Goal: Communication & Community: Participate in discussion

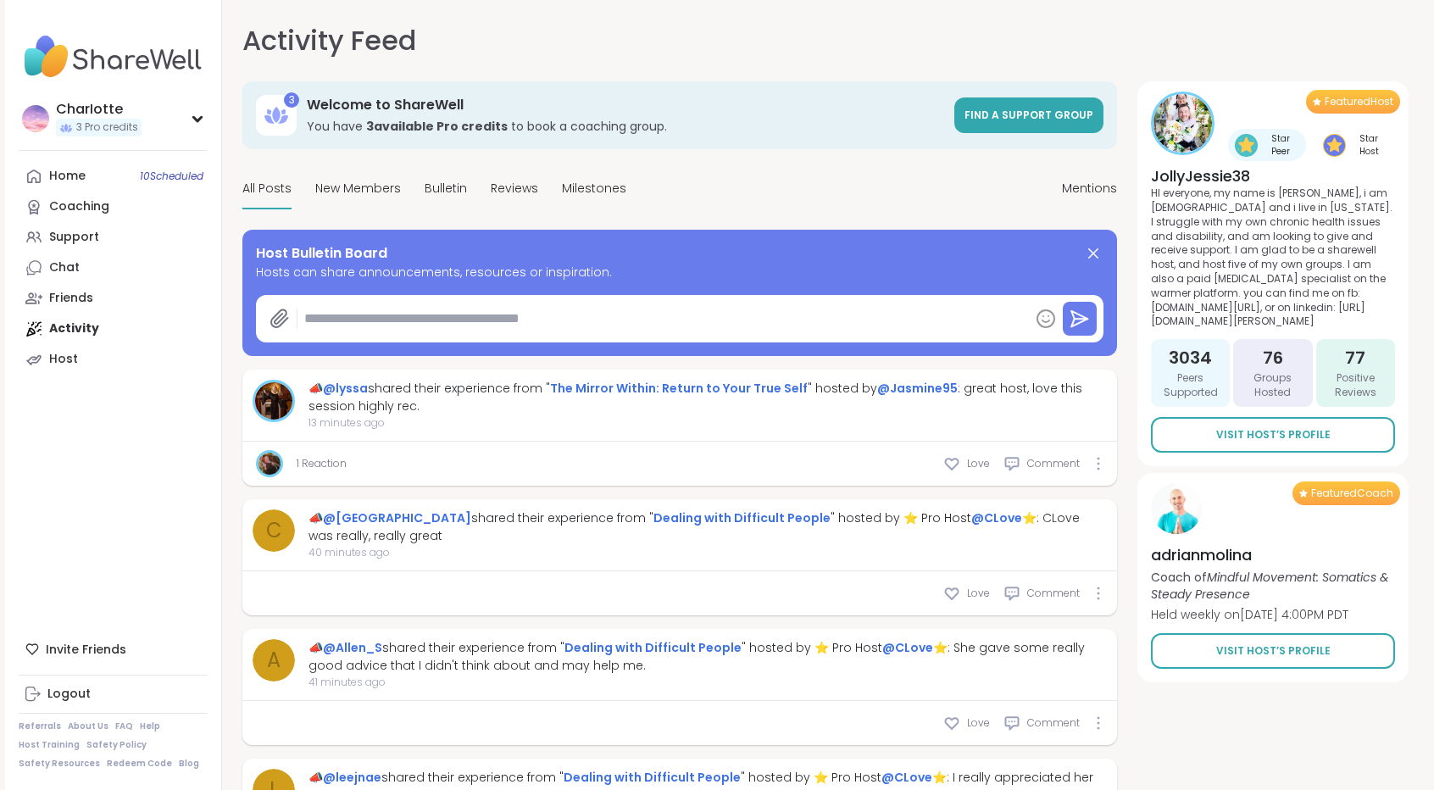
scroll to position [1235, 0]
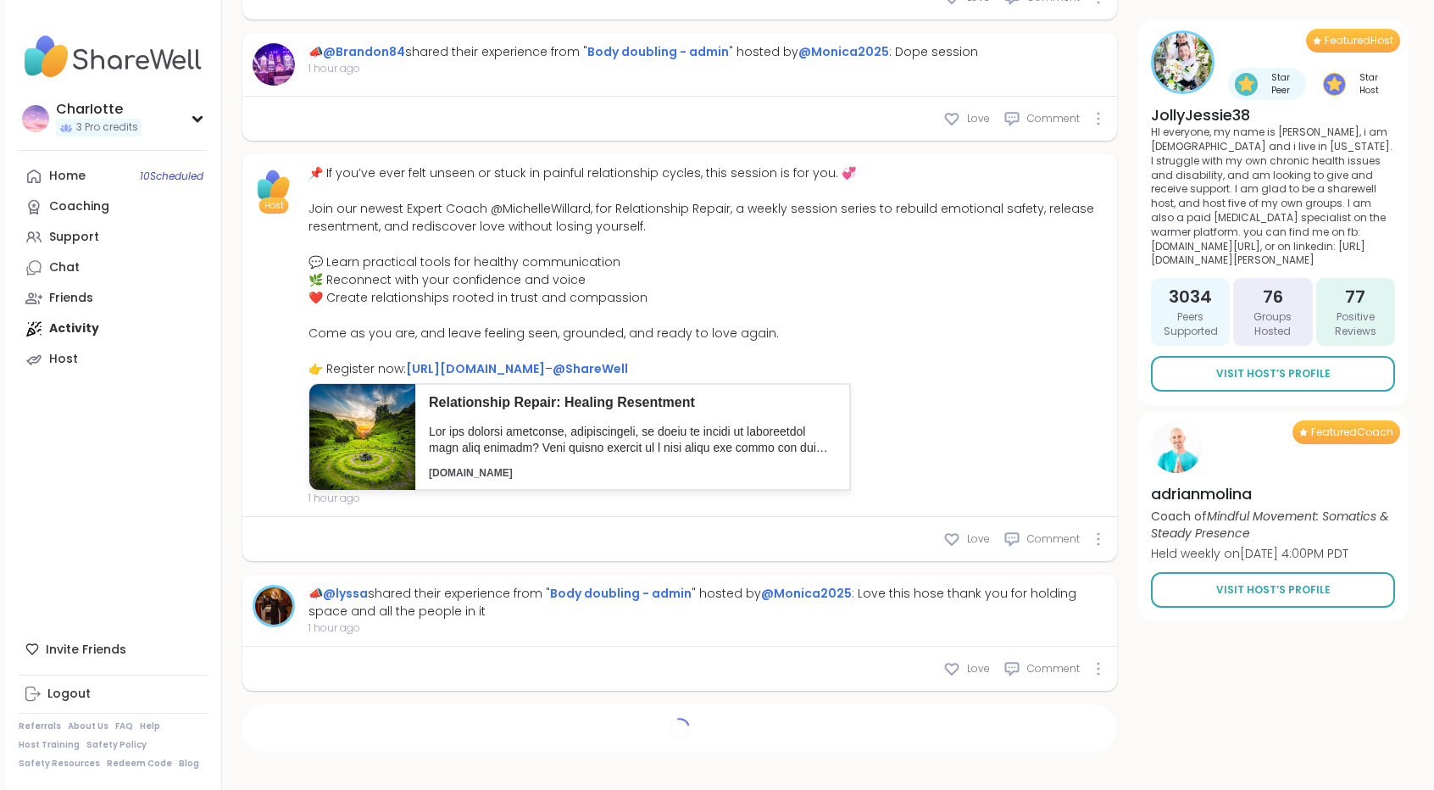
type textarea "*"
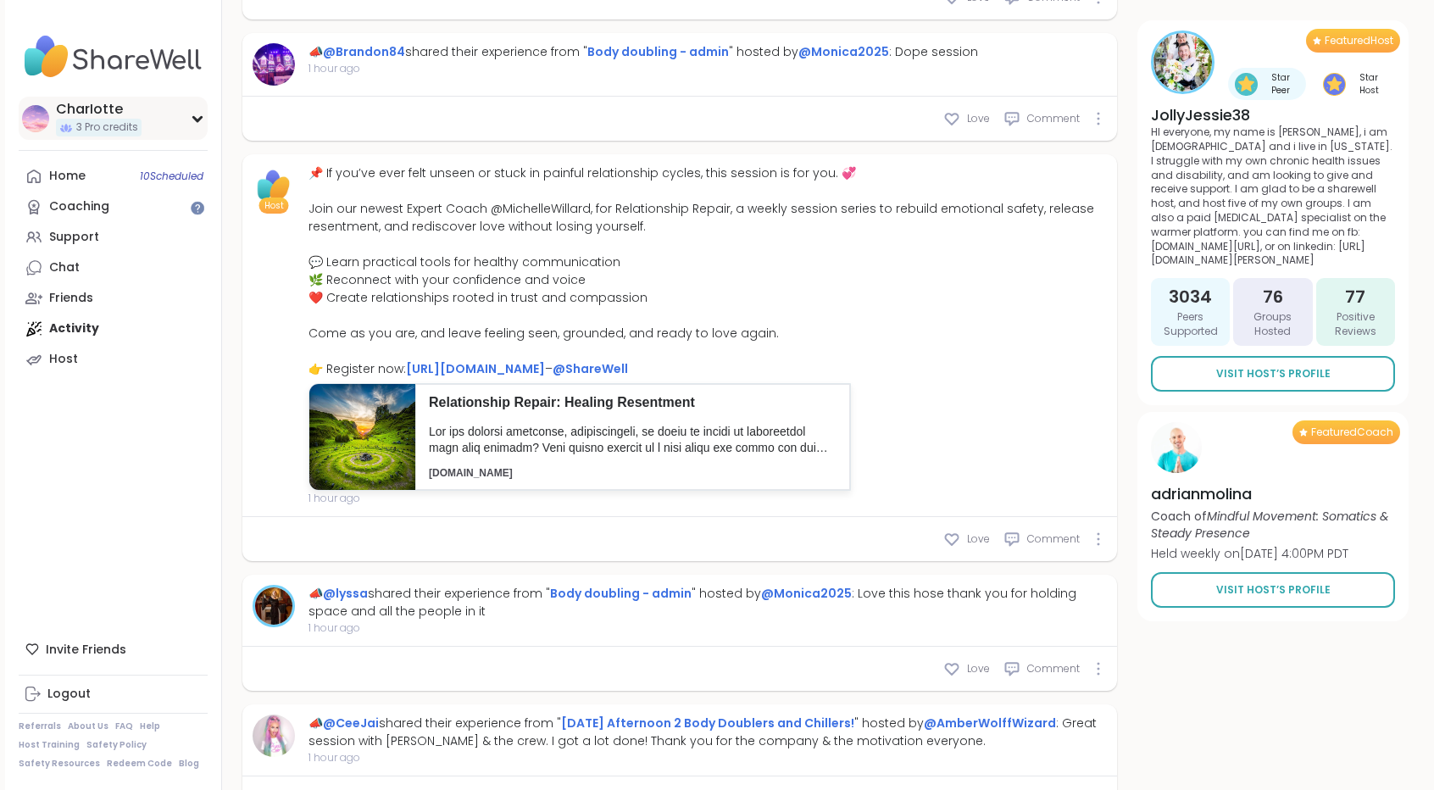
click at [167, 105] on div "CharIotte 3 Pro credits" at bounding box center [113, 118] width 189 height 43
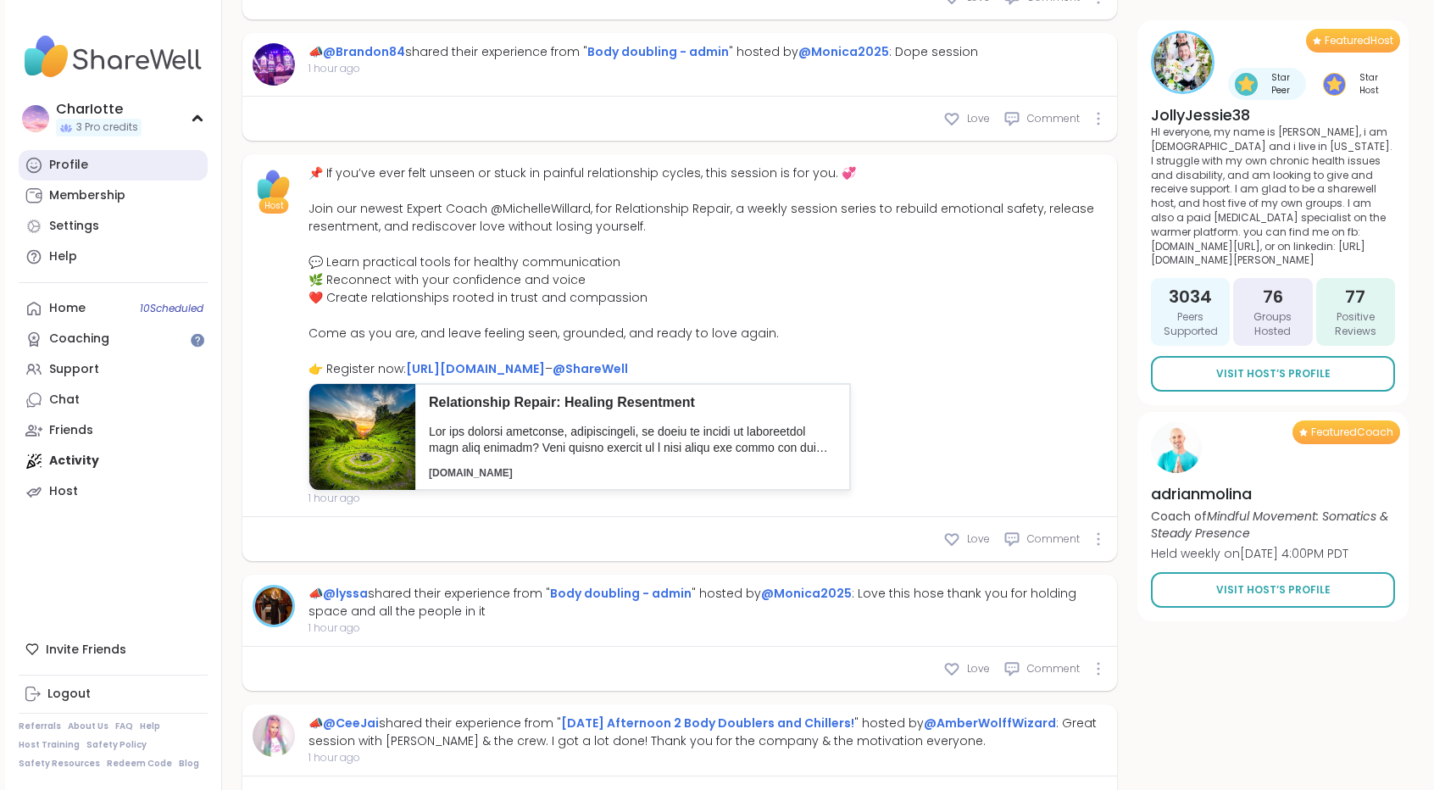
click at [115, 171] on link "Profile" at bounding box center [113, 165] width 189 height 31
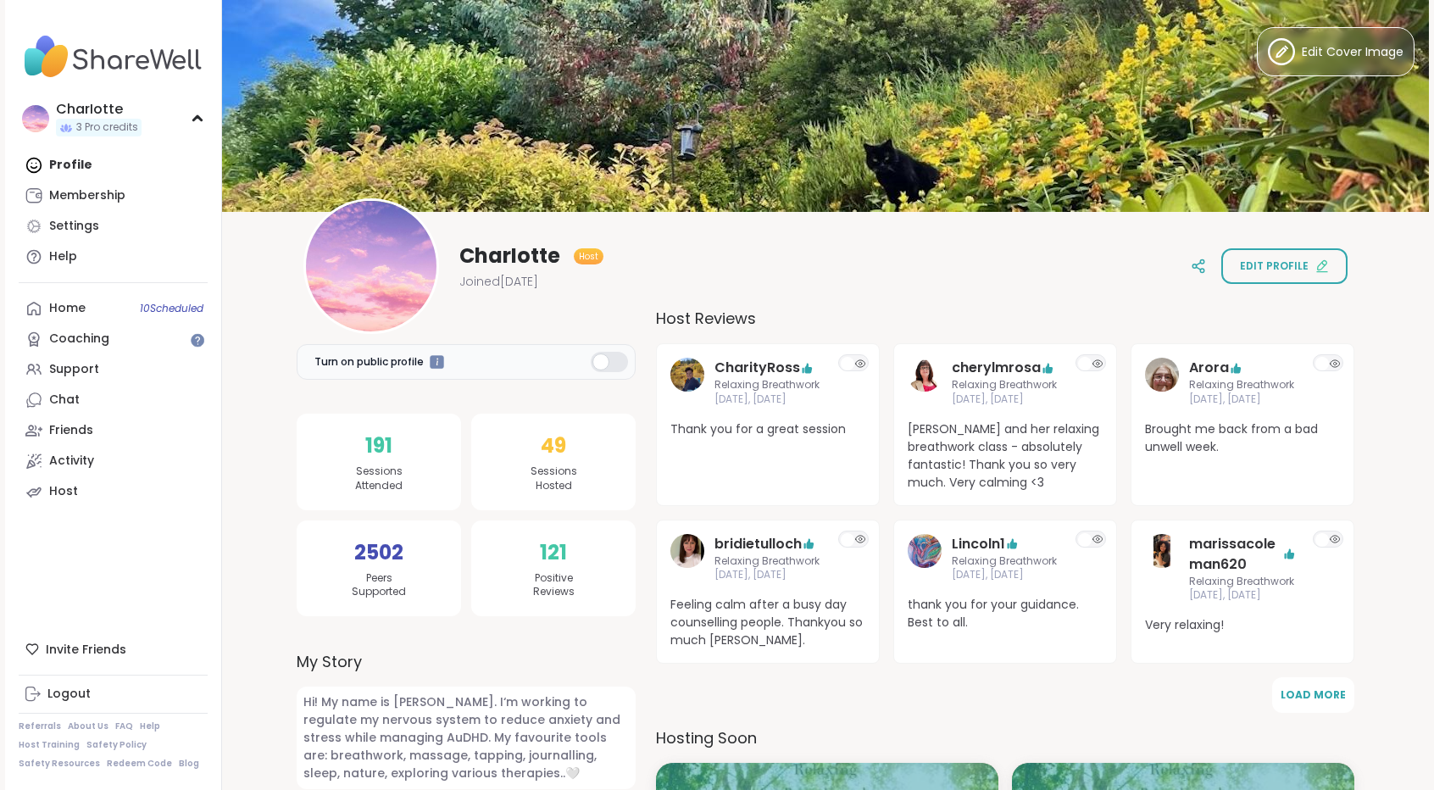
scroll to position [691, 0]
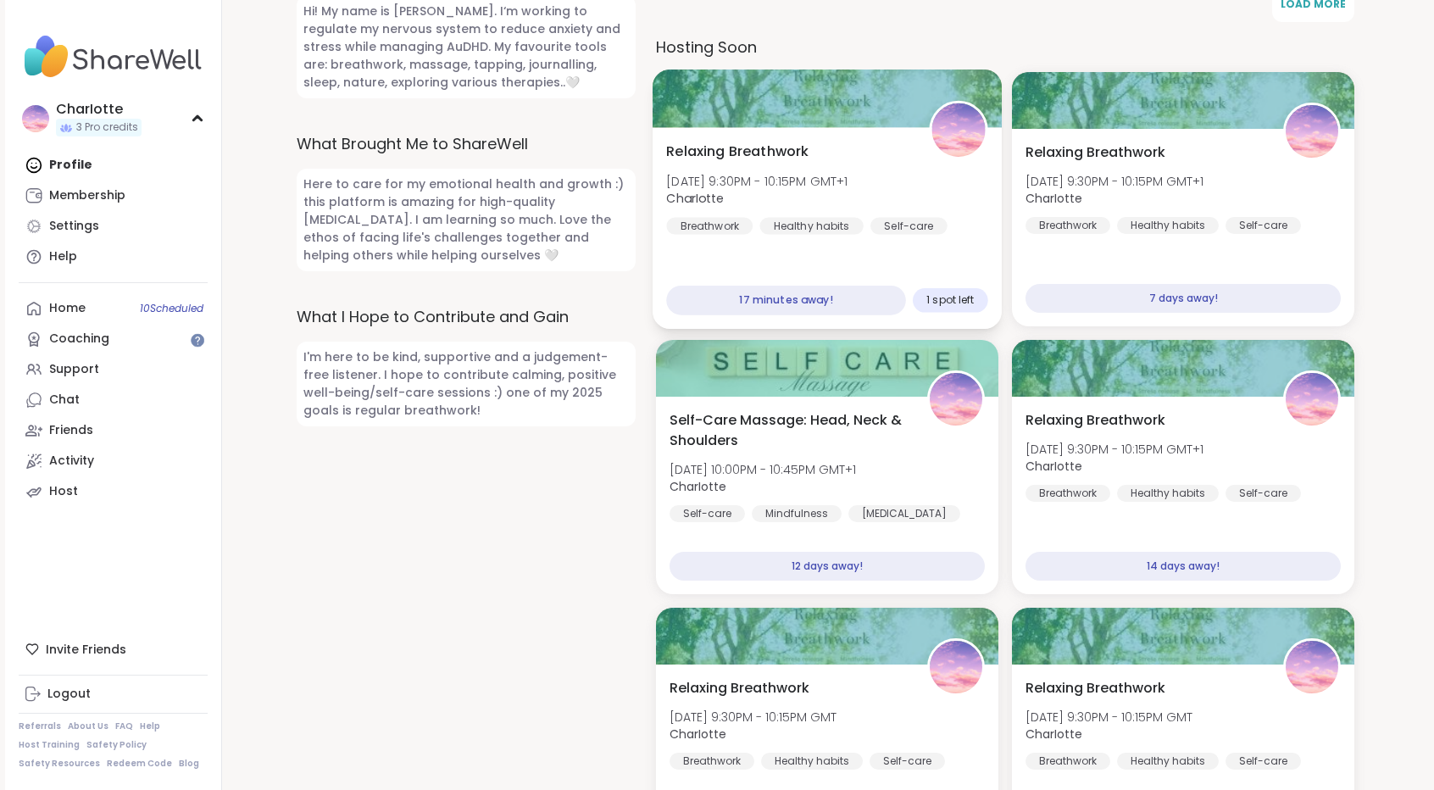
click at [867, 240] on div "Relaxing Breathwork Mon, Oct 06 | 9:30PM - 10:15PM GMT+1 CharIotte Breathwork H…" at bounding box center [826, 229] width 349 height 202
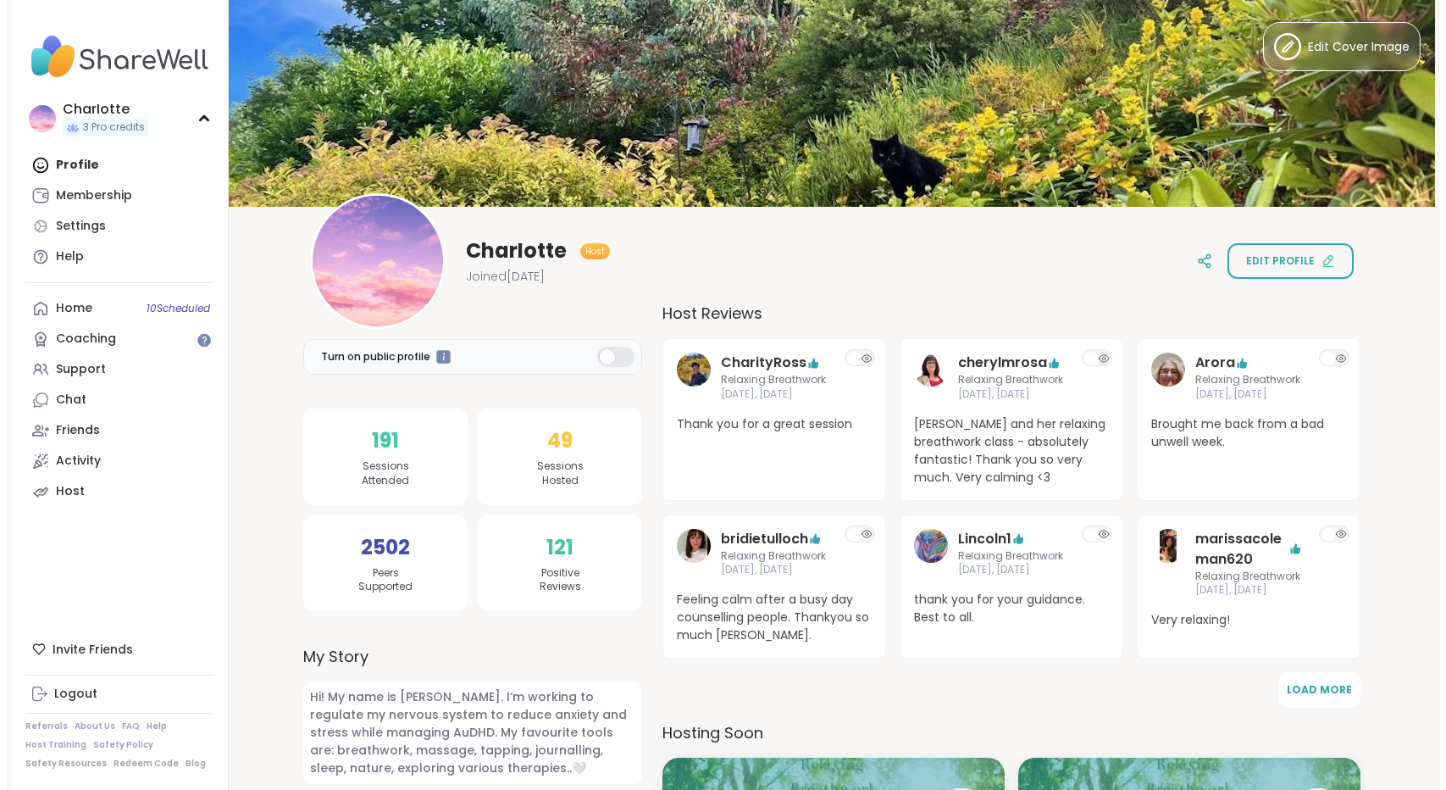
scroll to position [0, 0]
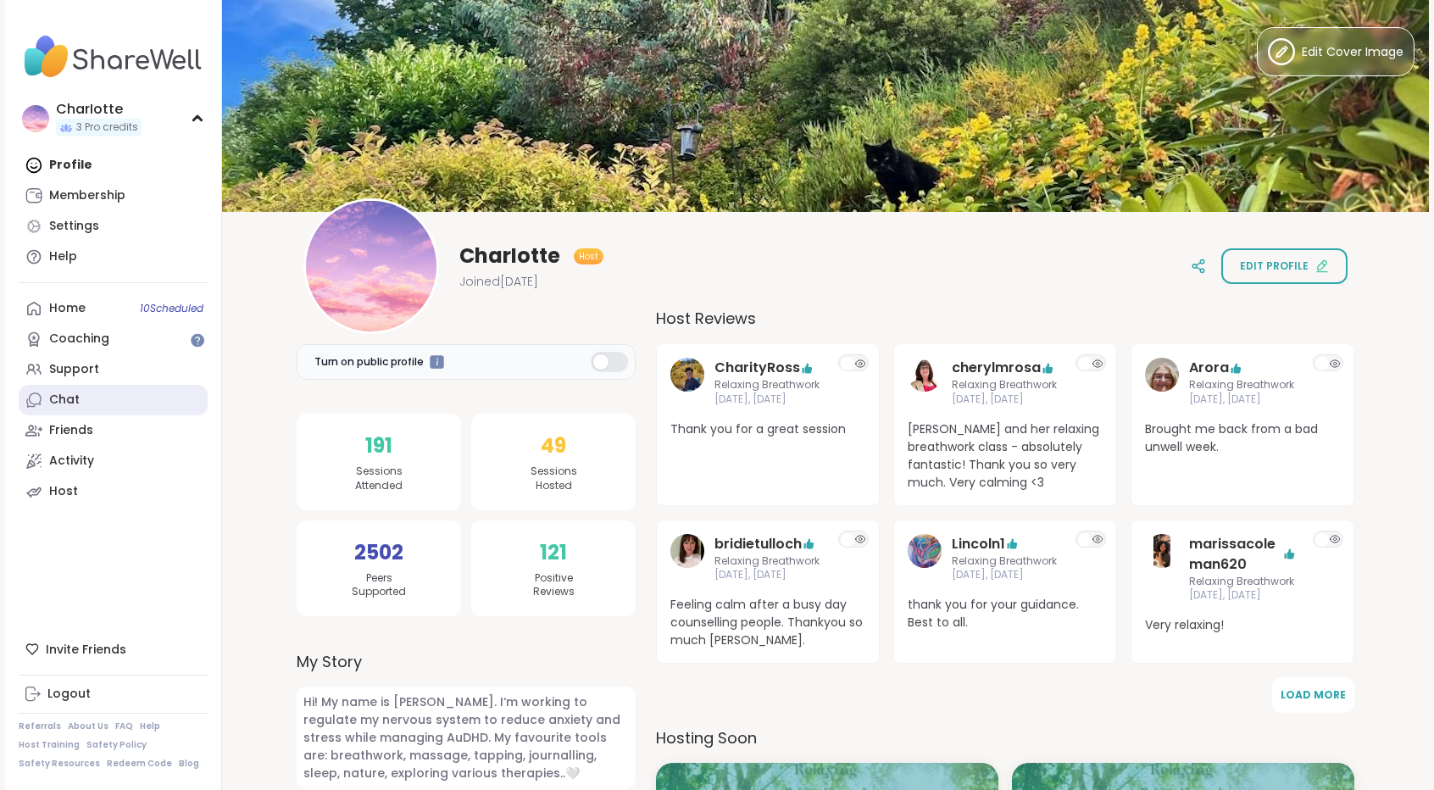
click at [95, 389] on link "Chat" at bounding box center [113, 400] width 189 height 31
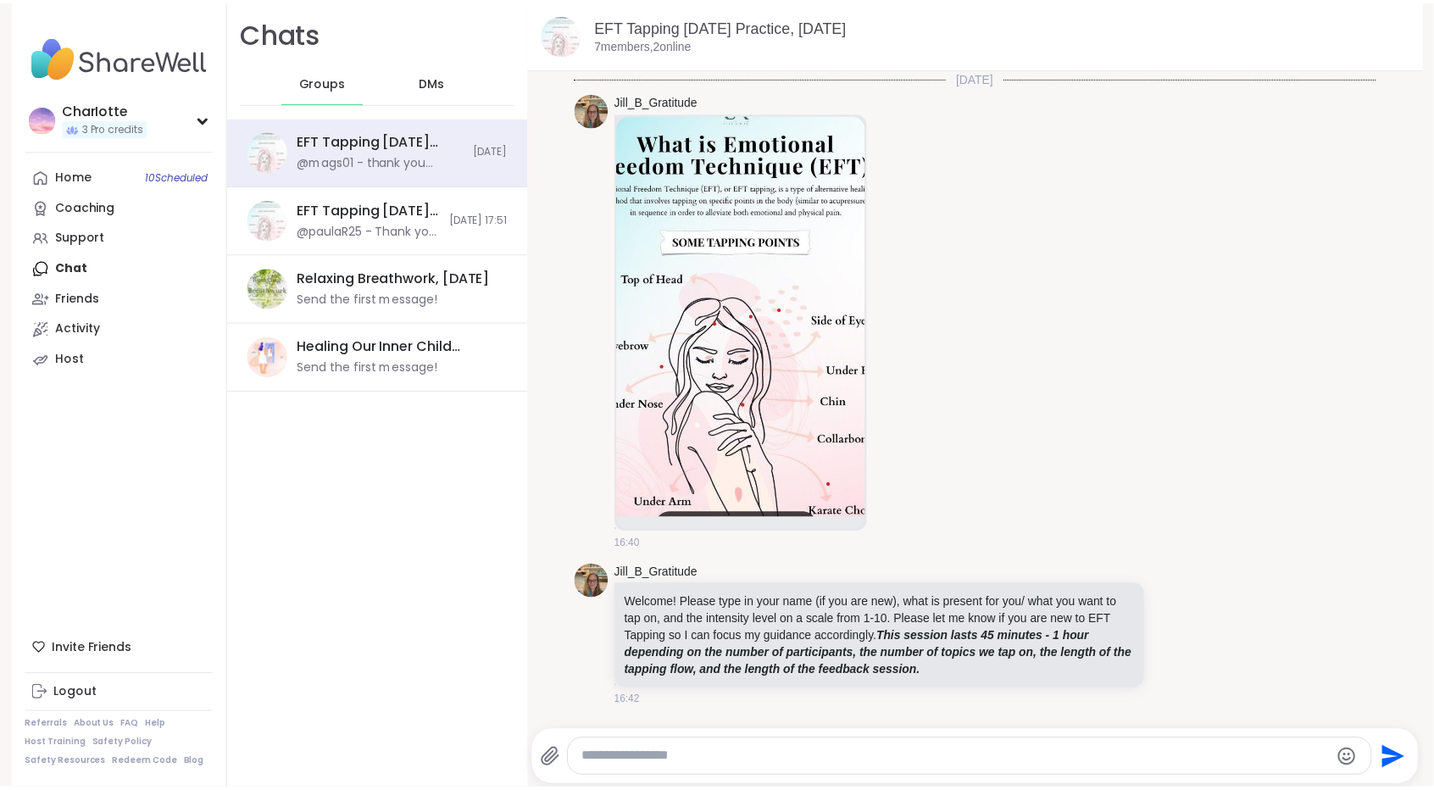
scroll to position [1667, 0]
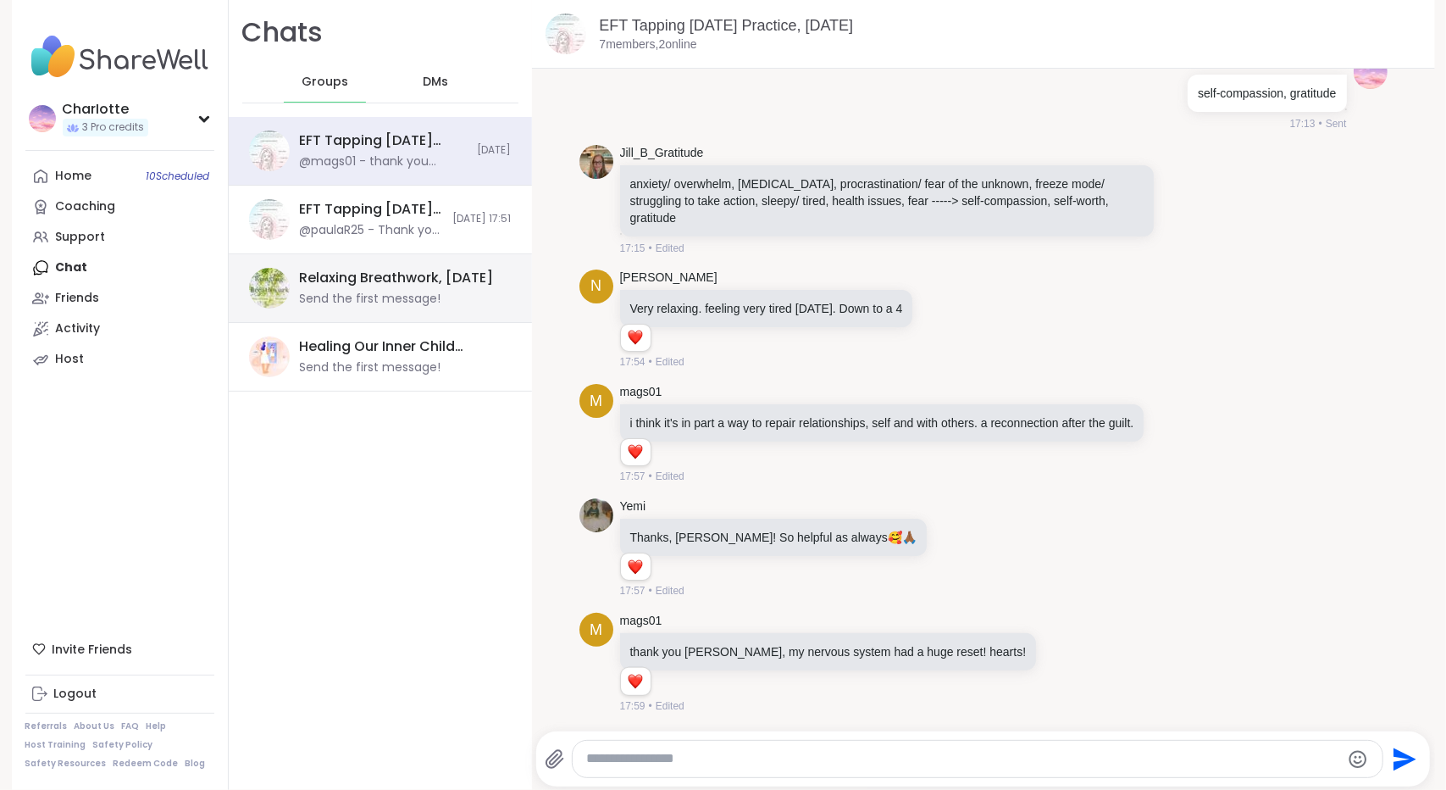
click at [379, 309] on div "Relaxing Breathwork, Oct 06 Send the first message!" at bounding box center [380, 288] width 303 height 69
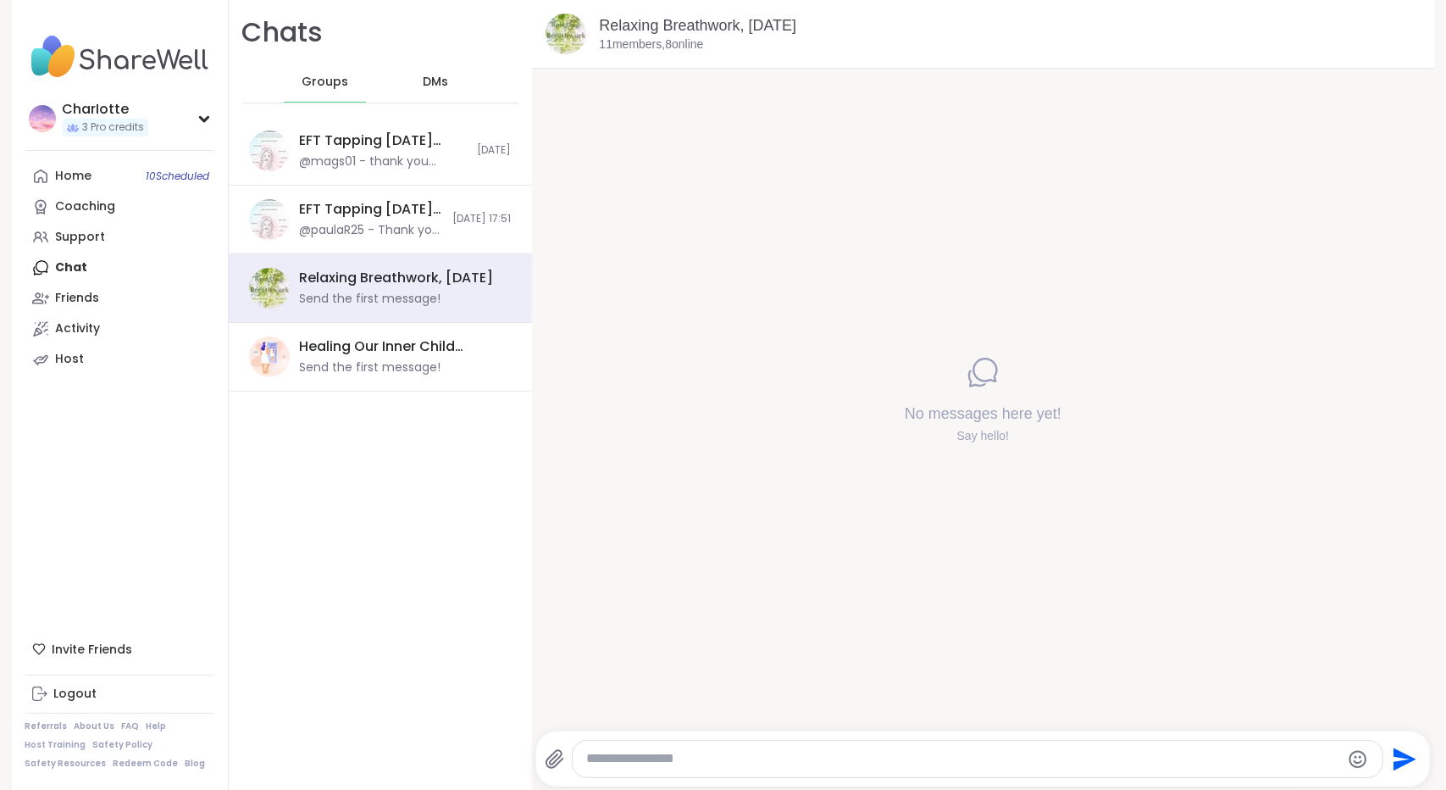
click at [816, 760] on textarea "Type your message" at bounding box center [963, 759] width 754 height 18
type textarea "**********"
click at [668, 28] on link "Relaxing Breathwork, [DATE]" at bounding box center [698, 25] width 197 height 17
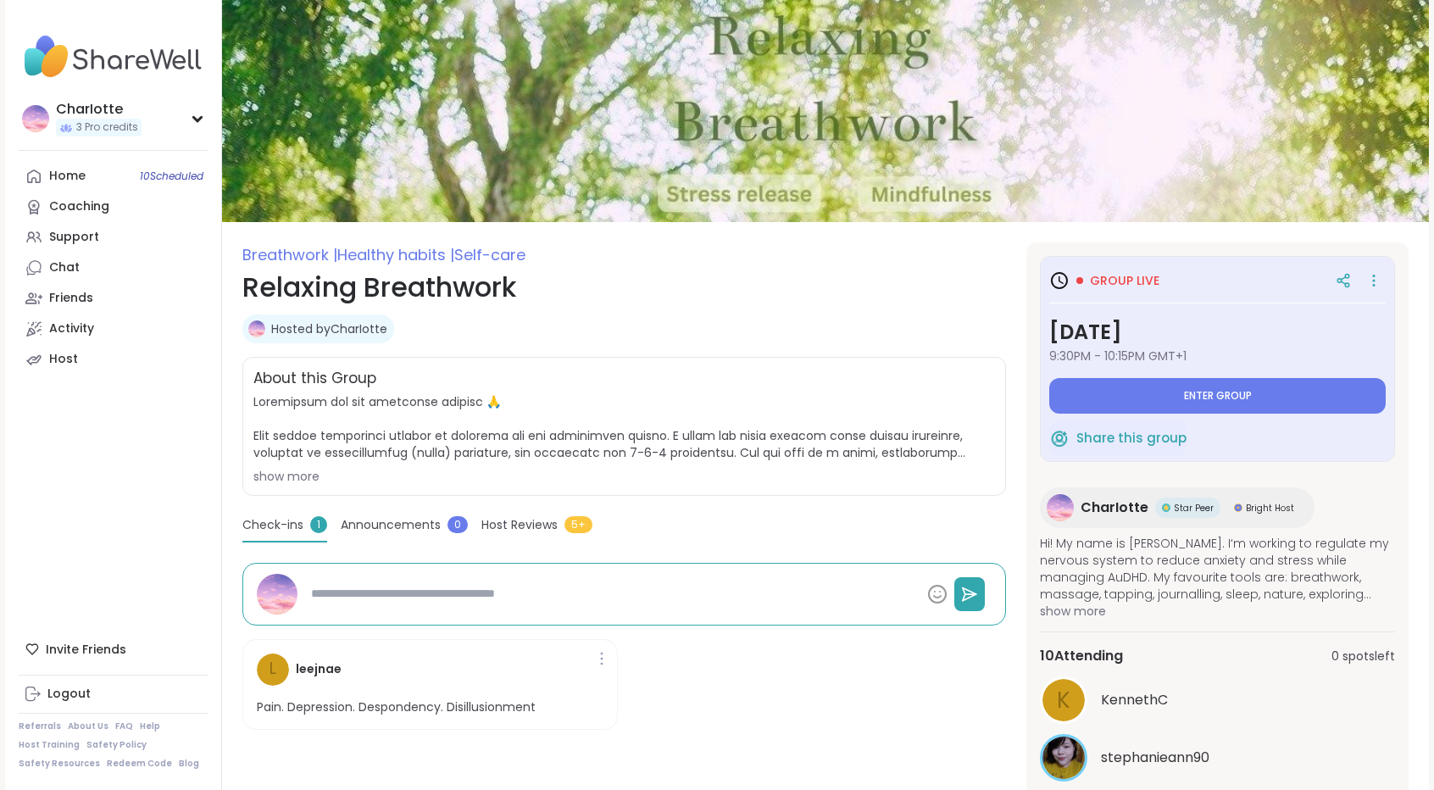
scroll to position [64, 0]
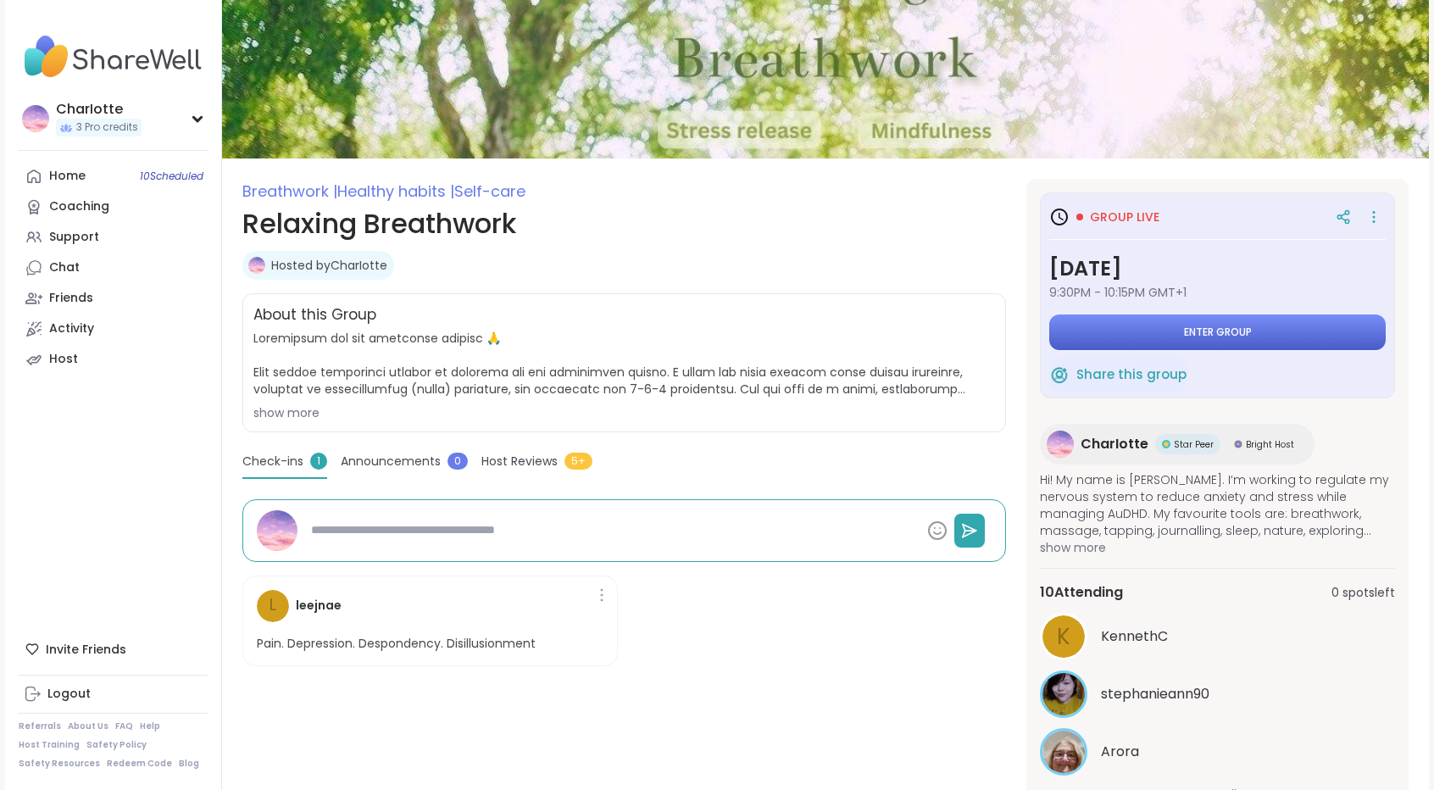
click at [1221, 336] on span "Enter group" at bounding box center [1218, 332] width 68 height 14
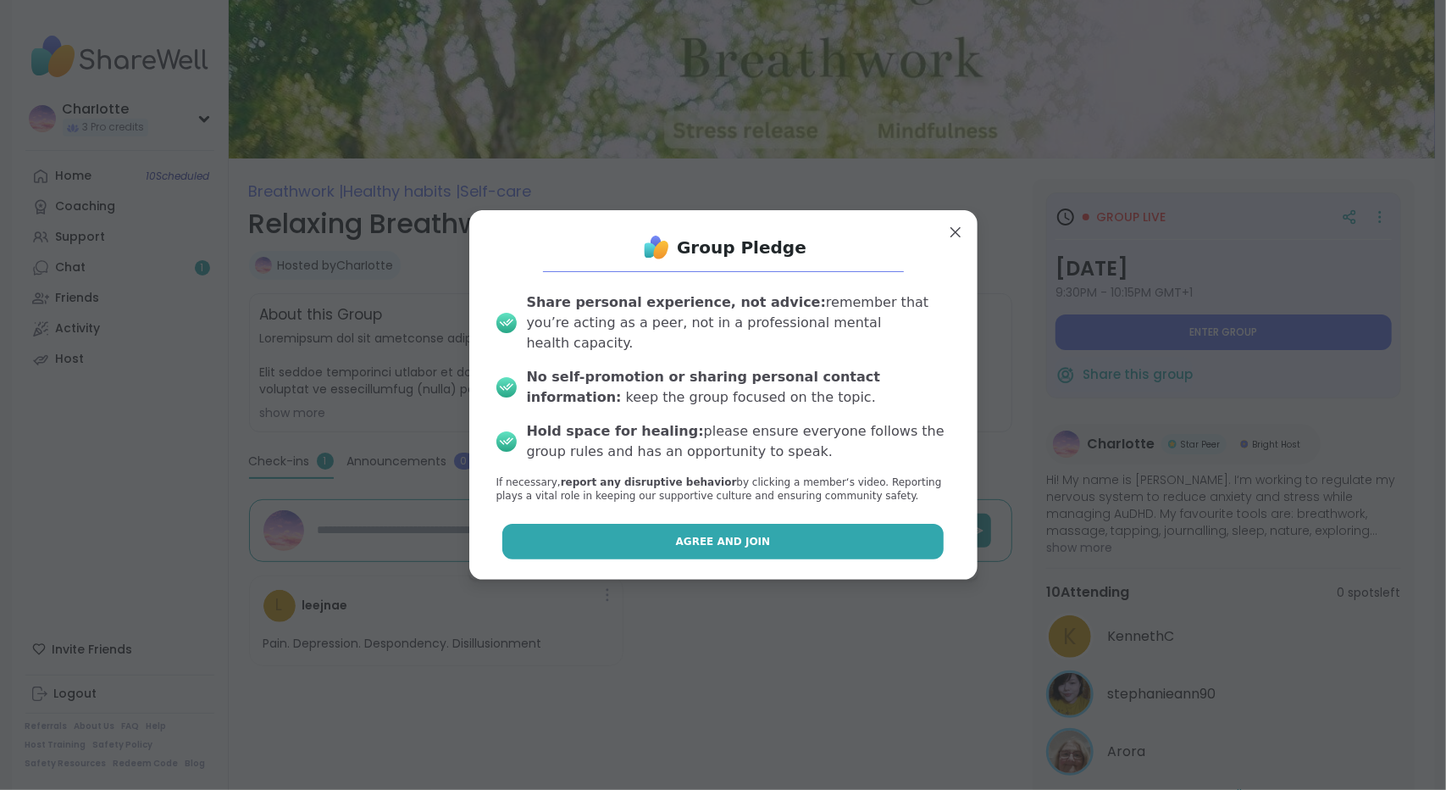
click at [752, 541] on button "Agree and Join" at bounding box center [723, 542] width 441 height 36
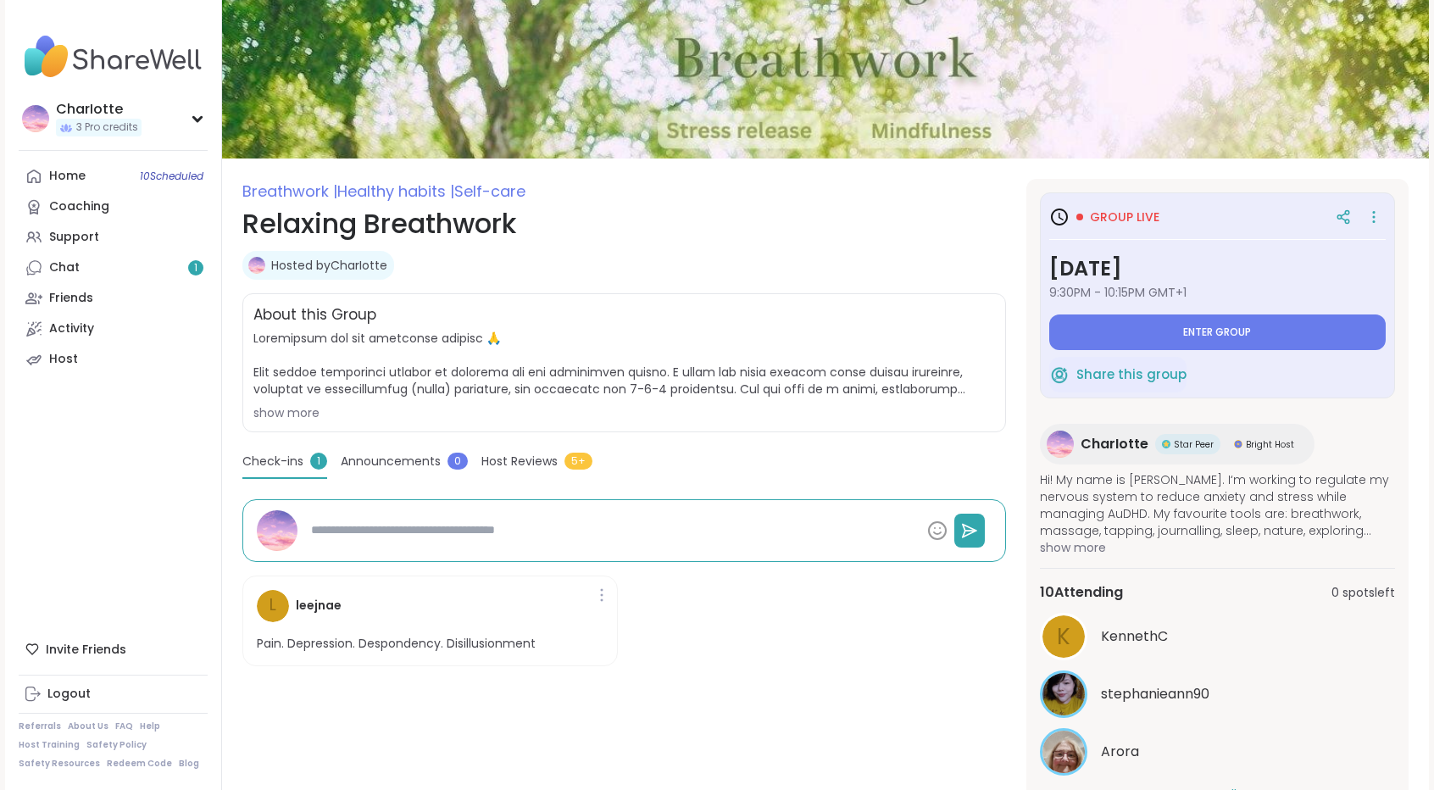
type textarea "*"
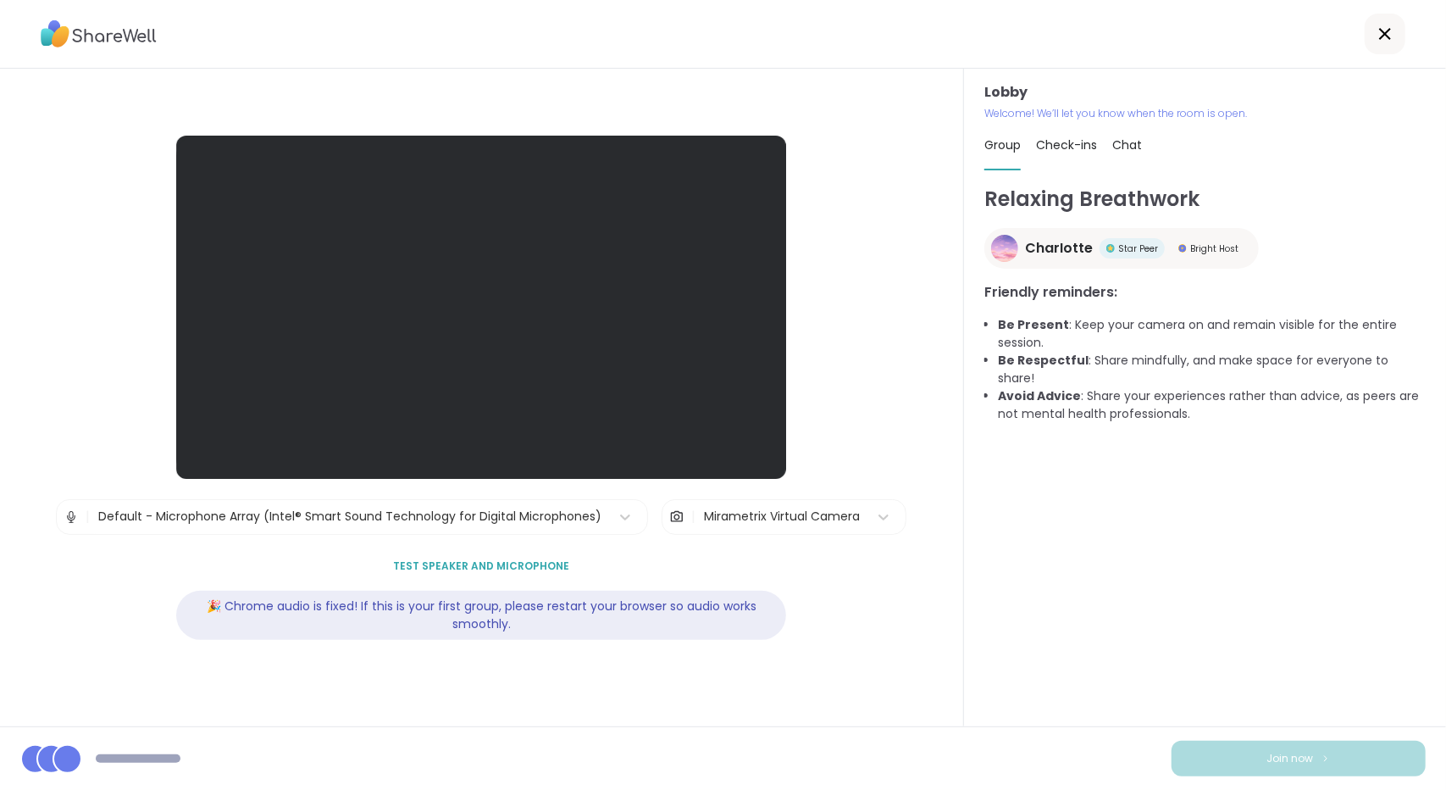
click at [1121, 153] on span "Chat" at bounding box center [1128, 144] width 30 height 17
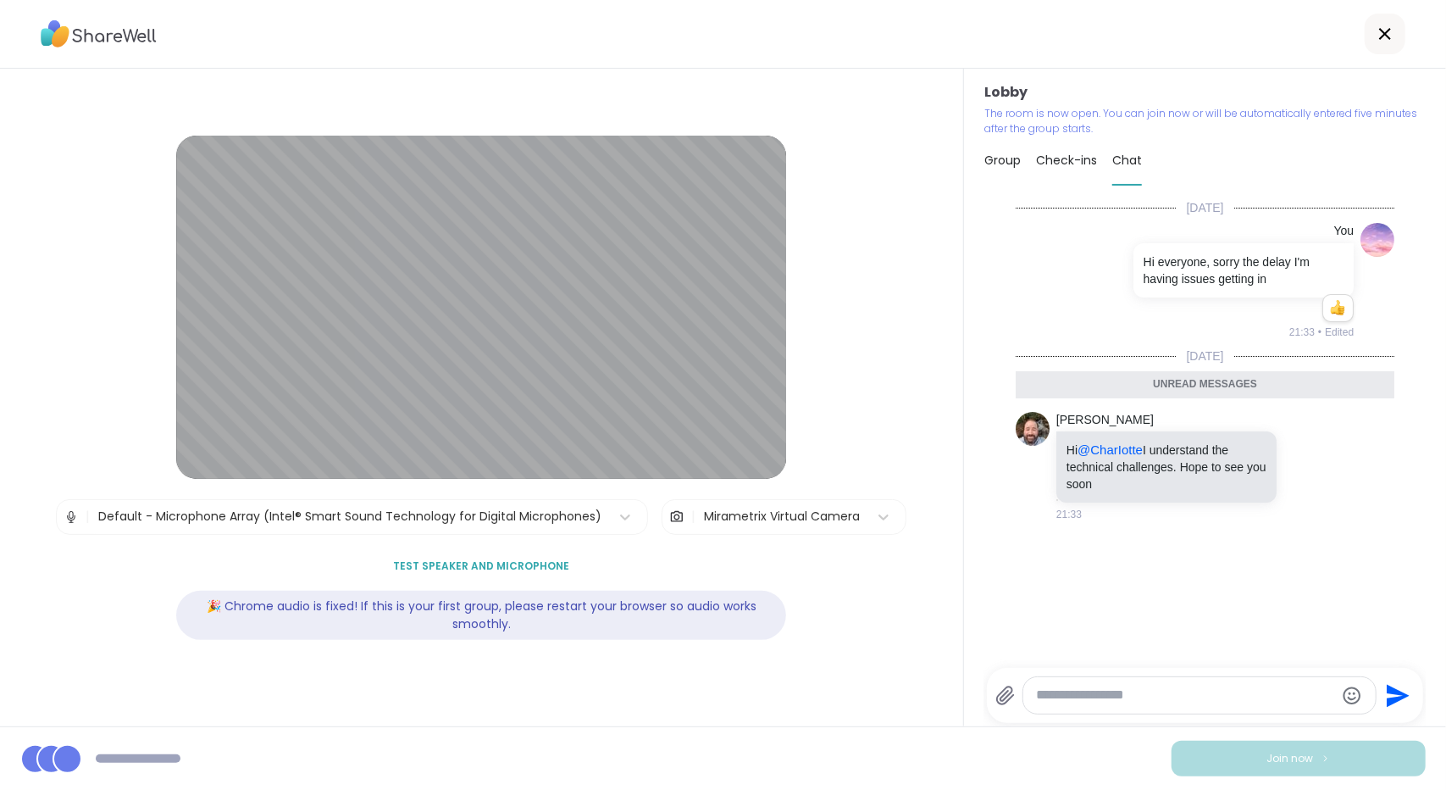
click at [754, 518] on div "Mirametrix Virtual Camera" at bounding box center [782, 517] width 156 height 18
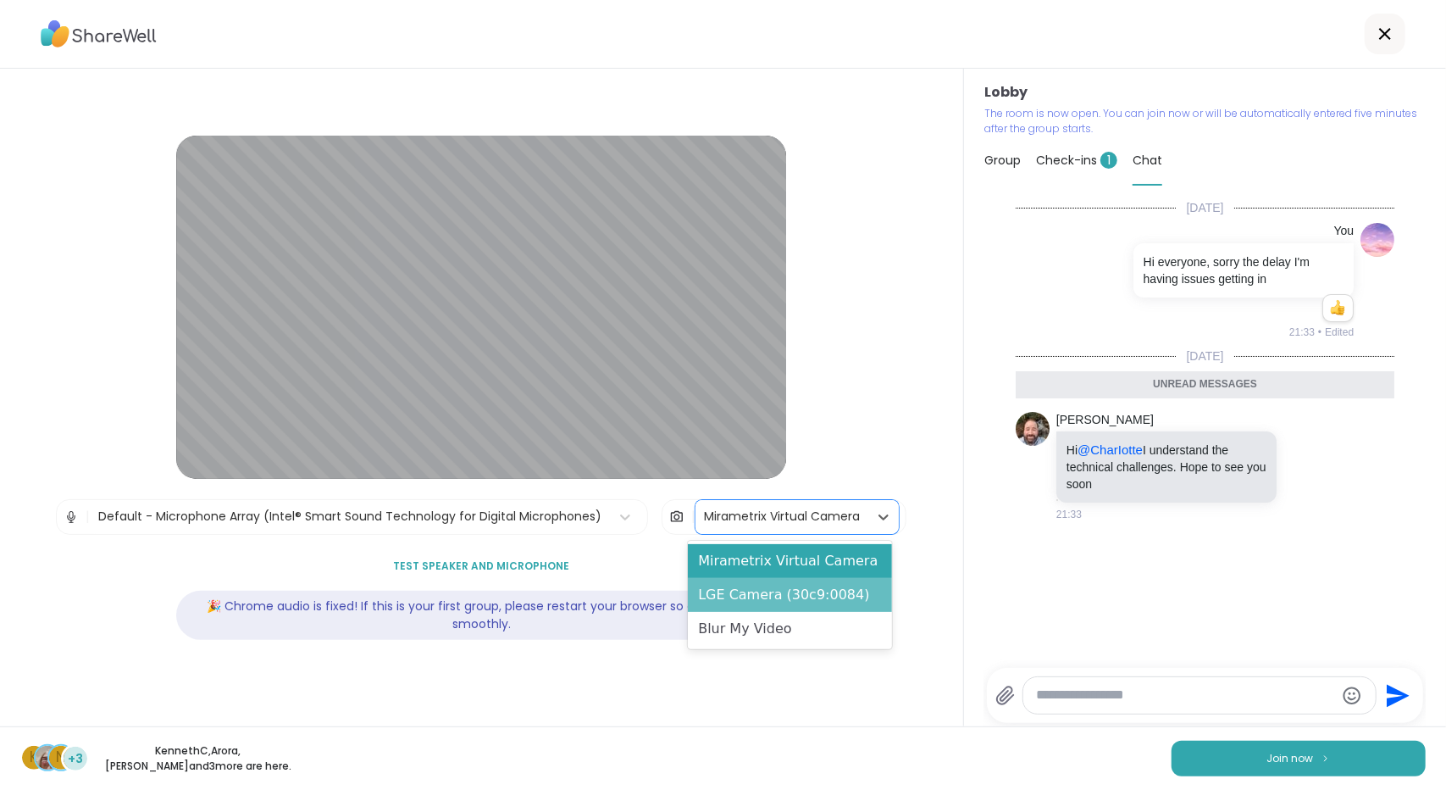
click at [731, 597] on div "LGE Camera (30c9:0084)" at bounding box center [789, 595] width 203 height 34
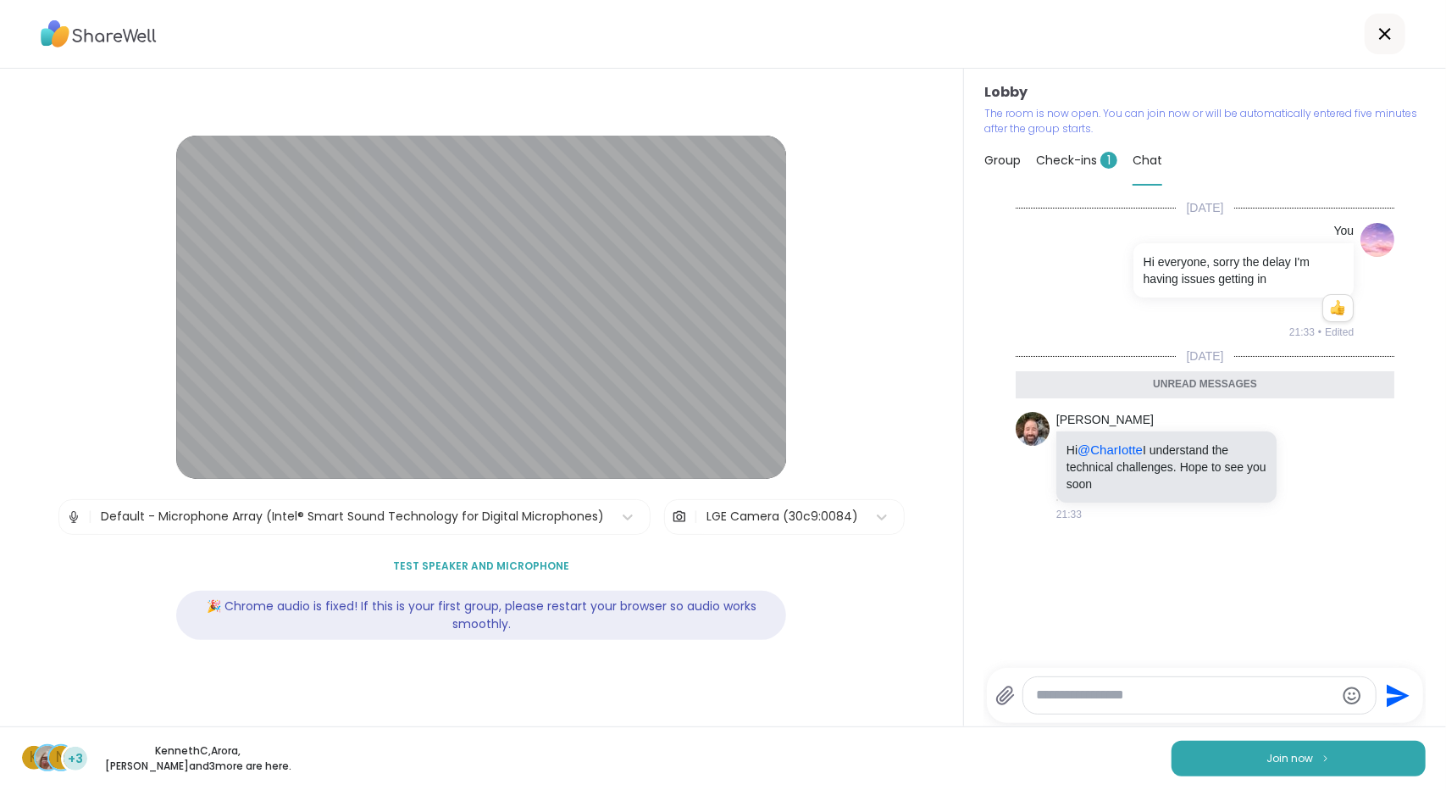
click at [823, 674] on div "Lobby | Default - Microphone Array (Intel® Smart Sound Technology for Digital M…" at bounding box center [482, 398] width 964 height 658
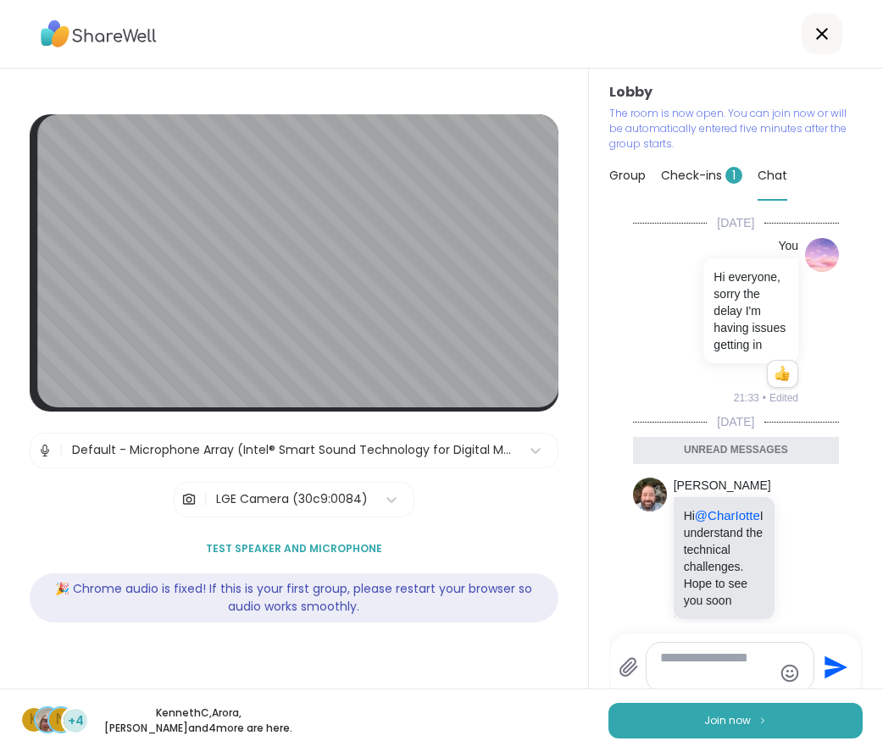
click at [813, 564] on div "Today You Hi everyone, sorry the delay I'm having issues getting in 1 1 21:33 •…" at bounding box center [735, 429] width 253 height 431
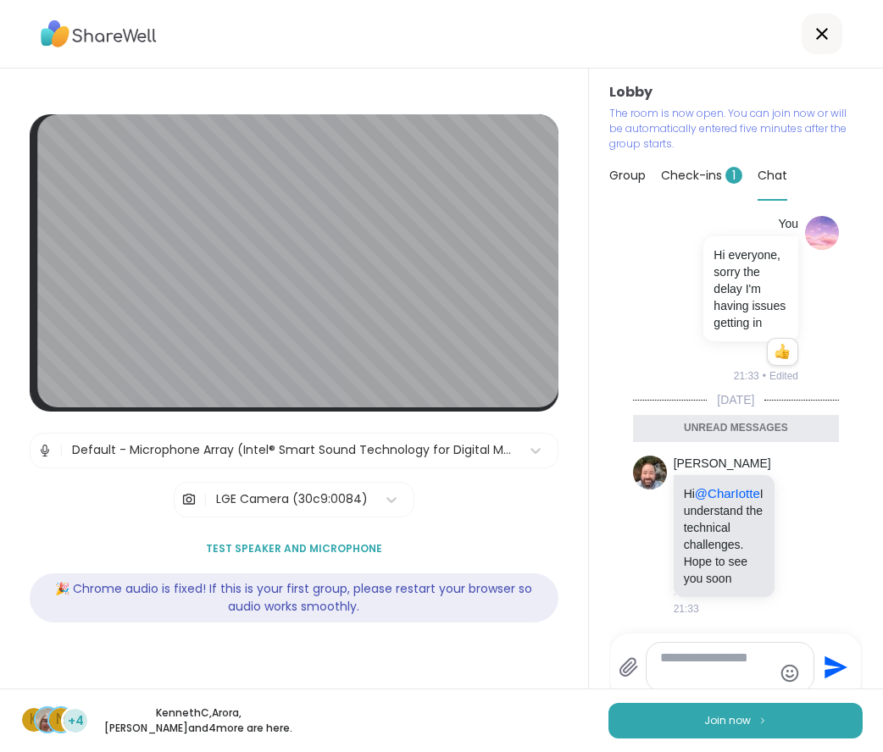
scroll to position [105, 0]
click at [715, 720] on span "Join now" at bounding box center [727, 721] width 47 height 15
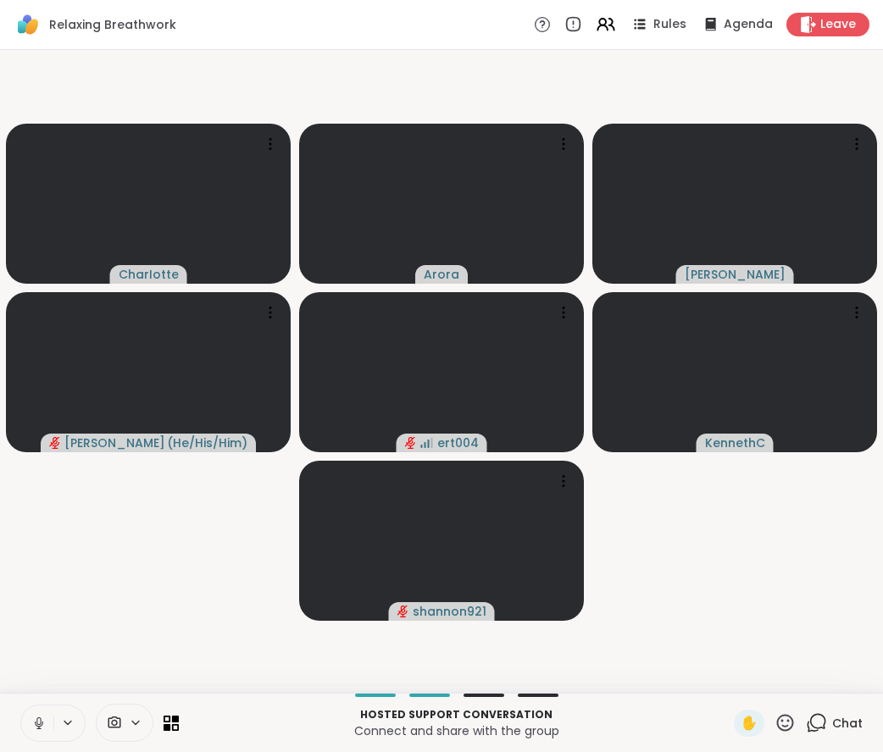
click at [108, 708] on div at bounding box center [125, 723] width 58 height 38
click at [107, 680] on div "Mirametrix Virtual Camera" at bounding box center [103, 663] width 169 height 44
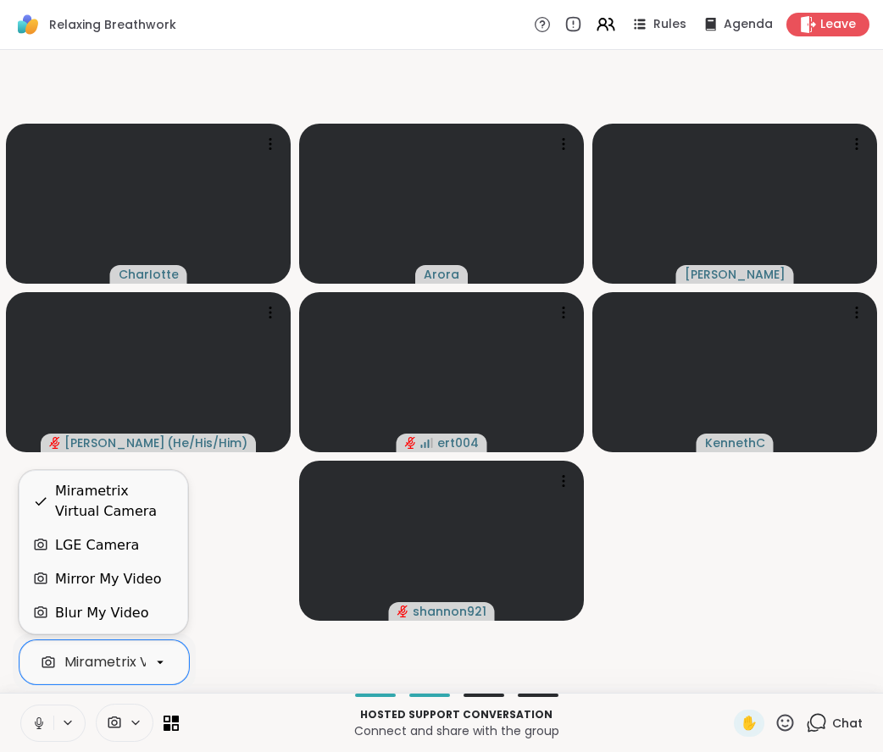
click at [95, 550] on div "LGE Camera" at bounding box center [97, 546] width 84 height 20
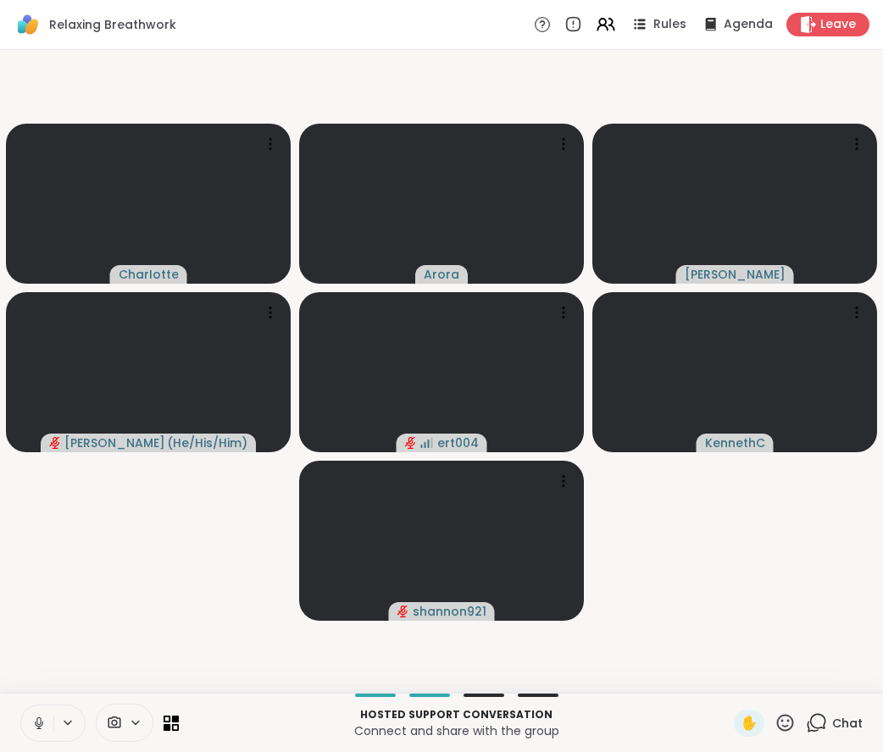
click at [86, 586] on video-player-container "CharIotte Arora Nigel Brian_L ( He/His/Him ) ert004 KennethC shannon921" at bounding box center [441, 372] width 863 height 630
click at [763, 667] on video-player-container "CharIotte Arora Nigel Brian_L ( He/His/Him ) ert004 KennethC shannon921" at bounding box center [441, 372] width 863 height 630
click at [780, 636] on video-player-container "CharIotte Arora Nigel Brian_L ( He/His/Him ) ert004 KennethC shannon921" at bounding box center [441, 372] width 863 height 630
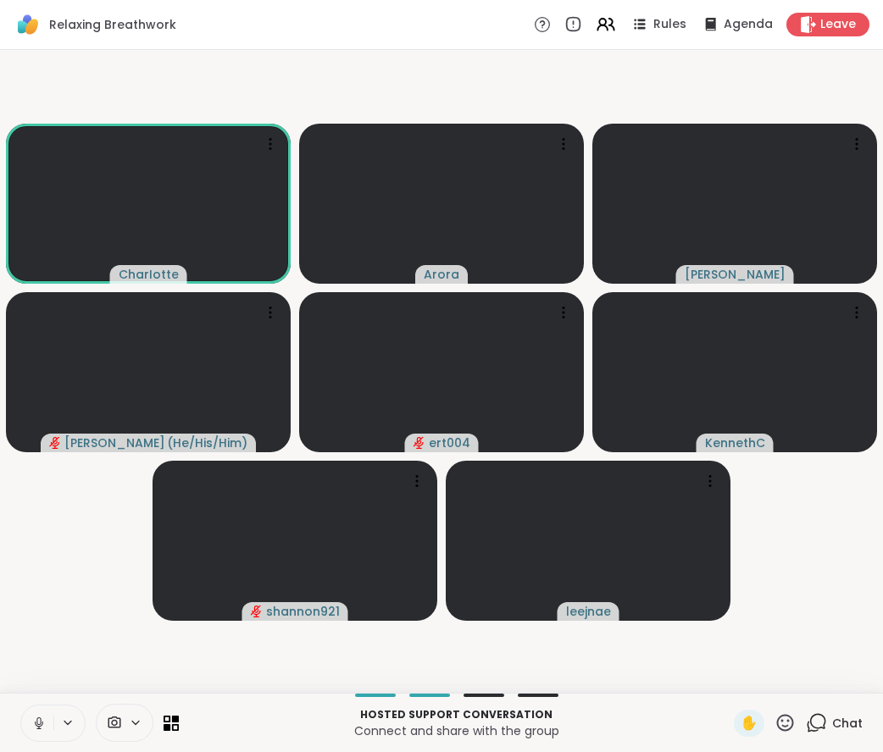
click at [808, 718] on icon at bounding box center [816, 723] width 21 height 21
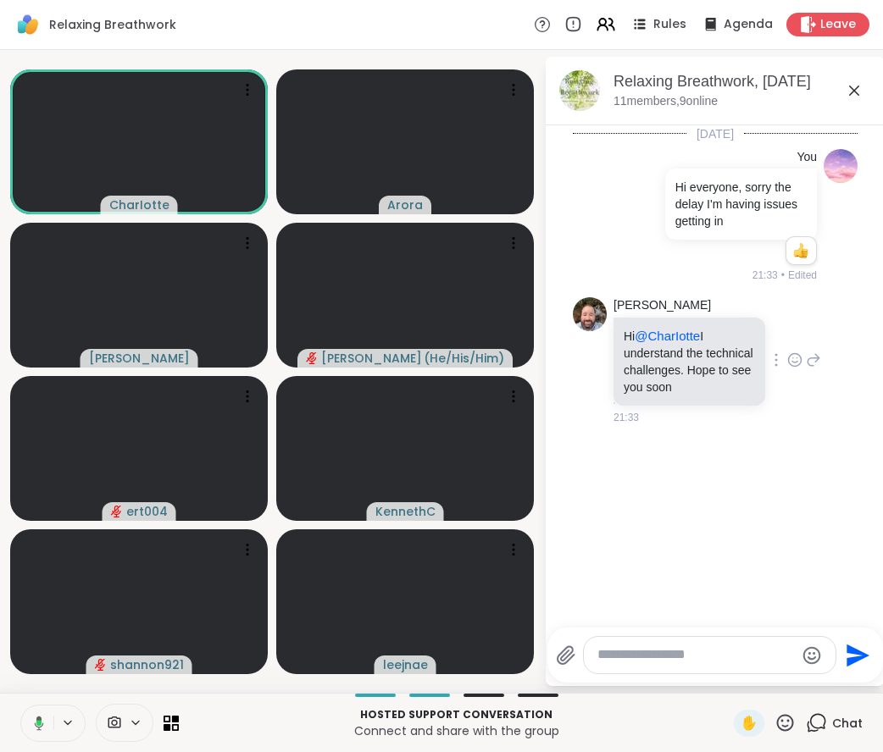
click at [788, 364] on icon at bounding box center [794, 360] width 15 height 17
click at [787, 336] on div "Select Reaction: Heart" at bounding box center [794, 332] width 15 height 15
click at [859, 84] on icon at bounding box center [854, 91] width 20 height 20
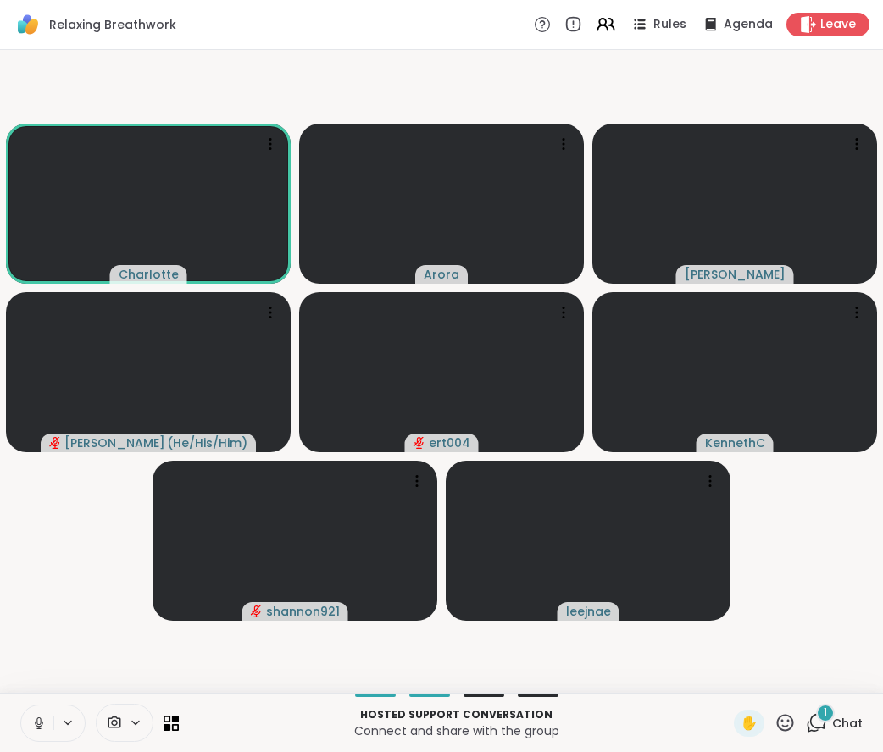
click at [832, 716] on span "Chat" at bounding box center [847, 723] width 31 height 17
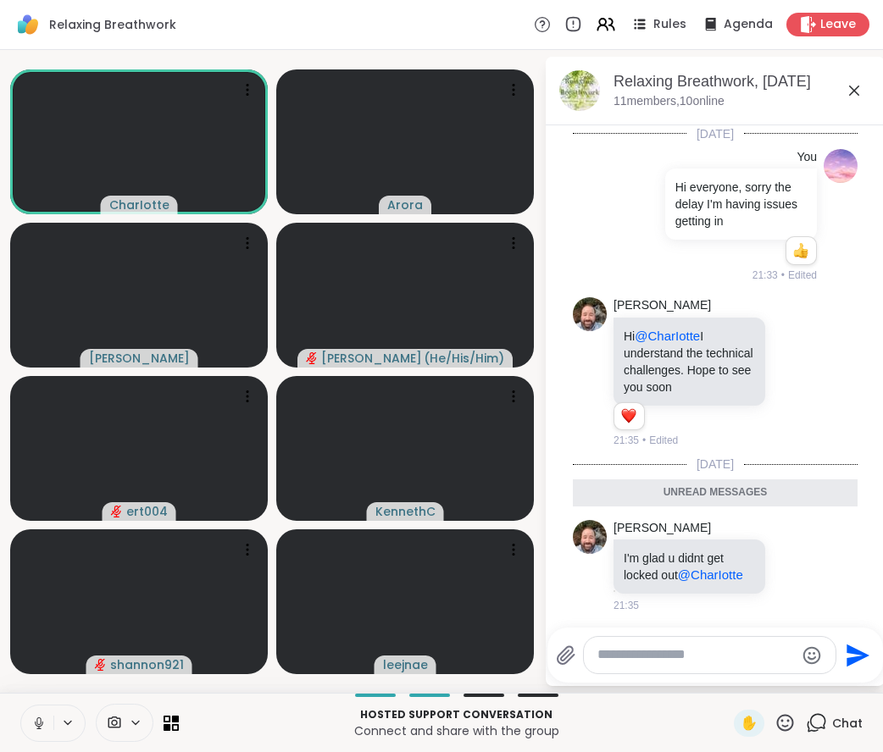
scroll to position [34, 0]
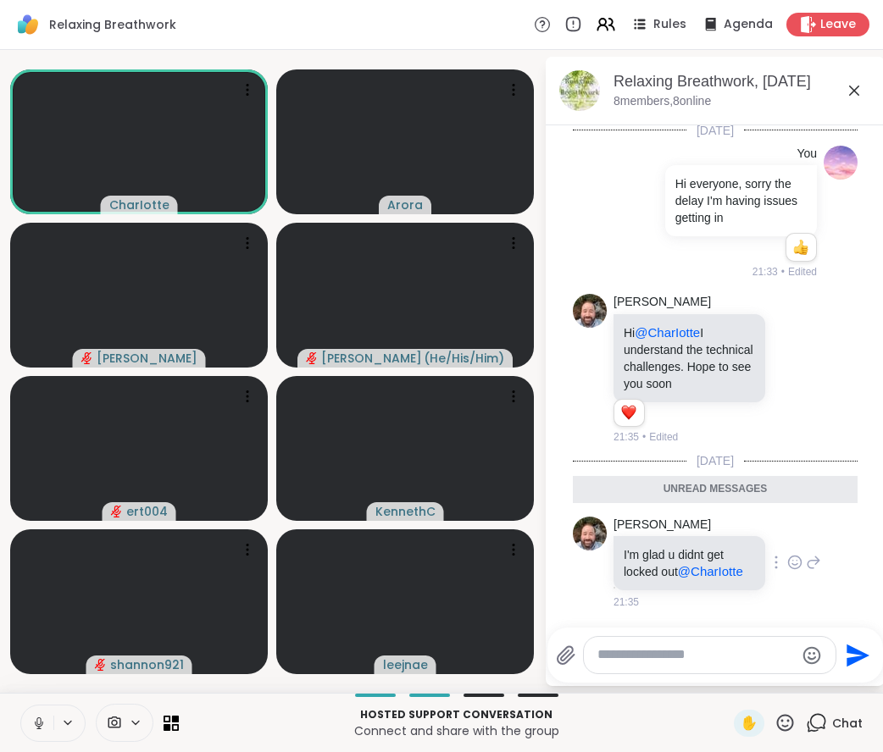
click at [787, 558] on icon at bounding box center [794, 562] width 15 height 17
click at [787, 528] on div "Select Reaction: Heart" at bounding box center [794, 535] width 15 height 15
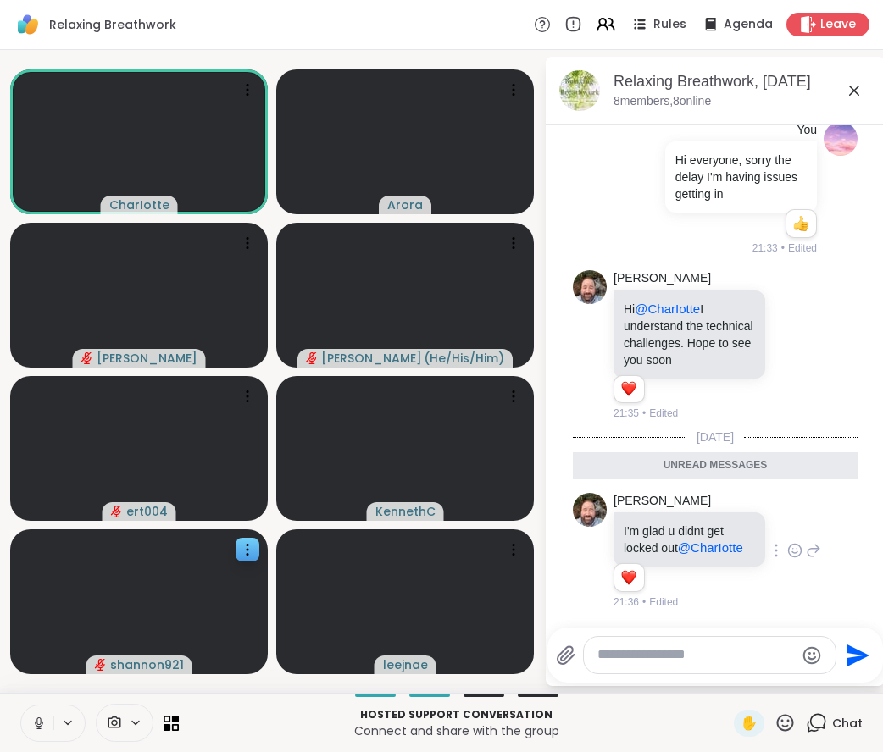
scroll to position [58, 0]
click at [660, 31] on span "Rules" at bounding box center [670, 25] width 35 height 18
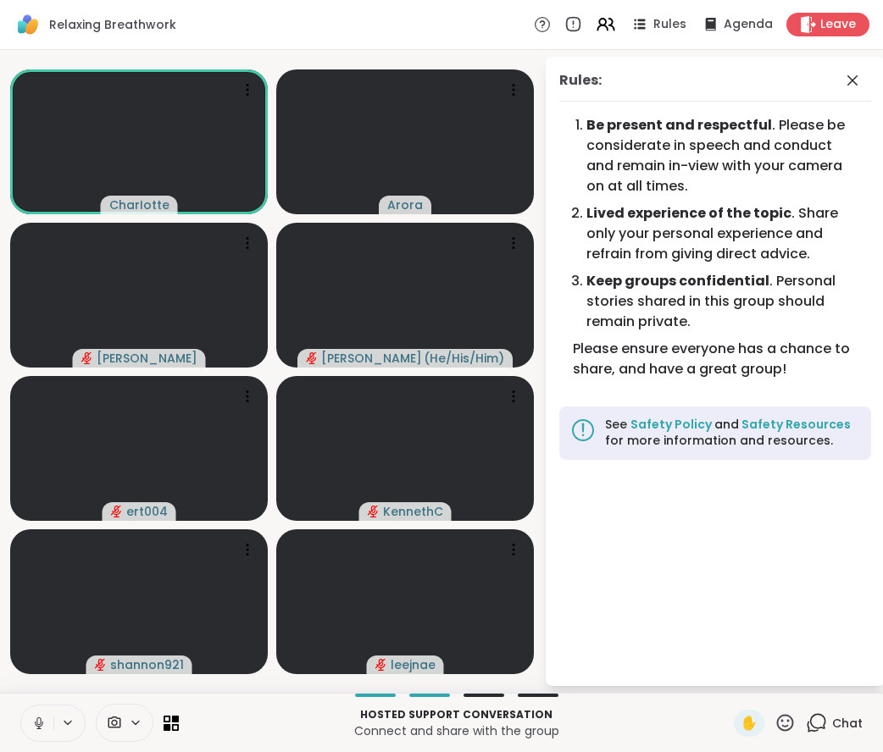
click at [767, 216] on b "Lived experience of the topic" at bounding box center [688, 212] width 205 height 19
click at [669, 575] on div "Rules: Be present and respectful . Please be considerate in speech and conduct …" at bounding box center [715, 372] width 339 height 630
click at [847, 87] on icon at bounding box center [852, 80] width 20 height 20
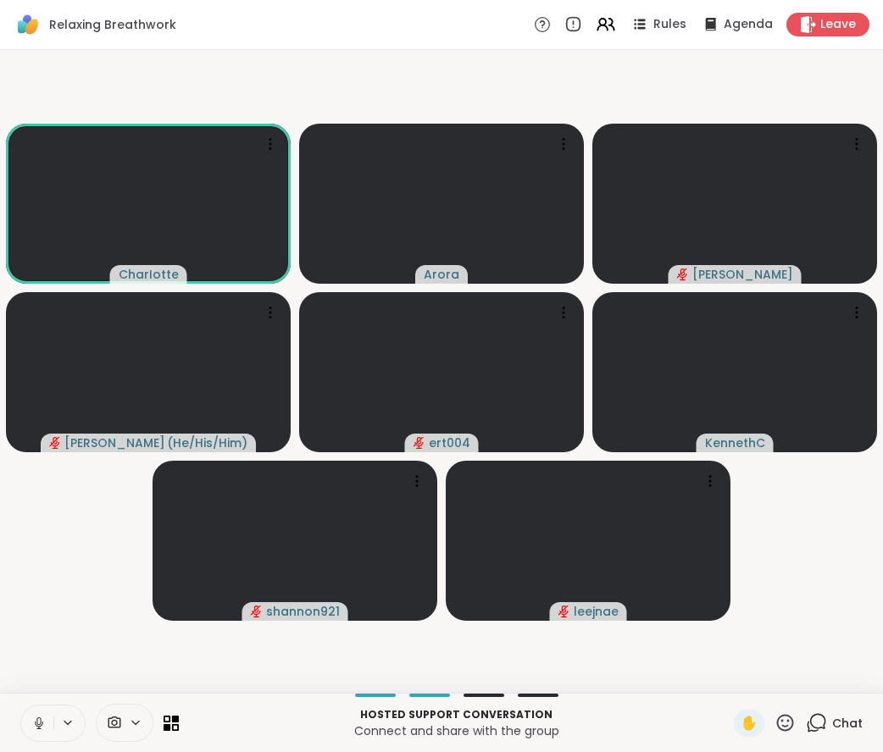
click at [832, 727] on span "Chat" at bounding box center [847, 723] width 31 height 17
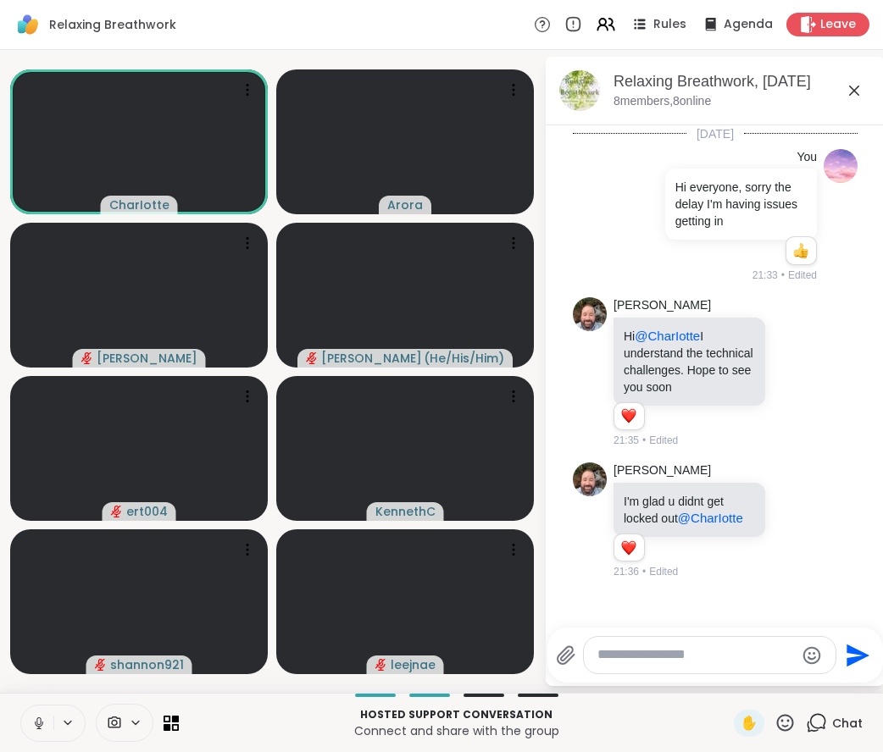
click at [686, 660] on textarea "Type your message" at bounding box center [695, 656] width 197 height 18
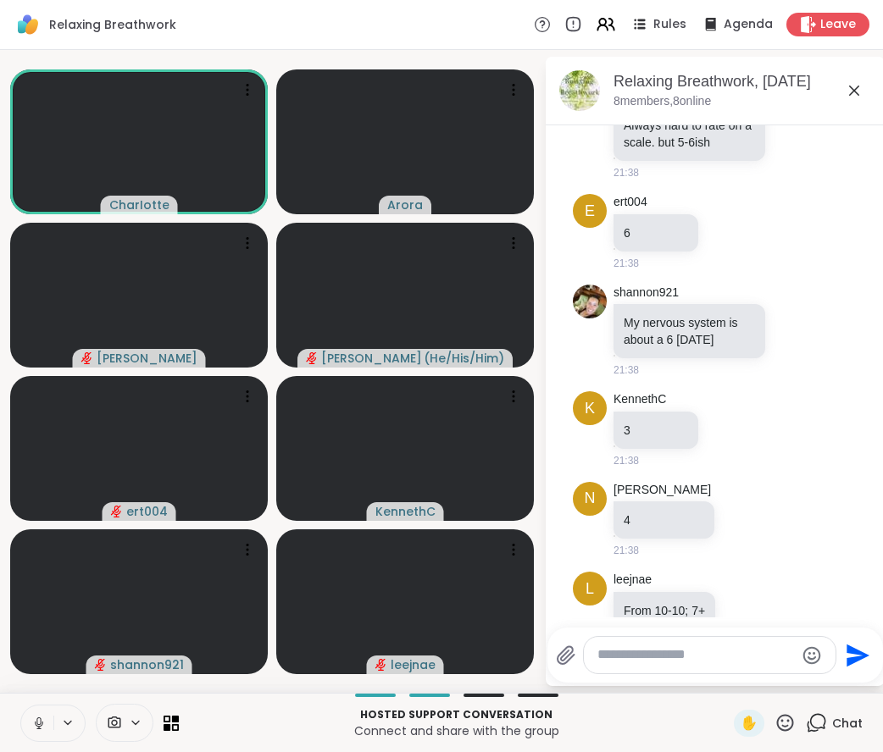
scroll to position [554, 0]
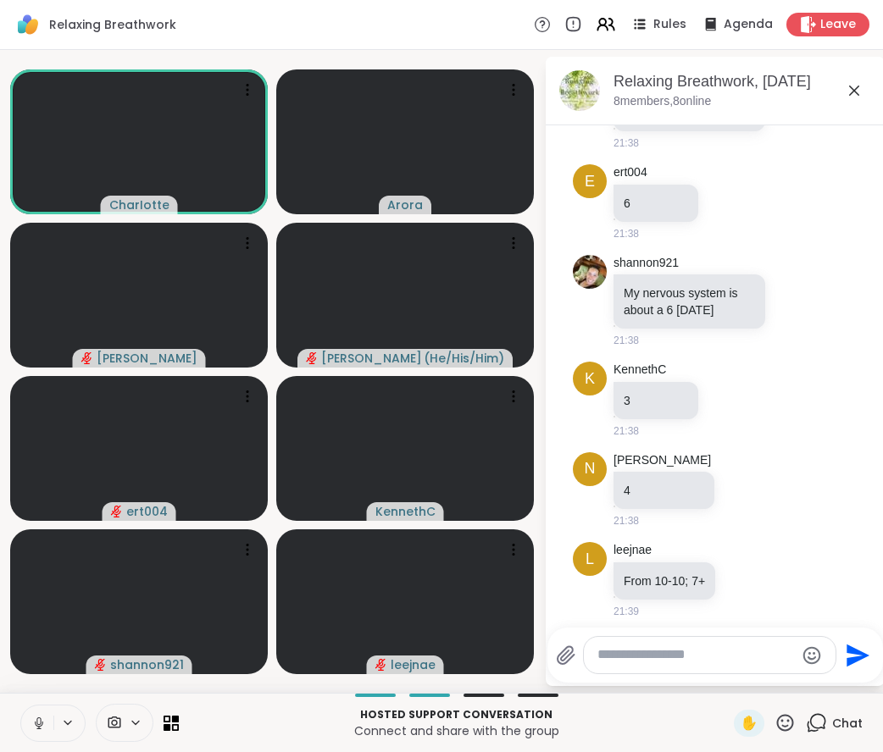
click at [859, 473] on div "Today You Hi everyone, sorry the delay I'm having issues getting in 1 1 21:33 •…" at bounding box center [715, 371] width 339 height 492
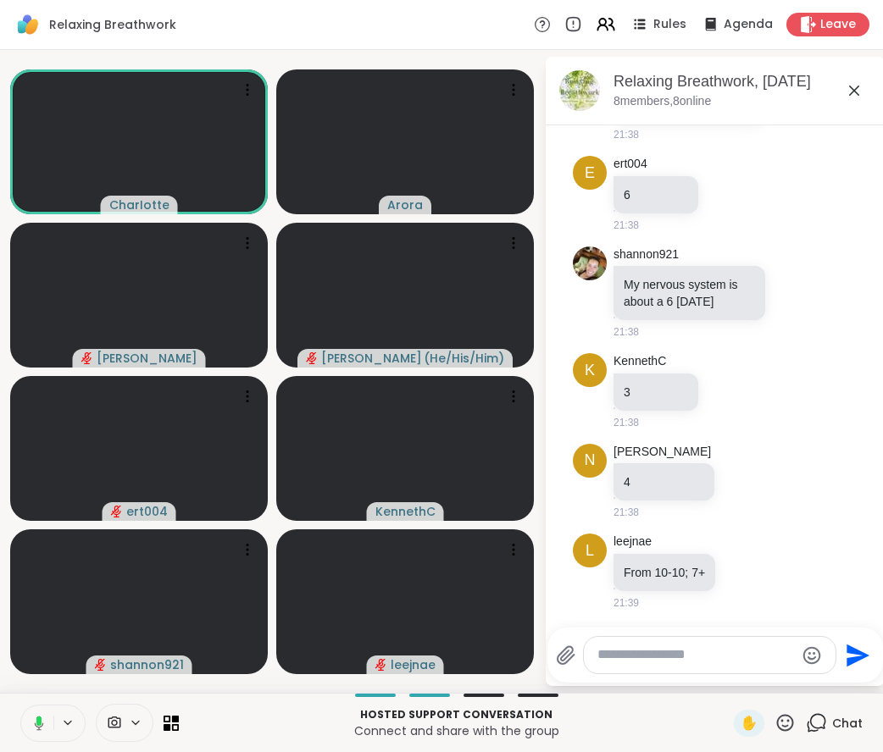
scroll to position [590, 0]
click at [694, 650] on textarea "Type your message" at bounding box center [695, 656] width 197 height 18
type textarea "***"
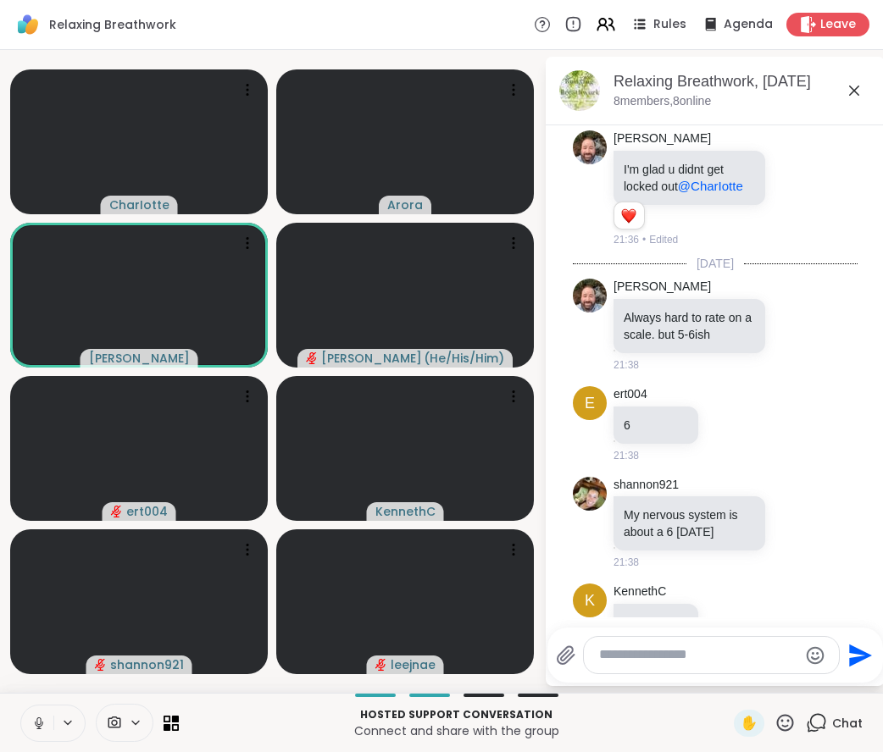
scroll to position [680, 0]
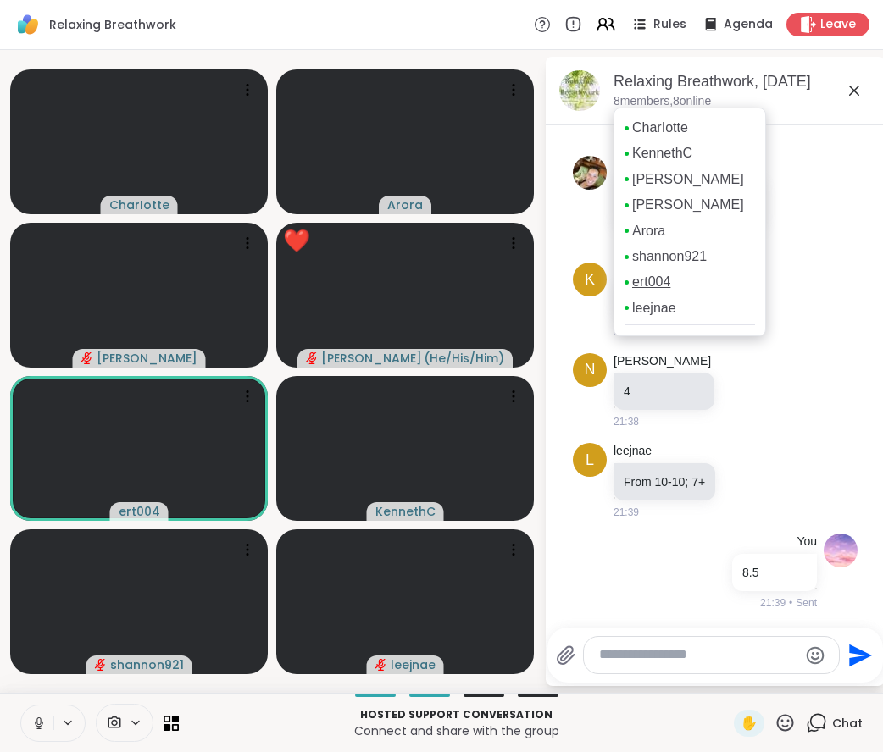
click at [659, 286] on link "ert004" at bounding box center [651, 282] width 38 height 19
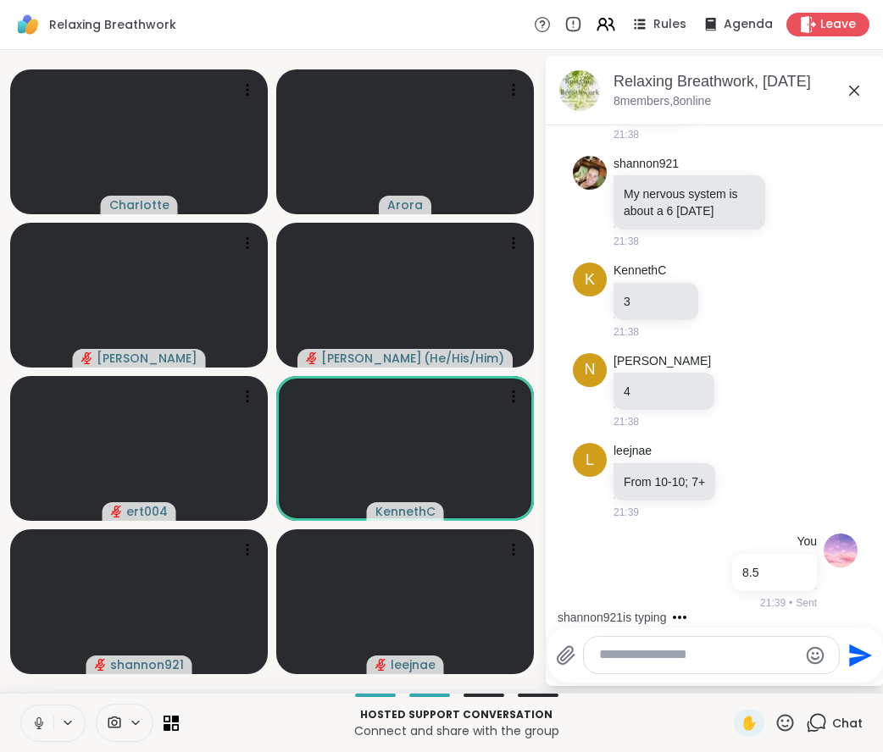
click at [777, 719] on icon at bounding box center [785, 722] width 17 height 17
click at [727, 679] on span "❤️" at bounding box center [735, 679] width 17 height 20
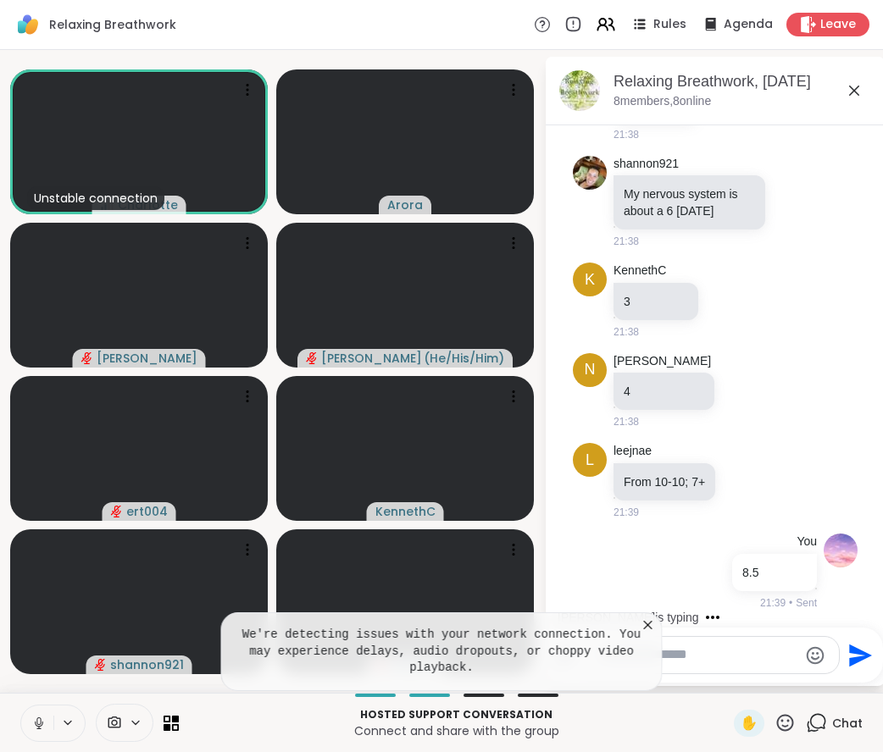
click at [644, 634] on icon at bounding box center [648, 625] width 17 height 17
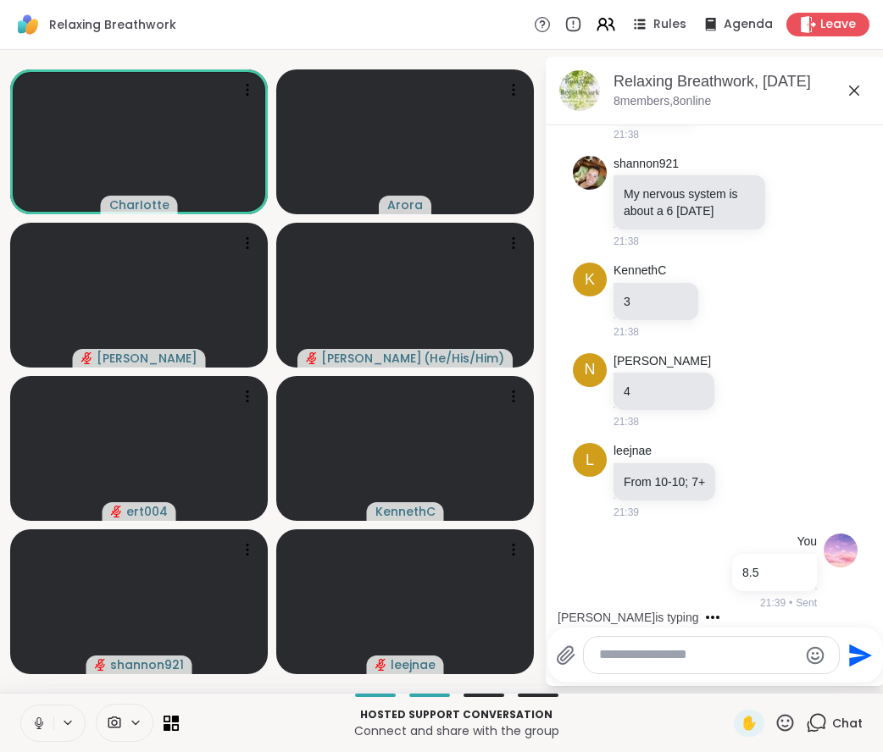
click at [869, 527] on html "Relaxing Breathwork Rules Agenda Leave CharIotte Arora Nigel Brian_L ( He/His/H…" at bounding box center [441, 376] width 883 height 752
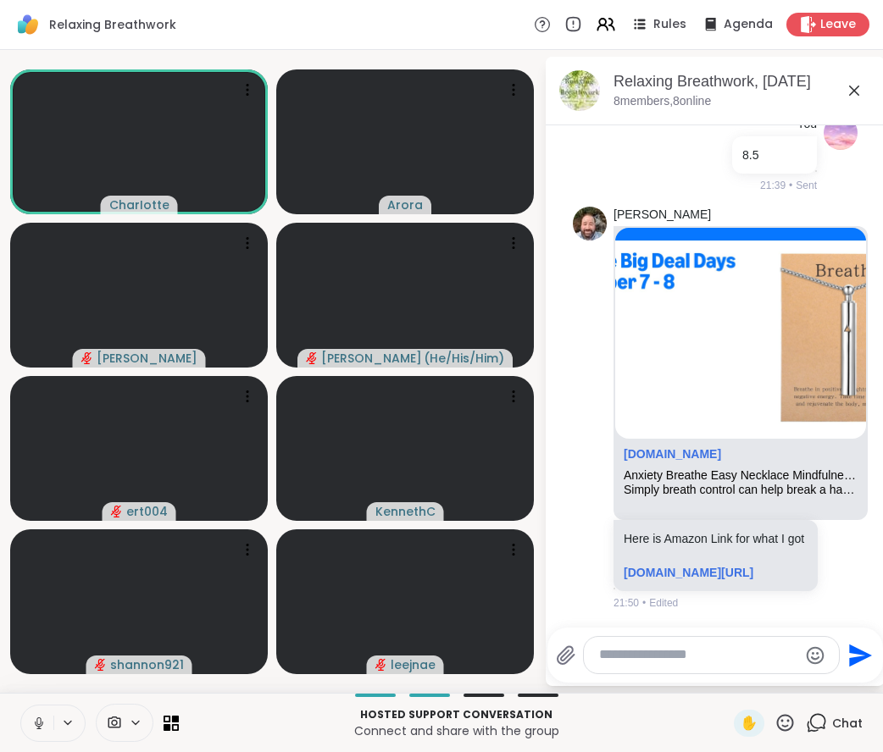
scroll to position [1137, 0]
click at [868, 511] on html "Relaxing Breathwork Rules Agenda Leave CharIotte Arora Nigel Brian_L ( He/His/H…" at bounding box center [441, 376] width 883 height 752
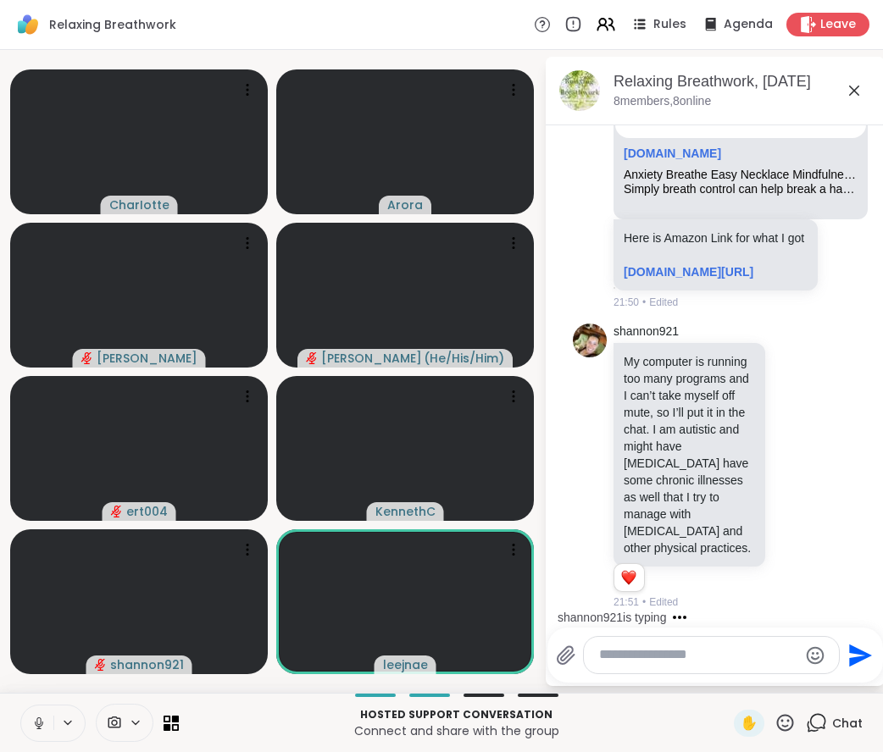
scroll to position [1482, 0]
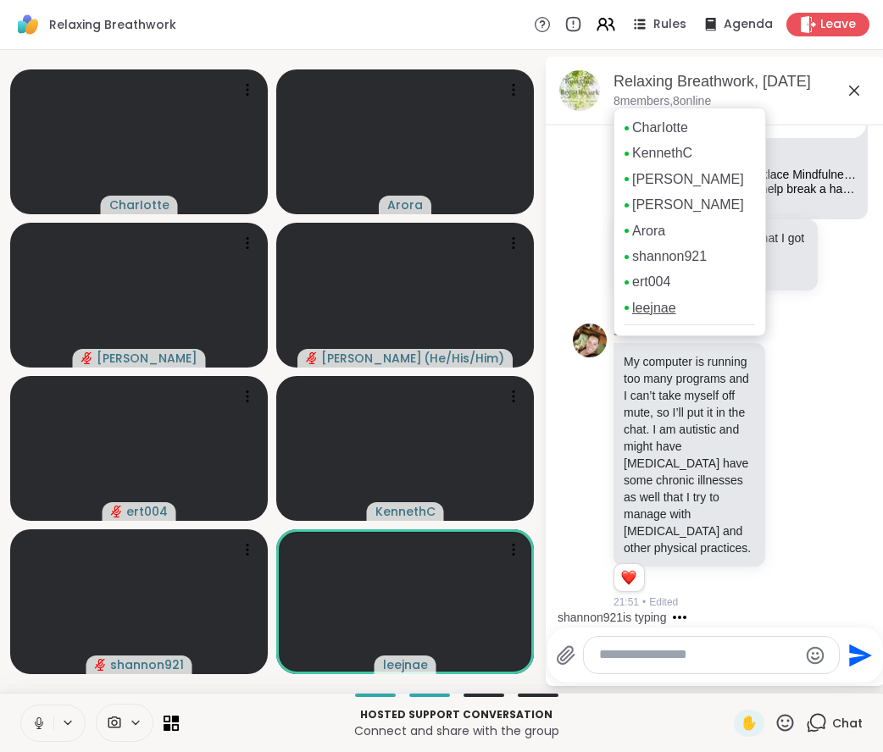
click at [649, 304] on link "leejnae" at bounding box center [654, 308] width 44 height 19
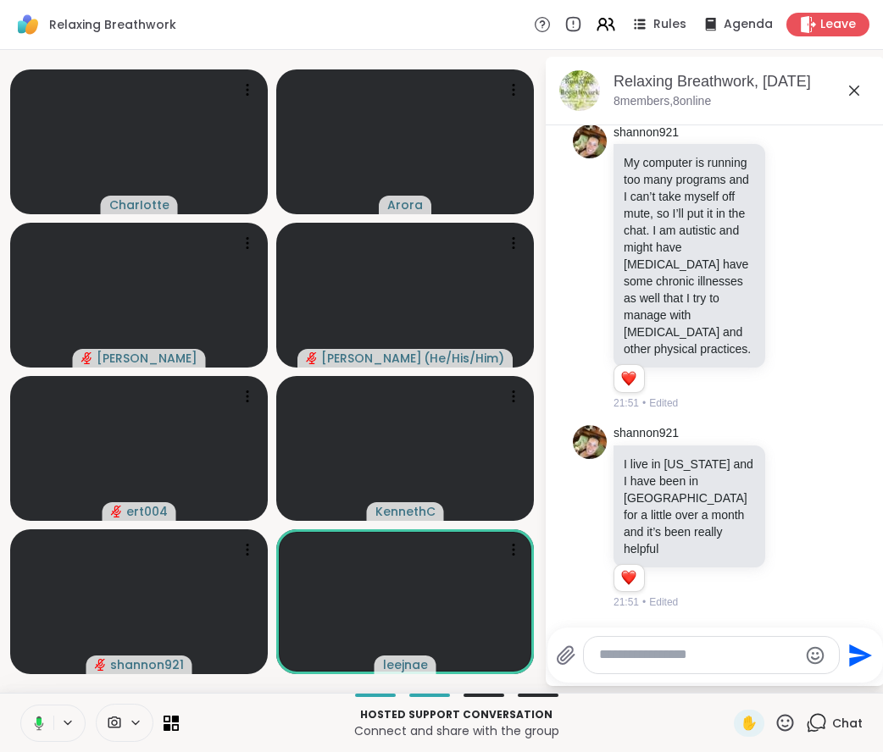
scroll to position [1605, 0]
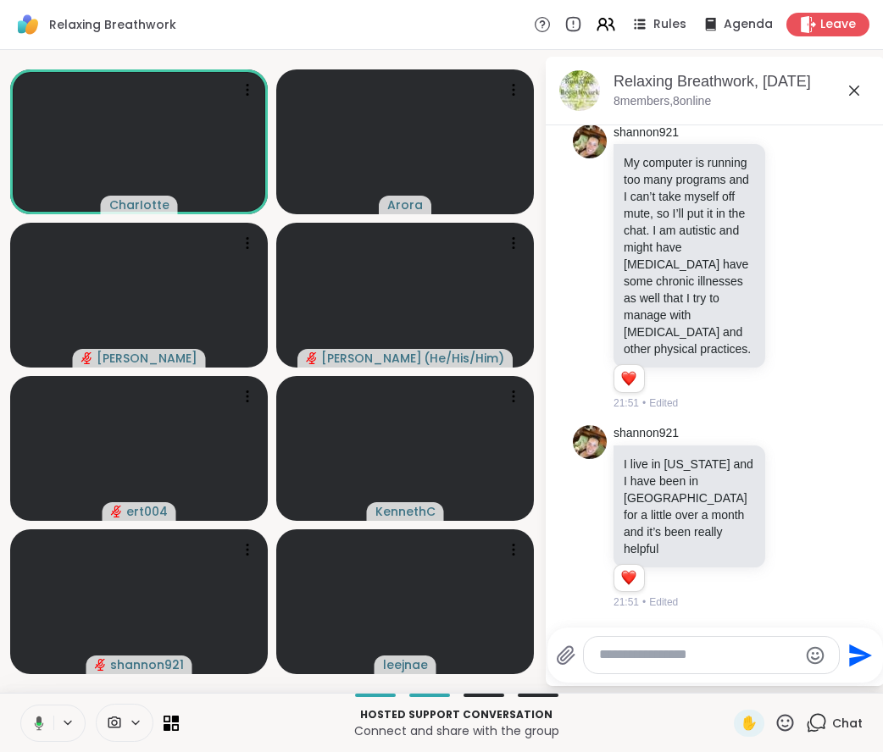
click at [861, 534] on div "Today You Hi everyone, sorry the delay I'm having issues getting in 1 1 21:33 •…" at bounding box center [715, 371] width 339 height 492
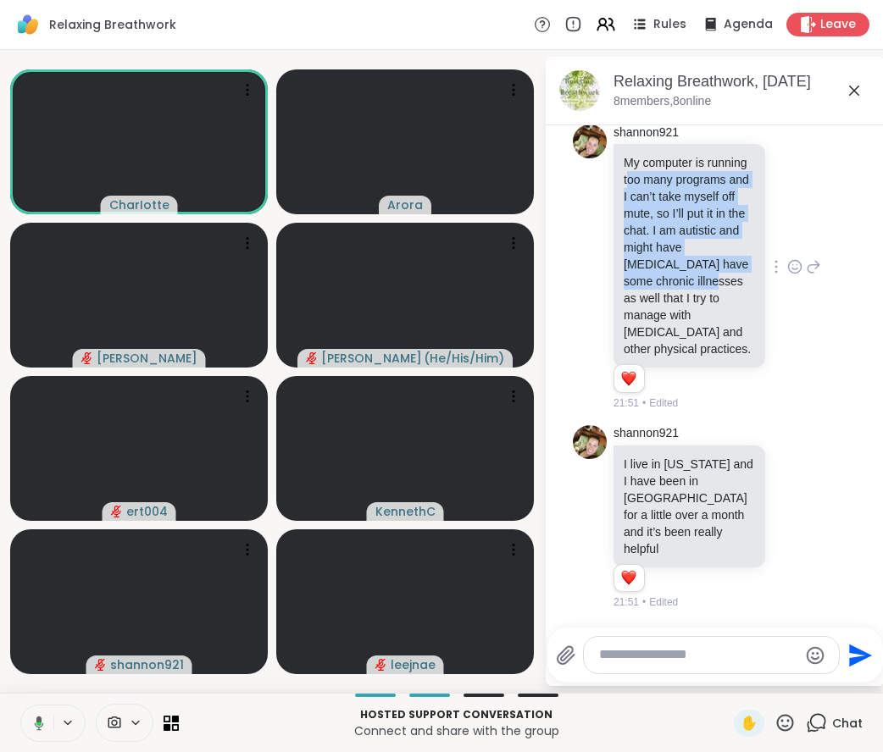
drag, startPoint x: 669, startPoint y: 247, endPoint x: 681, endPoint y: 365, distance: 119.2
click at [681, 358] on p "My computer is running too many programs and I can’t take myself off mute, so I…" at bounding box center [689, 255] width 131 height 203
drag, startPoint x: 681, startPoint y: 365, endPoint x: 683, endPoint y: 299, distance: 66.1
click at [683, 299] on p "My computer is running too many programs and I can’t take myself off mute, so I…" at bounding box center [689, 255] width 131 height 203
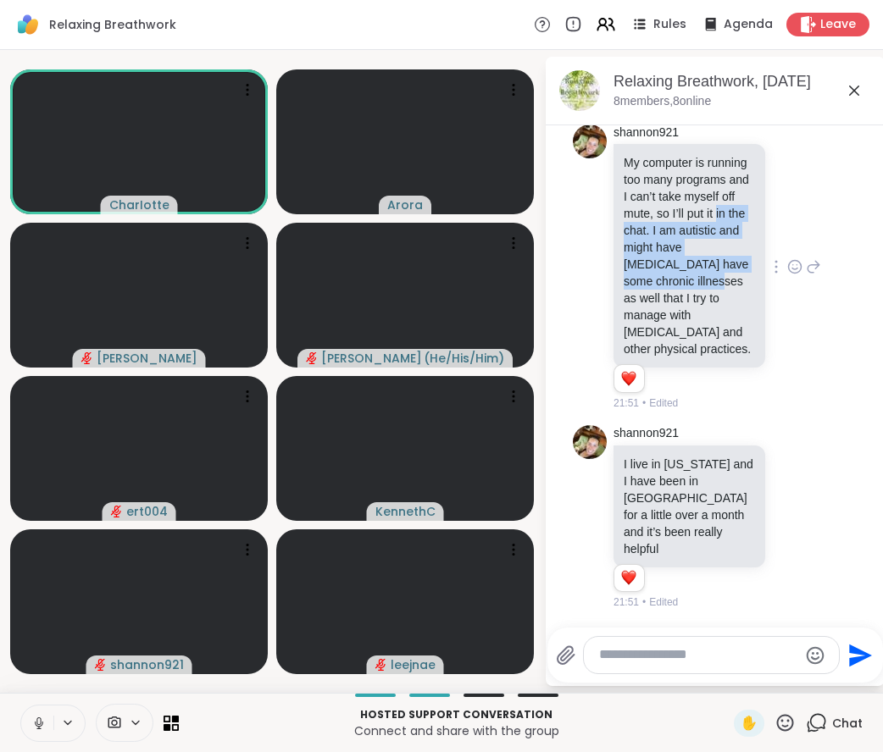
click at [683, 299] on p "My computer is running too many programs and I can’t take myself off mute, so I…" at bounding box center [689, 255] width 131 height 203
drag, startPoint x: 683, startPoint y: 299, endPoint x: 669, endPoint y: 403, distance: 105.1
click at [669, 358] on p "My computer is running too many programs and I can’t take myself off mute, so I…" at bounding box center [689, 255] width 131 height 203
drag, startPoint x: 669, startPoint y: 403, endPoint x: 681, endPoint y: 288, distance: 115.9
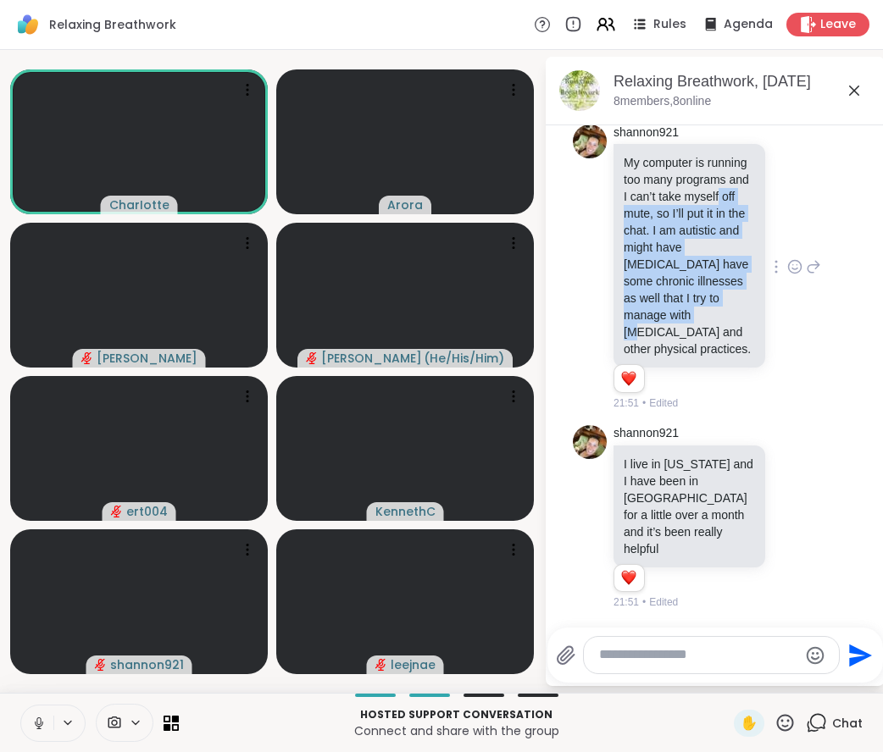
click at [681, 288] on p "My computer is running too many programs and I can’t take myself off mute, so I…" at bounding box center [689, 255] width 131 height 203
drag, startPoint x: 681, startPoint y: 288, endPoint x: 664, endPoint y: 404, distance: 117.3
click at [664, 358] on p "My computer is running too many programs and I can’t take myself off mute, so I…" at bounding box center [689, 255] width 131 height 203
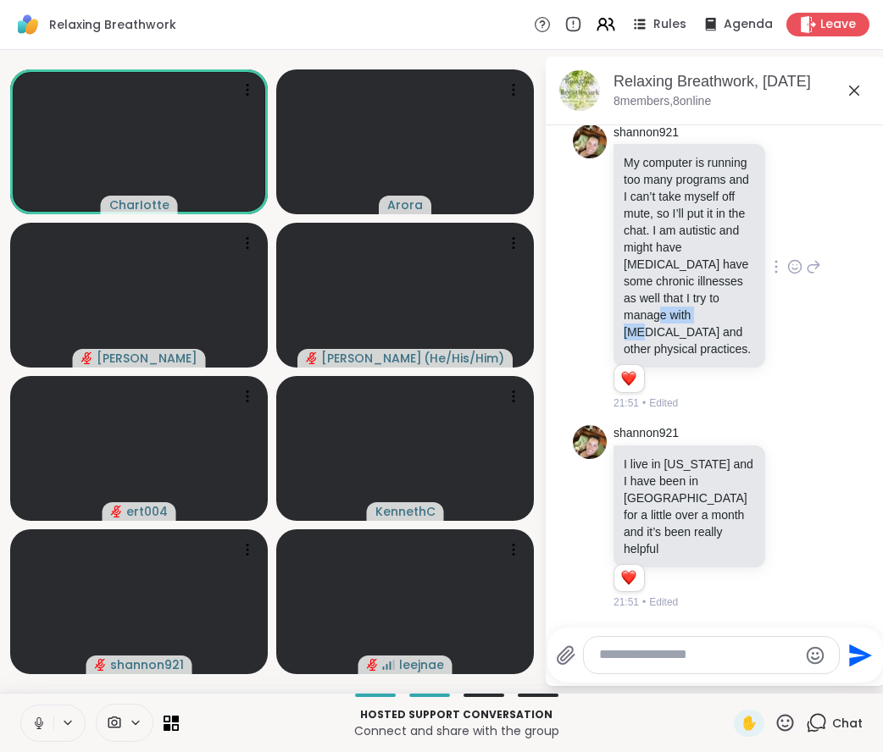
click at [664, 358] on p "My computer is running too many programs and I can’t take myself off mute, so I…" at bounding box center [689, 255] width 131 height 203
click at [668, 358] on p "My computer is running too many programs and I can’t take myself off mute, so I…" at bounding box center [689, 255] width 131 height 203
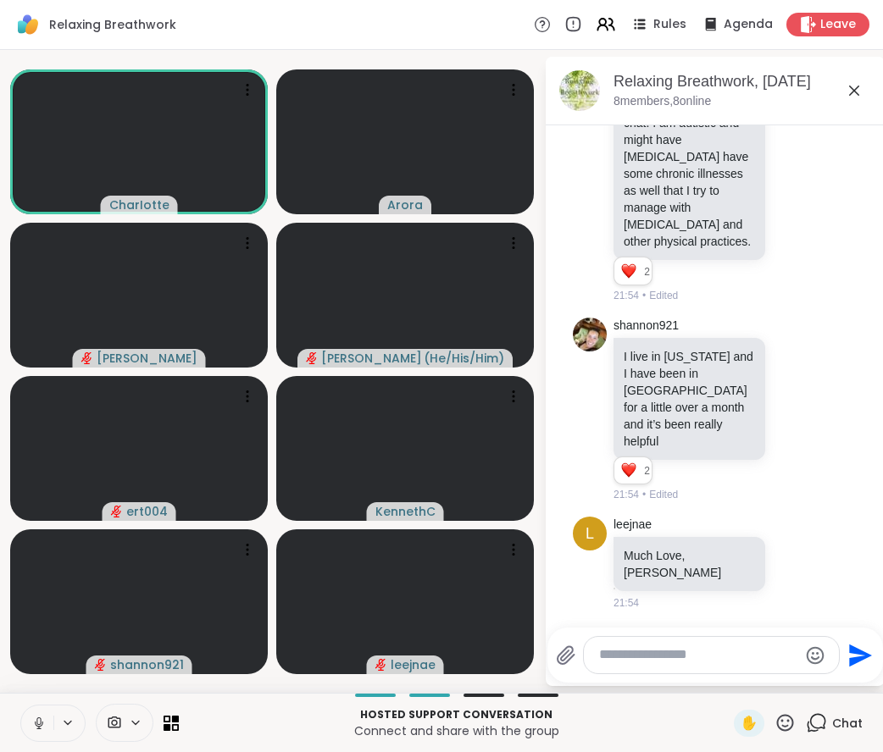
click at [562, 438] on li "shannon921 I live in California and I have been in Sharewell for a little over …" at bounding box center [716, 410] width 308 height 199
click at [715, 664] on textarea "Type your message" at bounding box center [698, 656] width 198 height 18
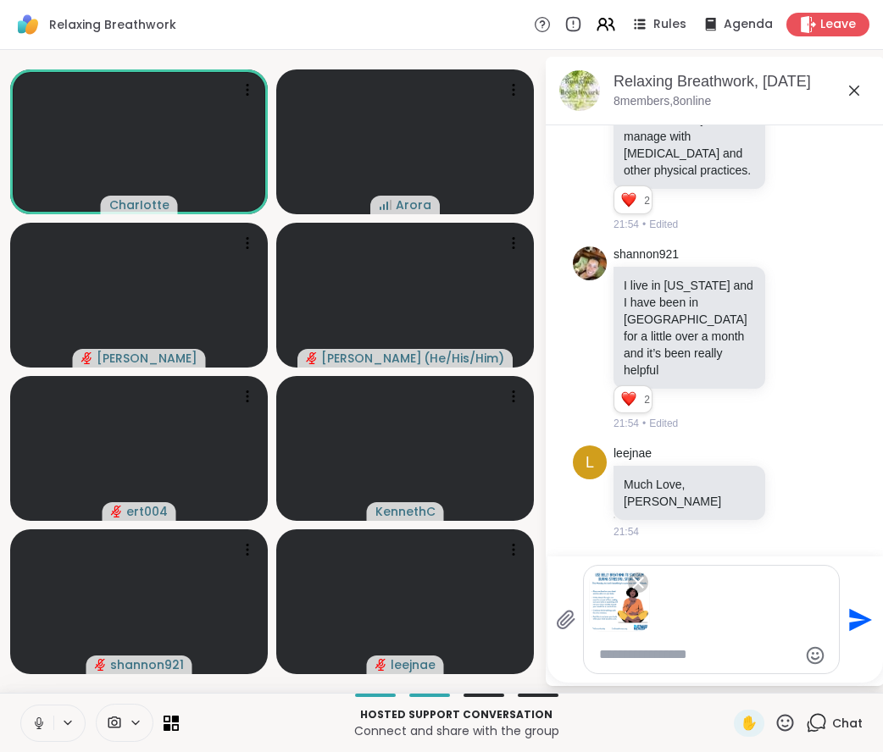
click at [689, 664] on textarea "Type your message" at bounding box center [698, 656] width 198 height 18
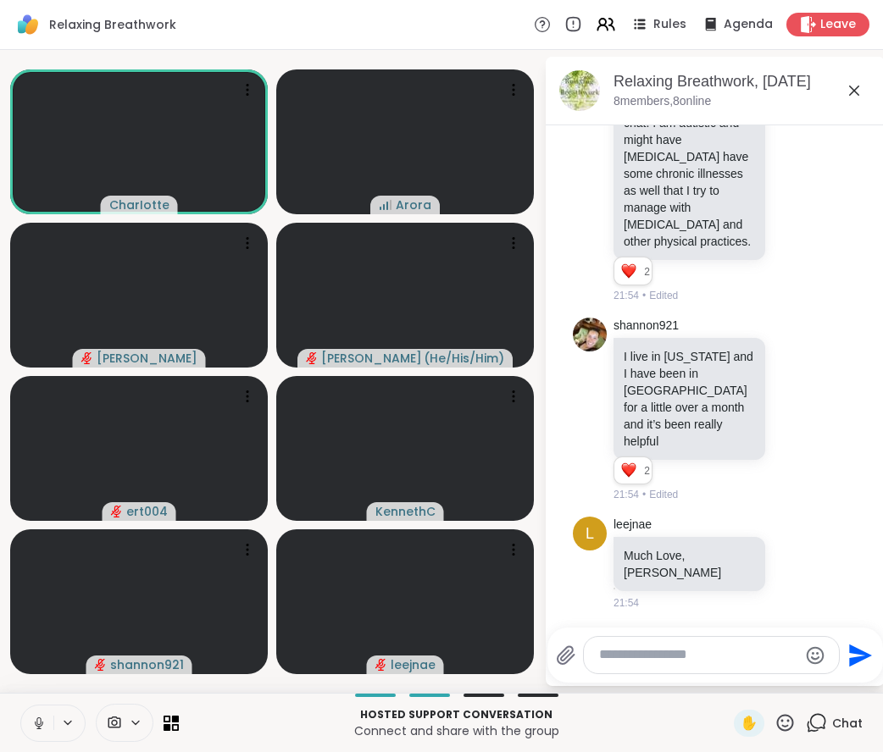
scroll to position [2242, 0]
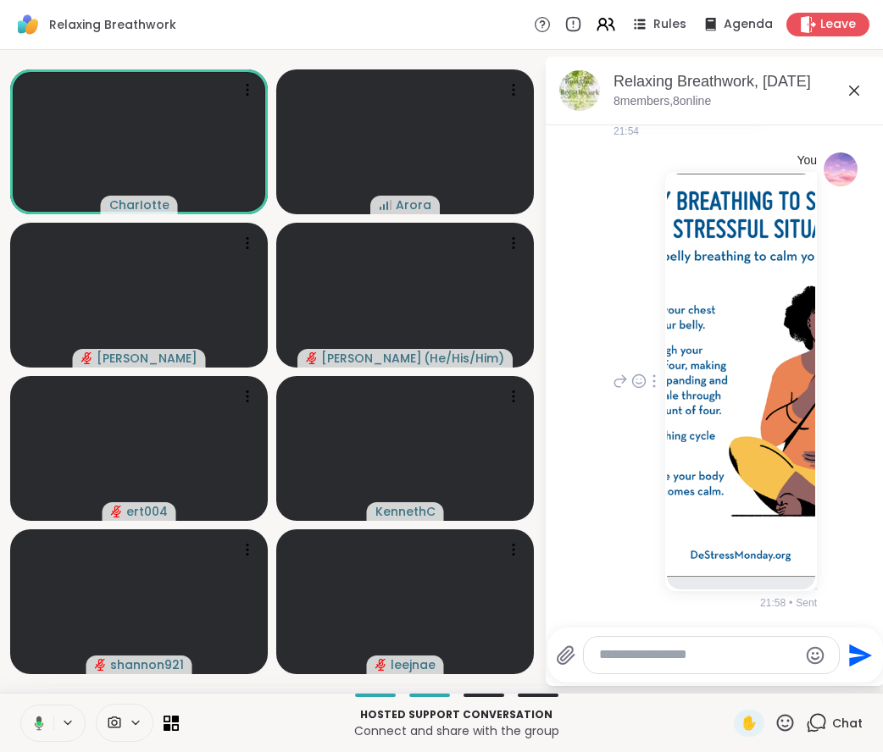
click at [773, 443] on img at bounding box center [741, 375] width 148 height 403
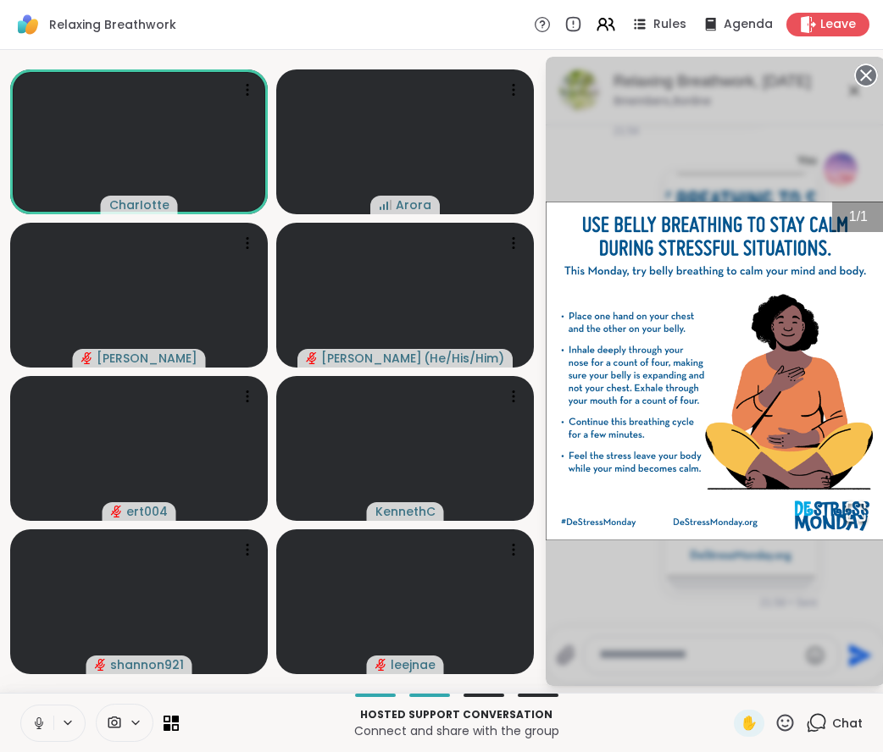
click at [661, 504] on div "1 / 1" at bounding box center [715, 372] width 339 height 630
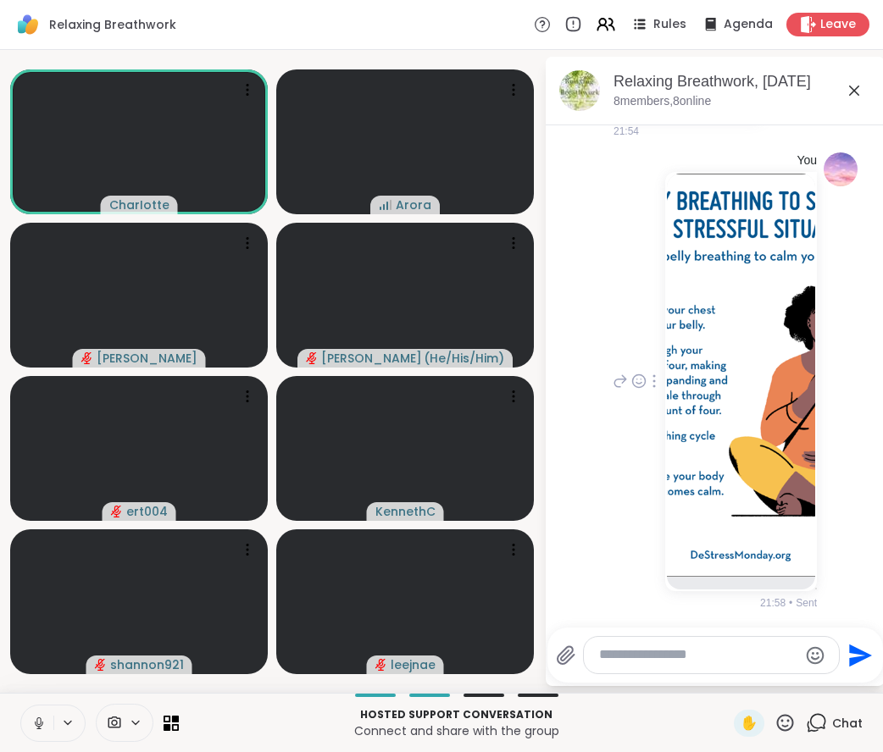
click at [740, 272] on img at bounding box center [741, 375] width 148 height 403
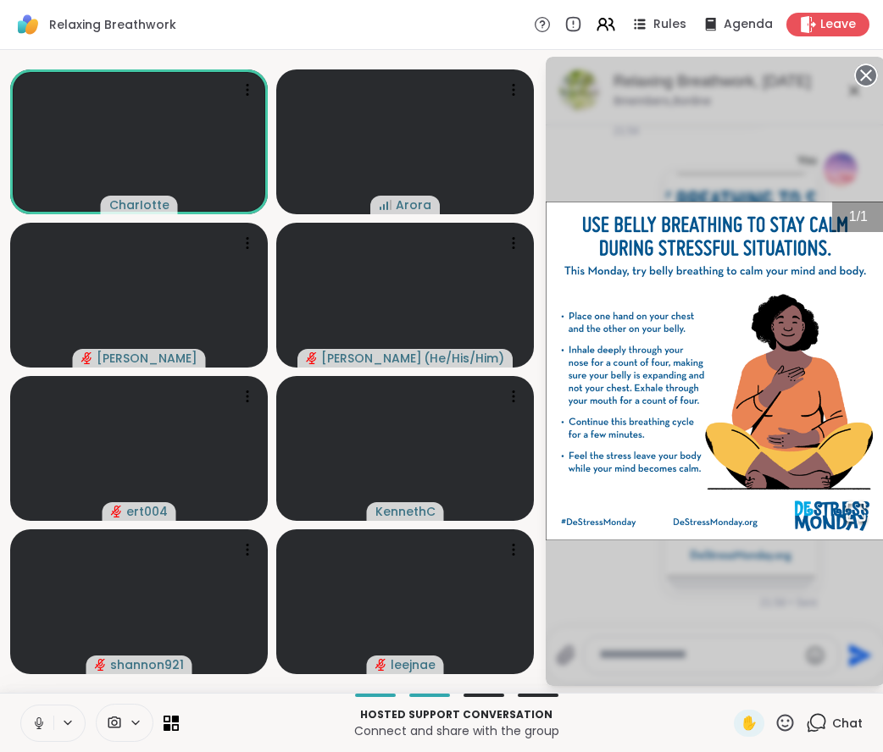
click at [693, 564] on div "1 / 1" at bounding box center [715, 372] width 339 height 630
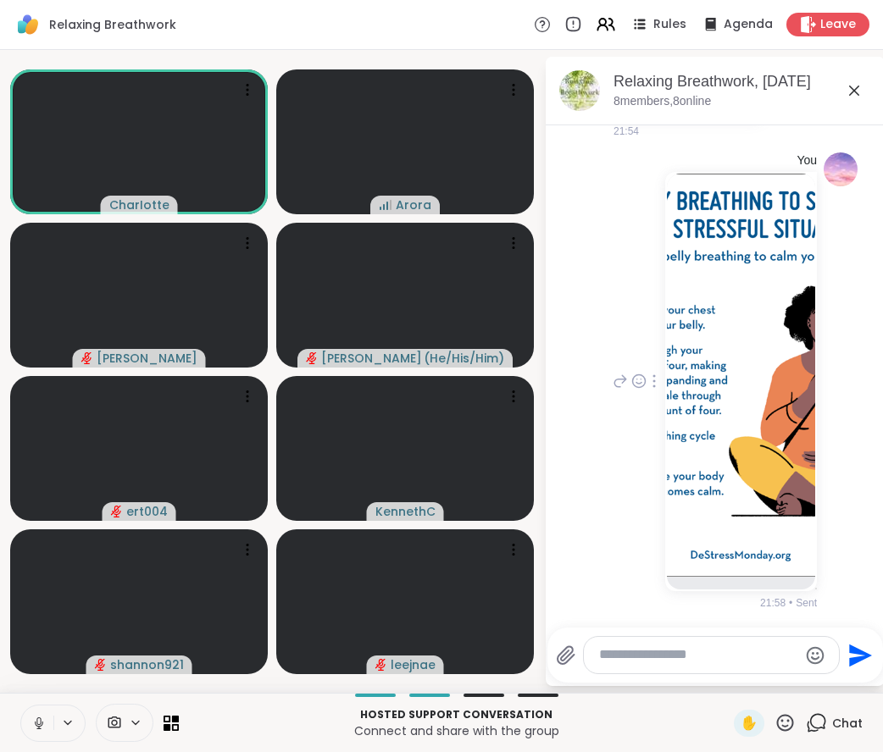
click at [685, 654] on textarea "Type your message" at bounding box center [698, 656] width 198 height 18
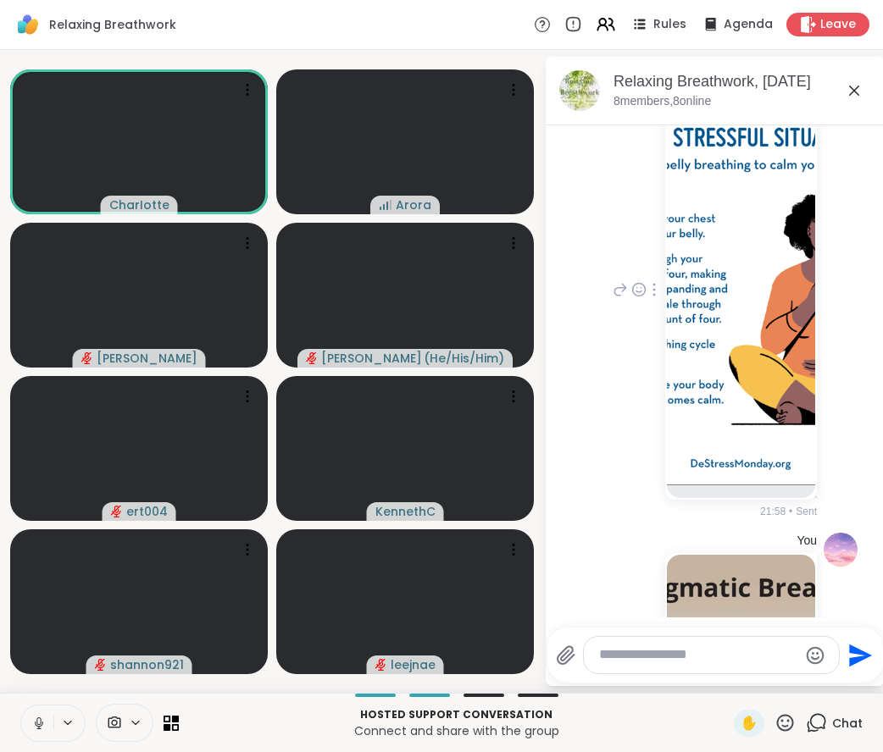
scroll to position [2715, 0]
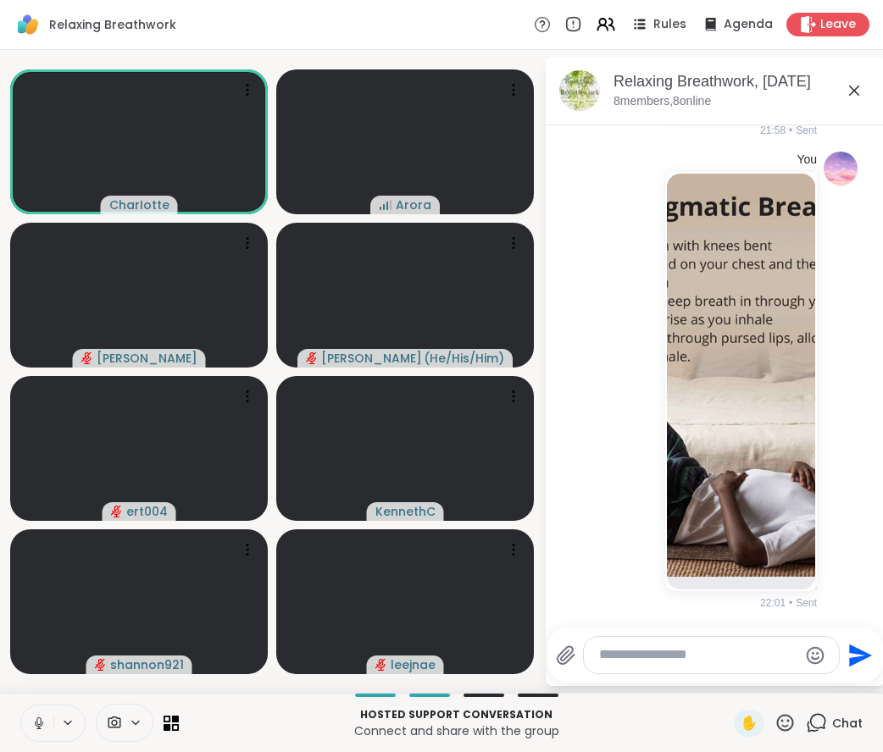
click at [697, 652] on textarea "Type your message" at bounding box center [698, 656] width 198 height 18
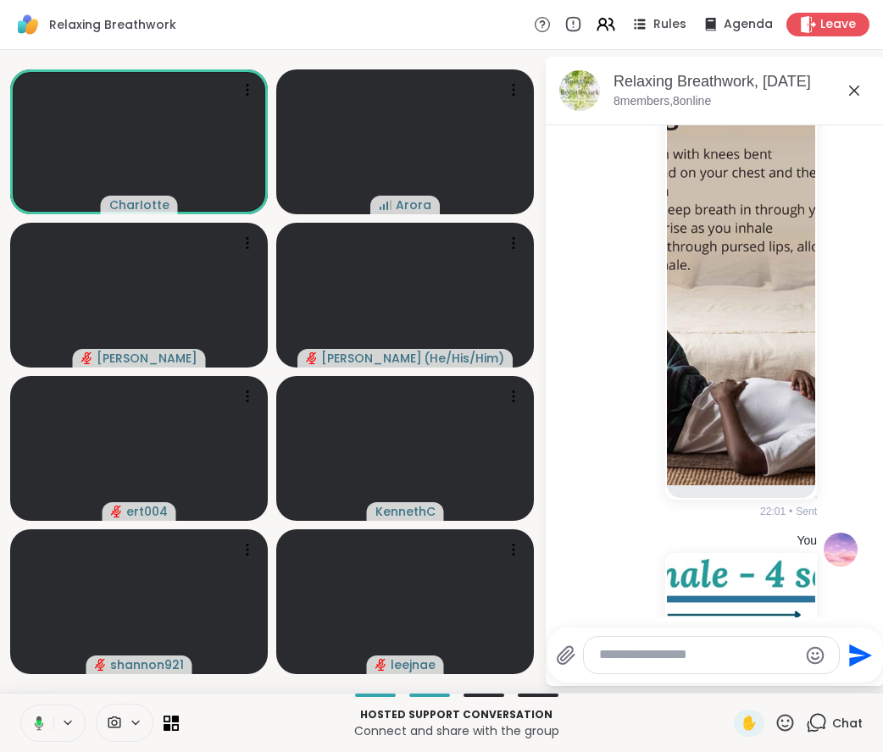
scroll to position [3134, 0]
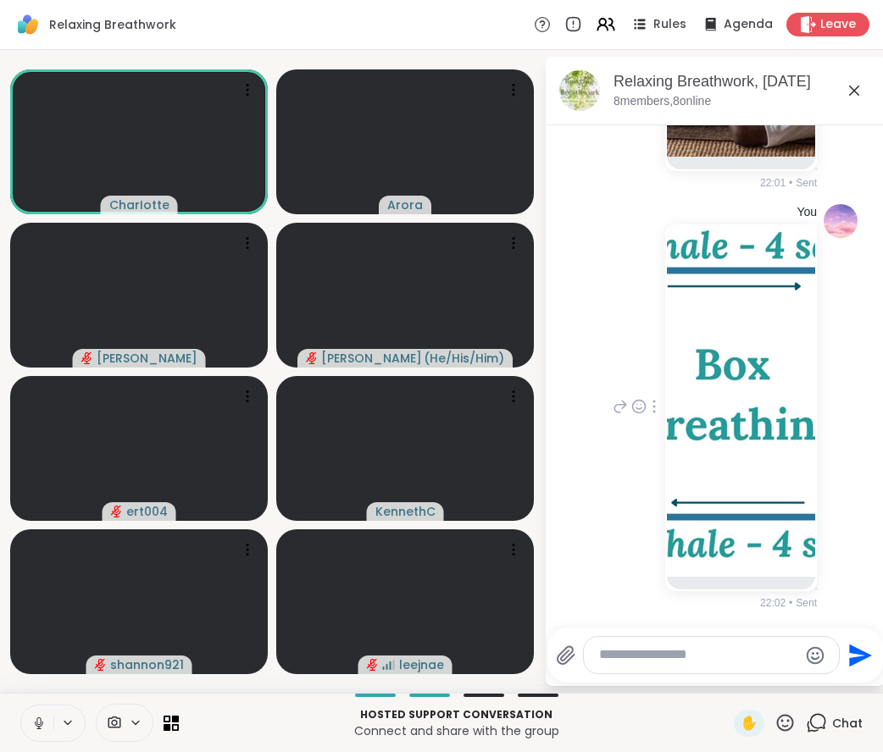
click at [613, 292] on div "You 22:02 • Sent" at bounding box center [713, 407] width 208 height 407
click at [566, 384] on li "You 22:02 • Sent" at bounding box center [716, 407] width 308 height 420
drag, startPoint x: 869, startPoint y: 574, endPoint x: 863, endPoint y: 543, distance: 31.1
click at [863, 543] on html "Relaxing Breathwork Rules Agenda Leave CharIotte Arora Nigel Brian_L ( He/His/H…" at bounding box center [441, 376] width 883 height 752
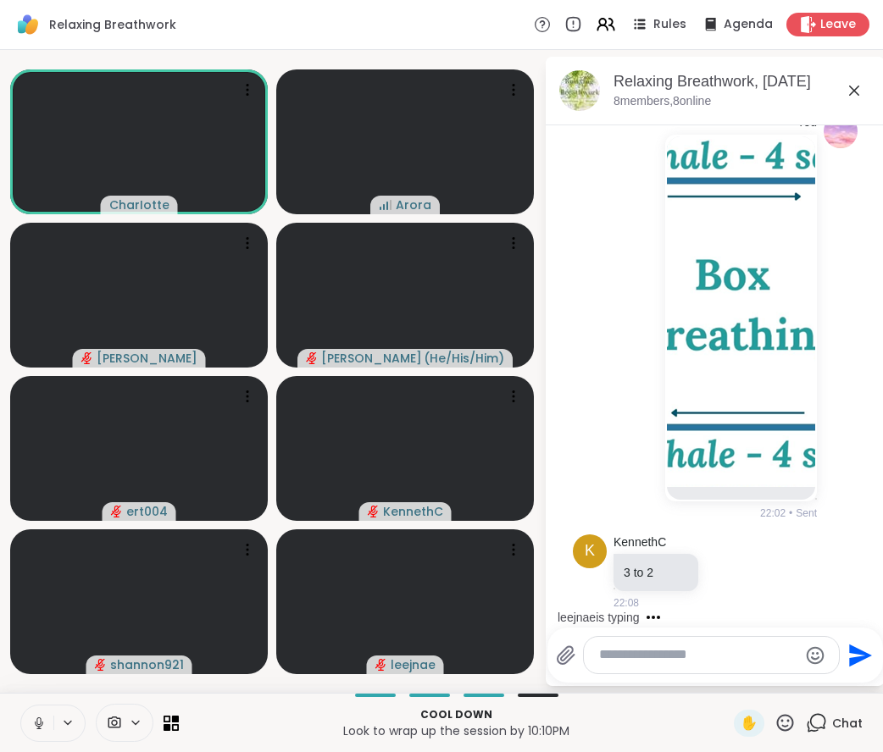
scroll to position [3223, 0]
click at [710, 661] on textarea "Type your message" at bounding box center [698, 656] width 198 height 18
type textarea "*"
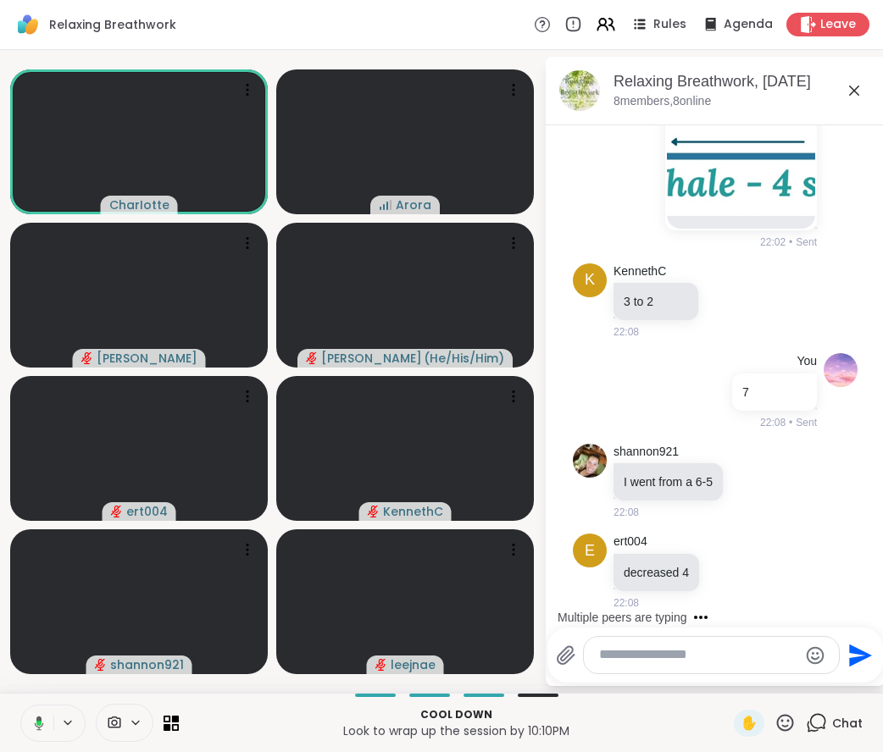
scroll to position [3493, 0]
drag, startPoint x: 654, startPoint y: 488, endPoint x: 705, endPoint y: 490, distance: 50.9
click at [705, 490] on p "I went from a 6-5" at bounding box center [668, 482] width 89 height 17
click at [630, 575] on p "decreased 4" at bounding box center [656, 572] width 65 height 17
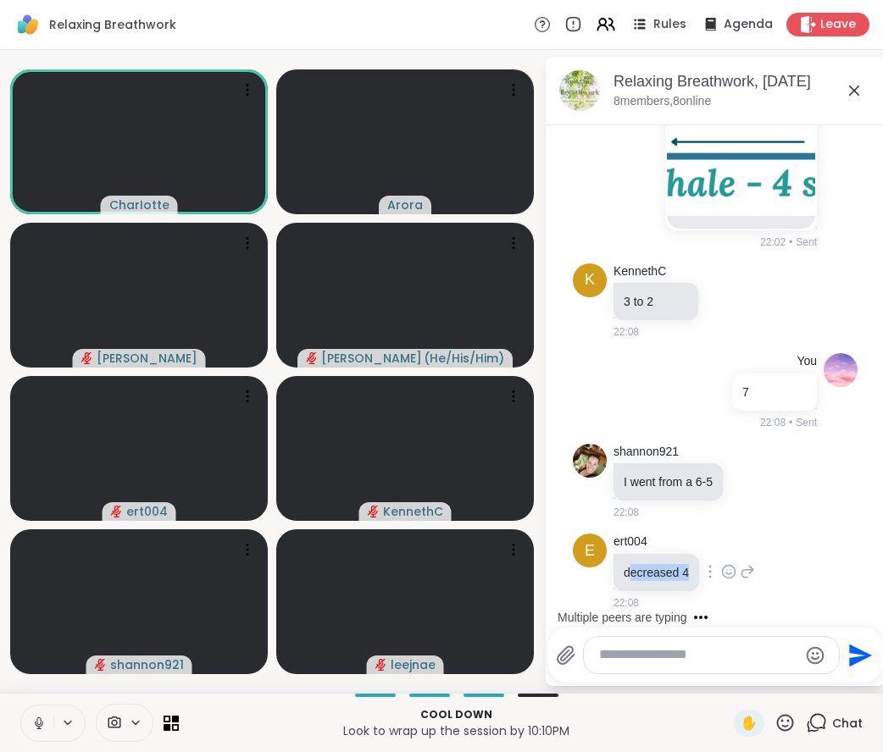
drag, startPoint x: 630, startPoint y: 575, endPoint x: 685, endPoint y: 577, distance: 55.1
click at [685, 577] on p "decreased 4" at bounding box center [656, 572] width 65 height 17
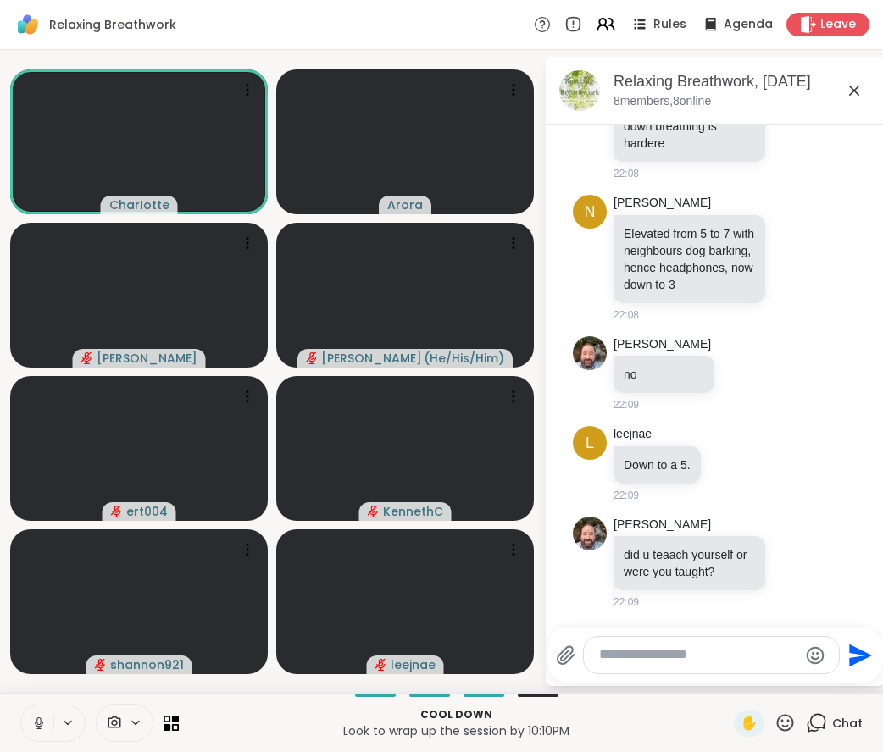
scroll to position [4101, 0]
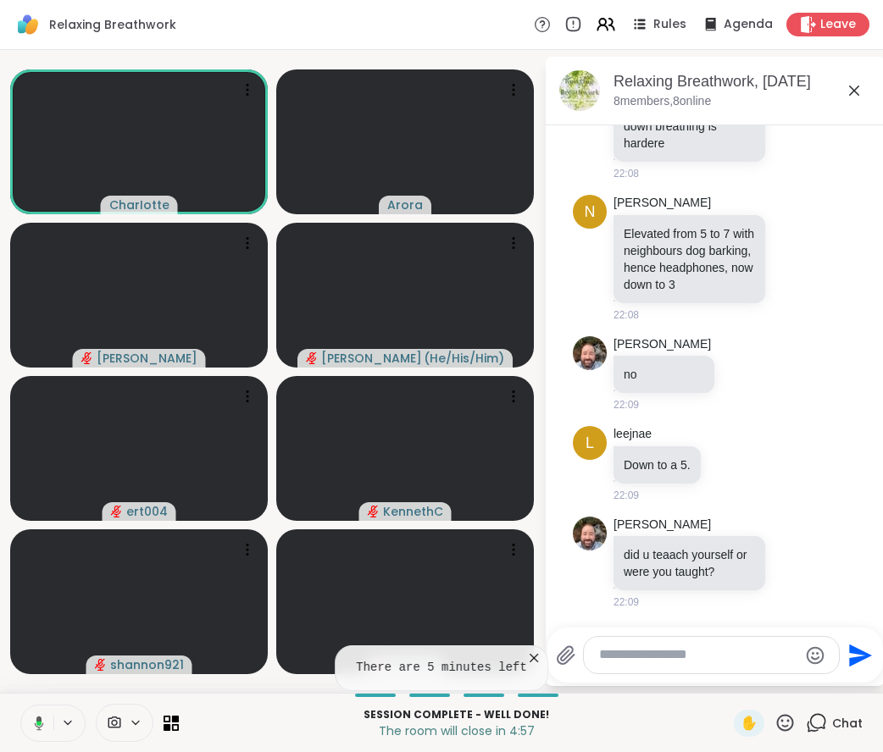
click at [525, 663] on icon at bounding box center [533, 658] width 17 height 17
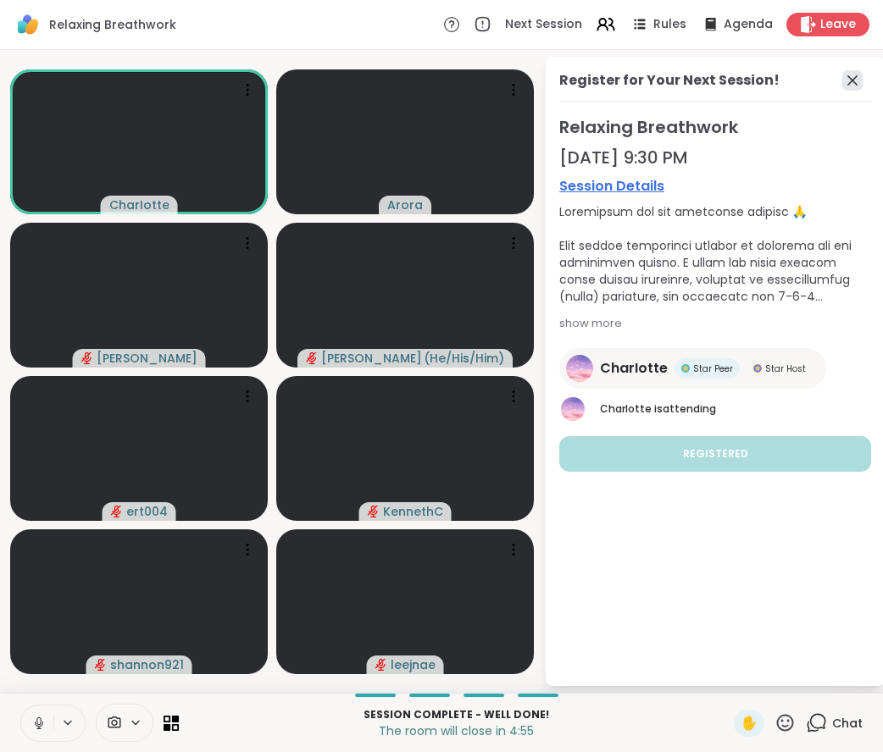
click at [847, 79] on icon at bounding box center [852, 80] width 20 height 20
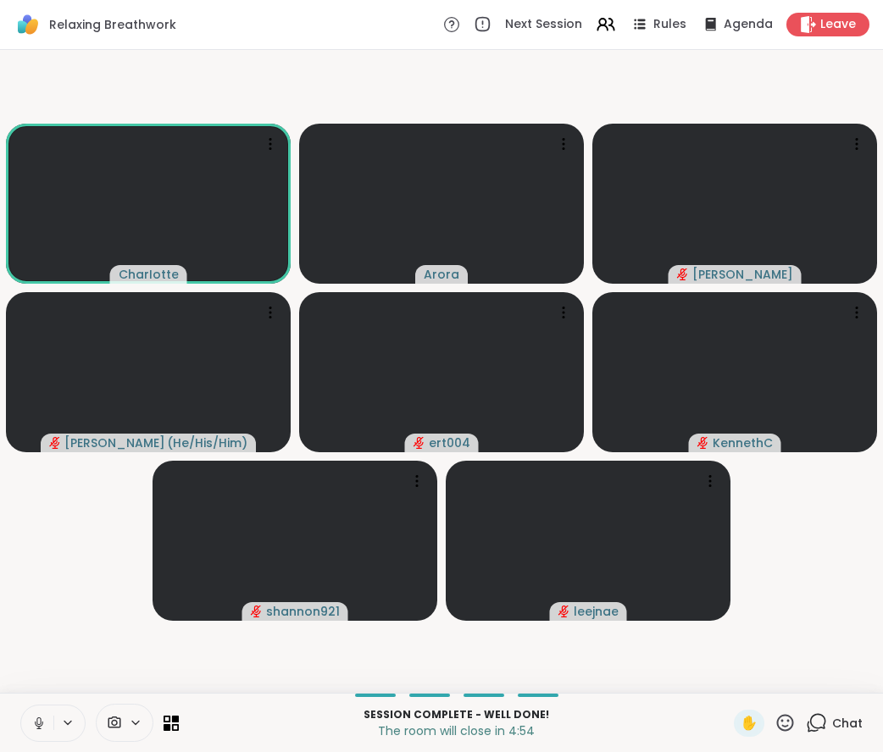
click at [819, 724] on div "Chat" at bounding box center [834, 723] width 57 height 27
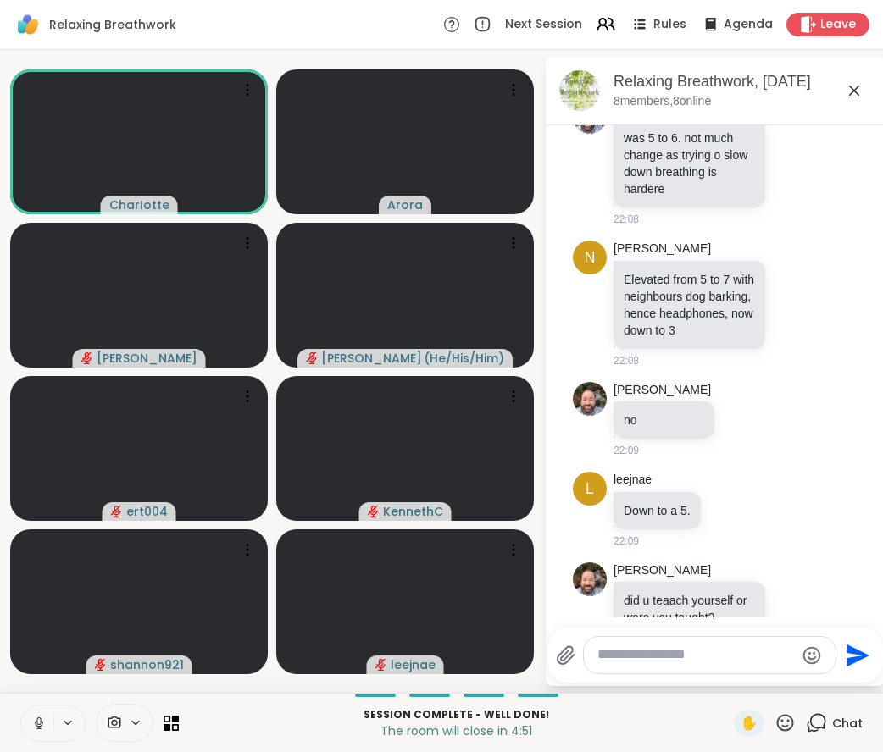
scroll to position [3931, 0]
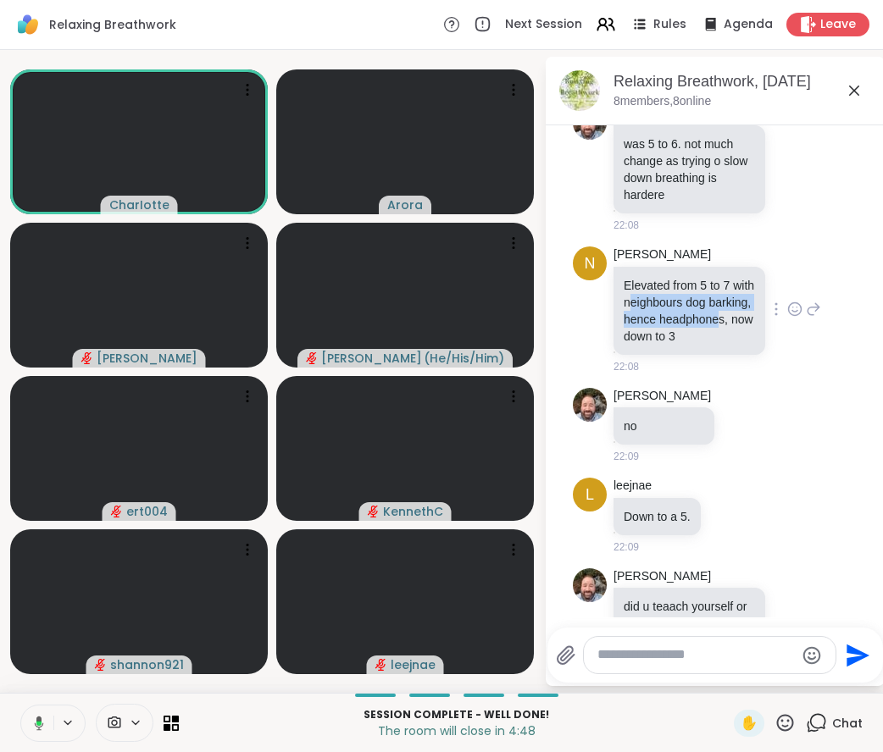
drag, startPoint x: 658, startPoint y: 389, endPoint x: 683, endPoint y: 425, distance: 43.7
click at [683, 345] on p "Elevated from 5 to 7 with neighbours dog barking, hence headphones, now down to…" at bounding box center [689, 311] width 131 height 68
drag, startPoint x: 683, startPoint y: 425, endPoint x: 646, endPoint y: 396, distance: 47.1
click at [646, 345] on p "Elevated from 5 to 7 with neighbours dog barking, hence headphones, now down to…" at bounding box center [689, 311] width 131 height 68
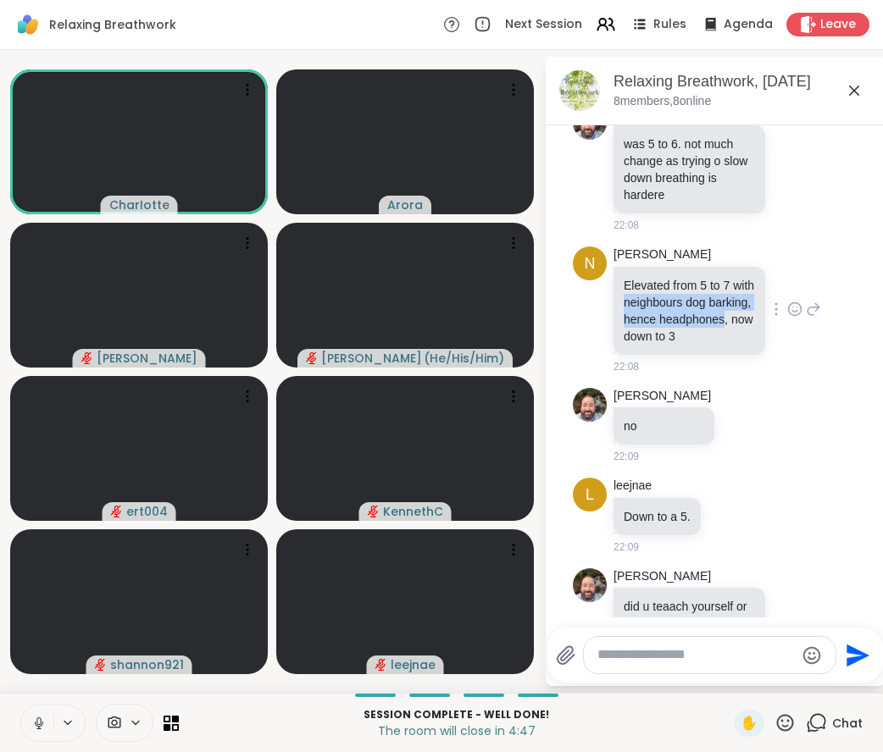
click at [646, 345] on p "Elevated from 5 to 7 with neighbours dog barking, hence headphones, now down to…" at bounding box center [689, 311] width 131 height 68
drag, startPoint x: 646, startPoint y: 396, endPoint x: 690, endPoint y: 421, distance: 50.9
click at [690, 345] on p "Elevated from 5 to 7 with neighbours dog barking, hence headphones, now down to…" at bounding box center [689, 311] width 131 height 68
drag, startPoint x: 690, startPoint y: 421, endPoint x: 645, endPoint y: 396, distance: 51.6
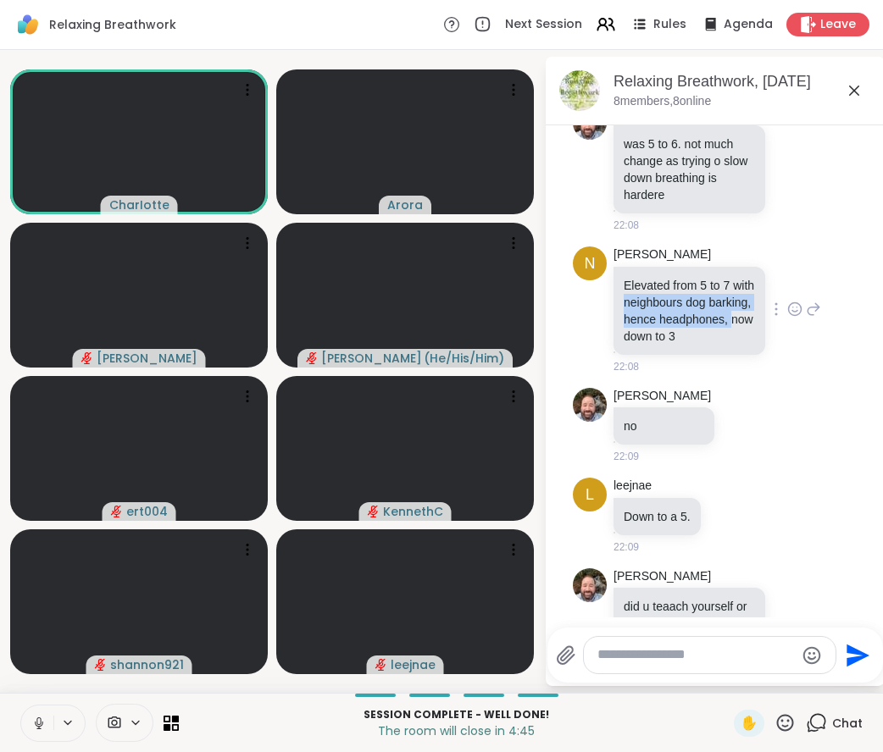
click at [645, 345] on p "Elevated from 5 to 7 with neighbours dog barking, hence headphones, now down to…" at bounding box center [689, 311] width 131 height 68
drag, startPoint x: 645, startPoint y: 396, endPoint x: 686, endPoint y: 433, distance: 55.2
click at [686, 345] on p "Elevated from 5 to 7 with neighbours dog barking, hence headphones, now down to…" at bounding box center [689, 311] width 131 height 68
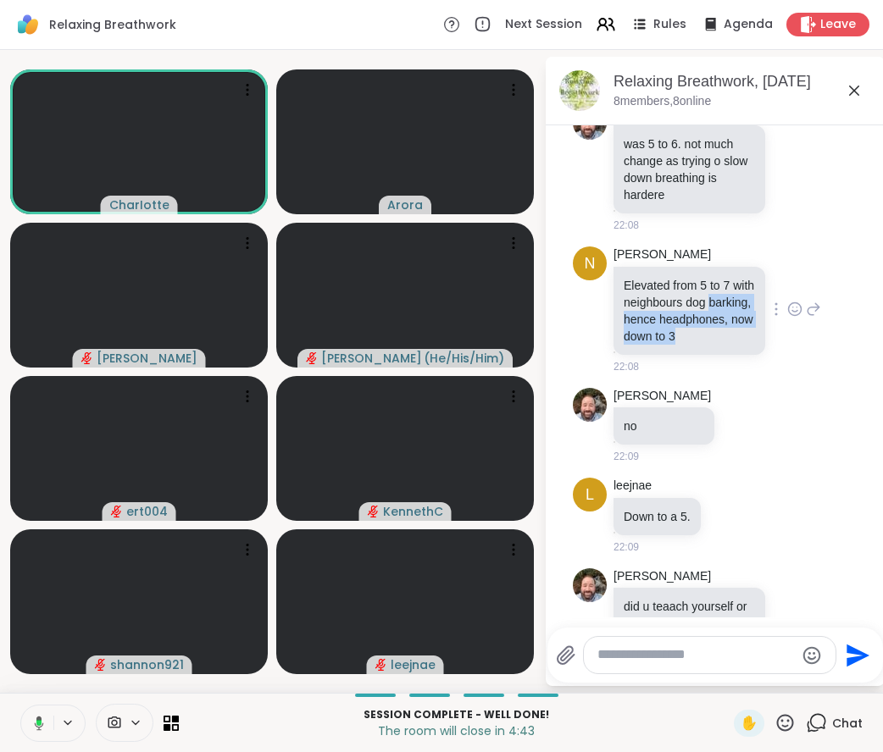
drag, startPoint x: 686, startPoint y: 433, endPoint x: 647, endPoint y: 404, distance: 47.8
click at [647, 345] on p "Elevated from 5 to 7 with neighbours dog barking, hence headphones, now down to…" at bounding box center [689, 311] width 131 height 68
drag, startPoint x: 647, startPoint y: 404, endPoint x: 683, endPoint y: 441, distance: 51.5
click at [683, 345] on p "Elevated from 5 to 7 with neighbours dog barking, hence headphones, now down to…" at bounding box center [689, 311] width 131 height 68
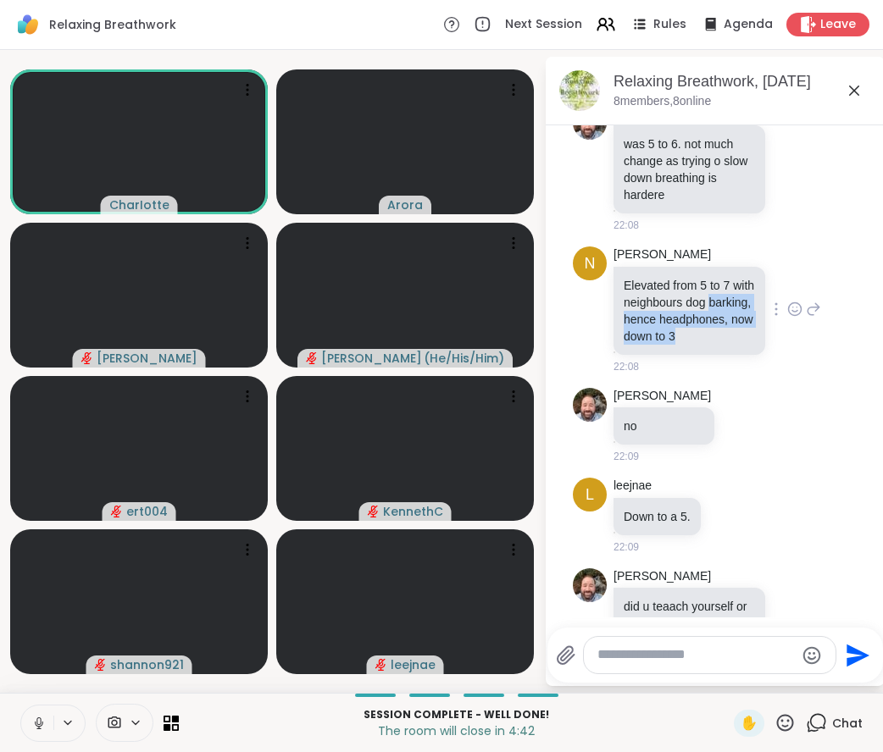
click at [683, 345] on p "Elevated from 5 to 7 with neighbours dog barking, hence headphones, now down to…" at bounding box center [689, 311] width 131 height 68
drag, startPoint x: 683, startPoint y: 441, endPoint x: 669, endPoint y: 396, distance: 47.7
click at [669, 345] on p "Elevated from 5 to 7 with neighbours dog barking, hence headphones, now down to…" at bounding box center [689, 311] width 131 height 68
drag, startPoint x: 669, startPoint y: 396, endPoint x: 702, endPoint y: 425, distance: 43.2
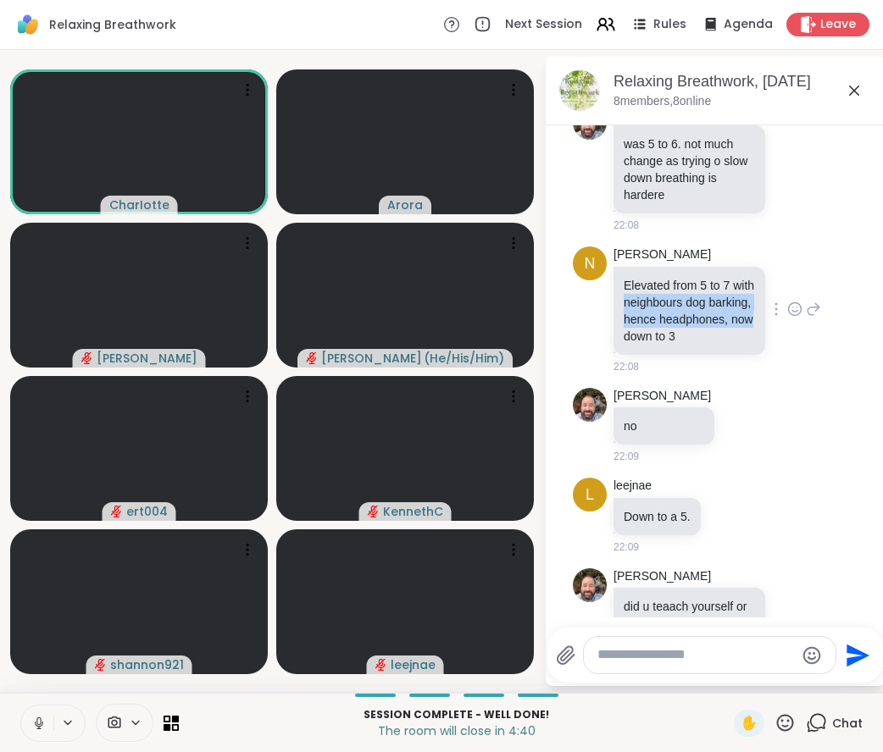
click at [702, 345] on p "Elevated from 5 to 7 with neighbours dog barking, hence headphones, now down to…" at bounding box center [689, 311] width 131 height 68
drag, startPoint x: 702, startPoint y: 425, endPoint x: 647, endPoint y: 397, distance: 60.6
click at [647, 345] on p "Elevated from 5 to 7 with neighbours dog barking, hence headphones, now down to…" at bounding box center [689, 311] width 131 height 68
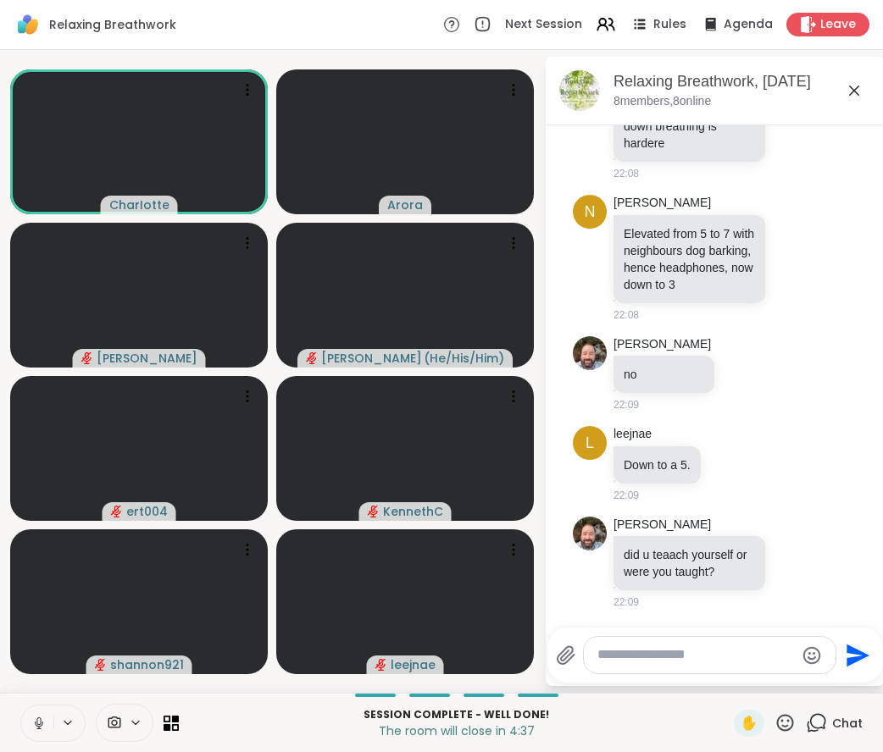
scroll to position [4084, 0]
drag, startPoint x: 639, startPoint y: 472, endPoint x: 684, endPoint y: 470, distance: 44.9
click at [684, 470] on p "Down to a 5." at bounding box center [657, 465] width 67 height 17
click at [708, 660] on textarea "Type your message" at bounding box center [695, 656] width 197 height 18
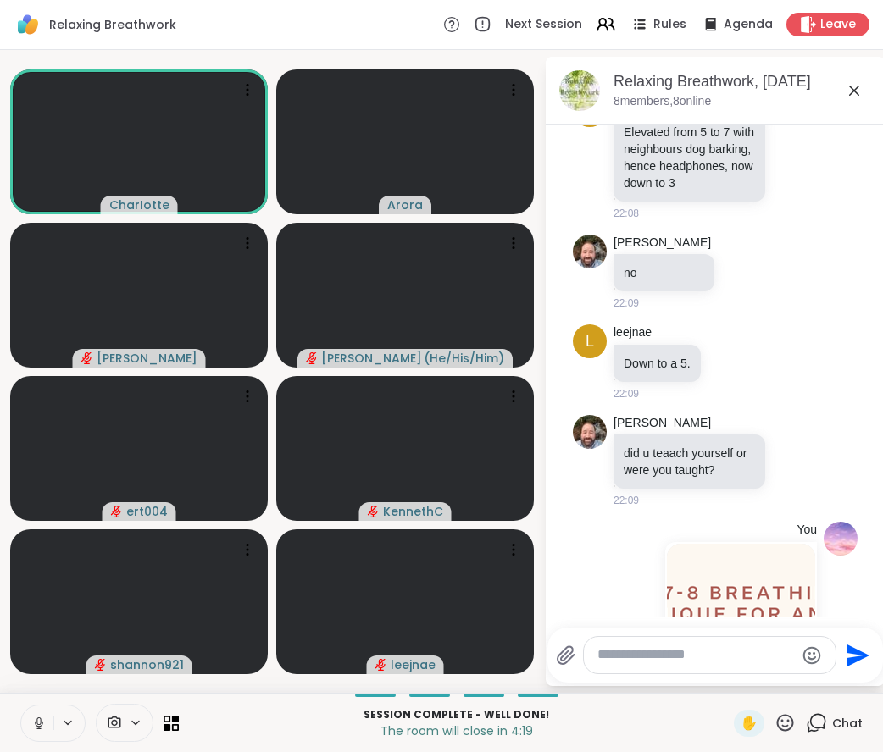
scroll to position [4528, 0]
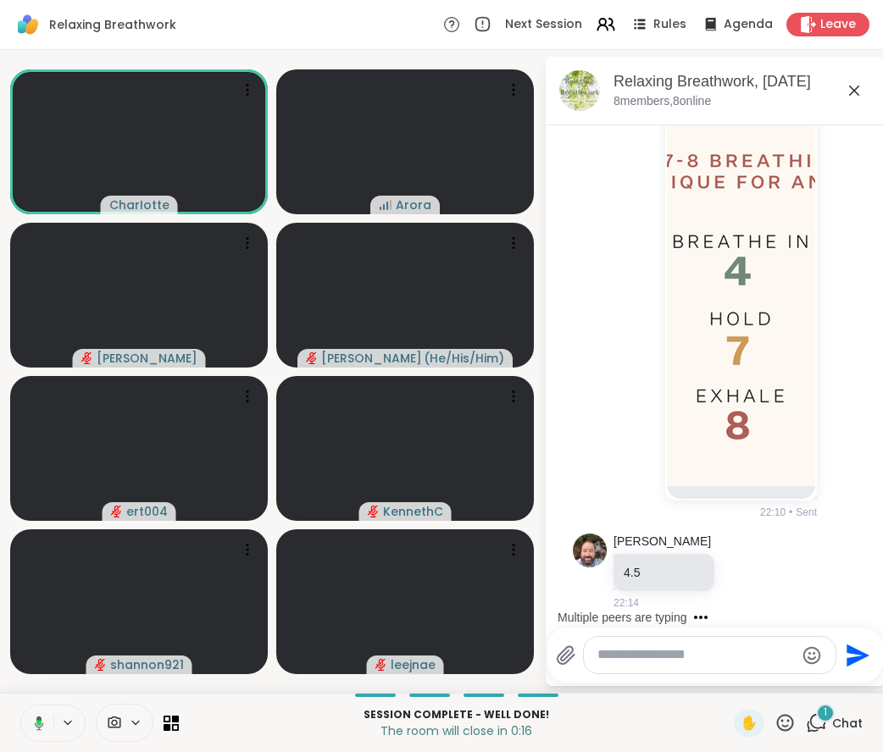
click at [758, 665] on div at bounding box center [710, 655] width 252 height 36
click at [708, 657] on textarea "Type your message" at bounding box center [695, 656] width 197 height 18
type textarea "*"
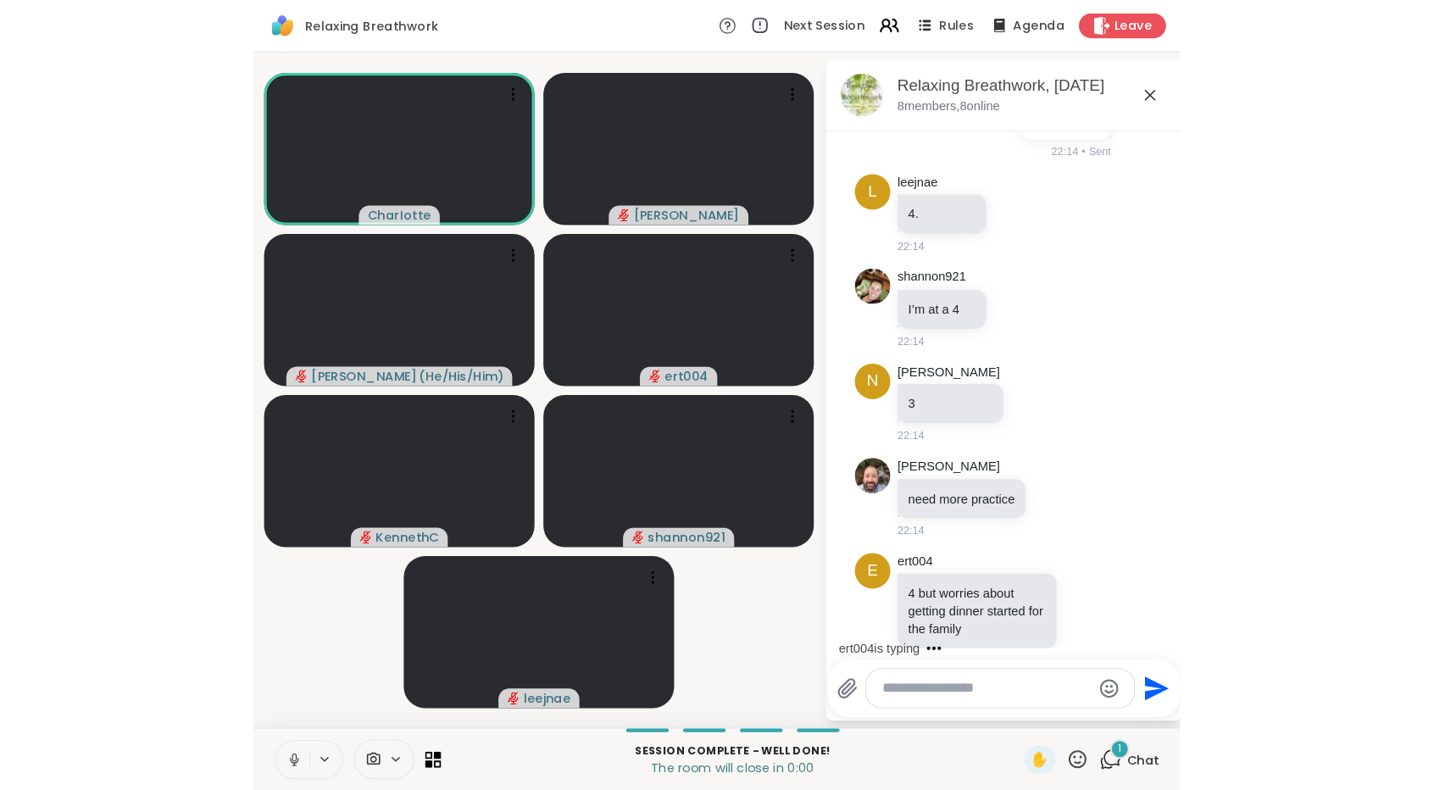
scroll to position [5279, 0]
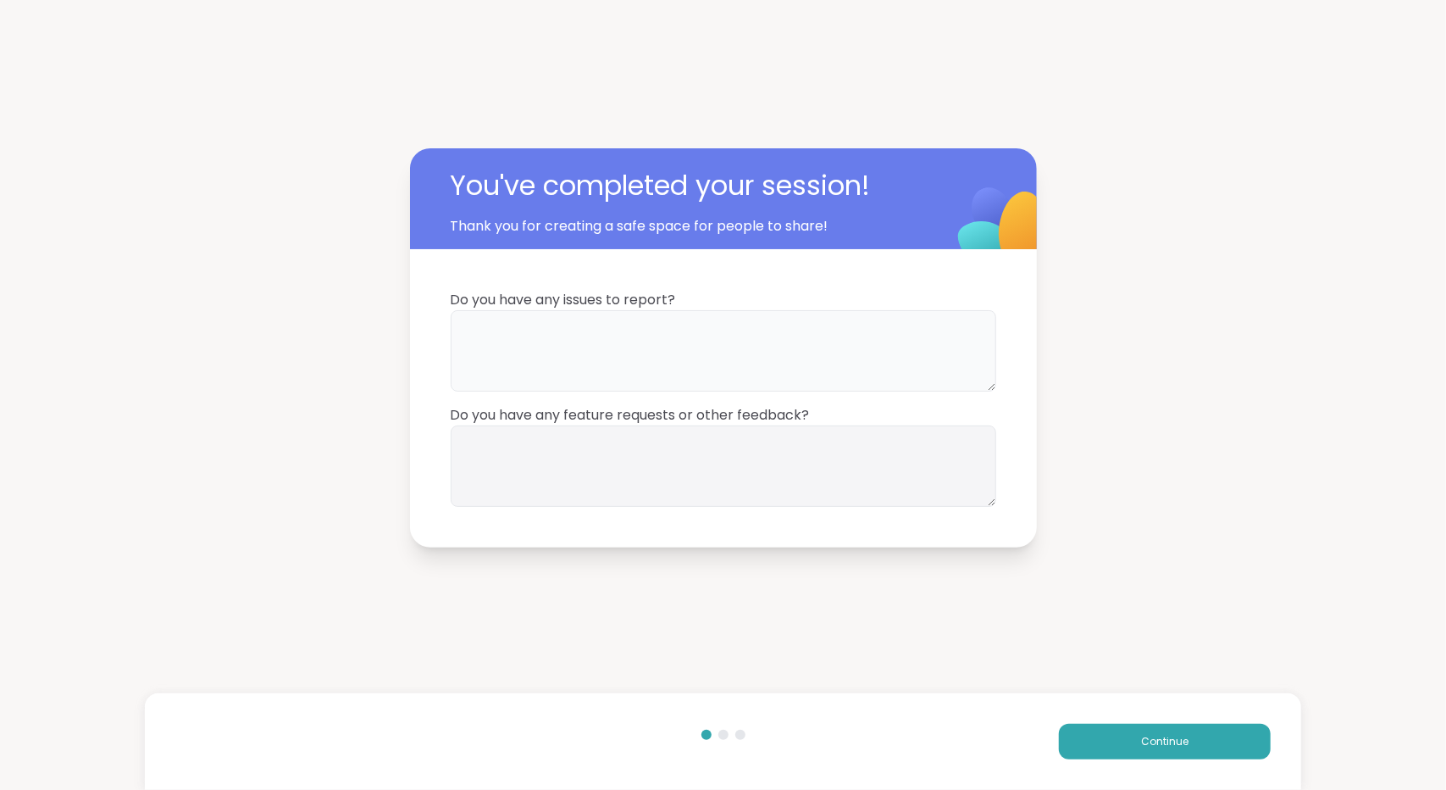
click at [720, 374] on textarea at bounding box center [724, 350] width 546 height 81
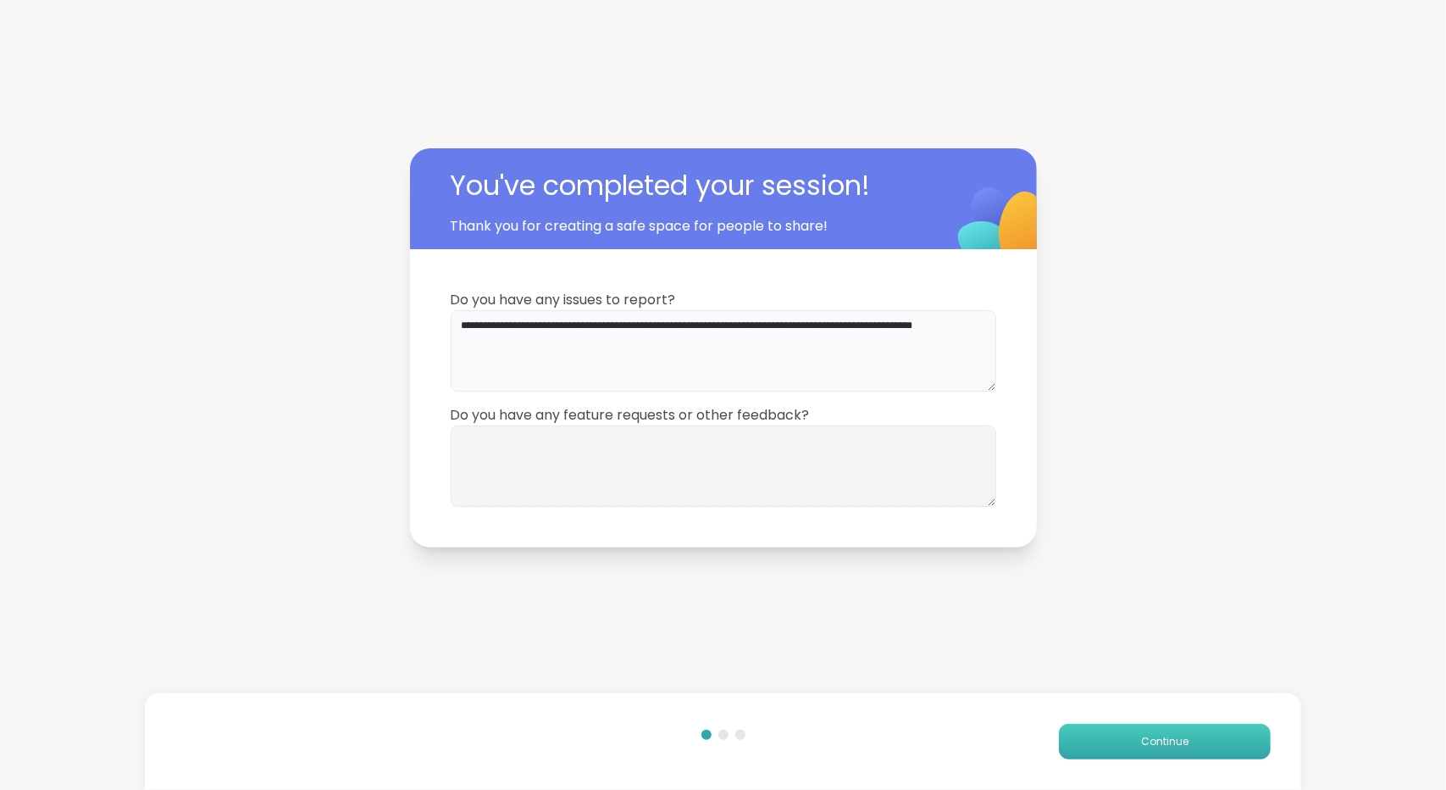
type textarea "**********"
click at [1078, 730] on button "Continue" at bounding box center [1165, 742] width 212 height 36
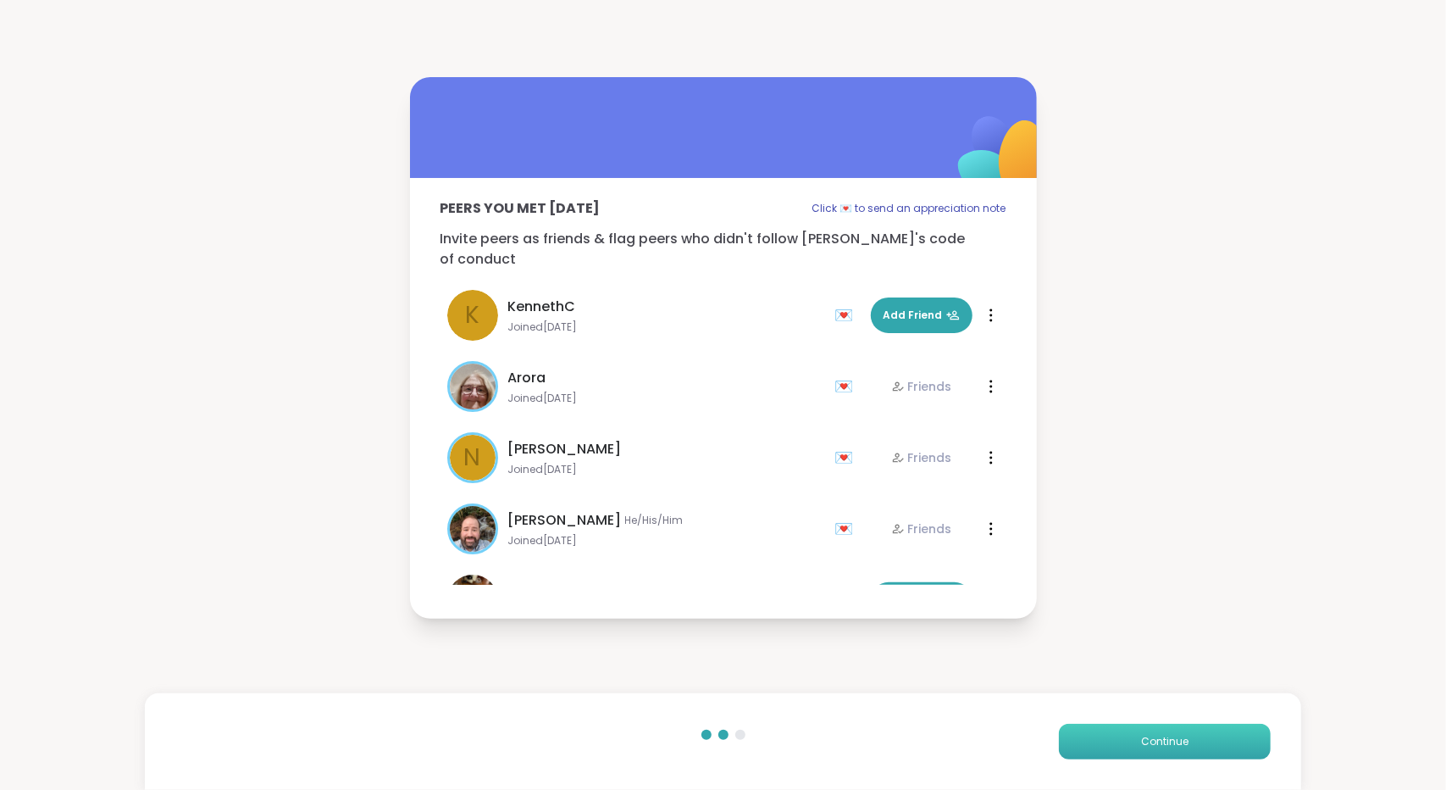
click at [1078, 730] on button "Continue" at bounding box center [1165, 742] width 212 height 36
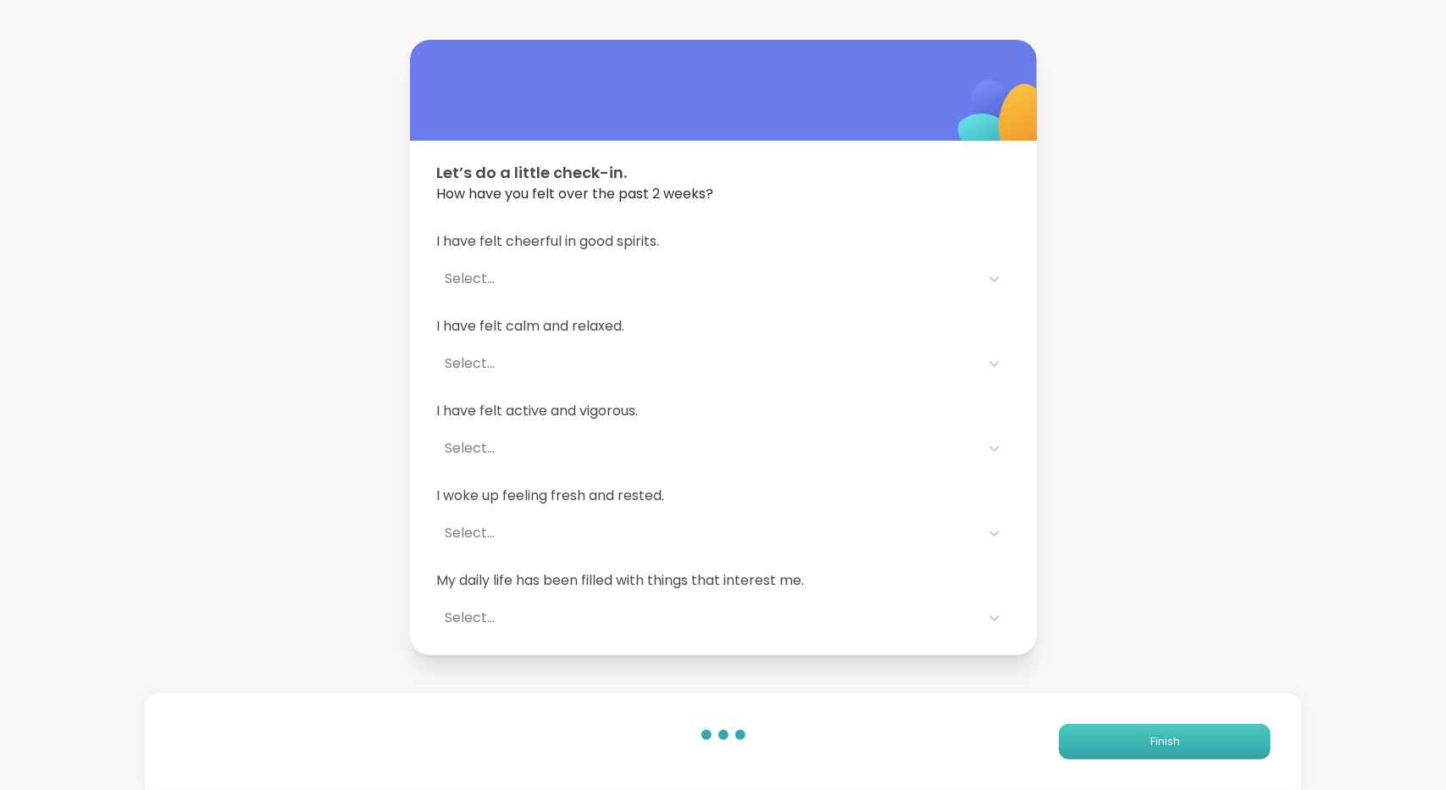
click at [1078, 730] on button "Finish" at bounding box center [1165, 742] width 212 height 36
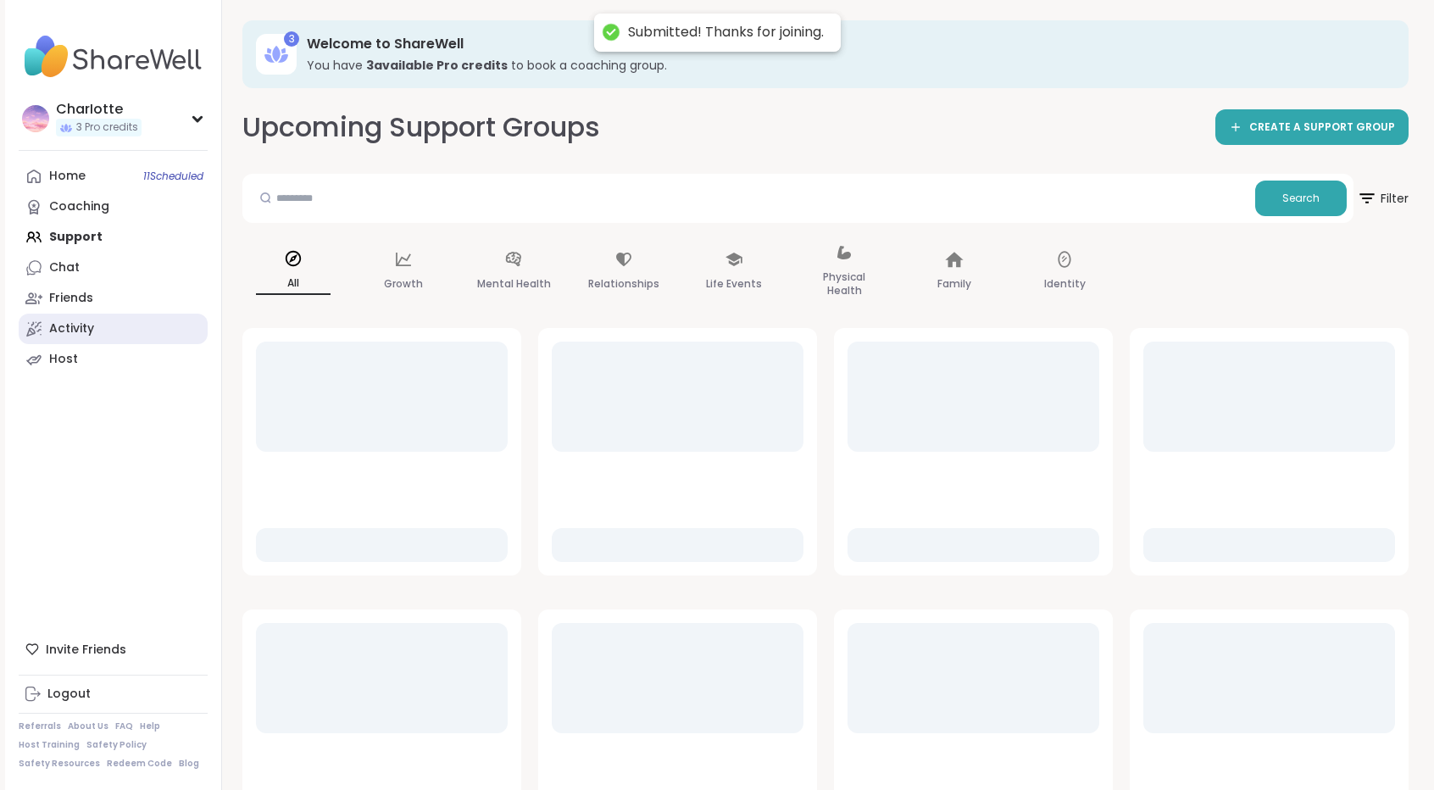
click at [132, 325] on link "Activity" at bounding box center [113, 329] width 189 height 31
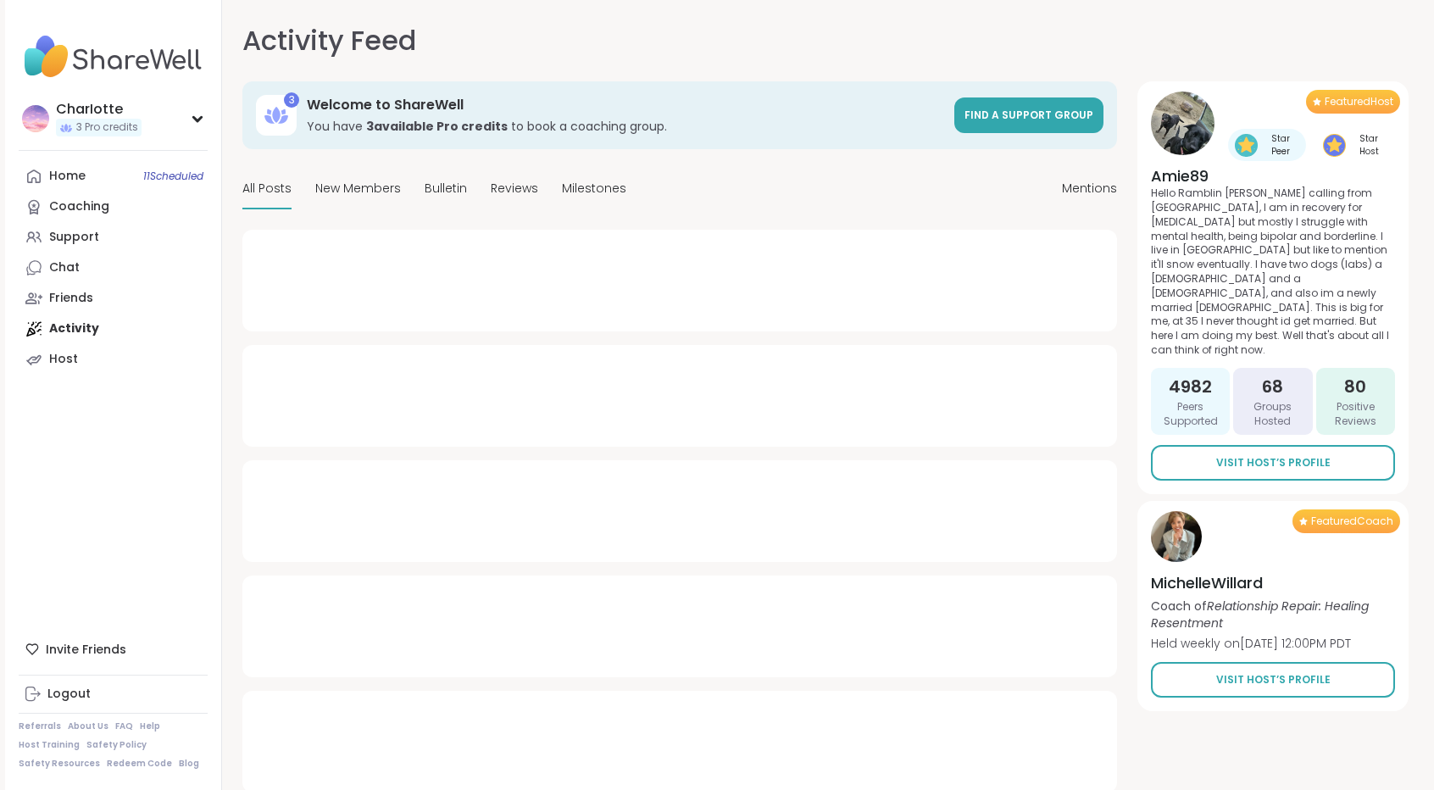
type textarea "*"
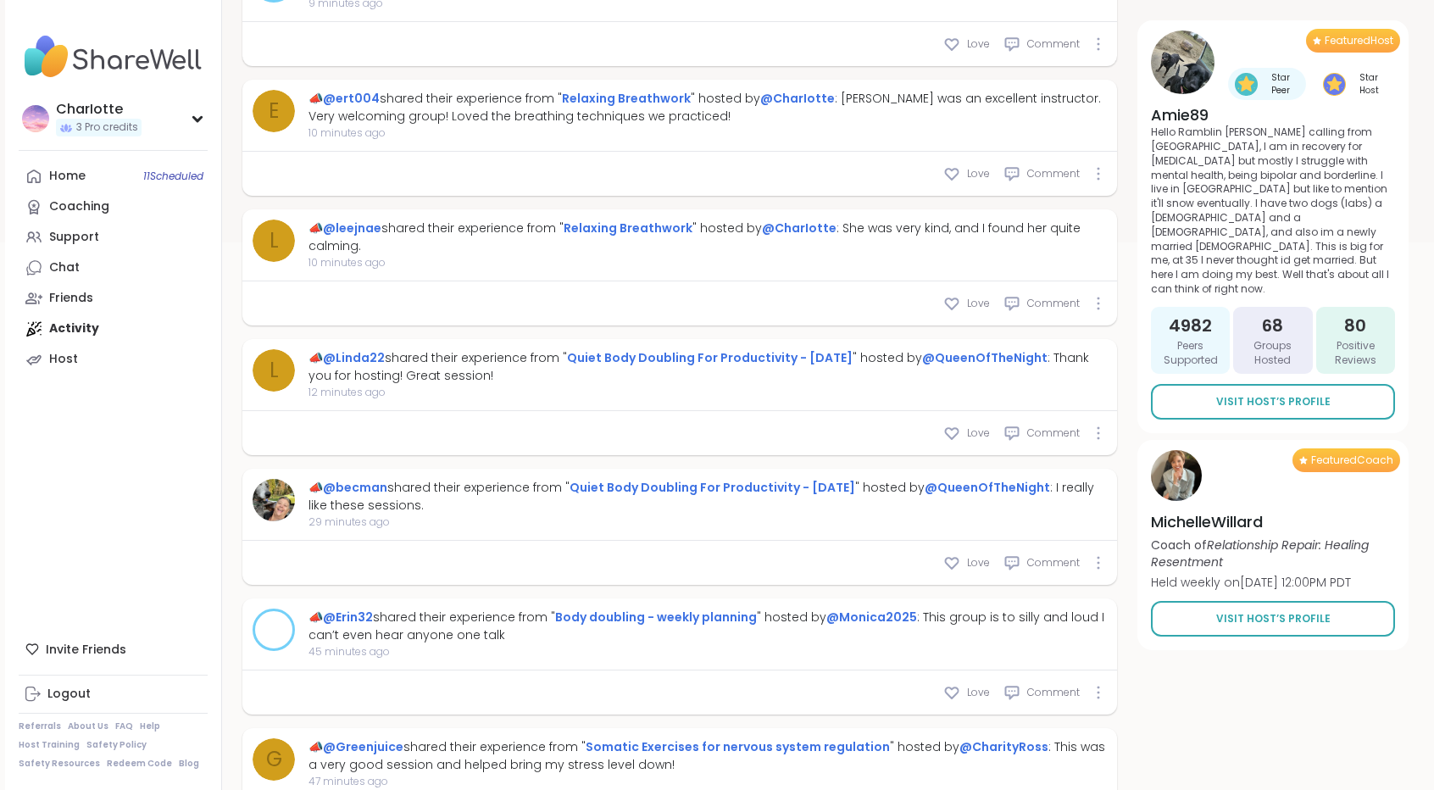
scroll to position [53, 0]
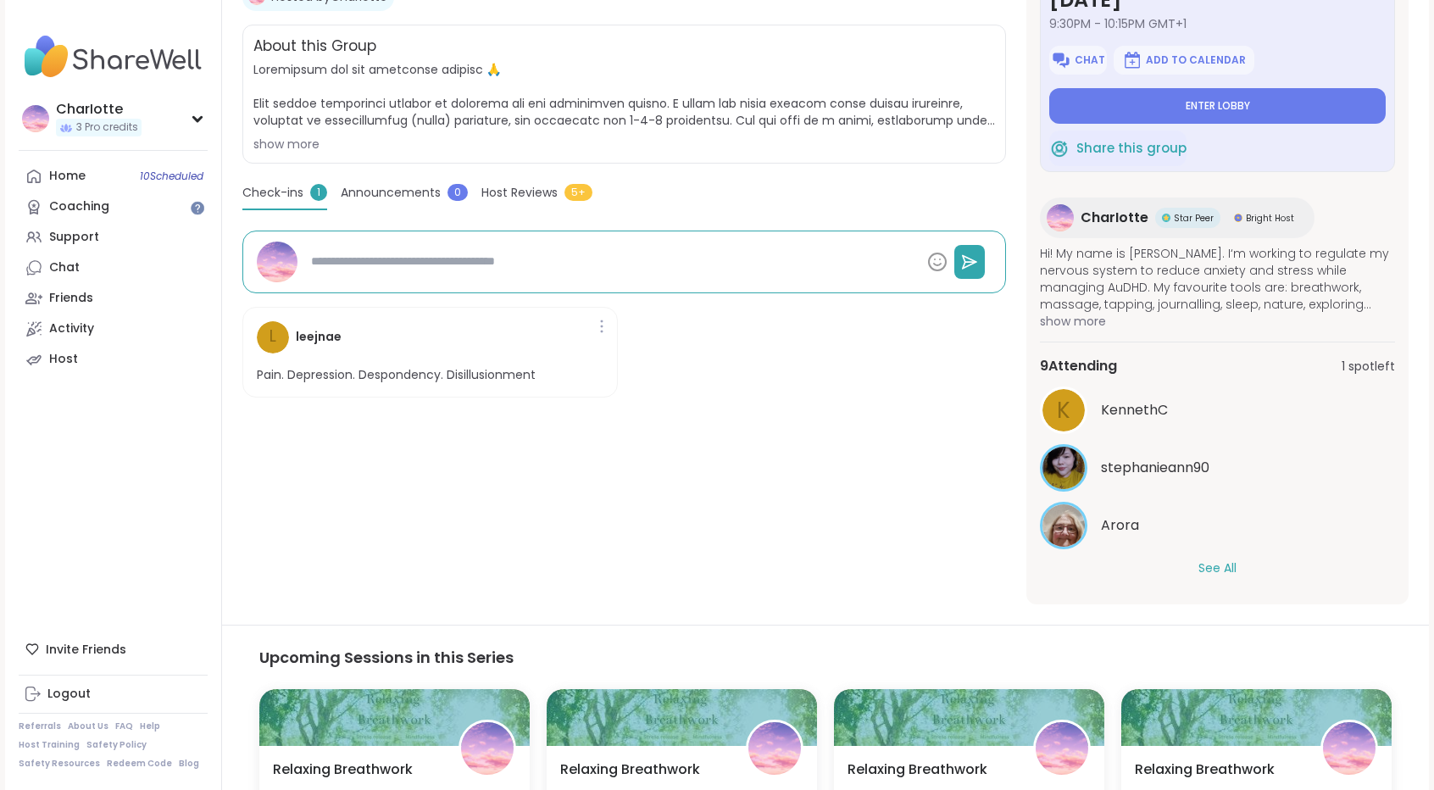
click at [1224, 569] on button "See All" at bounding box center [1217, 568] width 38 height 18
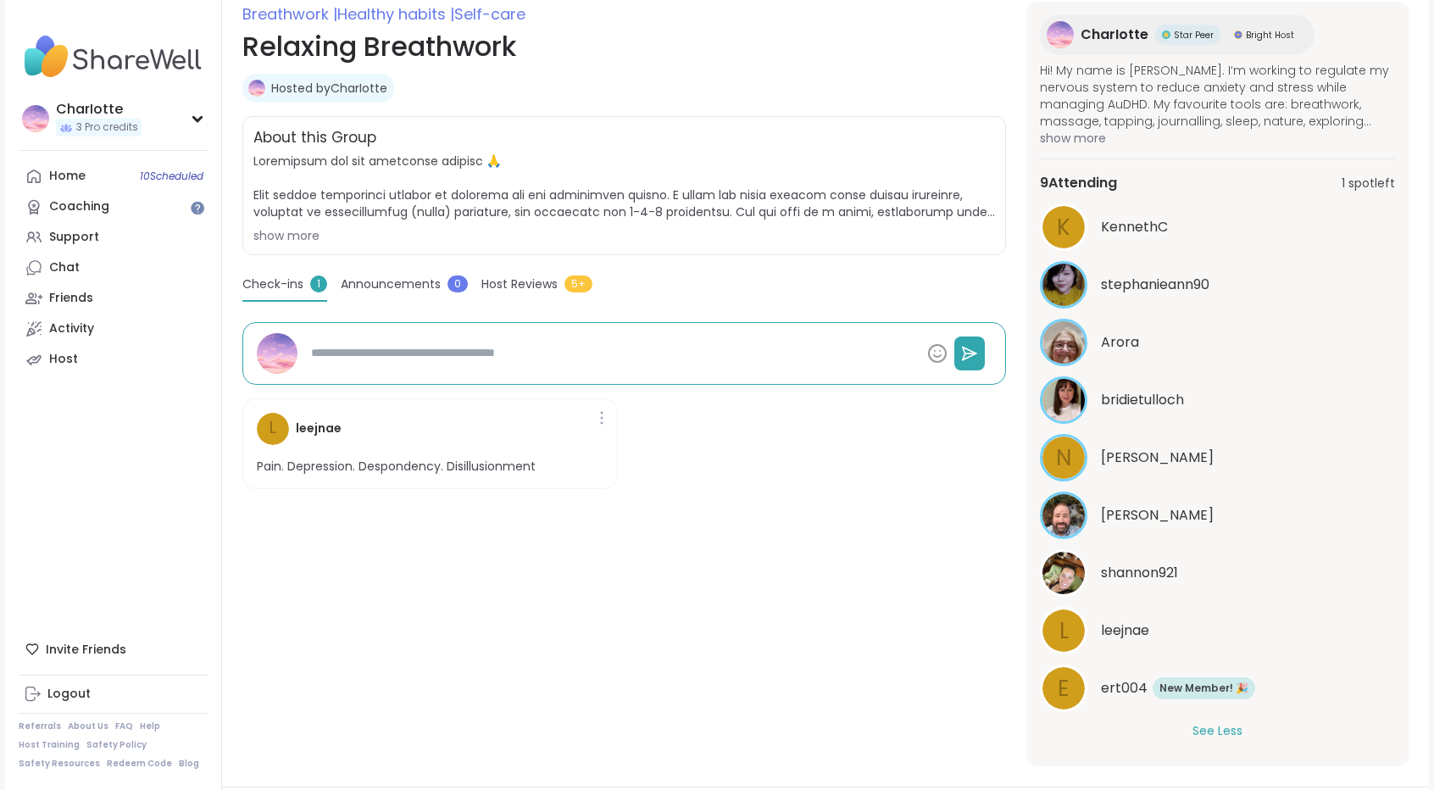
scroll to position [221, 0]
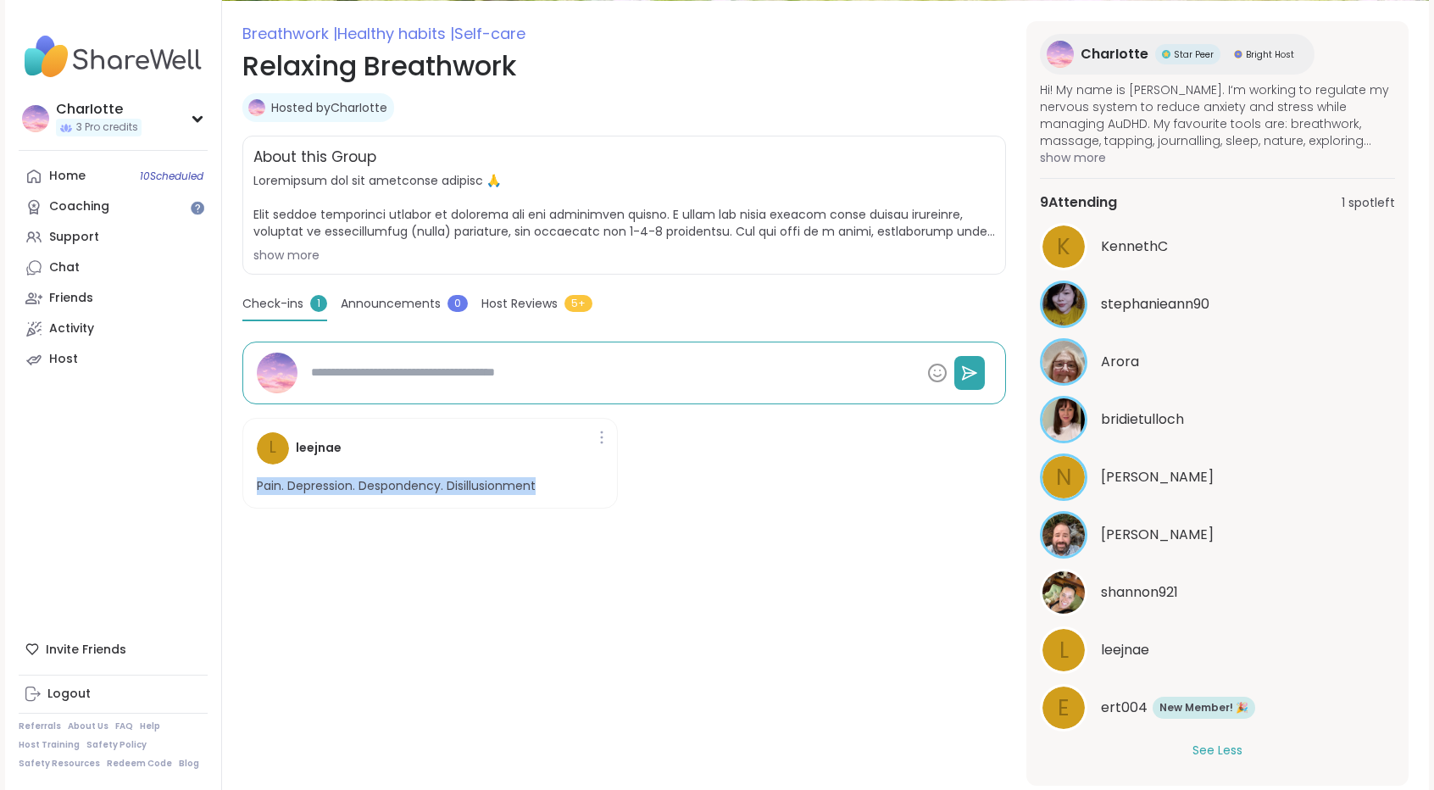
drag, startPoint x: 562, startPoint y: 479, endPoint x: 259, endPoint y: 480, distance: 302.5
click at [259, 480] on div "l leejnae Pain. Depression. Despondency. Disillusionment" at bounding box center [429, 464] width 375 height 92
copy p "Pain. Depression. Despondency. Disillusionment"
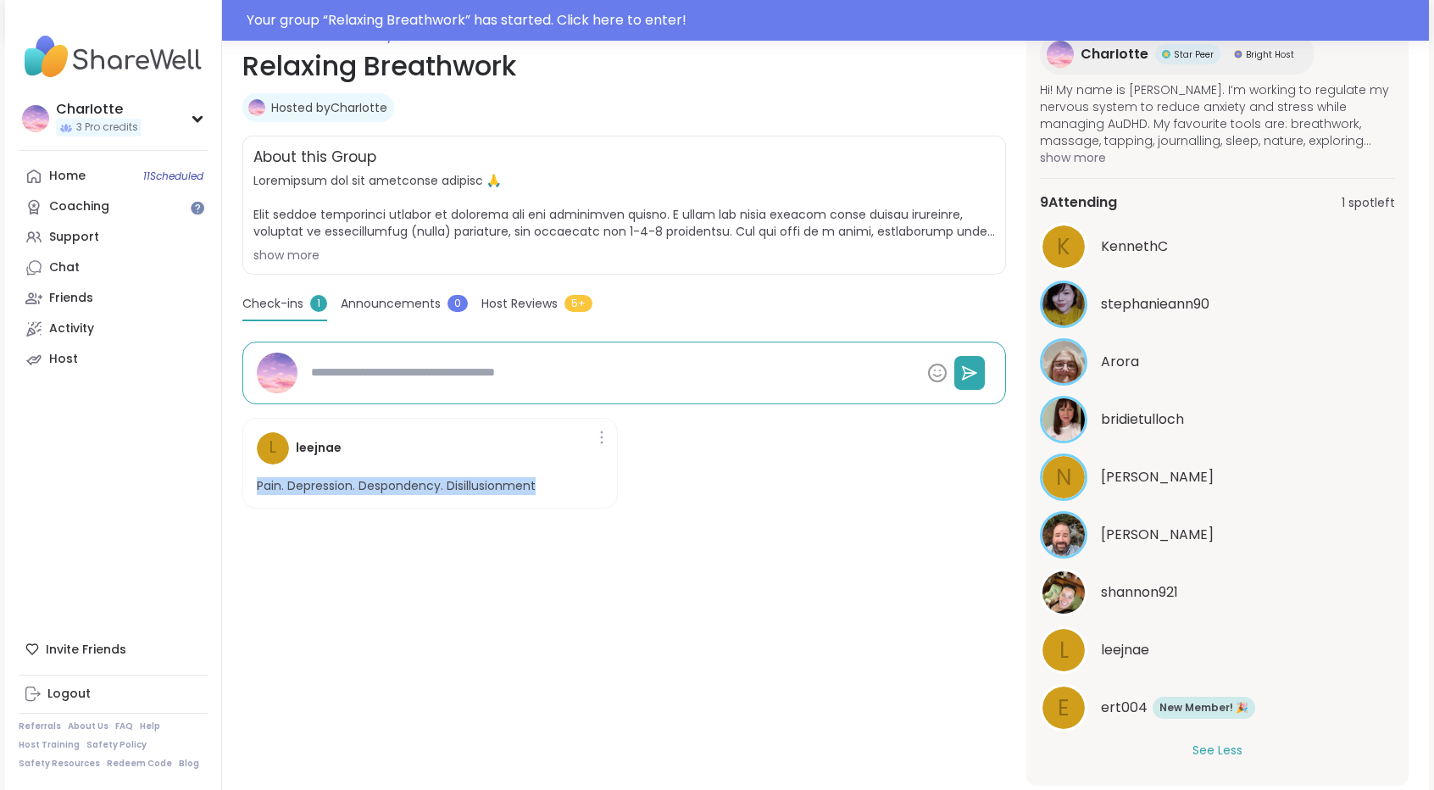
type textarea "*"
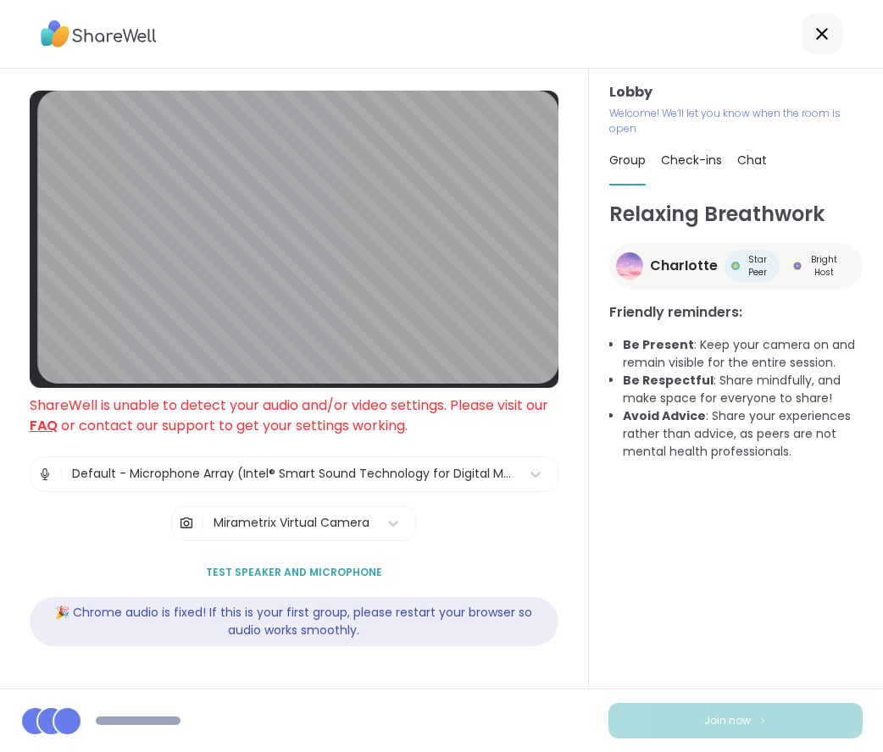
click at [280, 497] on div "| Default - Microphone Array (Intel® Smart Sound Technology for Digital Microph…" at bounding box center [294, 499] width 529 height 85
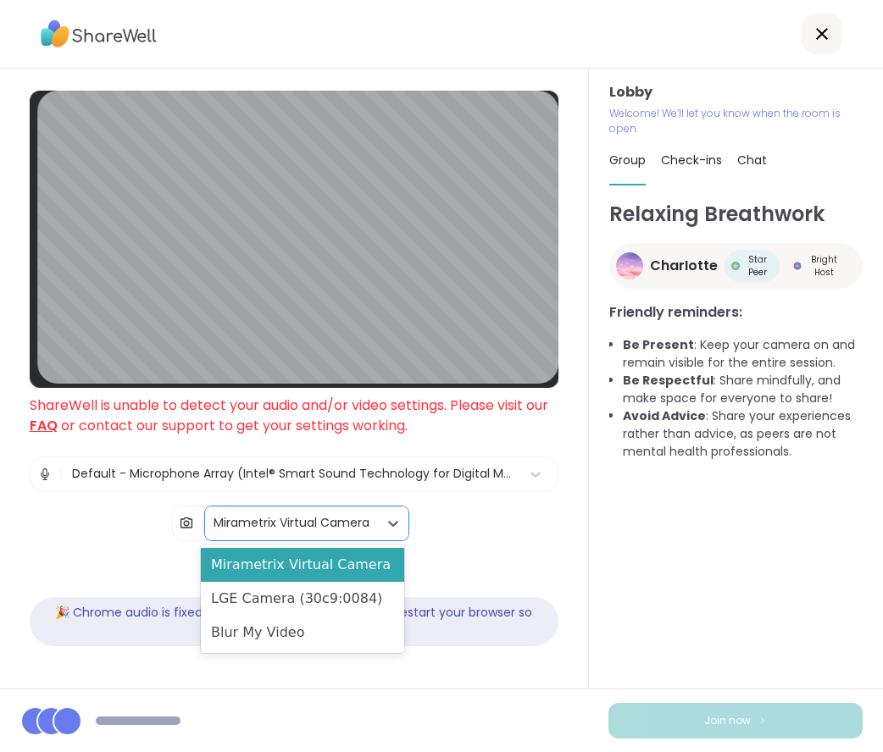
click at [262, 530] on div "Mirametrix Virtual Camera" at bounding box center [291, 524] width 173 height 34
click at [246, 597] on div "LGE Camera (30c9:0084)" at bounding box center [302, 599] width 203 height 34
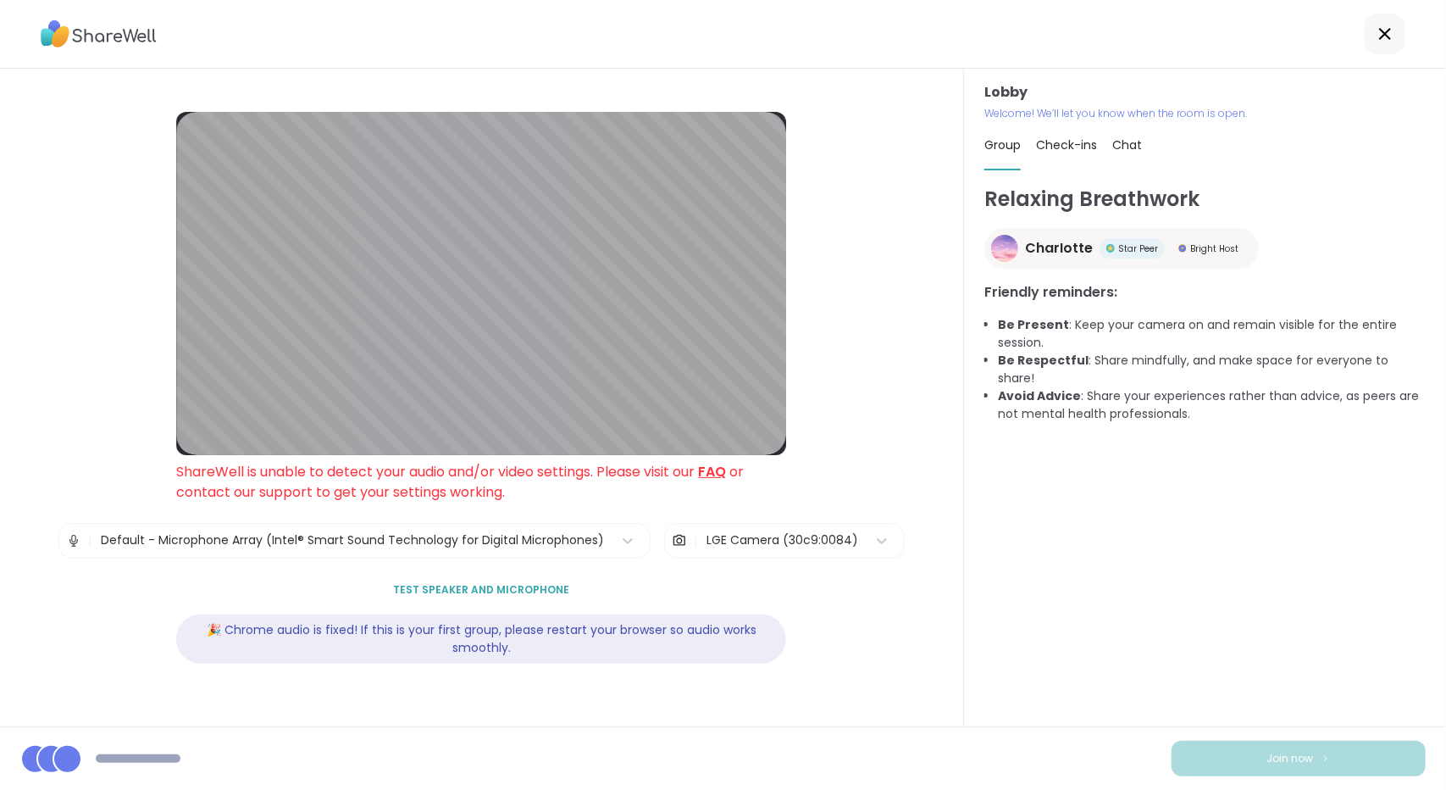
click at [805, 563] on div "Lobby ShareWell is unable to detect your audio and/or video settings. Please vi…" at bounding box center [482, 398] width 964 height 658
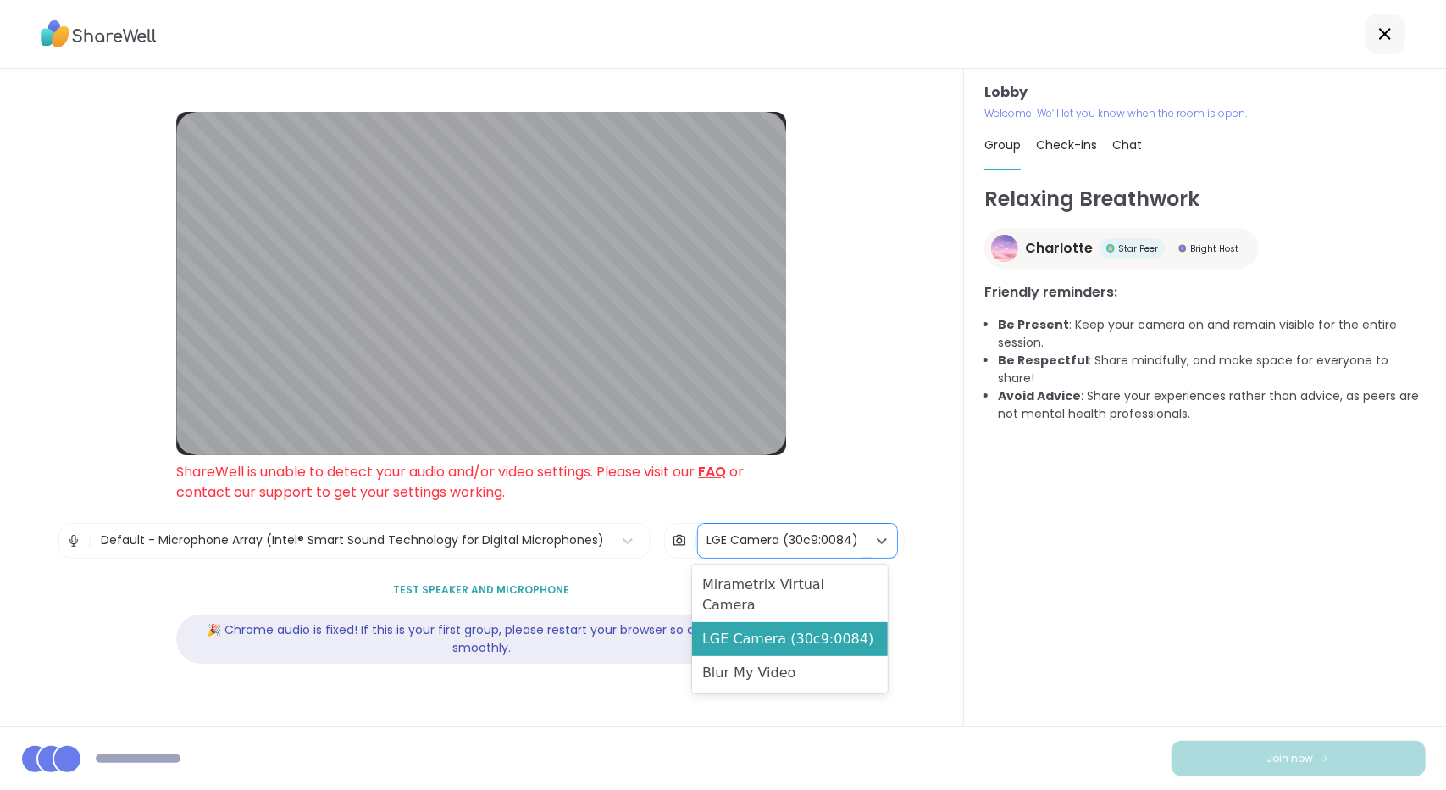
click at [800, 553] on div "LGE Camera (30c9:0084)" at bounding box center [782, 541] width 169 height 34
click at [783, 580] on div "Mirametrix Virtual Camera" at bounding box center [790, 595] width 196 height 54
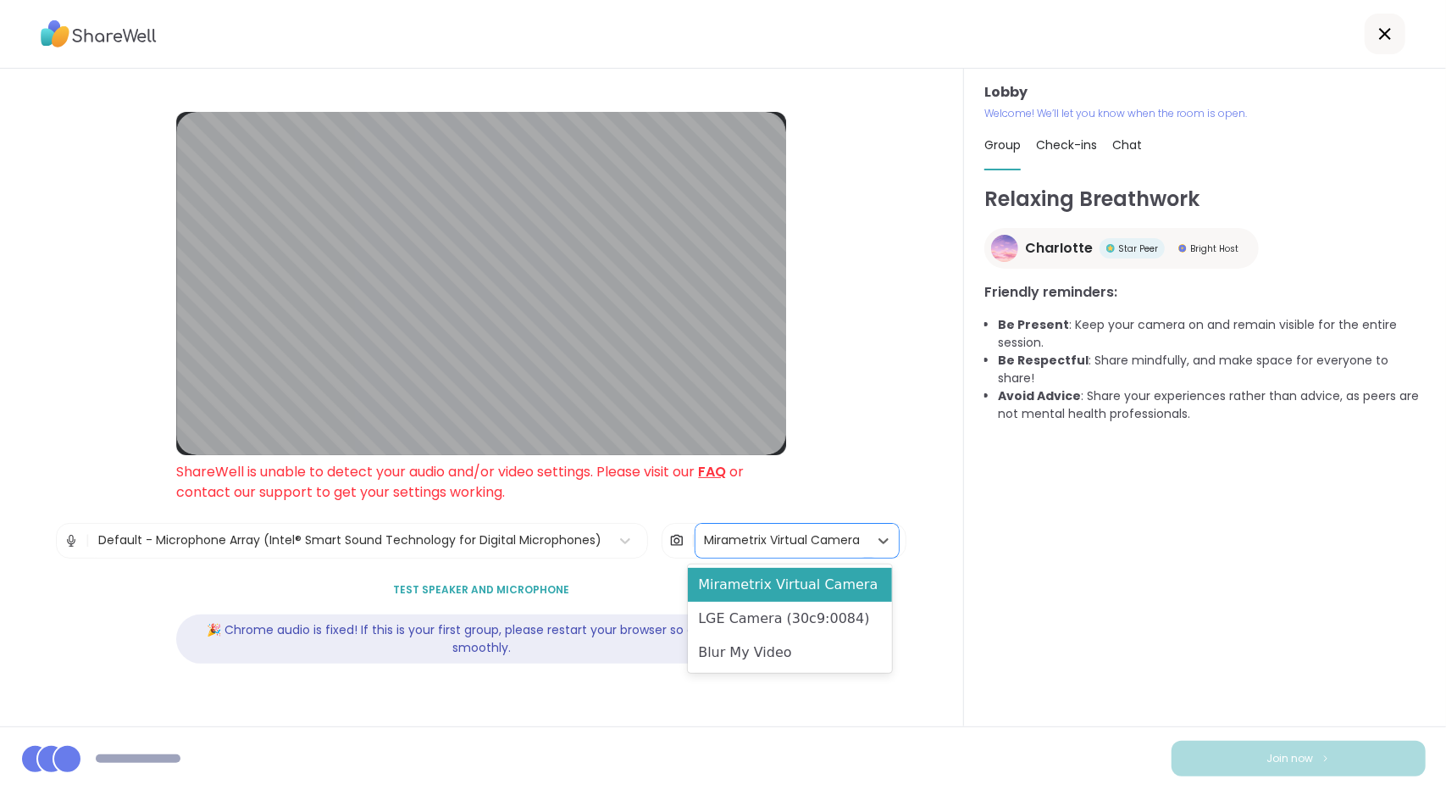
click at [802, 541] on div "Mirametrix Virtual Camera" at bounding box center [782, 540] width 156 height 18
click at [766, 623] on div "LGE Camera (30c9:0084)" at bounding box center [789, 619] width 203 height 34
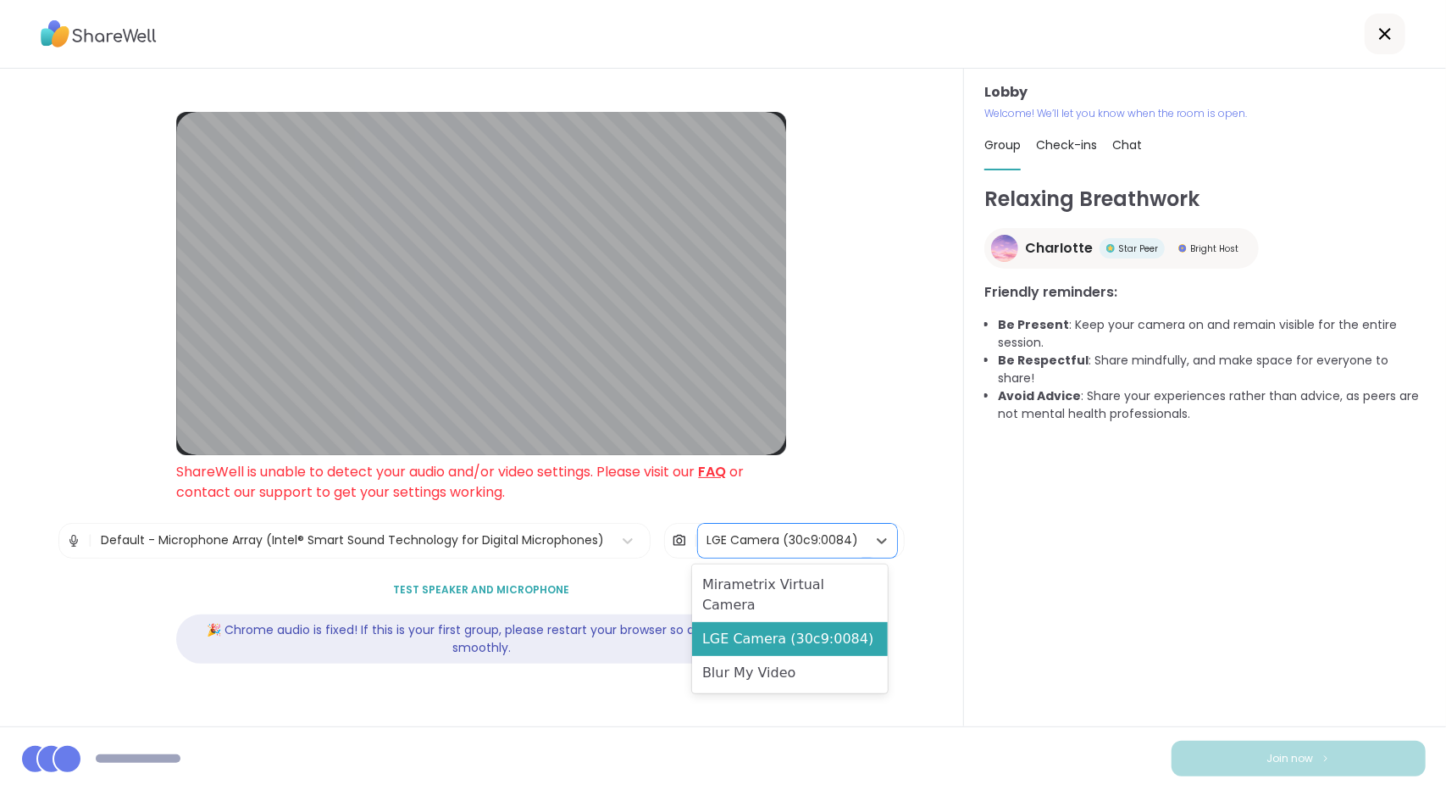
click at [768, 541] on div "LGE Camera (30c9:0084)" at bounding box center [783, 540] width 152 height 18
click at [747, 622] on div "LGE Camera (30c9:0084)" at bounding box center [790, 639] width 196 height 34
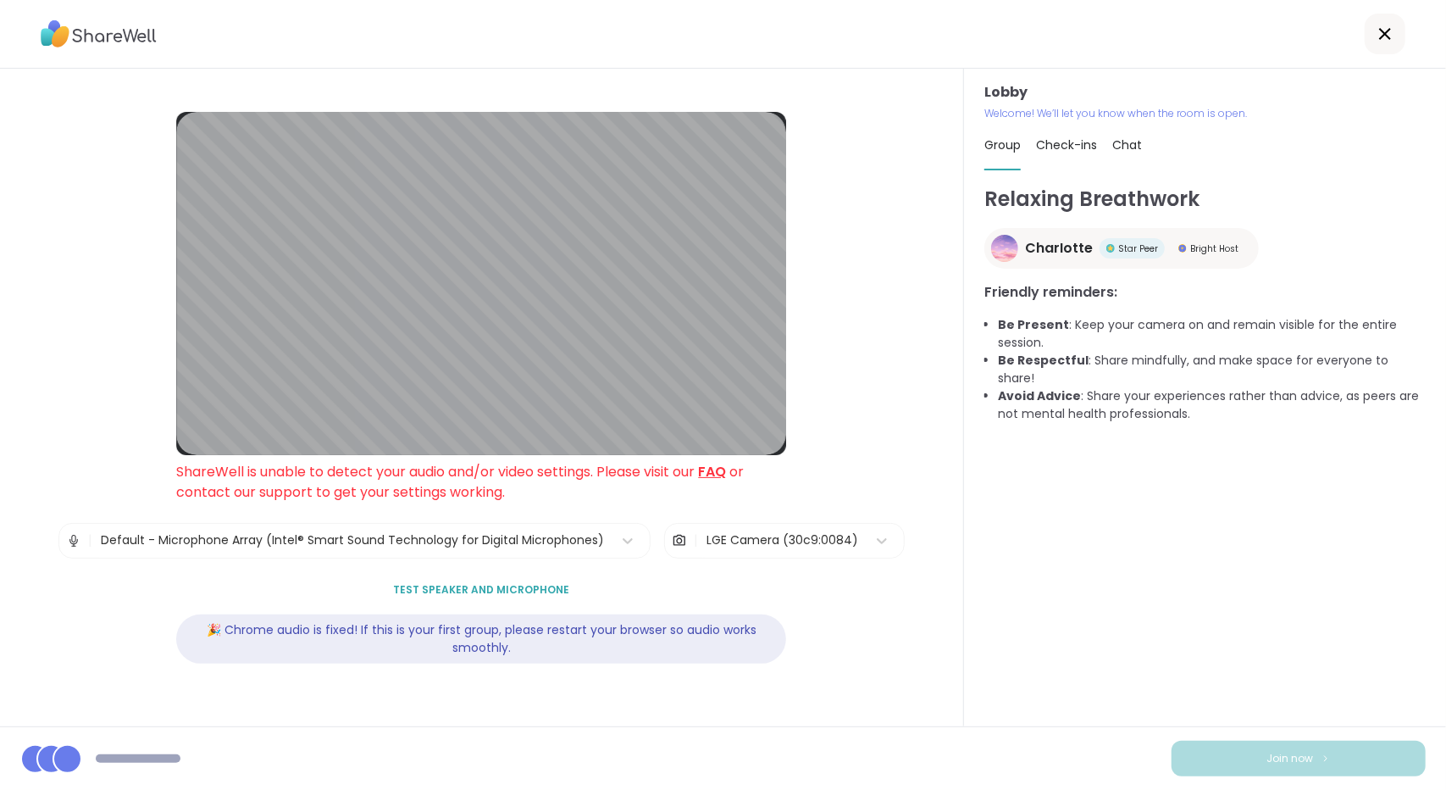
click at [882, 147] on span "Check-ins" at bounding box center [1066, 144] width 61 height 17
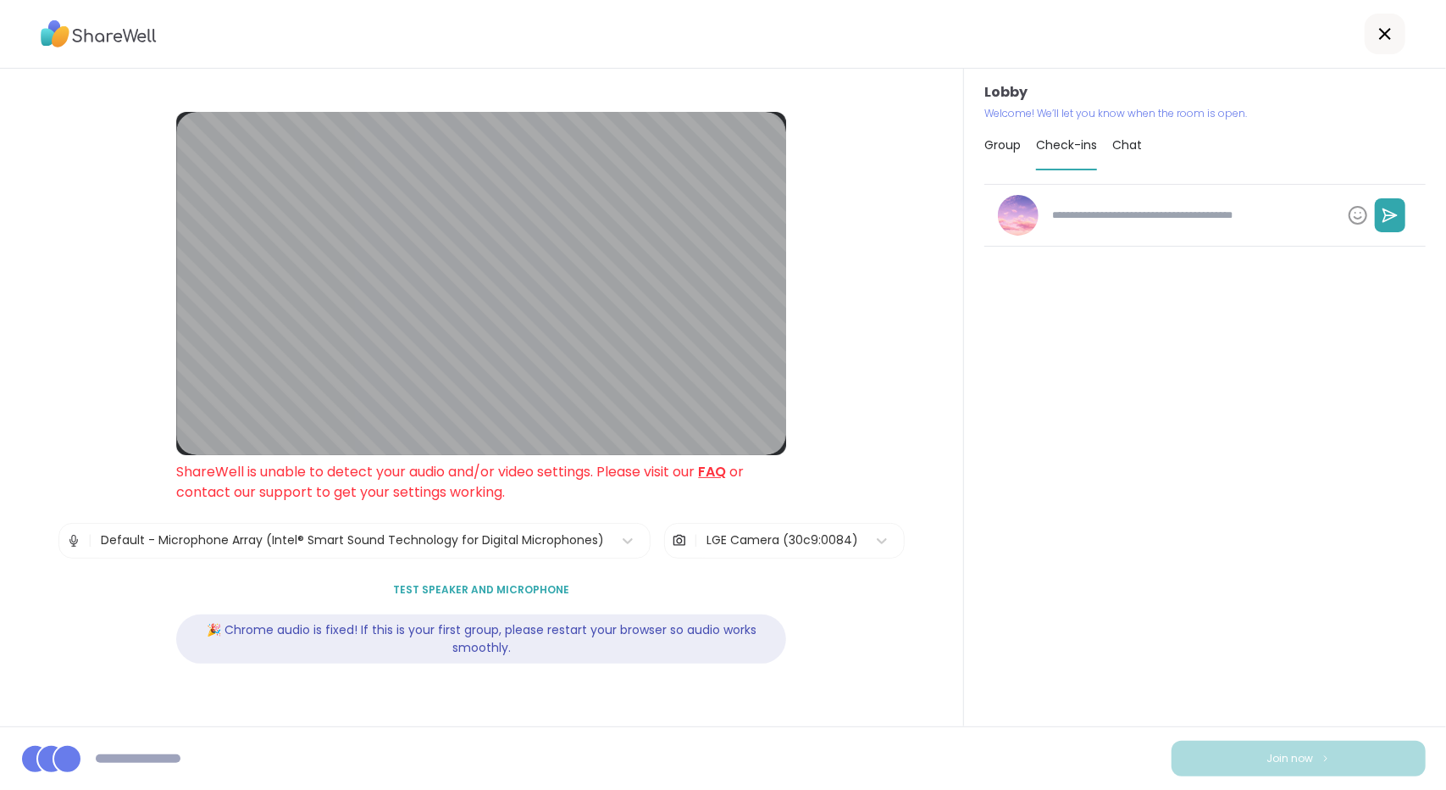
click at [882, 145] on span "Chat" at bounding box center [1128, 144] width 30 height 17
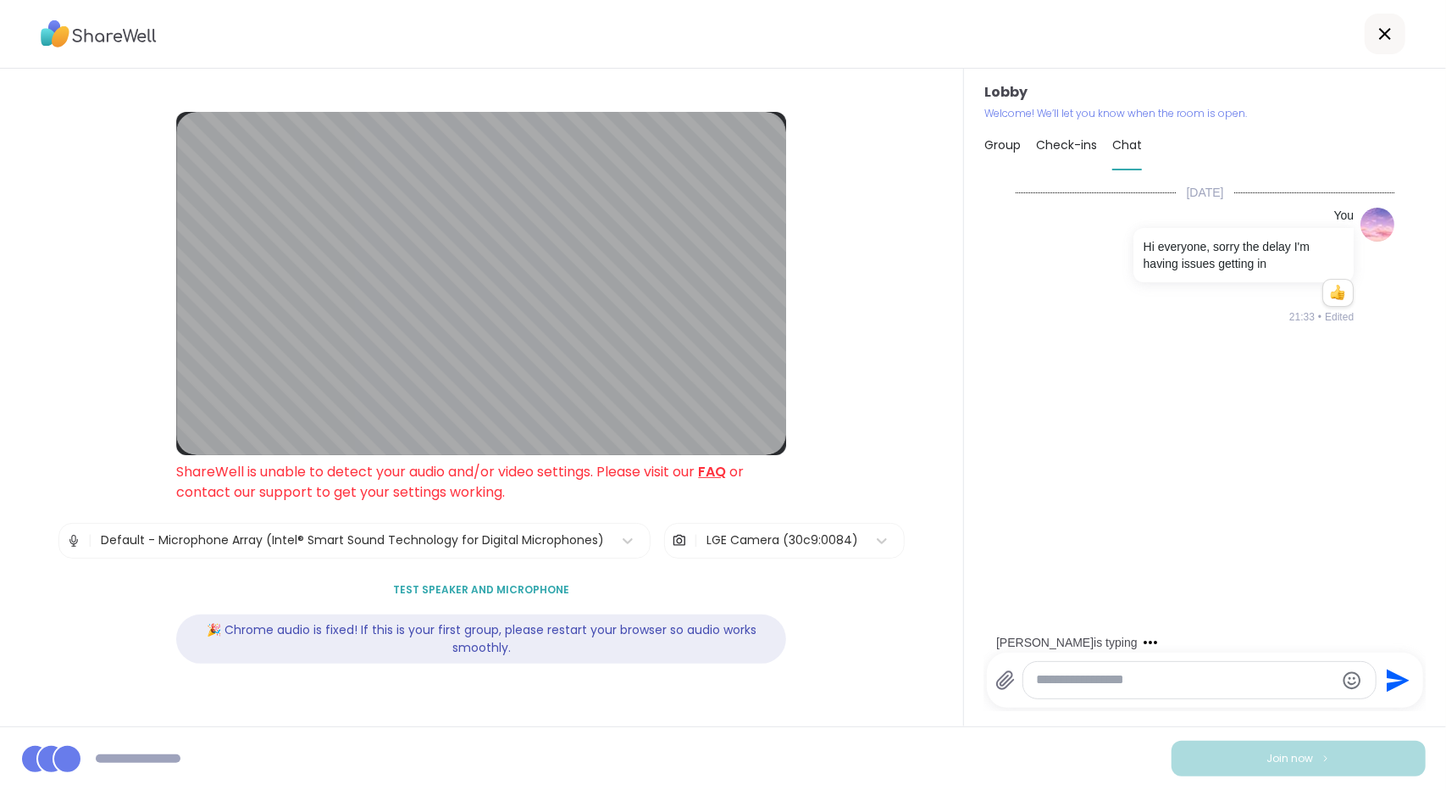
click at [882, 149] on span "Group" at bounding box center [1003, 144] width 36 height 17
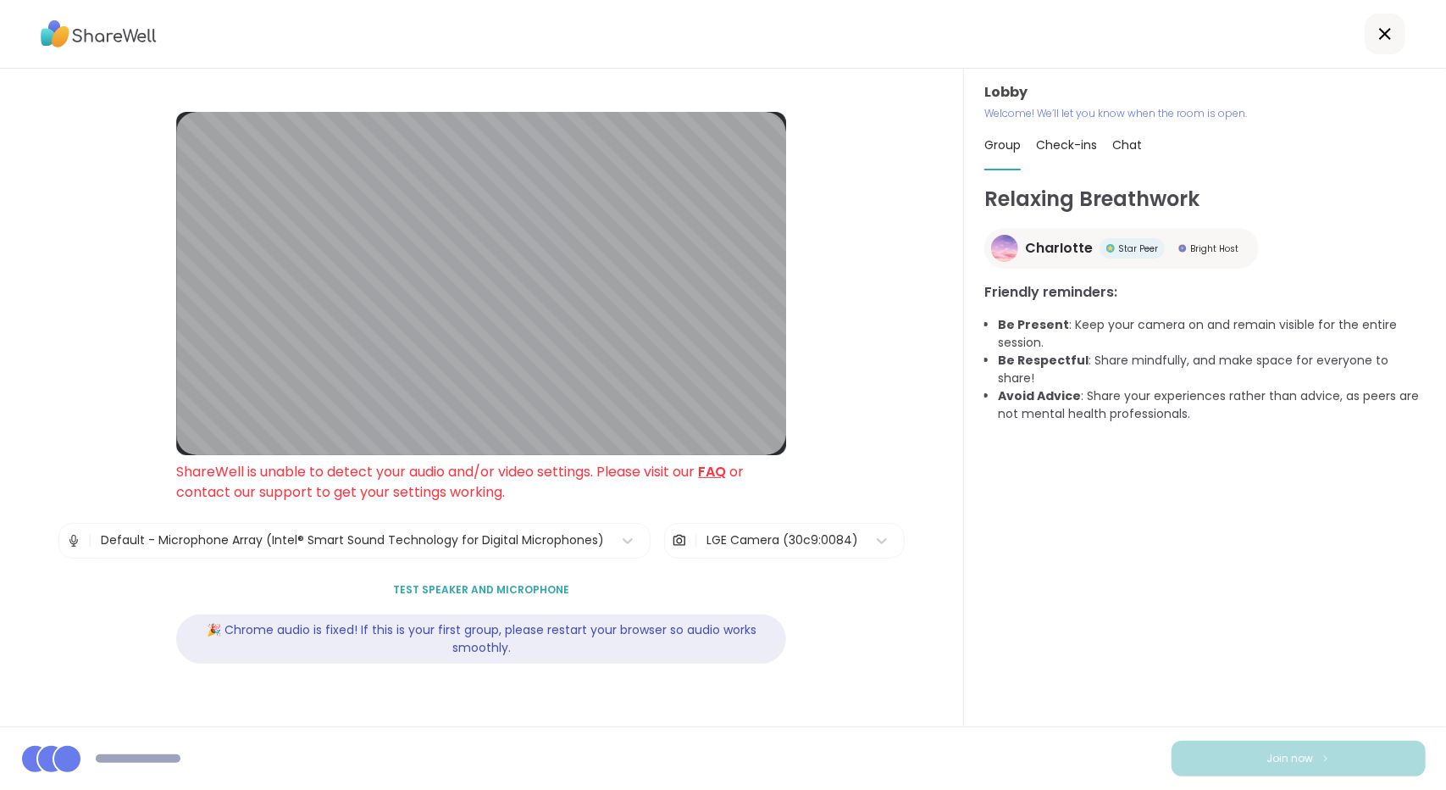
click at [882, 151] on span "Check-ins" at bounding box center [1066, 144] width 61 height 17
type textarea "*"
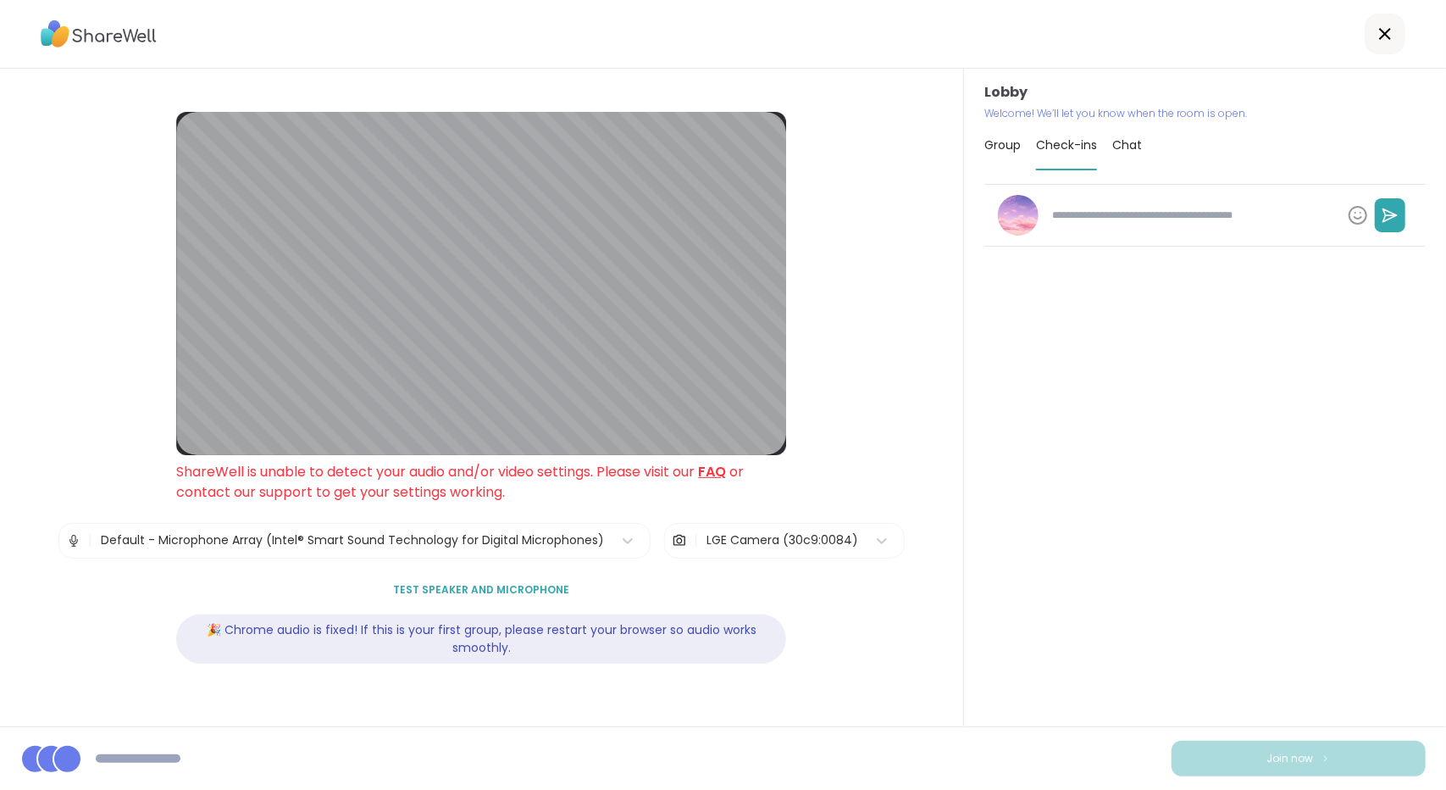
click at [882, 143] on span "Chat" at bounding box center [1128, 144] width 30 height 17
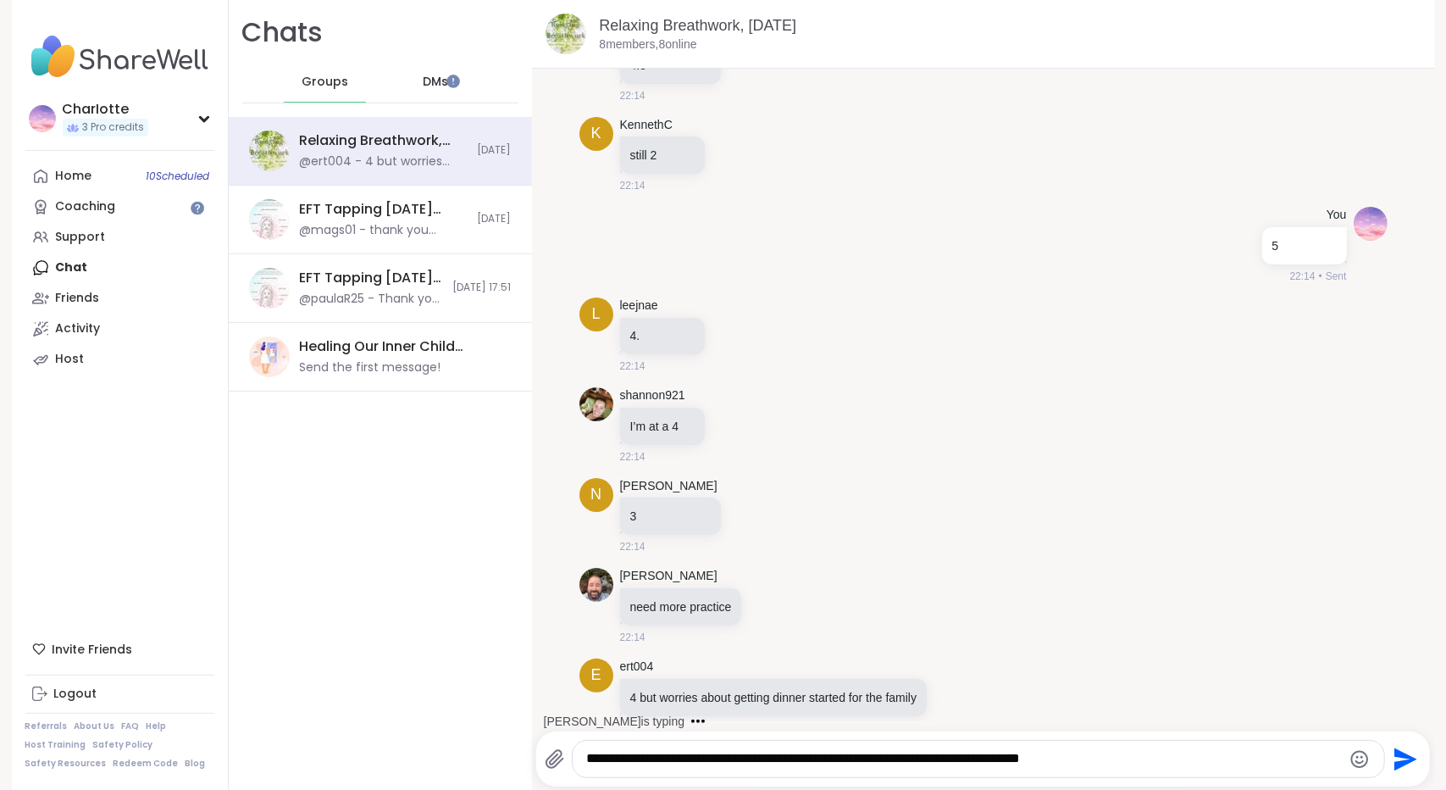
click at [1350, 754] on icon "Emoji picker" at bounding box center [1360, 759] width 20 height 20
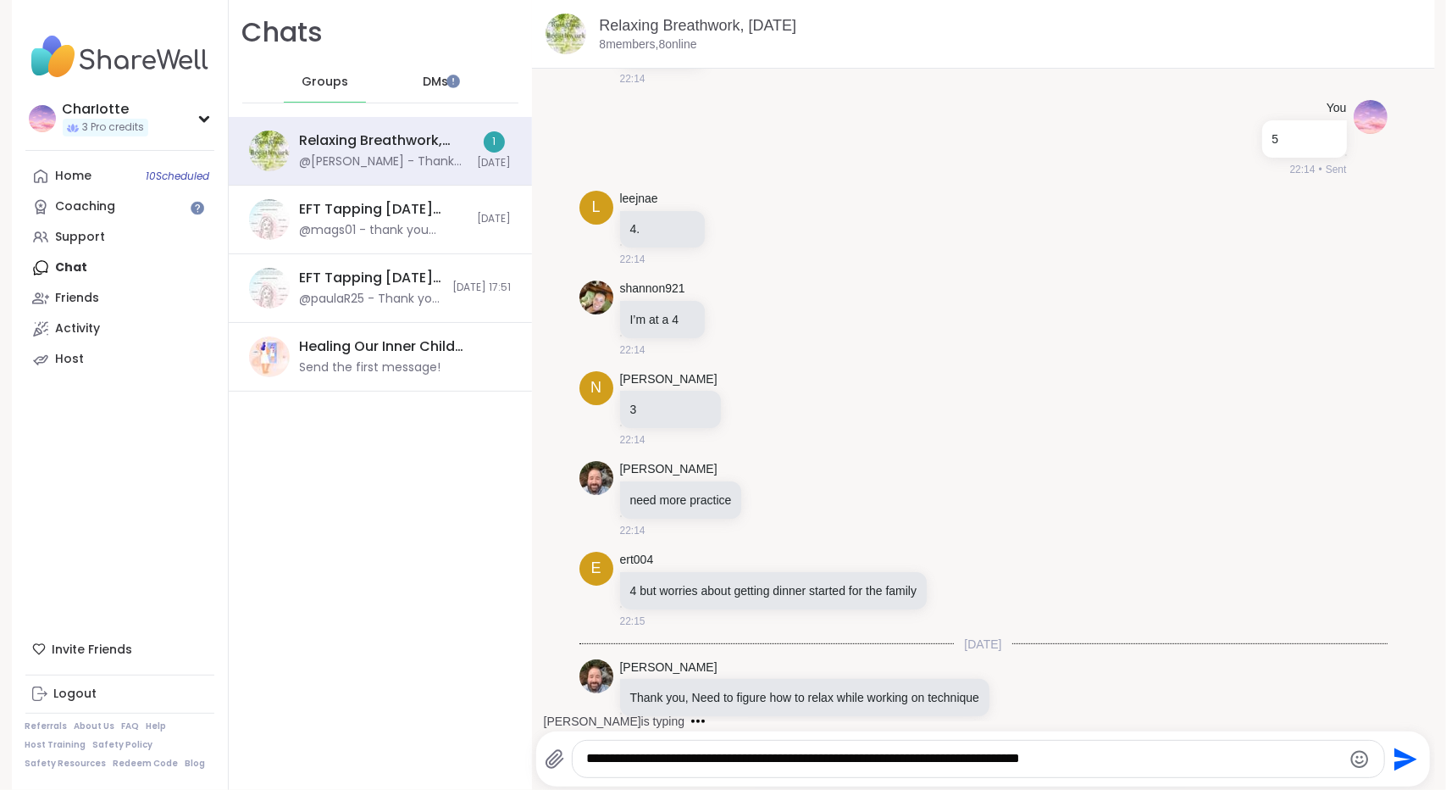
click at [1350, 754] on icon "Emoji picker" at bounding box center [1360, 759] width 20 height 20
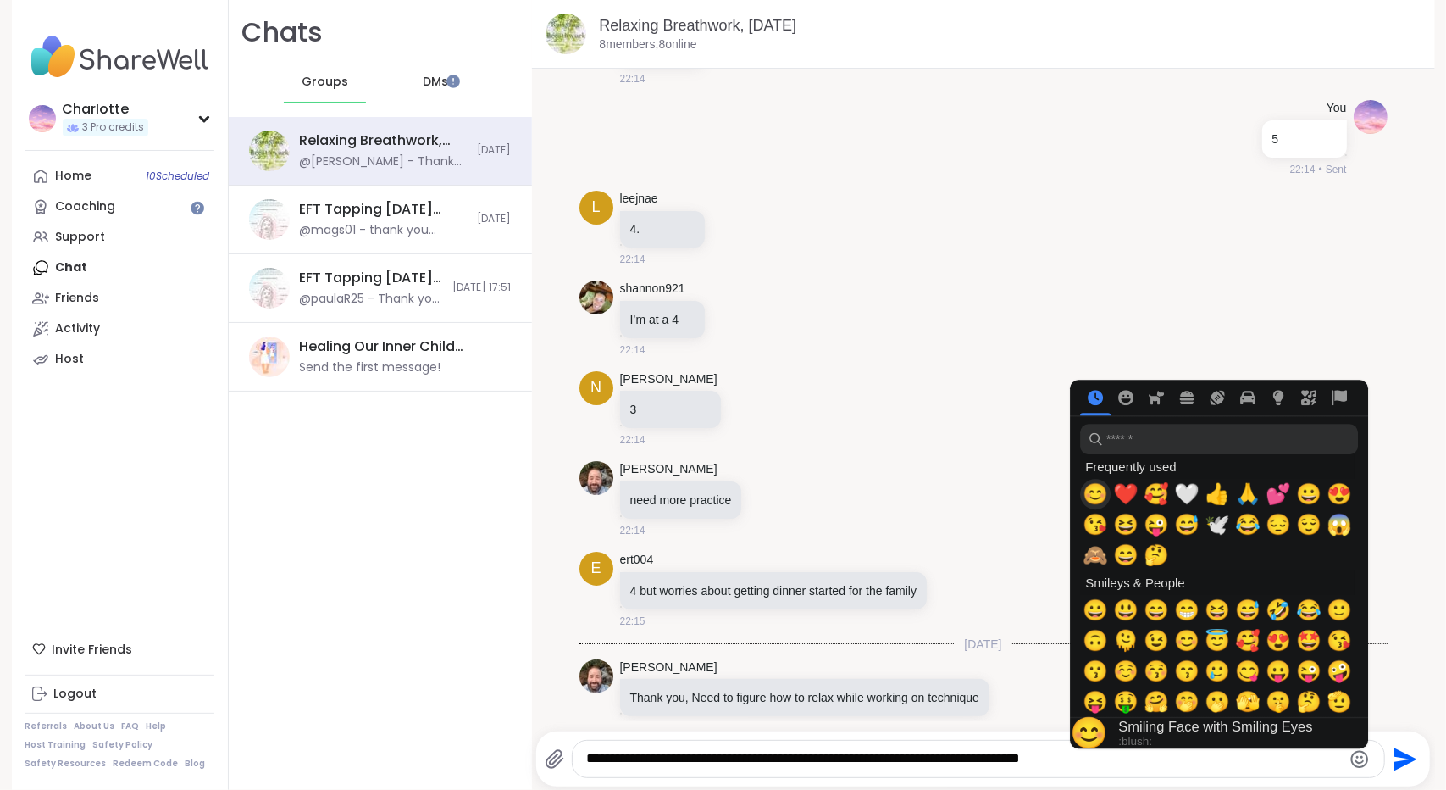
click at [1091, 494] on span "😊" at bounding box center [1095, 494] width 25 height 24
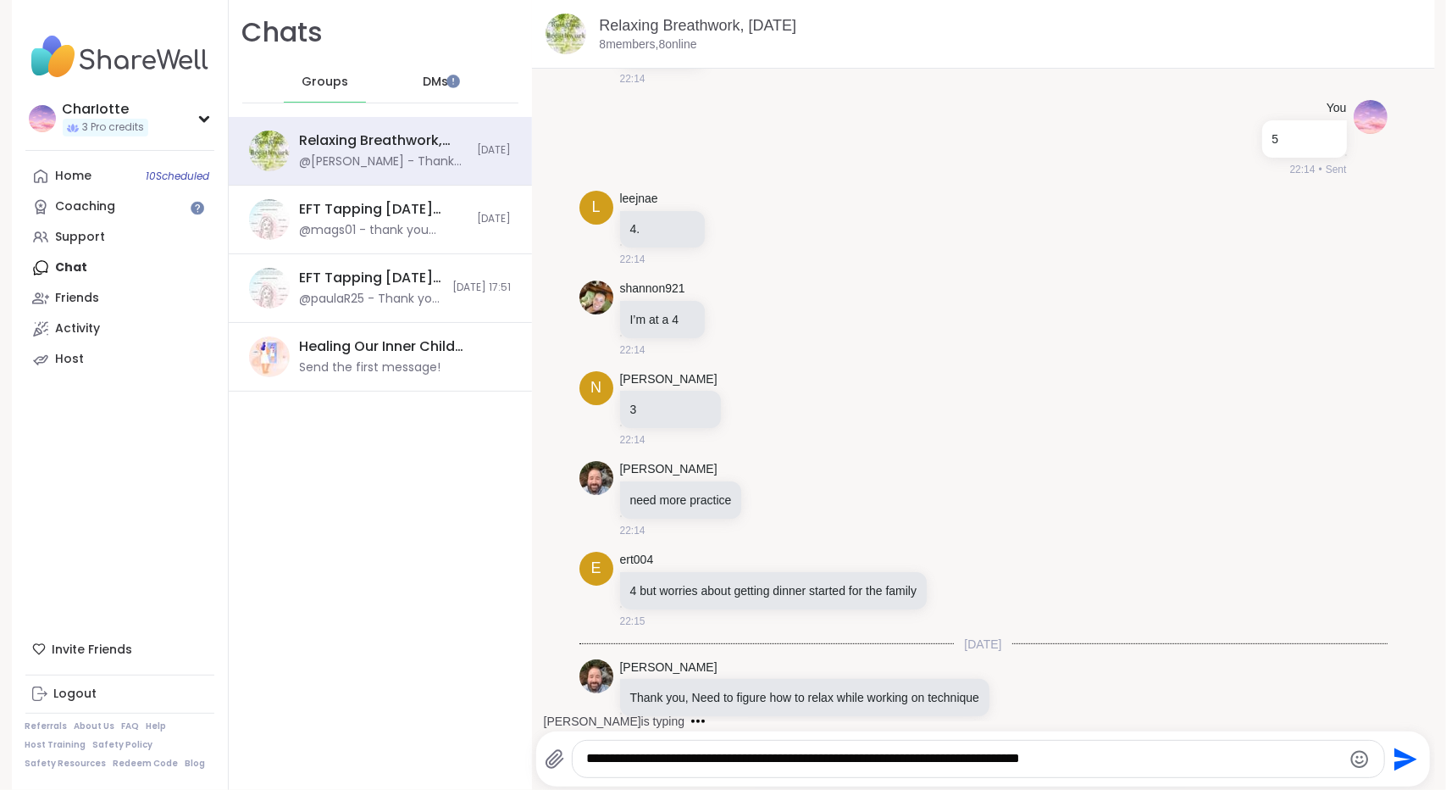
click at [943, 763] on textarea "**********" at bounding box center [963, 759] width 755 height 18
click at [1174, 753] on textarea "**********" at bounding box center [963, 759] width 755 height 18
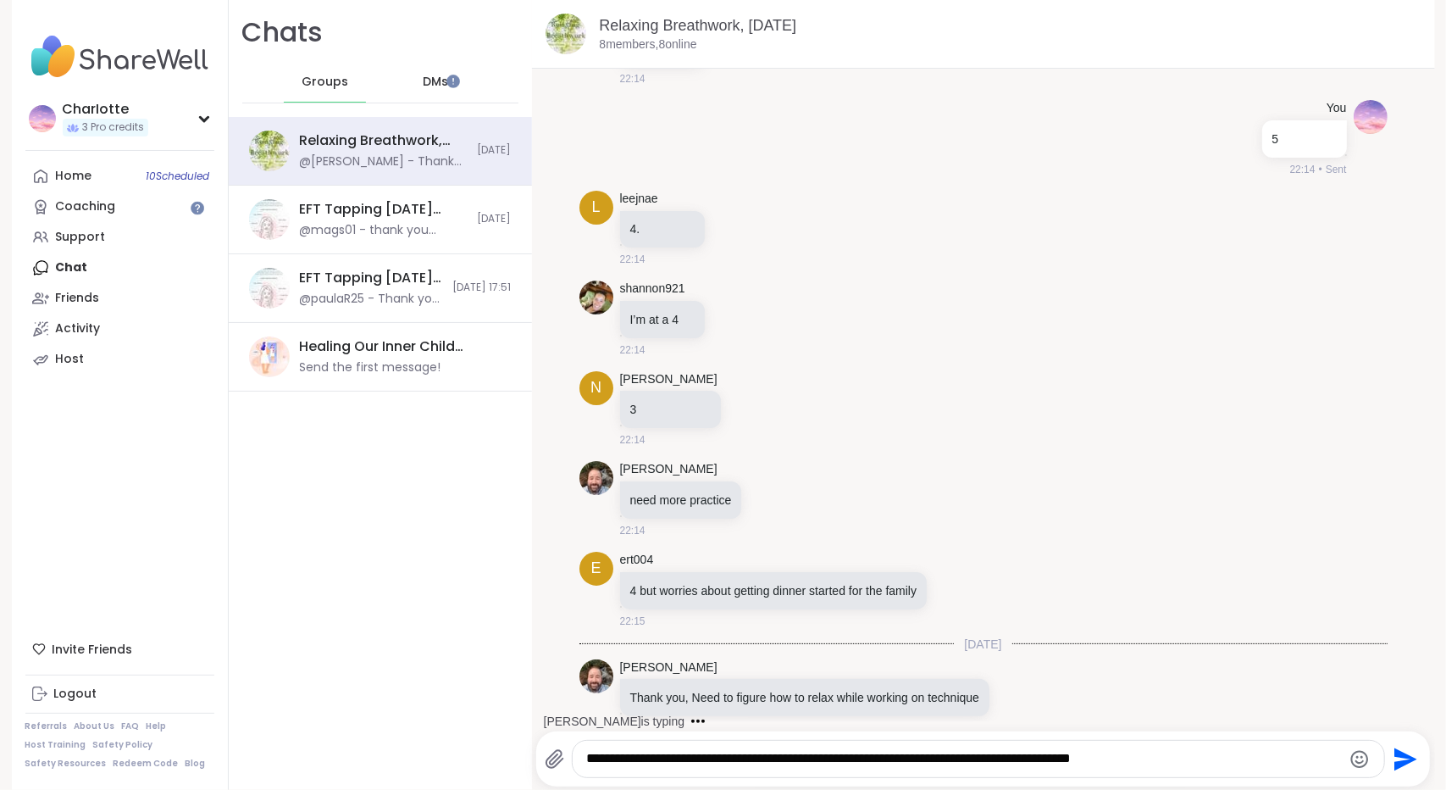
click at [1142, 759] on textarea "**********" at bounding box center [963, 759] width 755 height 18
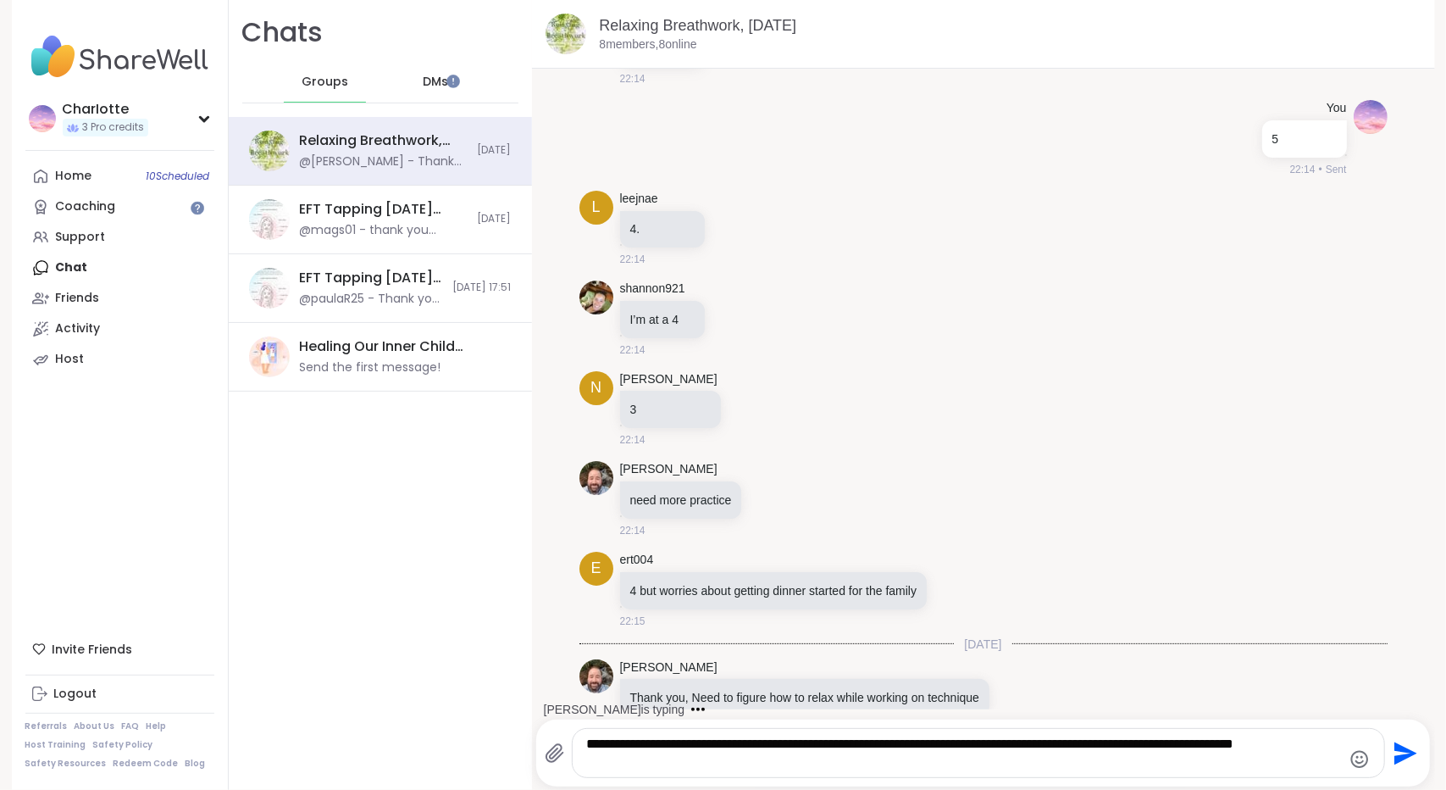
click at [971, 770] on textarea "**********" at bounding box center [963, 753] width 755 height 35
click at [704, 743] on textarea "**********" at bounding box center [963, 753] width 755 height 35
click at [771, 763] on textarea "**********" at bounding box center [963, 753] width 755 height 35
click at [1352, 760] on icon "Emoji picker" at bounding box center [1360, 759] width 20 height 20
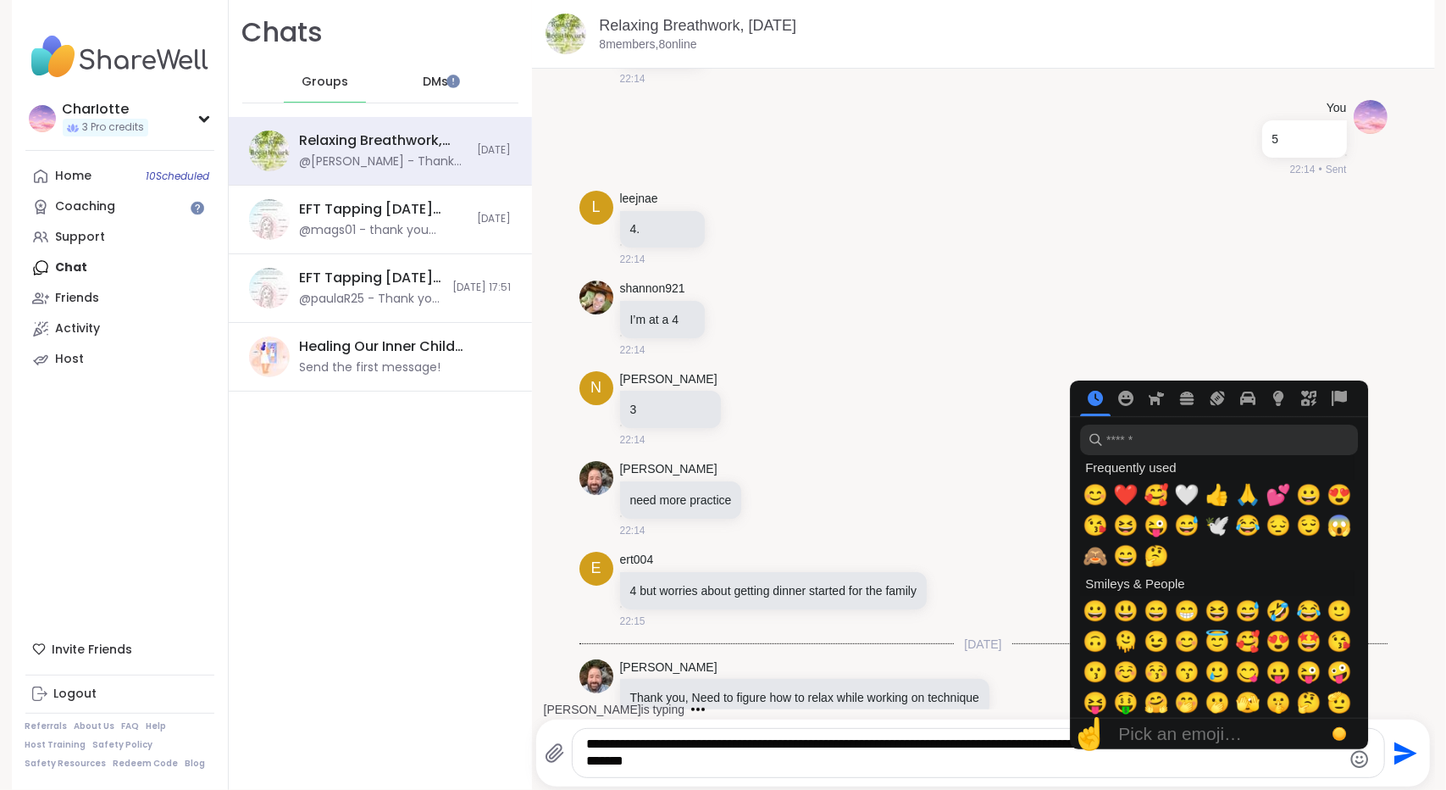
scroll to position [4701, 0]
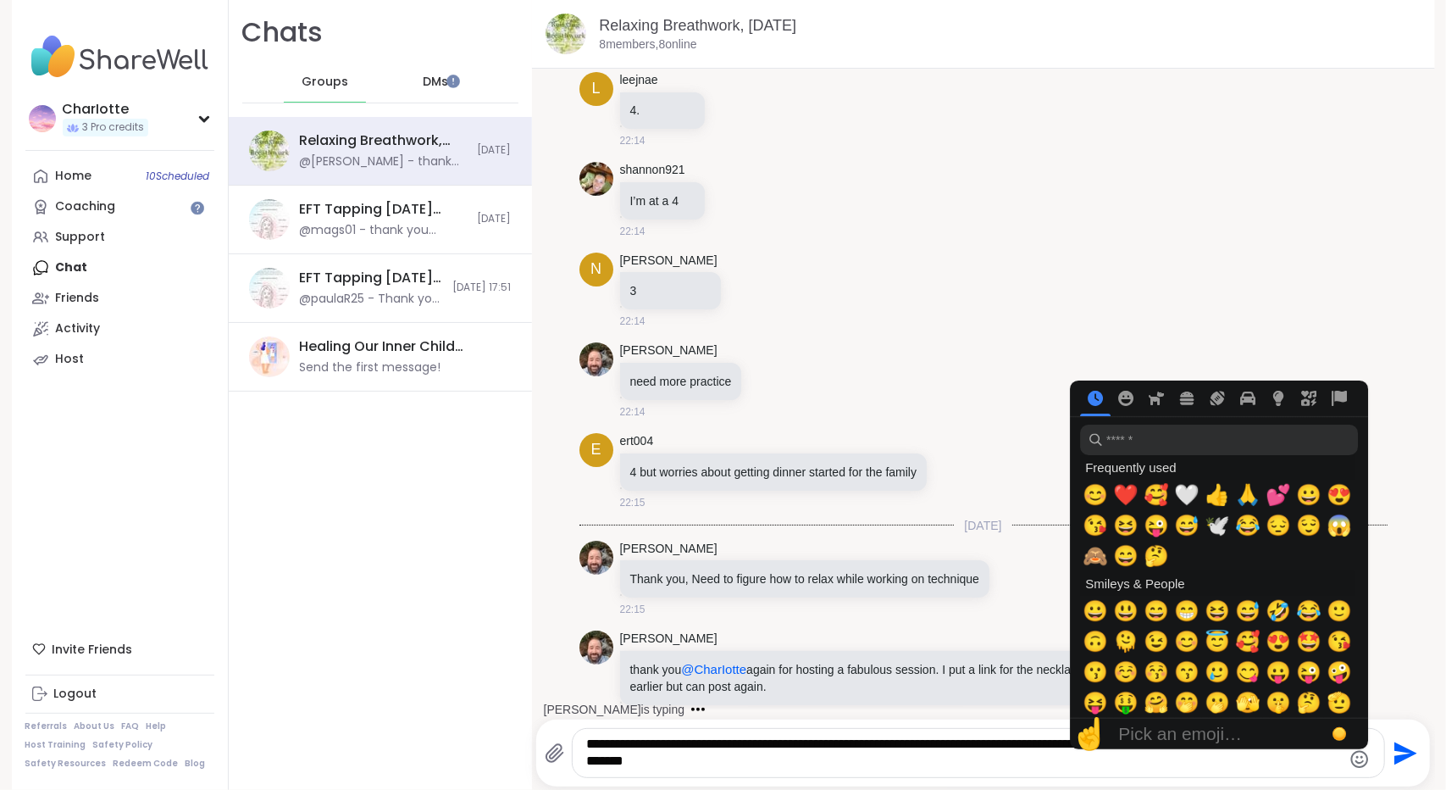
click at [785, 757] on textarea "**********" at bounding box center [963, 753] width 755 height 35
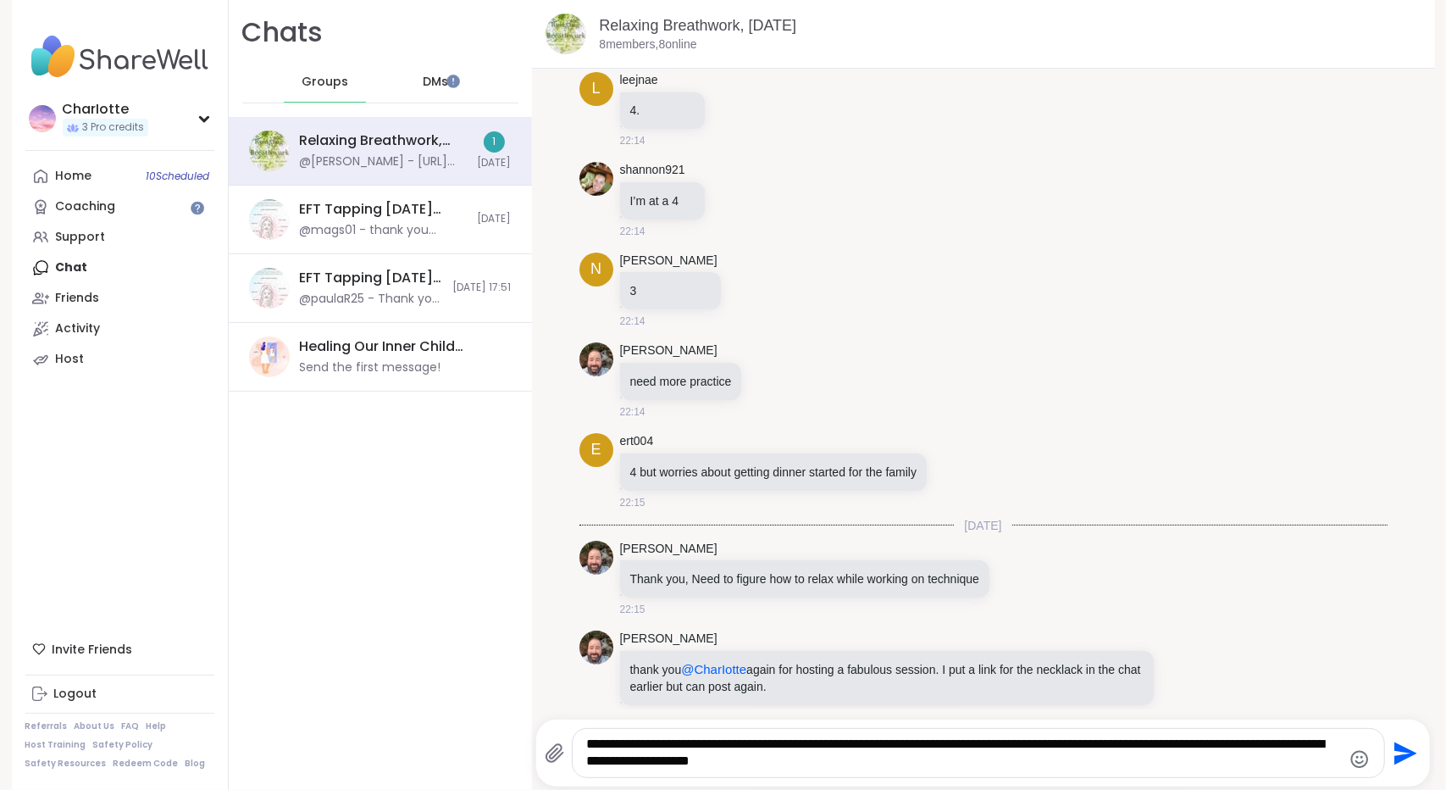
scroll to position [4791, 0]
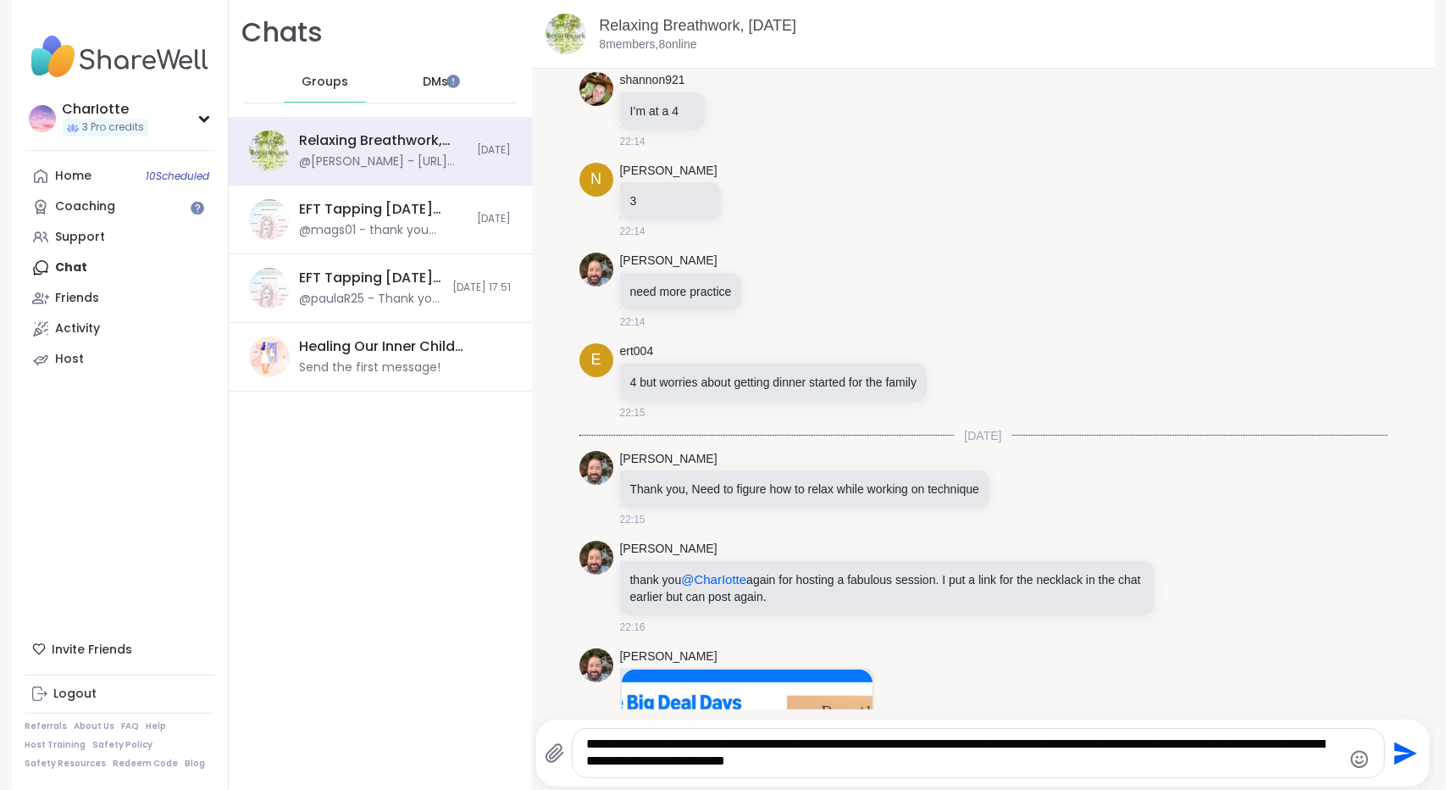
click at [942, 763] on textarea "**********" at bounding box center [963, 753] width 755 height 35
drag, startPoint x: 910, startPoint y: 759, endPoint x: 625, endPoint y: 765, distance: 284.8
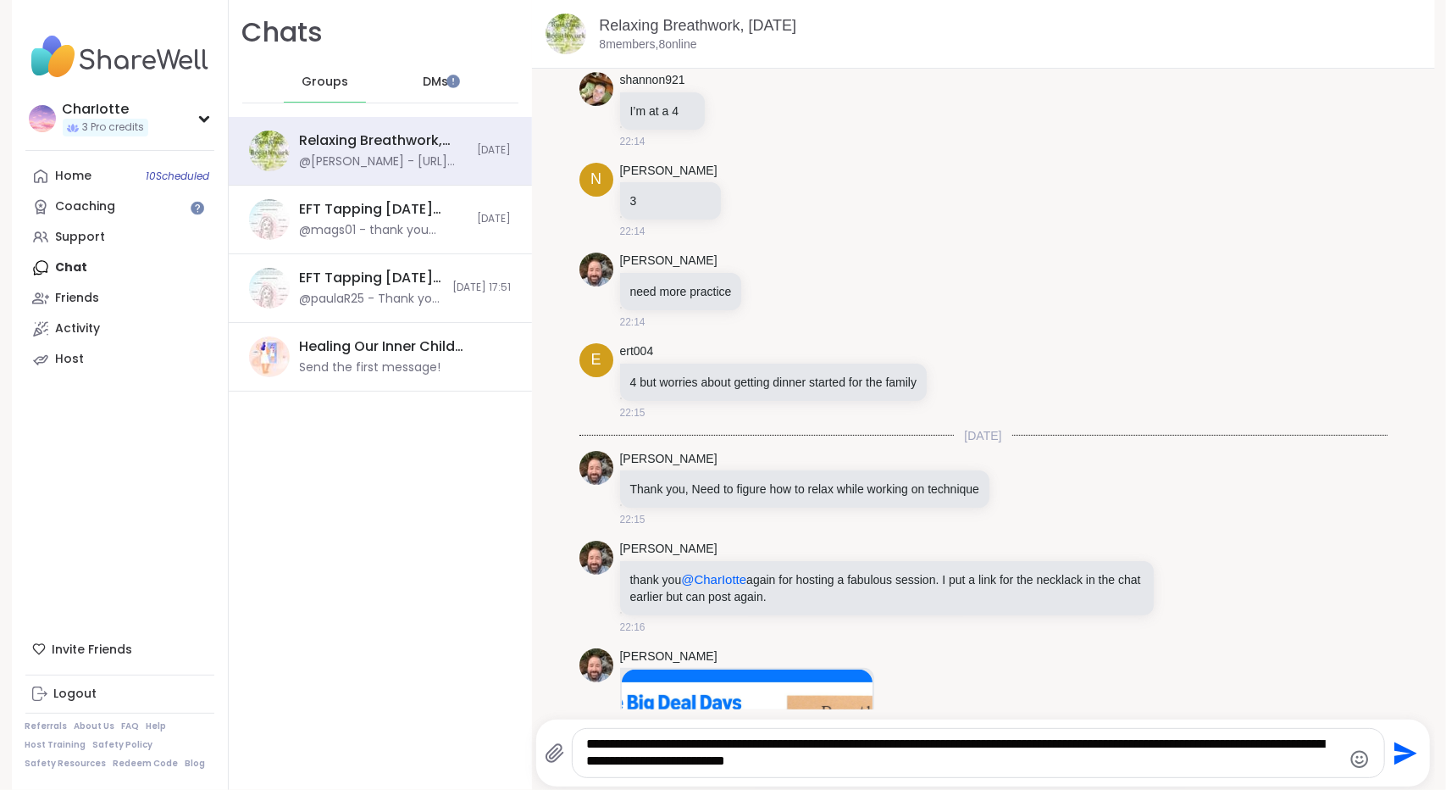
click at [625, 765] on textarea "**********" at bounding box center [963, 753] width 755 height 35
type textarea "**********"
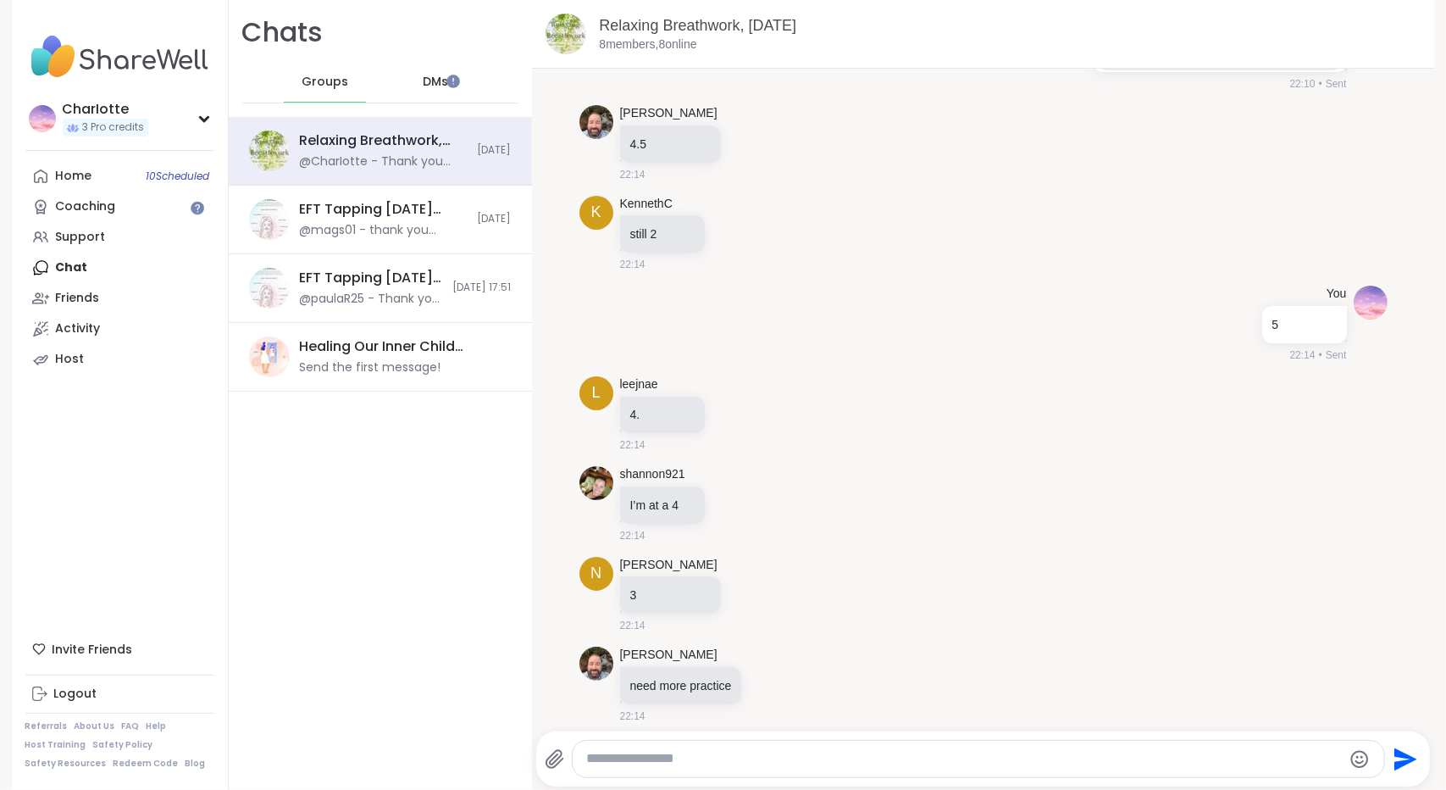
scroll to position [4391, 0]
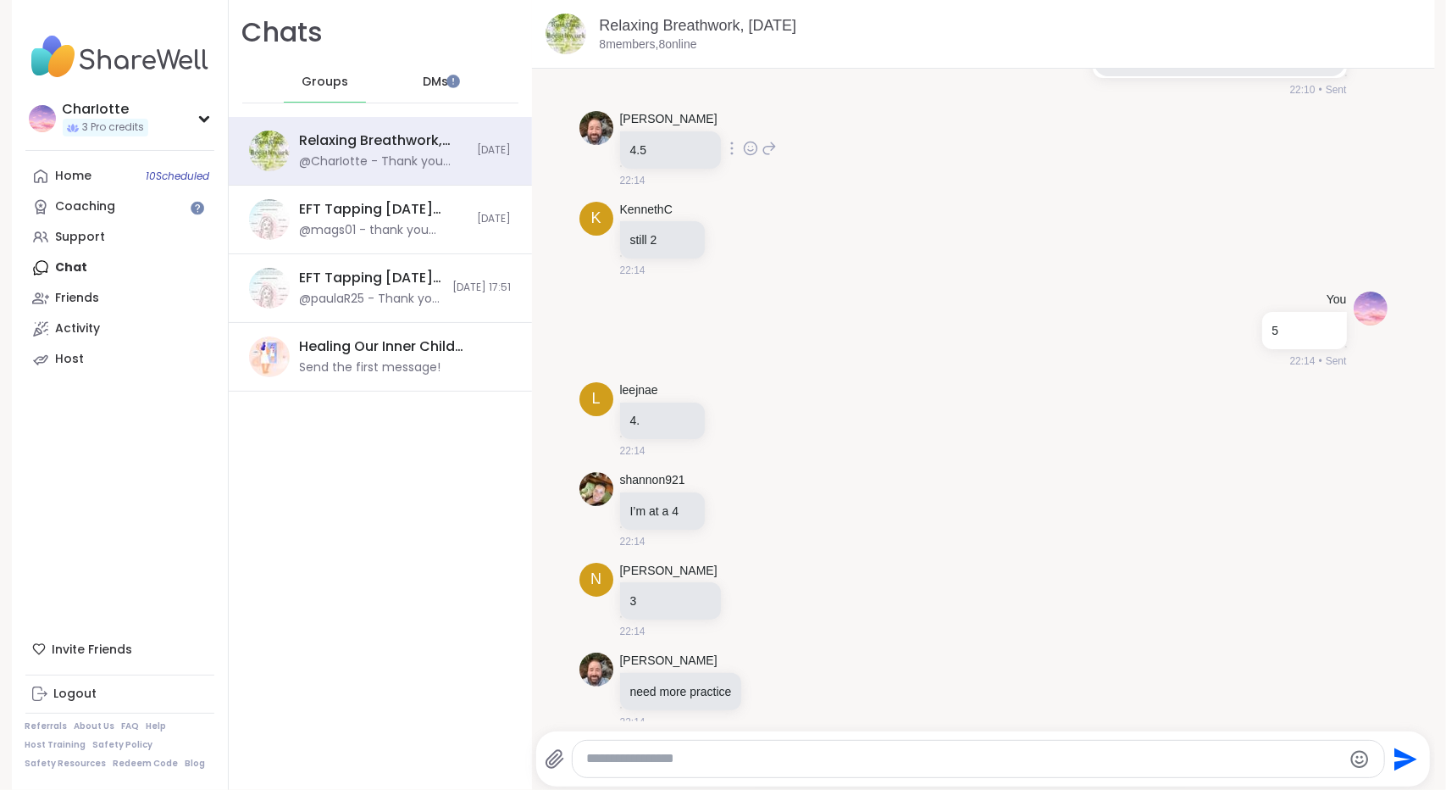
click at [748, 150] on icon at bounding box center [750, 151] width 5 height 2
click at [743, 114] on div "Select Reaction: Heart" at bounding box center [750, 121] width 15 height 15
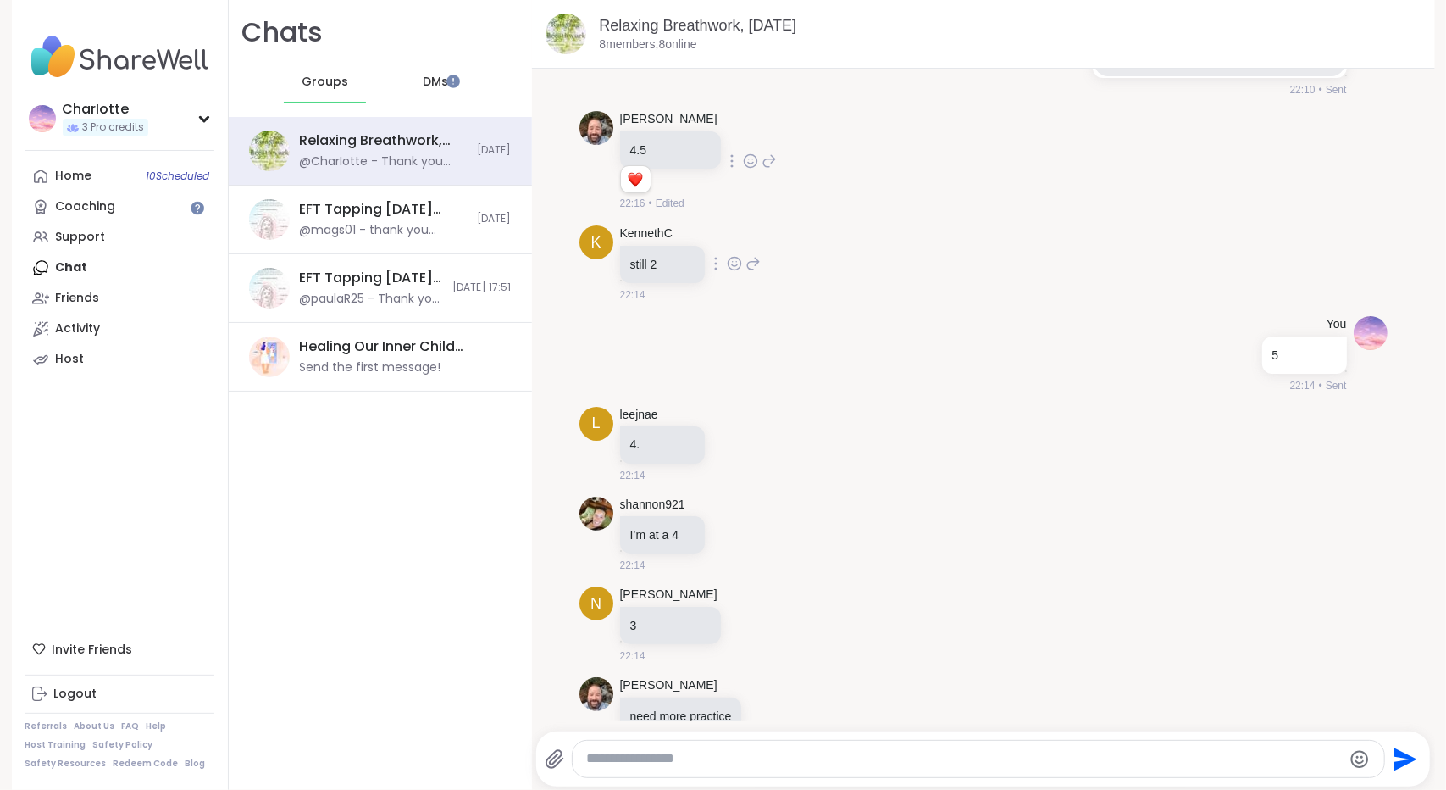
click at [728, 257] on icon at bounding box center [734, 263] width 13 height 13
click at [727, 229] on div "Select Reaction: Heart" at bounding box center [734, 236] width 15 height 15
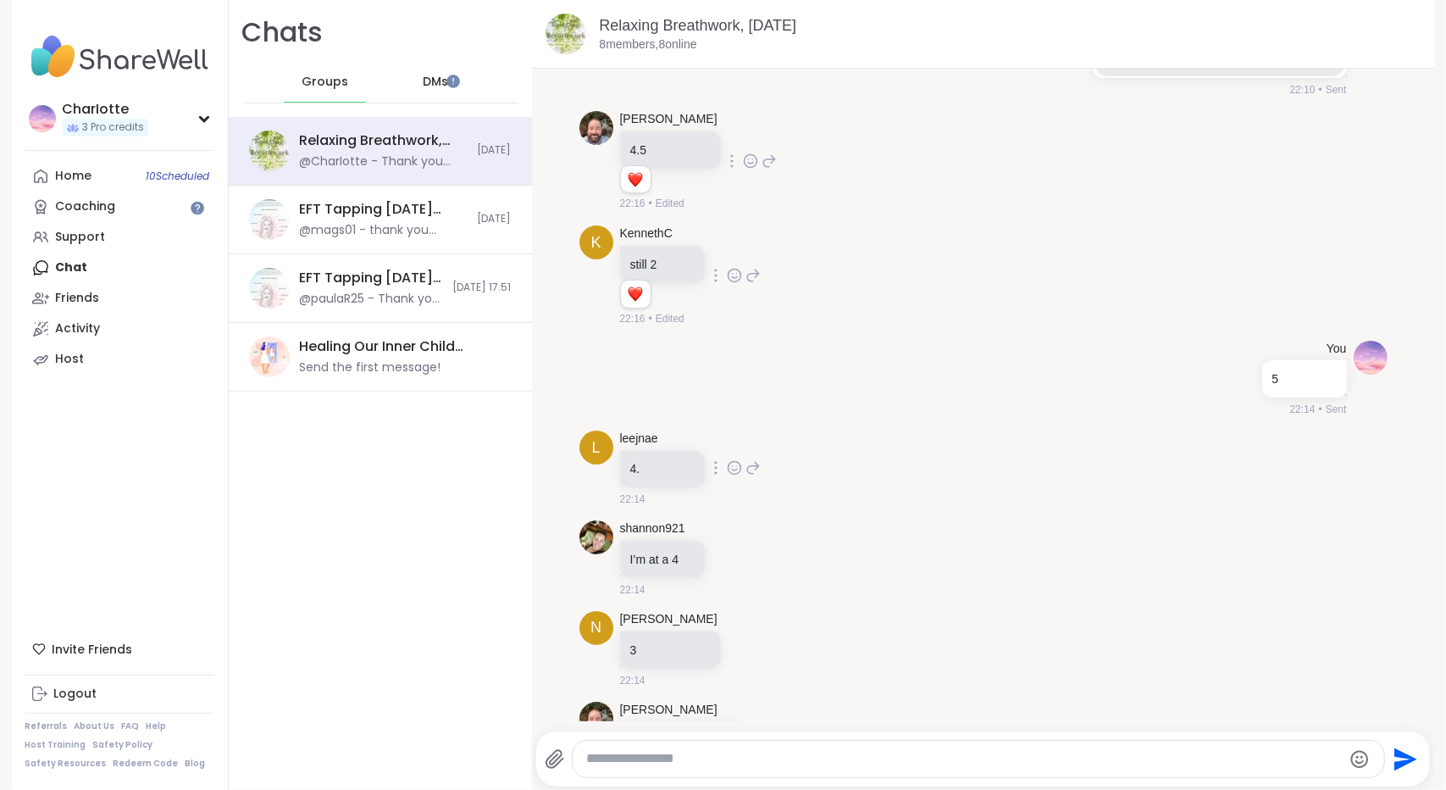
click at [727, 459] on icon at bounding box center [734, 467] width 15 height 17
click at [727, 433] on div "Select Reaction: Heart" at bounding box center [734, 440] width 15 height 15
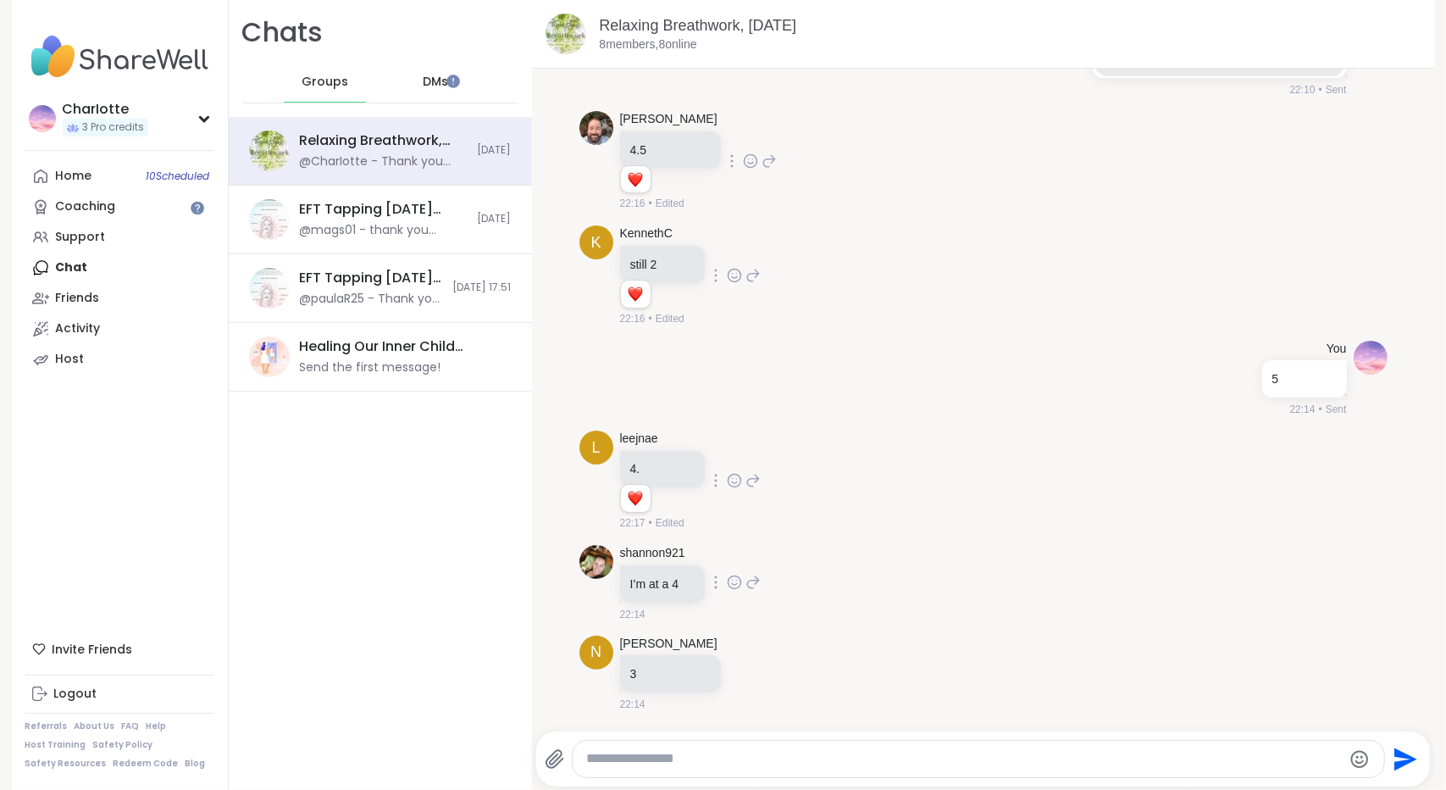
click at [732, 584] on icon at bounding box center [734, 585] width 5 height 2
click at [725, 538] on button "Select Reaction: Heart" at bounding box center [735, 555] width 34 height 34
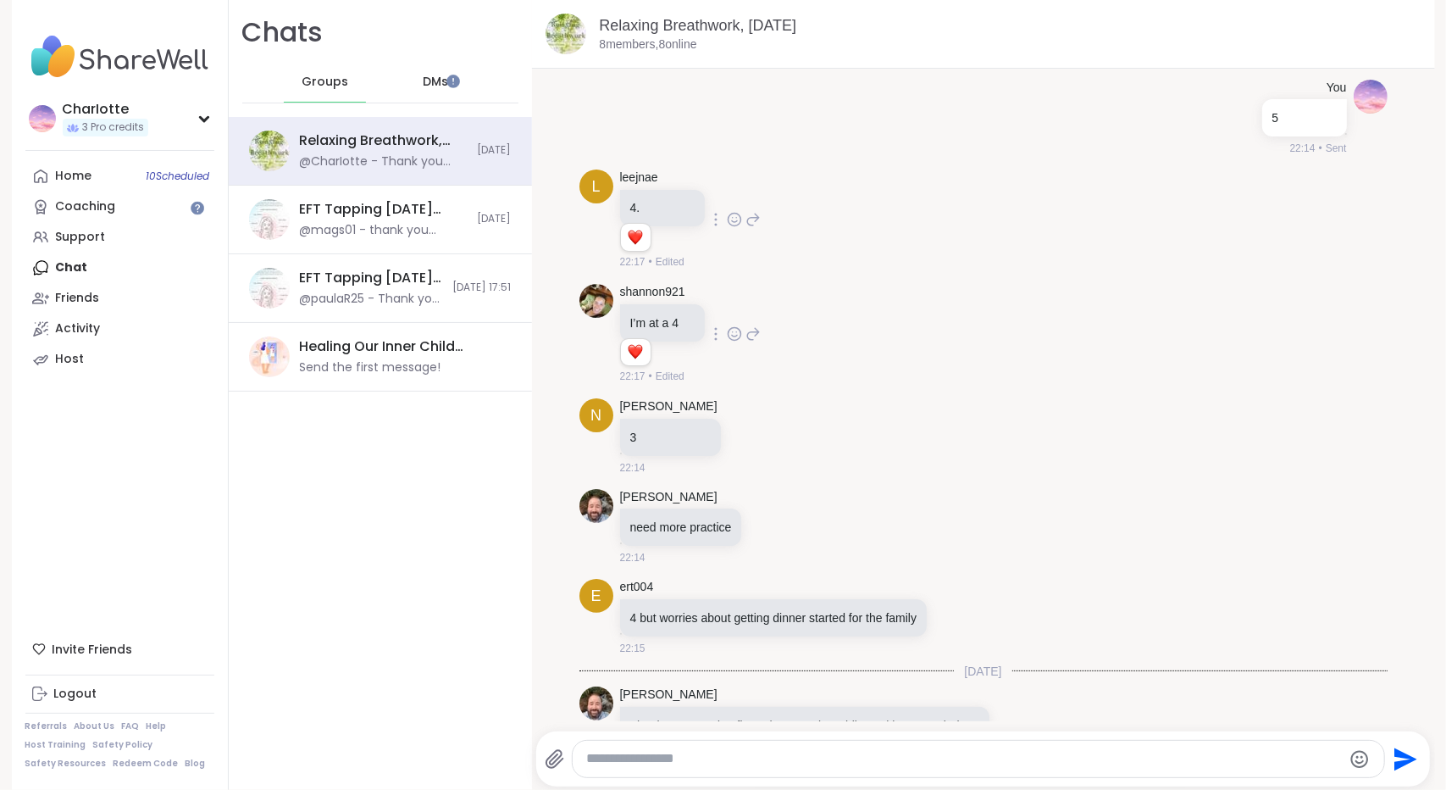
scroll to position [4761, 0]
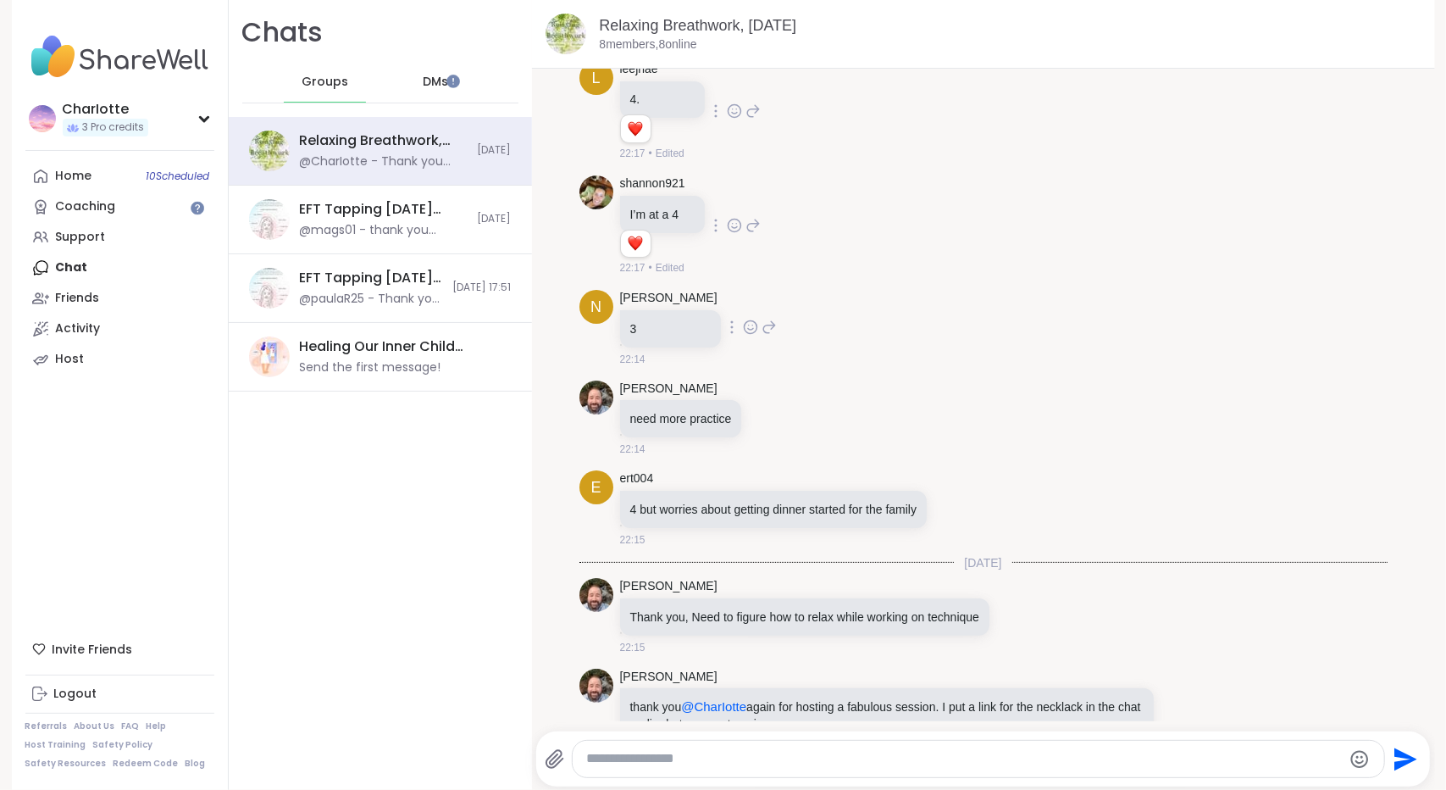
click at [743, 319] on icon at bounding box center [750, 327] width 15 height 17
click at [743, 292] on div "Select Reaction: Heart" at bounding box center [750, 299] width 15 height 15
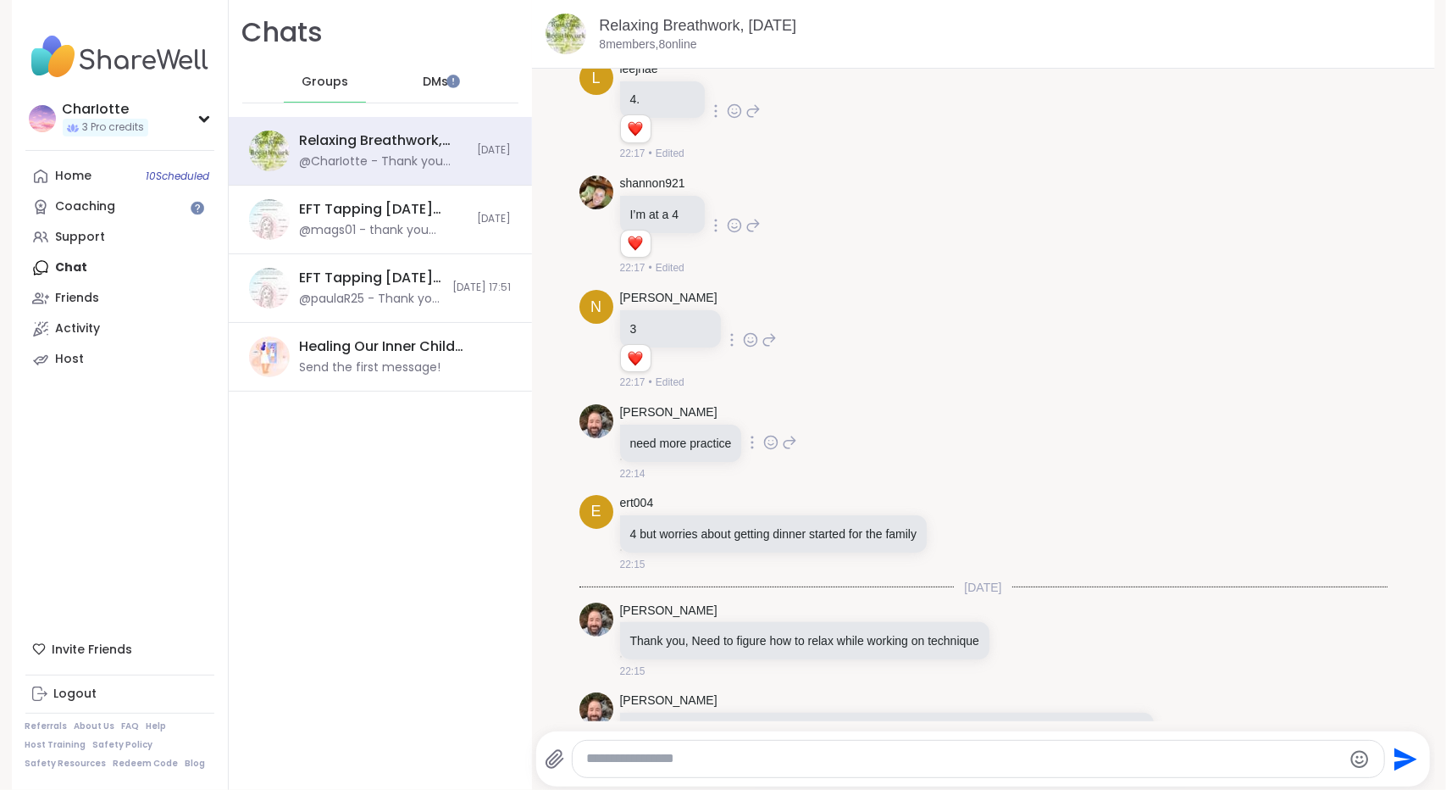
click at [763, 434] on icon at bounding box center [770, 442] width 15 height 17
click at [763, 408] on div "Select Reaction: Heart" at bounding box center [770, 415] width 15 height 15
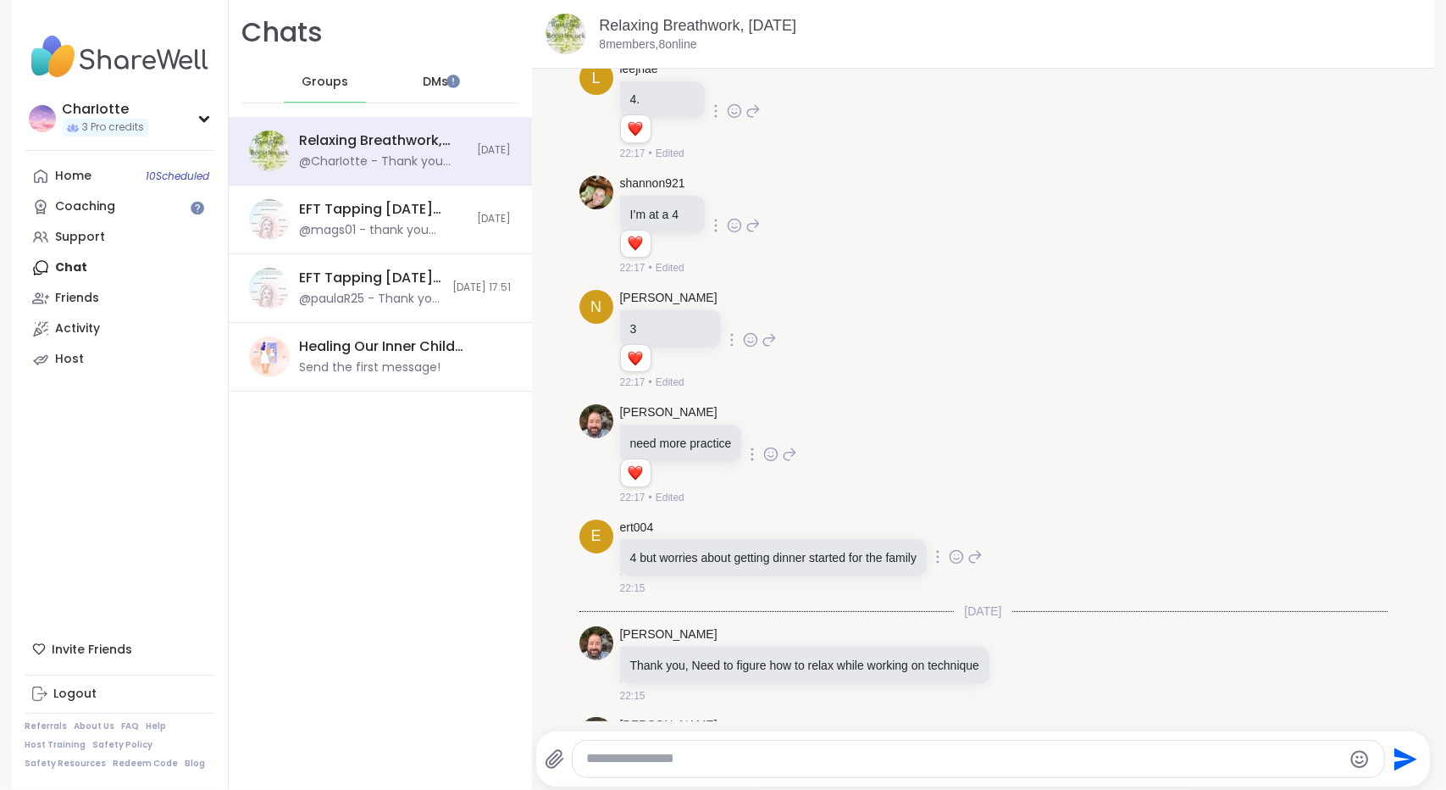
click at [959, 548] on icon at bounding box center [956, 556] width 15 height 17
click at [815, 522] on div "Select Reaction: Heart" at bounding box center [821, 529] width 15 height 15
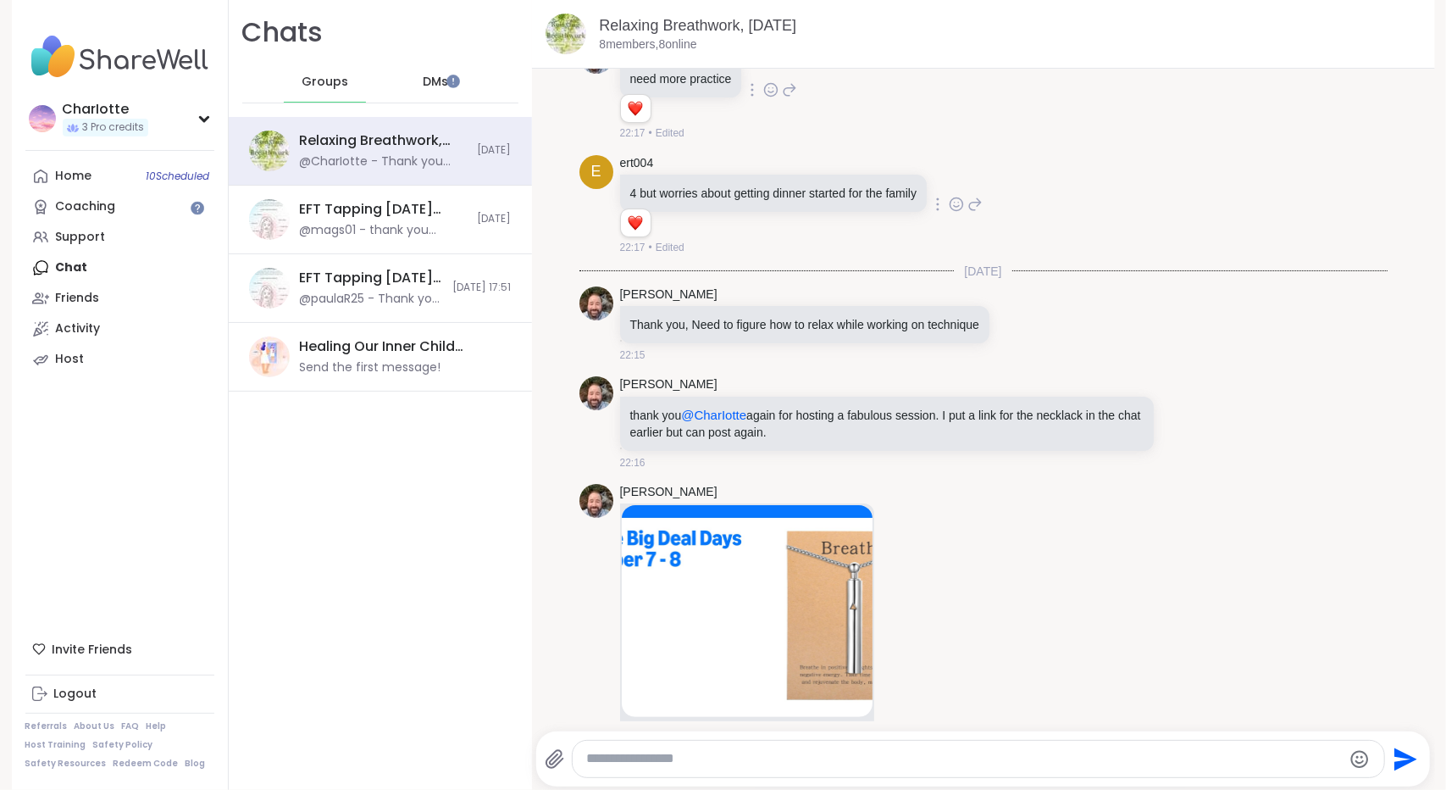
scroll to position [5017, 0]
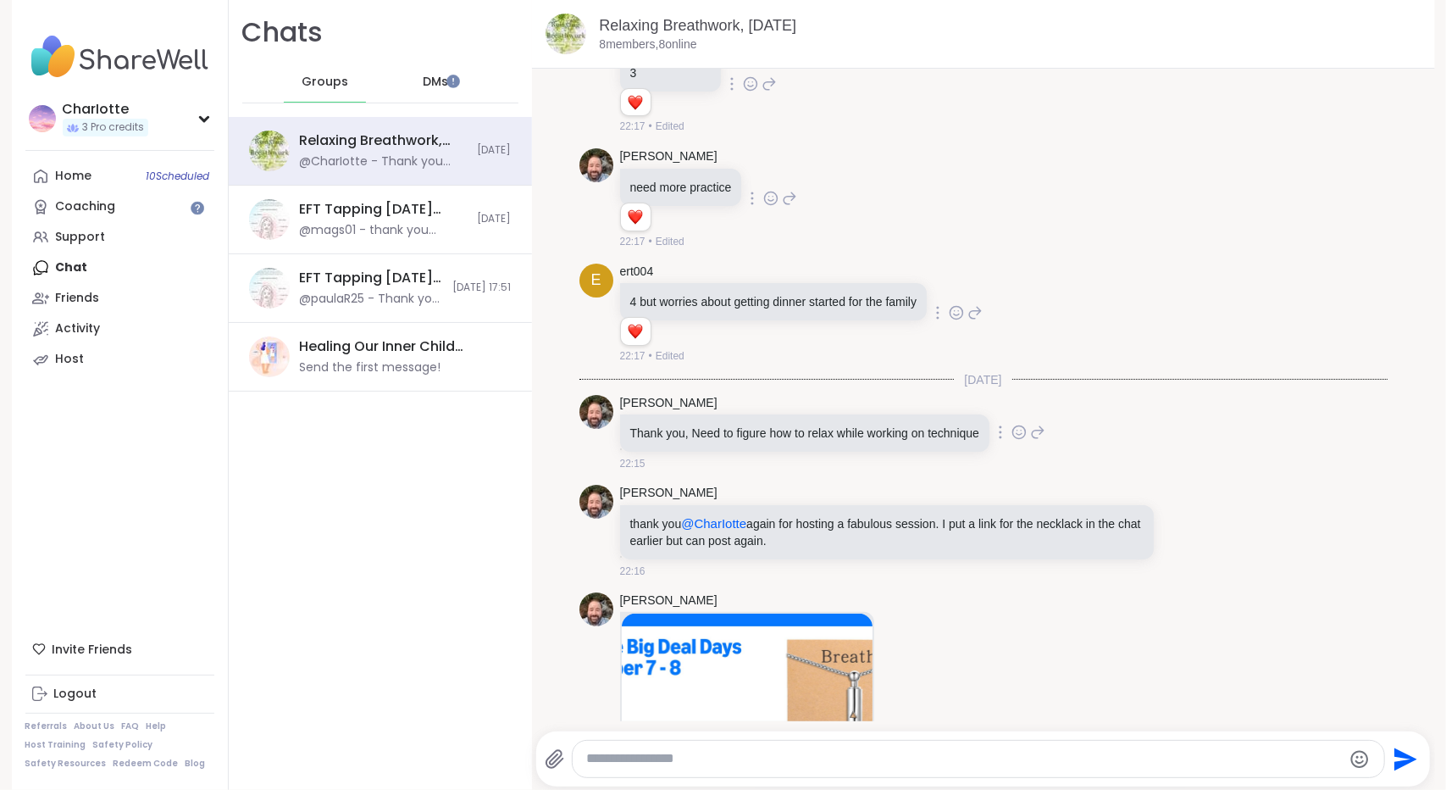
click at [1032, 422] on icon at bounding box center [1037, 432] width 15 height 20
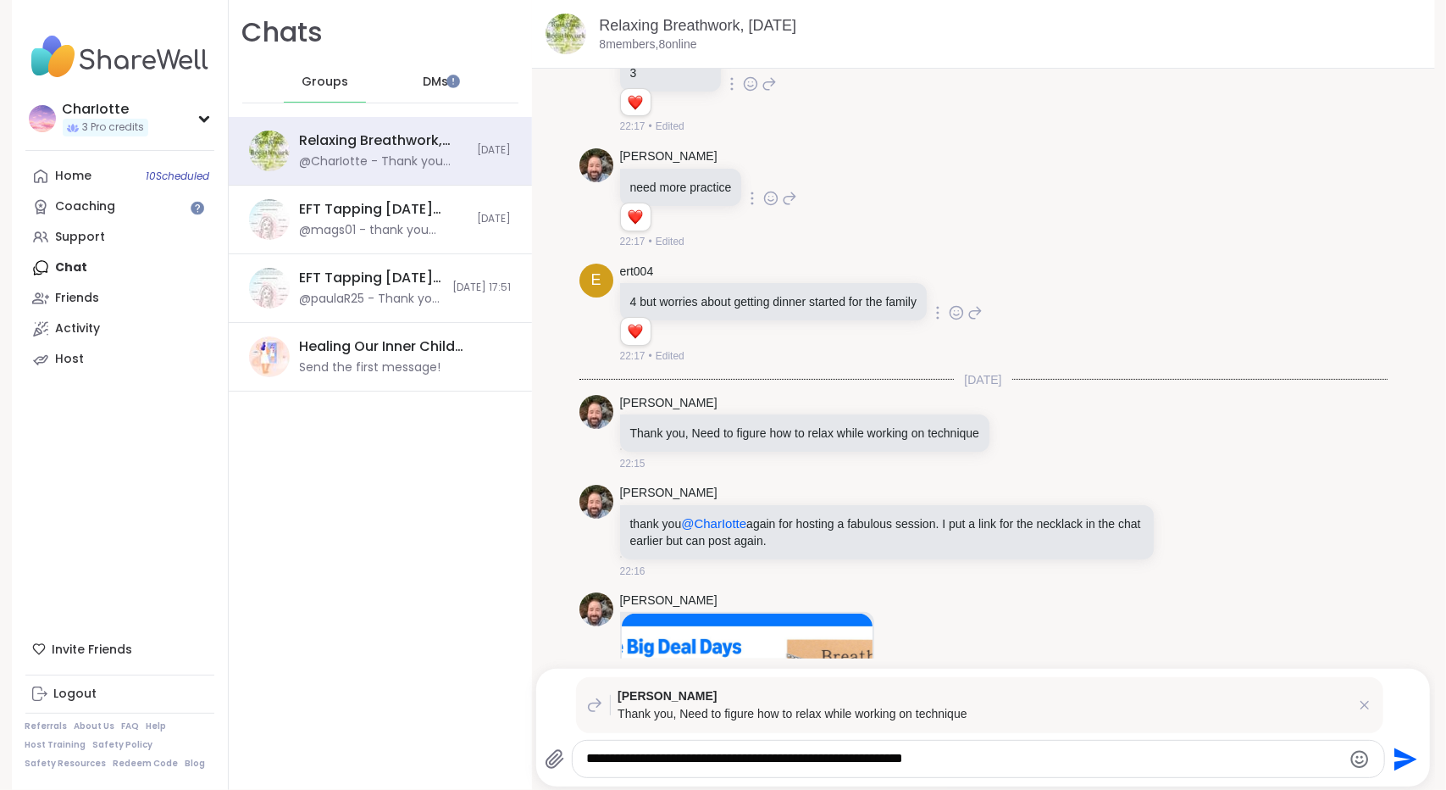
paste textarea "**********"
drag, startPoint x: 719, startPoint y: 757, endPoint x: 617, endPoint y: 763, distance: 101.9
click at [617, 763] on textarea "**********" at bounding box center [963, 759] width 755 height 18
click at [822, 754] on textarea "**********" at bounding box center [963, 759] width 755 height 18
type textarea "**********"
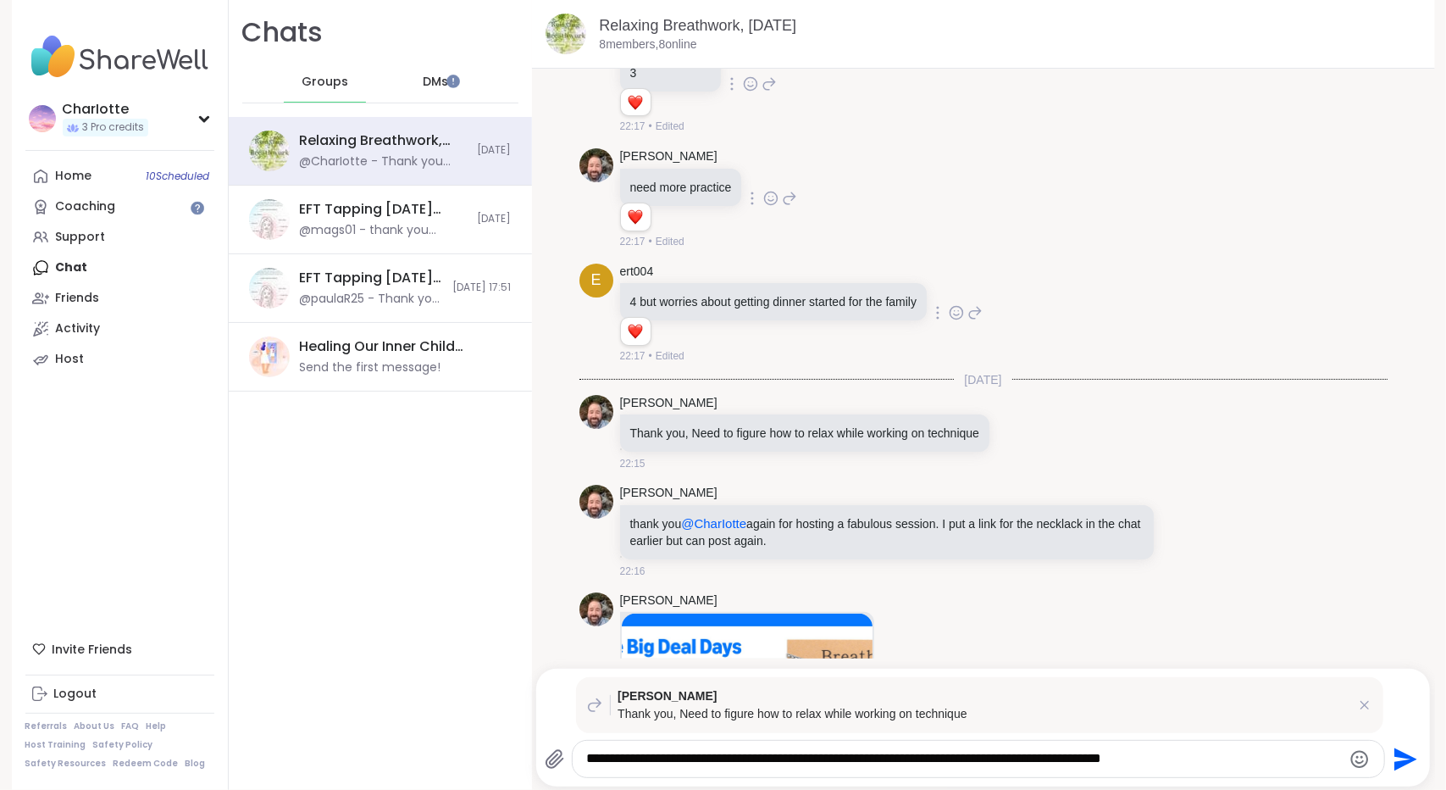
click at [1250, 757] on textarea "**********" at bounding box center [963, 759] width 755 height 18
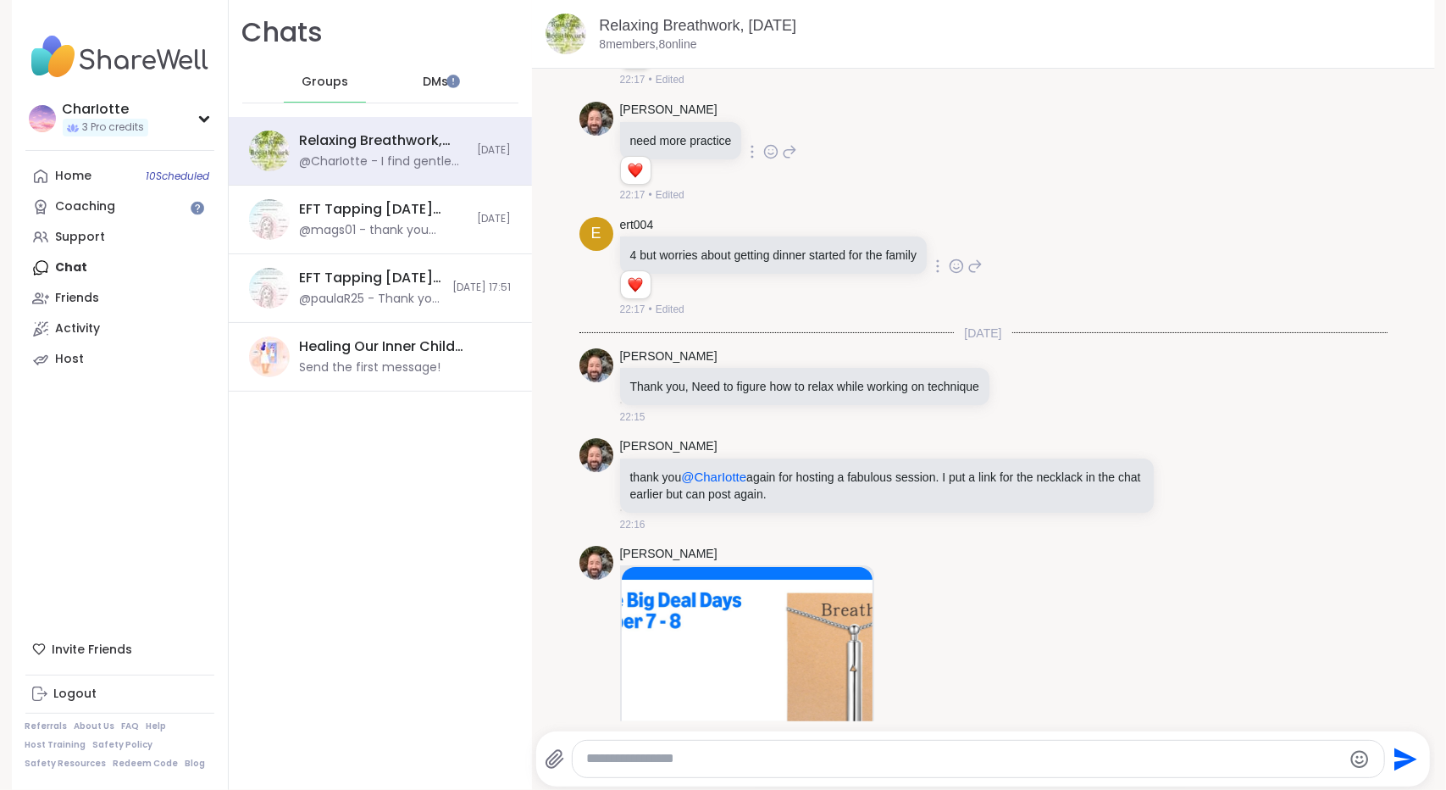
scroll to position [5007, 0]
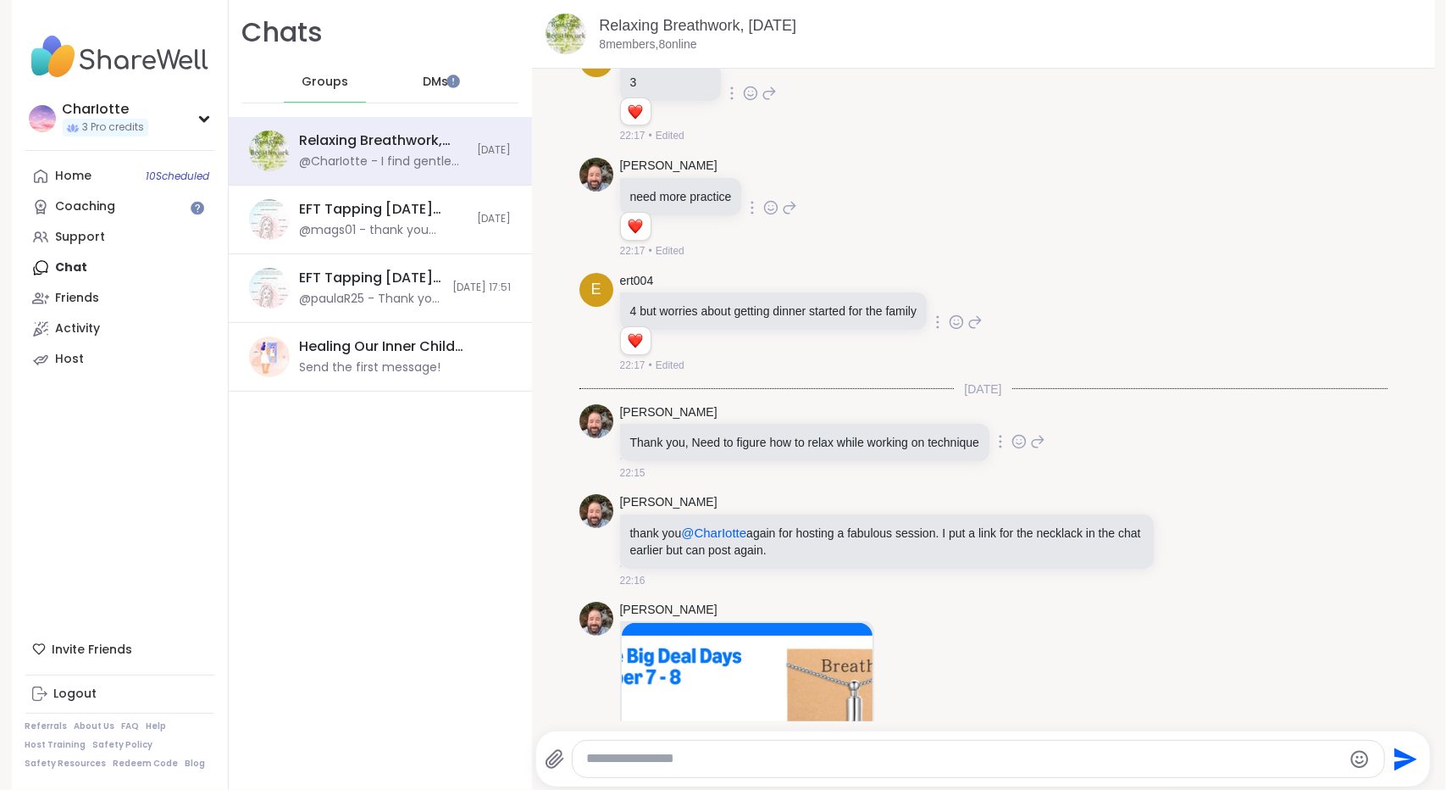
click at [1018, 440] on icon at bounding box center [1018, 440] width 0 height 0
click at [886, 407] on div "Select Reaction: Heart" at bounding box center [884, 414] width 15 height 15
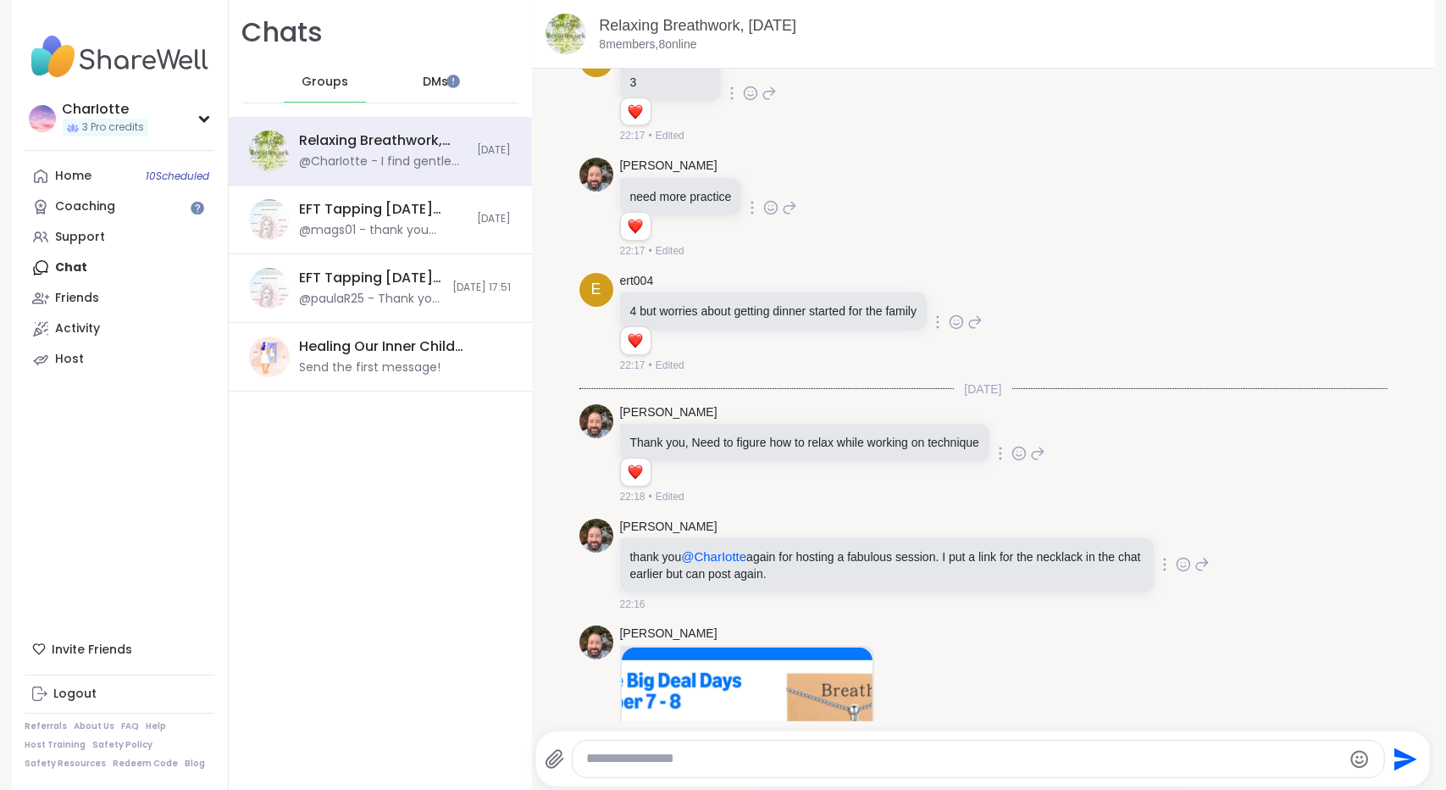
click at [1176, 556] on icon at bounding box center [1183, 564] width 15 height 17
click at [1041, 530] on div "Select Reaction: Heart" at bounding box center [1048, 537] width 15 height 15
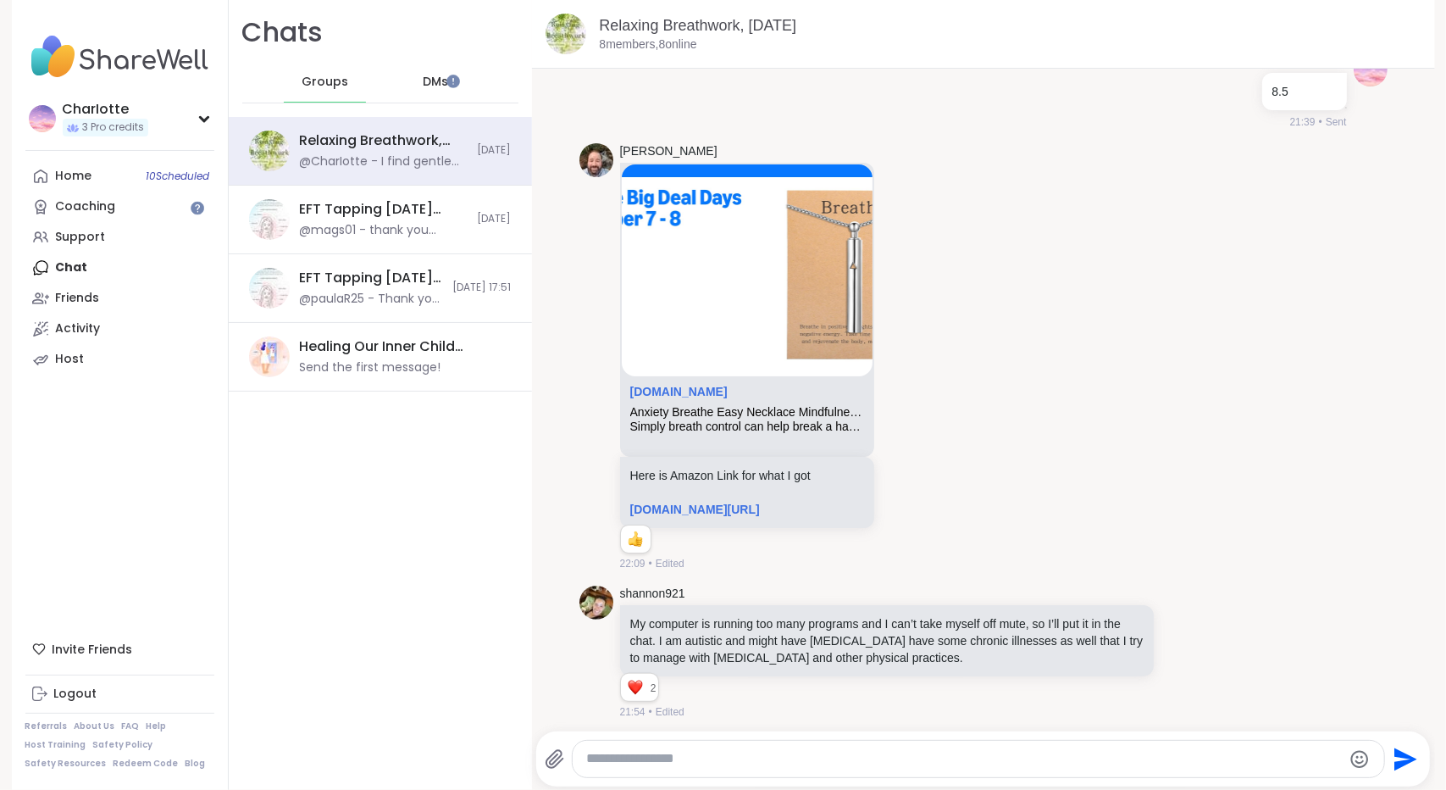
scroll to position [920, 0]
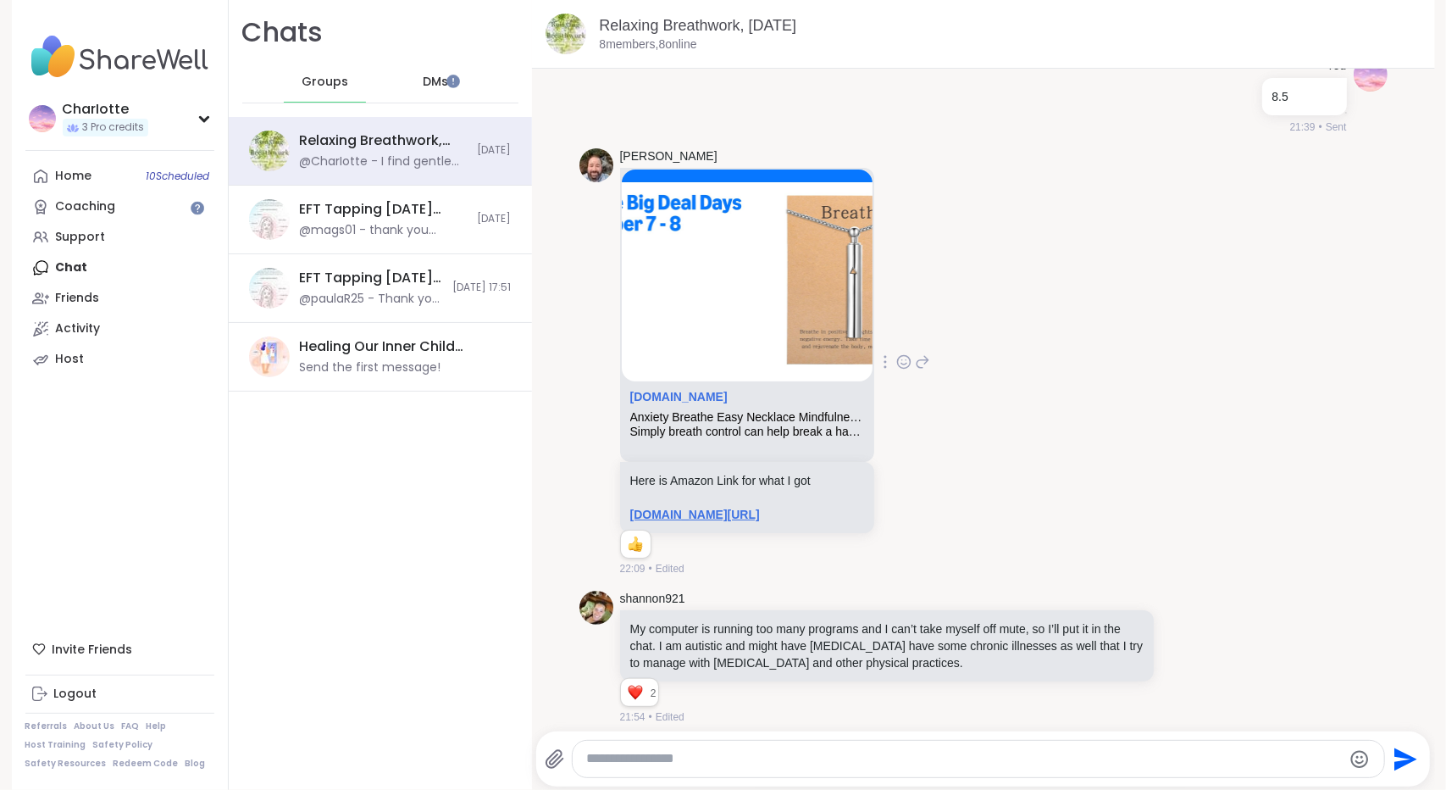
click at [760, 512] on link "amazon.com/dp/B0CWRVP3P4?ref=ppx_yo2ov_dt_b_fed_asin_title&th=1" at bounding box center [695, 515] width 130 height 14
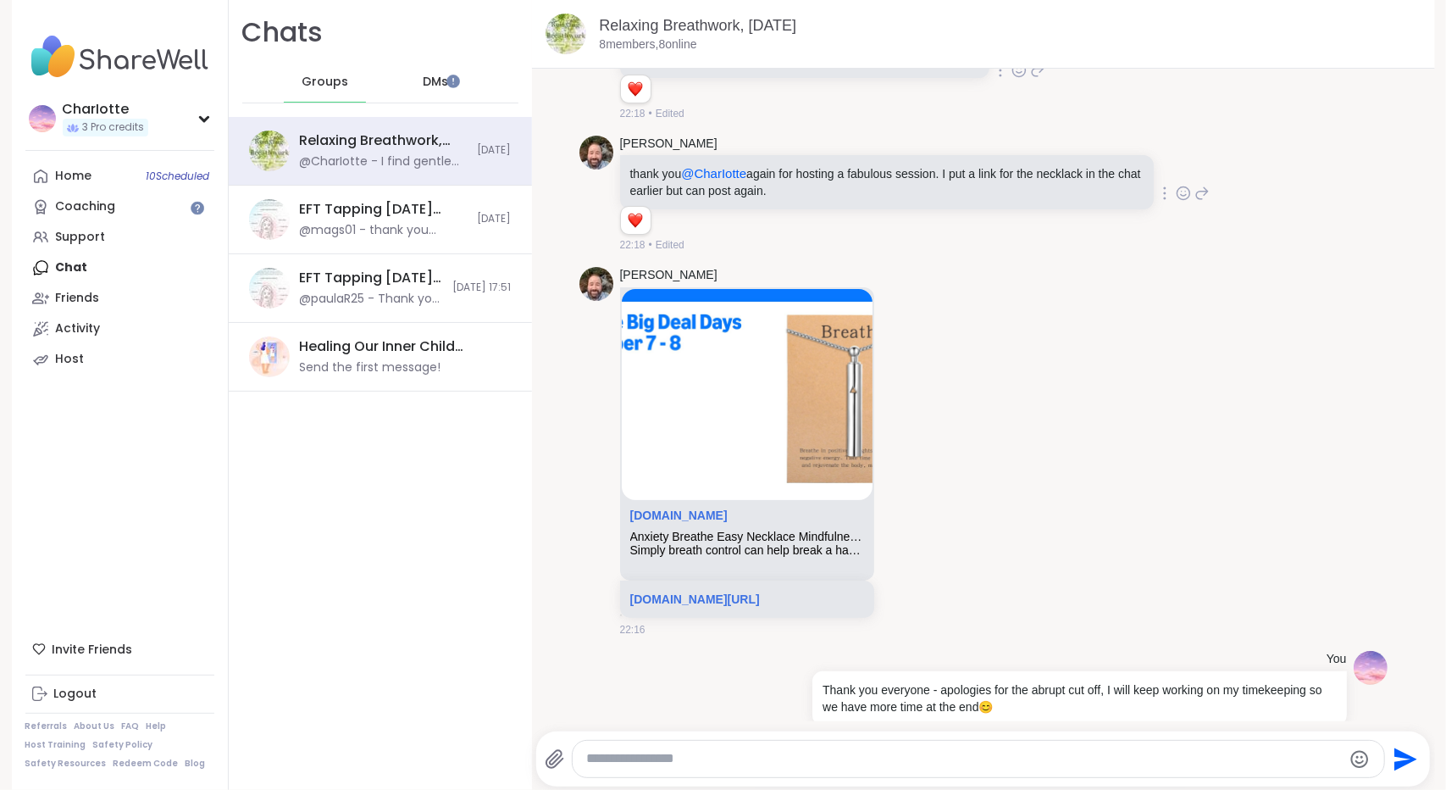
scroll to position [5367, 0]
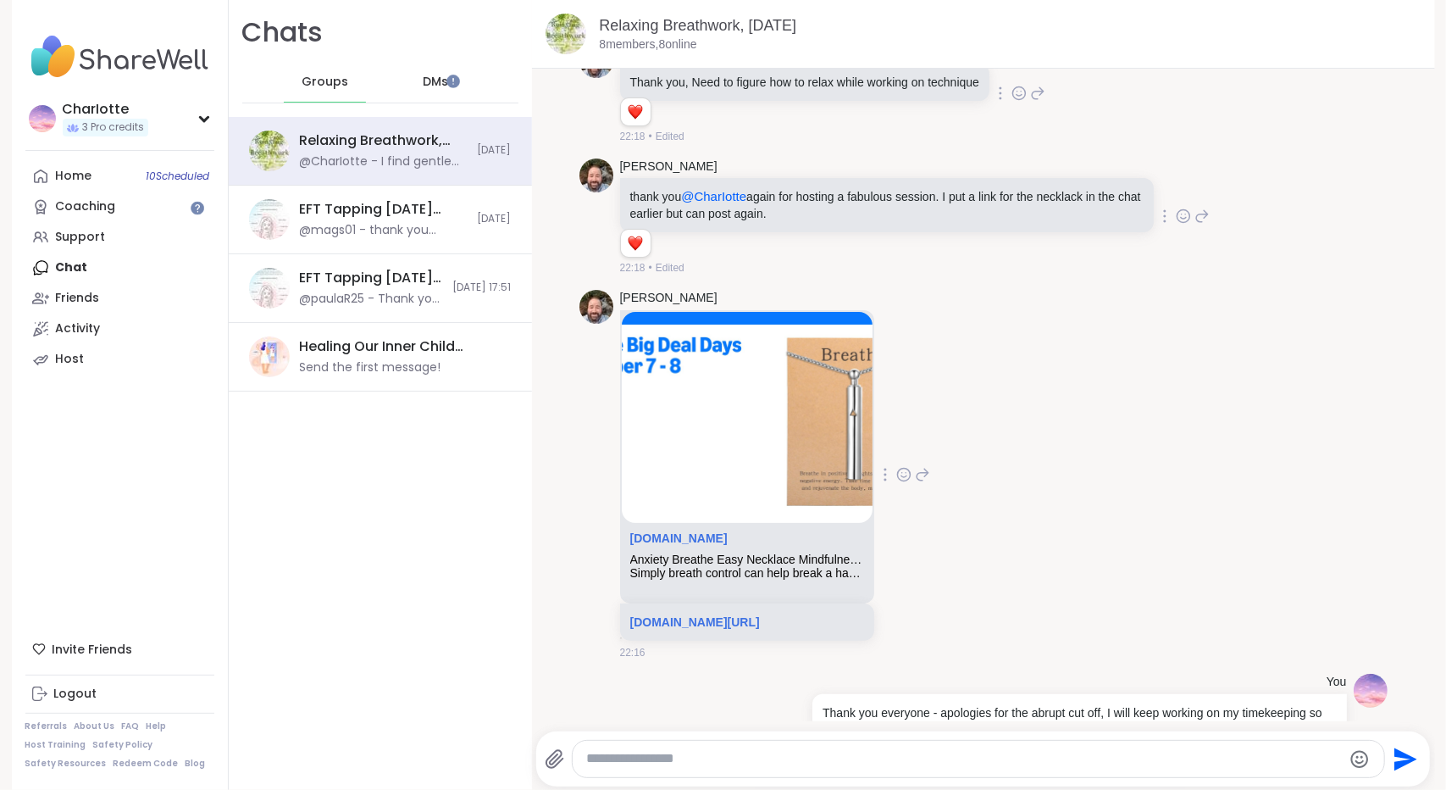
click at [912, 466] on icon at bounding box center [904, 474] width 15 height 17
click at [786, 430] on button "Select Reaction: Heart" at bounding box center [769, 447] width 34 height 34
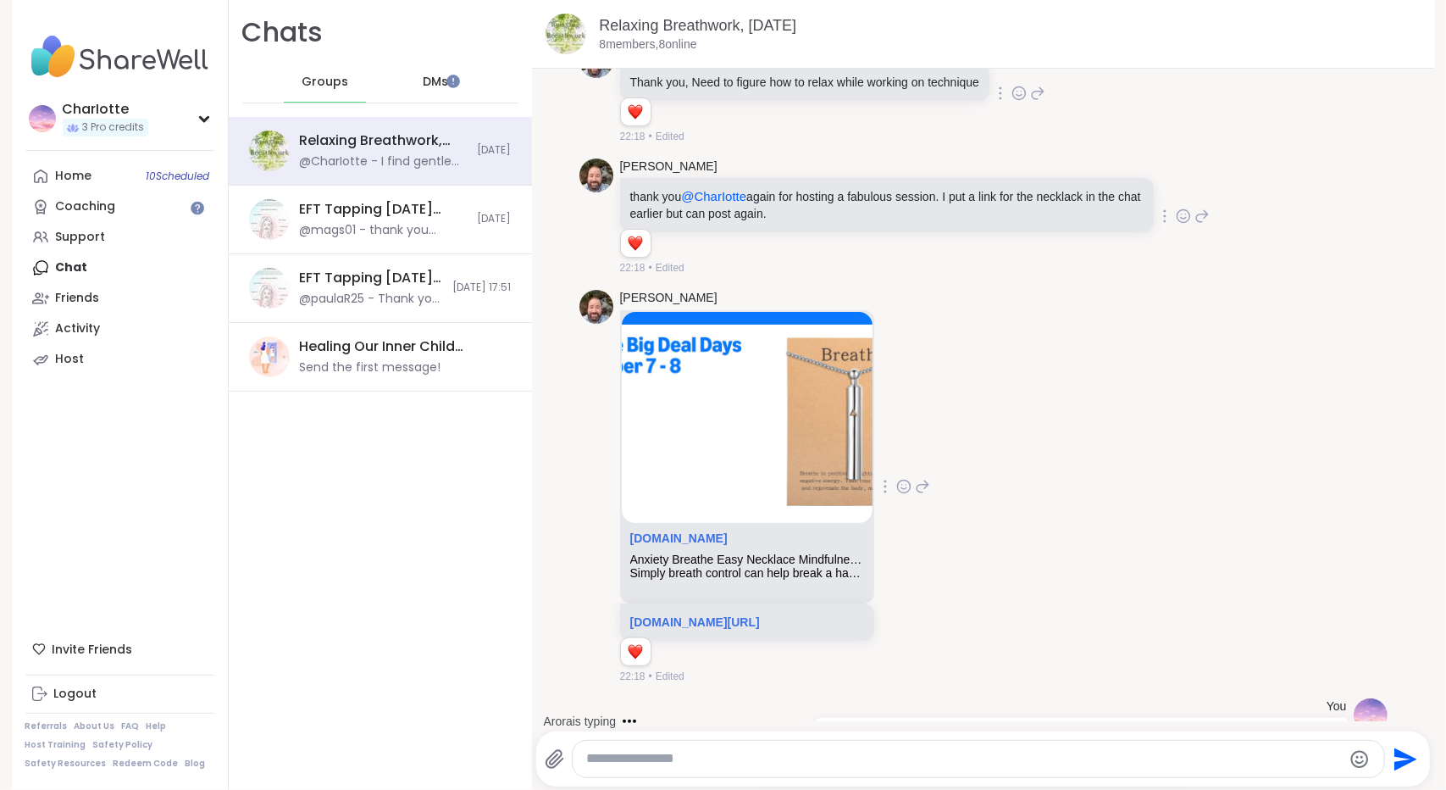
click at [930, 476] on icon at bounding box center [922, 486] width 15 height 20
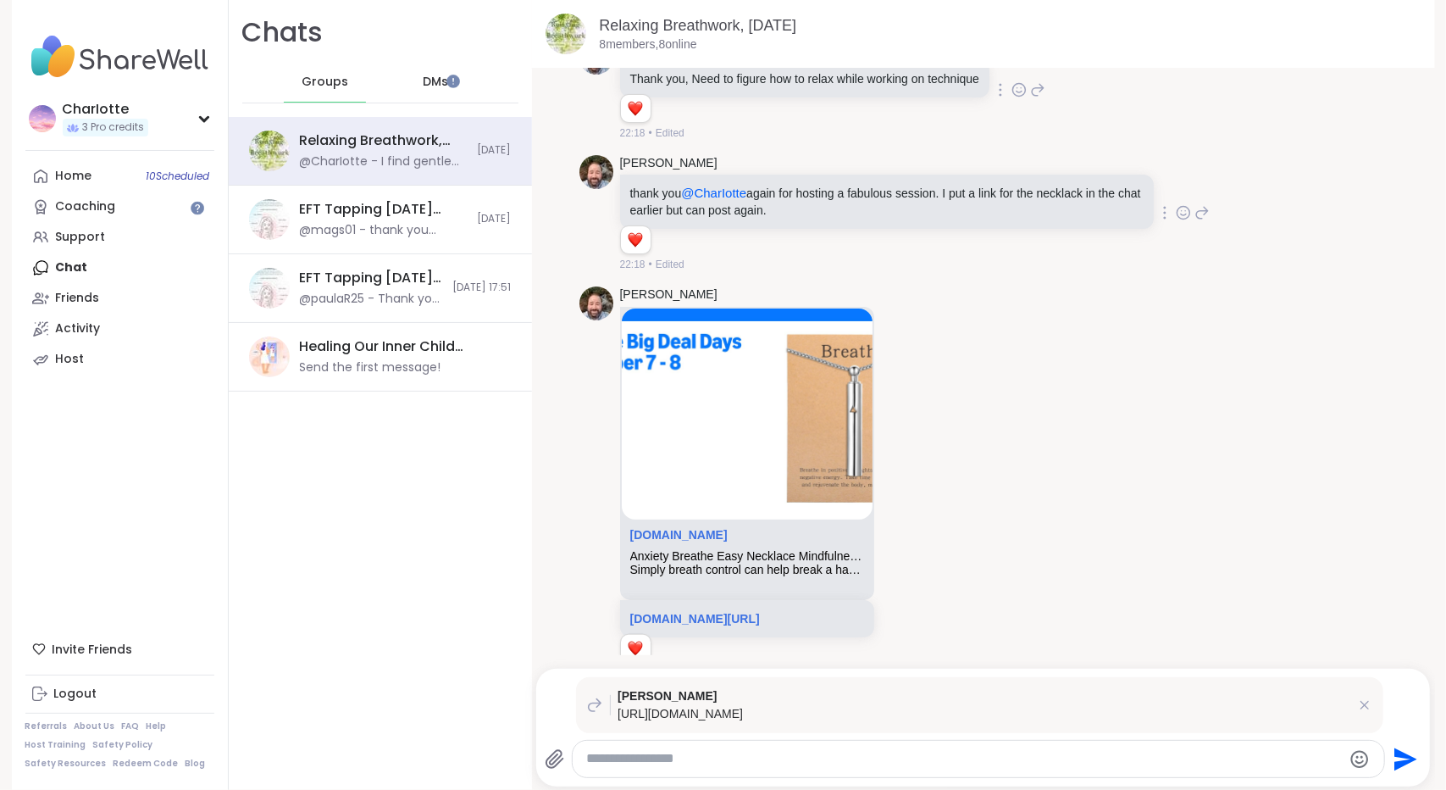
scroll to position [5650, 0]
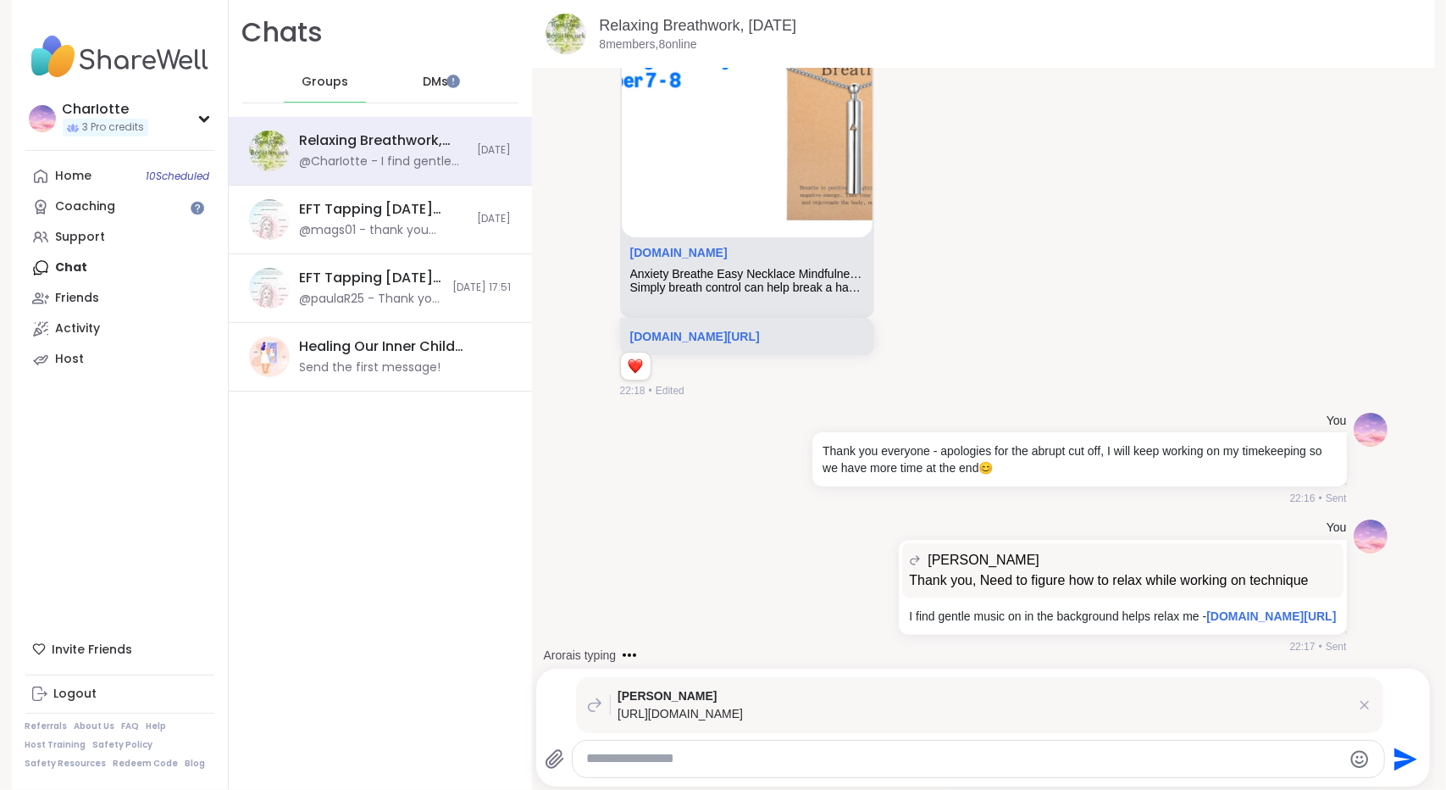
click at [807, 775] on div at bounding box center [979, 759] width 812 height 36
click at [798, 765] on textarea "Type your message" at bounding box center [963, 759] width 755 height 18
drag, startPoint x: 1047, startPoint y: 760, endPoint x: 934, endPoint y: 769, distance: 113.9
click at [934, 769] on div "**********" at bounding box center [979, 759] width 812 height 36
click at [1352, 752] on icon "Emoji picker" at bounding box center [1360, 759] width 20 height 20
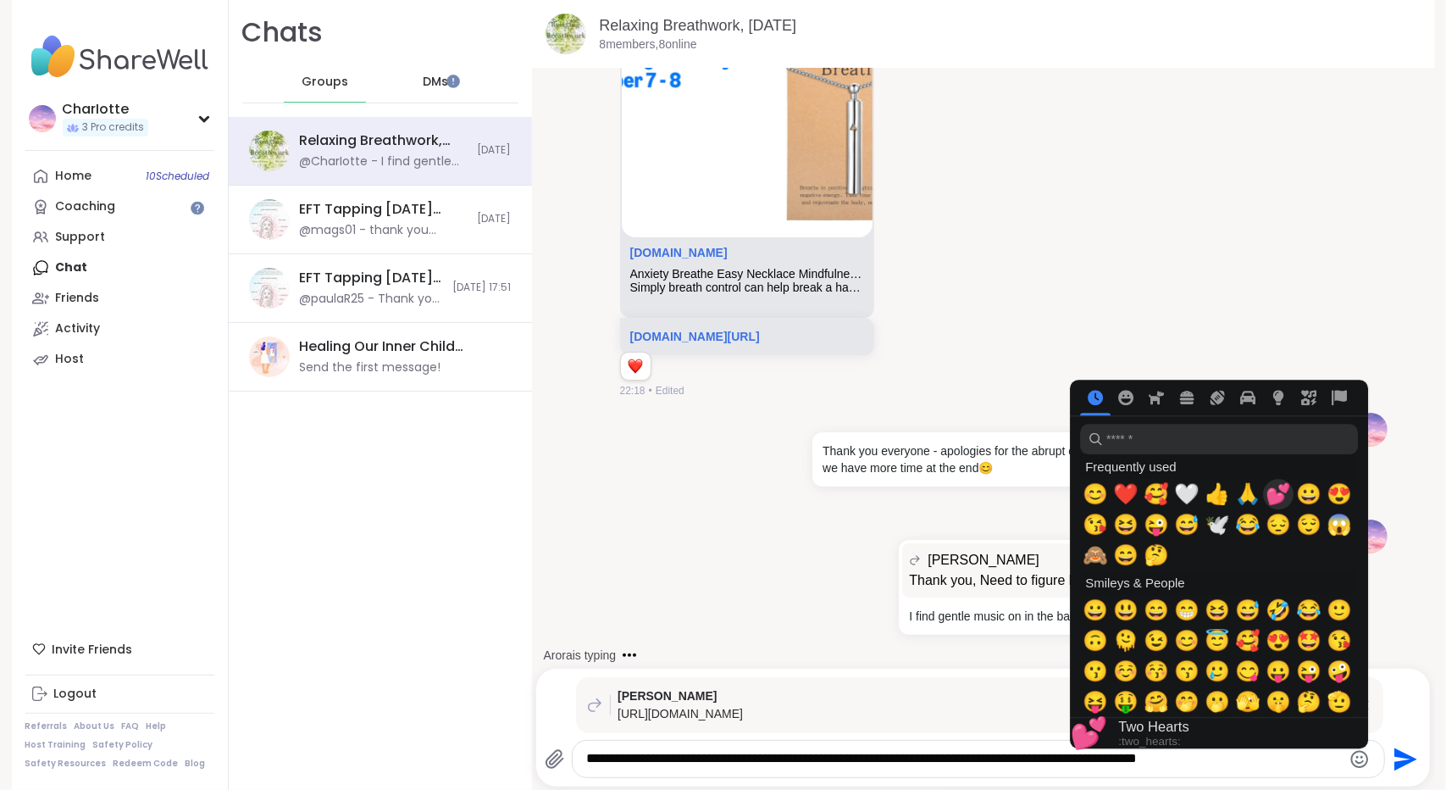
click at [1273, 495] on span "💕" at bounding box center [1278, 494] width 25 height 24
click at [1232, 758] on textarea "**********" at bounding box center [963, 759] width 755 height 18
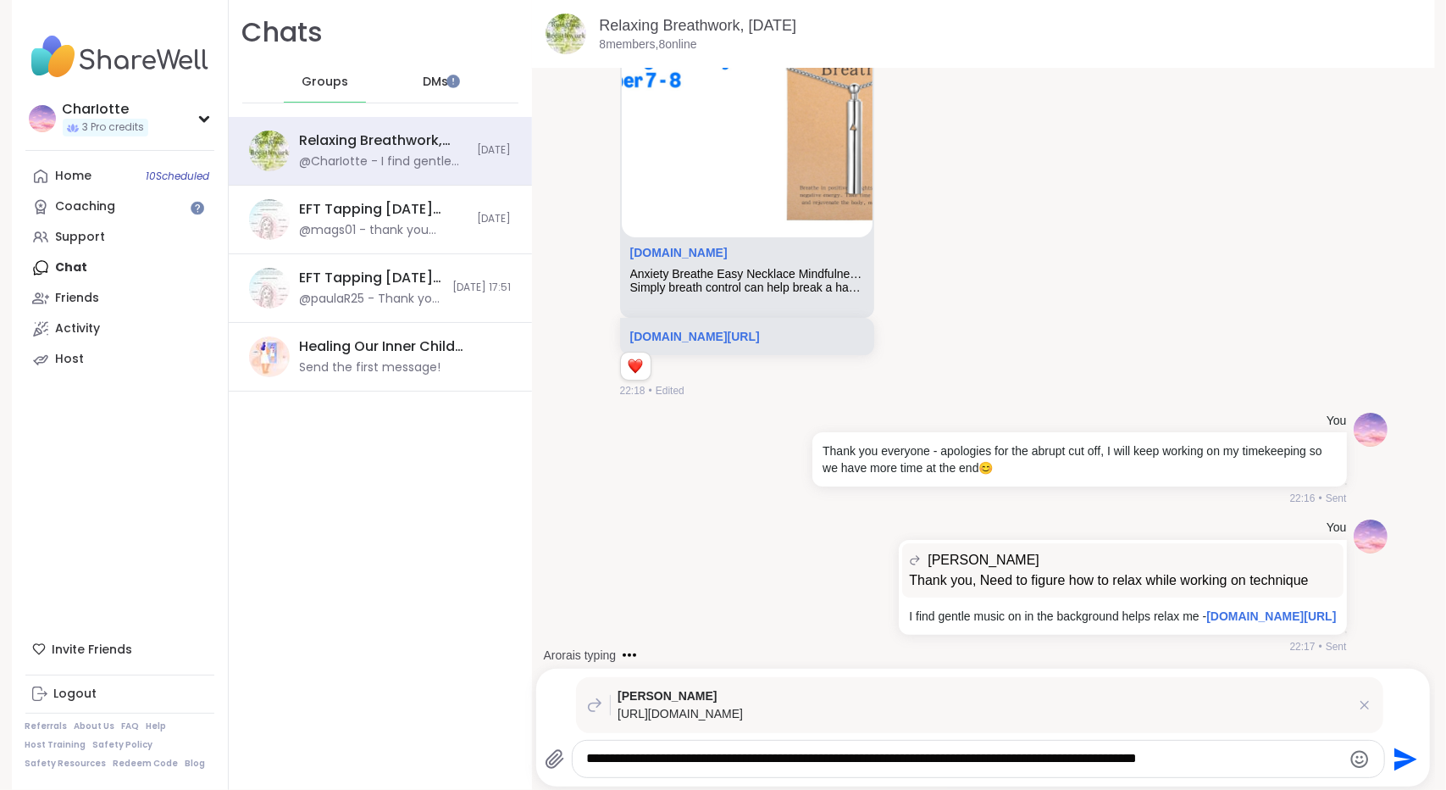
click at [1354, 762] on icon "Emoji picker" at bounding box center [1360, 759] width 18 height 18
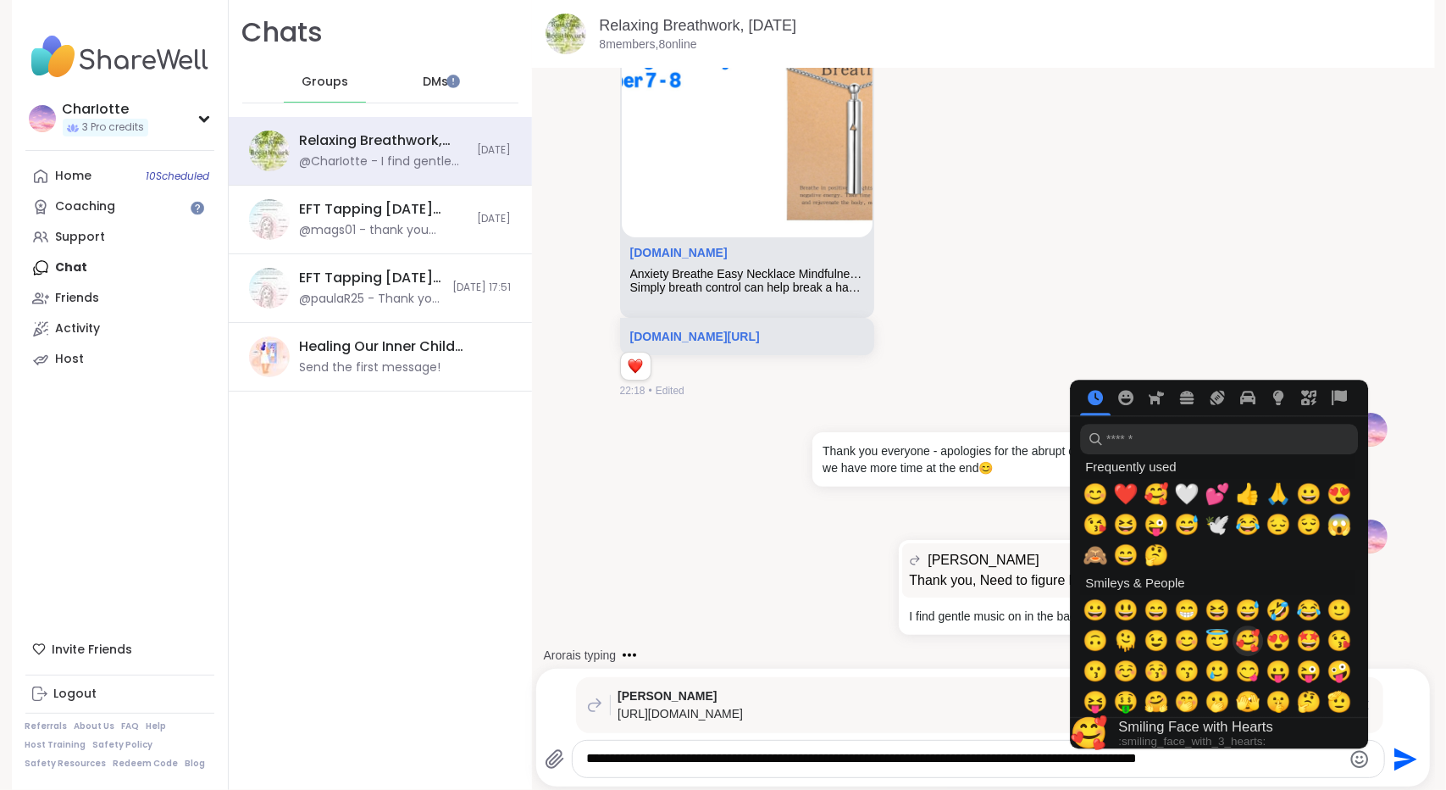
click at [1252, 641] on span "🥰" at bounding box center [1247, 641] width 25 height 24
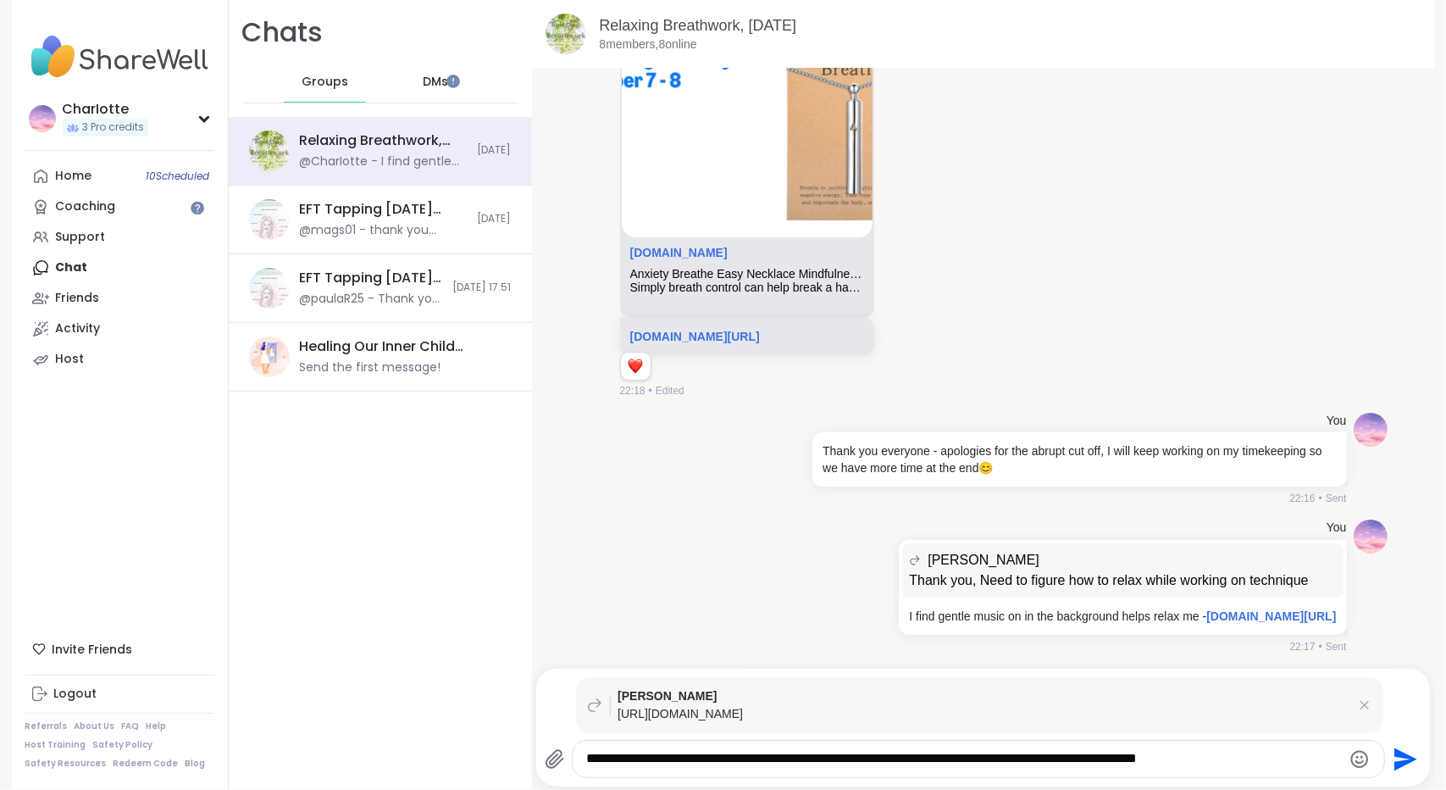
click at [1252, 762] on textarea "**********" at bounding box center [963, 759] width 755 height 18
type textarea "**********"
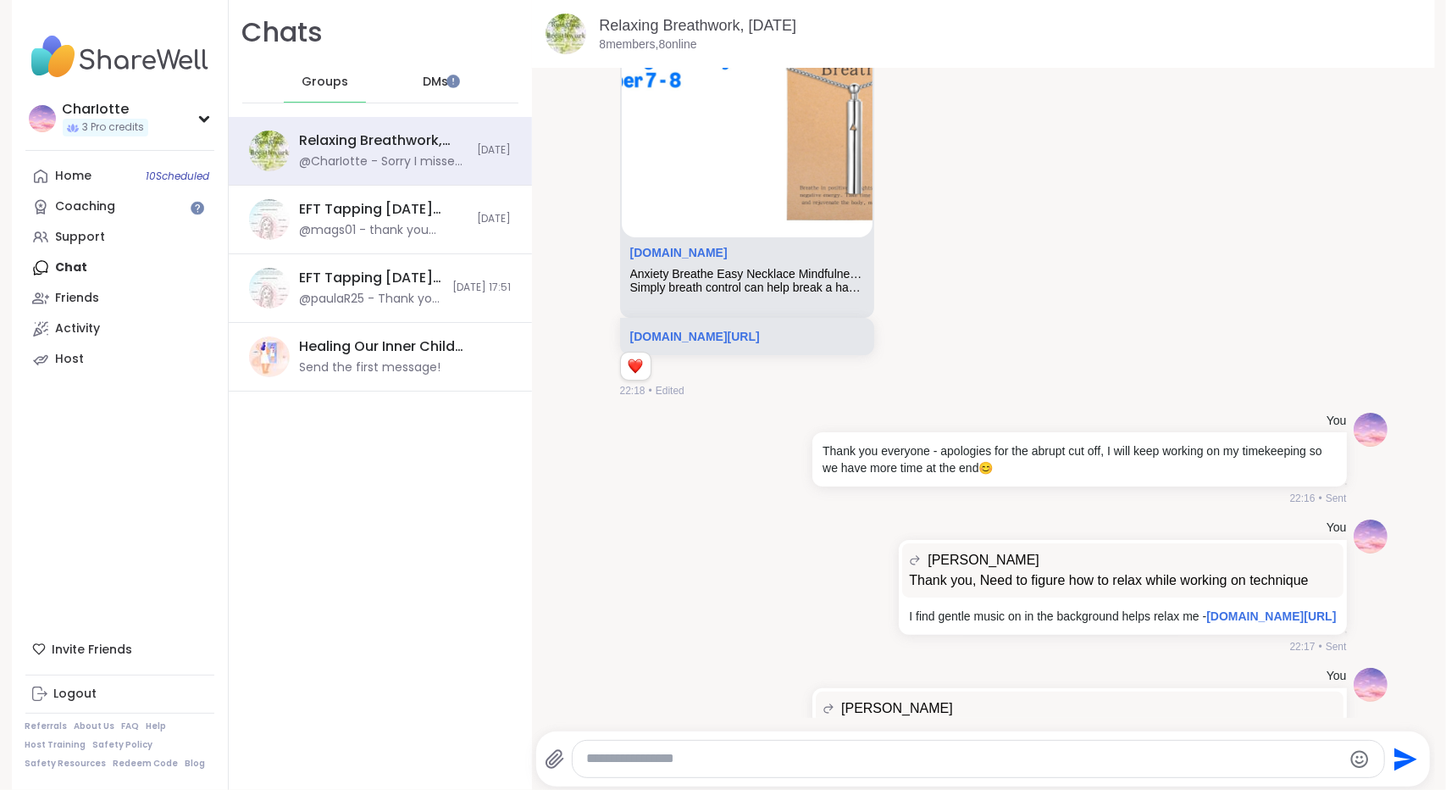
scroll to position [5772, 0]
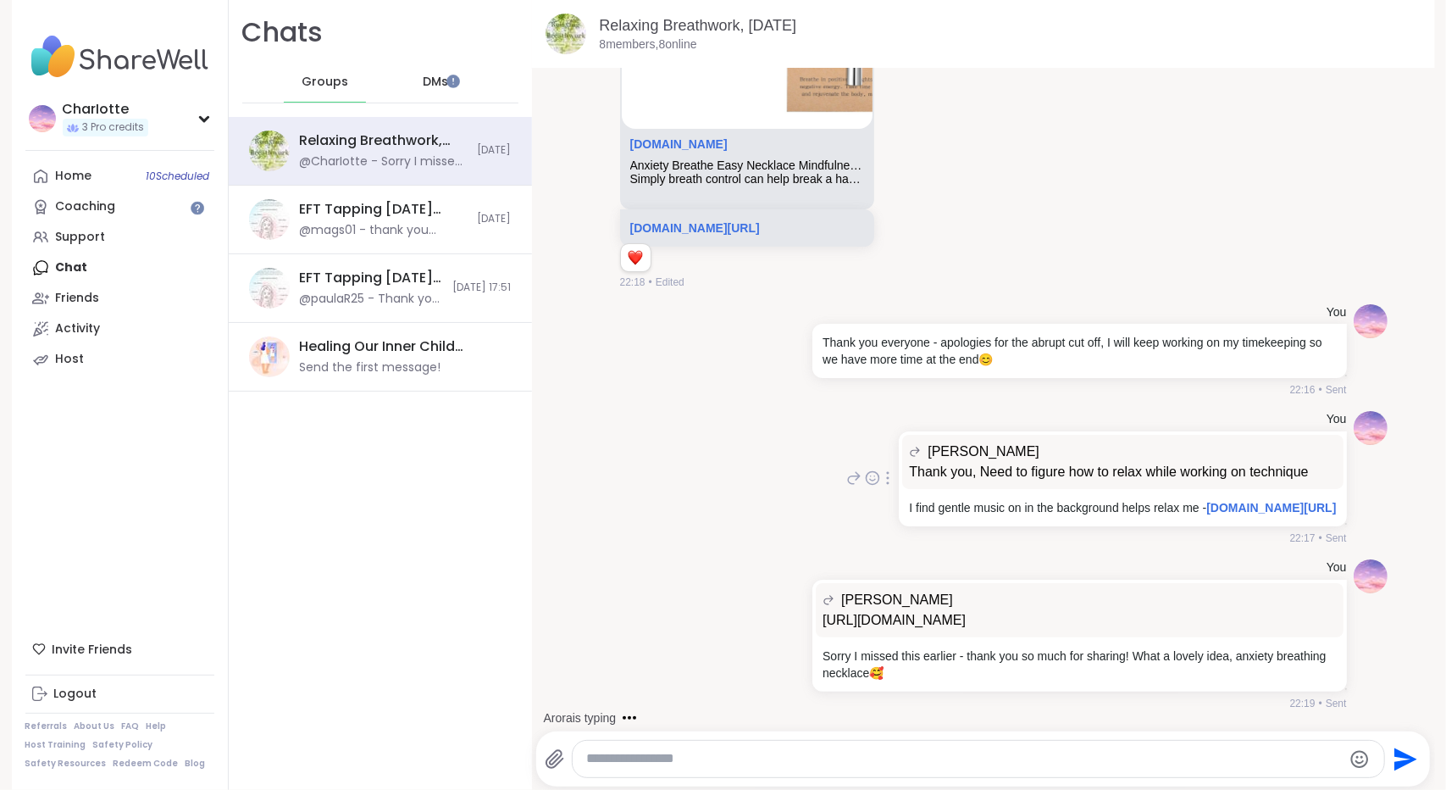
click at [1165, 499] on p "I find gentle music on in the background helps relax me - youtube.com/watch?v=E…" at bounding box center [1122, 507] width 427 height 17
click at [1207, 501] on link "youtube.com/watch?v=E1YoS_NY7oA" at bounding box center [1272, 508] width 130 height 14
click at [663, 752] on textarea "Type your message" at bounding box center [963, 759] width 755 height 18
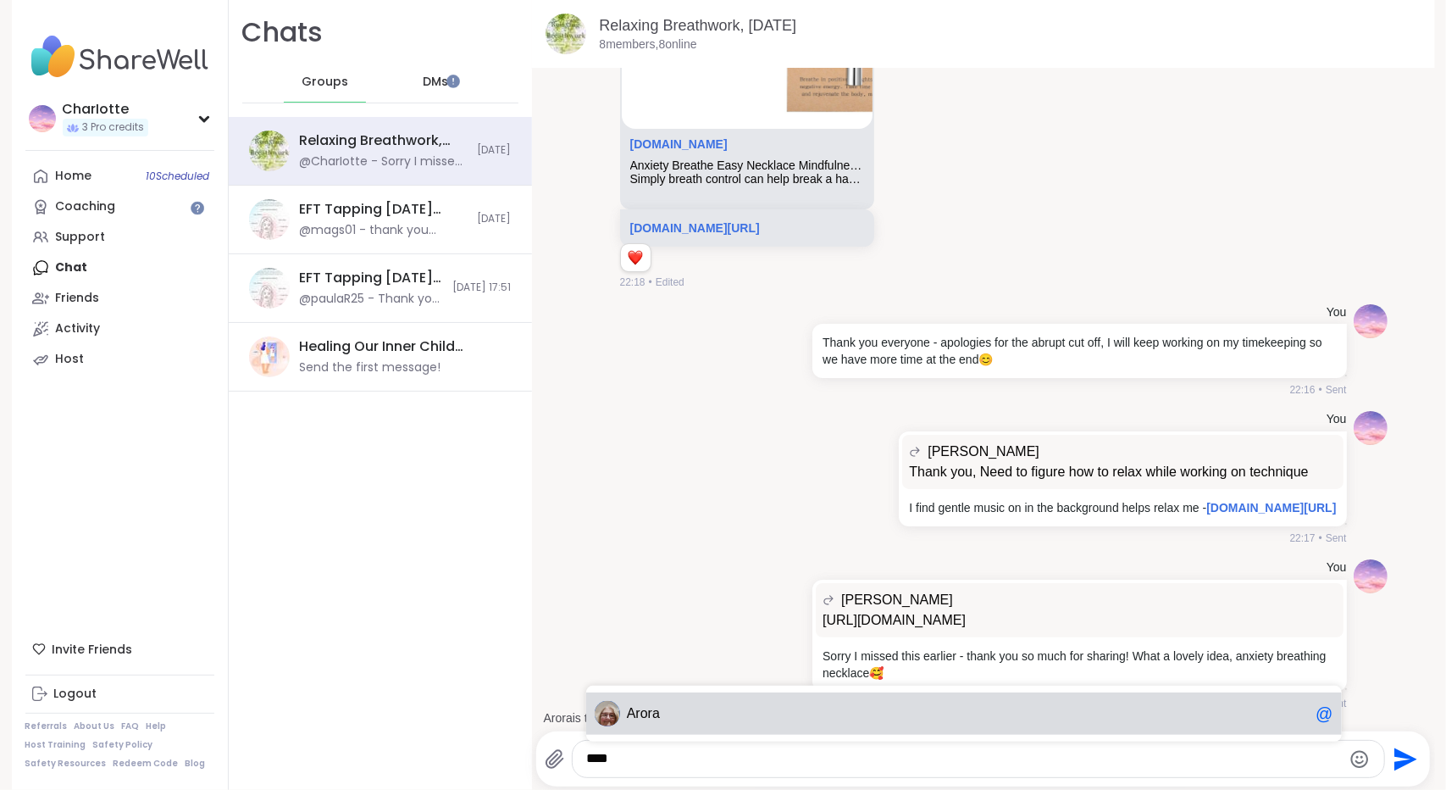
click at [664, 716] on span "Aro ra" at bounding box center [968, 713] width 683 height 17
click at [643, 705] on span "Arora" at bounding box center [643, 713] width 33 height 17
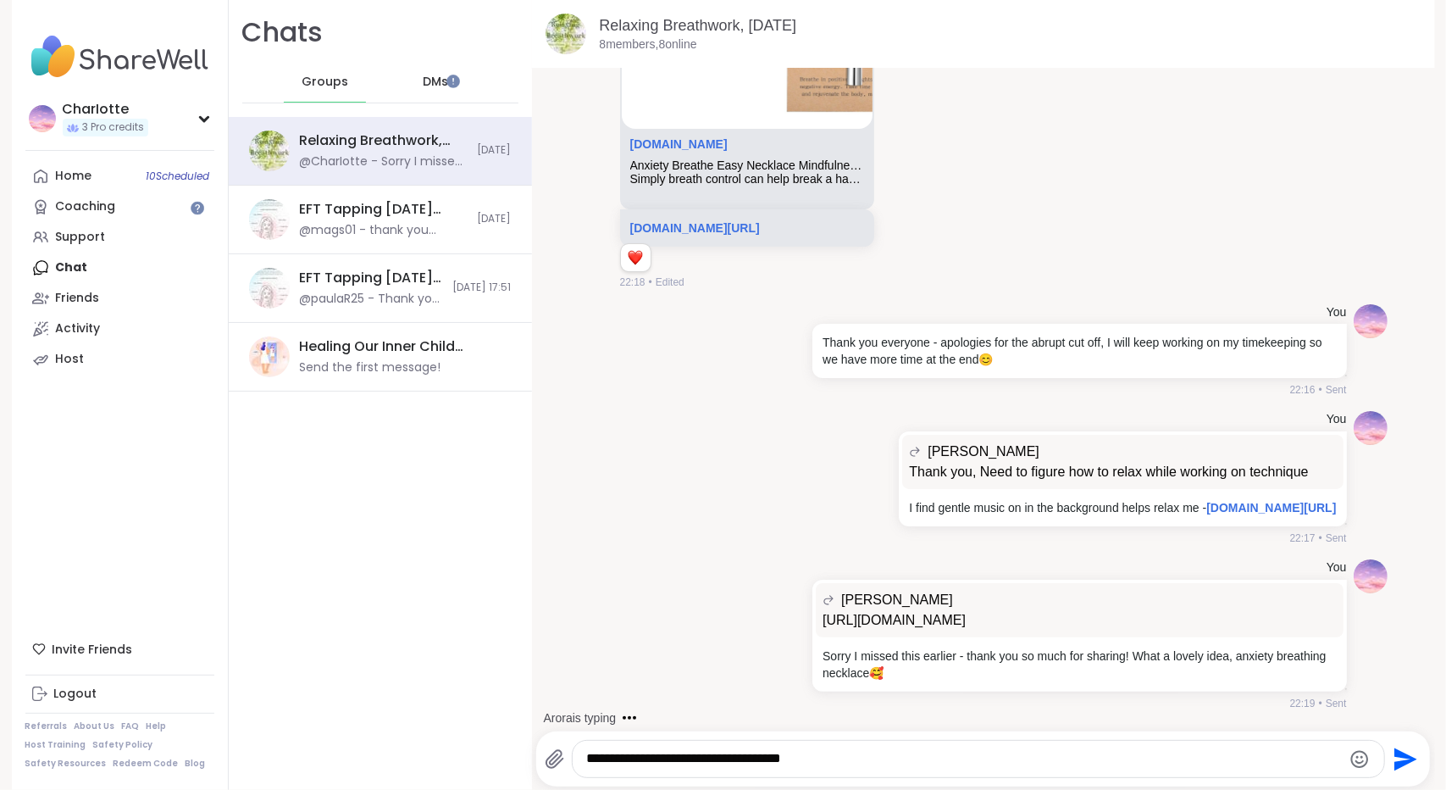
click at [1350, 754] on icon "Emoji picker" at bounding box center [1360, 759] width 20 height 20
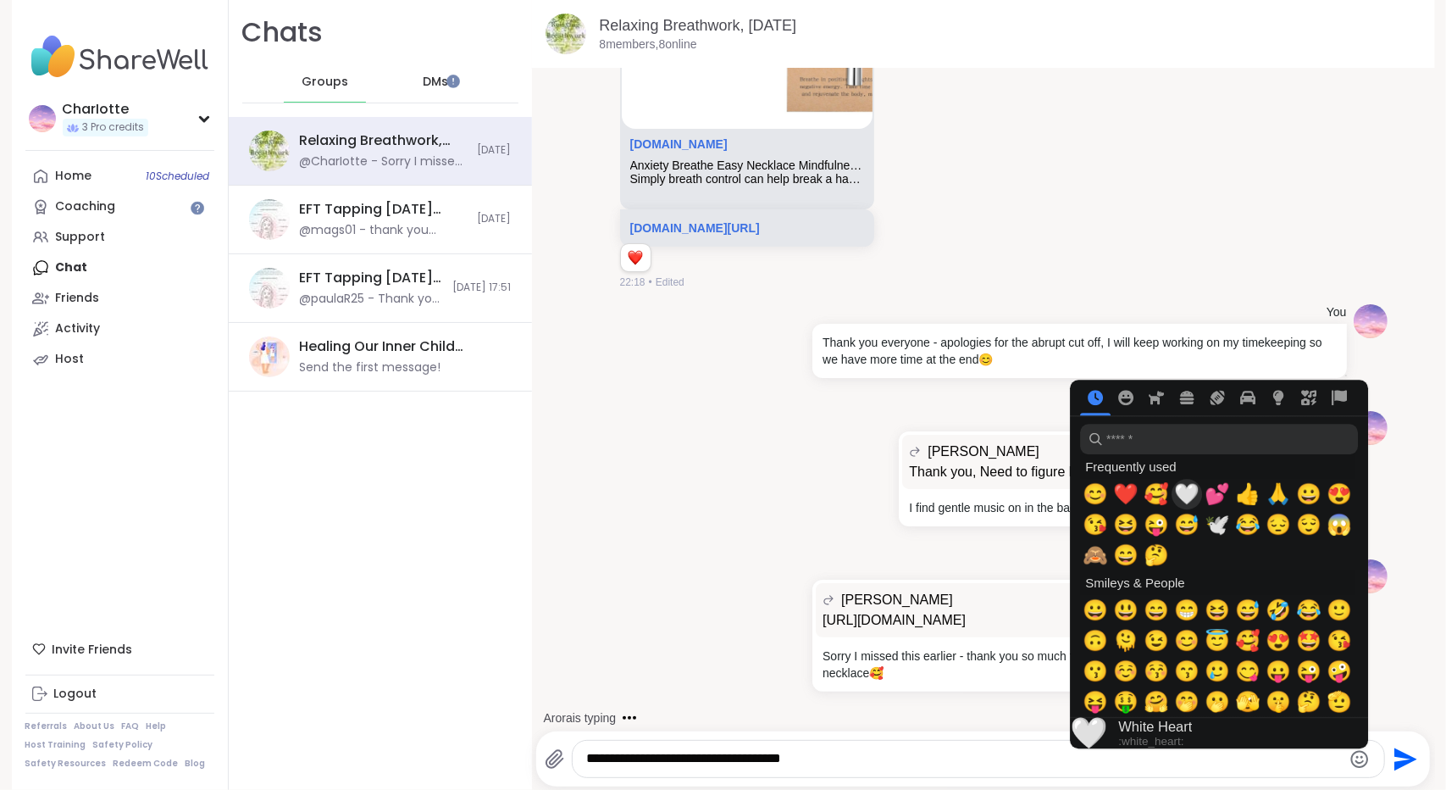
click at [1183, 498] on span "🤍" at bounding box center [1186, 494] width 25 height 24
click at [865, 761] on textarea "**********" at bounding box center [963, 759] width 755 height 18
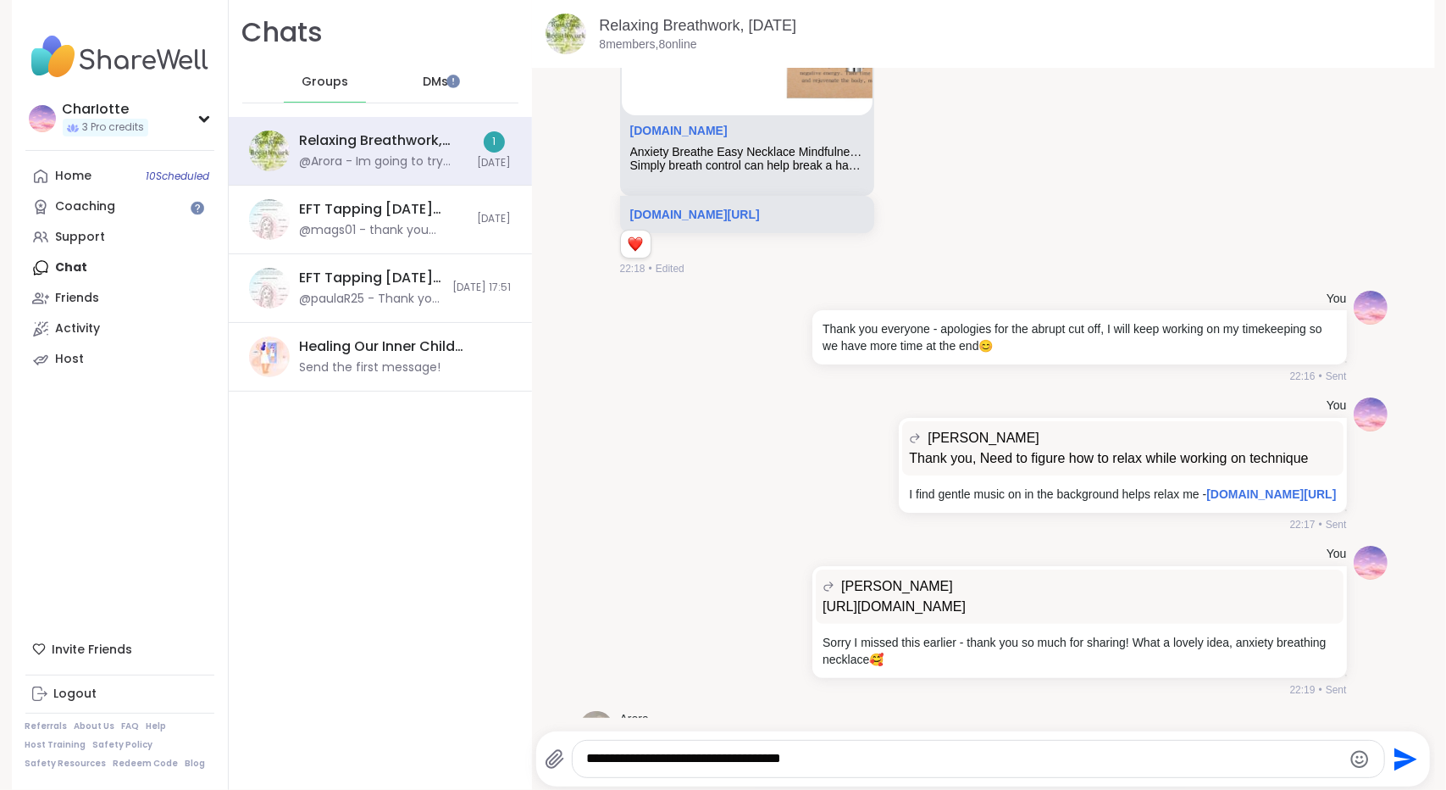
scroll to position [5861, 0]
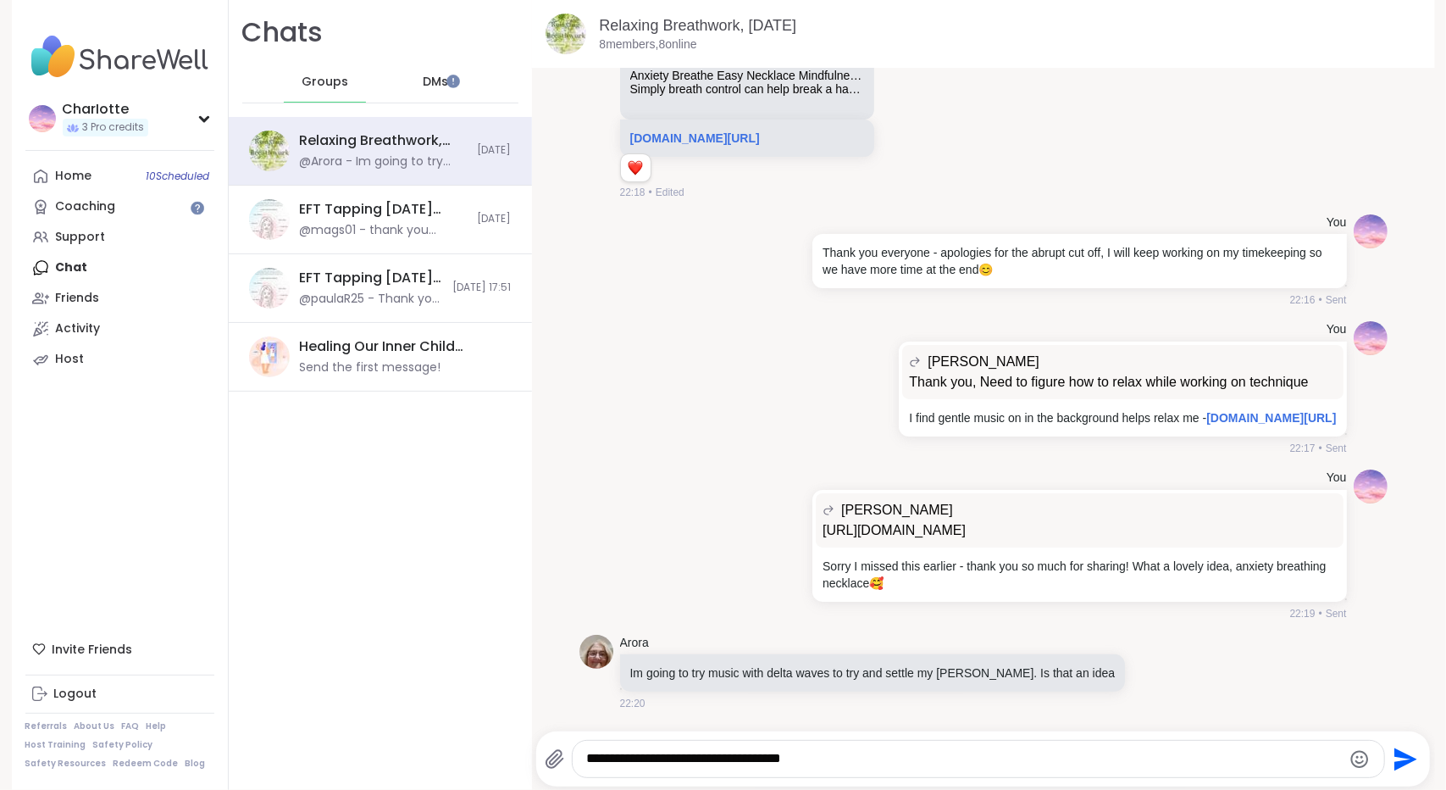
drag, startPoint x: 865, startPoint y: 761, endPoint x: 590, endPoint y: 755, distance: 275.5
click at [590, 755] on textarea "**********" at bounding box center [963, 759] width 755 height 18
type textarea "*"
drag, startPoint x: 707, startPoint y: 676, endPoint x: 964, endPoint y: 670, distance: 257.7
click at [964, 670] on p "Im going to try music with delta waves to try and settle my [PERSON_NAME]. Is t…" at bounding box center [873, 672] width 486 height 17
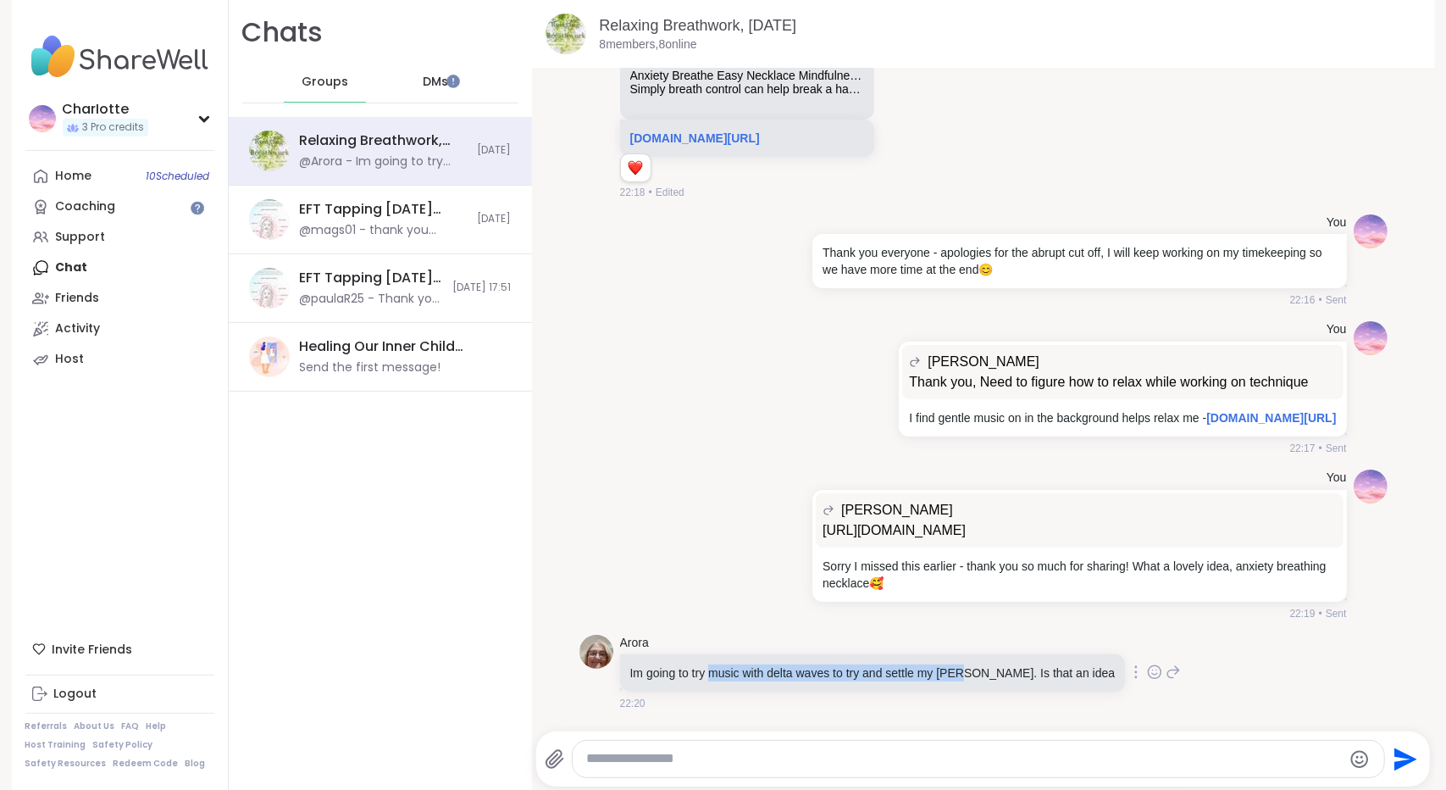
click at [964, 670] on p "Im going to try music with delta waves to try and settle my [PERSON_NAME]. Is t…" at bounding box center [873, 672] width 486 height 17
click at [1166, 668] on icon at bounding box center [1173, 672] width 15 height 20
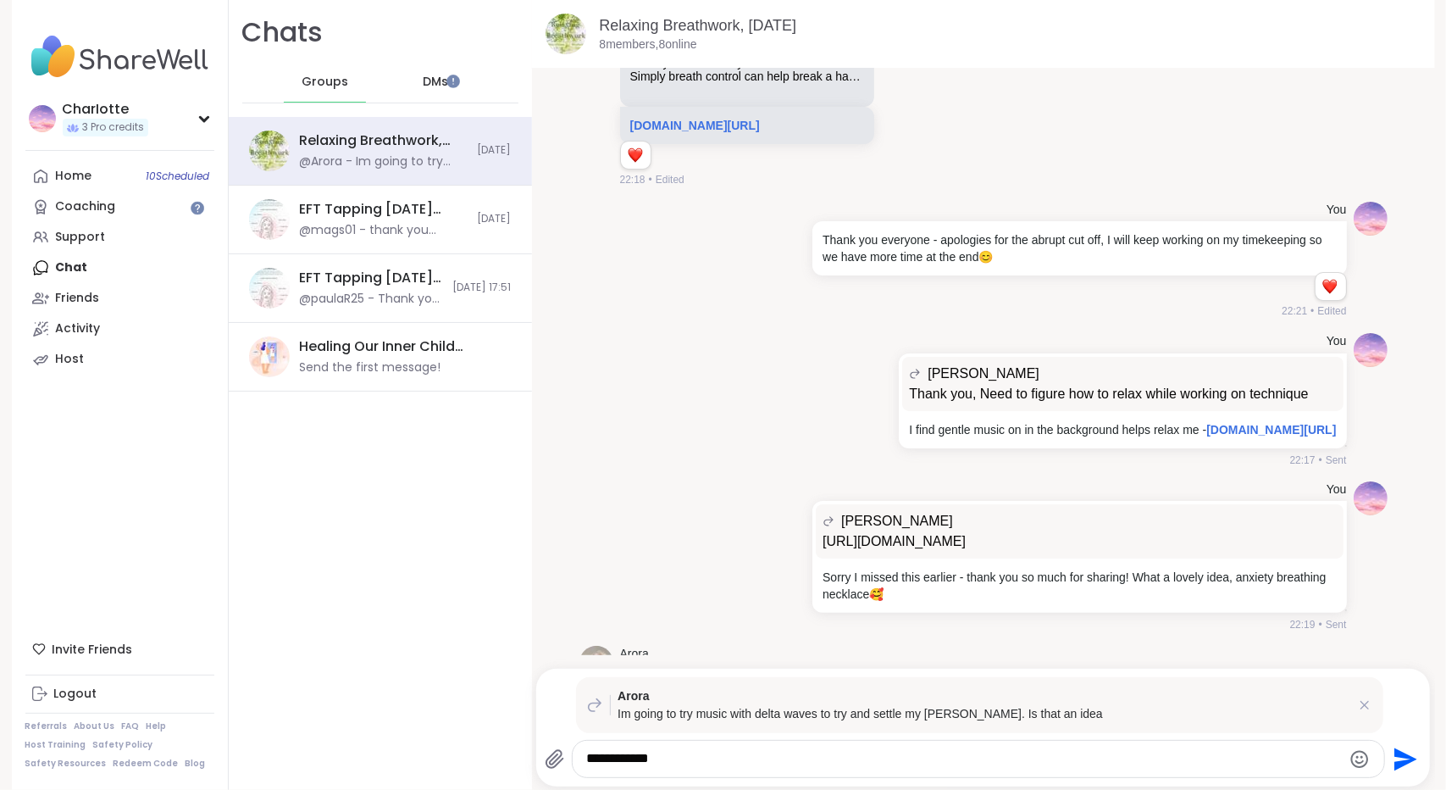
scroll to position [5948, 0]
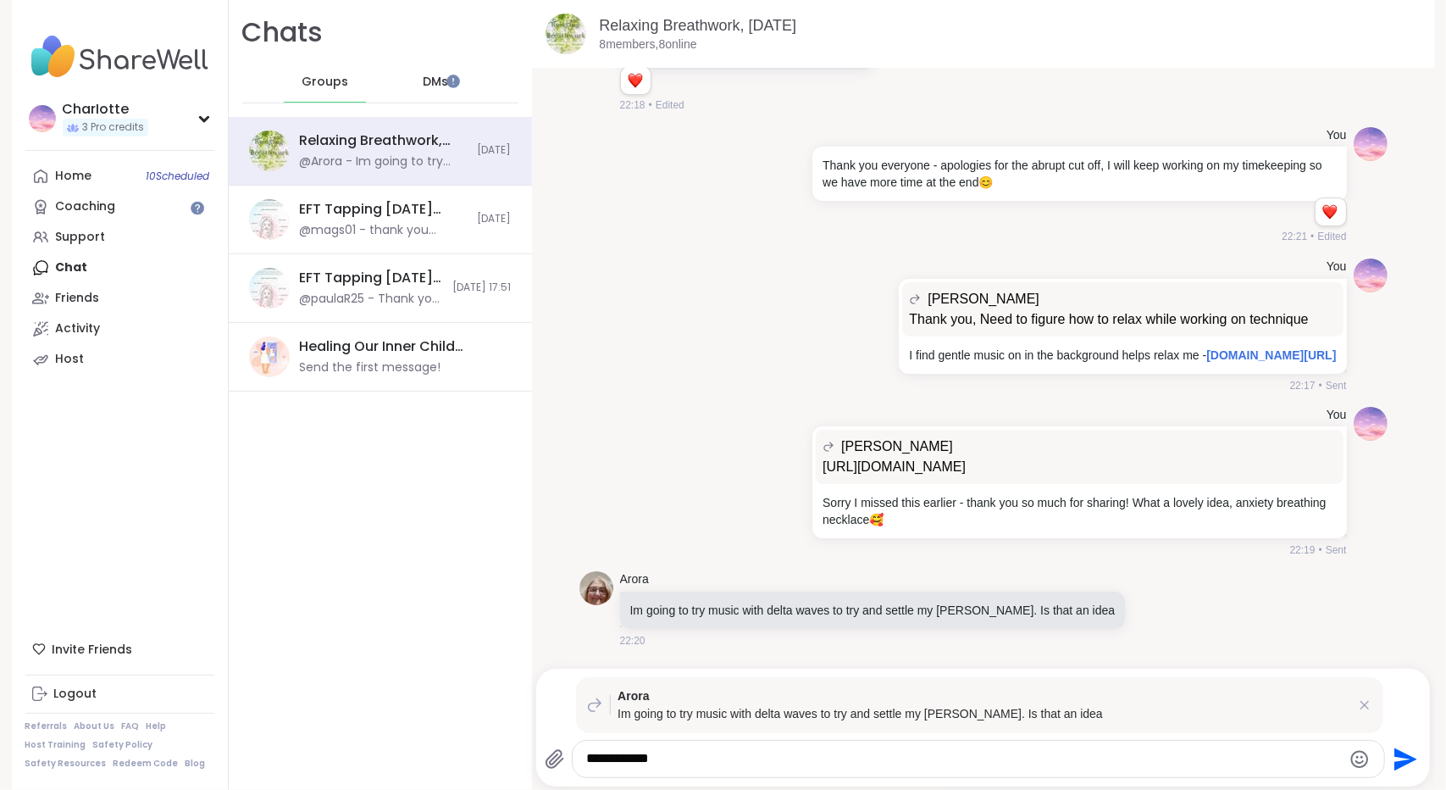
click at [907, 758] on textarea "**********" at bounding box center [963, 759] width 755 height 18
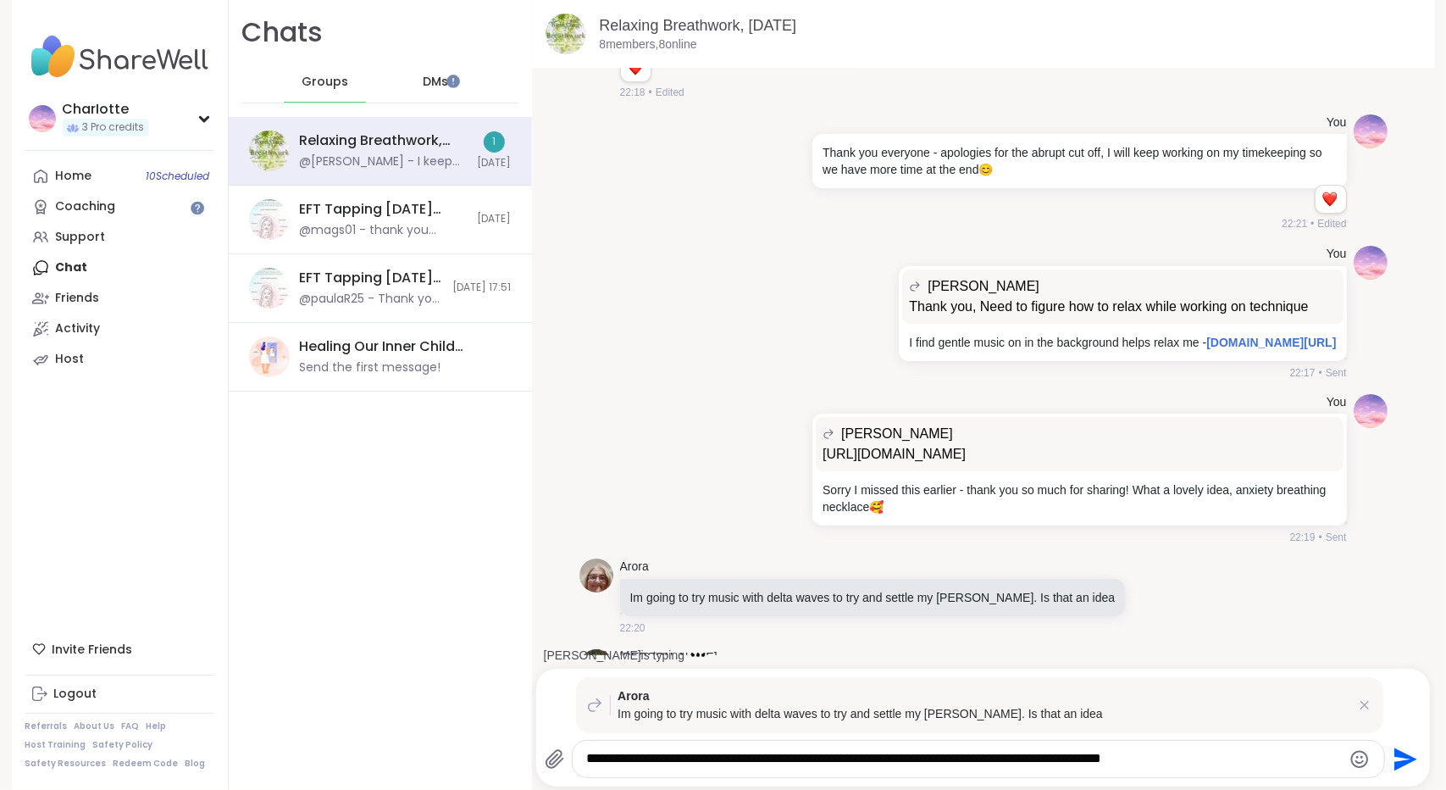
scroll to position [6116, 0]
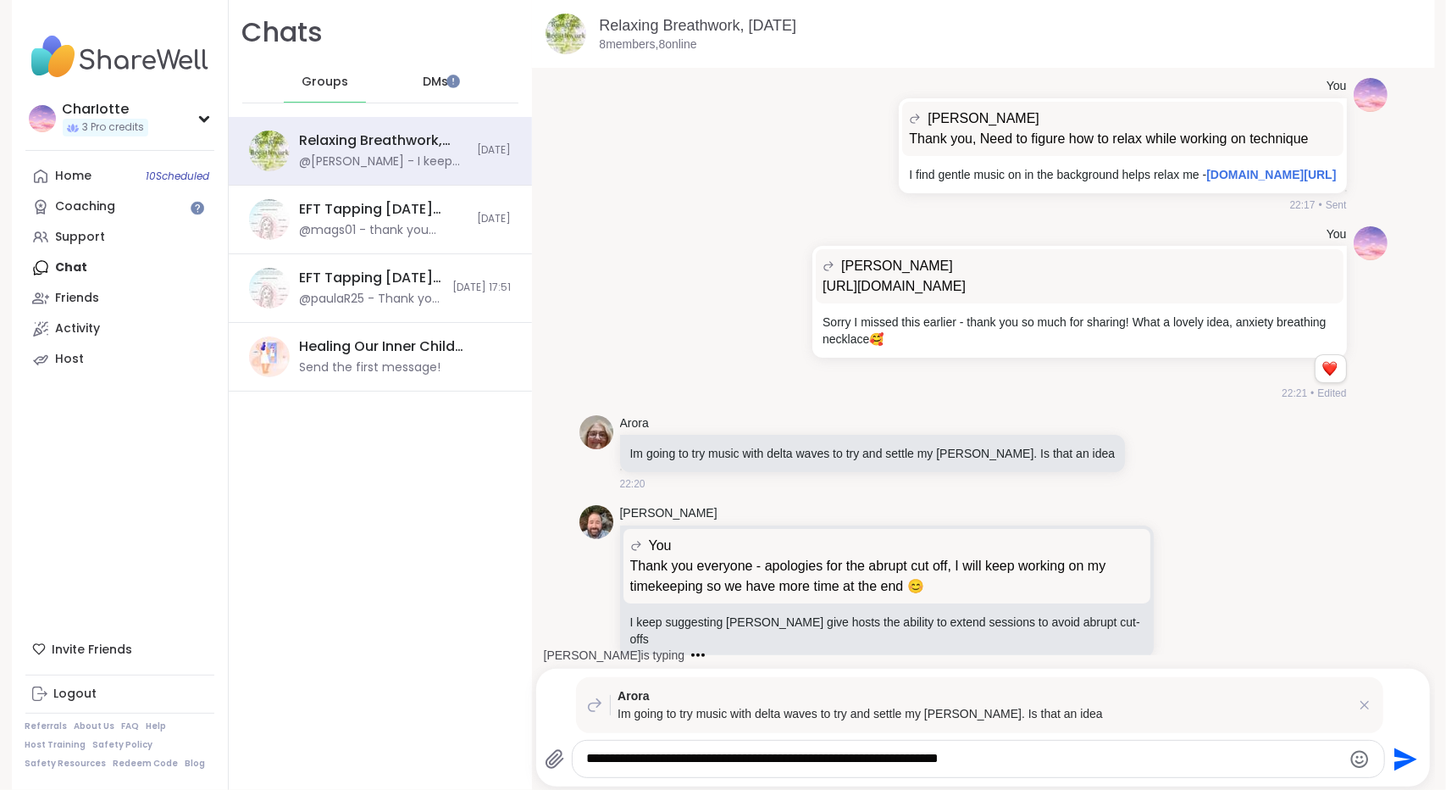
click at [880, 762] on textarea "**********" at bounding box center [963, 759] width 755 height 18
type textarea "**********"
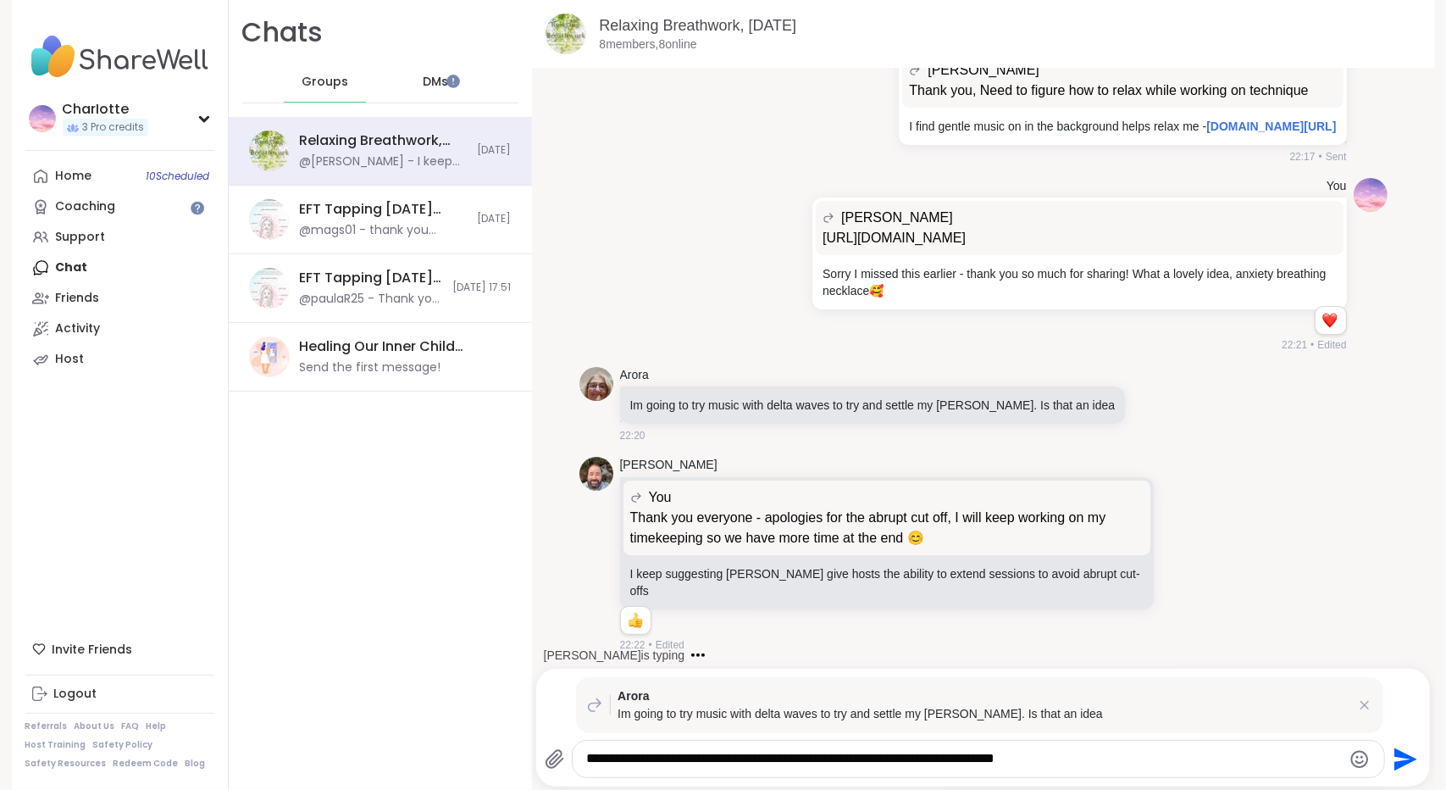
click at [1093, 766] on textarea "**********" at bounding box center [963, 759] width 755 height 18
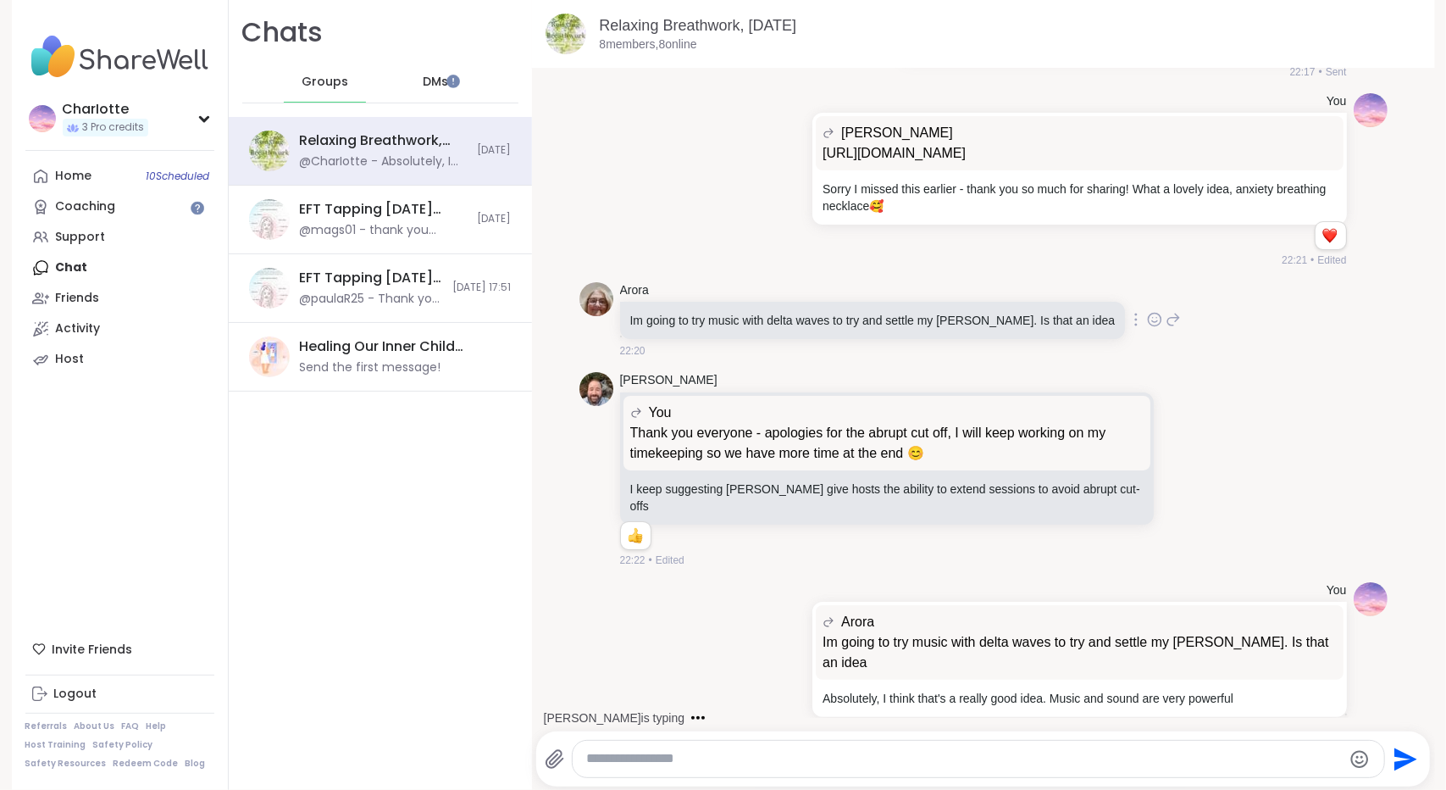
click at [1157, 318] on icon at bounding box center [1157, 318] width 0 height 0
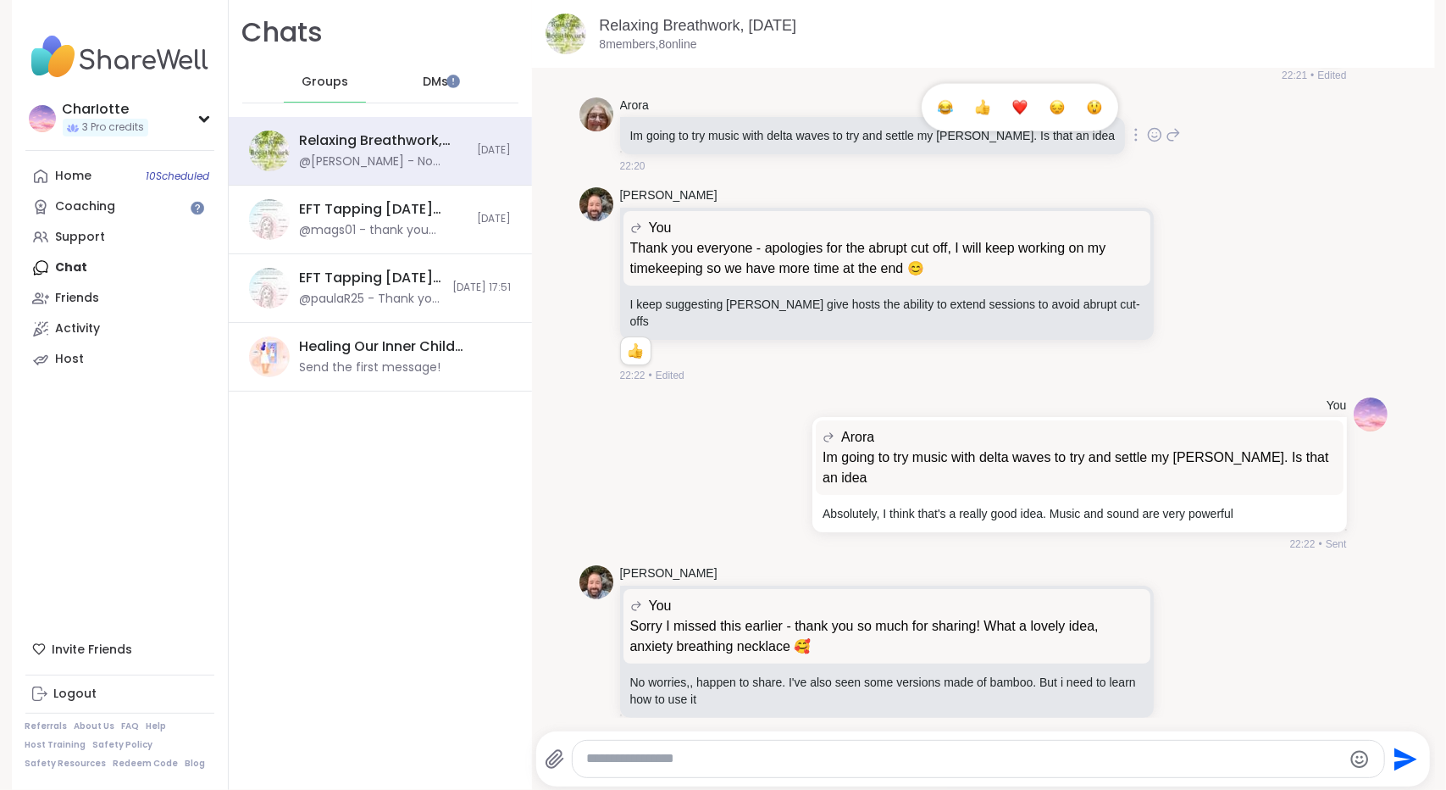
click at [1013, 115] on div "Select Reaction: Heart" at bounding box center [1020, 107] width 15 height 15
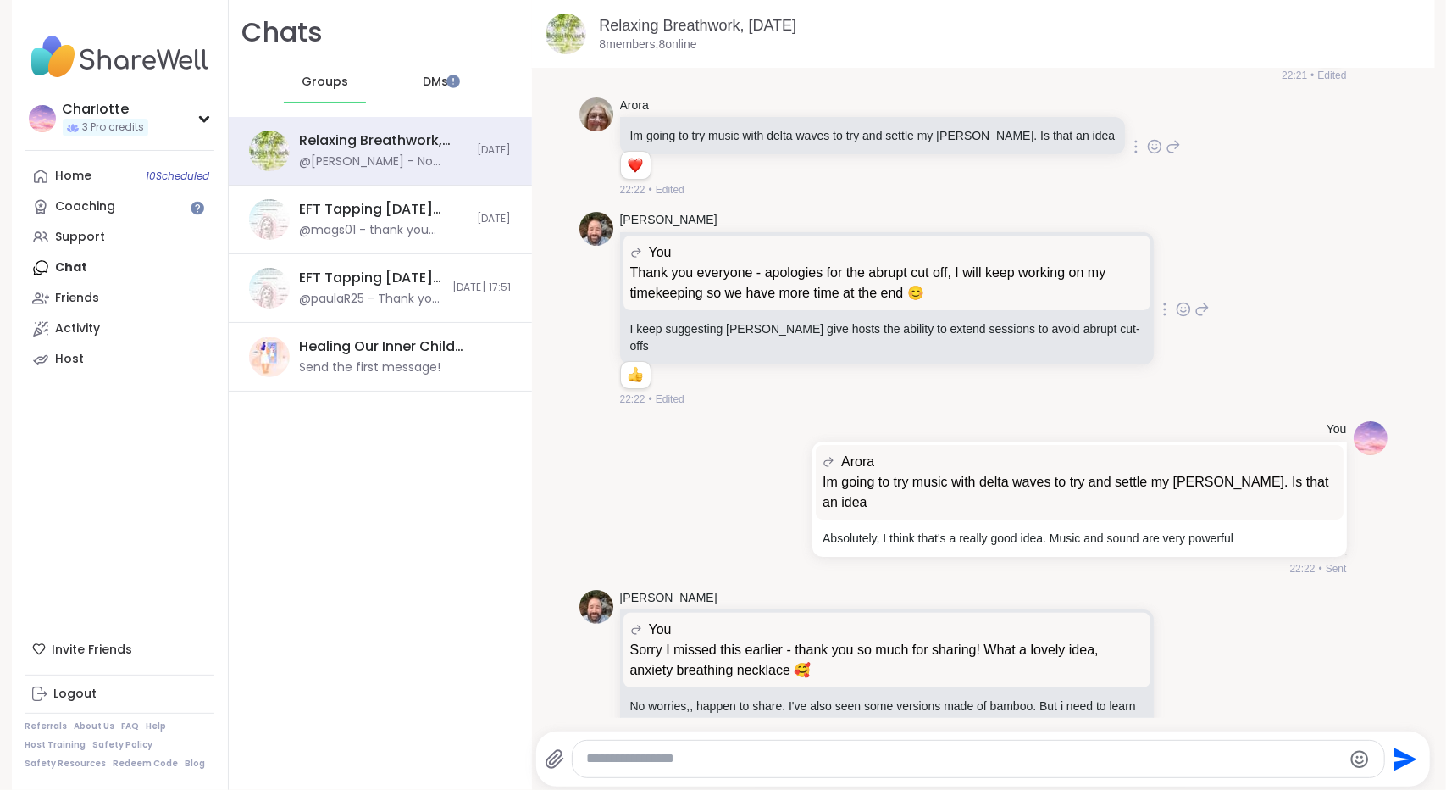
click at [1176, 313] on icon at bounding box center [1183, 309] width 15 height 17
click at [1004, 288] on div "Select Reaction: Thumbs up" at bounding box center [1011, 282] width 15 height 15
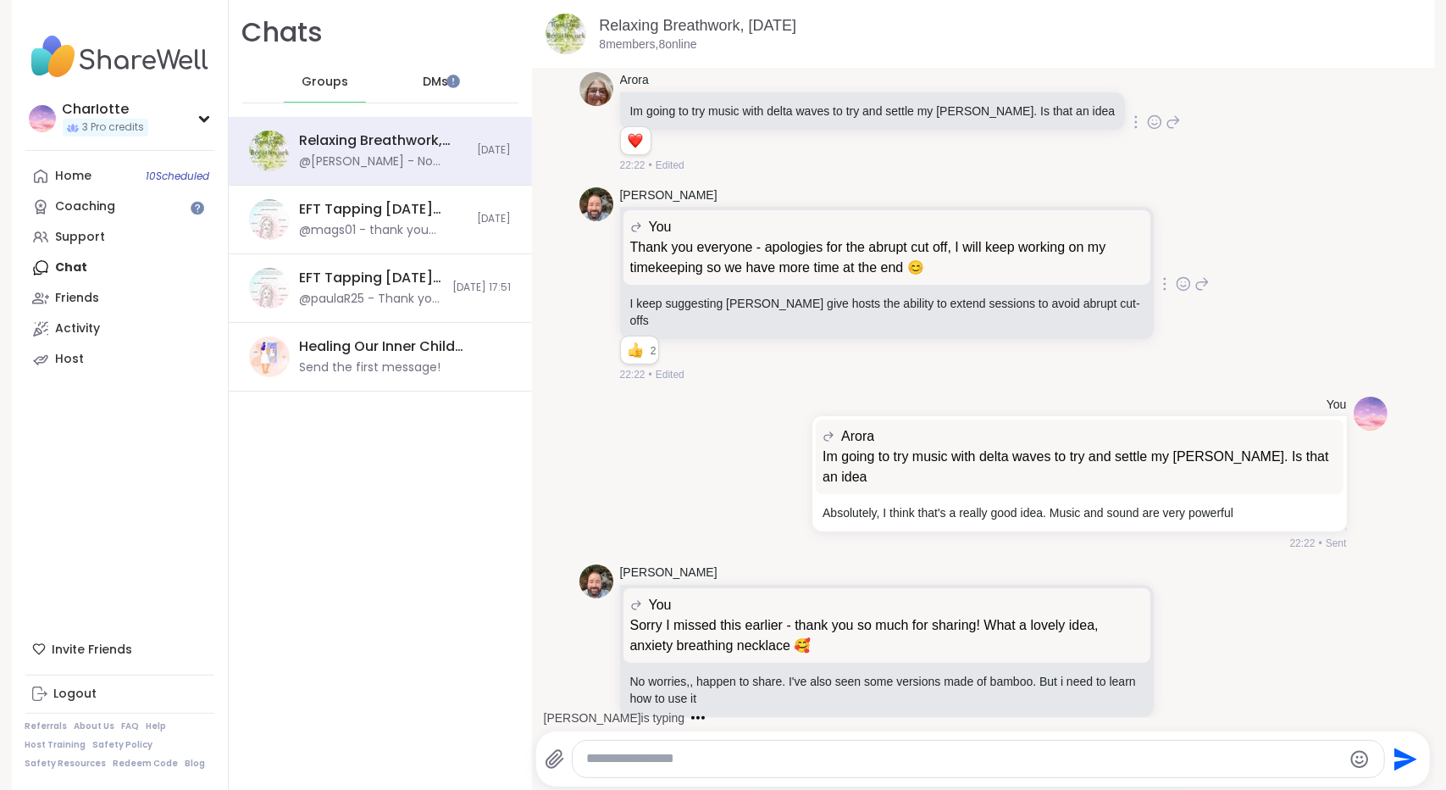
click at [1168, 128] on icon at bounding box center [1174, 122] width 12 height 12
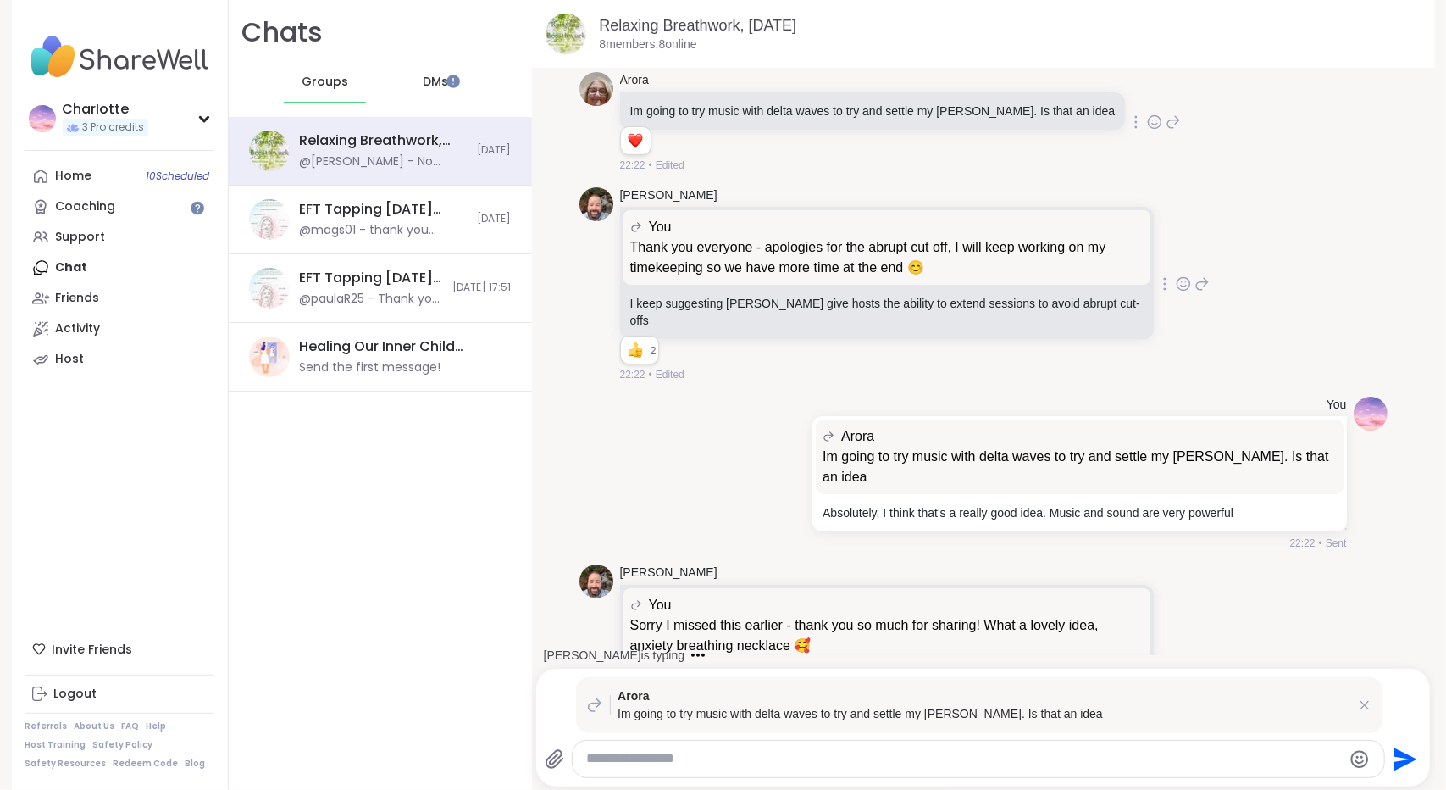
scroll to position [6635, 0]
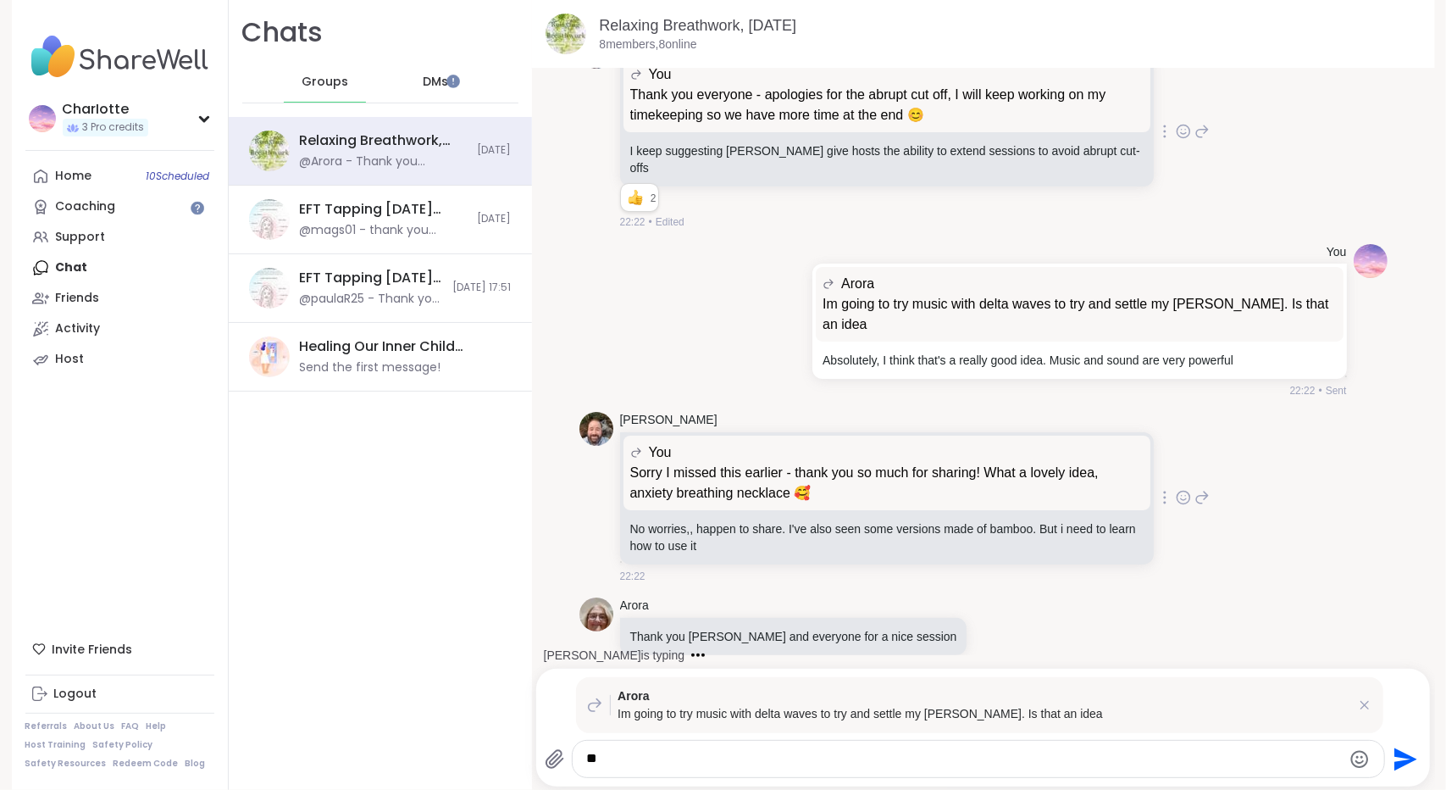
type textarea "*"
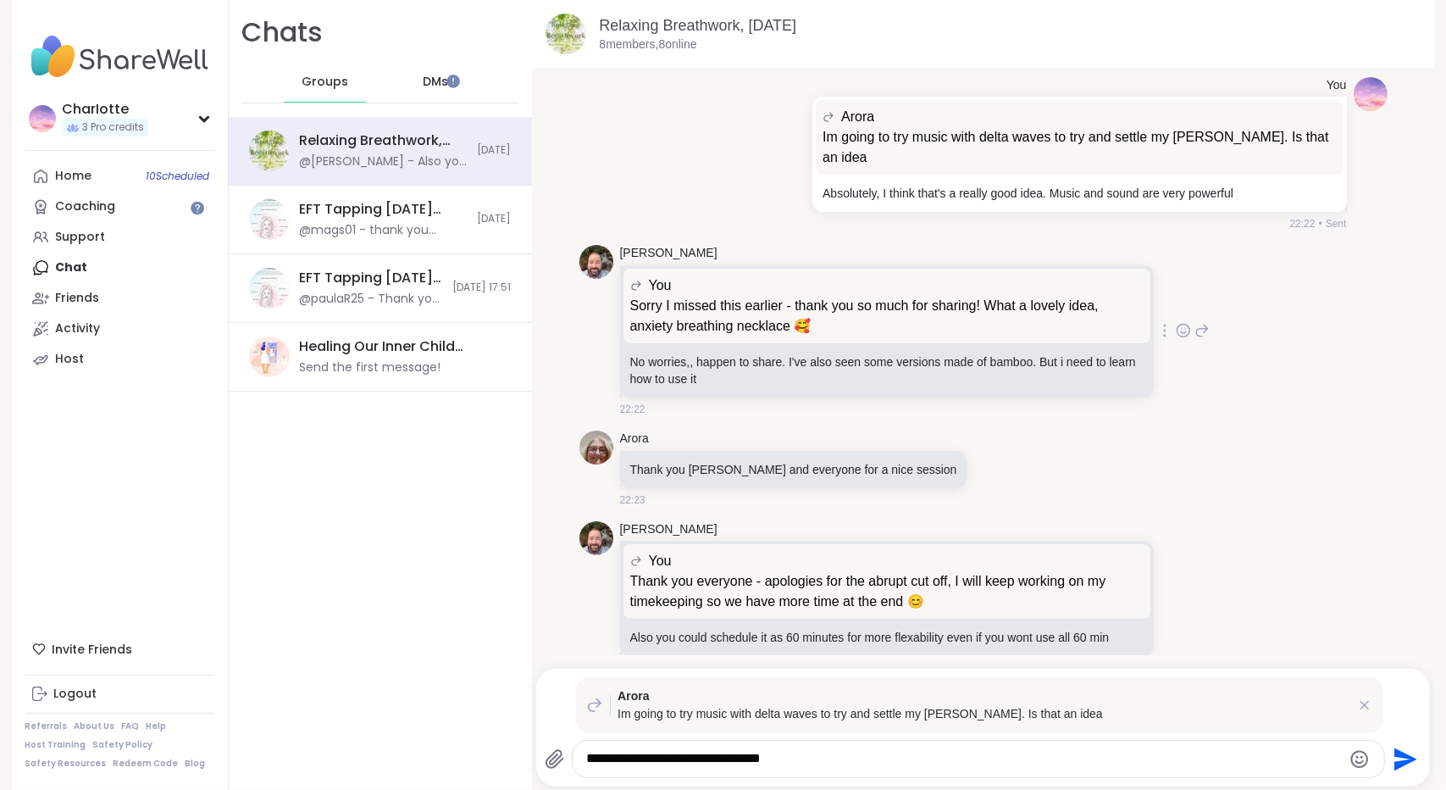
paste textarea "**********"
click at [771, 753] on textarea "**********" at bounding box center [963, 759] width 755 height 18
click at [1169, 752] on textarea "**********" at bounding box center [963, 759] width 755 height 18
click at [697, 757] on textarea "**********" at bounding box center [963, 759] width 755 height 18
click at [1174, 760] on textarea "**********" at bounding box center [963, 759] width 755 height 18
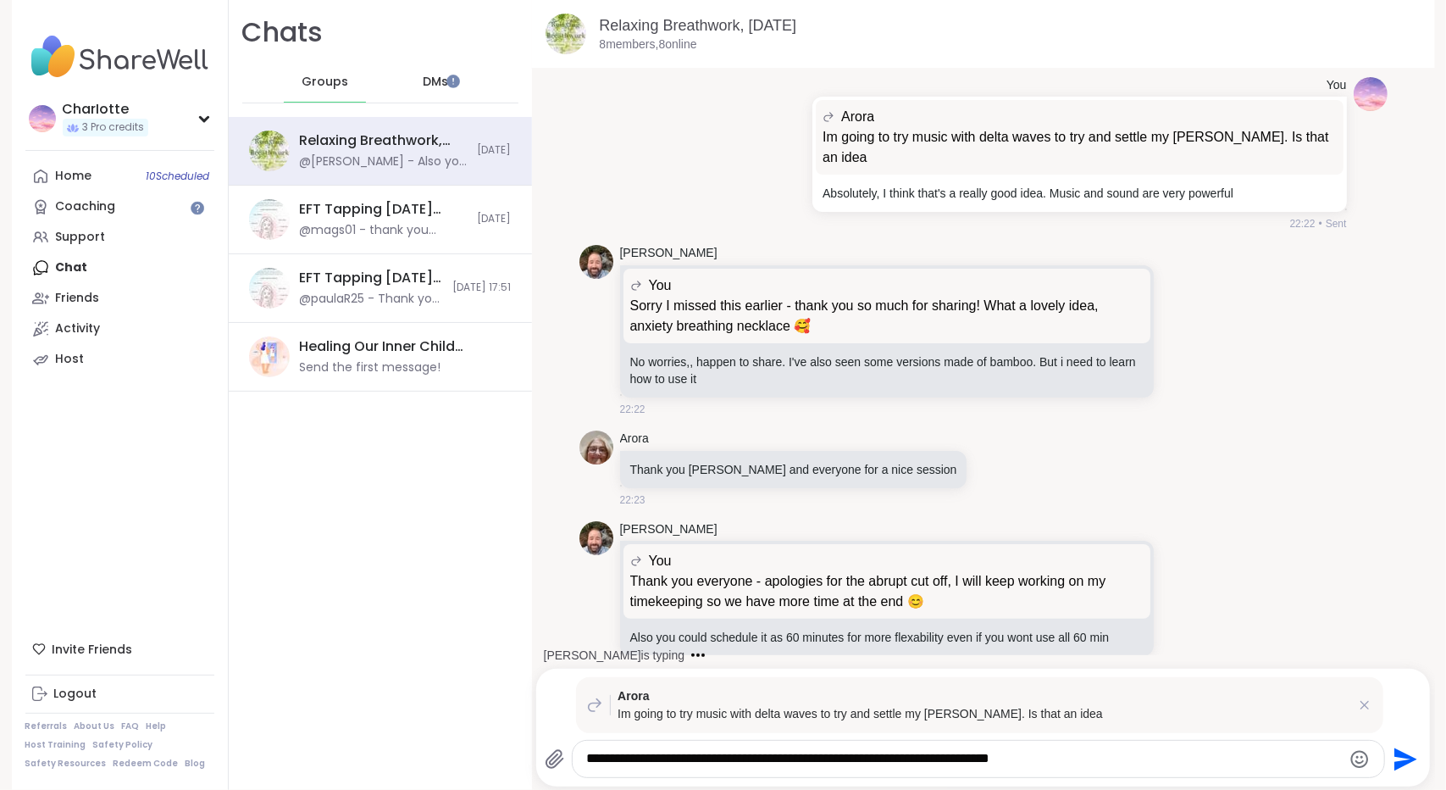
type textarea "**********"
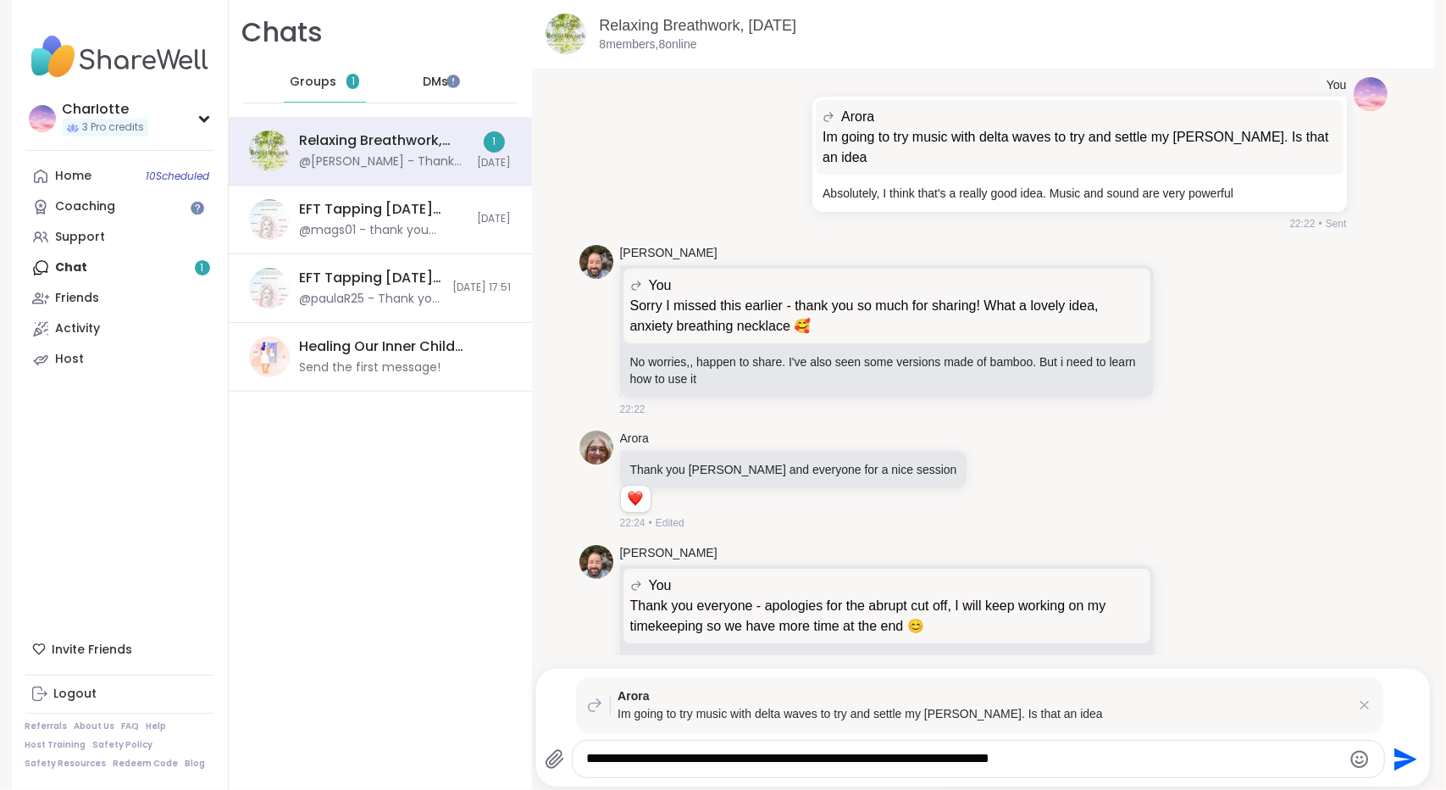
scroll to position [6916, 0]
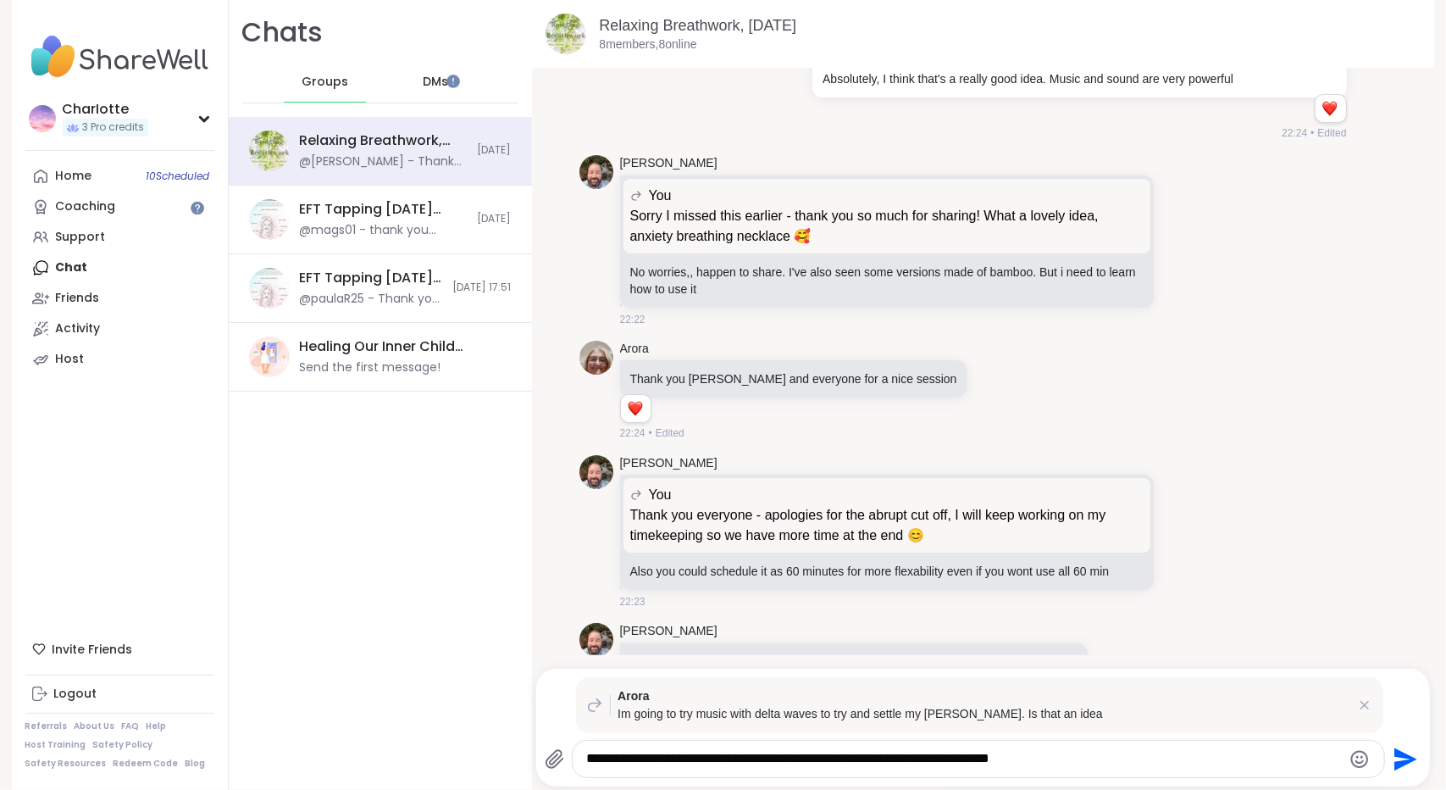
drag, startPoint x: 1159, startPoint y: 773, endPoint x: 1122, endPoint y: 757, distance: 40.6
click at [1122, 757] on div "**********" at bounding box center [979, 759] width 812 height 36
drag, startPoint x: 1122, startPoint y: 757, endPoint x: 1110, endPoint y: 752, distance: 12.6
click at [1110, 752] on textarea "**********" at bounding box center [963, 759] width 755 height 18
drag, startPoint x: 1116, startPoint y: 752, endPoint x: 530, endPoint y: 719, distance: 586.5
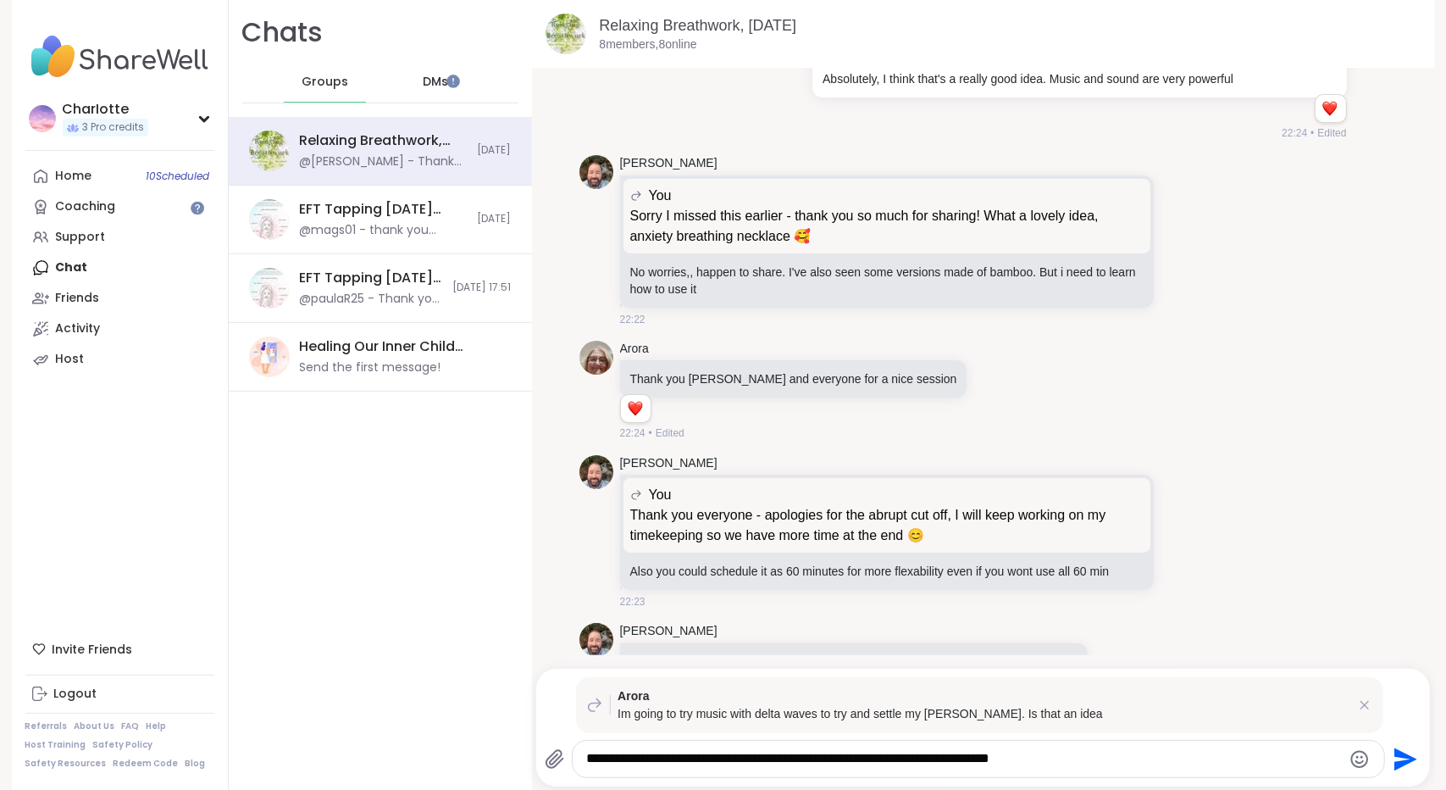
click at [536, 719] on div "**********" at bounding box center [983, 728] width 894 height 118
click at [1357, 707] on icon at bounding box center [1365, 705] width 17 height 17
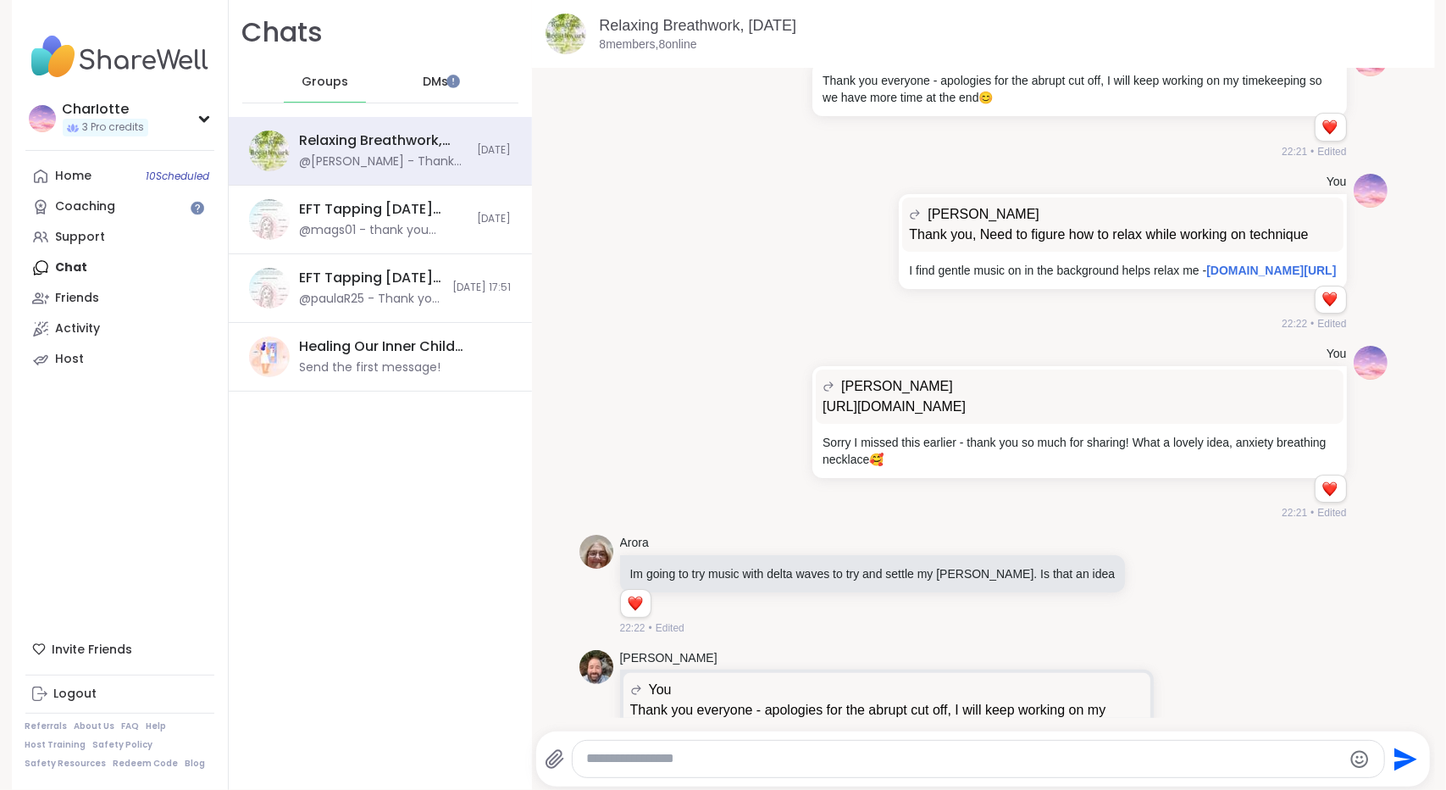
scroll to position [6877, 0]
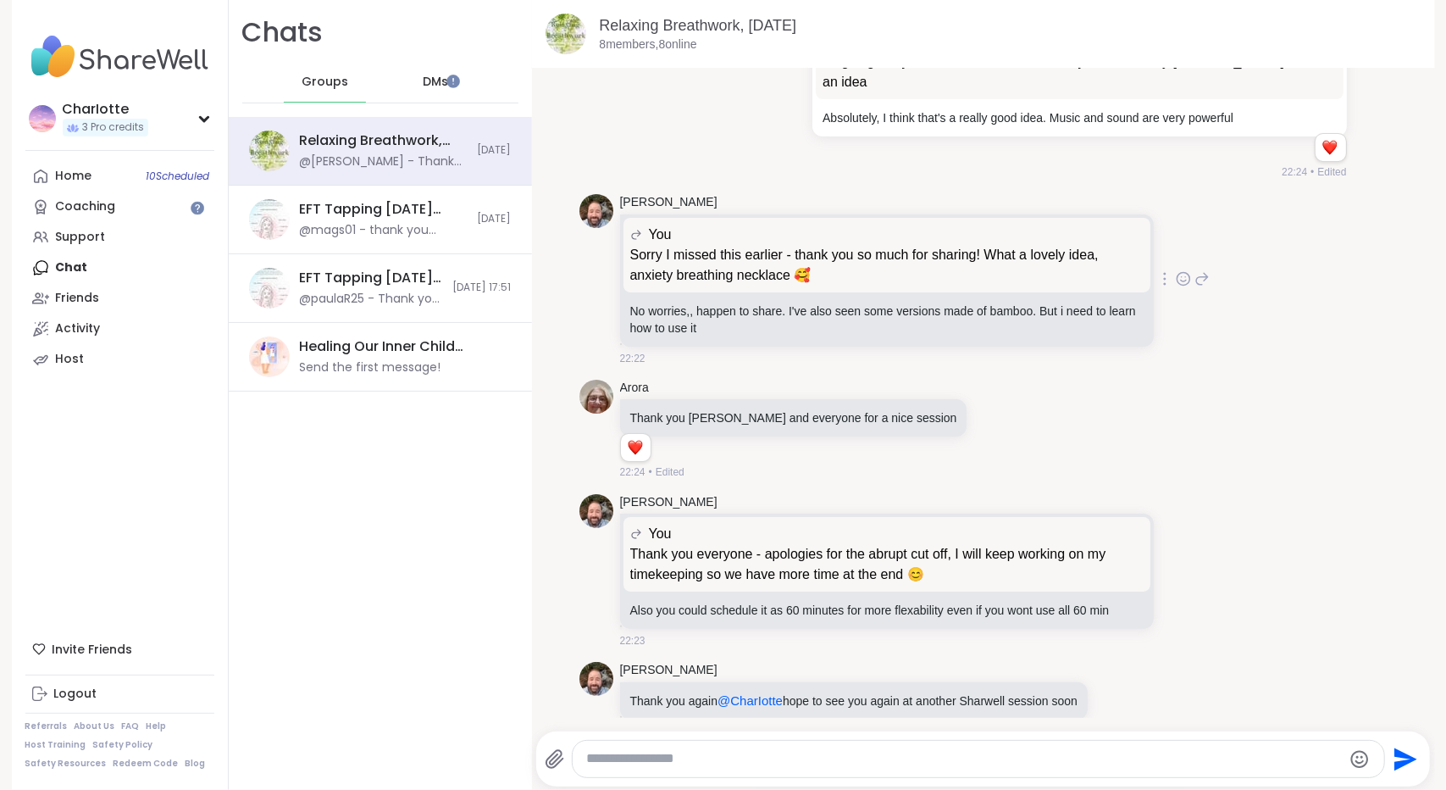
click at [1177, 273] on icon at bounding box center [1183, 279] width 13 height 13
click at [1034, 235] on button "Select Reaction: Heart" at bounding box center [1049, 252] width 34 height 34
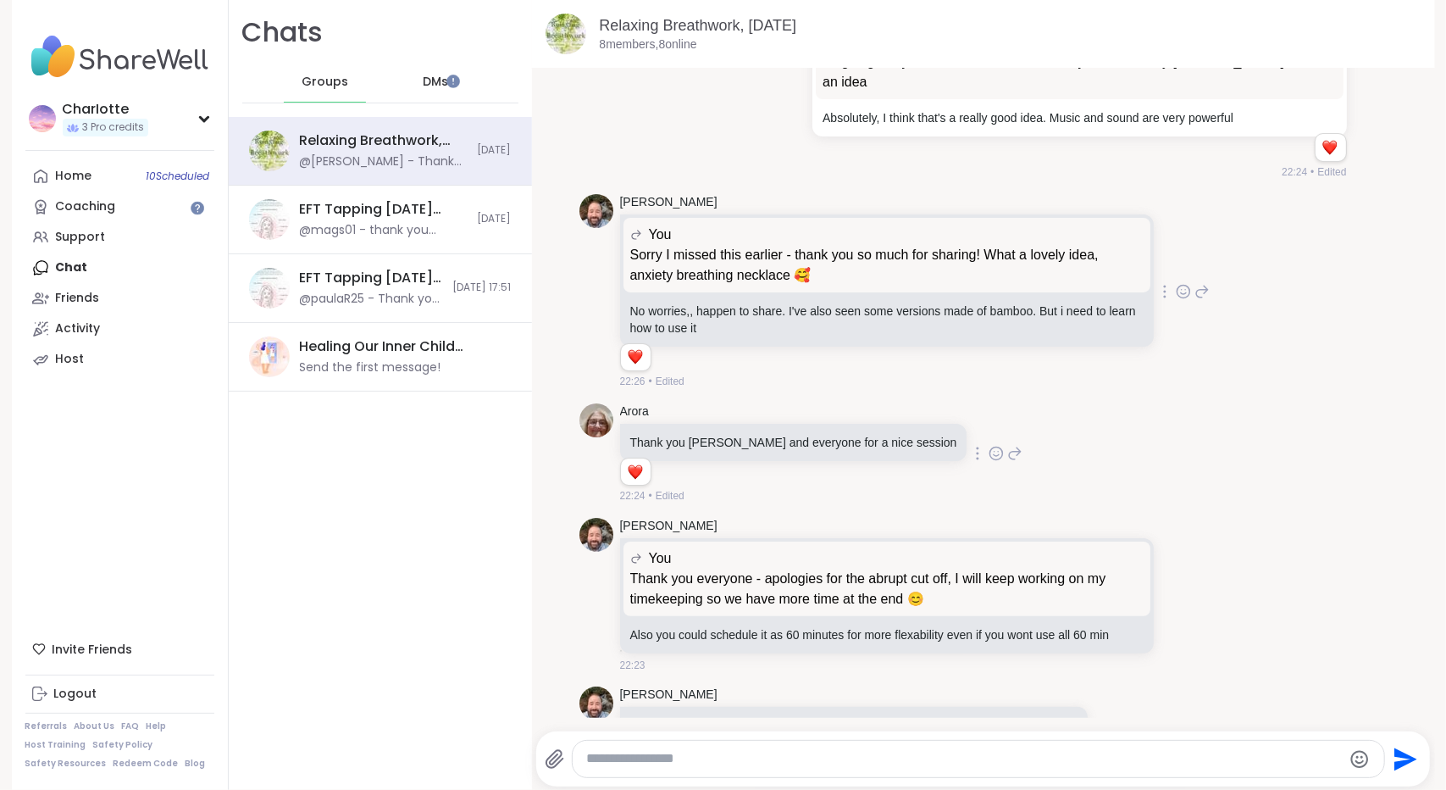
click at [989, 445] on icon at bounding box center [996, 453] width 15 height 17
click at [854, 419] on div "Select Reaction: Heart" at bounding box center [861, 426] width 15 height 15
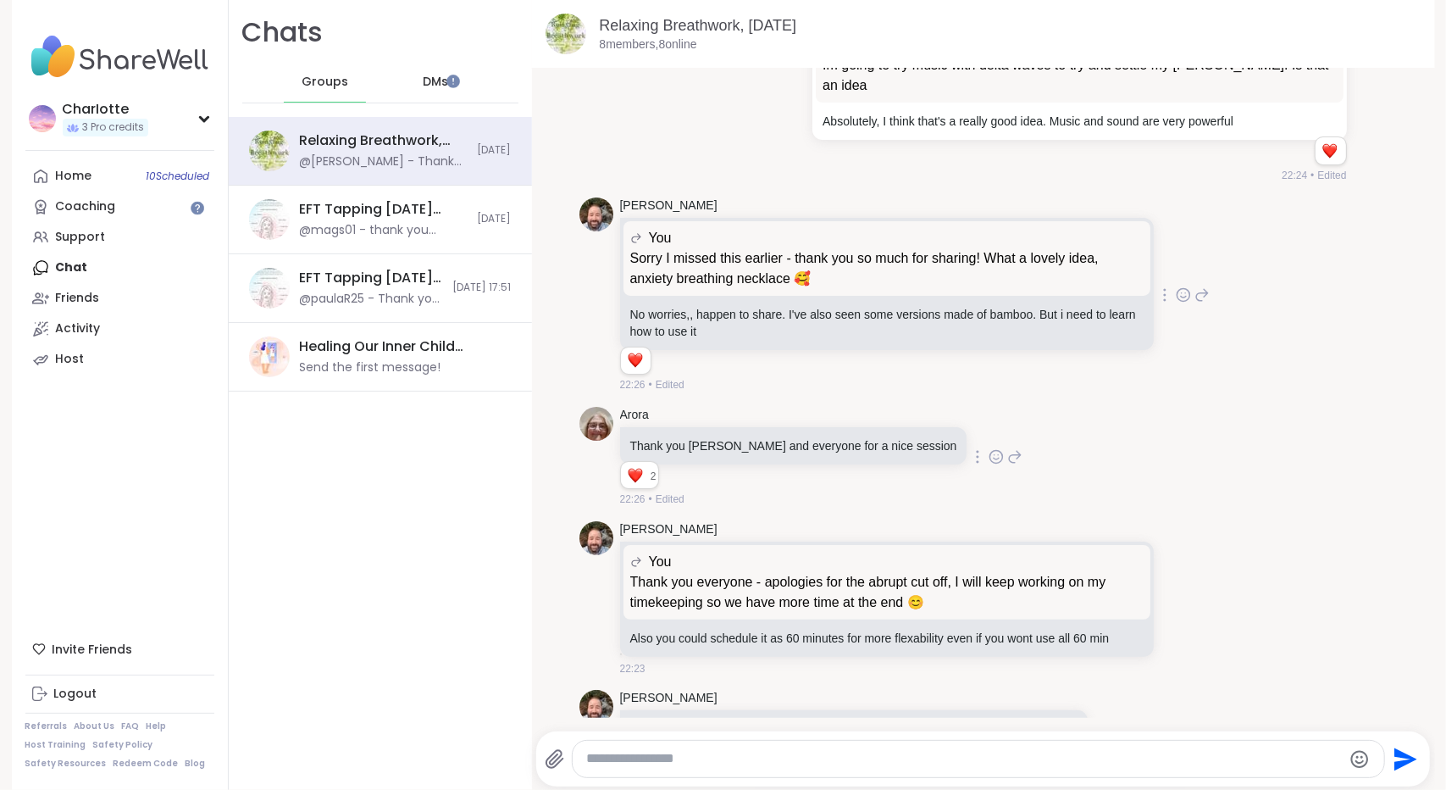
scroll to position [6902, 0]
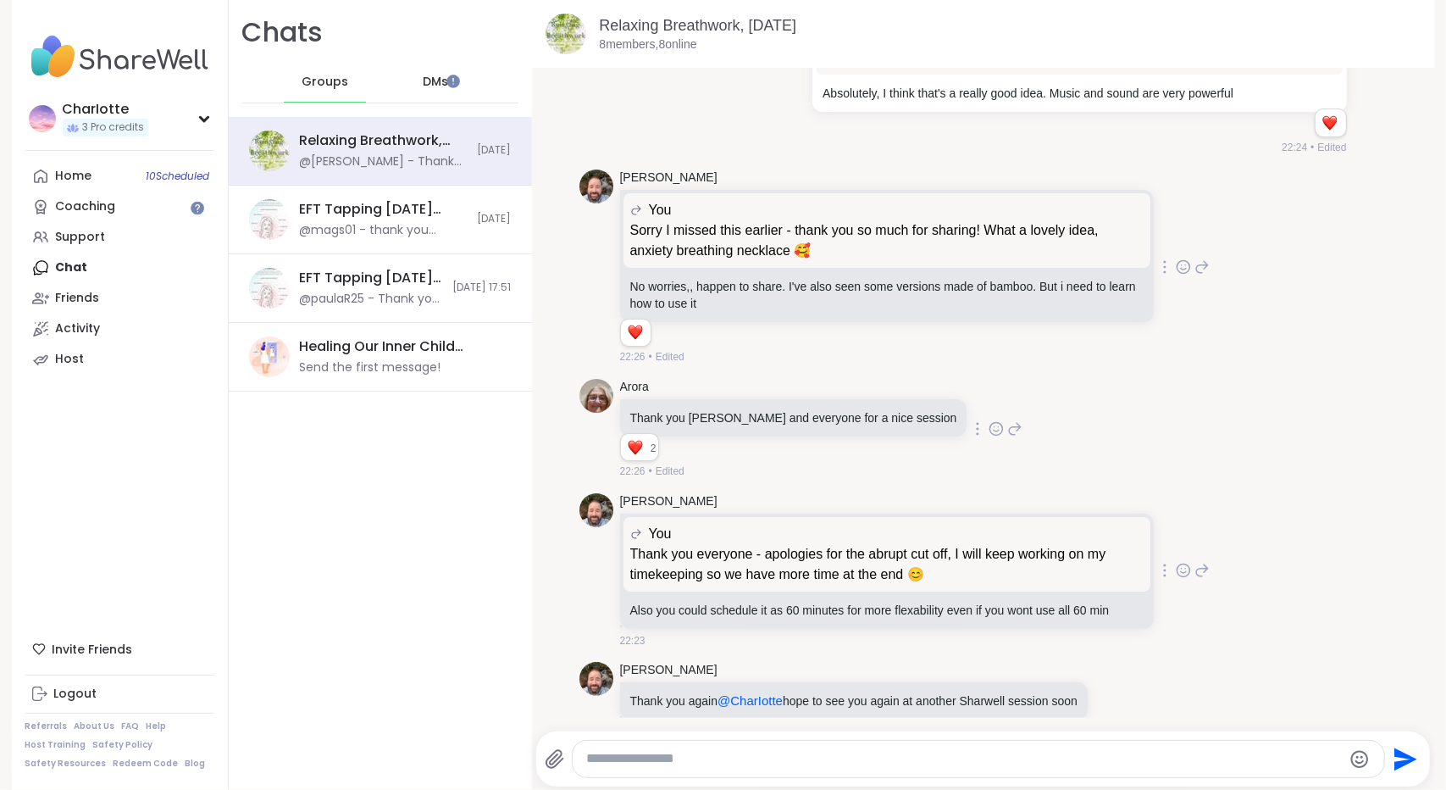
click at [1176, 562] on icon at bounding box center [1183, 570] width 15 height 17
click at [1004, 536] on div "Select Reaction: Thumbs up" at bounding box center [1011, 543] width 15 height 15
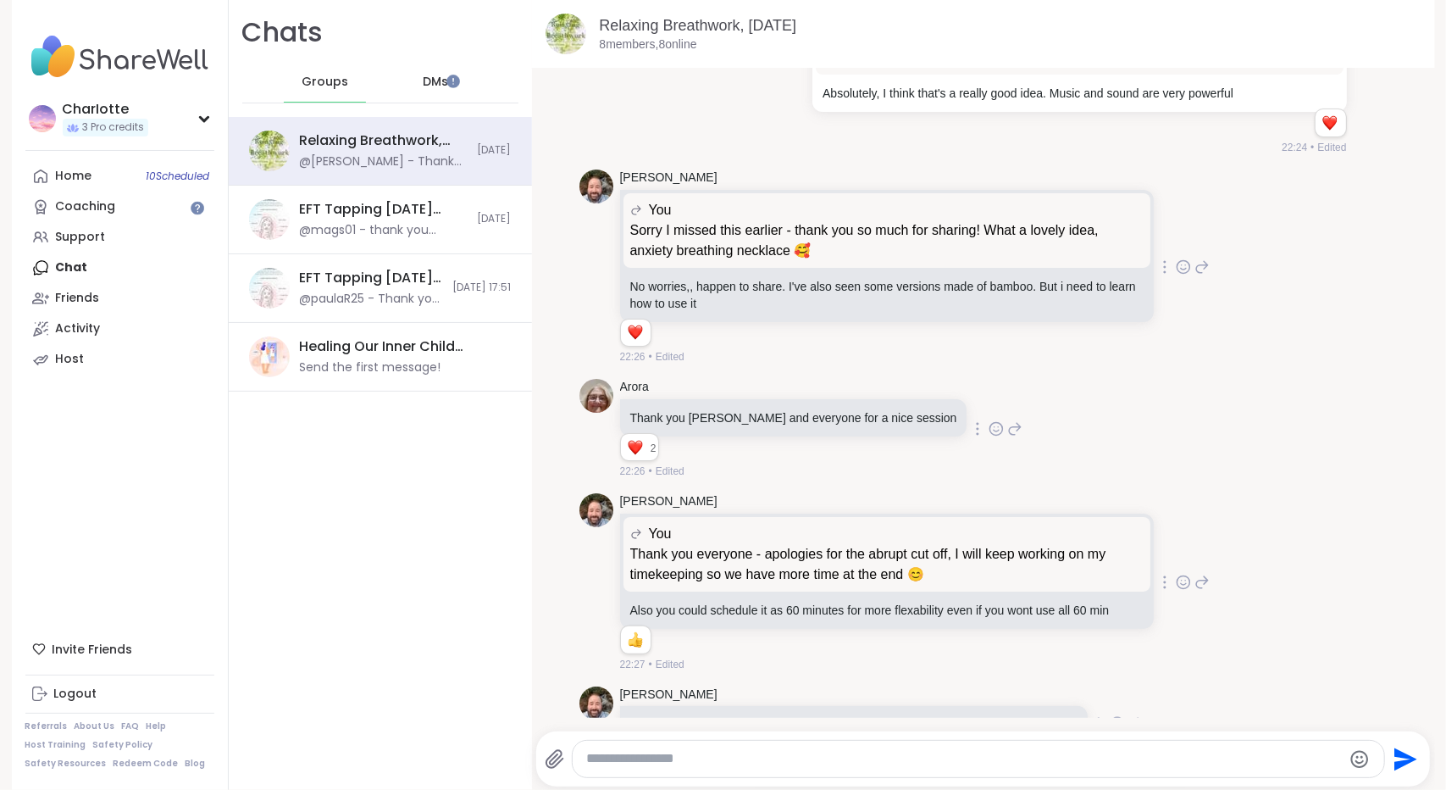
click at [1110, 715] on icon at bounding box center [1117, 723] width 15 height 17
click at [976, 680] on button "Select Reaction: Heart" at bounding box center [983, 697] width 34 height 34
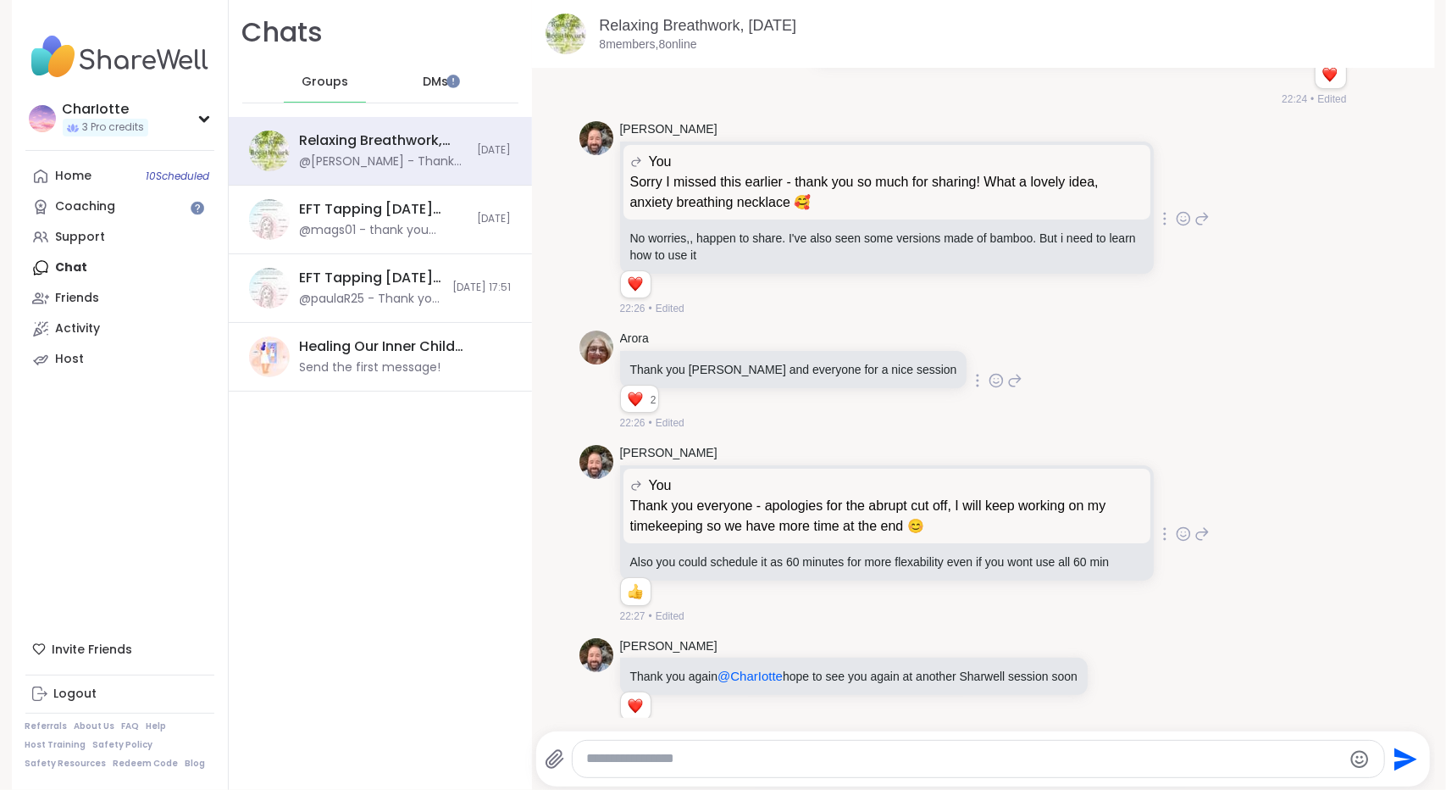
click at [1197, 528] on icon at bounding box center [1203, 534] width 12 height 12
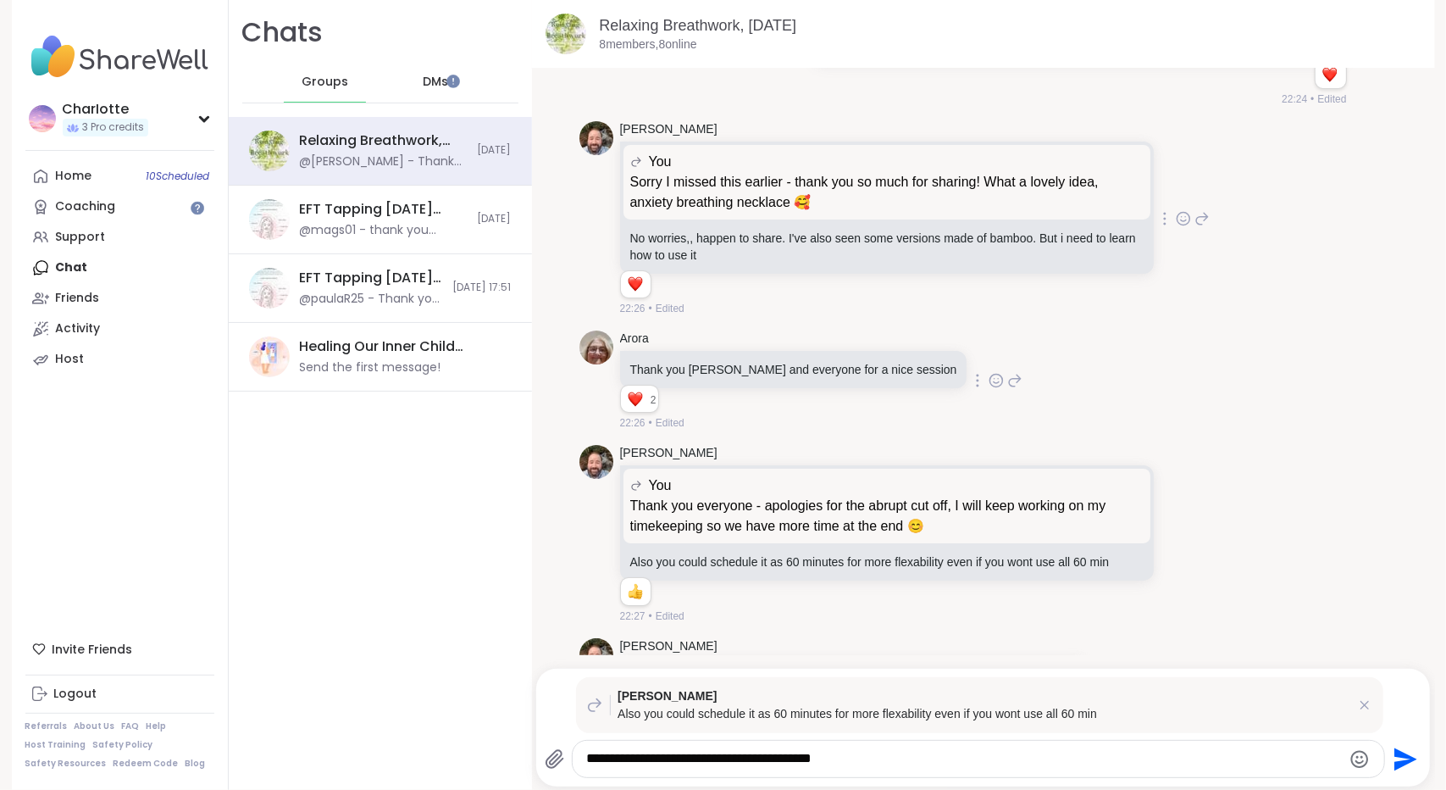
click at [1350, 760] on icon "Emoji picker" at bounding box center [1360, 759] width 20 height 20
click at [888, 775] on div "**********" at bounding box center [979, 759] width 812 height 36
drag, startPoint x: 878, startPoint y: 752, endPoint x: 690, endPoint y: 760, distance: 188.3
click at [690, 760] on textarea "**********" at bounding box center [963, 759] width 755 height 18
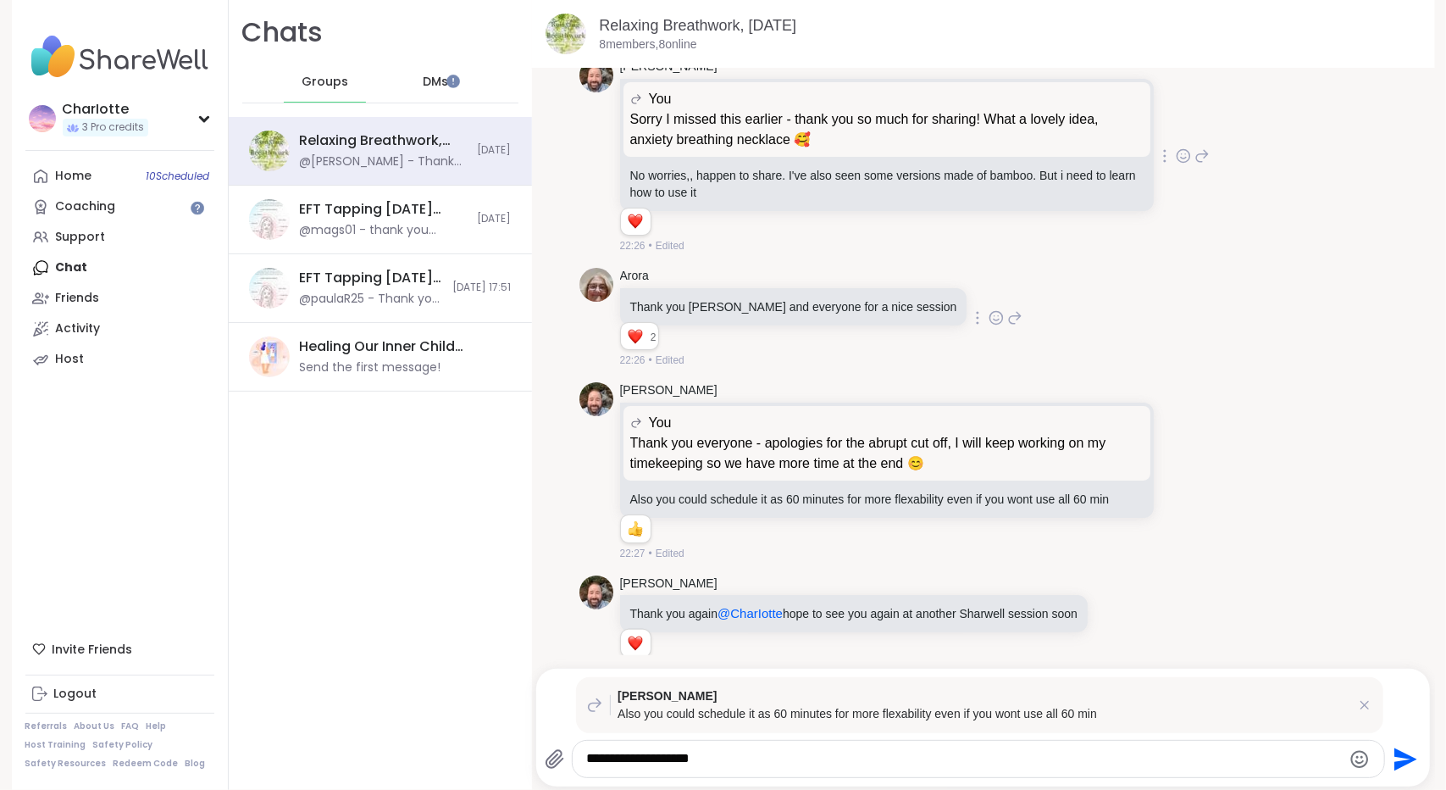
click at [990, 761] on textarea "**********" at bounding box center [963, 759] width 755 height 18
click at [1351, 750] on icon "Emoji picker" at bounding box center [1360, 759] width 18 height 18
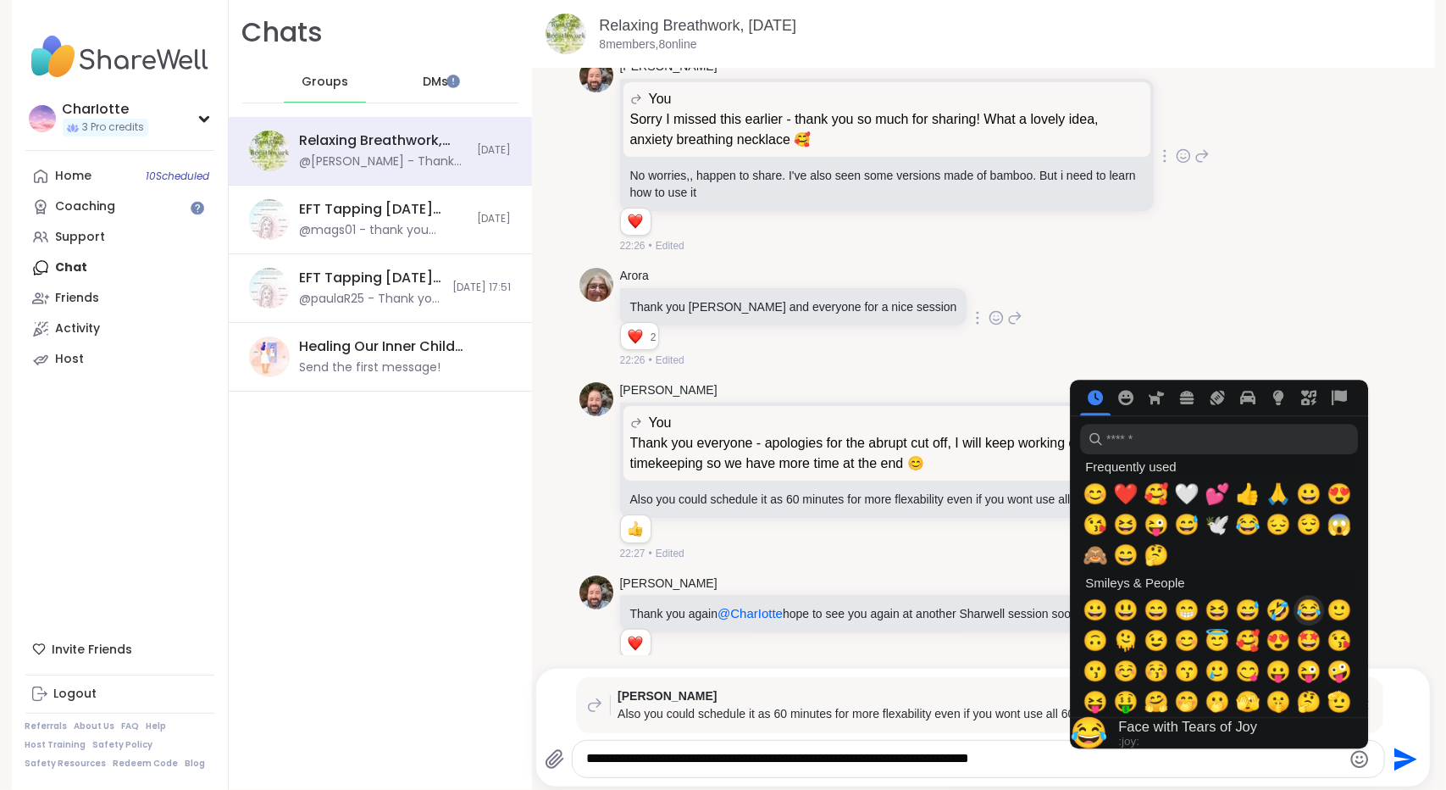
click at [1298, 614] on span "😂" at bounding box center [1309, 610] width 25 height 24
click at [1095, 763] on textarea "**********" at bounding box center [963, 759] width 755 height 18
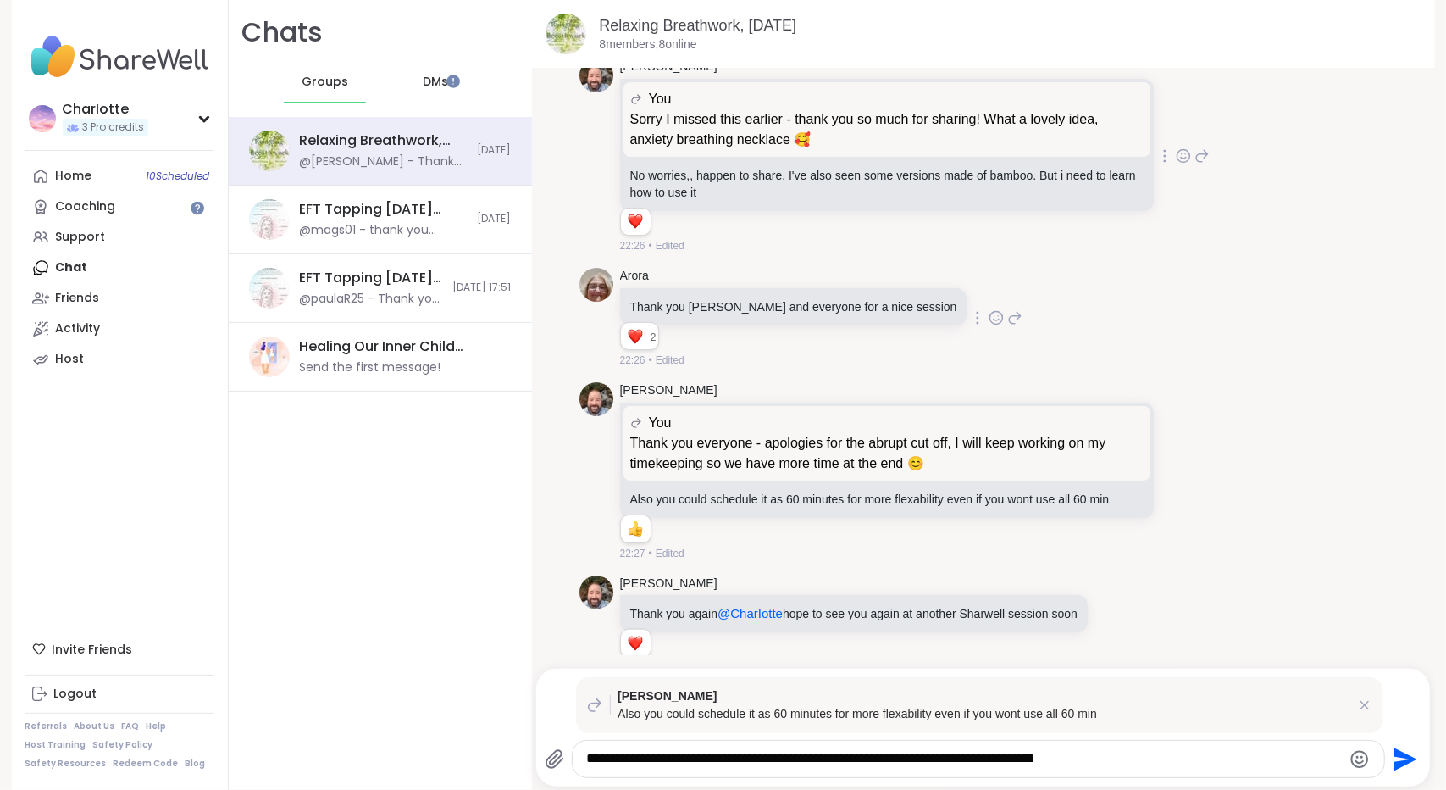
click at [1350, 763] on icon "Emoji picker" at bounding box center [1360, 759] width 20 height 20
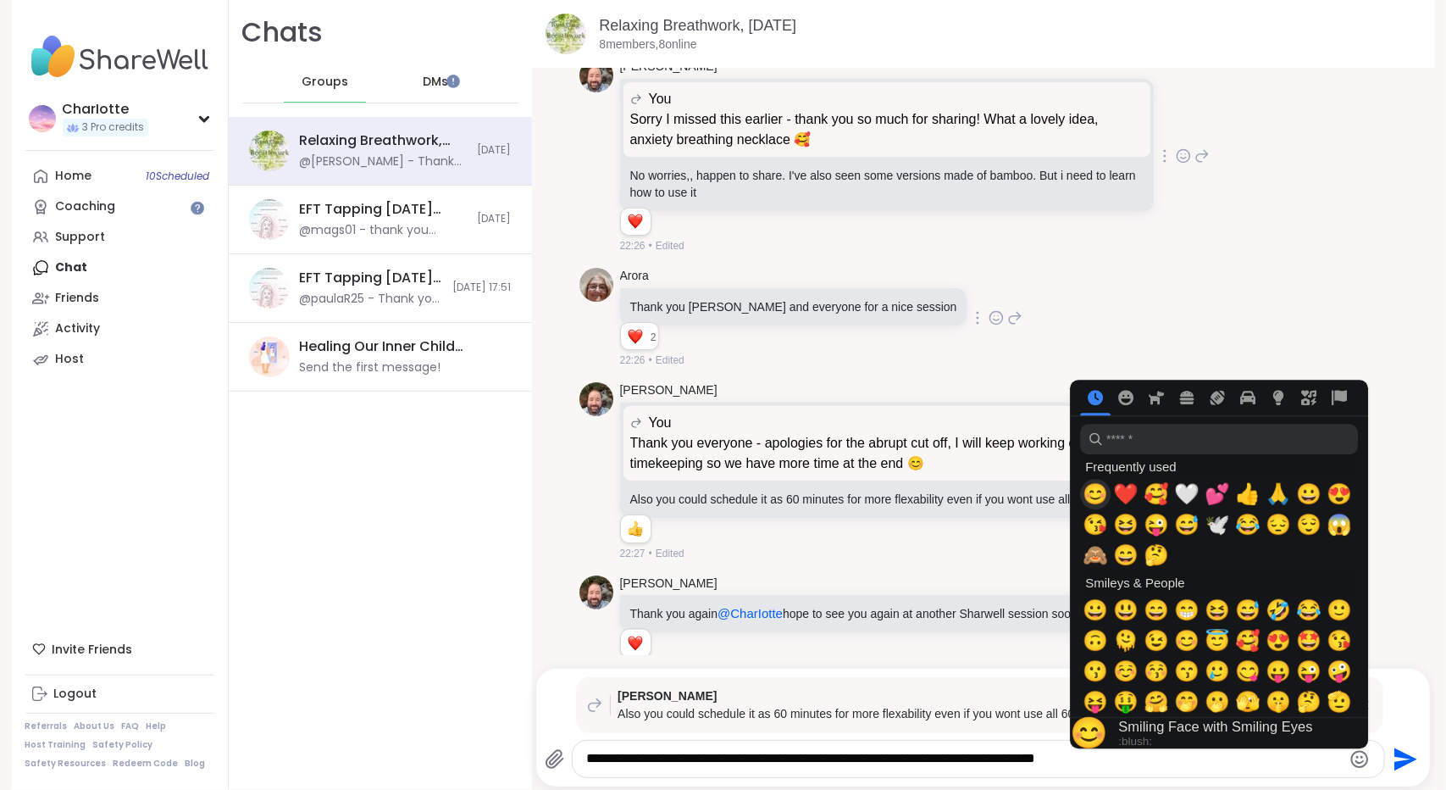
click at [1091, 499] on span "😊" at bounding box center [1095, 494] width 25 height 24
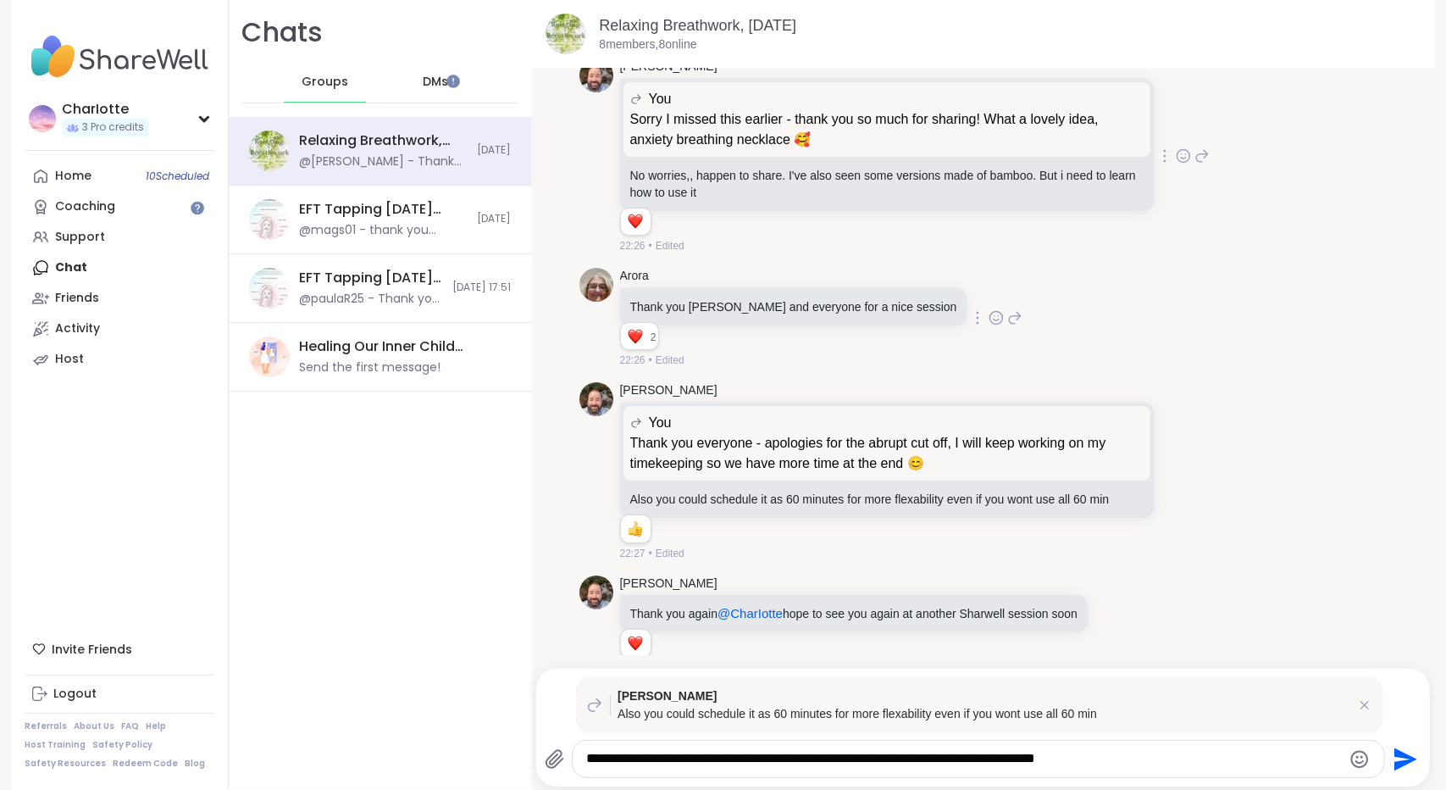
click at [768, 760] on textarea "**********" at bounding box center [963, 759] width 755 height 18
click at [790, 760] on textarea "**********" at bounding box center [963, 759] width 755 height 18
click at [1256, 761] on textarea "**********" at bounding box center [963, 759] width 755 height 18
click at [1148, 762] on textarea "**********" at bounding box center [963, 759] width 755 height 18
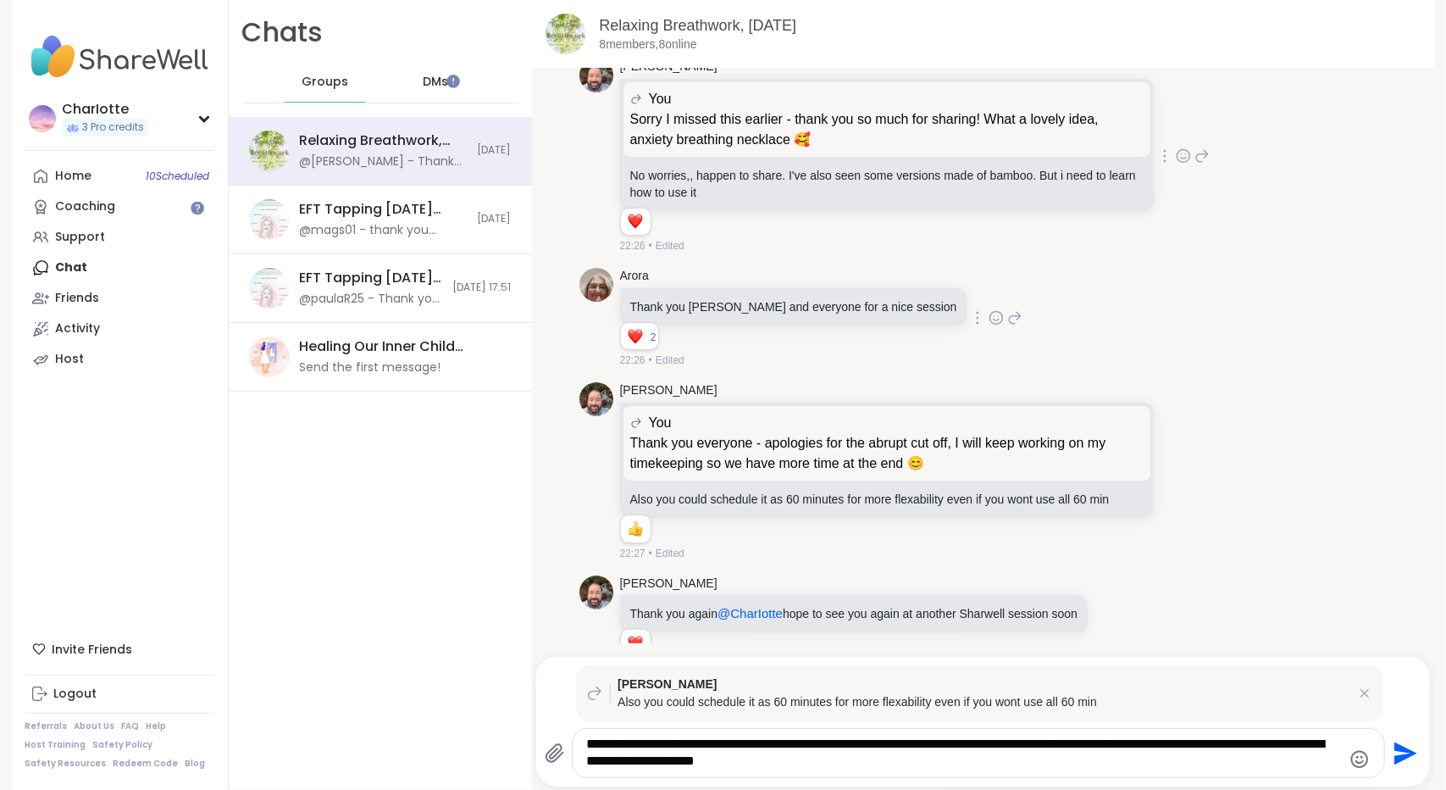
click at [638, 762] on textarea "**********" at bounding box center [963, 753] width 755 height 35
click at [651, 765] on textarea "**********" at bounding box center [963, 753] width 755 height 35
click at [897, 769] on textarea "**********" at bounding box center [963, 753] width 755 height 35
drag, startPoint x: 1173, startPoint y: 740, endPoint x: 688, endPoint y: 735, distance: 484.7
click at [688, 735] on div "**********" at bounding box center [979, 753] width 812 height 48
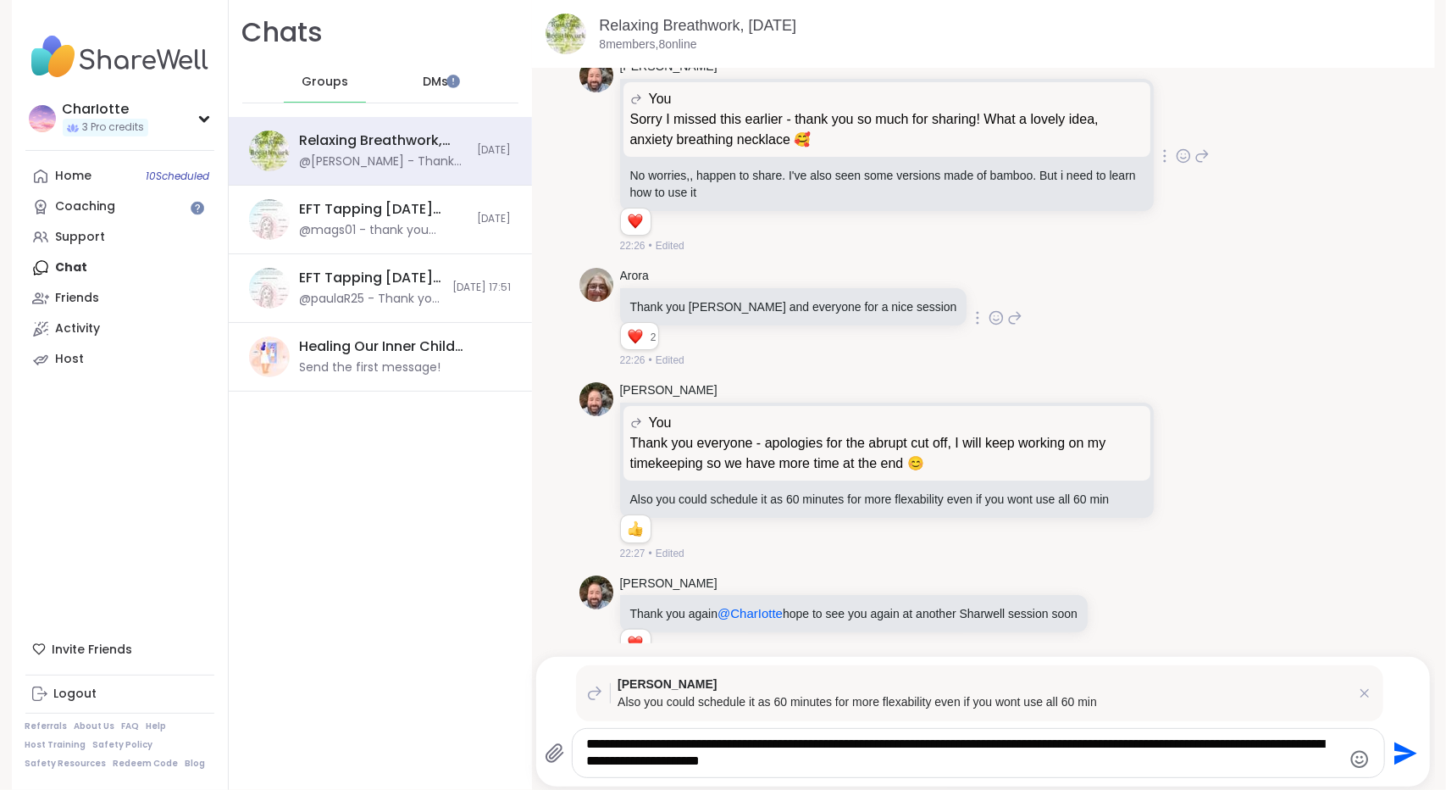
click at [1408, 611] on div "Today You Hi everyone, sorry the delay I'm having issues getting in 1 1 21:33 •…" at bounding box center [983, 354] width 903 height 578
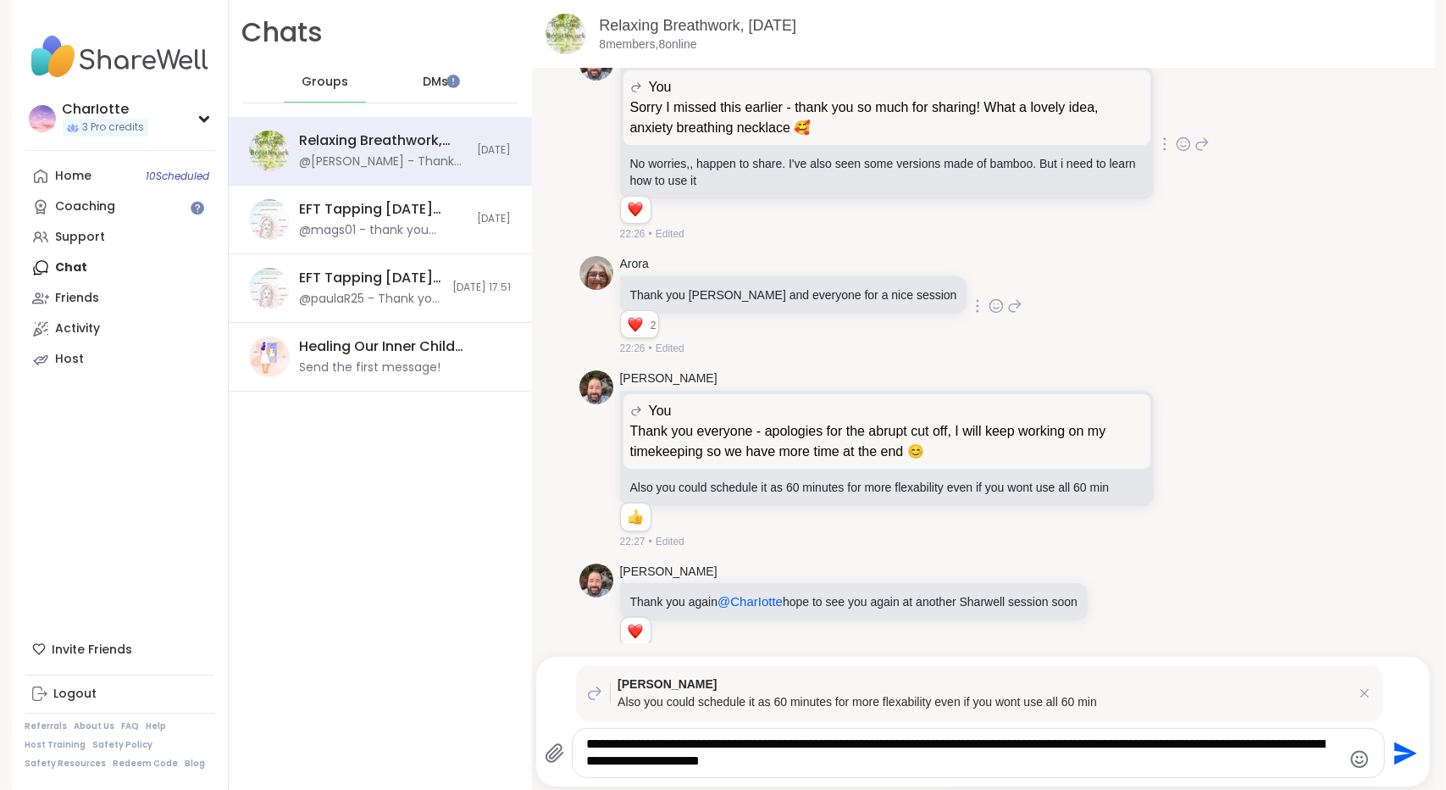
click at [1002, 764] on textarea "**********" at bounding box center [963, 753] width 755 height 35
click at [910, 746] on textarea "**********" at bounding box center [963, 753] width 755 height 35
type textarea "**********"
click at [1076, 773] on div "**********" at bounding box center [979, 753] width 812 height 48
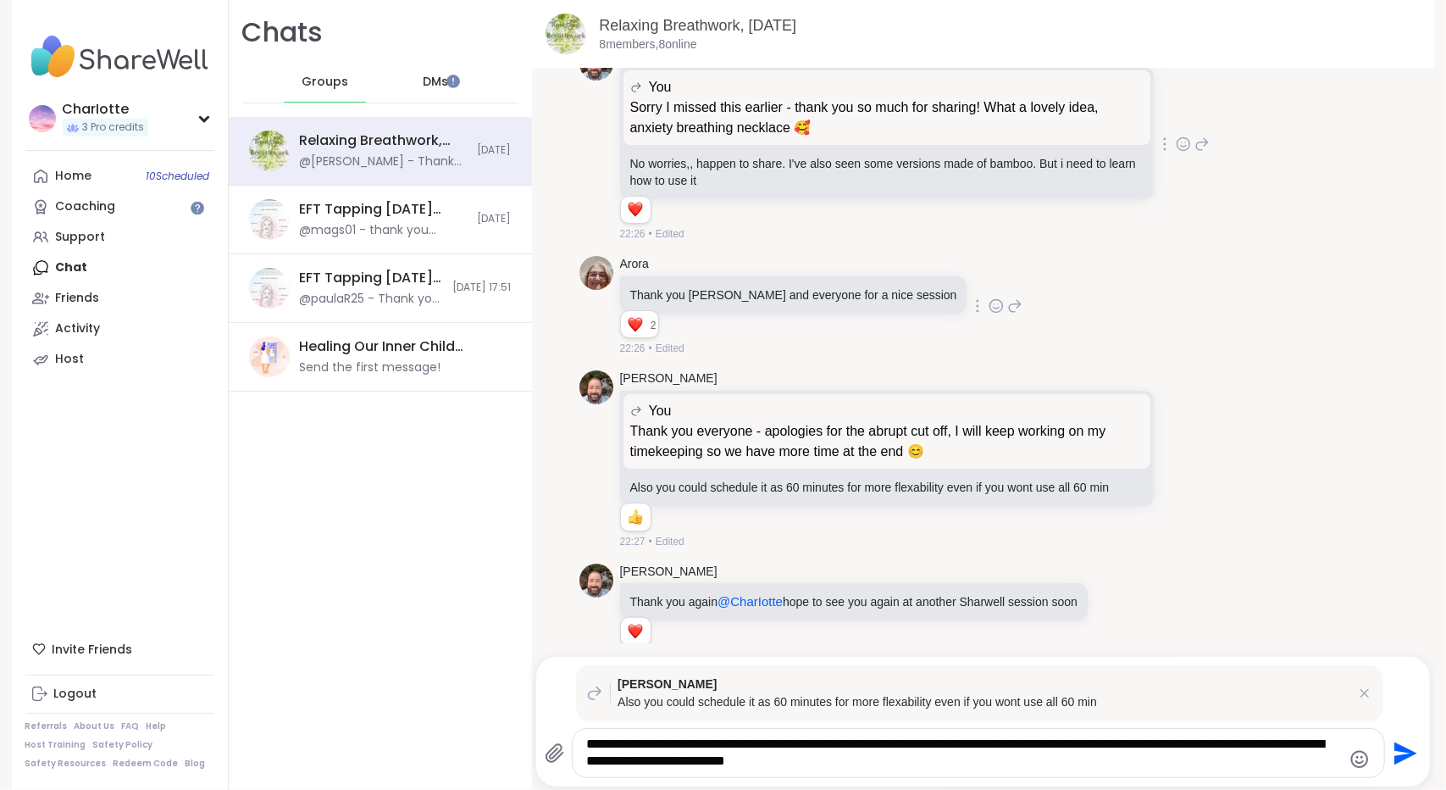
click at [1060, 769] on textarea "**********" at bounding box center [963, 753] width 755 height 35
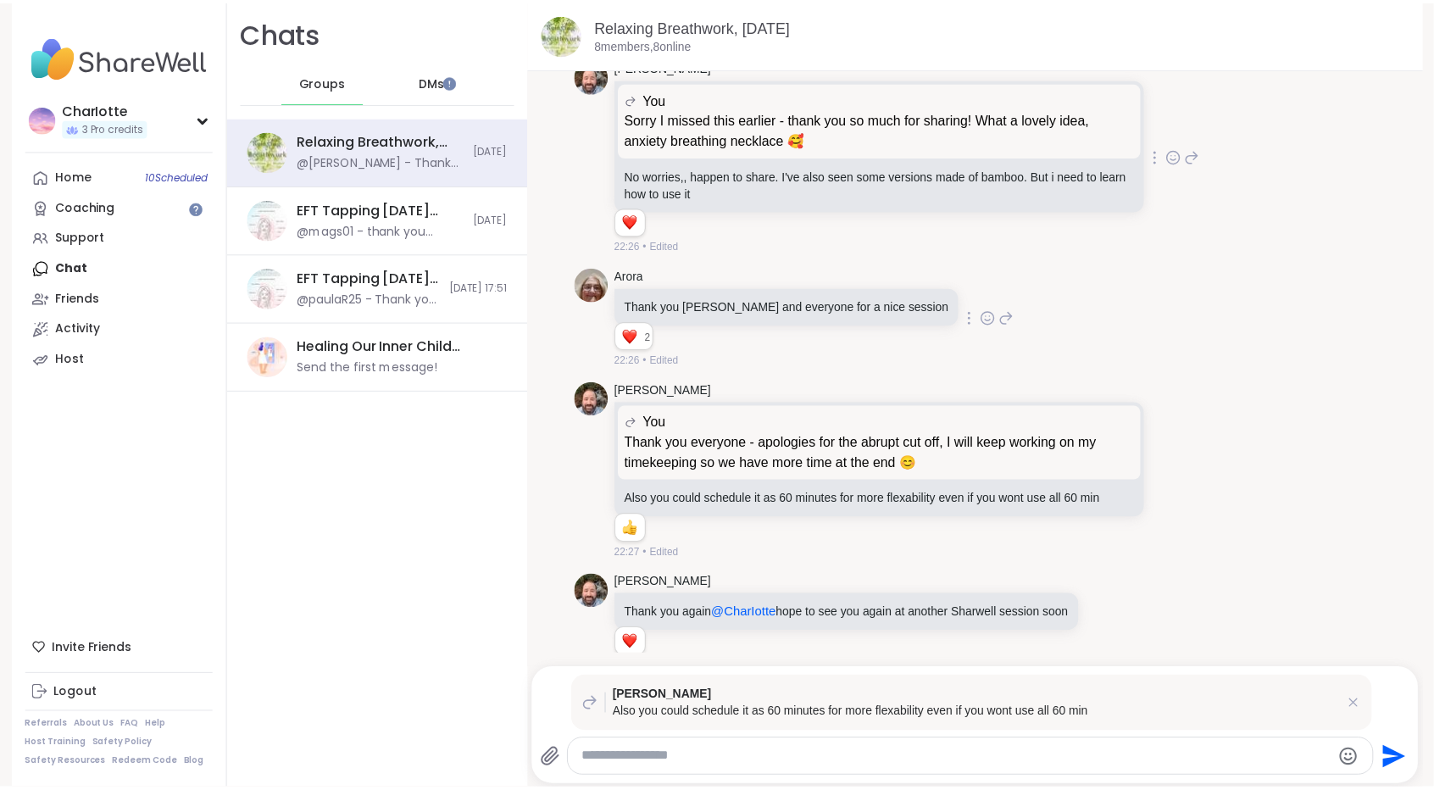
scroll to position [7135, 0]
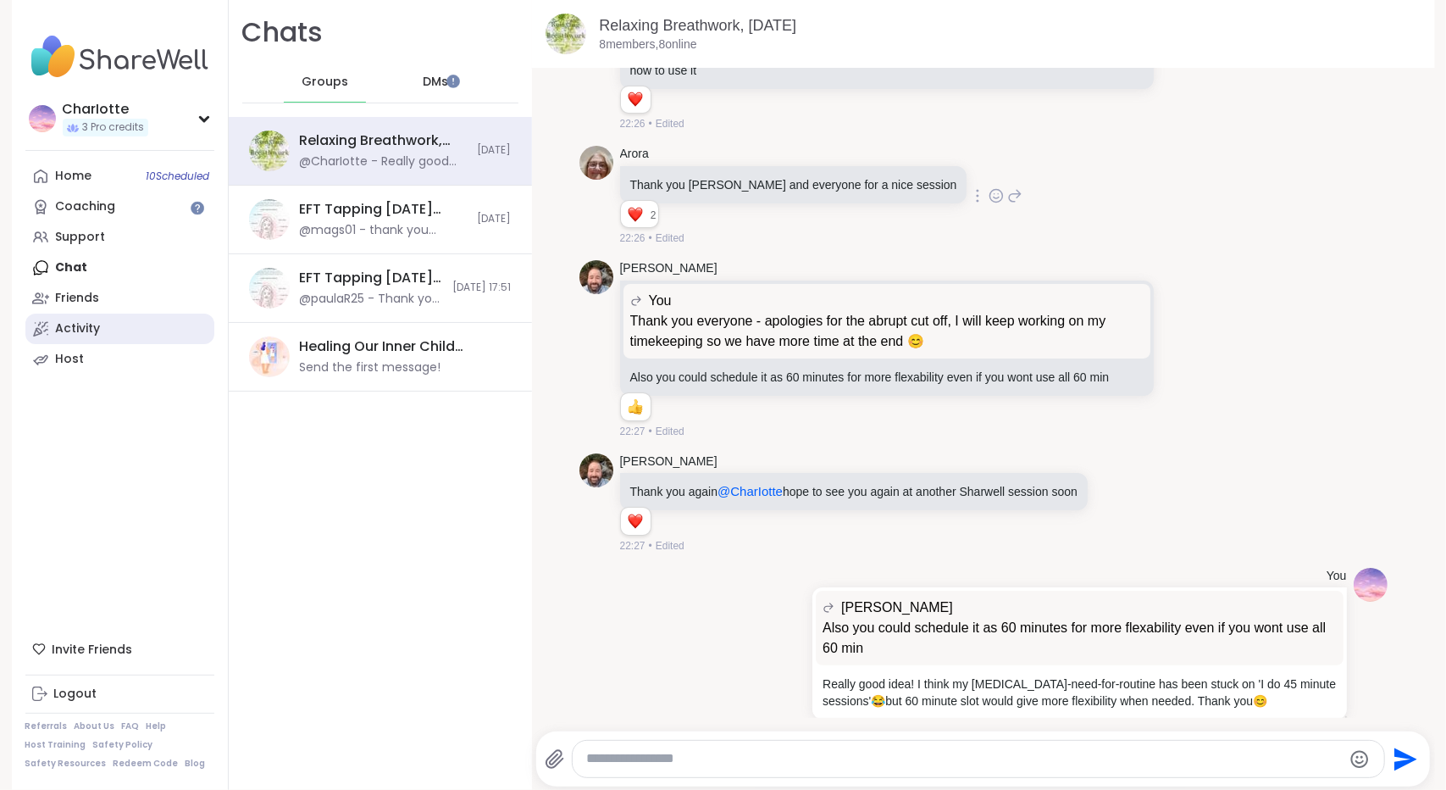
click at [118, 340] on link "Activity" at bounding box center [119, 329] width 189 height 31
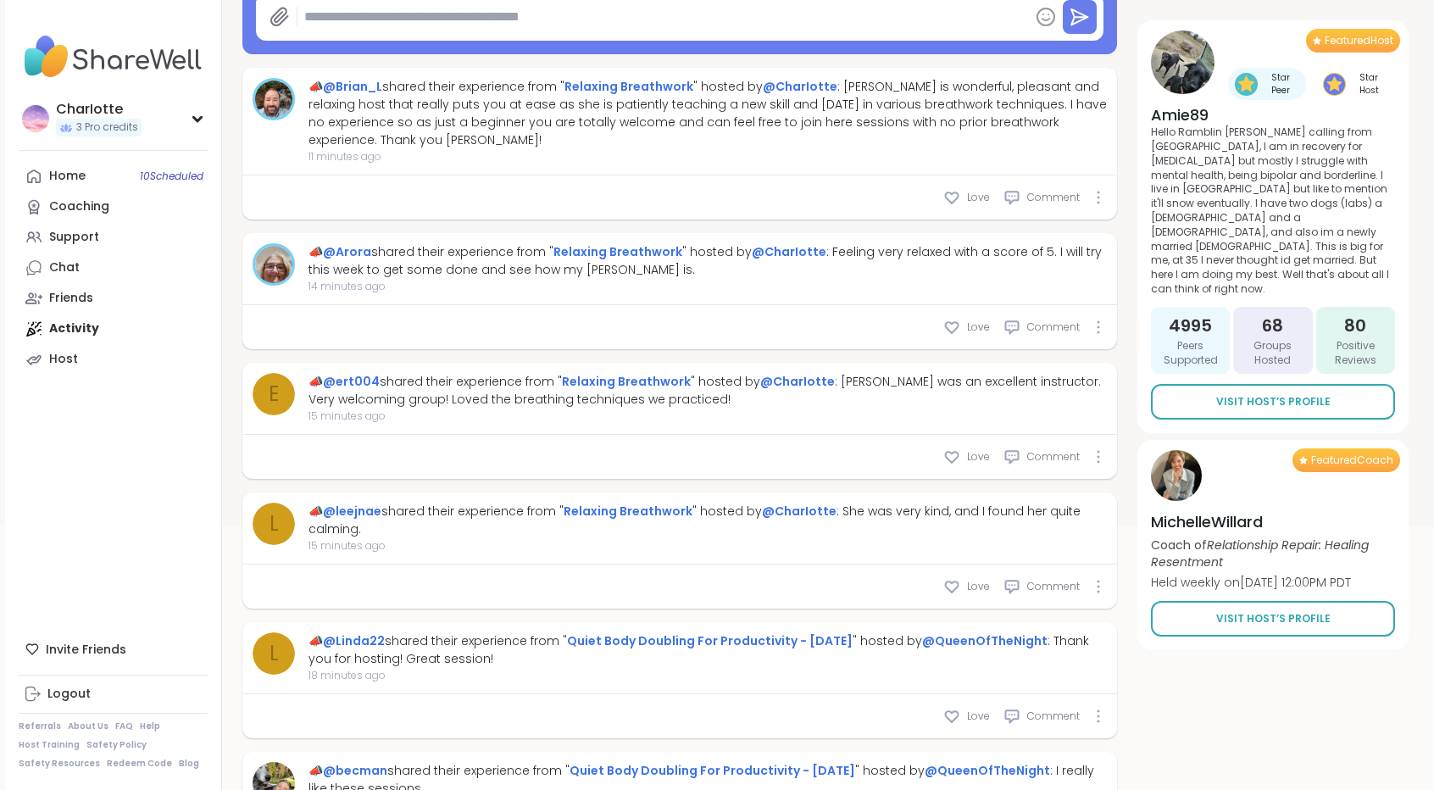
scroll to position [296, 0]
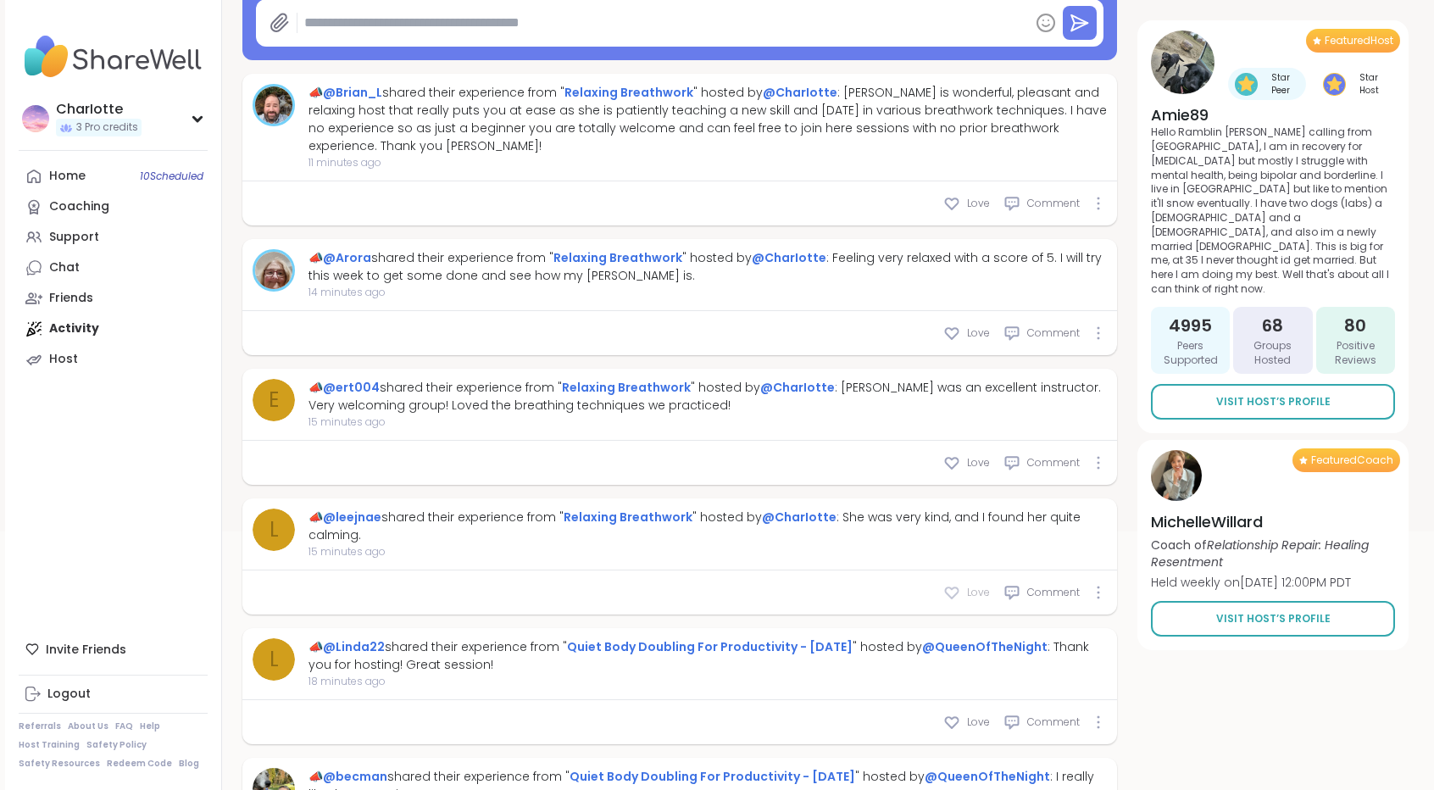
click at [956, 588] on icon at bounding box center [951, 592] width 17 height 17
click at [960, 460] on icon at bounding box center [951, 462] width 17 height 17
click at [958, 330] on icon at bounding box center [952, 333] width 13 height 11
click at [960, 202] on icon at bounding box center [951, 203] width 17 height 17
type textarea "*"
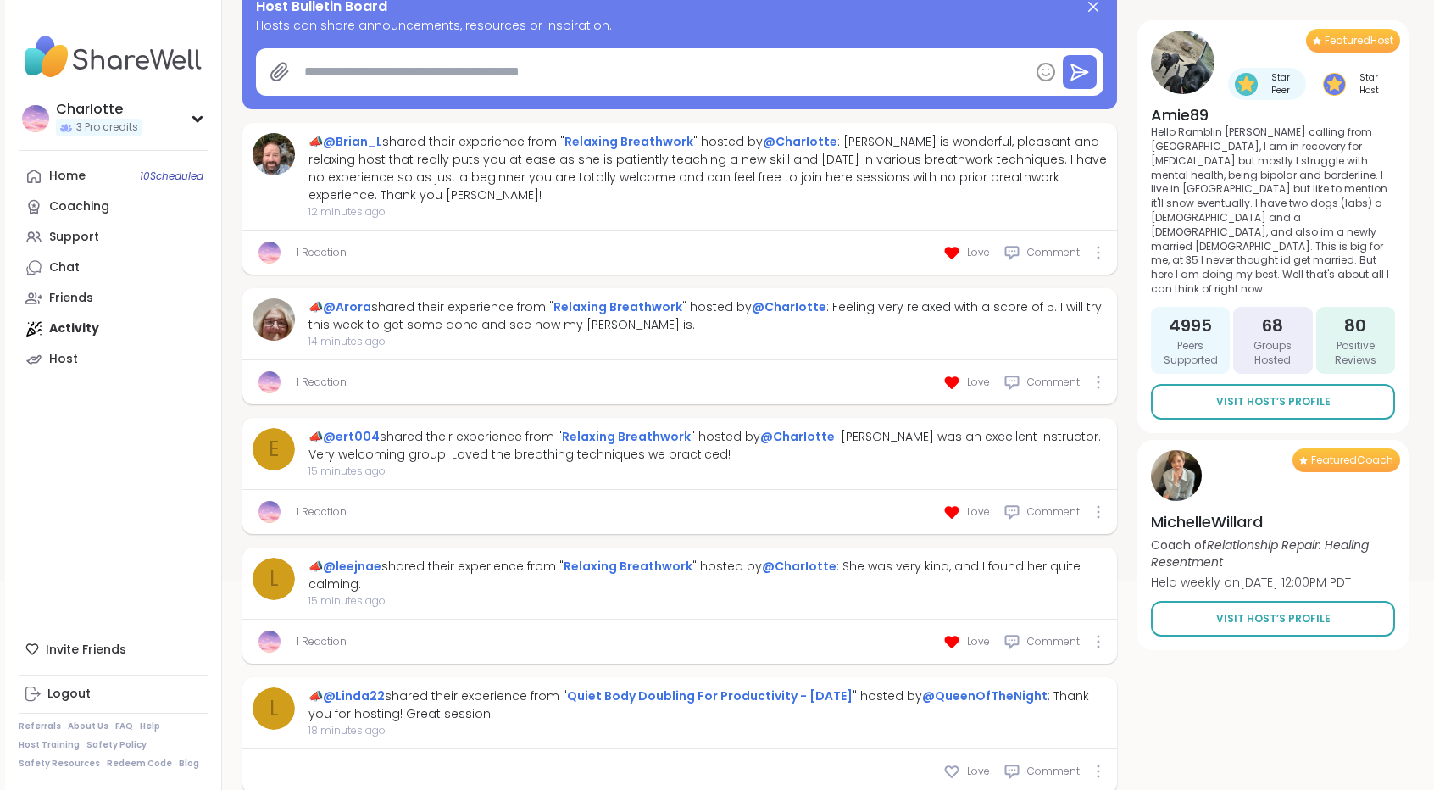
scroll to position [227, 0]
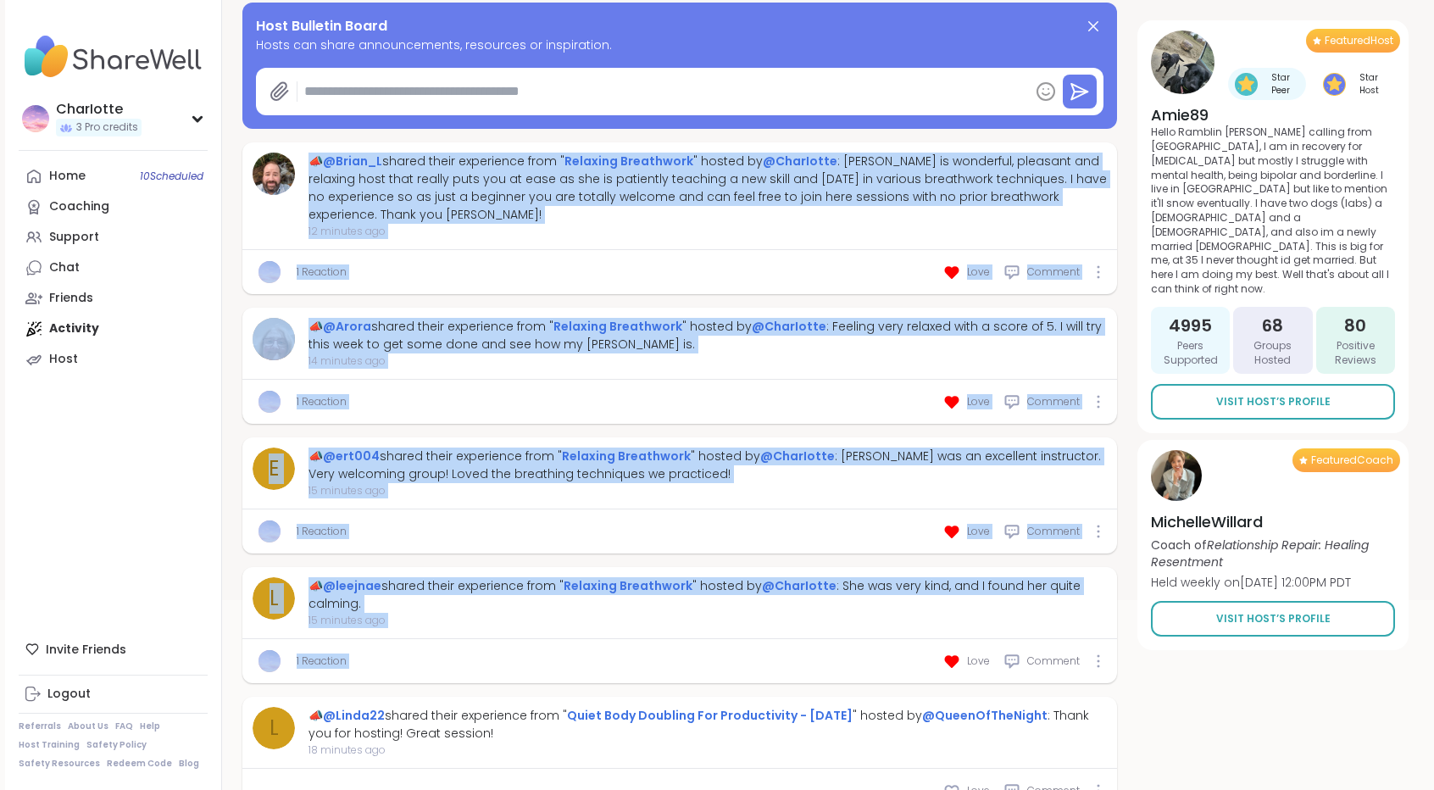
drag, startPoint x: 786, startPoint y: 641, endPoint x: 311, endPoint y: 142, distance: 688.7
click at [311, 142] on div "📣 @Brian_L shared their experience from " Relaxing Breathwork " hosted by @Char…" at bounding box center [679, 801] width 875 height 1319
copy div "📣 @Brian_L shared their experience from " Relaxing Breathwork " hosted by @Char…"
click at [150, 267] on link "Chat" at bounding box center [113, 268] width 189 height 31
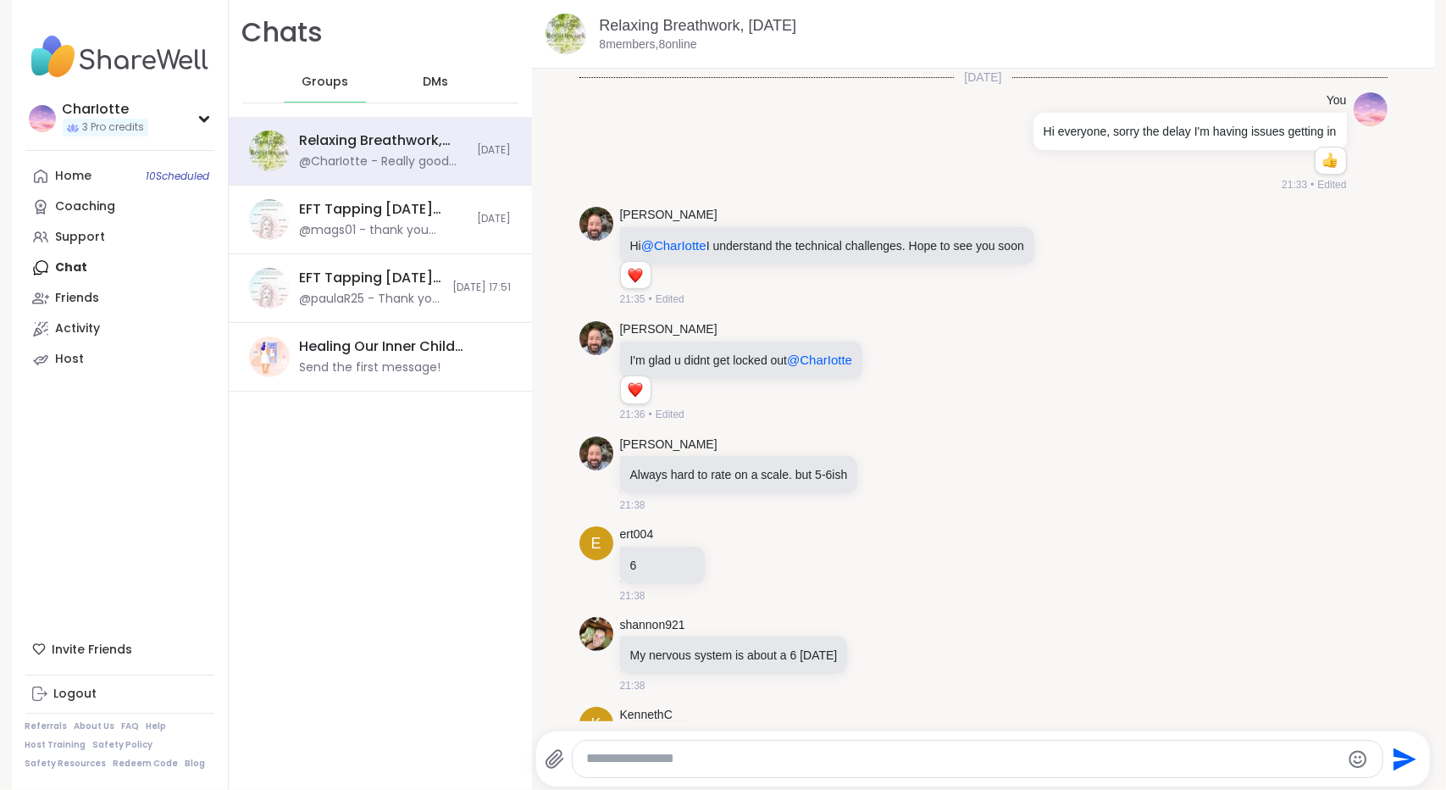
scroll to position [7118, 0]
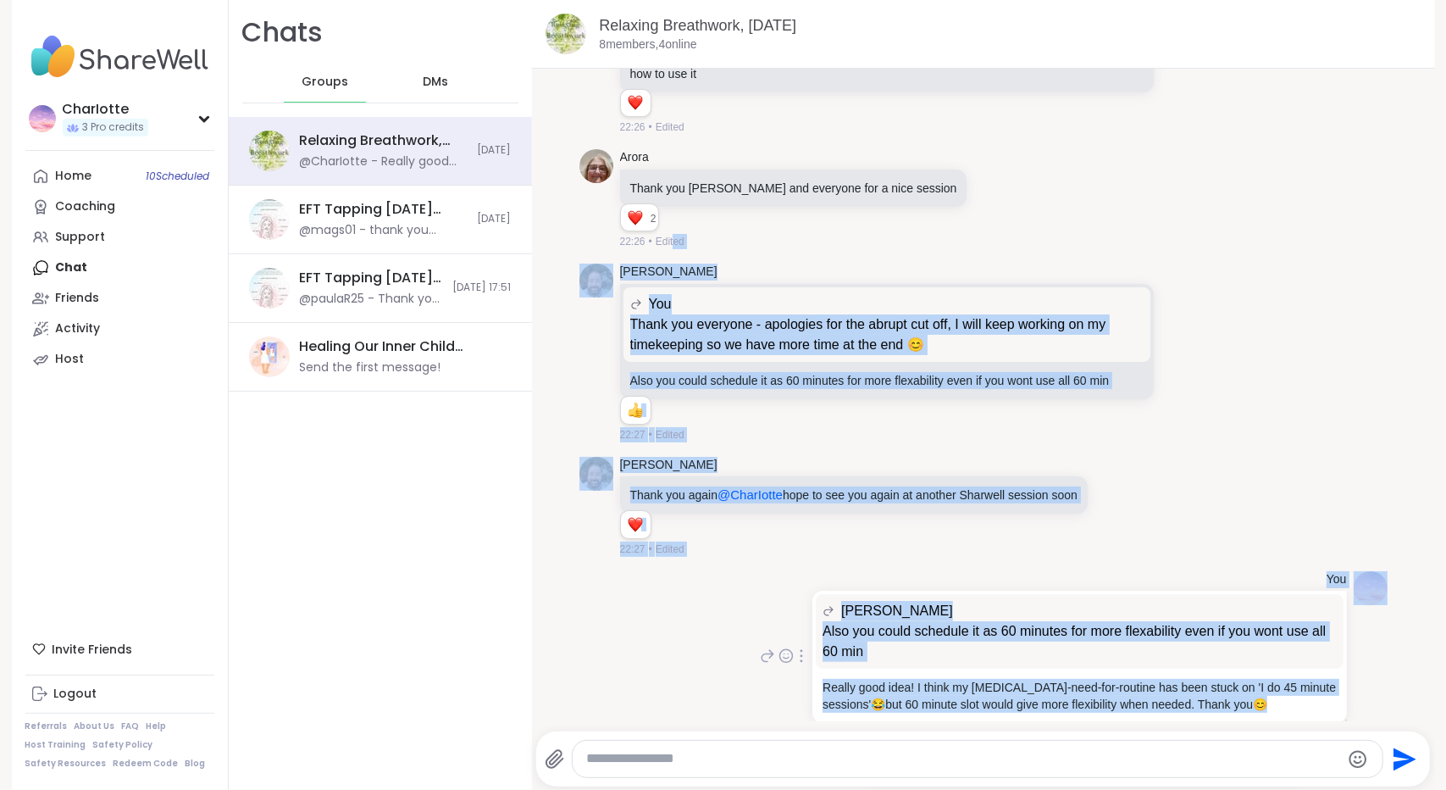
drag, startPoint x: 663, startPoint y: 225, endPoint x: 1296, endPoint y: 685, distance: 782.6
copy ul "ed Brian_L You Thank you everyone - apologies for the abrupt cut off, I will ke…"
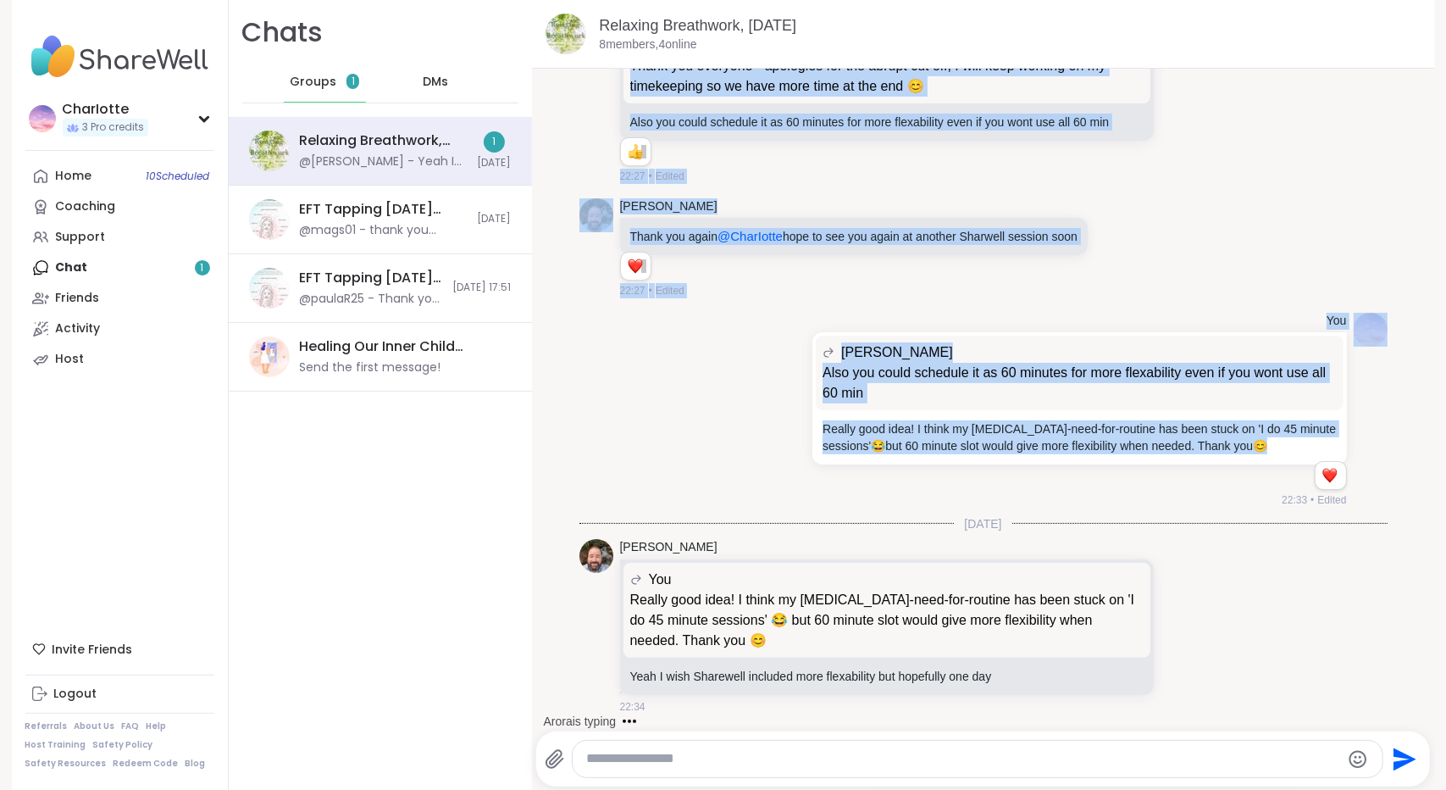
scroll to position [7348, 0]
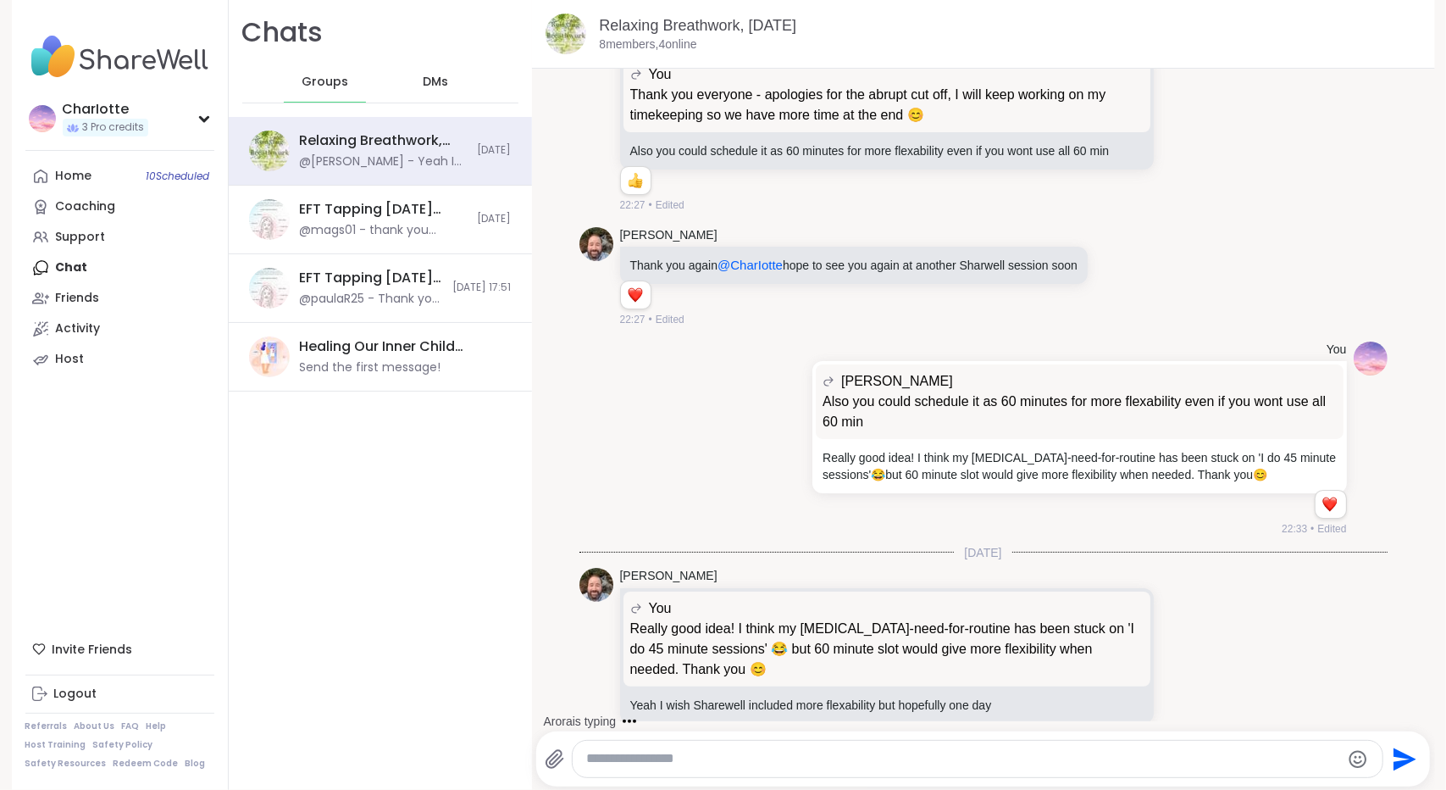
click at [293, 515] on div "Chats Groups DMs Relaxing Breathwork, Oct 06 @Brian_L - Yeah I wish Sharewell i…" at bounding box center [380, 395] width 303 height 790
drag, startPoint x: 1004, startPoint y: 675, endPoint x: 619, endPoint y: 672, distance: 385.6
click at [620, 686] on div "Really good idea! I think my autism-need-for-routine has been stuck on 'I do 45…" at bounding box center [887, 704] width 534 height 37
copy p "Yeah I wish Sharewell included more flexability but hopefully one day"
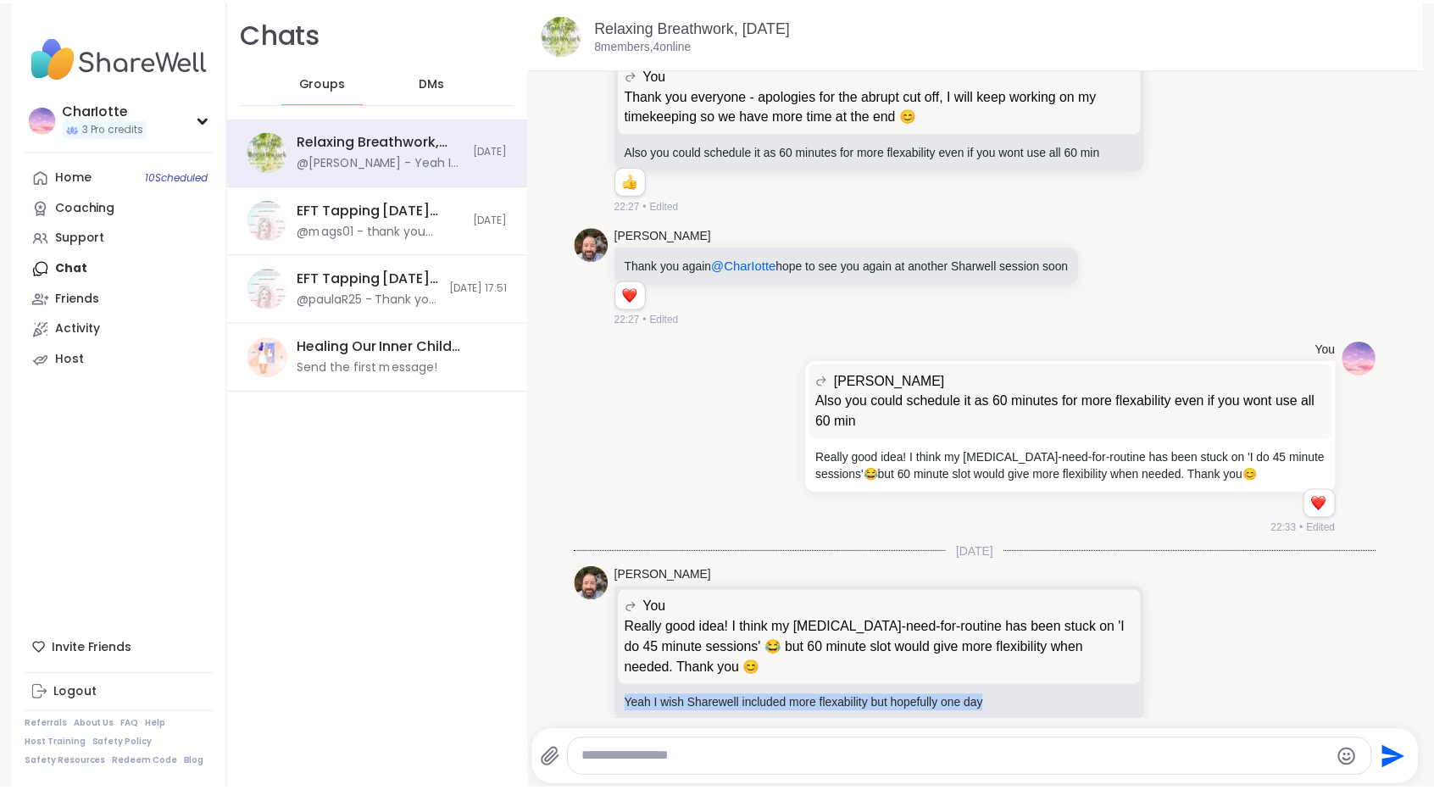
scroll to position [7437, 0]
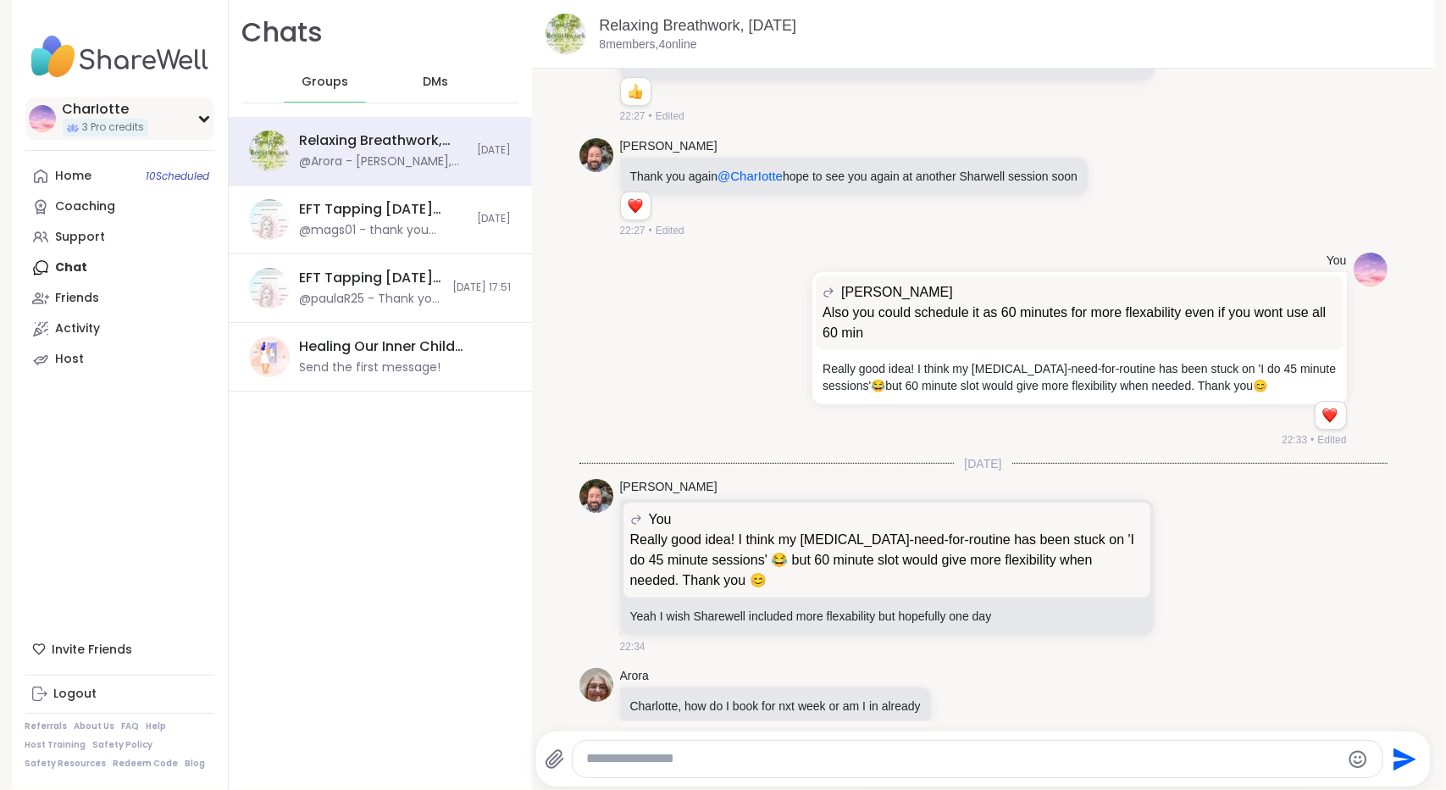
click at [134, 130] on span "3 Pro credits" at bounding box center [114, 127] width 62 height 14
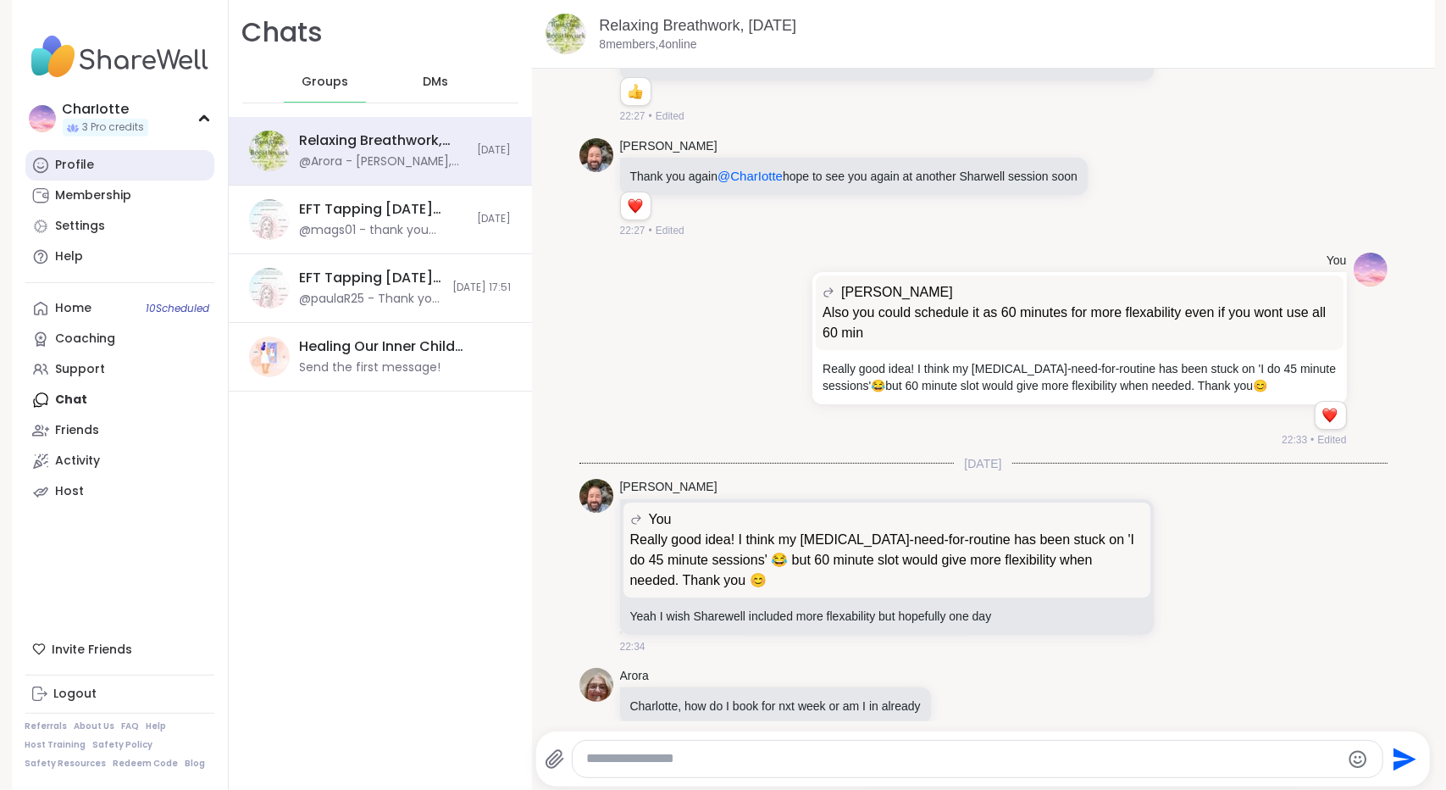
click at [106, 162] on link "Profile" at bounding box center [119, 165] width 189 height 31
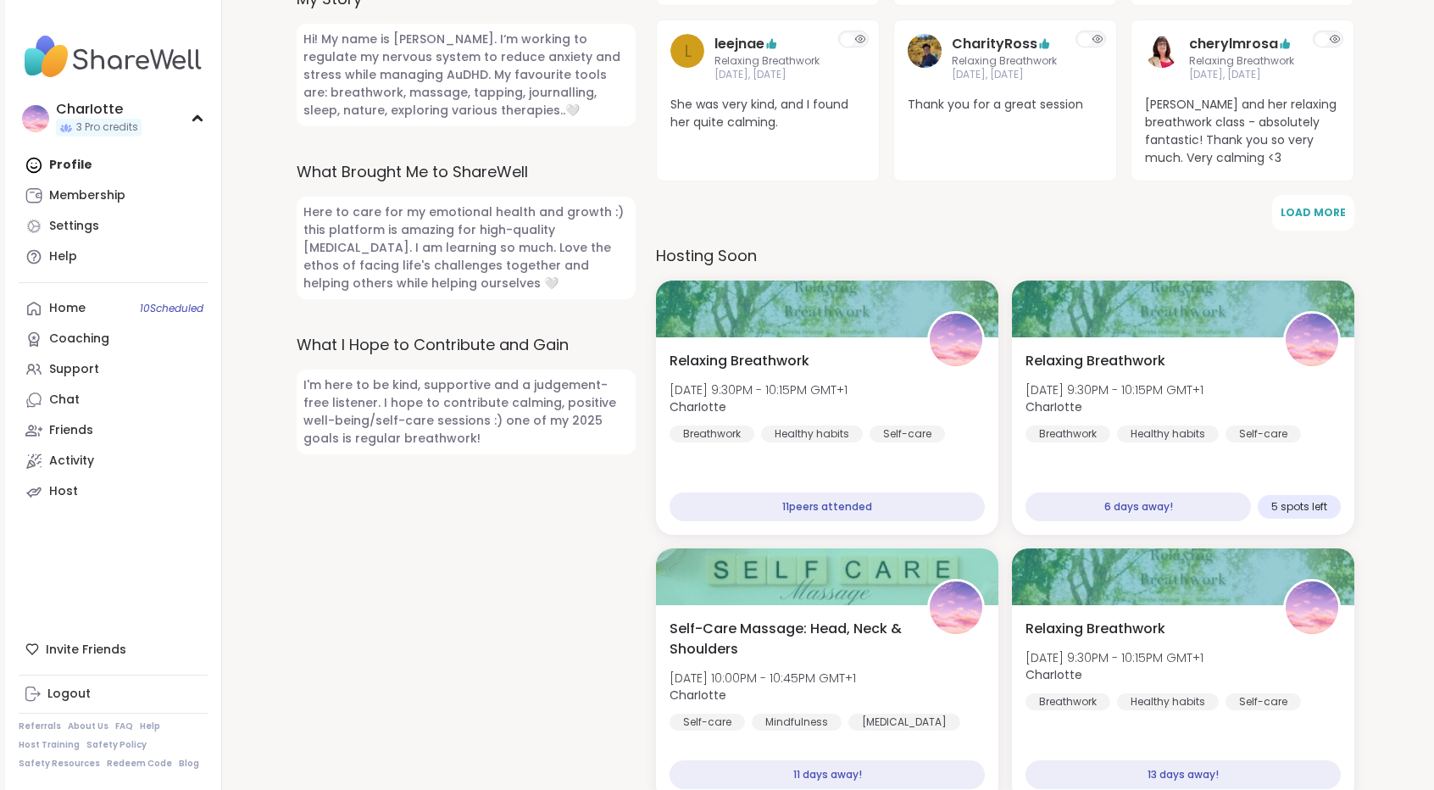
scroll to position [684, 0]
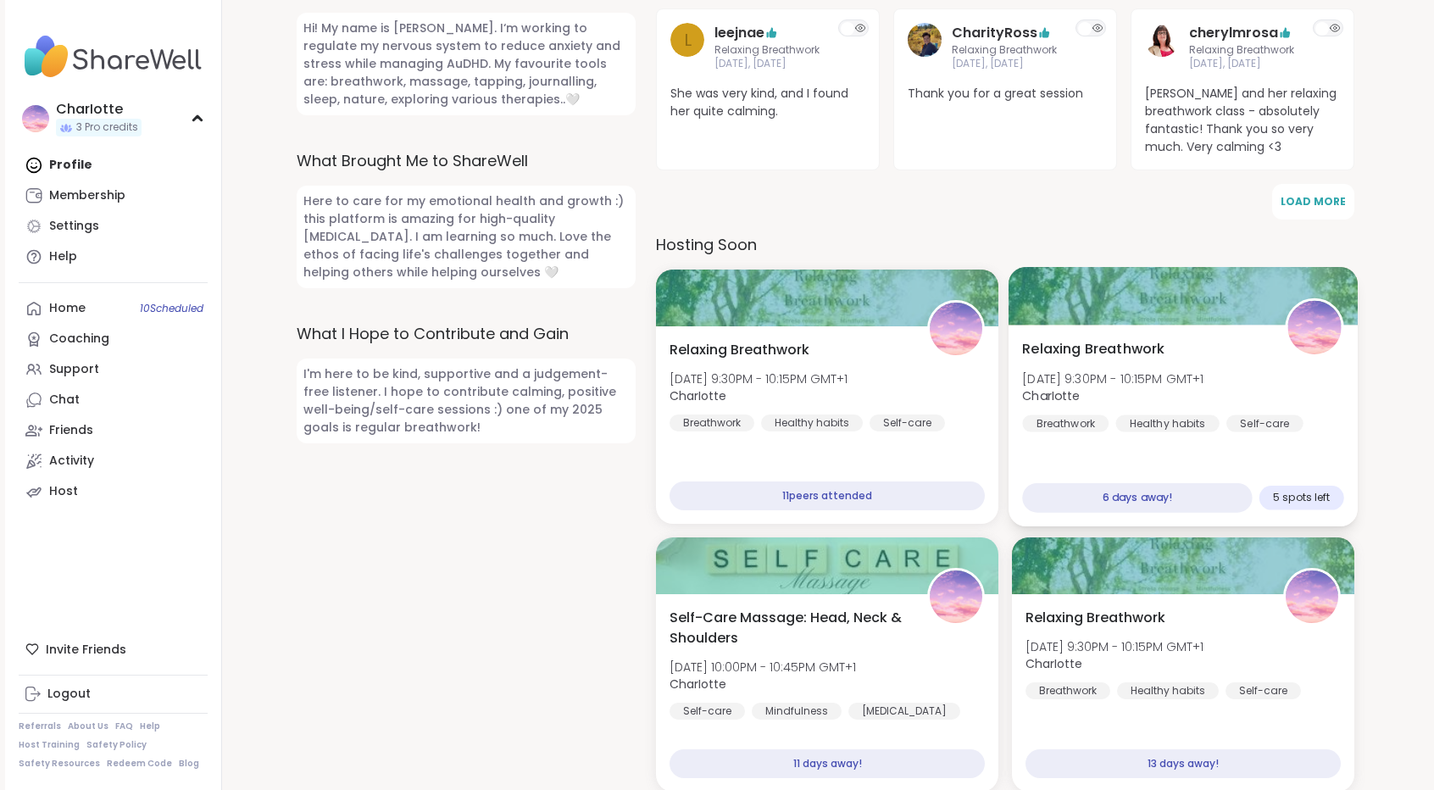
click at [1257, 267] on div at bounding box center [1182, 296] width 349 height 58
click at [1169, 339] on div "Relaxing Breathwork Mon, Oct 13 | 9:30PM - 10:15PM GMT+1 CharIotte Breathwork H…" at bounding box center [1182, 385] width 321 height 93
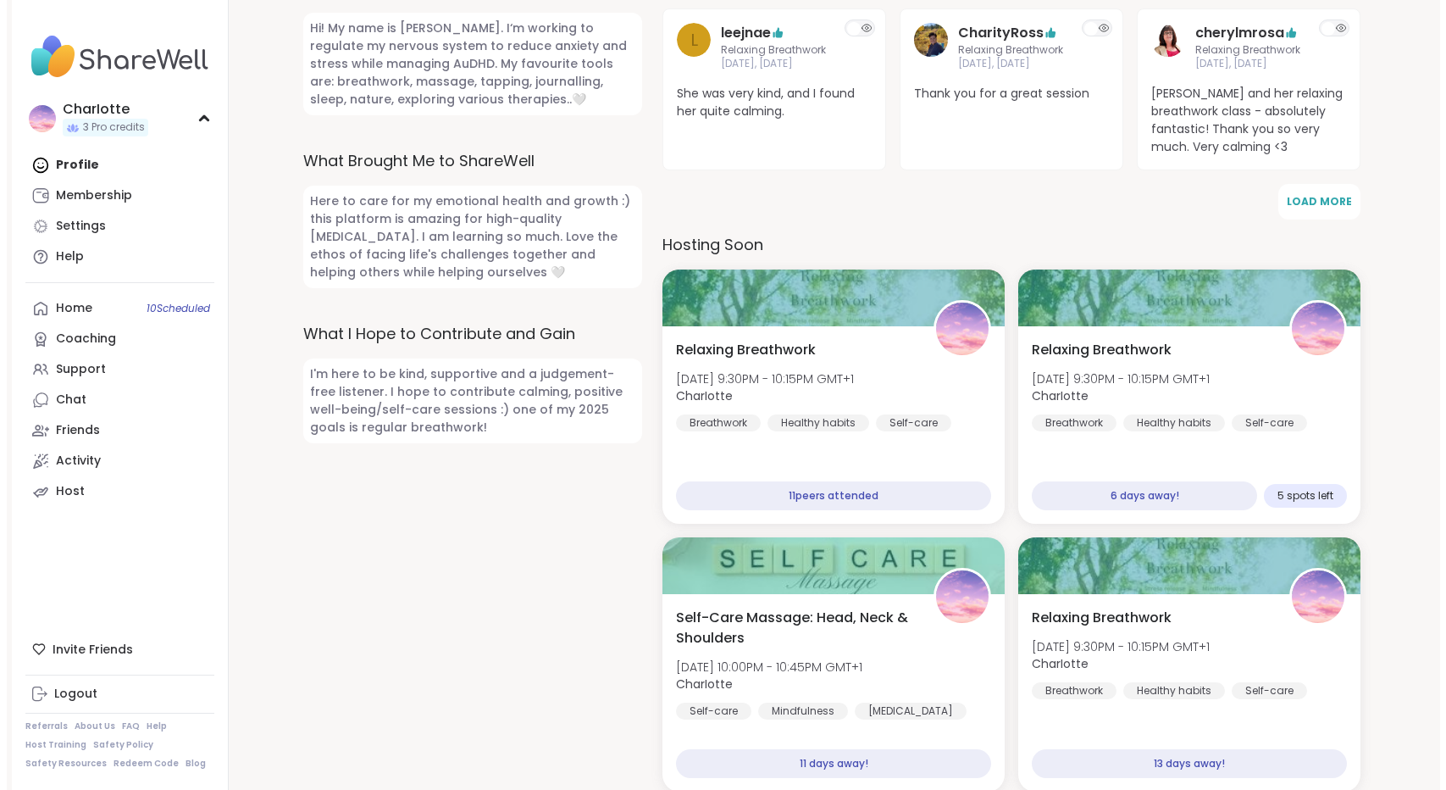
scroll to position [0, 0]
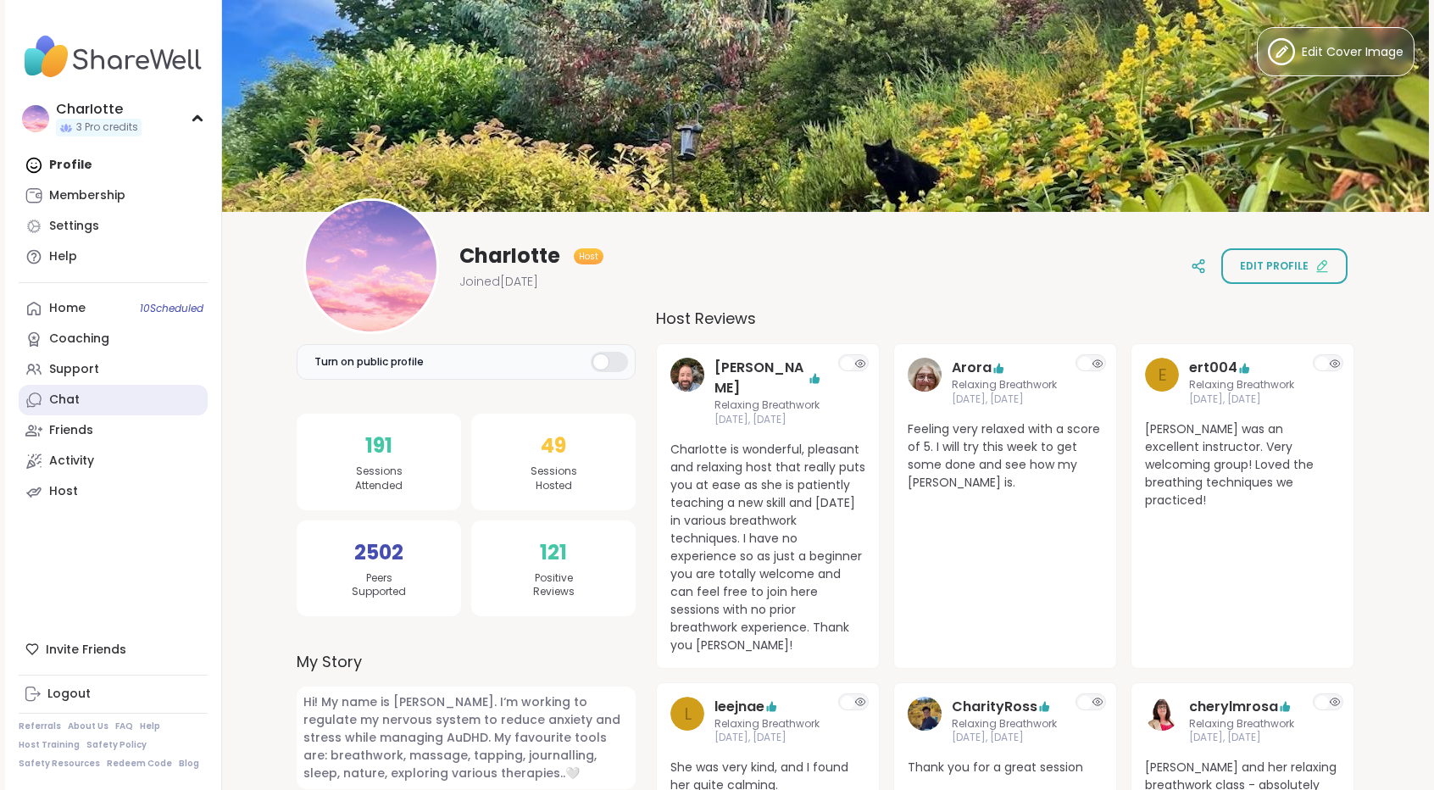
click at [87, 409] on link "Chat" at bounding box center [113, 400] width 189 height 31
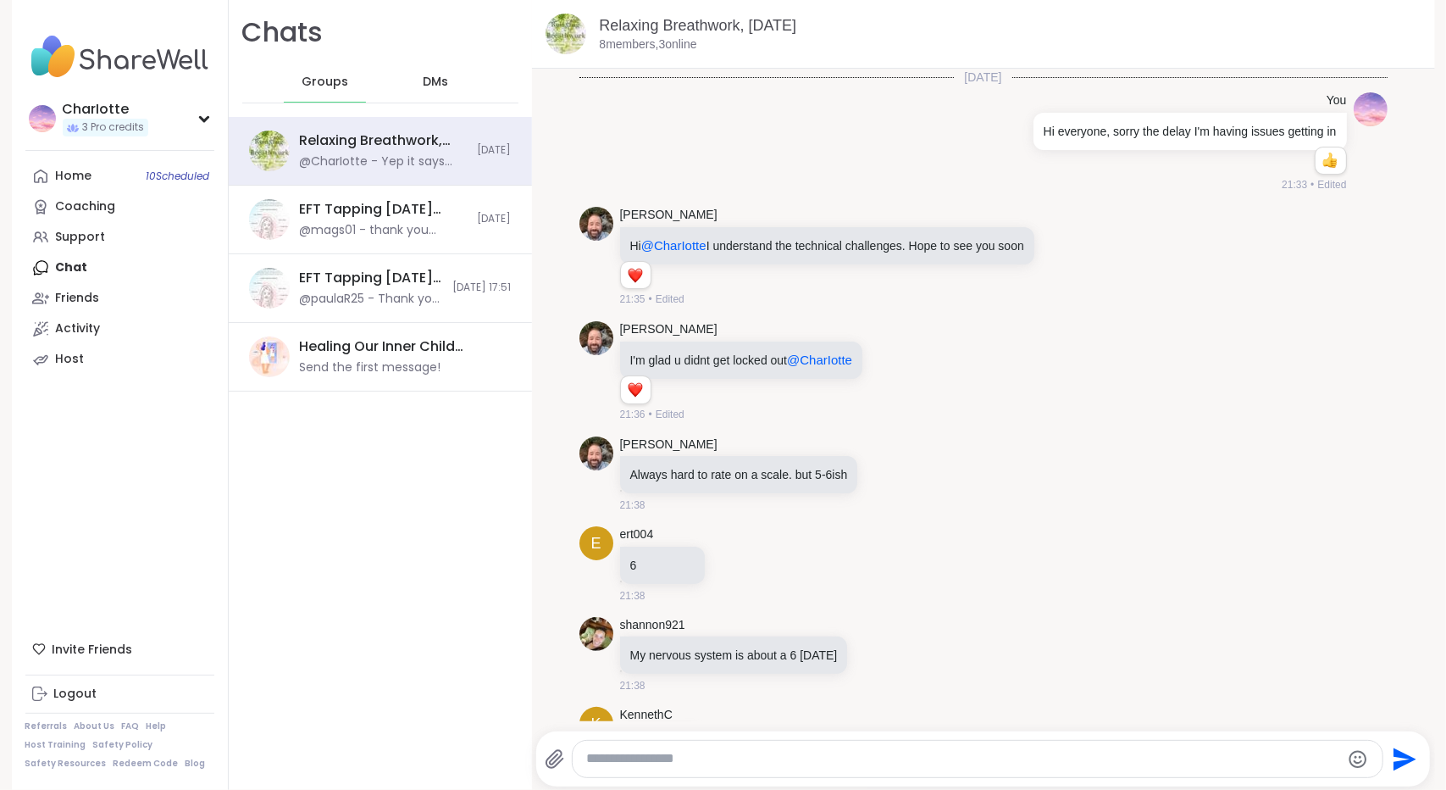
scroll to position [7903, 0]
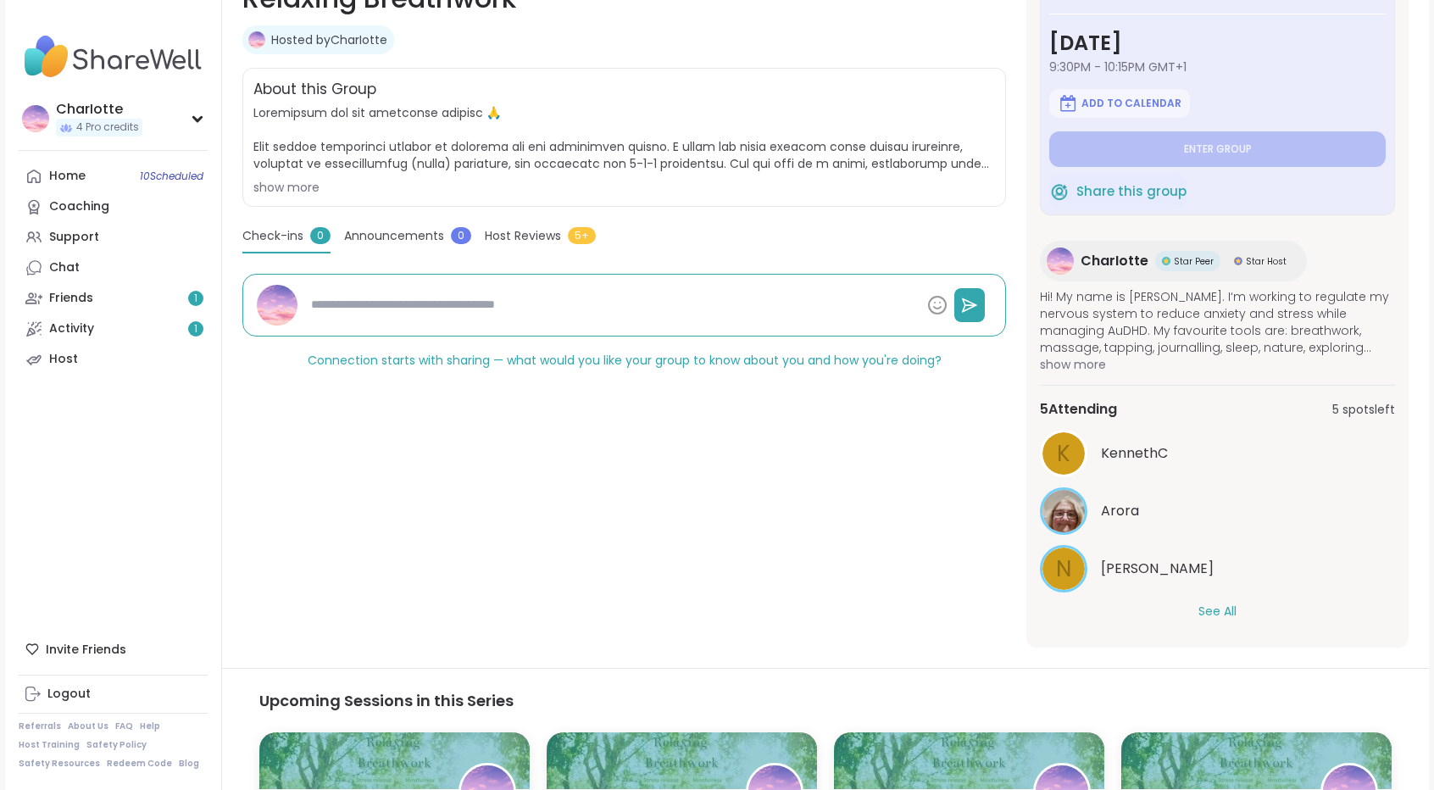
click at [1210, 614] on button "See All" at bounding box center [1217, 611] width 38 height 18
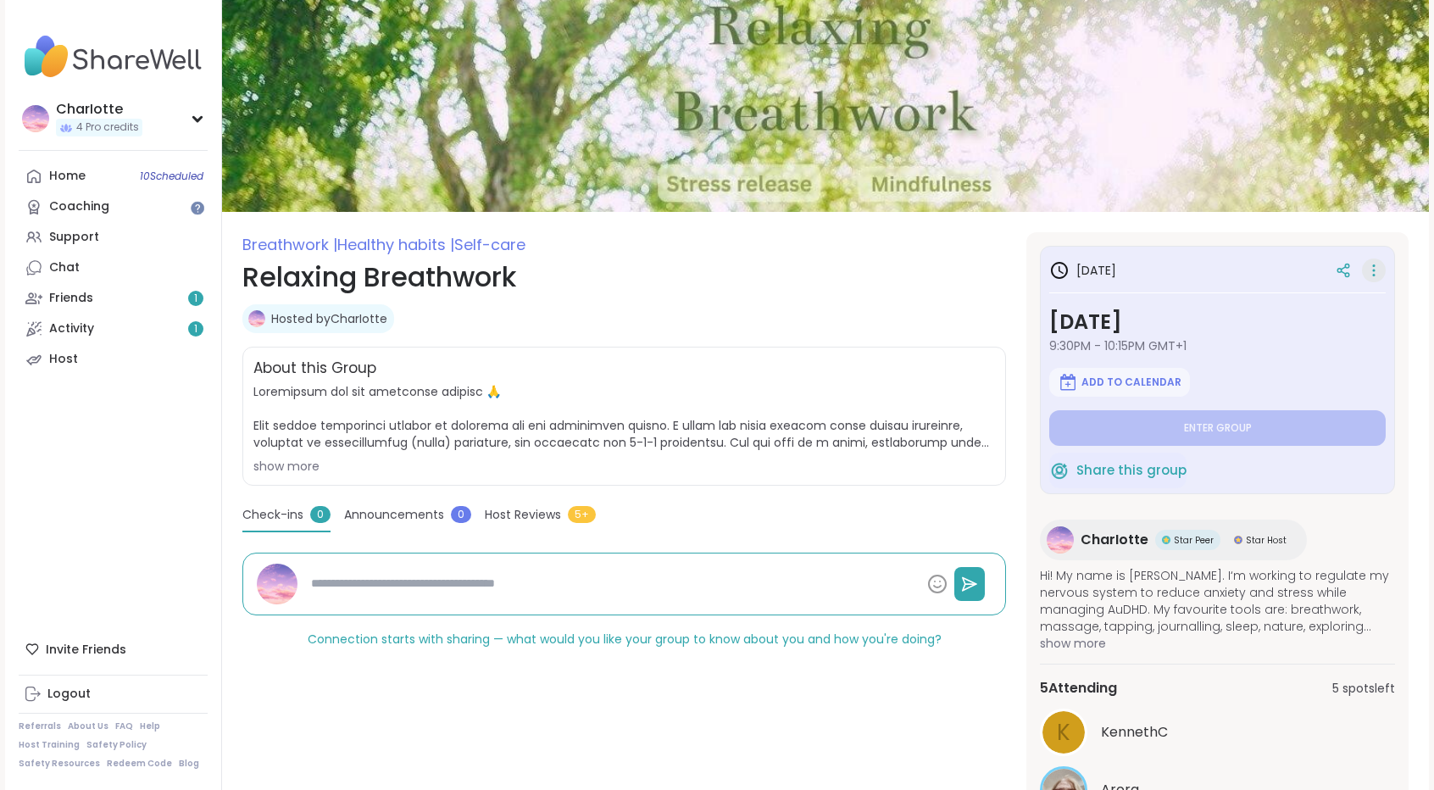
click at [1371, 274] on div at bounding box center [1374, 270] width 24 height 24
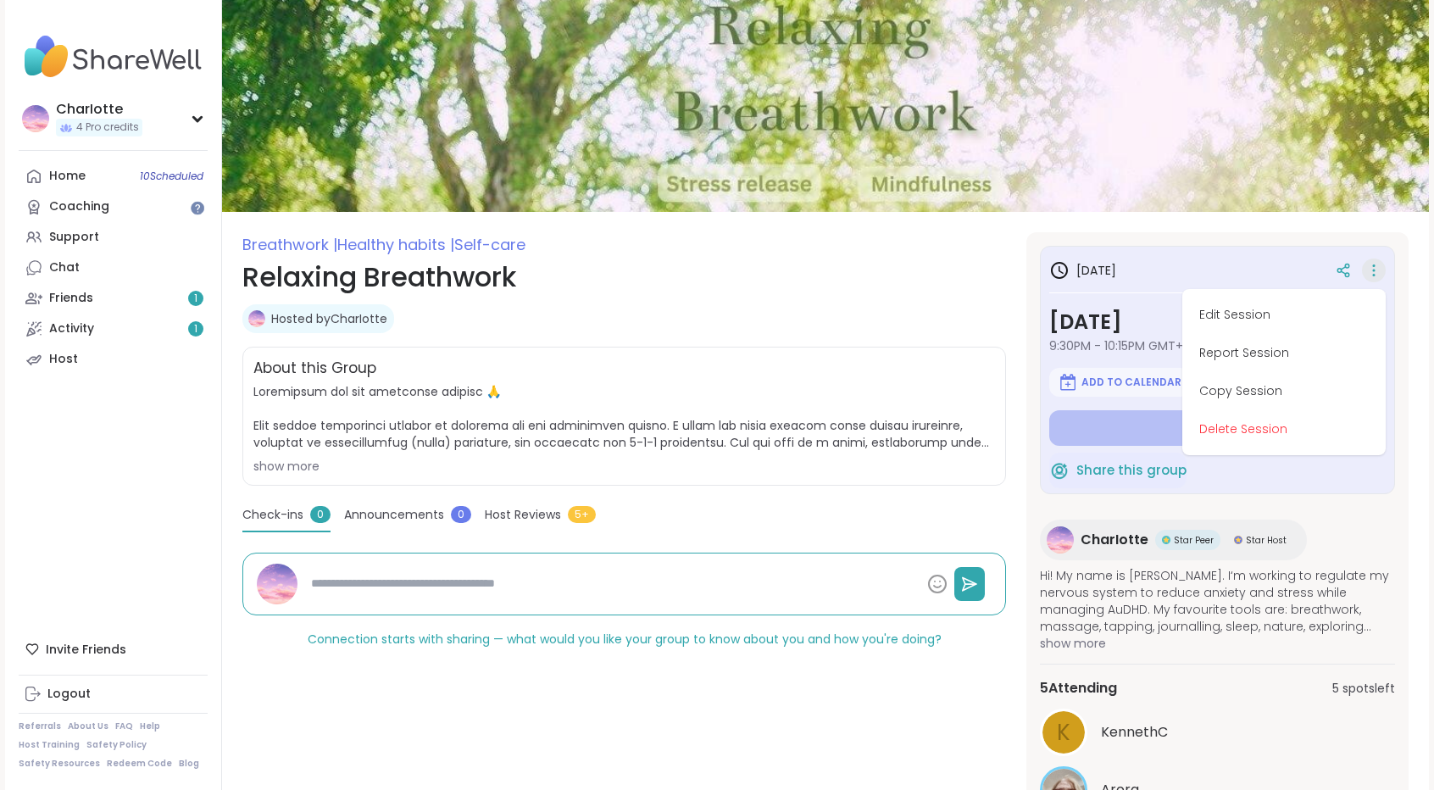
click at [1237, 263] on div "[DATE] Edit Session Report Session Copy Session Delete Session" at bounding box center [1217, 270] width 336 height 31
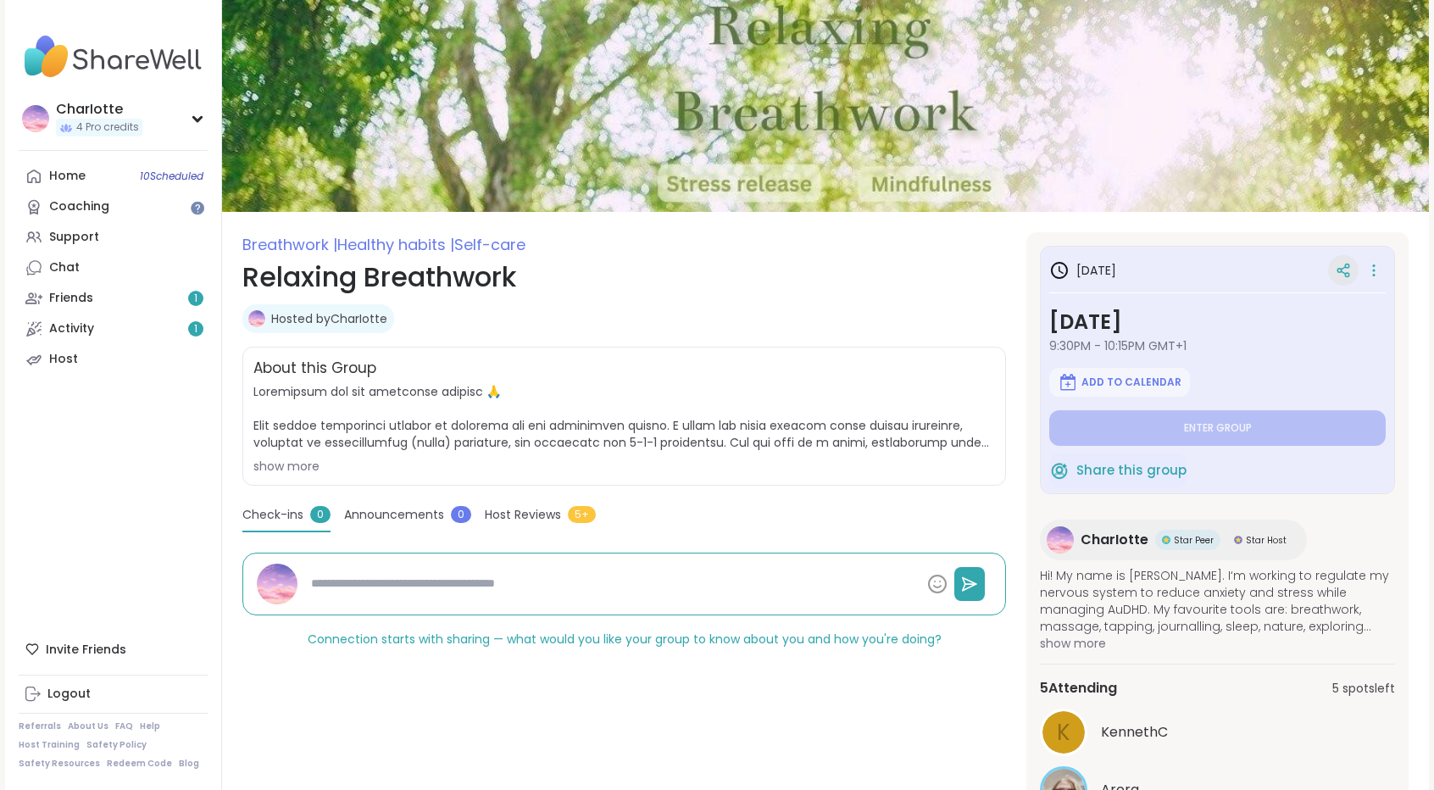
click at [1337, 269] on icon at bounding box center [1342, 270] width 15 height 15
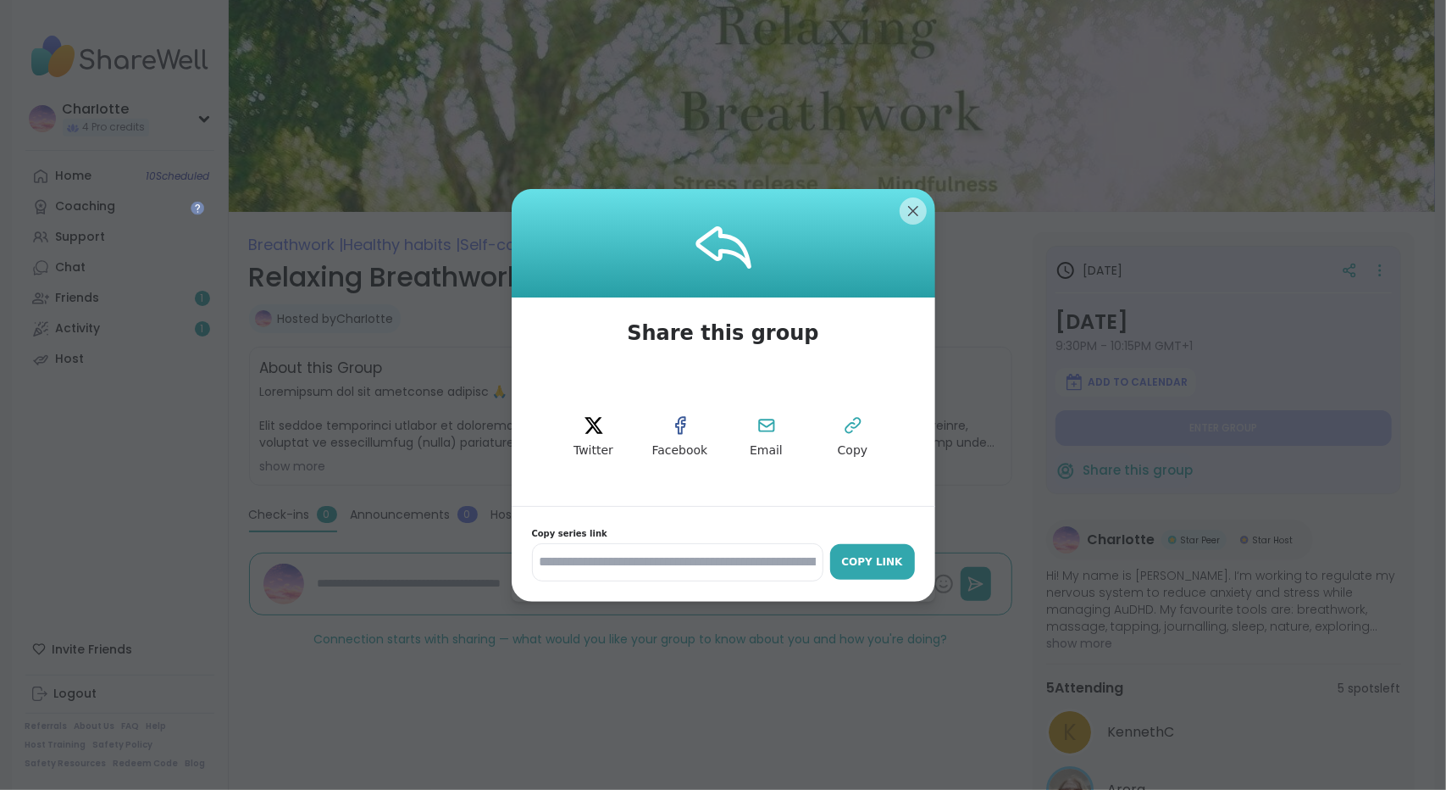
click at [850, 552] on button "Copy Link" at bounding box center [872, 562] width 85 height 36
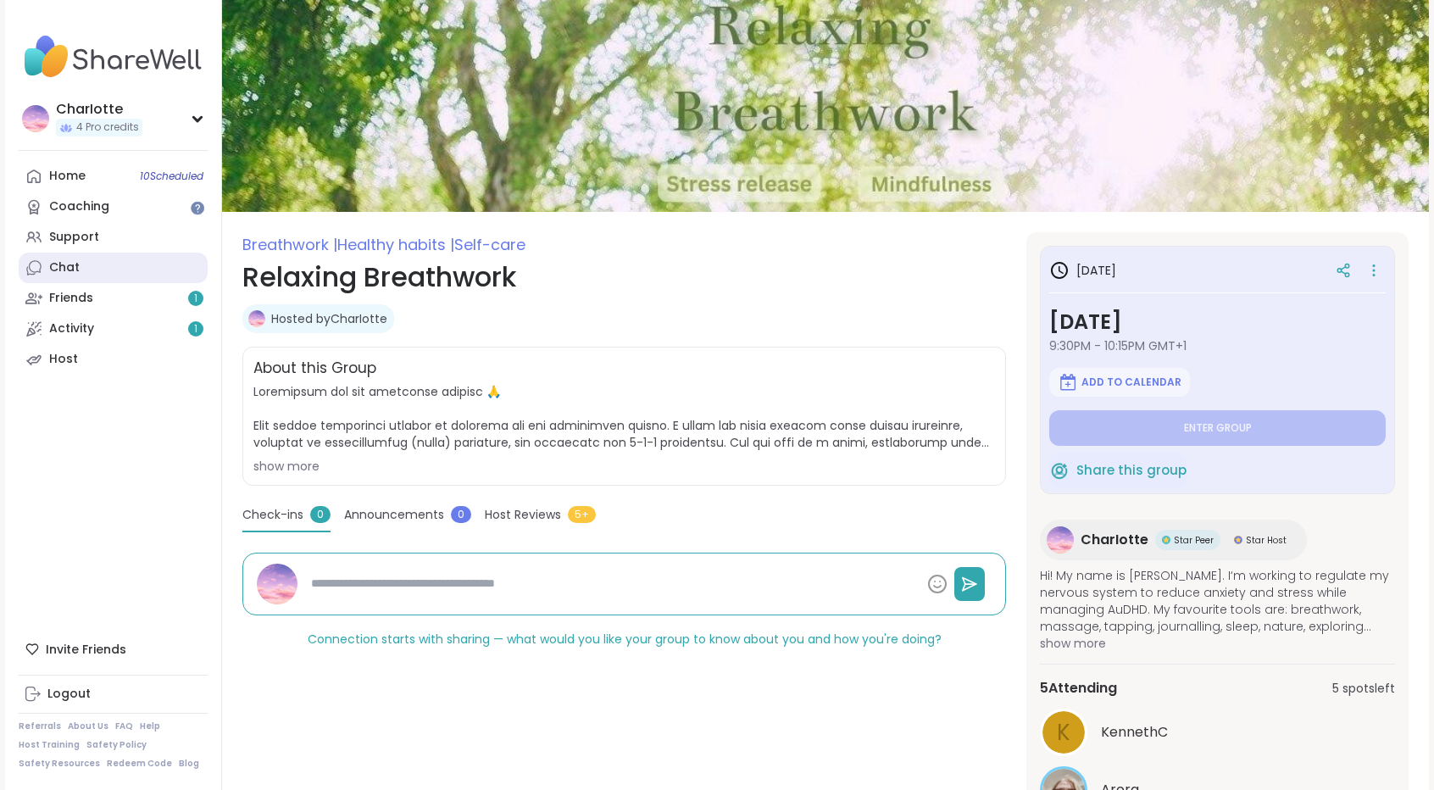
click at [98, 270] on link "Chat" at bounding box center [113, 268] width 189 height 31
type textarea "*"
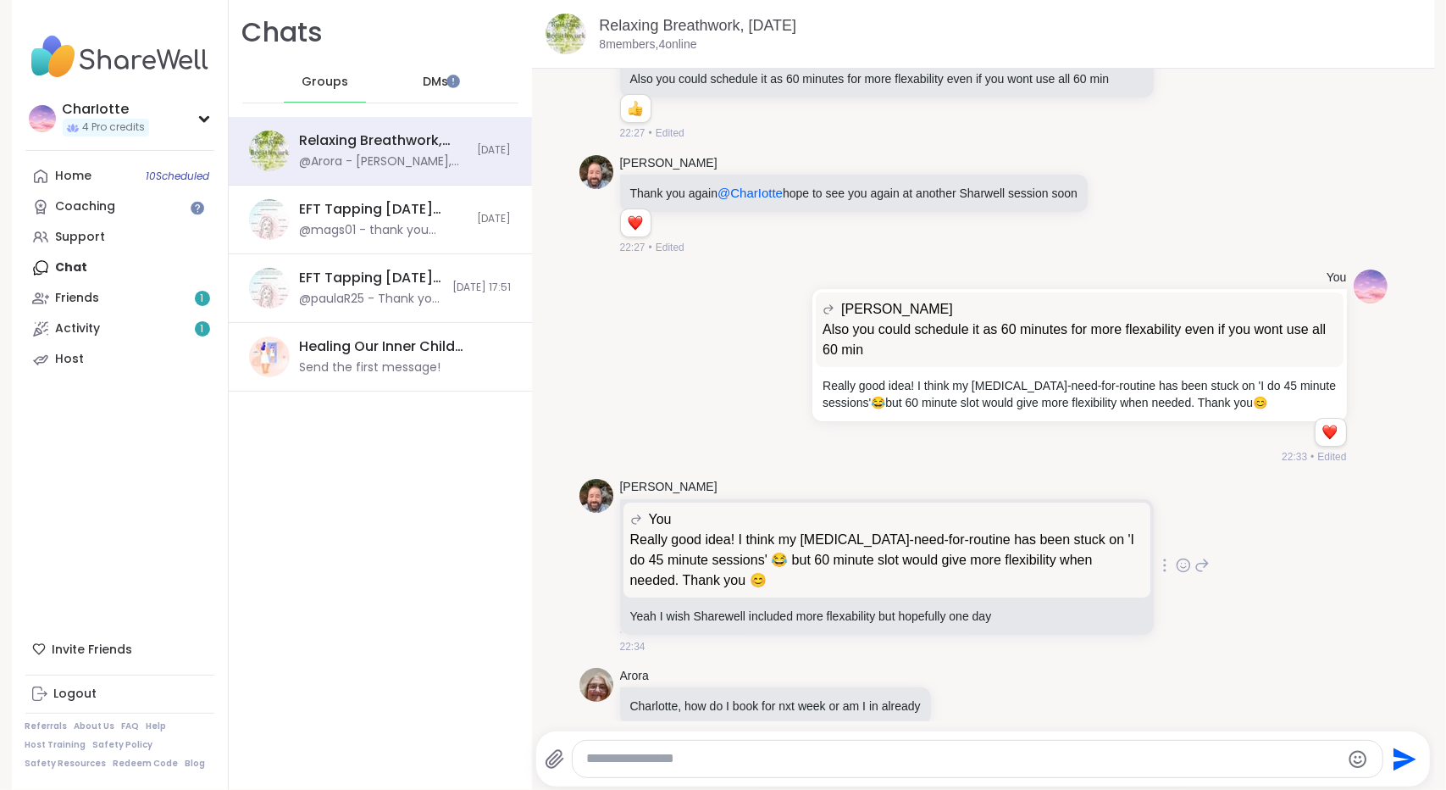
click at [1176, 557] on icon at bounding box center [1183, 565] width 15 height 17
click at [1032, 521] on button "Select Reaction: Heart" at bounding box center [1049, 538] width 34 height 34
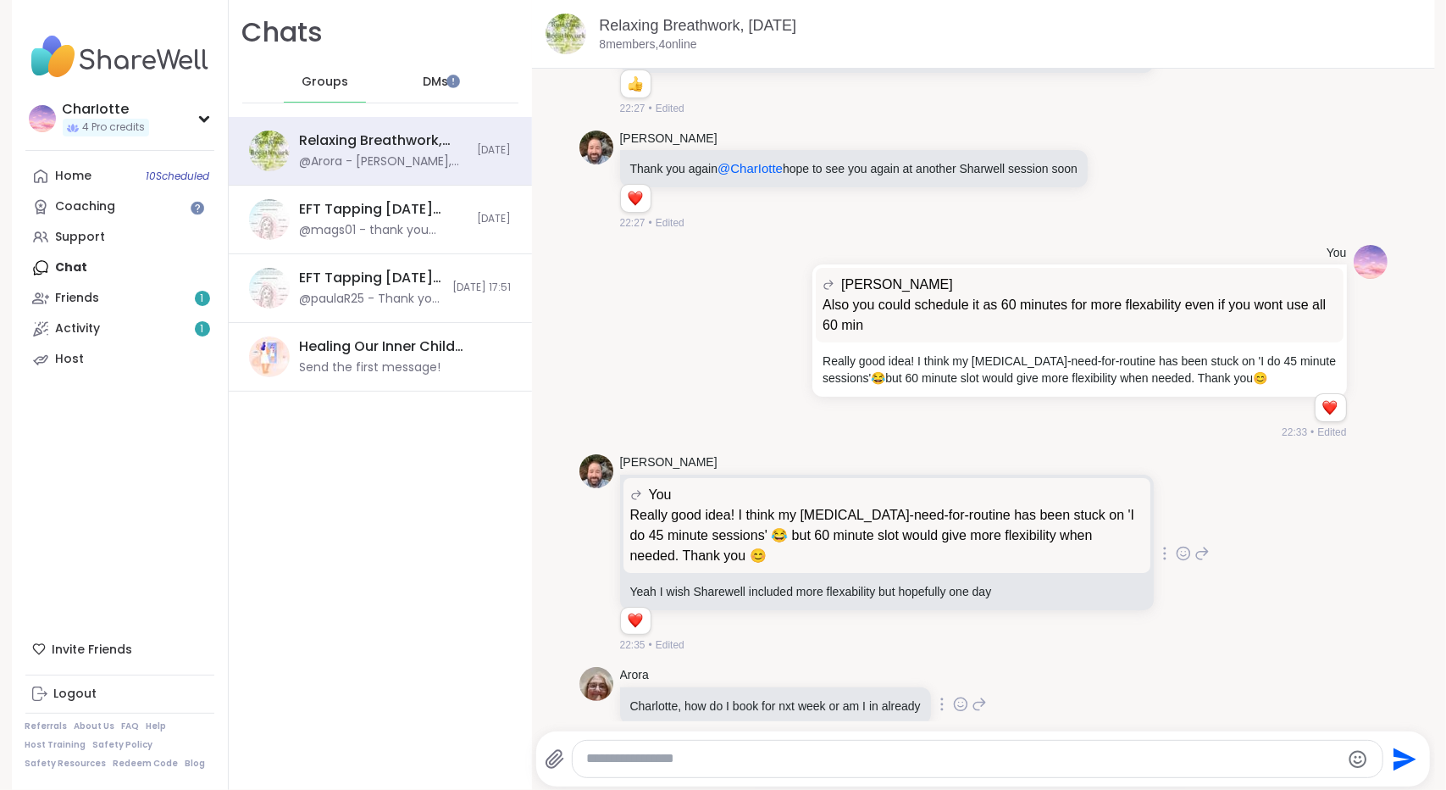
click at [977, 699] on icon at bounding box center [980, 705] width 12 height 12
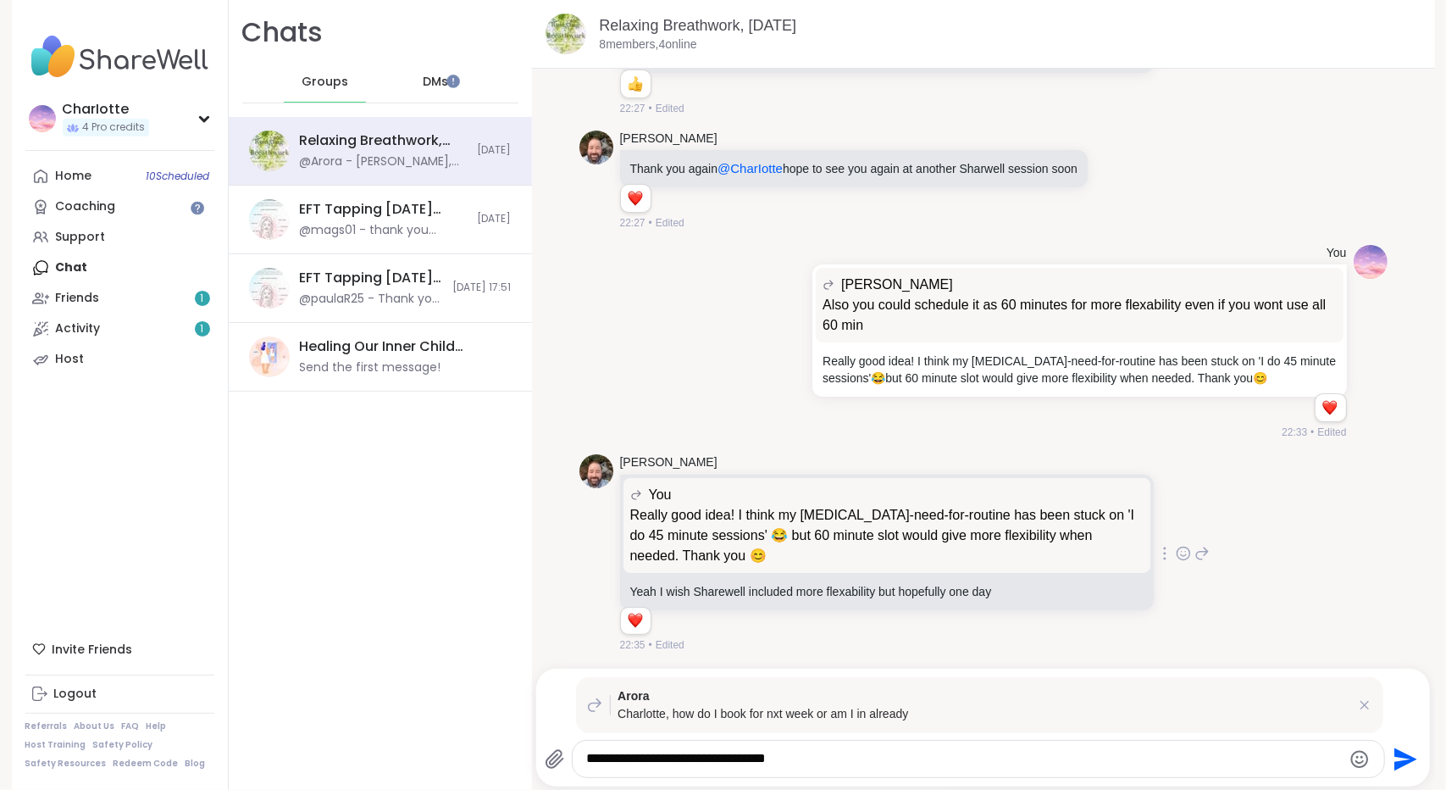
click at [1352, 768] on icon "Emoji picker" at bounding box center [1360, 759] width 20 height 20
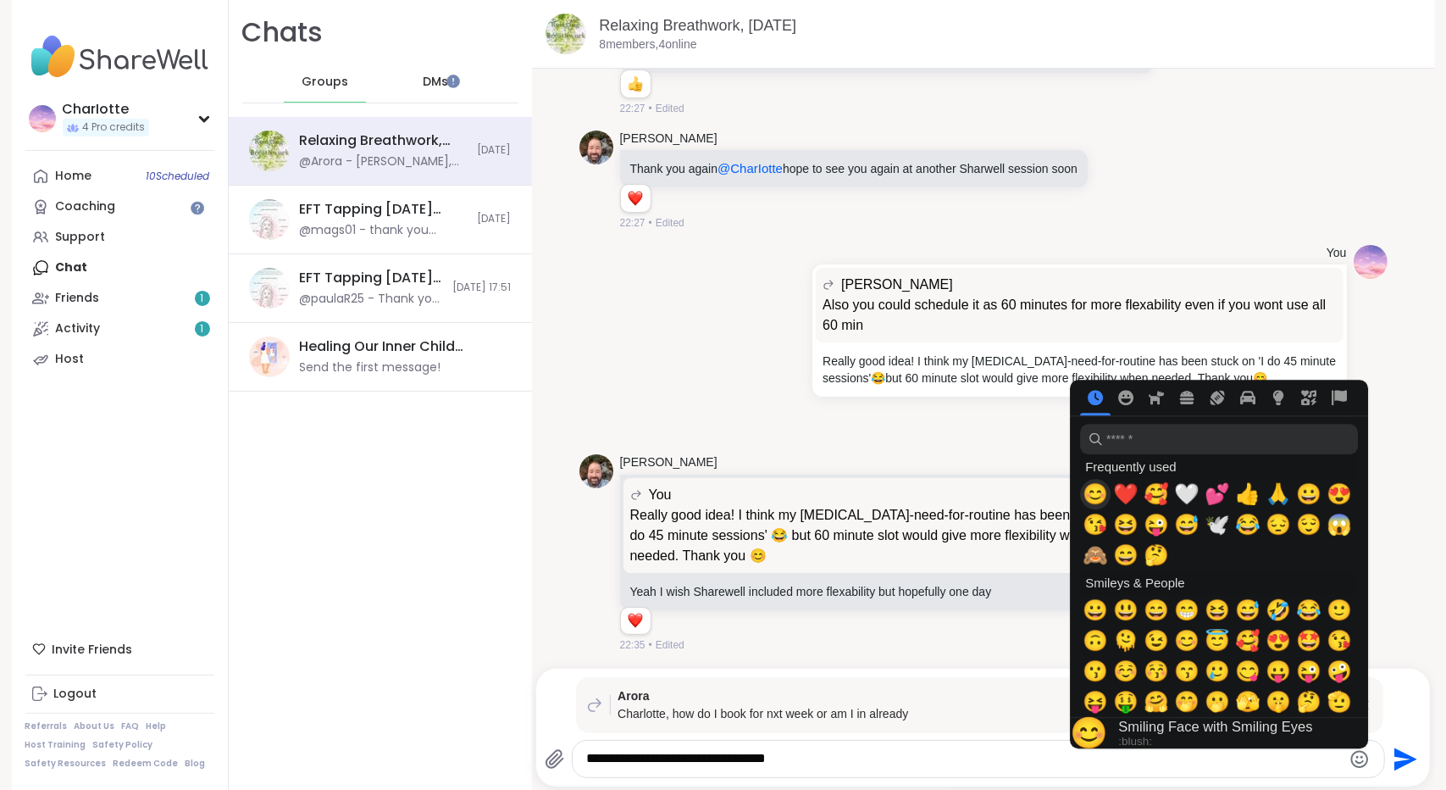
click at [1095, 497] on span "😊" at bounding box center [1095, 494] width 25 height 24
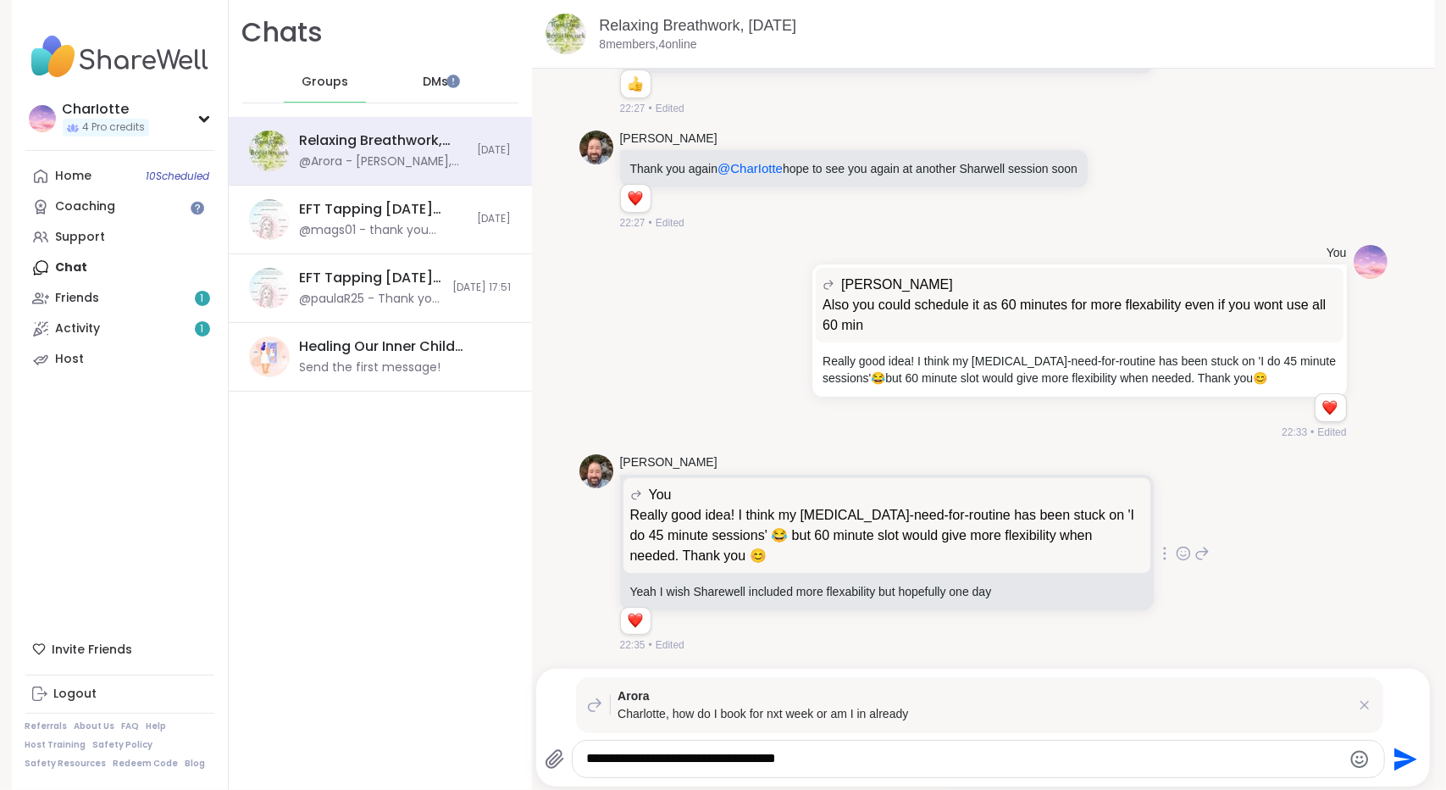
click at [857, 758] on textarea "**********" at bounding box center [963, 759] width 755 height 18
paste textarea "**********"
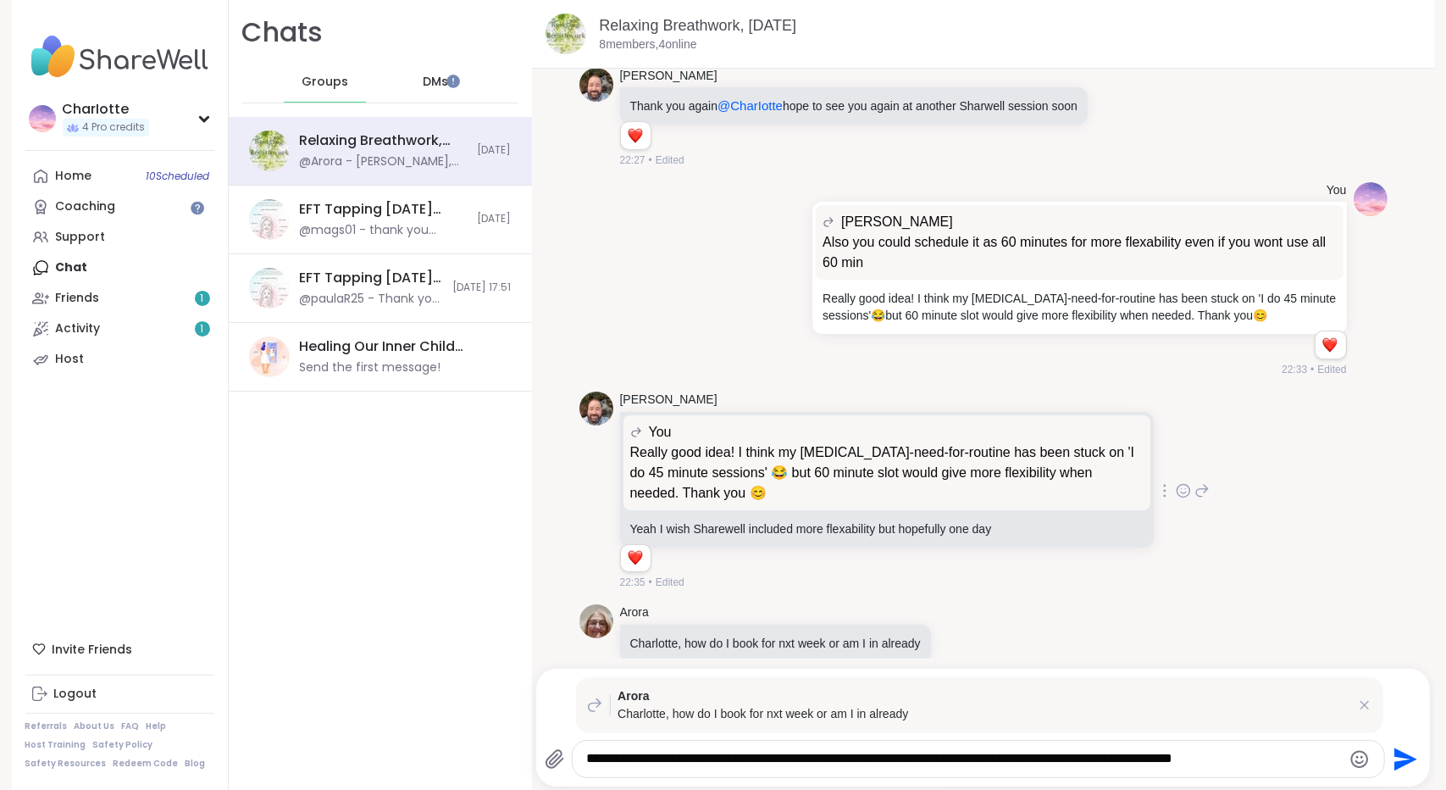
click at [1320, 752] on textarea "**********" at bounding box center [963, 759] width 755 height 18
click at [609, 763] on textarea "**********" at bounding box center [963, 759] width 755 height 18
type textarea "**********"
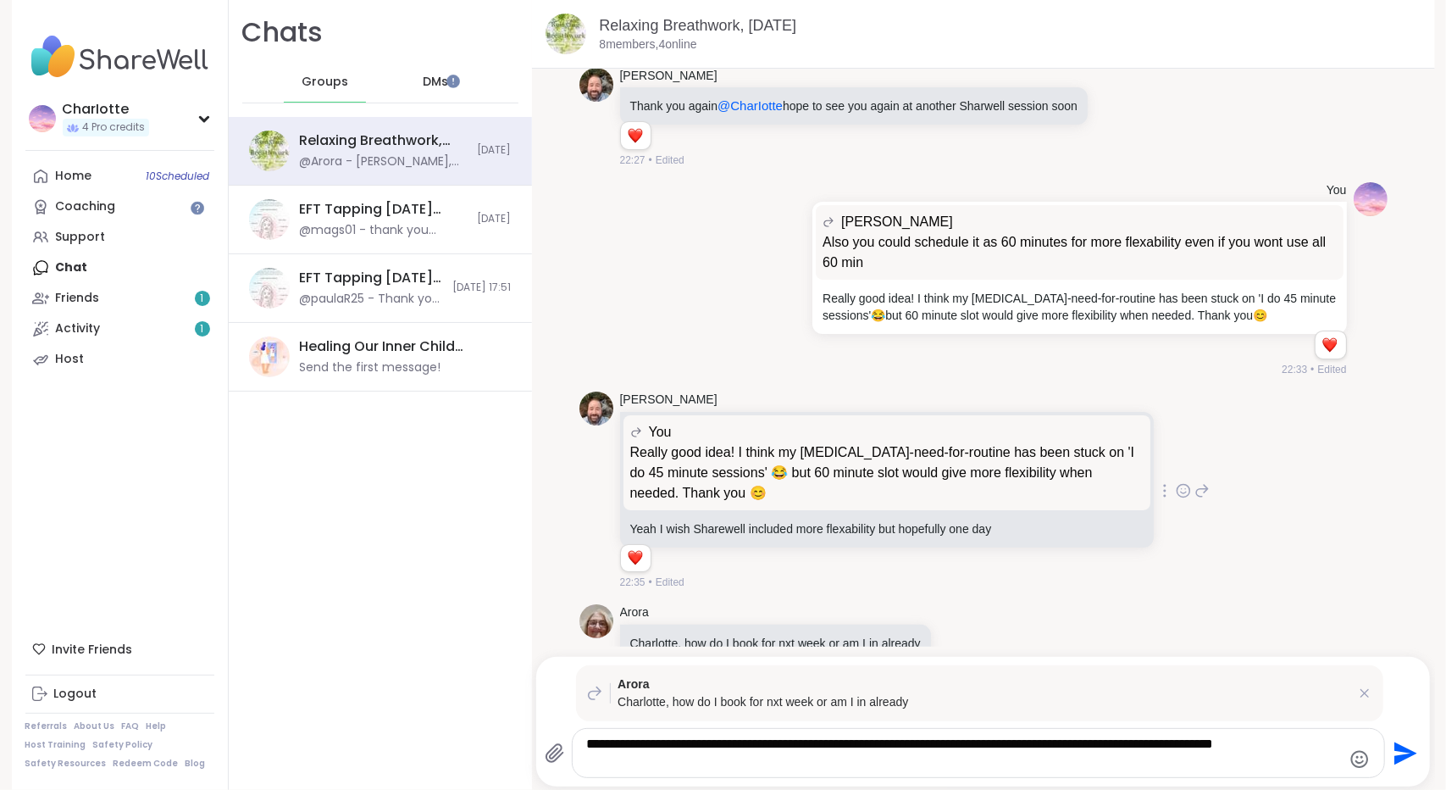
click at [749, 765] on textarea "**********" at bounding box center [963, 753] width 755 height 35
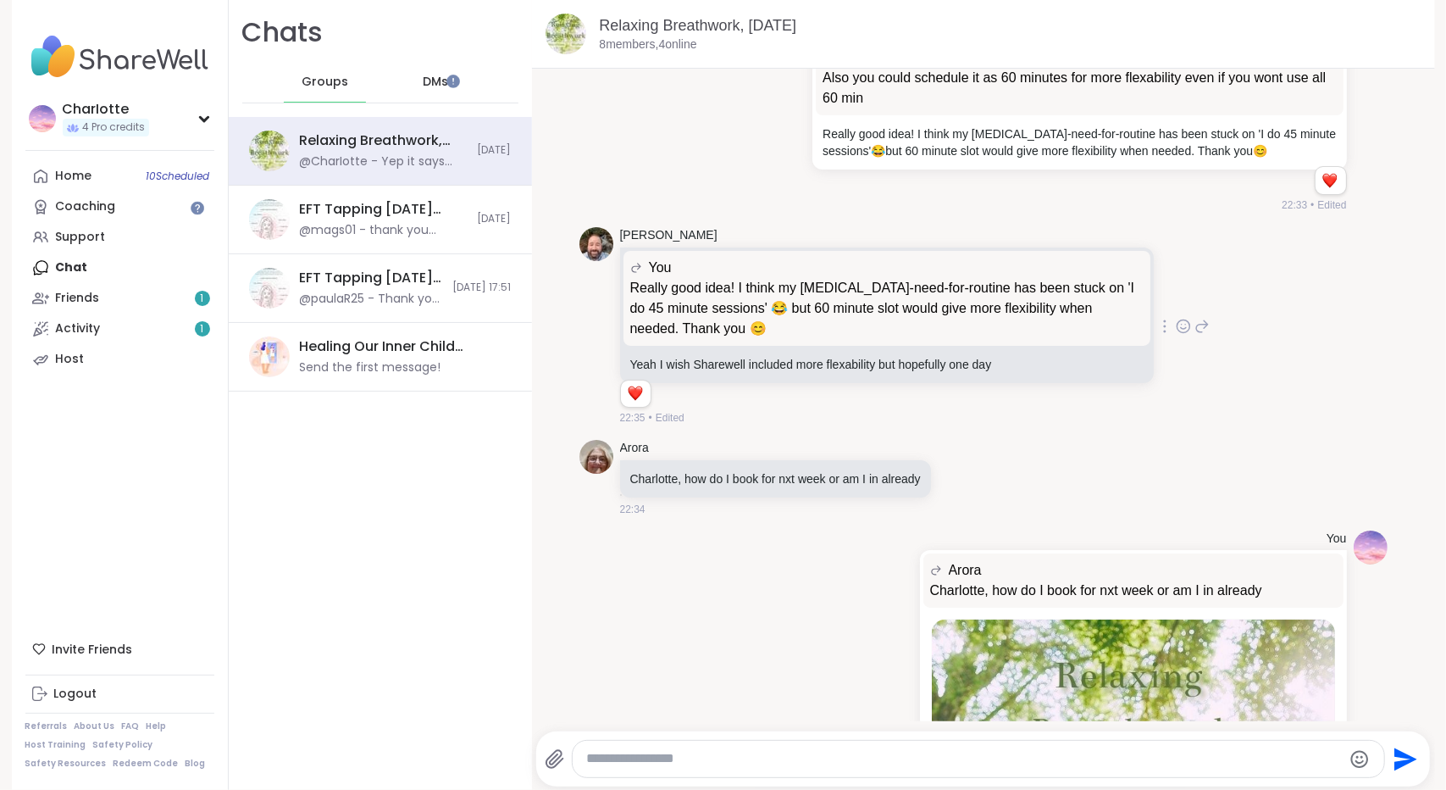
scroll to position [7903, 0]
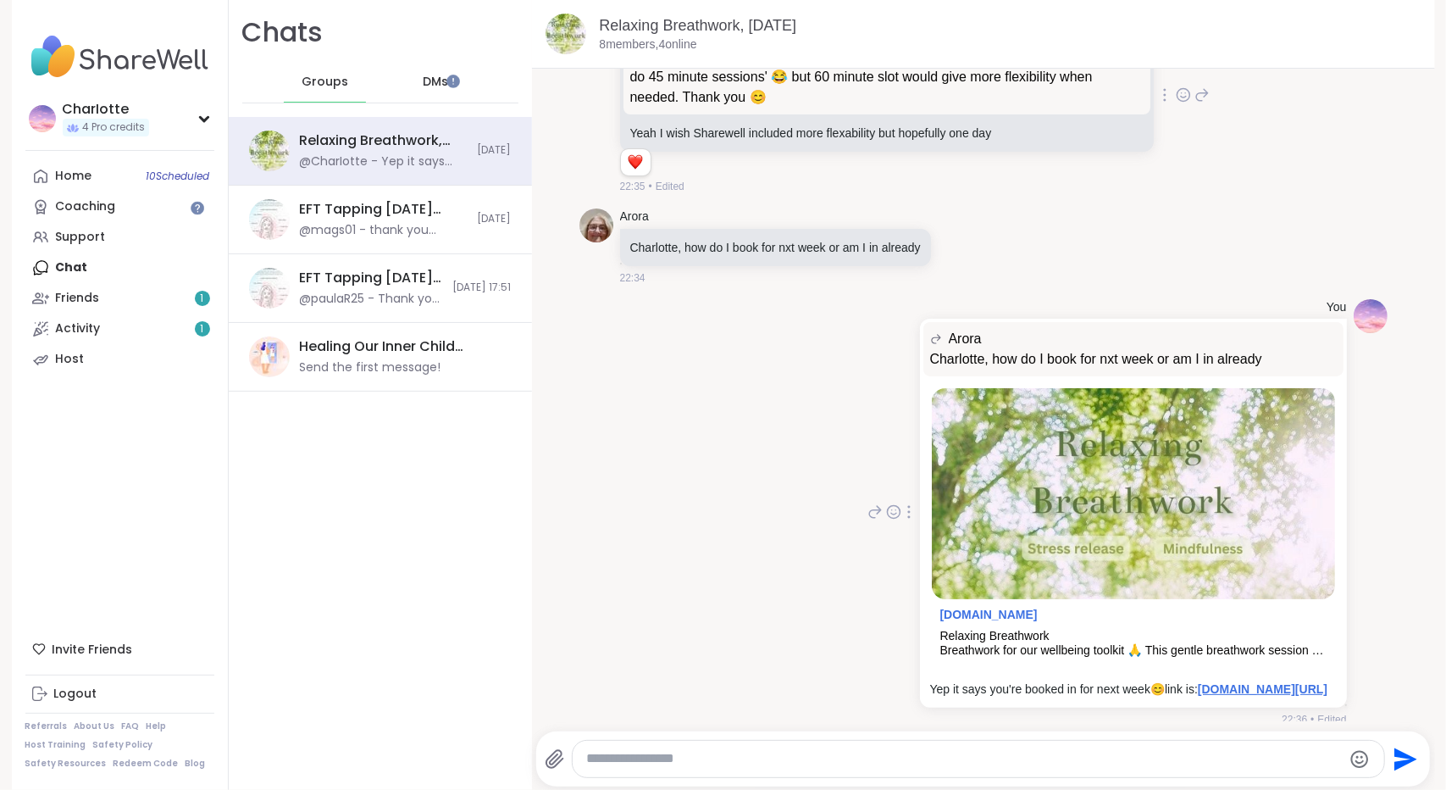
click at [1198, 682] on link "sharewellnow.com/series/0fc751e1-0efd-40c6-8df7-d897672c3f1c" at bounding box center [1263, 689] width 130 height 14
click at [362, 242] on div "EFT Tapping Monday Practice, Oct 06 @mags01 - thank you Jill, my nervous system…" at bounding box center [380, 220] width 303 height 69
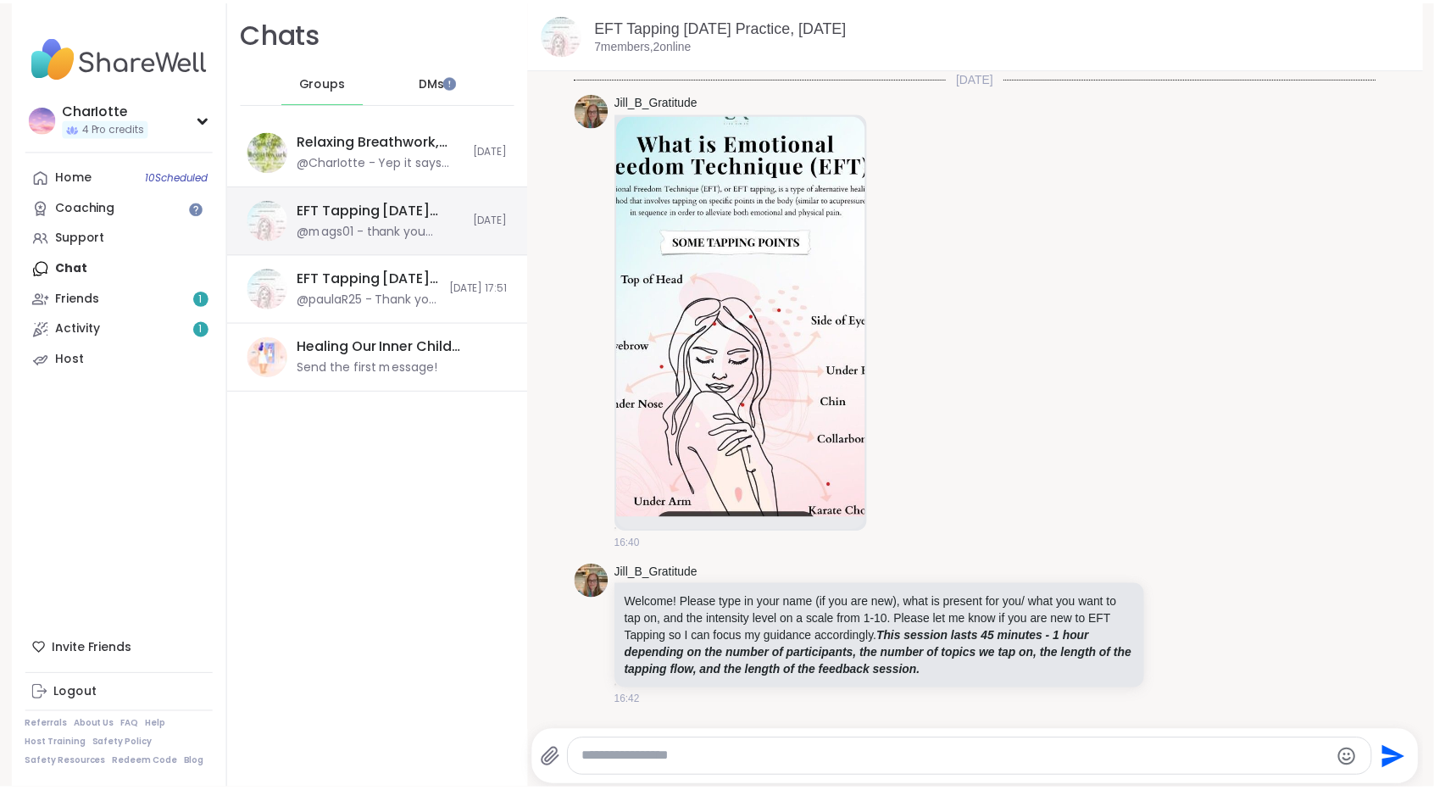
scroll to position [1667, 0]
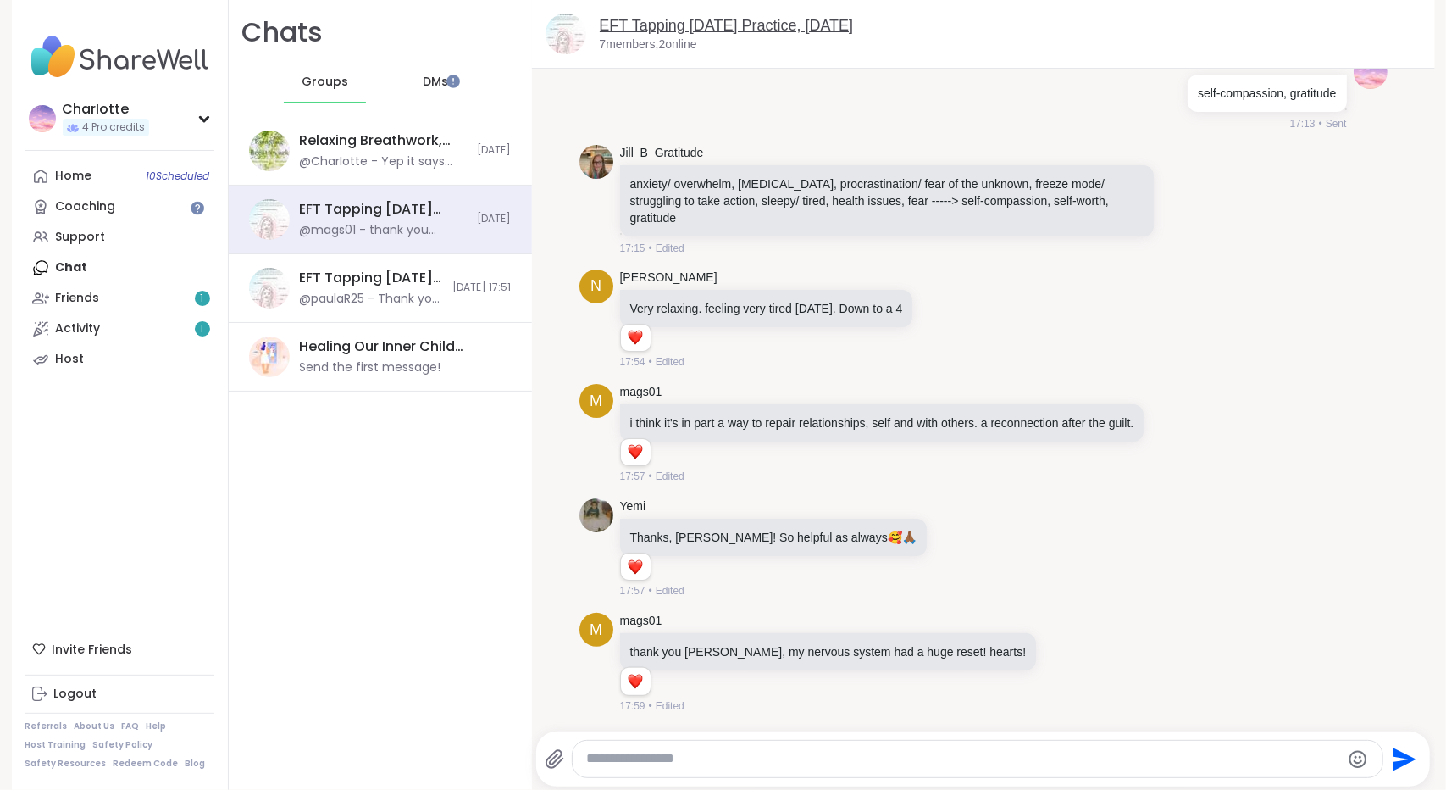
click at [732, 26] on link "EFT Tapping Monday Practice, Oct 06" at bounding box center [727, 25] width 254 height 17
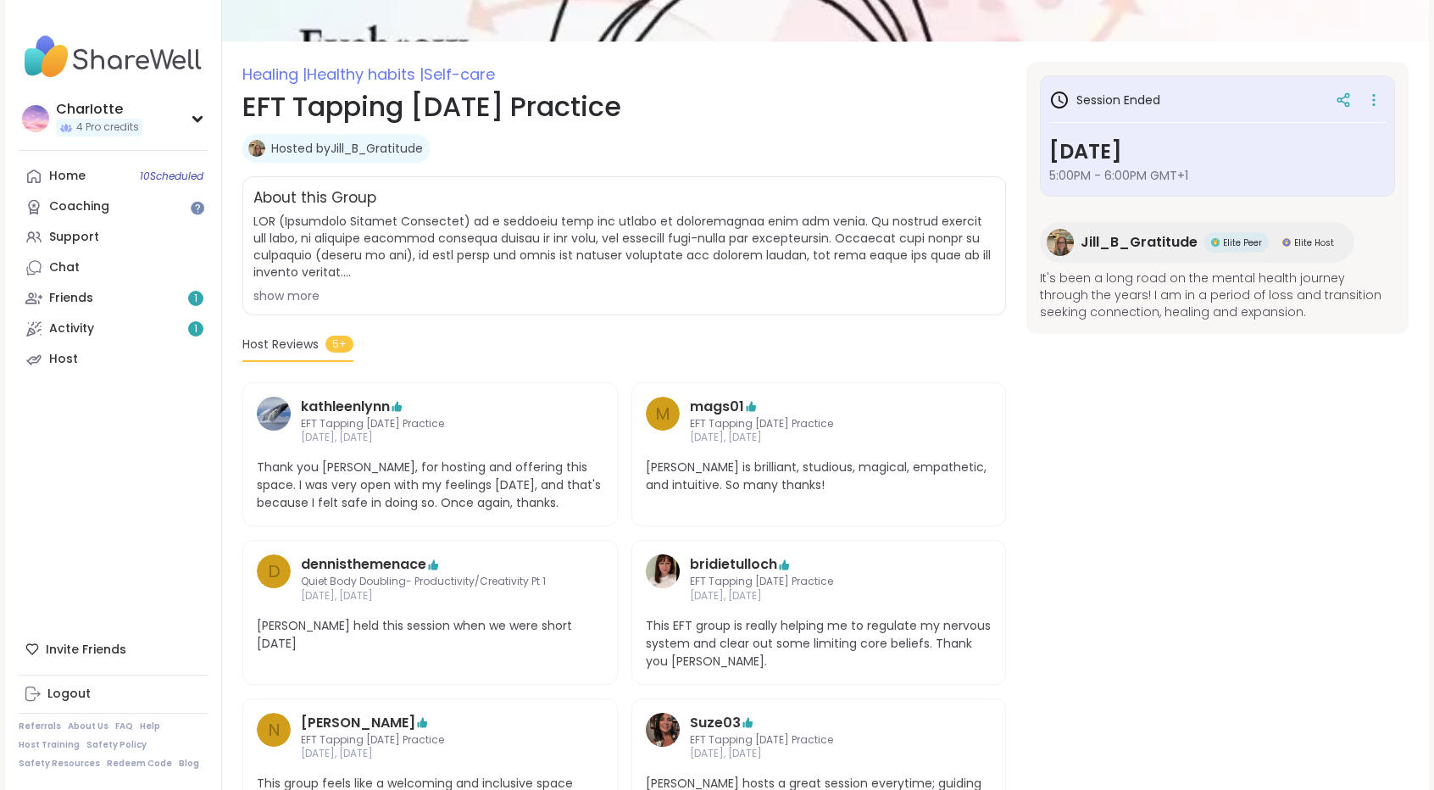
scroll to position [192, 0]
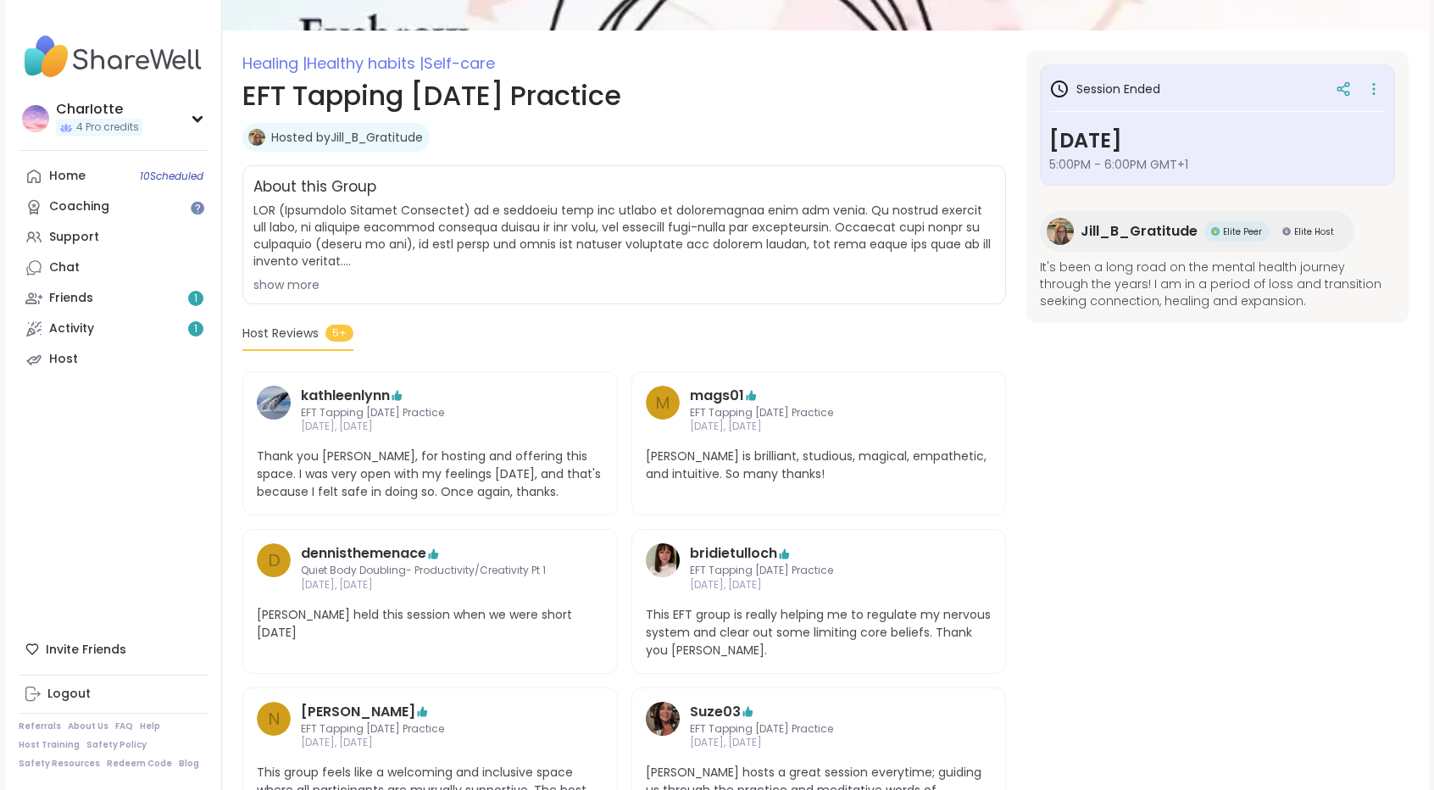
click at [346, 142] on link "Hosted by Jill_B_Gratitude" at bounding box center [347, 137] width 152 height 17
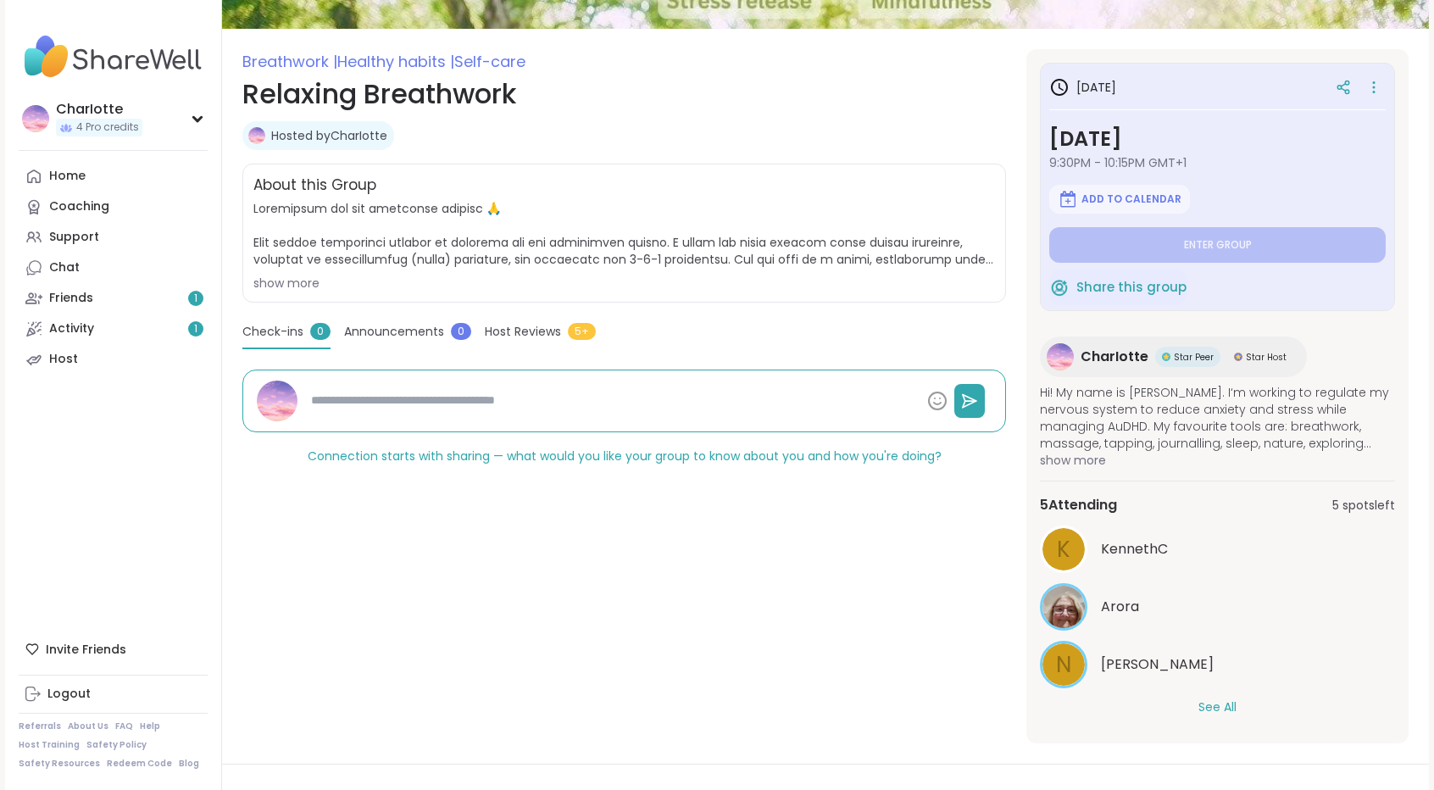
scroll to position [193, 0]
click at [1218, 708] on button "See All" at bounding box center [1217, 707] width 38 height 18
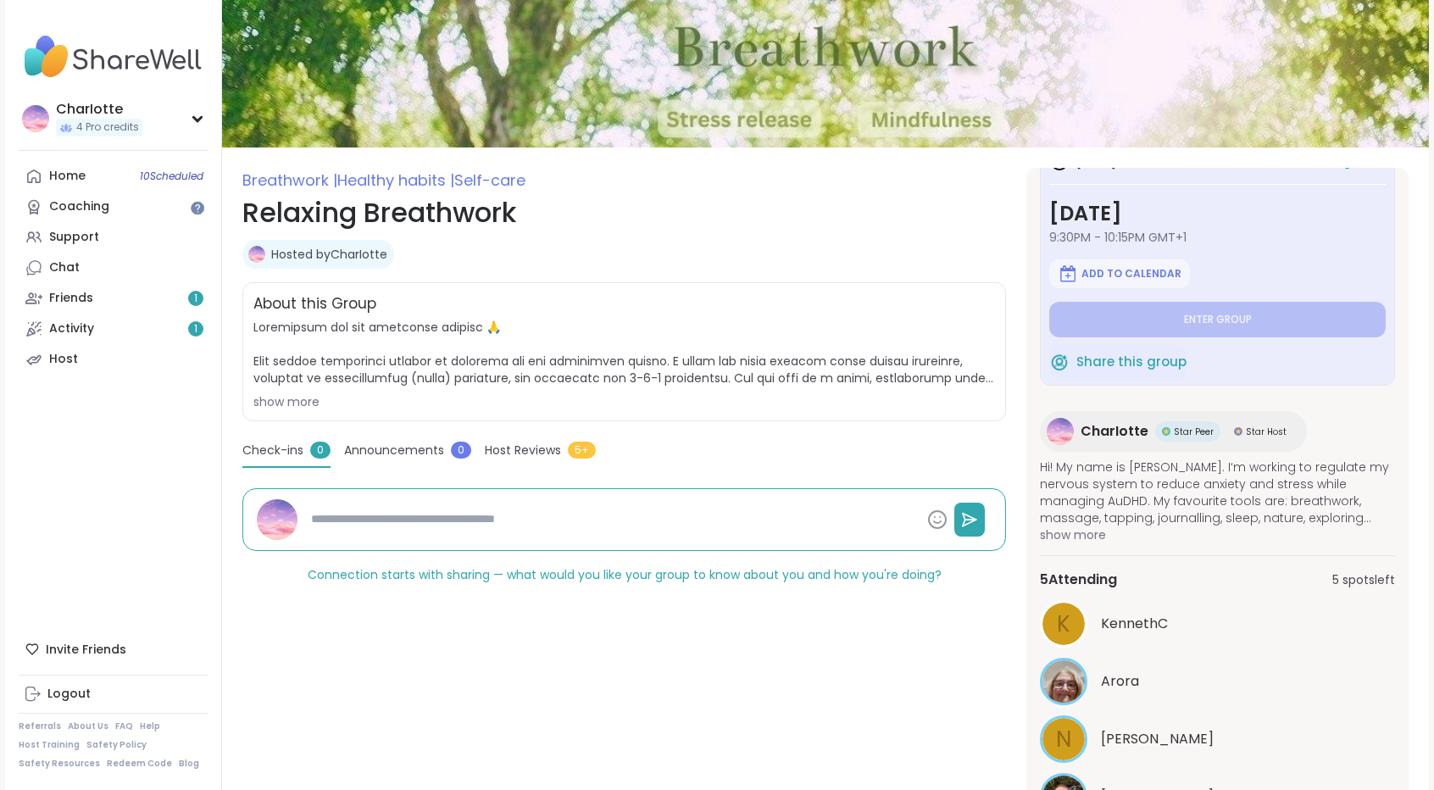
scroll to position [0, 0]
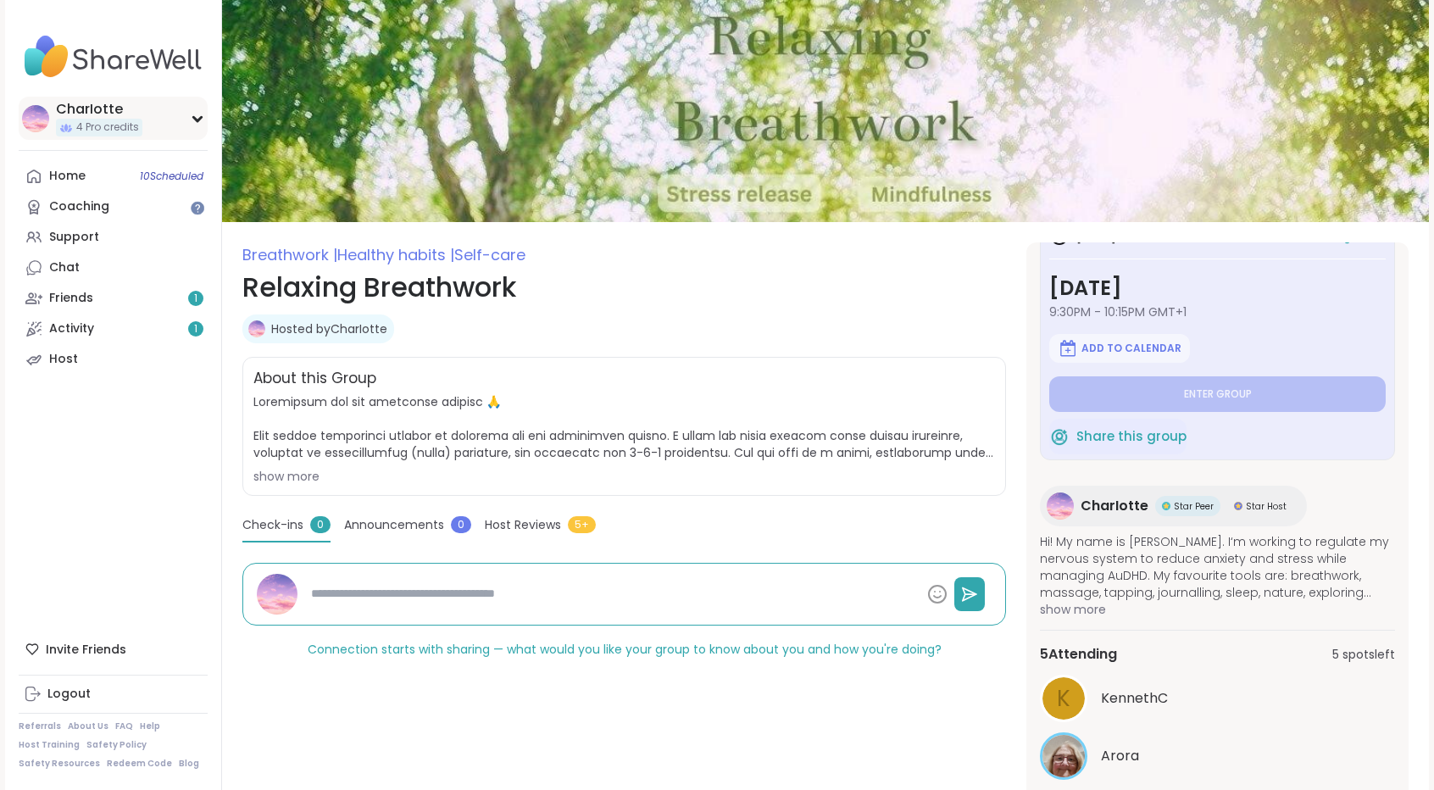
click at [127, 138] on div "CharIotte 4 Pro credits" at bounding box center [113, 118] width 189 height 43
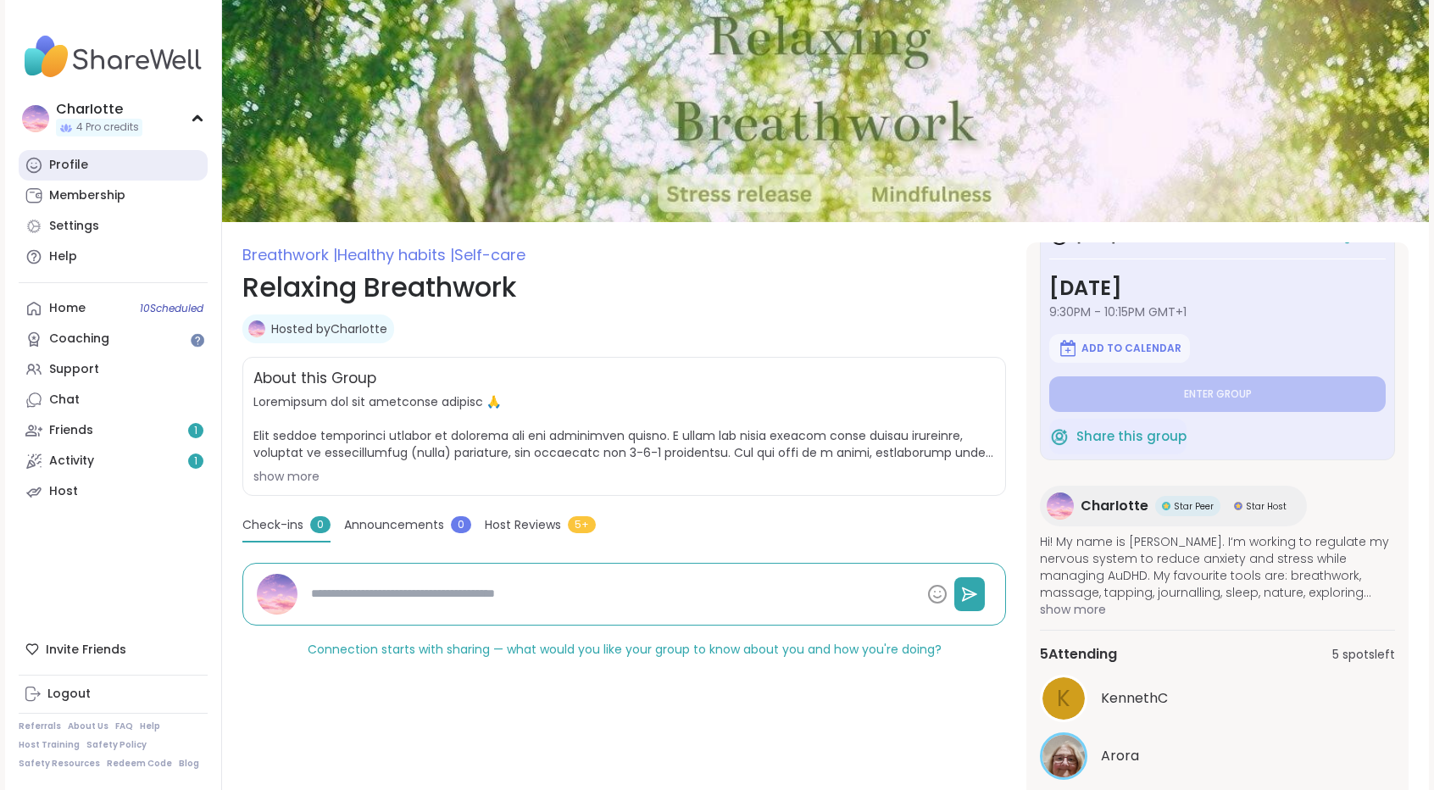
click at [118, 163] on link "Profile" at bounding box center [113, 165] width 189 height 31
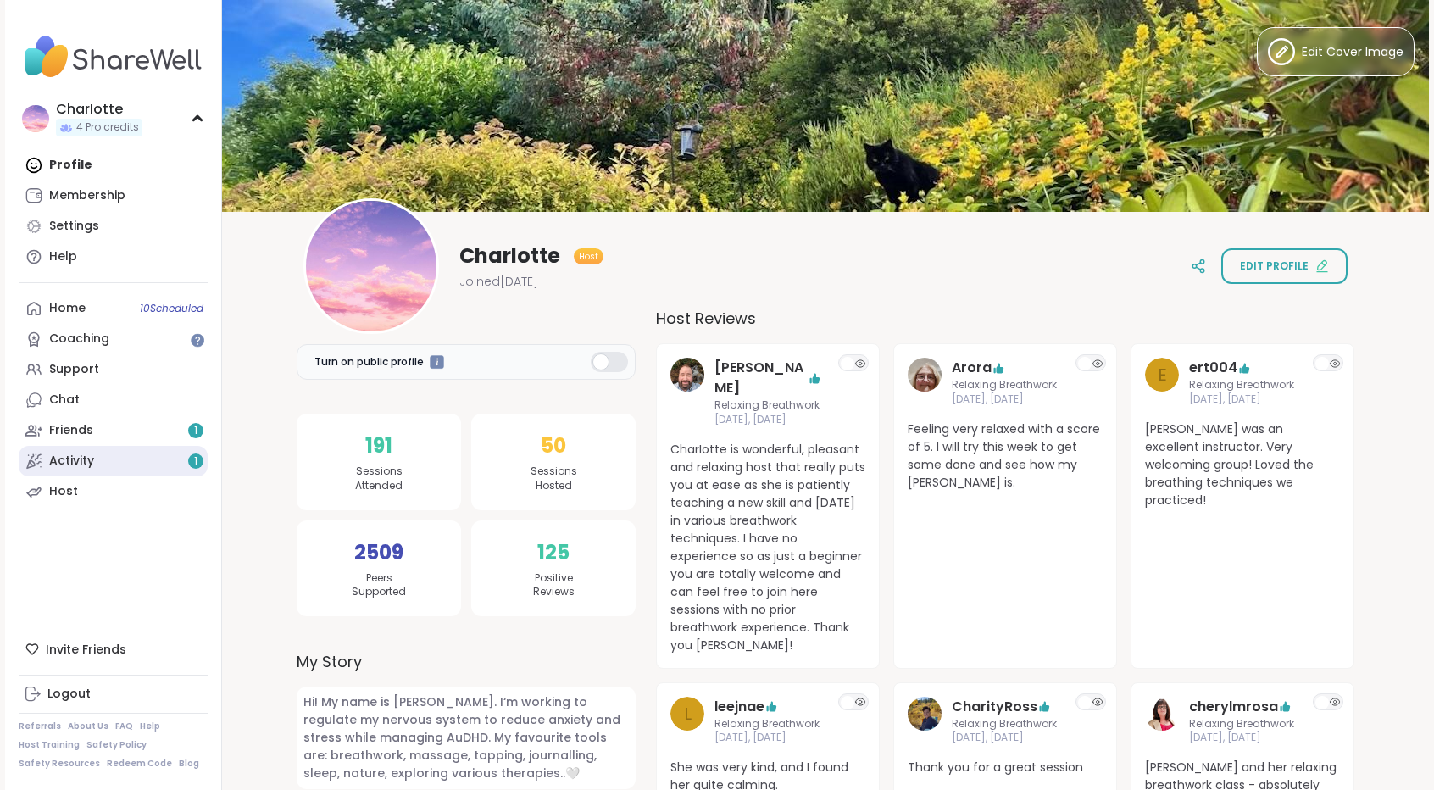
click at [148, 464] on link "Activity 1" at bounding box center [113, 461] width 189 height 31
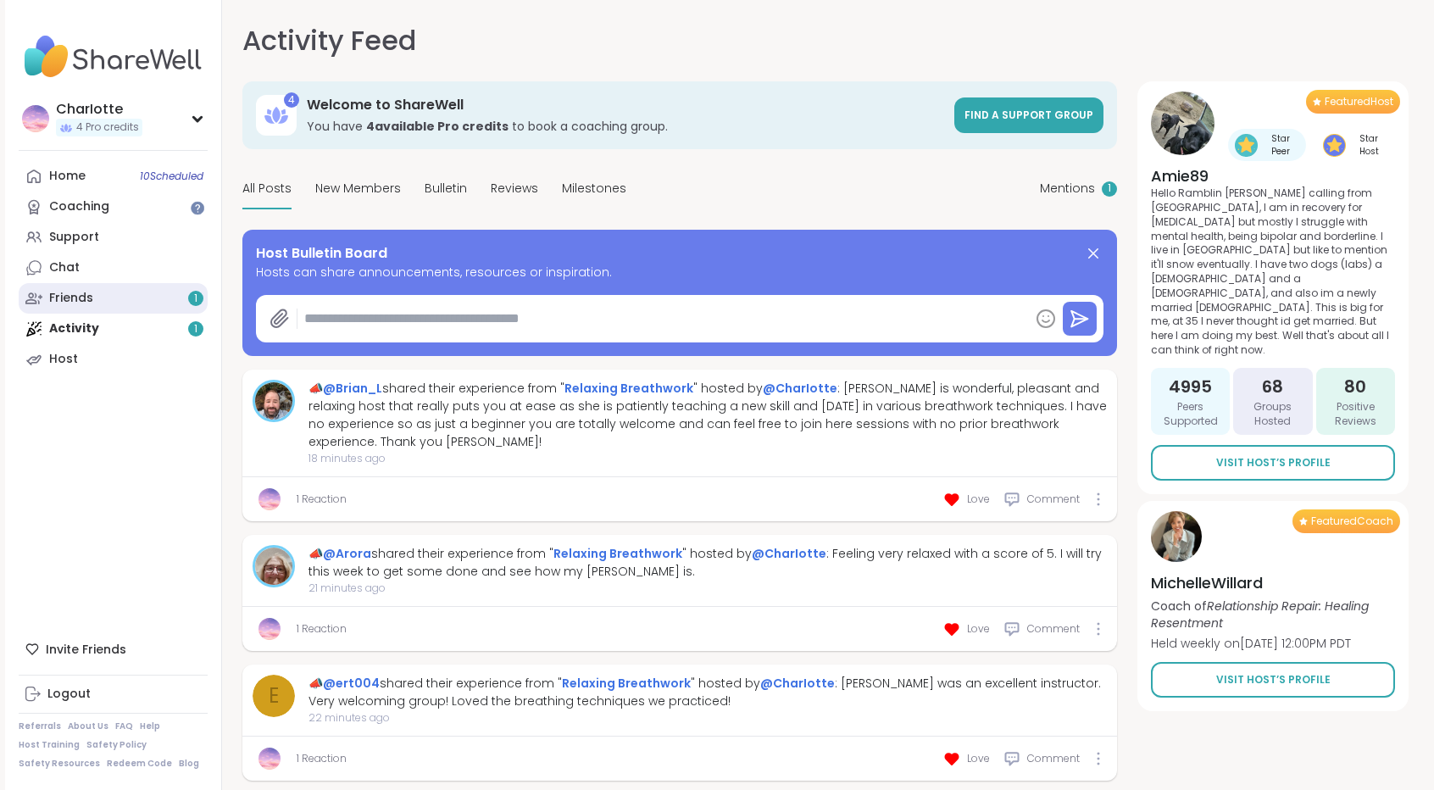
click at [142, 297] on link "Friends 1" at bounding box center [113, 298] width 189 height 31
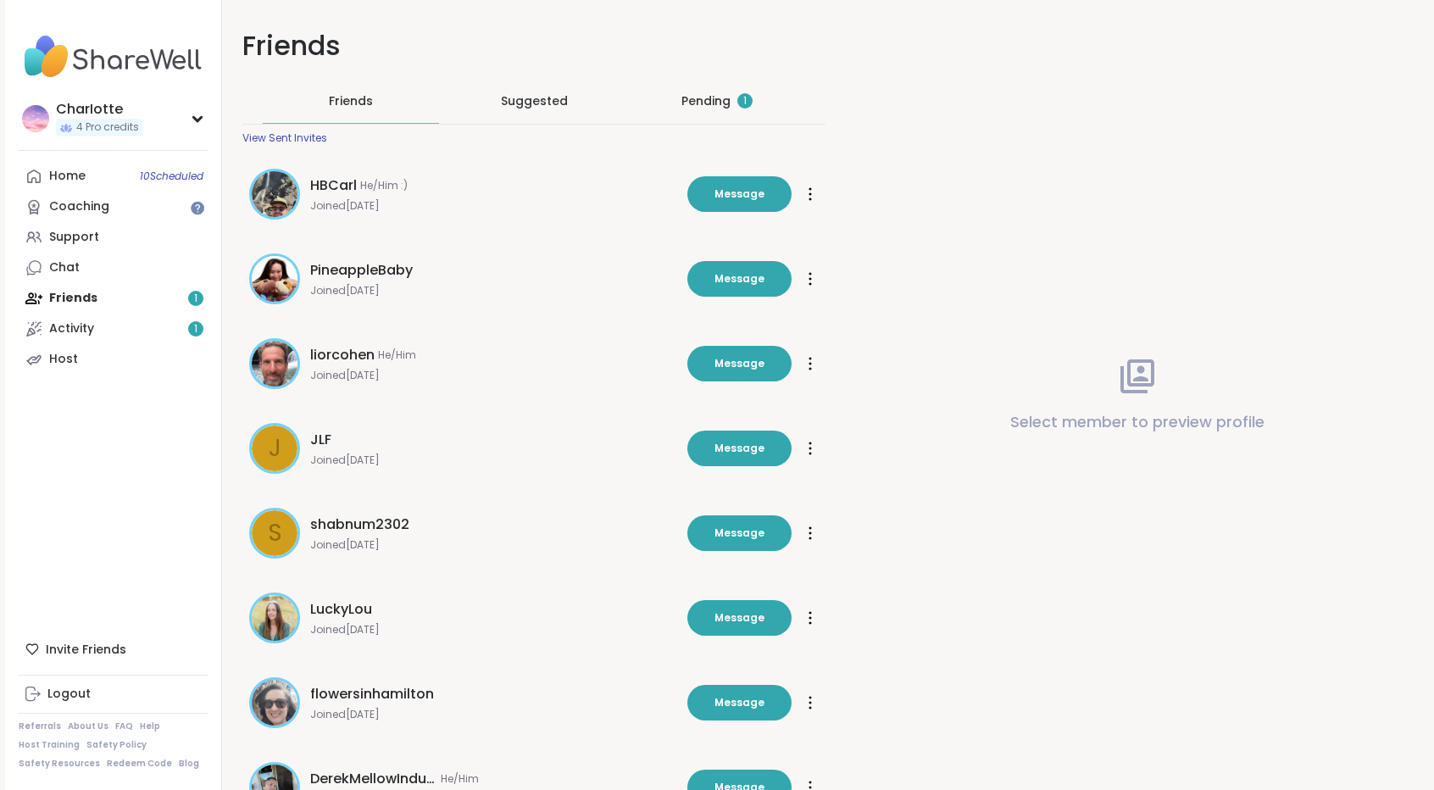
click at [724, 94] on div "Pending 1" at bounding box center [716, 100] width 71 height 17
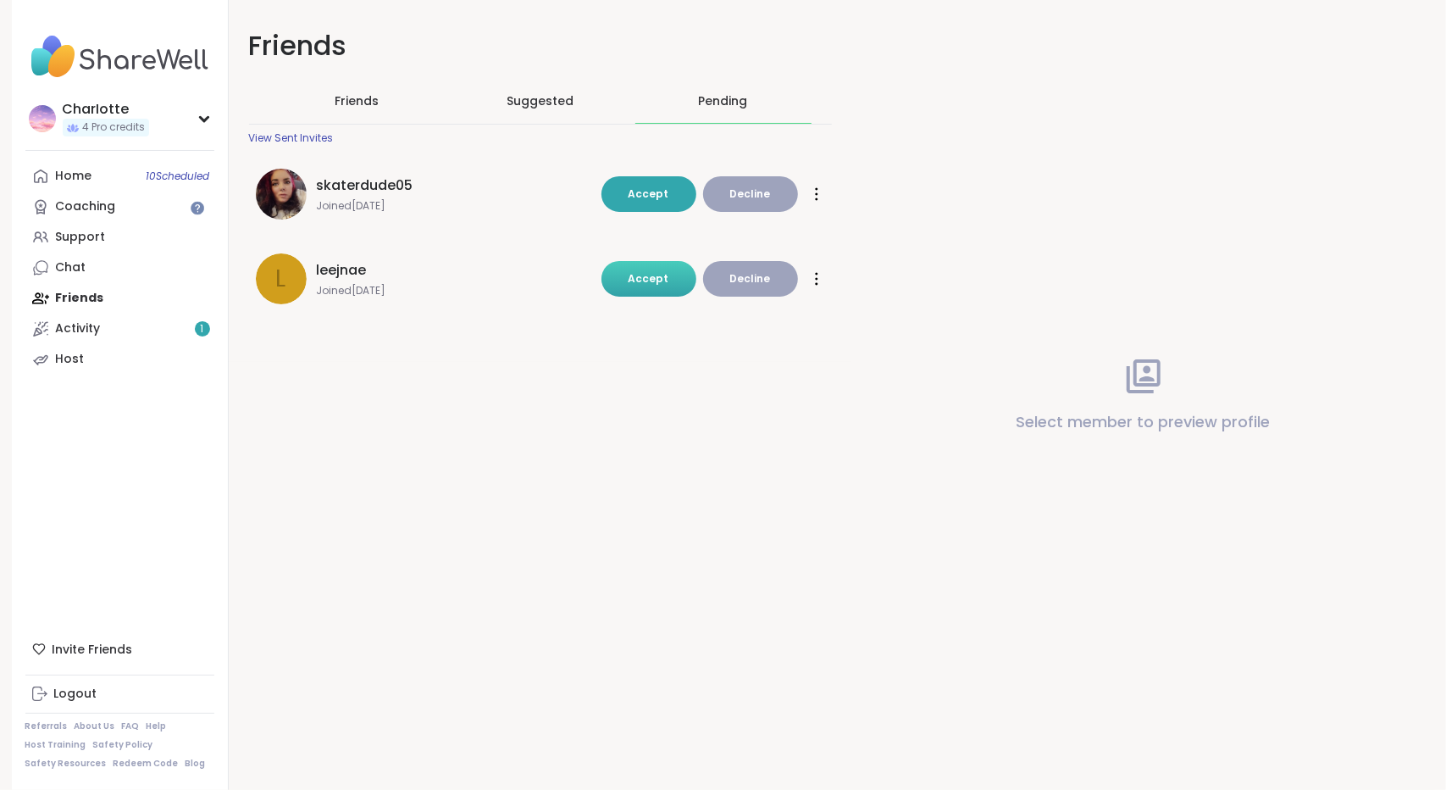
click at [624, 282] on button "Accept" at bounding box center [649, 279] width 95 height 36
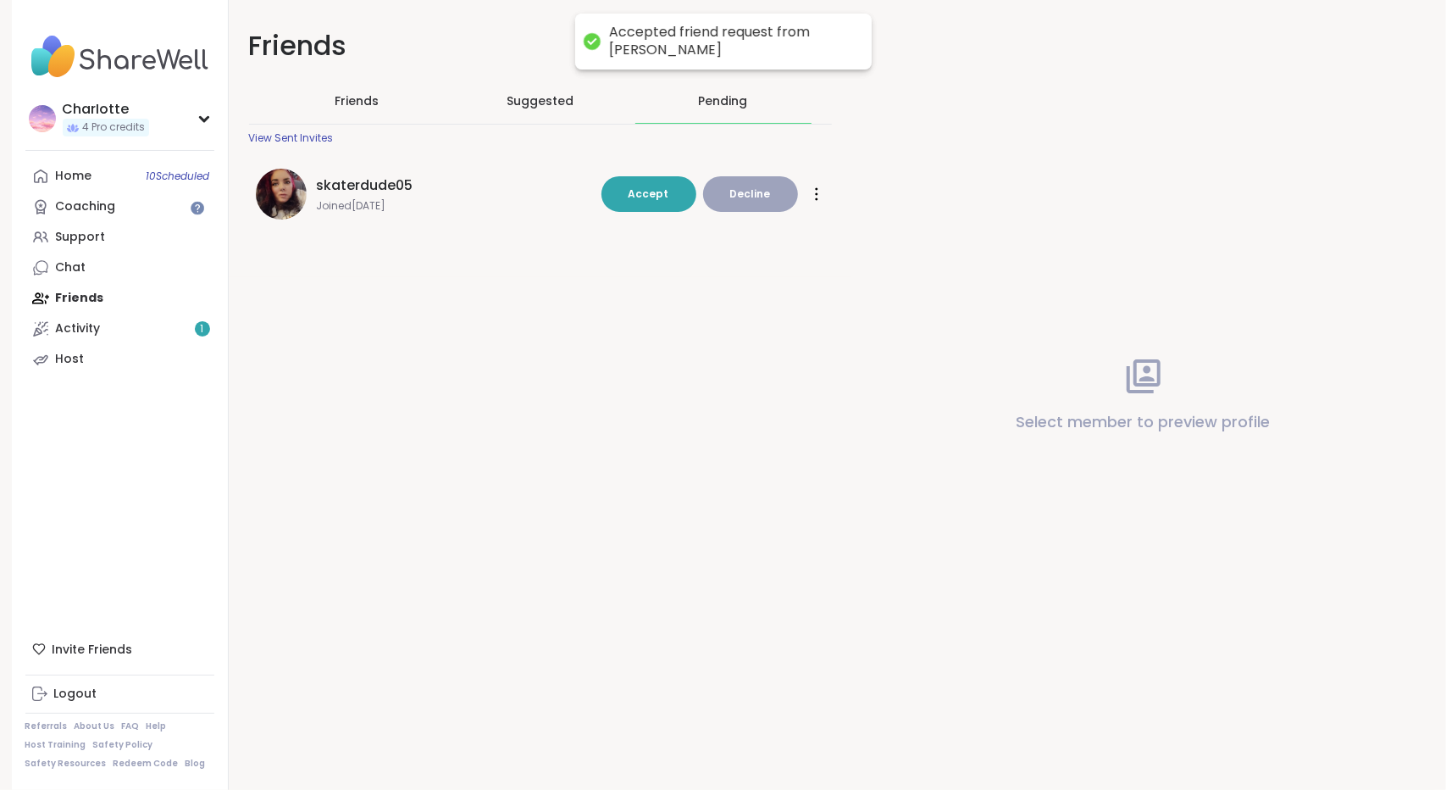
click at [357, 184] on span "skaterdude05" at bounding box center [365, 185] width 97 height 20
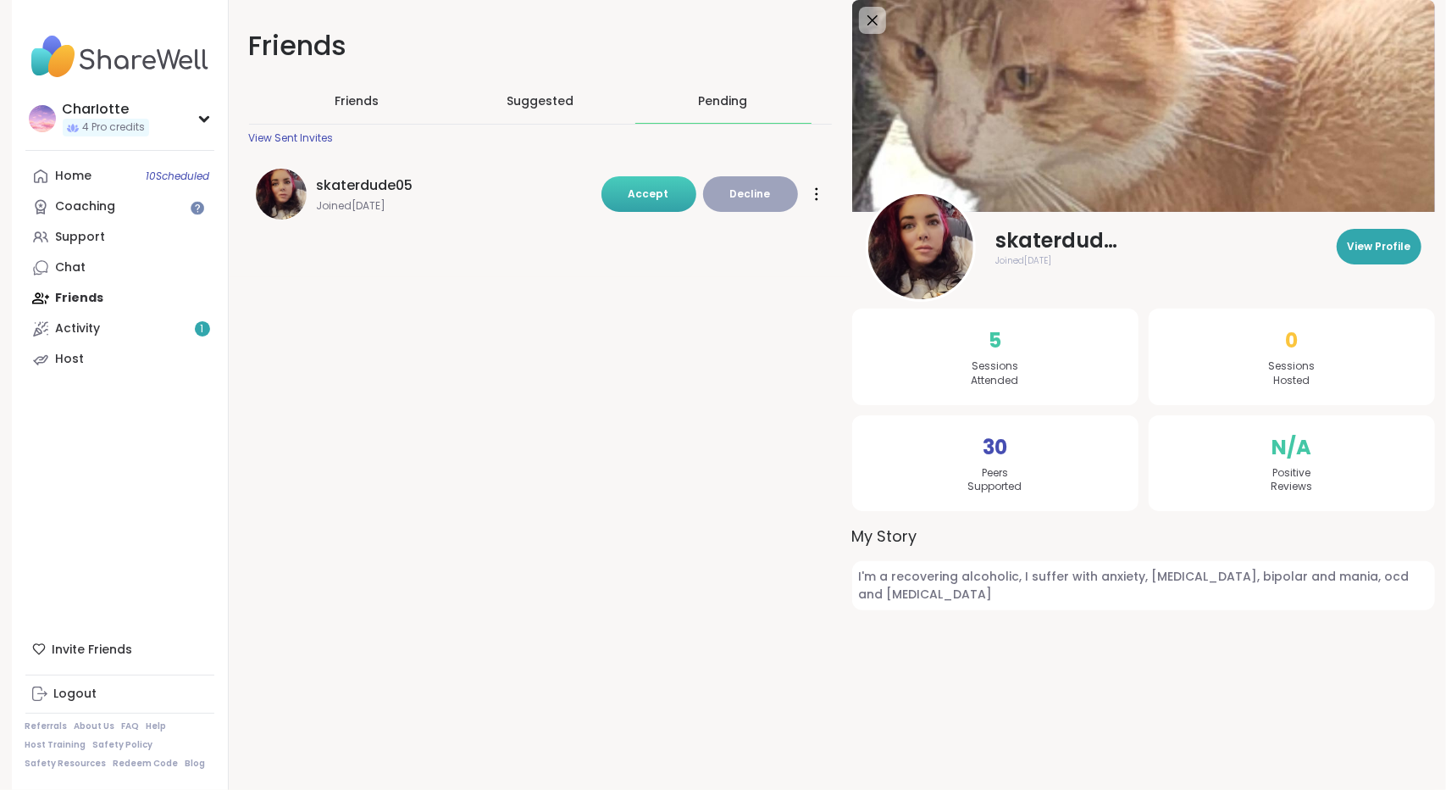
click at [639, 192] on span "Accept" at bounding box center [649, 193] width 41 height 14
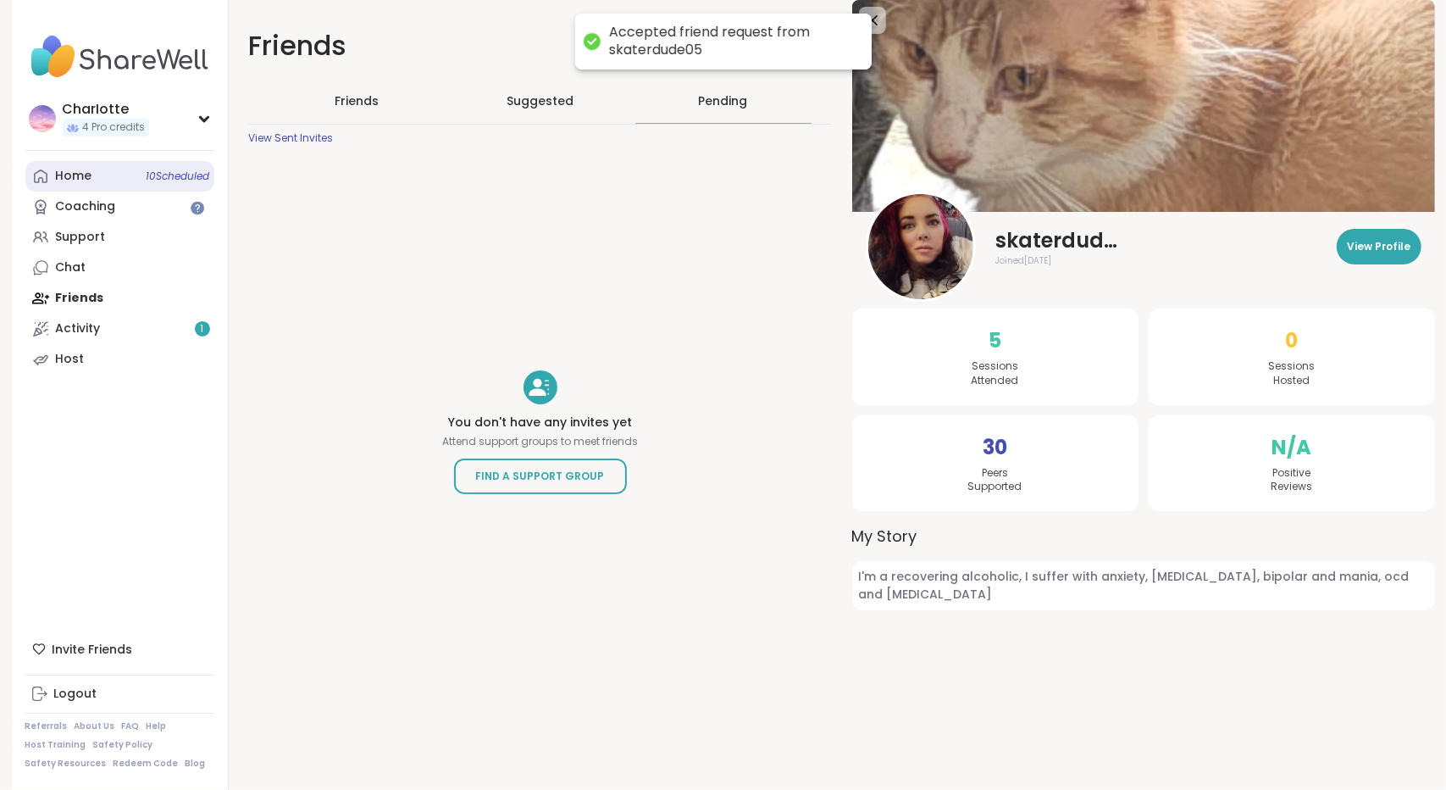
click at [88, 164] on link "Home 10 Scheduled" at bounding box center [119, 176] width 189 height 31
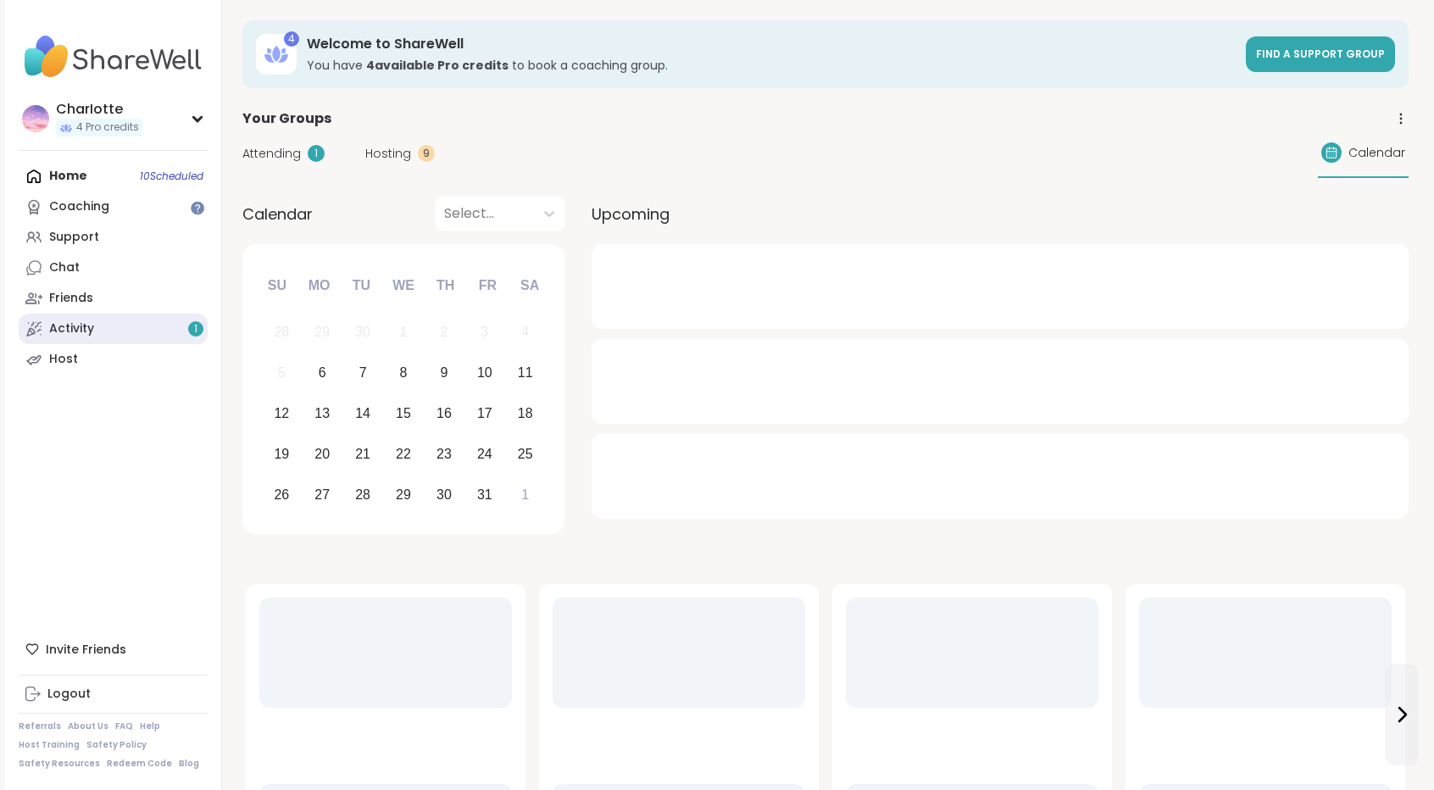
click at [85, 333] on div "Activity 1" at bounding box center [71, 328] width 45 height 17
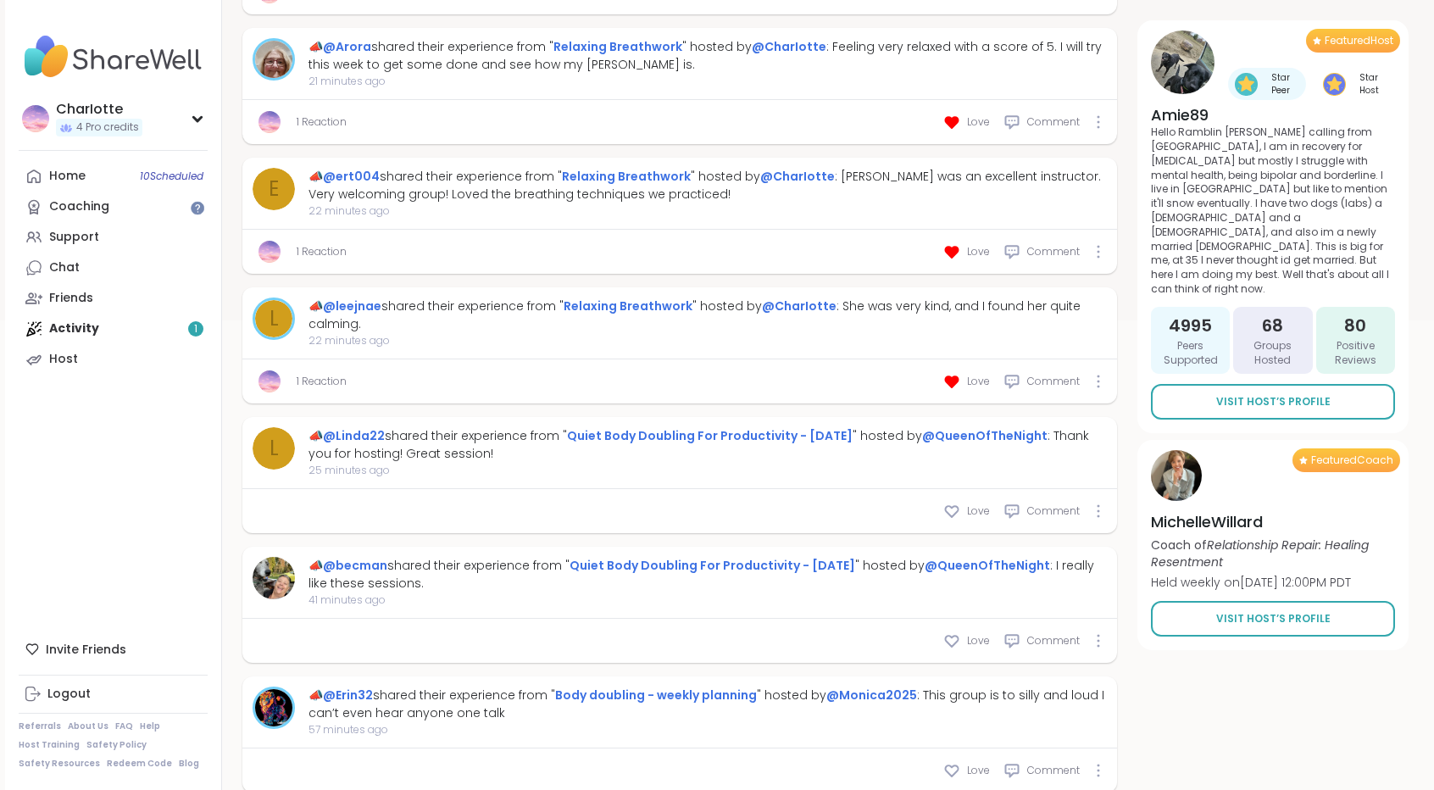
scroll to position [576, 0]
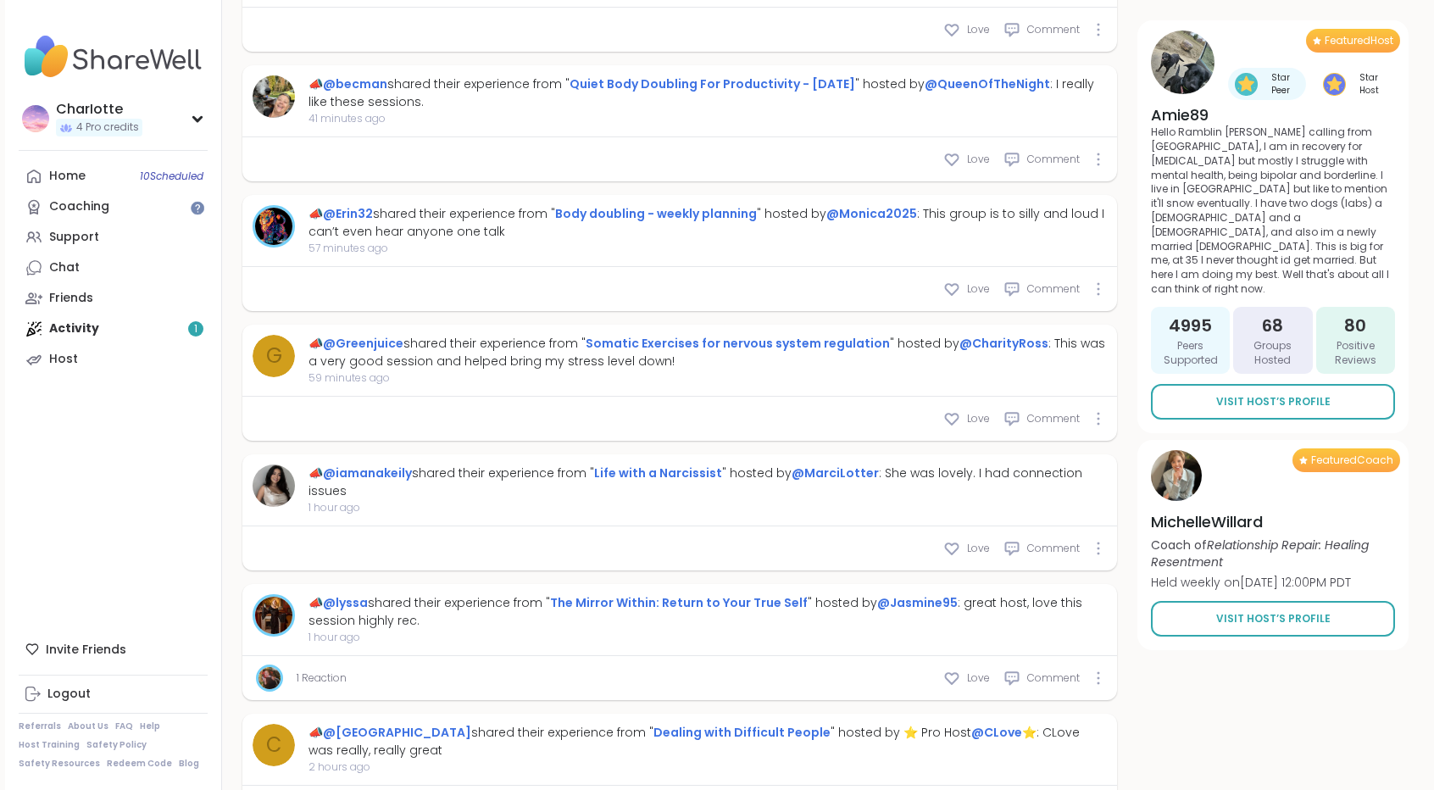
type textarea "*"
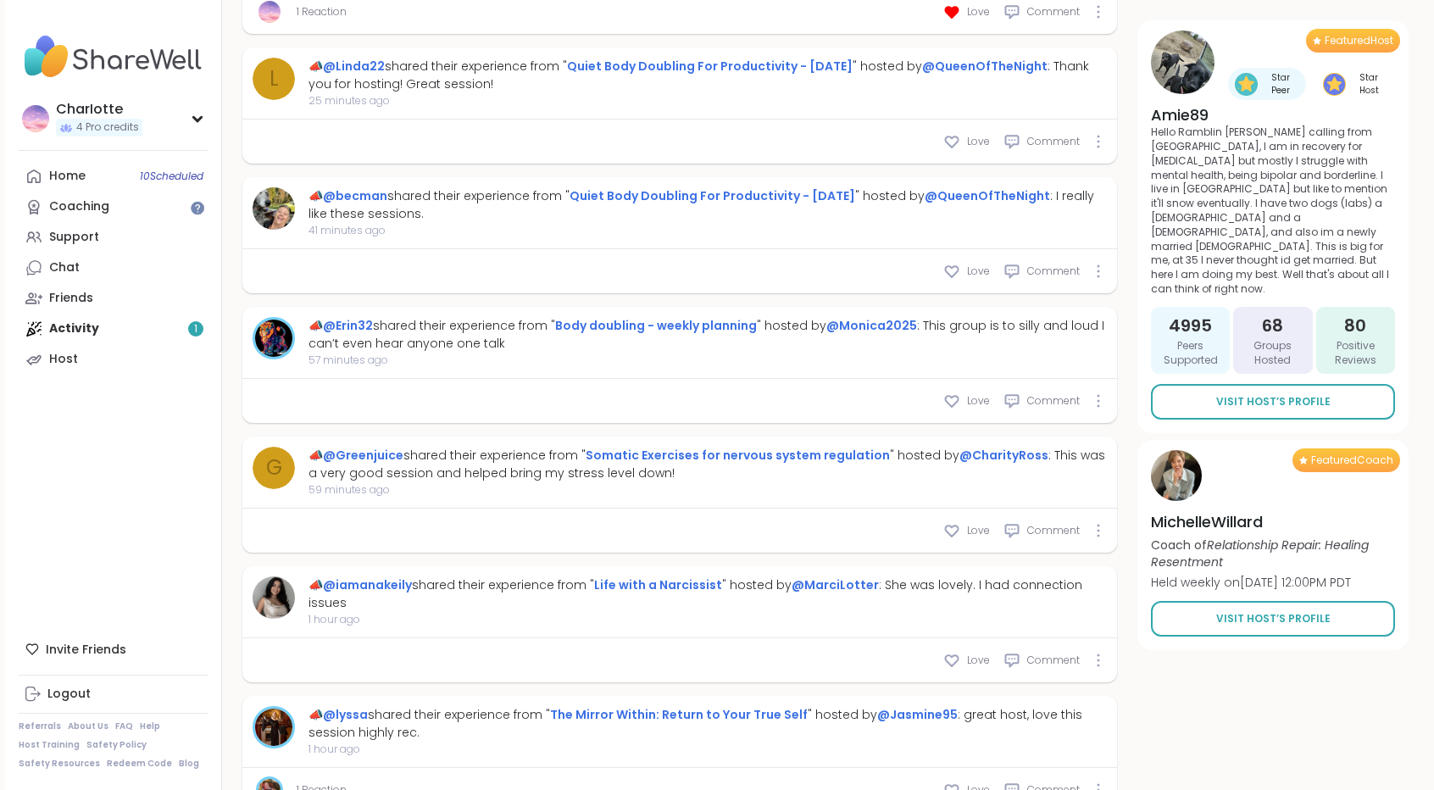
scroll to position [0, 0]
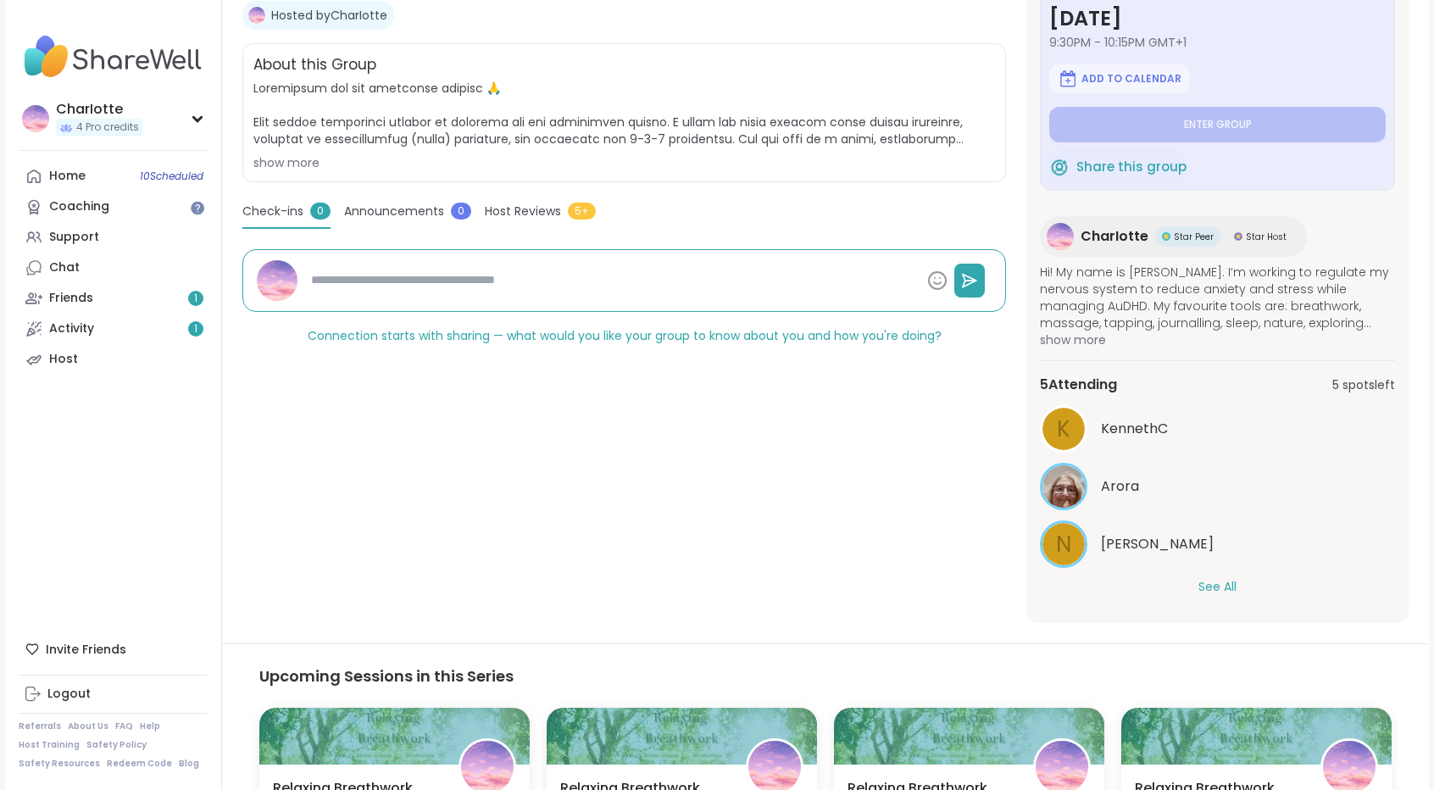
click at [1215, 578] on button "See All" at bounding box center [1217, 587] width 38 height 18
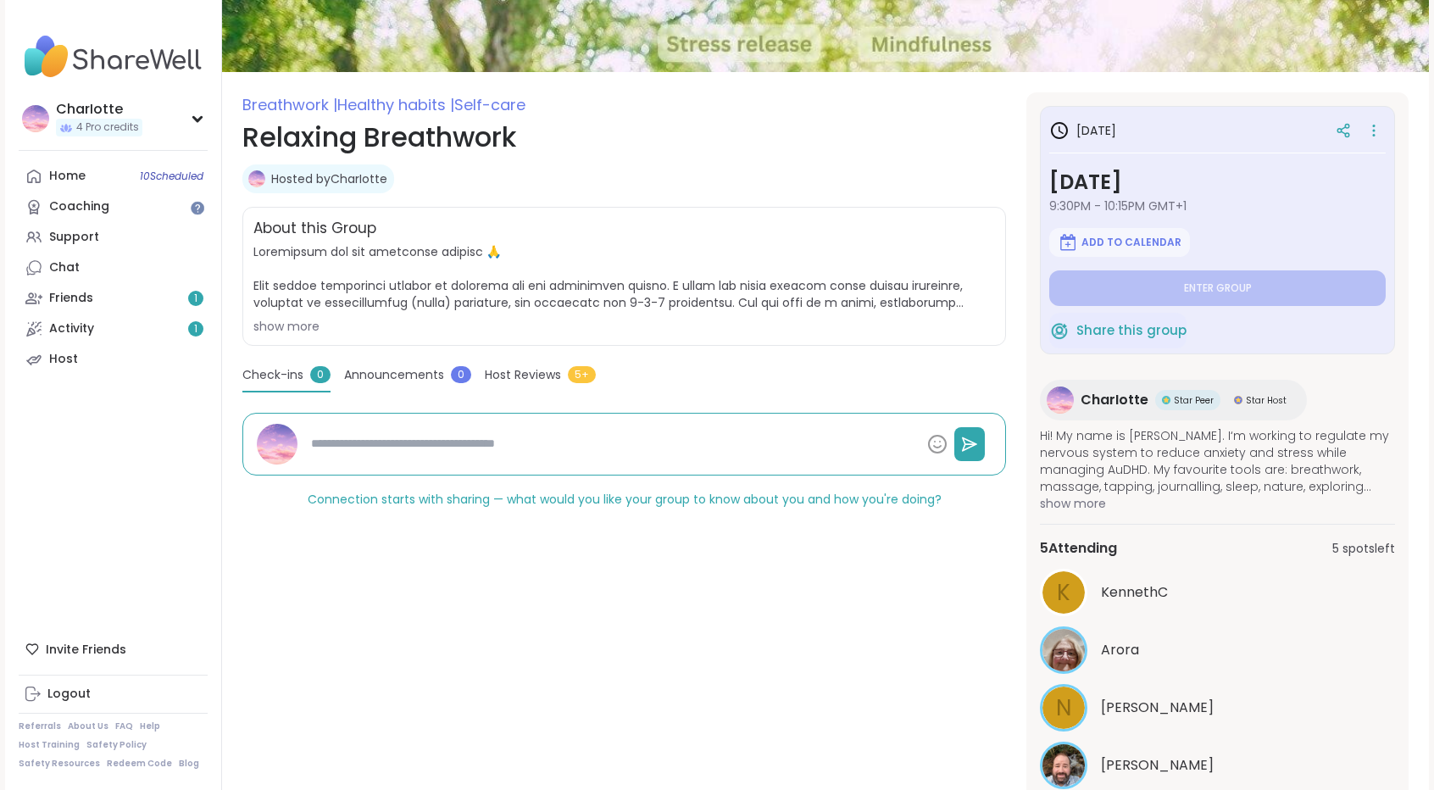
scroll to position [127, 0]
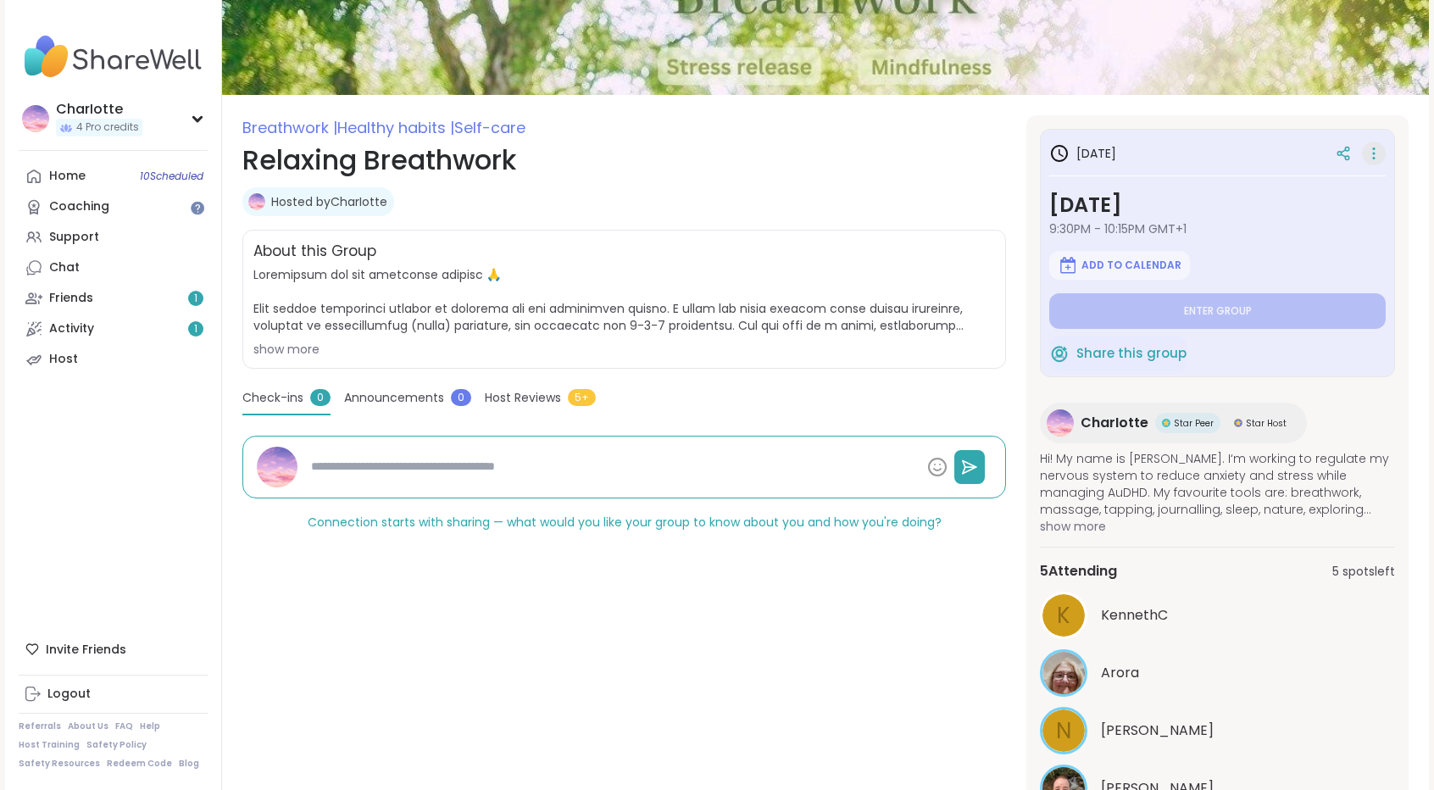
click at [1365, 153] on icon at bounding box center [1373, 154] width 17 height 24
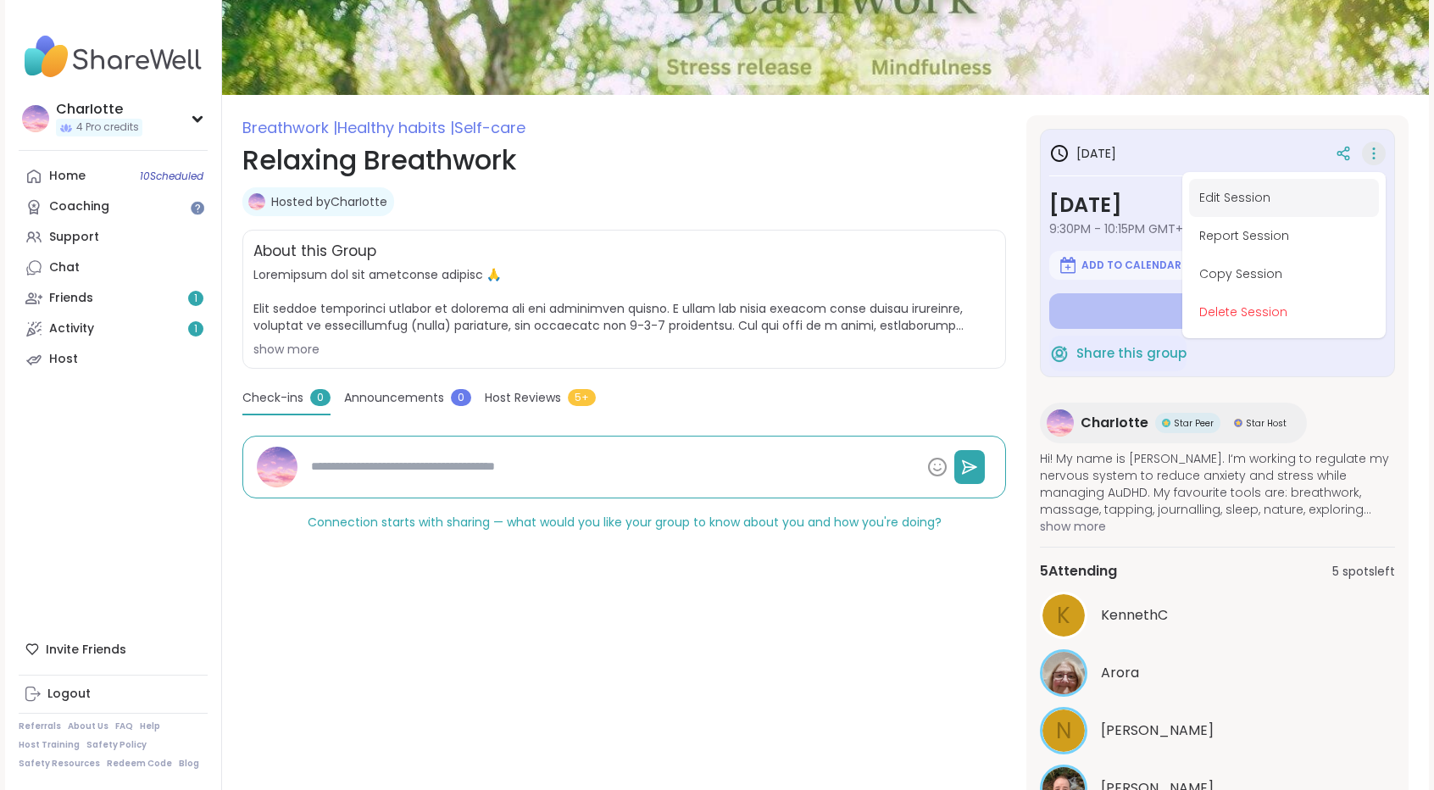
click at [1285, 194] on button "Edit Session" at bounding box center [1284, 198] width 190 height 38
type textarea "*"
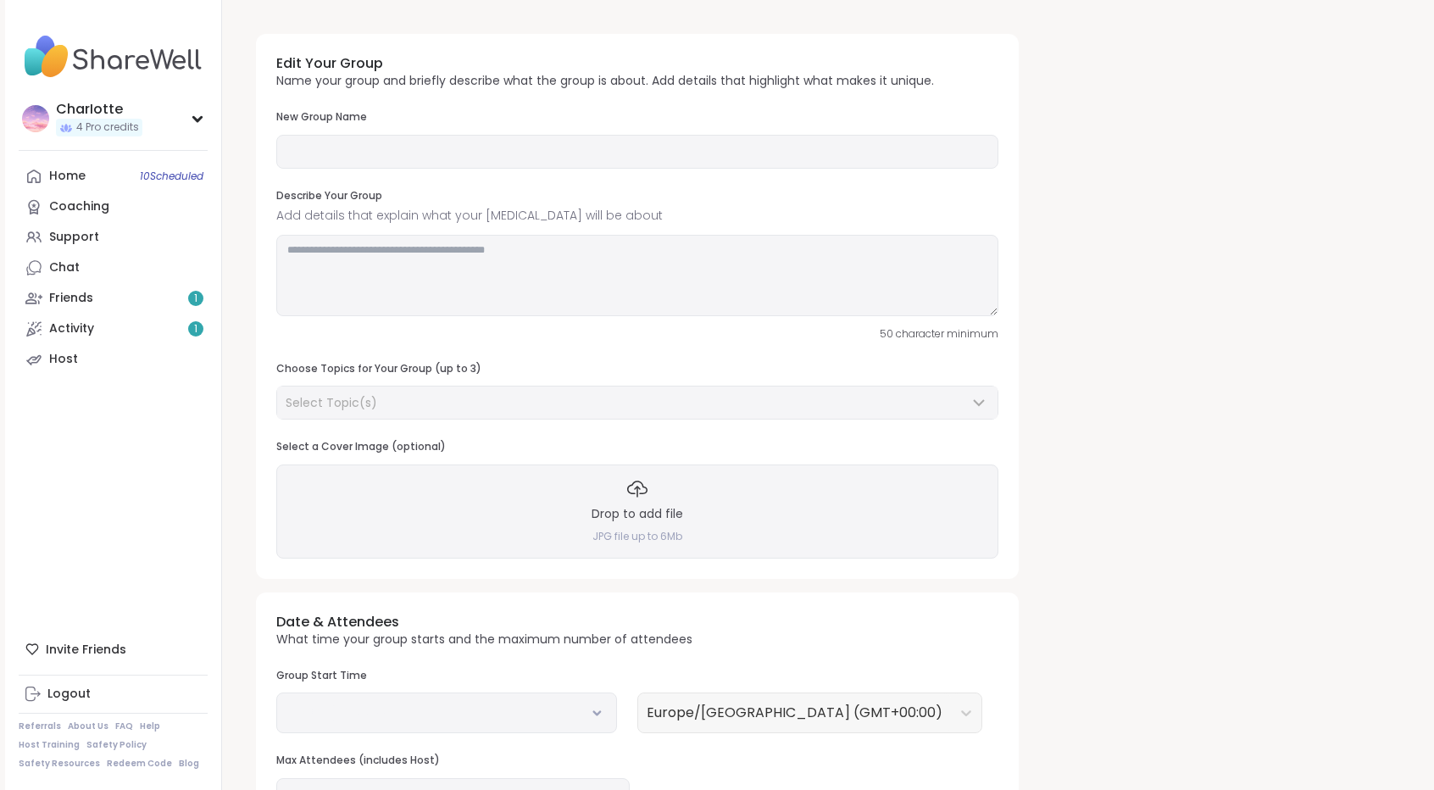
type input "**********"
type textarea "**********"
type input "**"
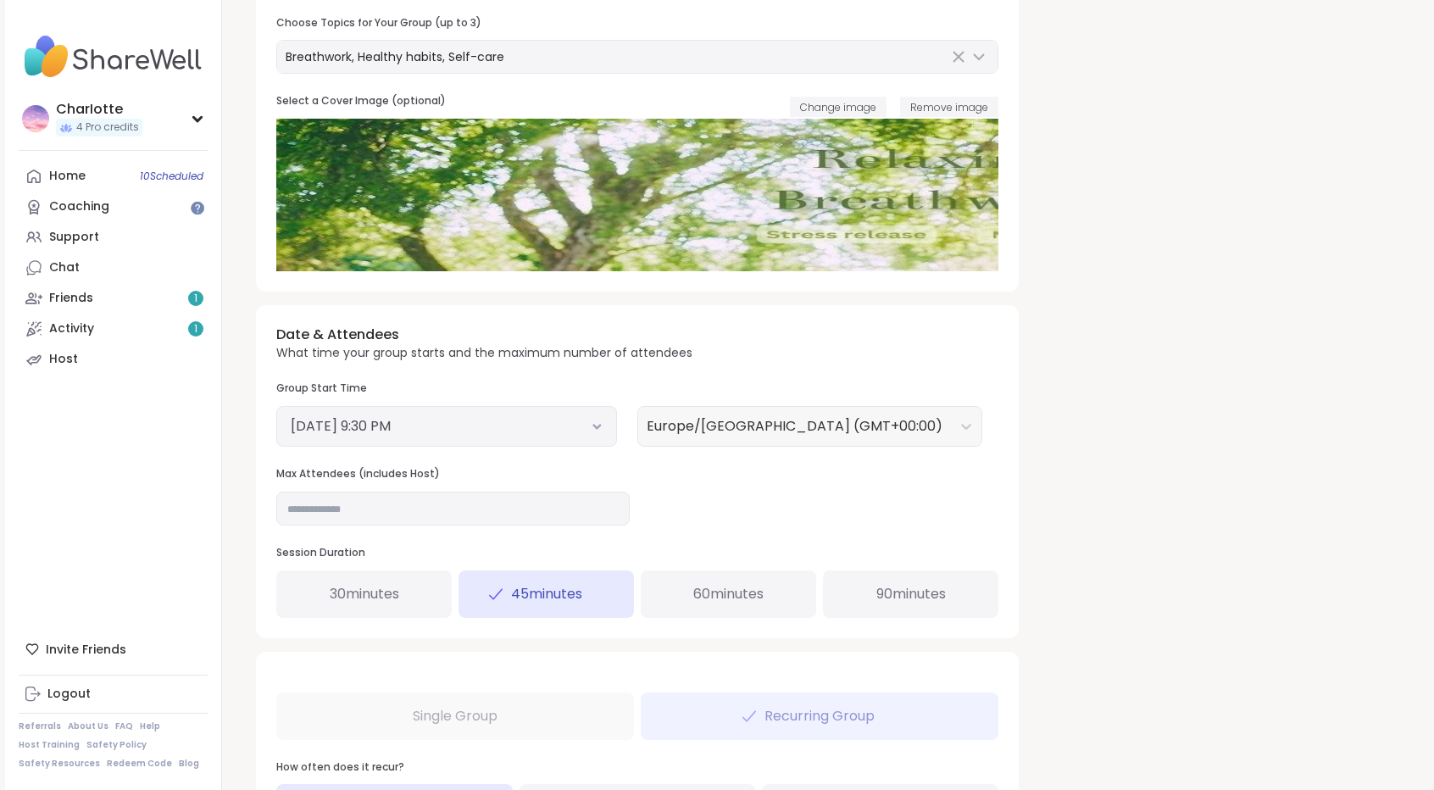
scroll to position [386, 0]
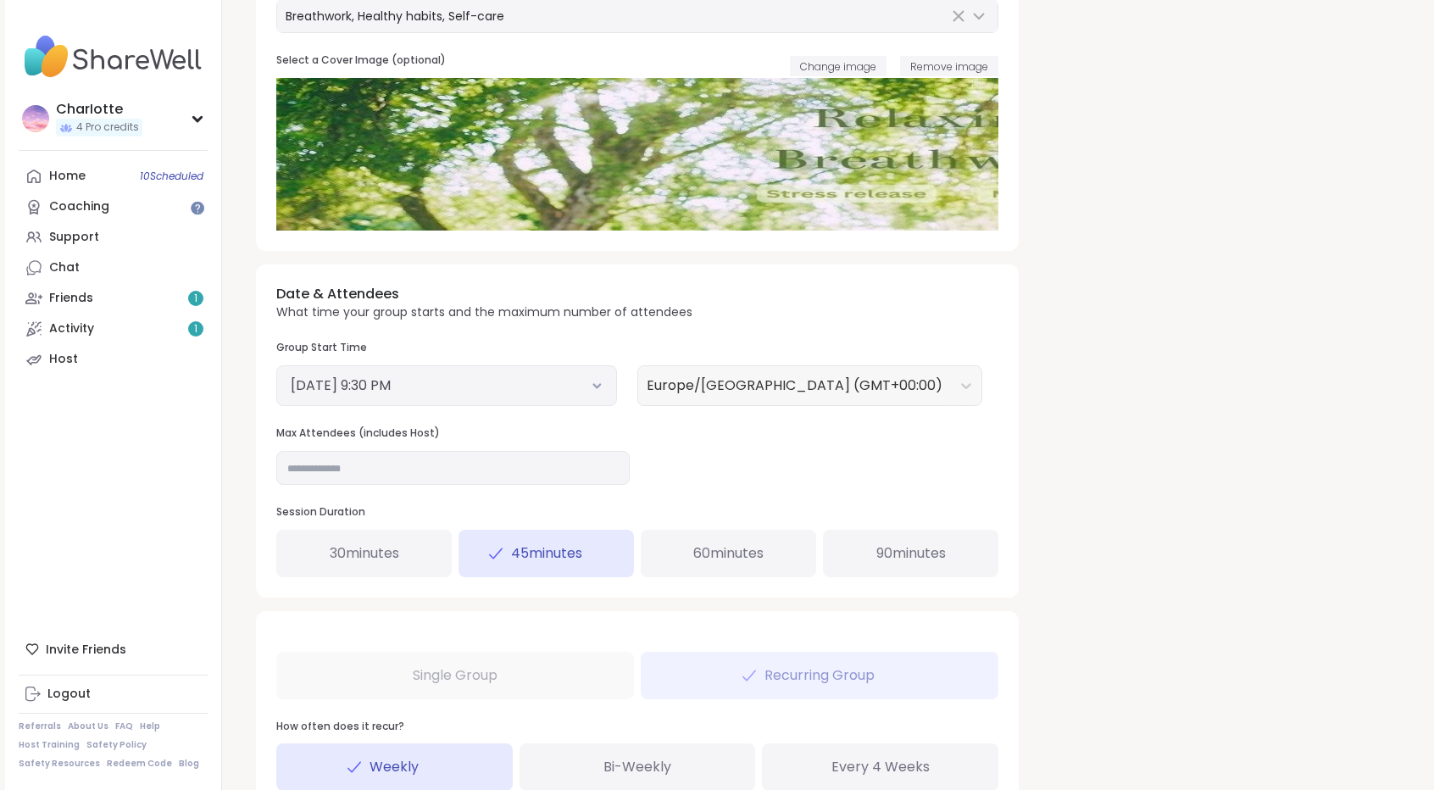
click at [736, 556] on span "60 minutes" at bounding box center [728, 553] width 70 height 20
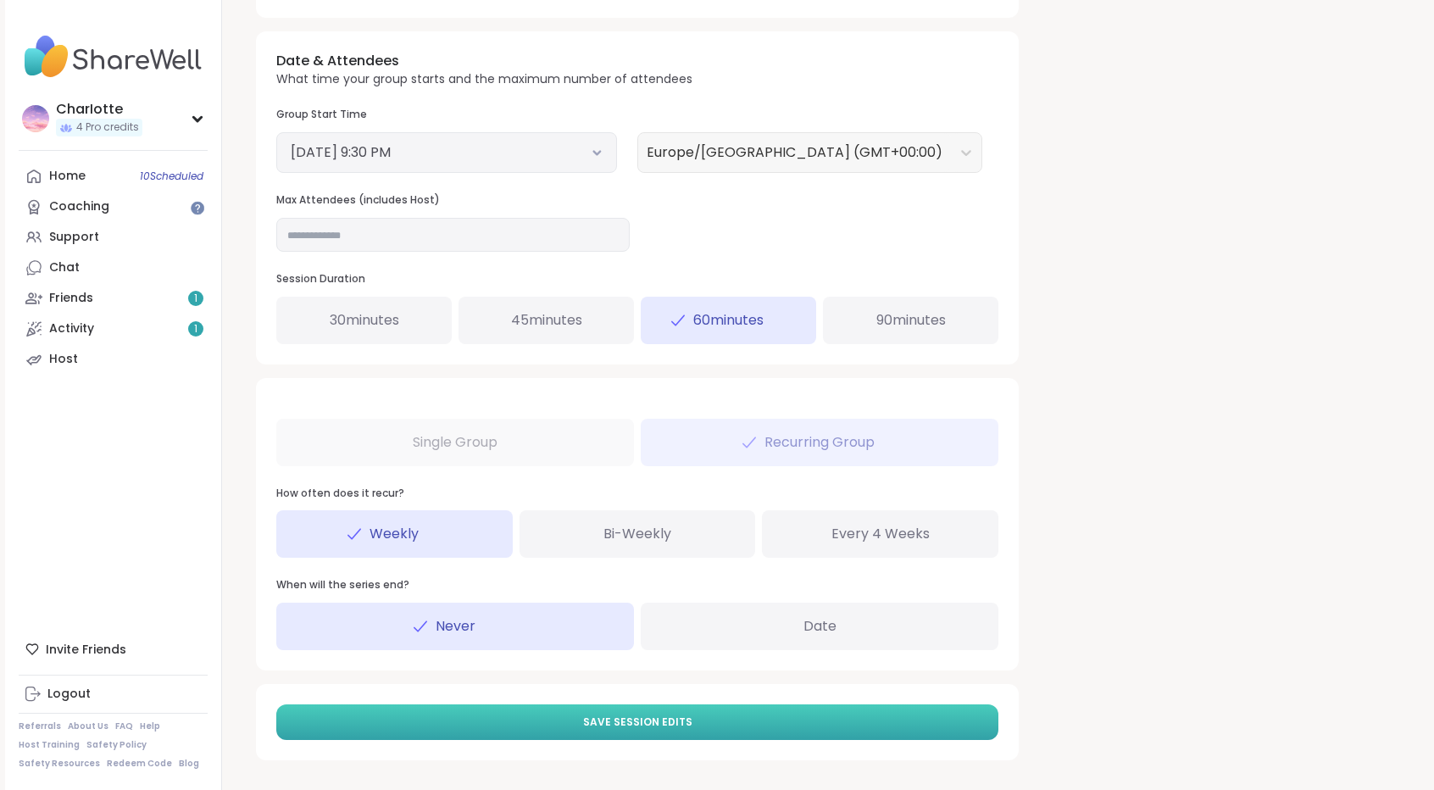
click at [694, 716] on button "Save Session Edits" at bounding box center [637, 722] width 722 height 36
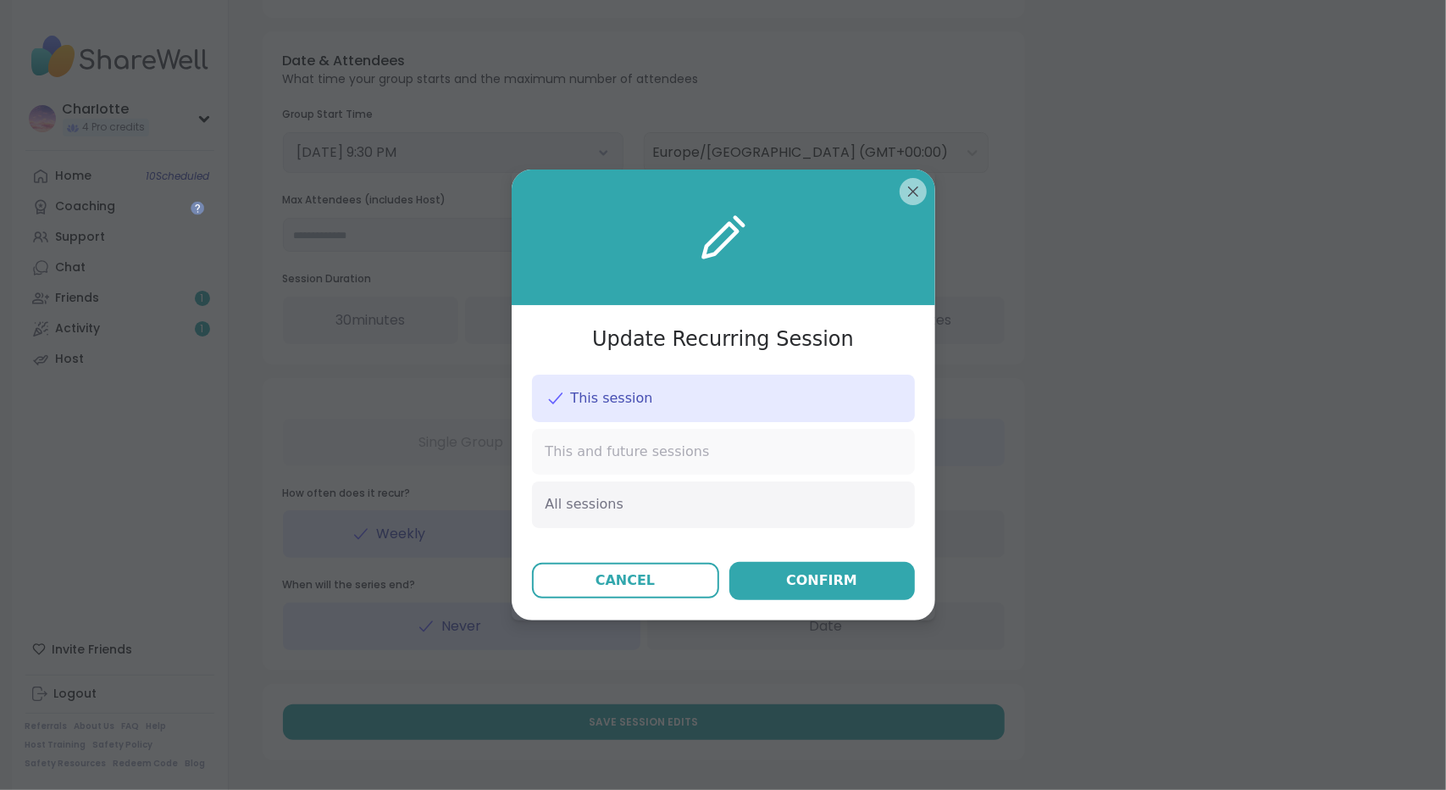
click at [796, 454] on div "This and future sessions" at bounding box center [723, 452] width 383 height 46
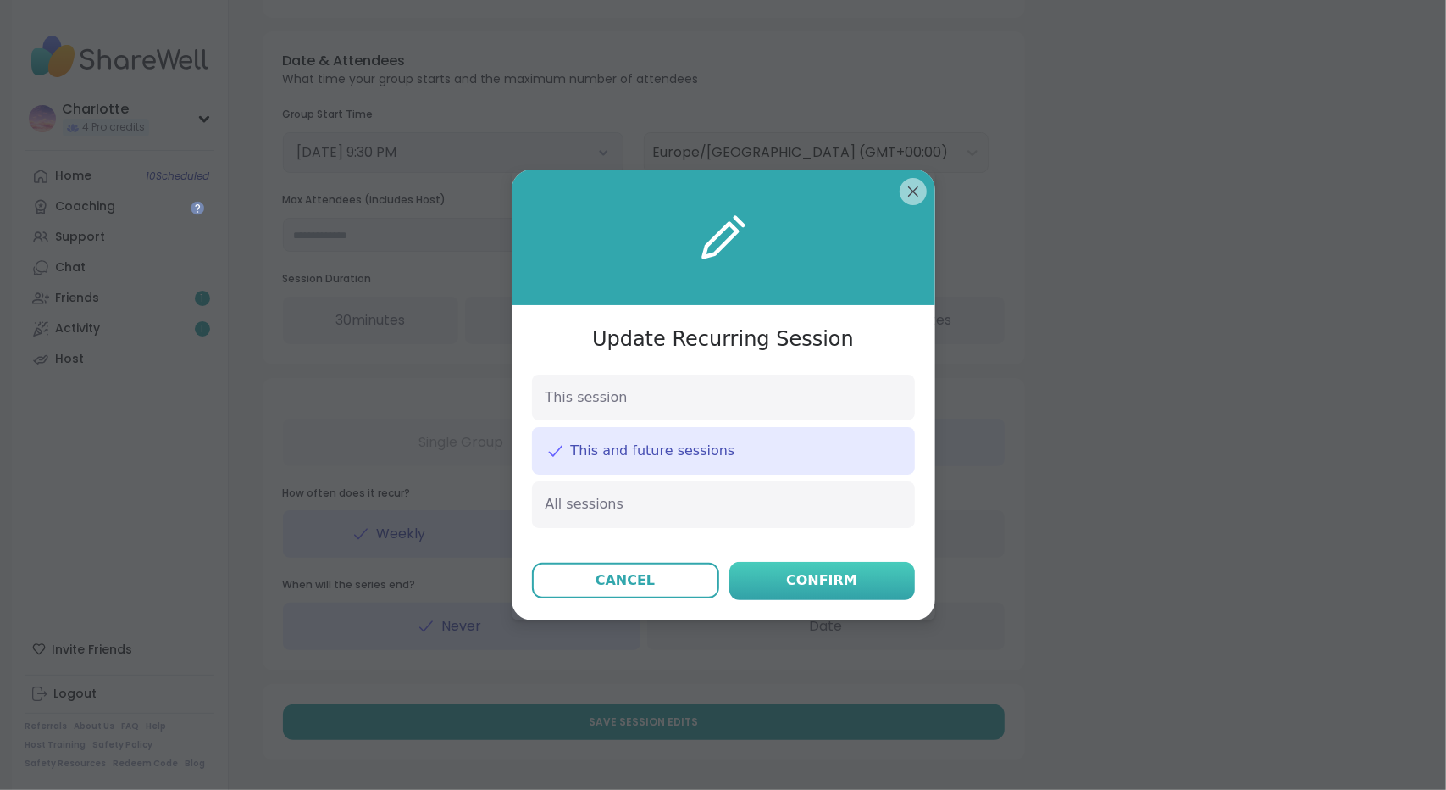
click at [786, 573] on div "Confirm" at bounding box center [821, 580] width 71 height 20
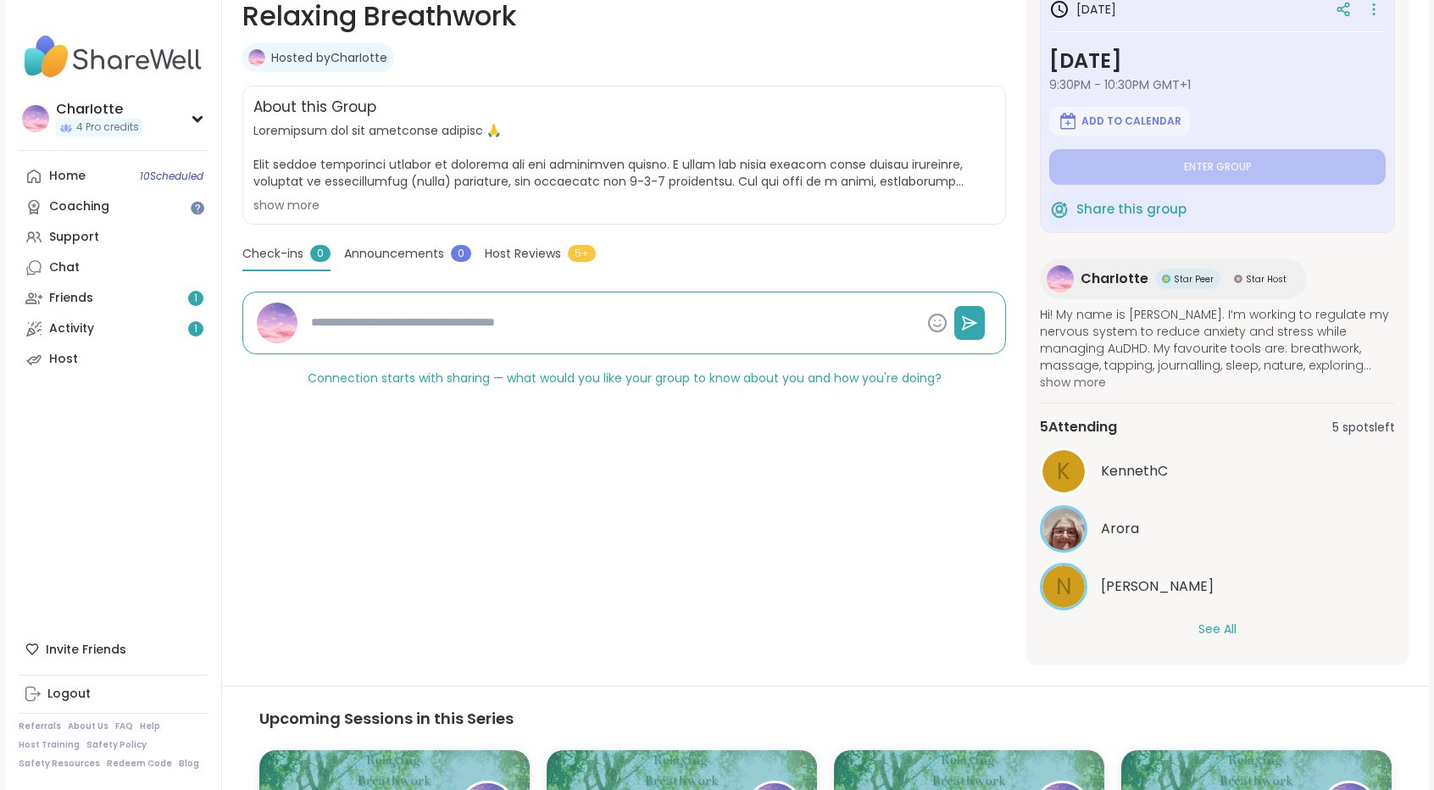
scroll to position [278, 0]
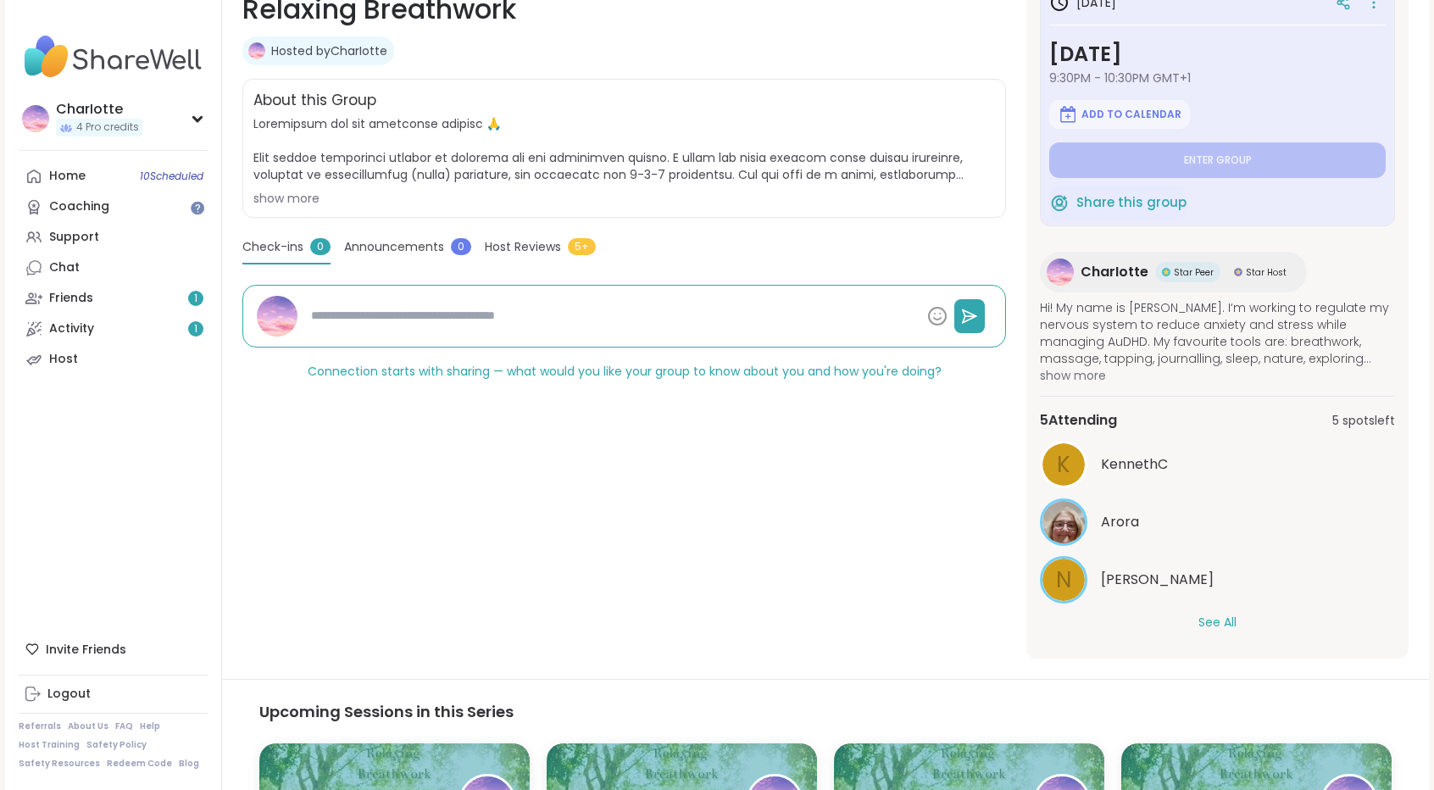
click at [1230, 625] on button "See All" at bounding box center [1217, 623] width 38 height 18
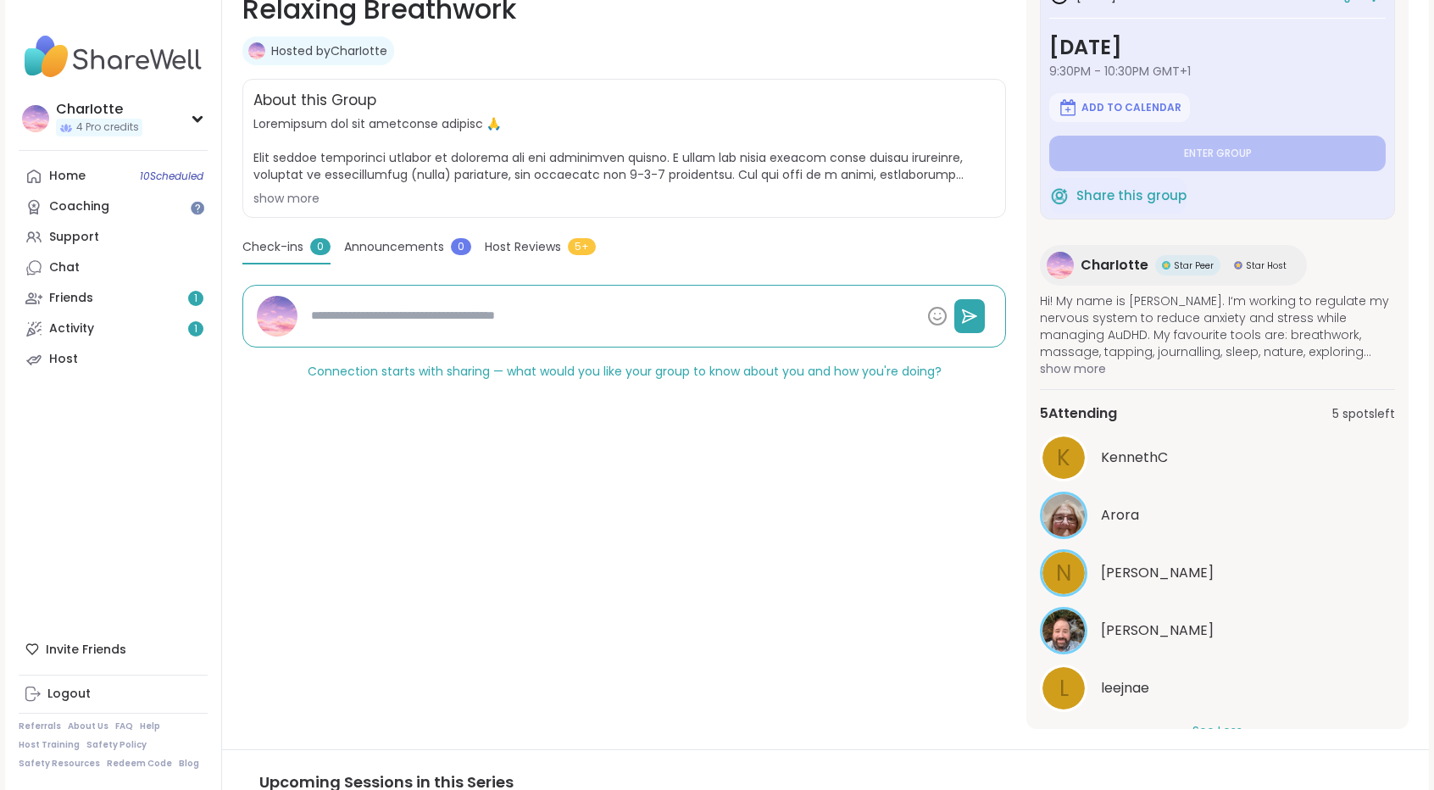
scroll to position [0, 0]
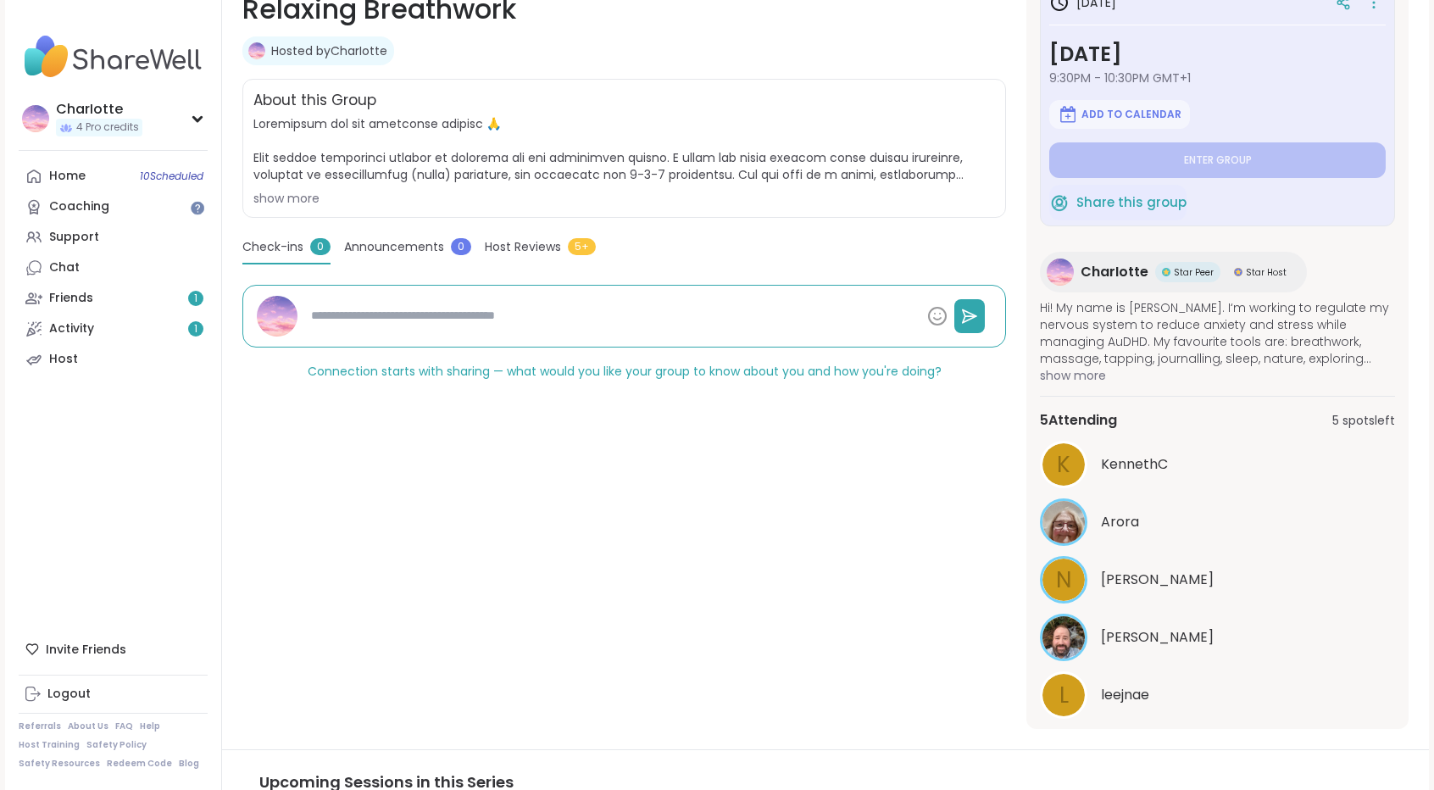
click at [275, 186] on span "show more" at bounding box center [623, 161] width 741 height 92
click at [275, 191] on div "show more" at bounding box center [623, 198] width 741 height 17
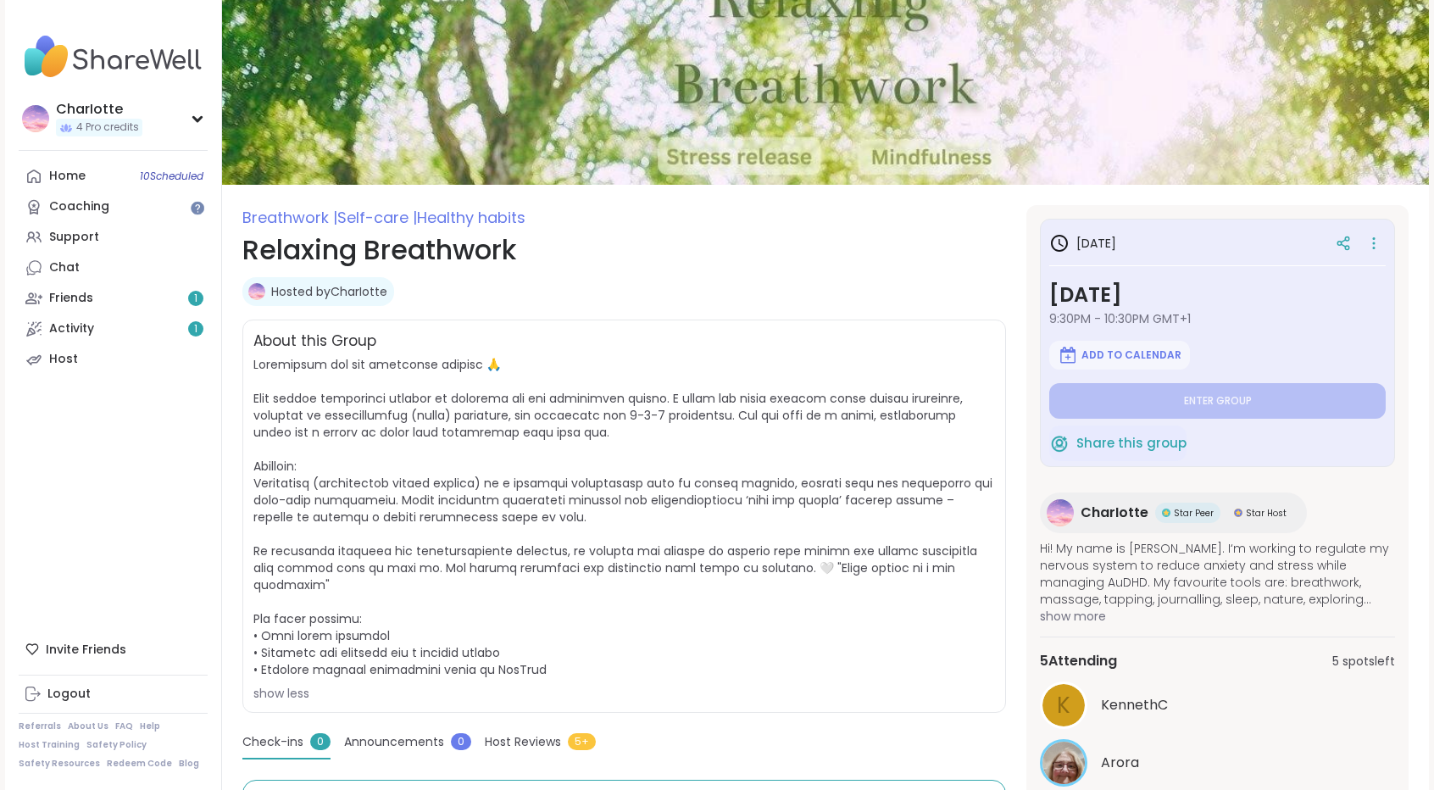
scroll to position [2, 0]
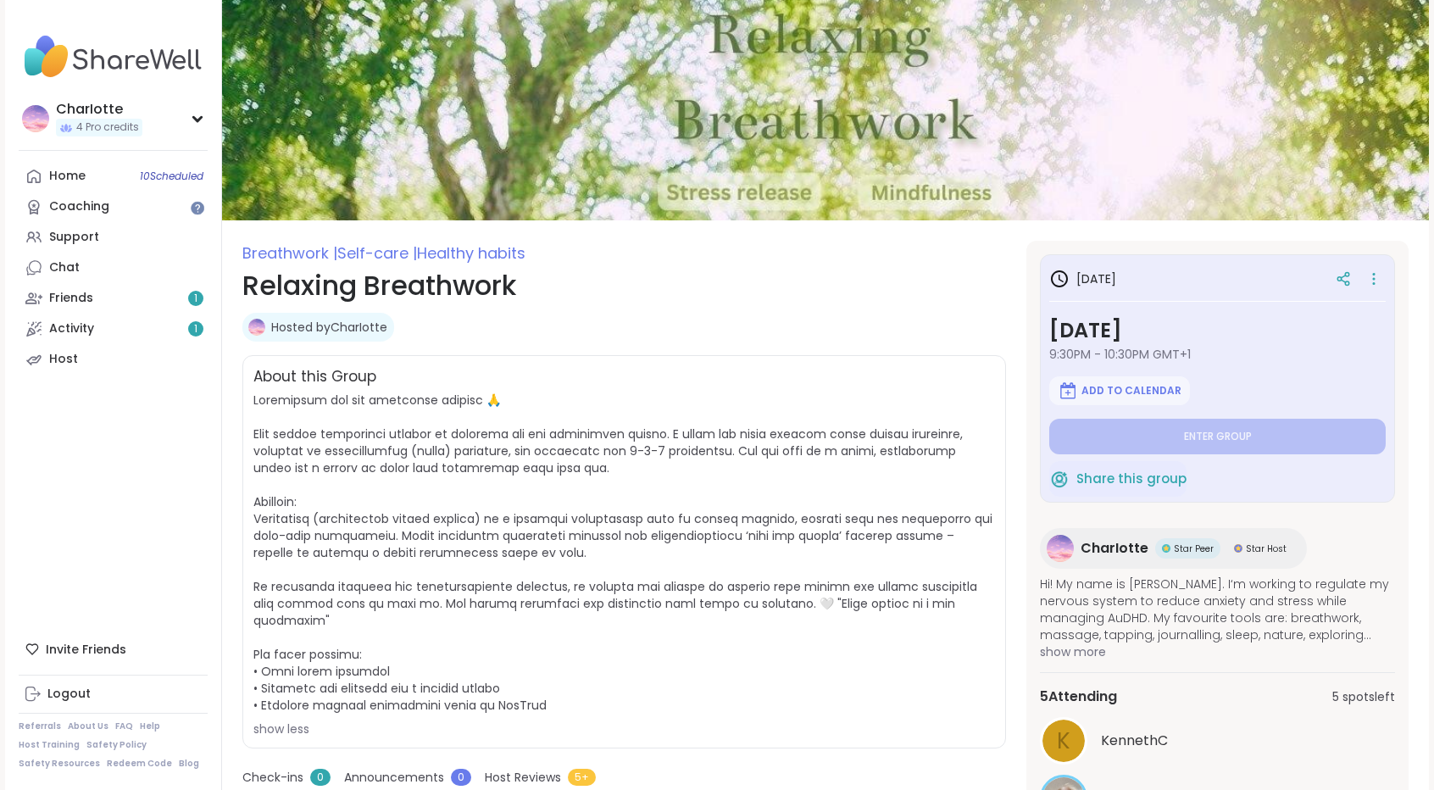
drag, startPoint x: 1431, startPoint y: 203, endPoint x: 1430, endPoint y: 296, distance: 92.4
click at [1430, 296] on div "CharIotte 4 Pro credits CharIotte 4 Pro credits Profile Membership Settings Hel…" at bounding box center [717, 708] width 1434 height 1420
click at [1413, 285] on section "Breathwork | Self-care | Healthy habits Relaxing Breathwork Hosted by CharIotte…" at bounding box center [825, 623] width 1207 height 764
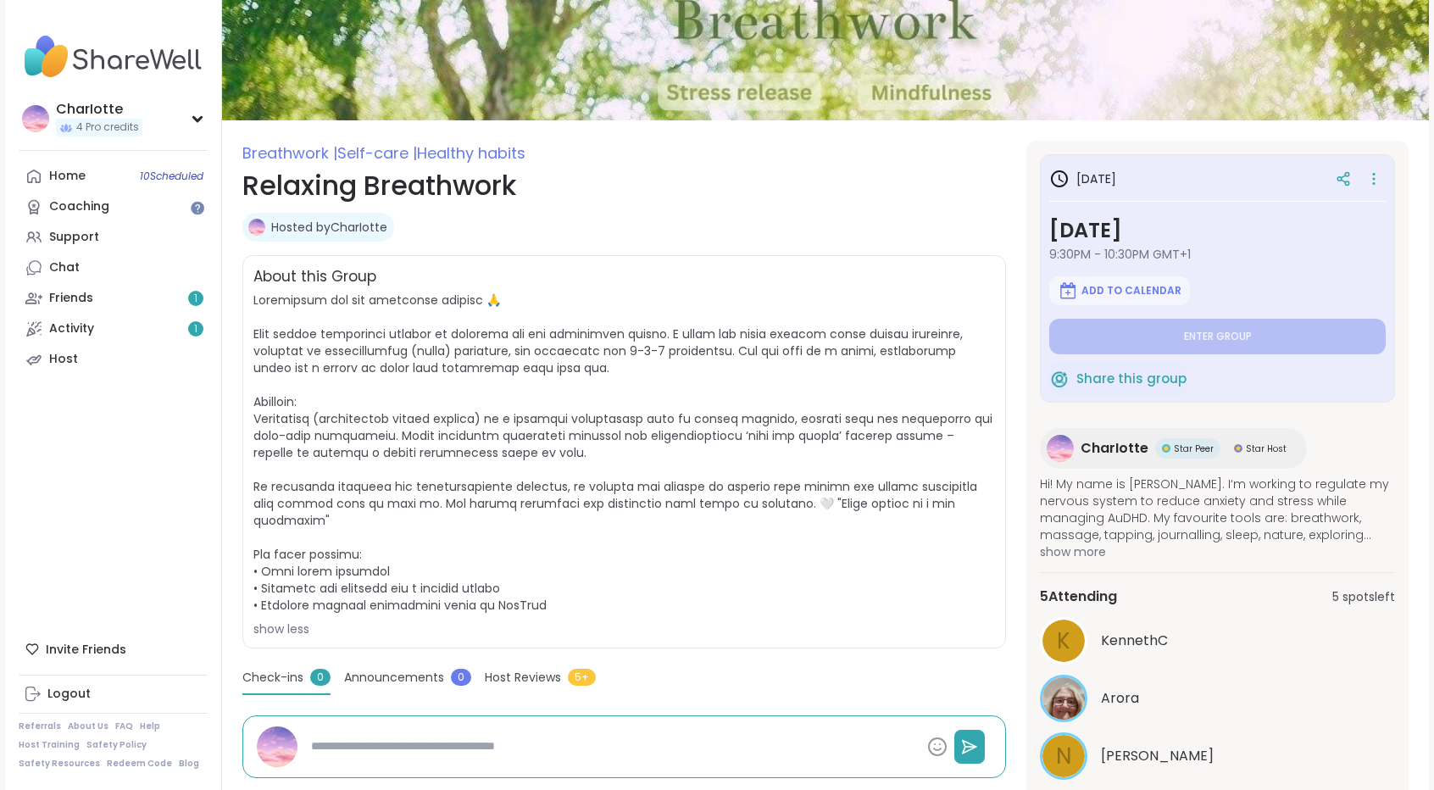
scroll to position [100, 0]
click at [1363, 194] on div at bounding box center [1357, 180] width 58 height 31
click at [1361, 192] on div at bounding box center [1357, 180] width 58 height 31
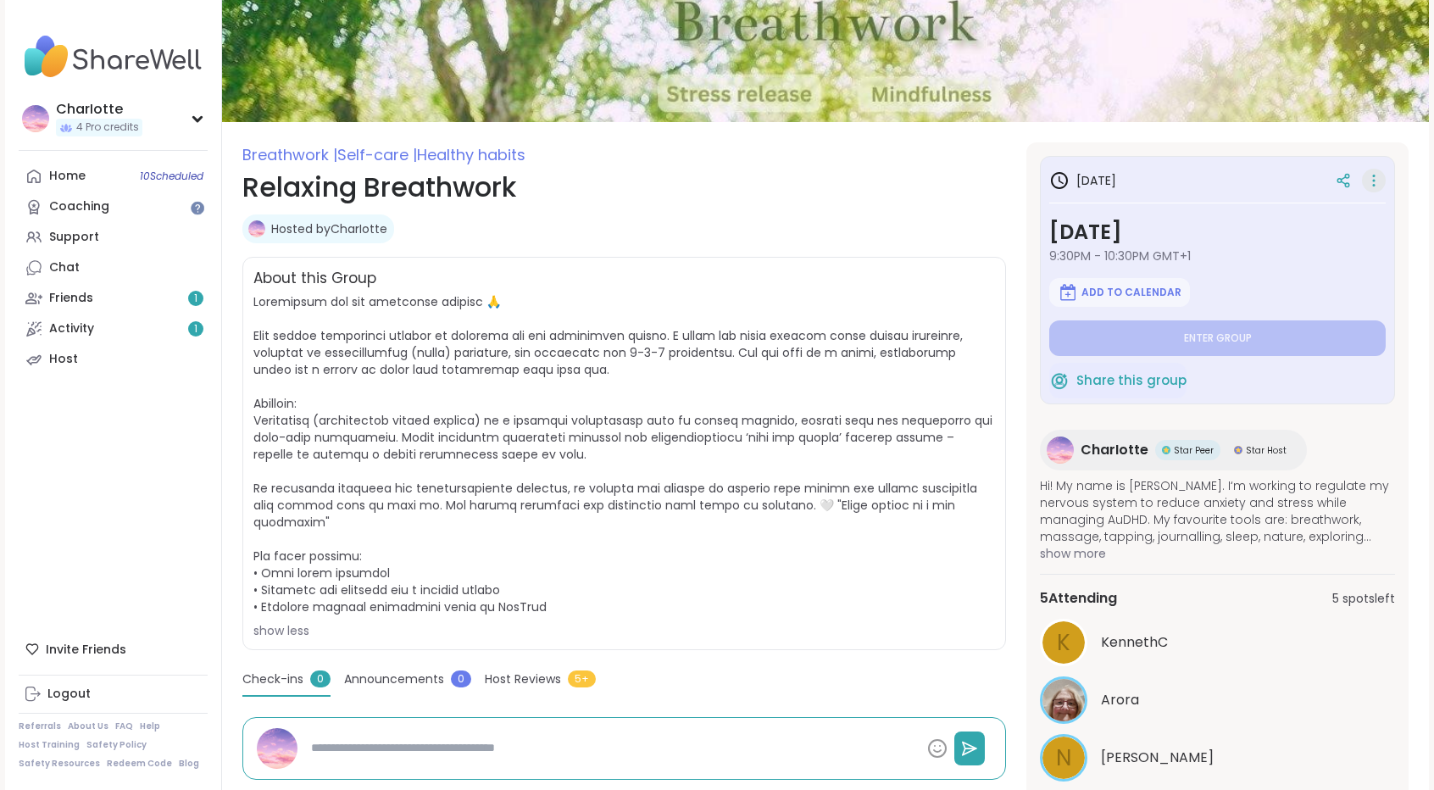
click at [1365, 190] on icon at bounding box center [1373, 181] width 17 height 24
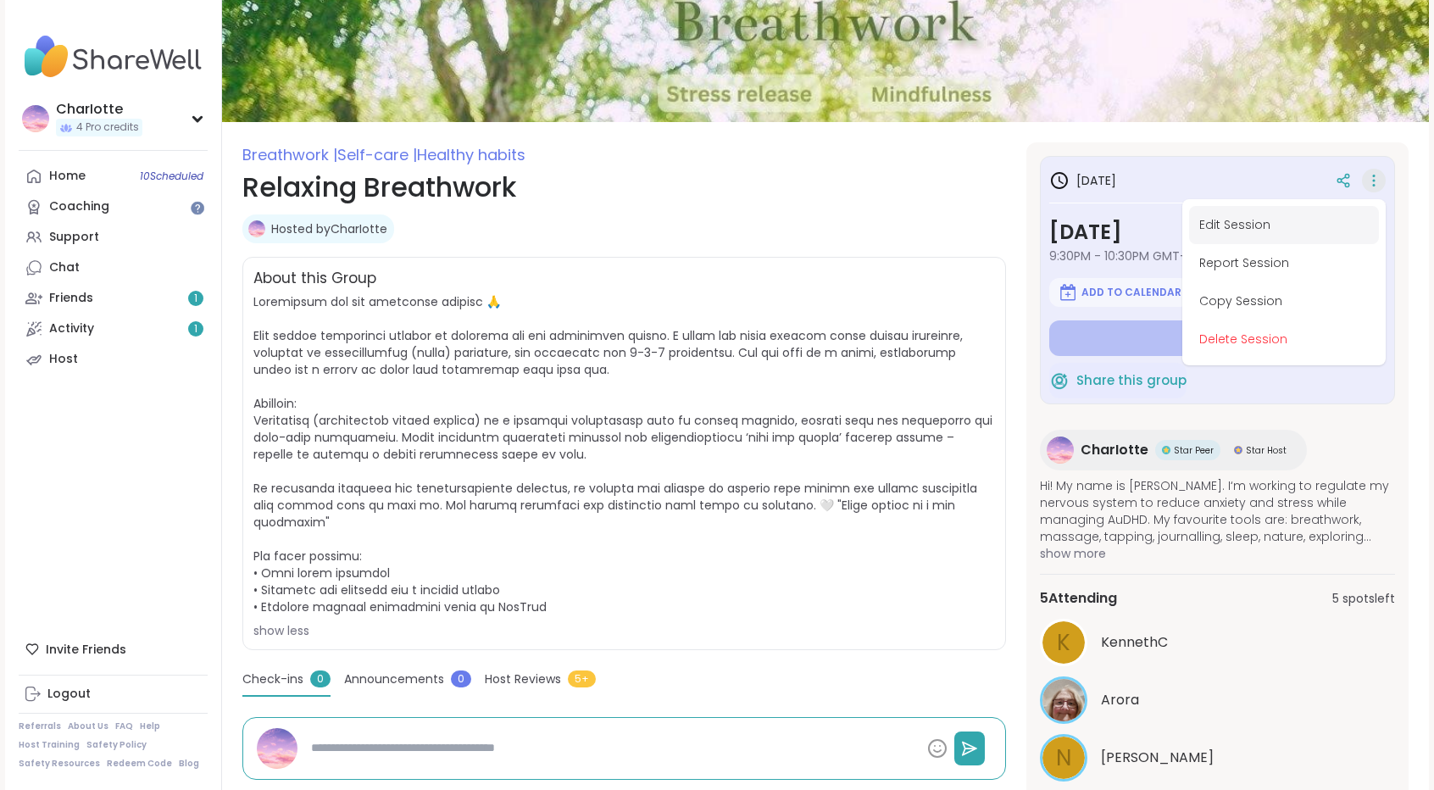
click at [1300, 223] on button "Edit Session" at bounding box center [1284, 225] width 190 height 38
type textarea "*"
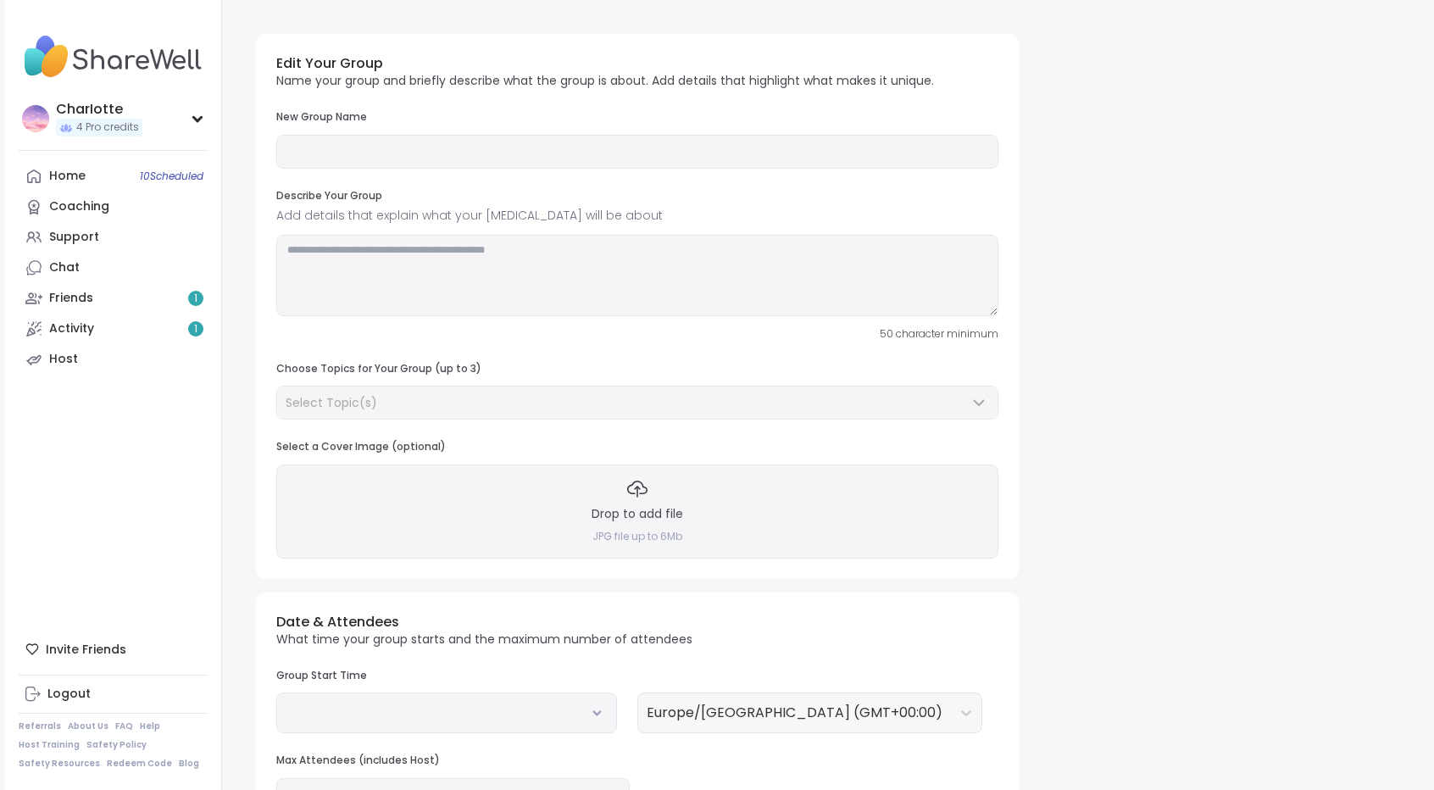
type input "**********"
type textarea "**********"
type input "**"
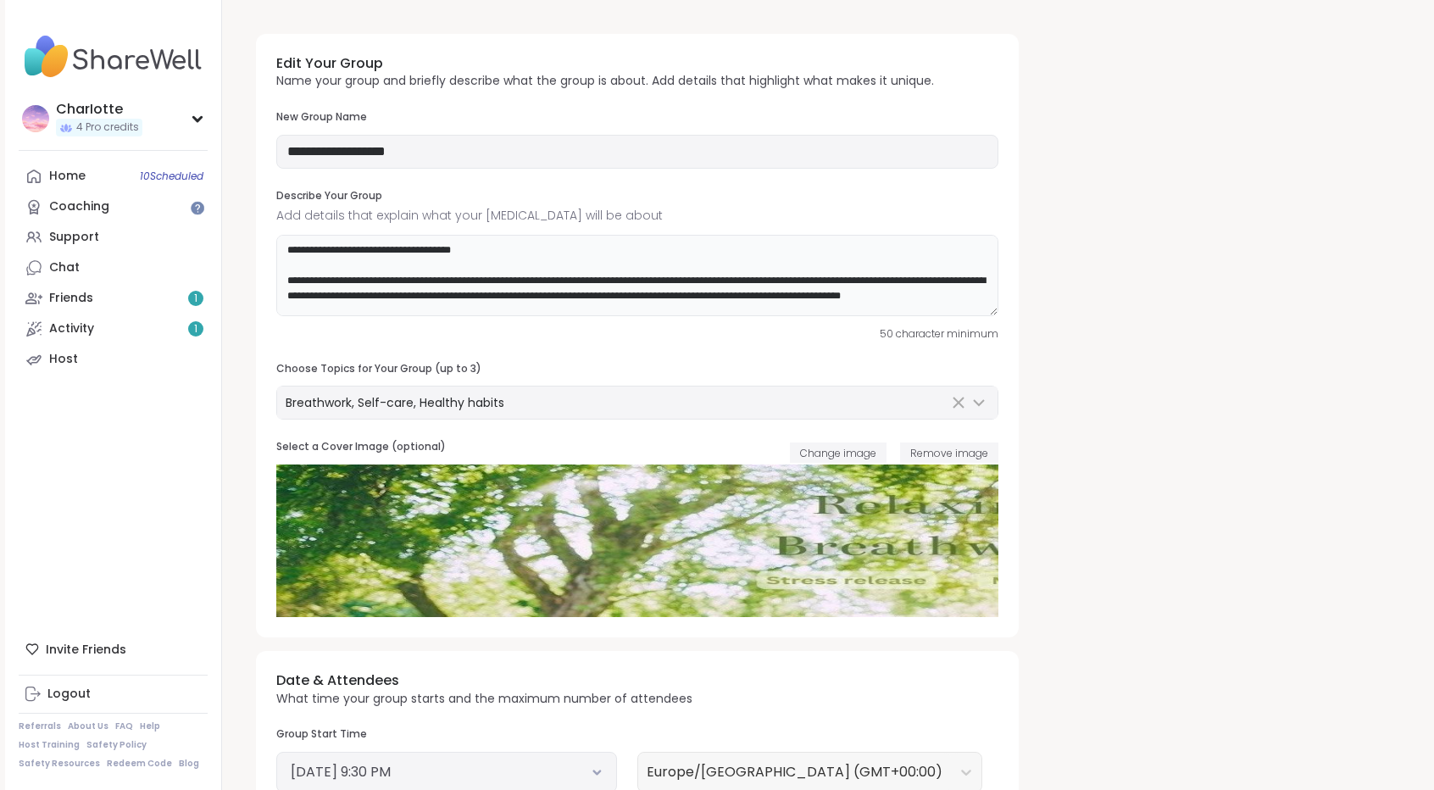
click at [524, 253] on textarea "**********" at bounding box center [637, 275] width 722 height 81
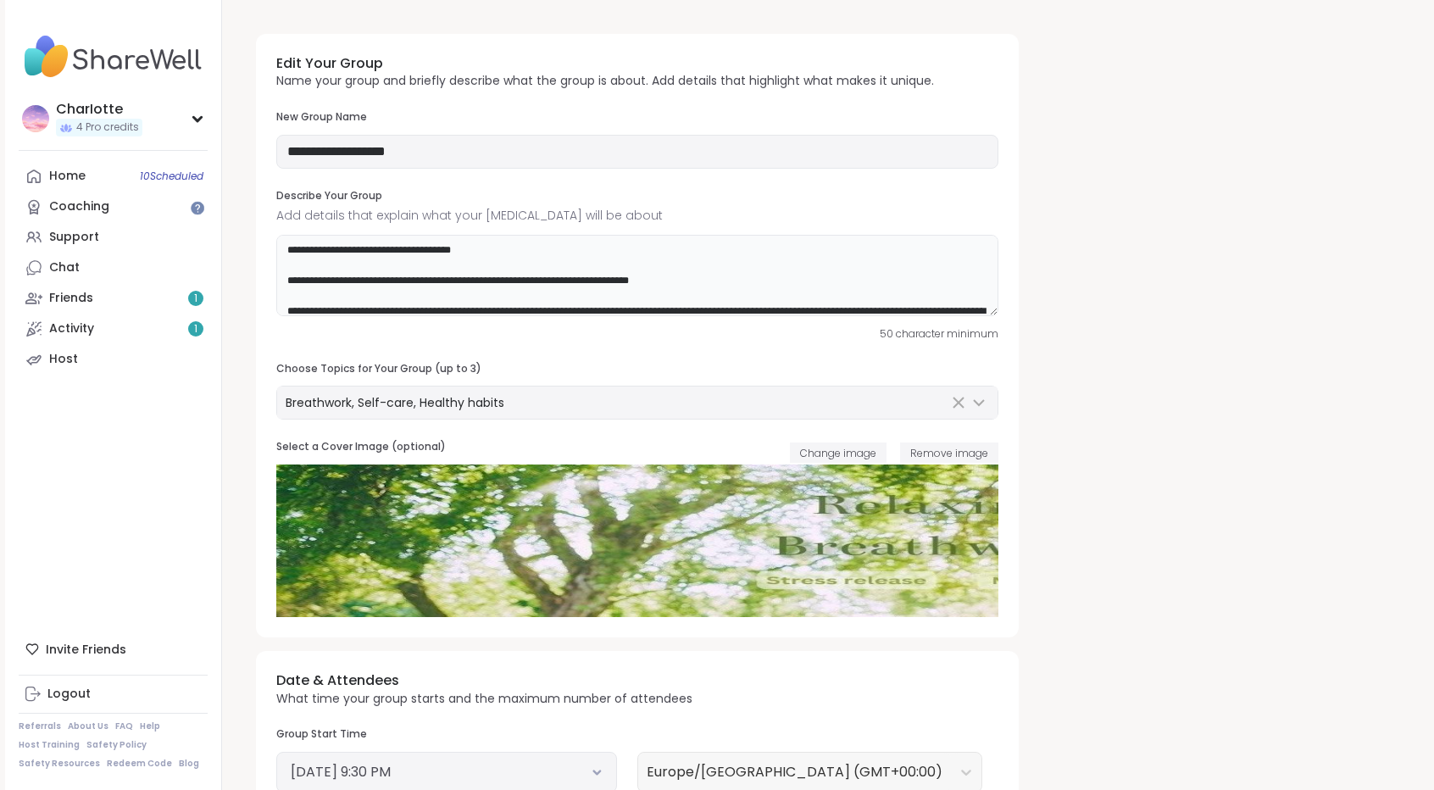
drag, startPoint x: 702, startPoint y: 275, endPoint x: 669, endPoint y: 265, distance: 34.6
click at [669, 265] on textarea at bounding box center [637, 275] width 722 height 81
click at [702, 288] on textarea at bounding box center [637, 275] width 722 height 81
drag, startPoint x: 691, startPoint y: 286, endPoint x: 547, endPoint y: 284, distance: 144.1
click at [547, 284] on textarea at bounding box center [637, 275] width 722 height 81
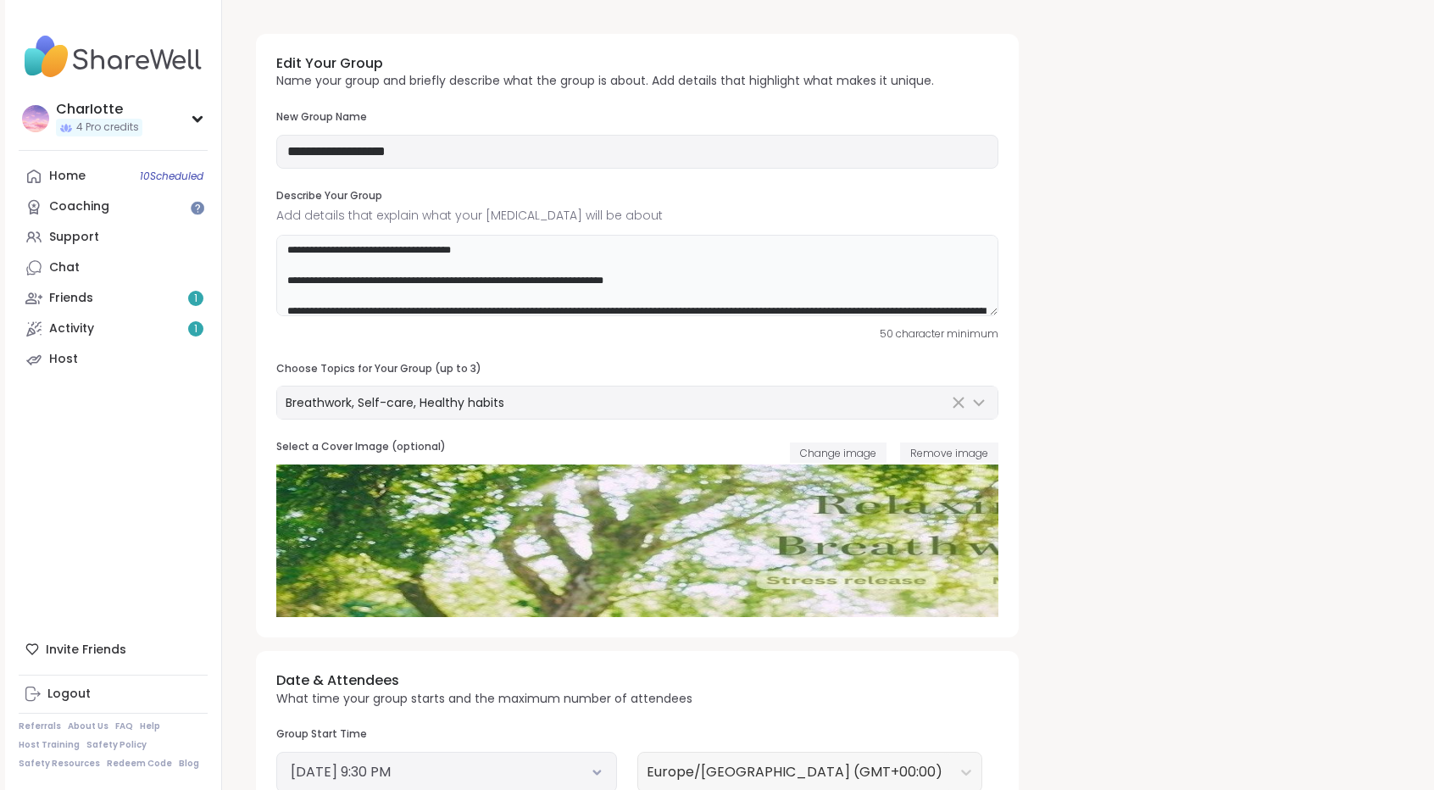
click at [686, 273] on textarea at bounding box center [637, 275] width 722 height 81
click at [677, 287] on textarea at bounding box center [637, 275] width 722 height 81
click at [666, 270] on textarea at bounding box center [637, 275] width 722 height 81
click at [666, 287] on textarea at bounding box center [637, 275] width 722 height 81
click at [646, 264] on textarea at bounding box center [637, 275] width 722 height 81
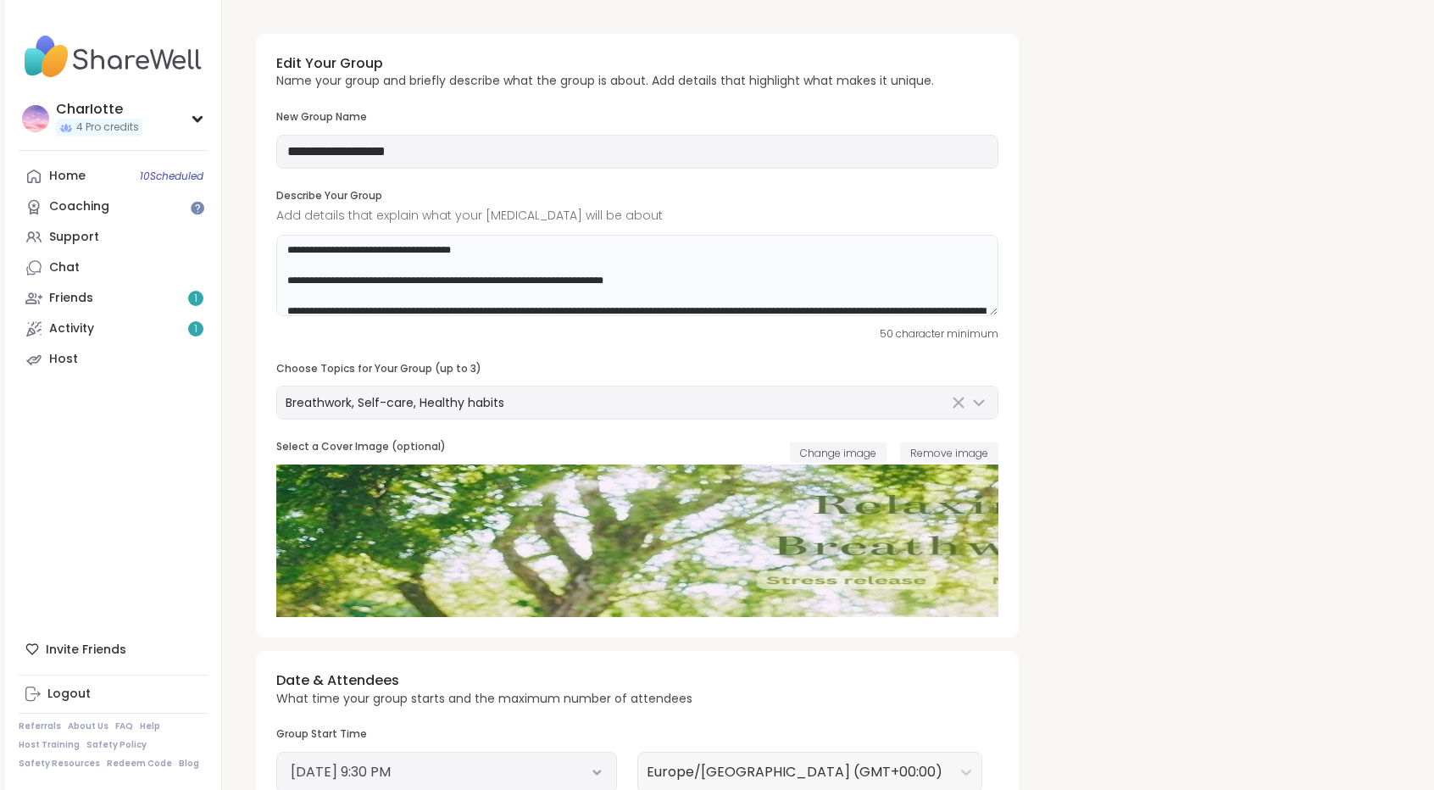
click at [651, 284] on textarea at bounding box center [637, 275] width 722 height 81
click at [651, 286] on textarea at bounding box center [637, 275] width 722 height 81
click at [698, 263] on textarea at bounding box center [637, 275] width 722 height 81
click at [674, 299] on textarea at bounding box center [637, 275] width 722 height 81
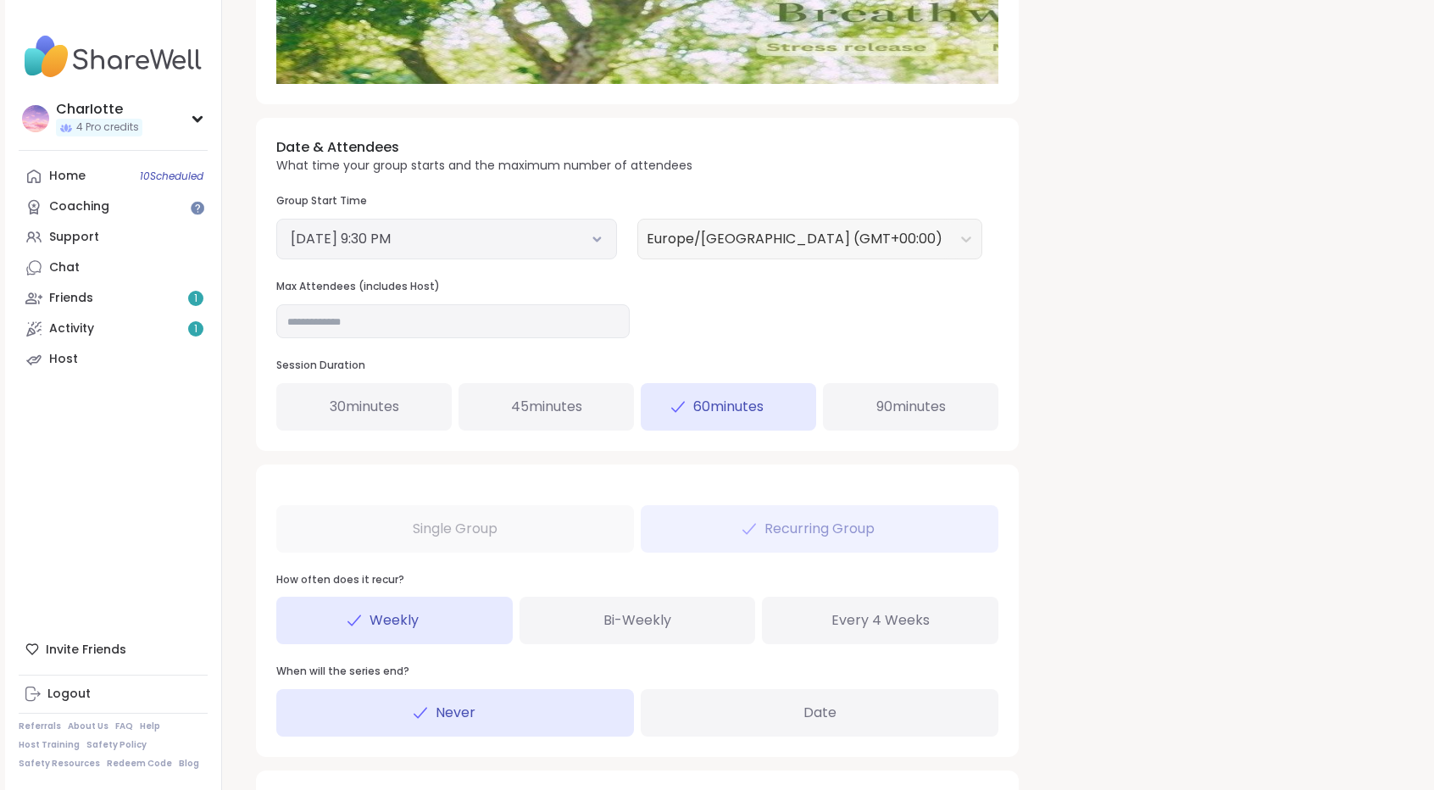
scroll to position [619, 0]
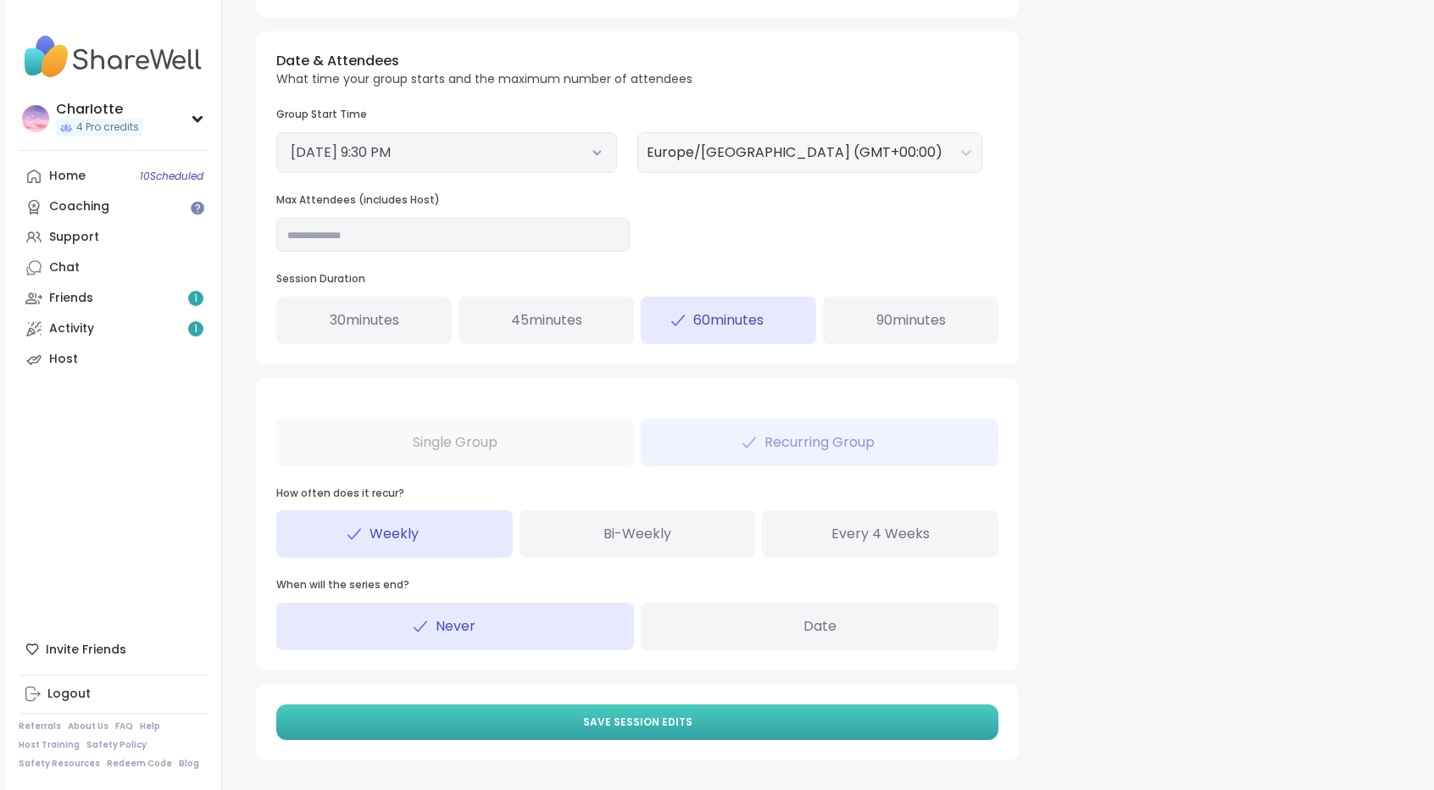
type textarea "**********"
click at [651, 729] on button "Save Session Edits" at bounding box center [637, 722] width 722 height 36
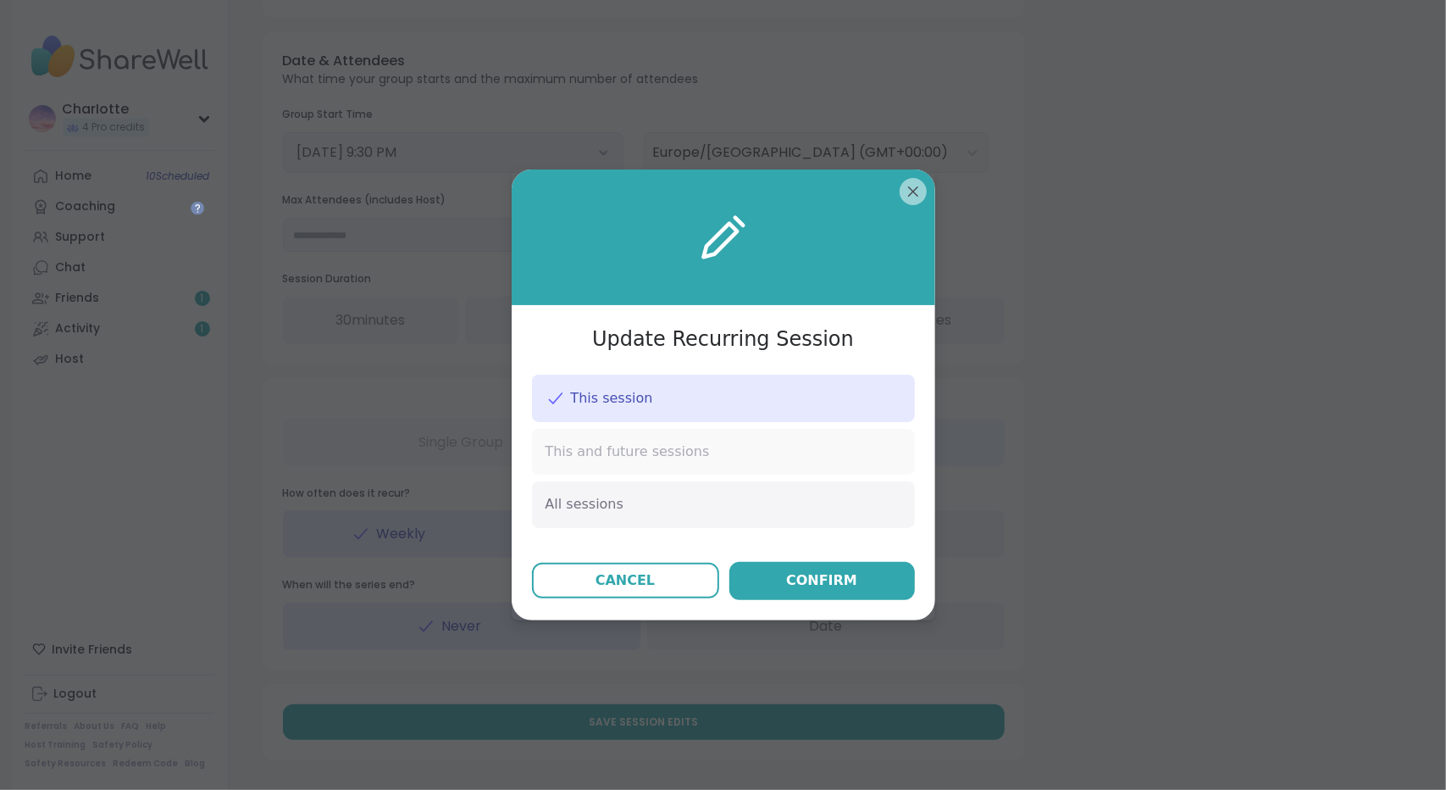
click at [644, 463] on div "This and future sessions" at bounding box center [723, 452] width 383 height 46
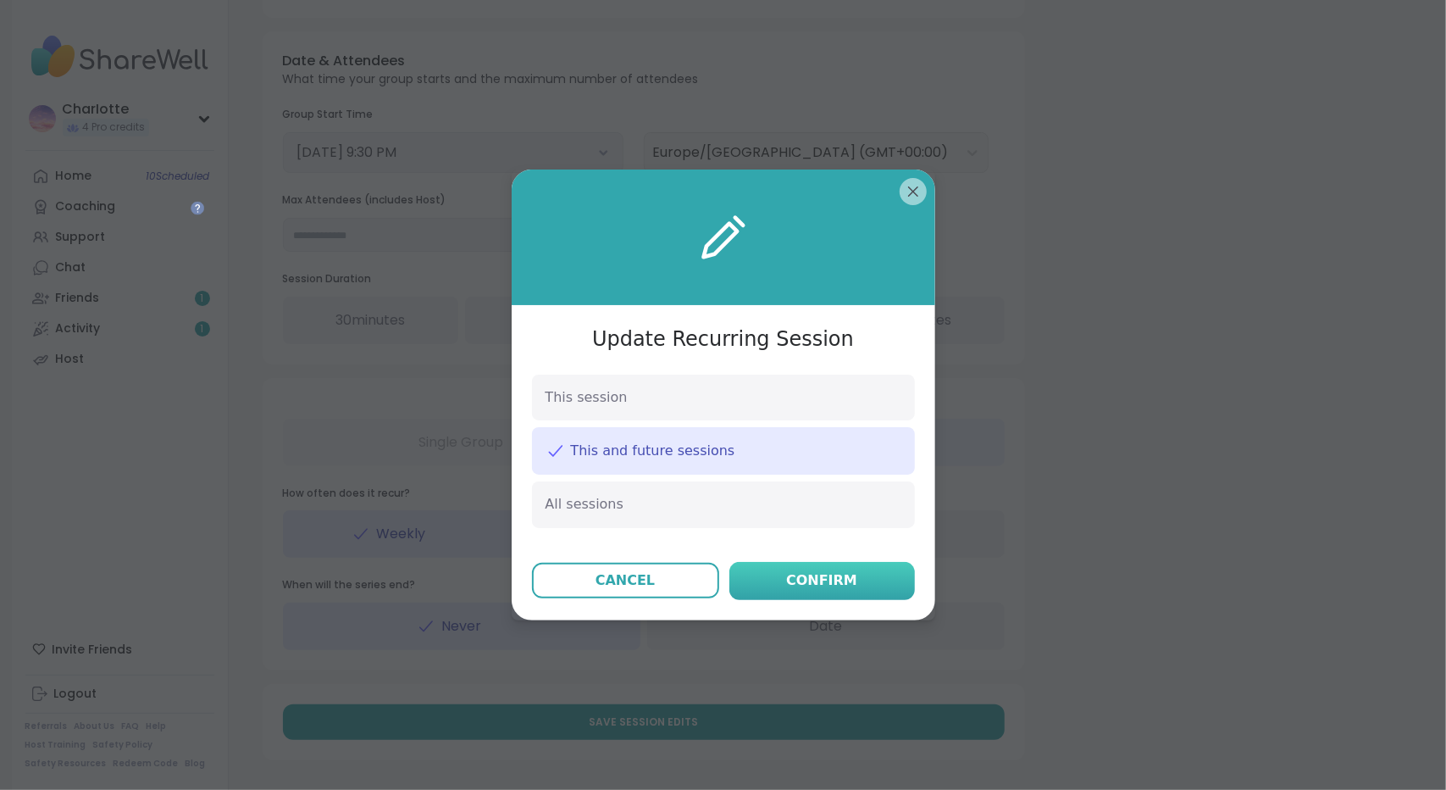
click at [793, 586] on div "Confirm" at bounding box center [821, 580] width 71 height 20
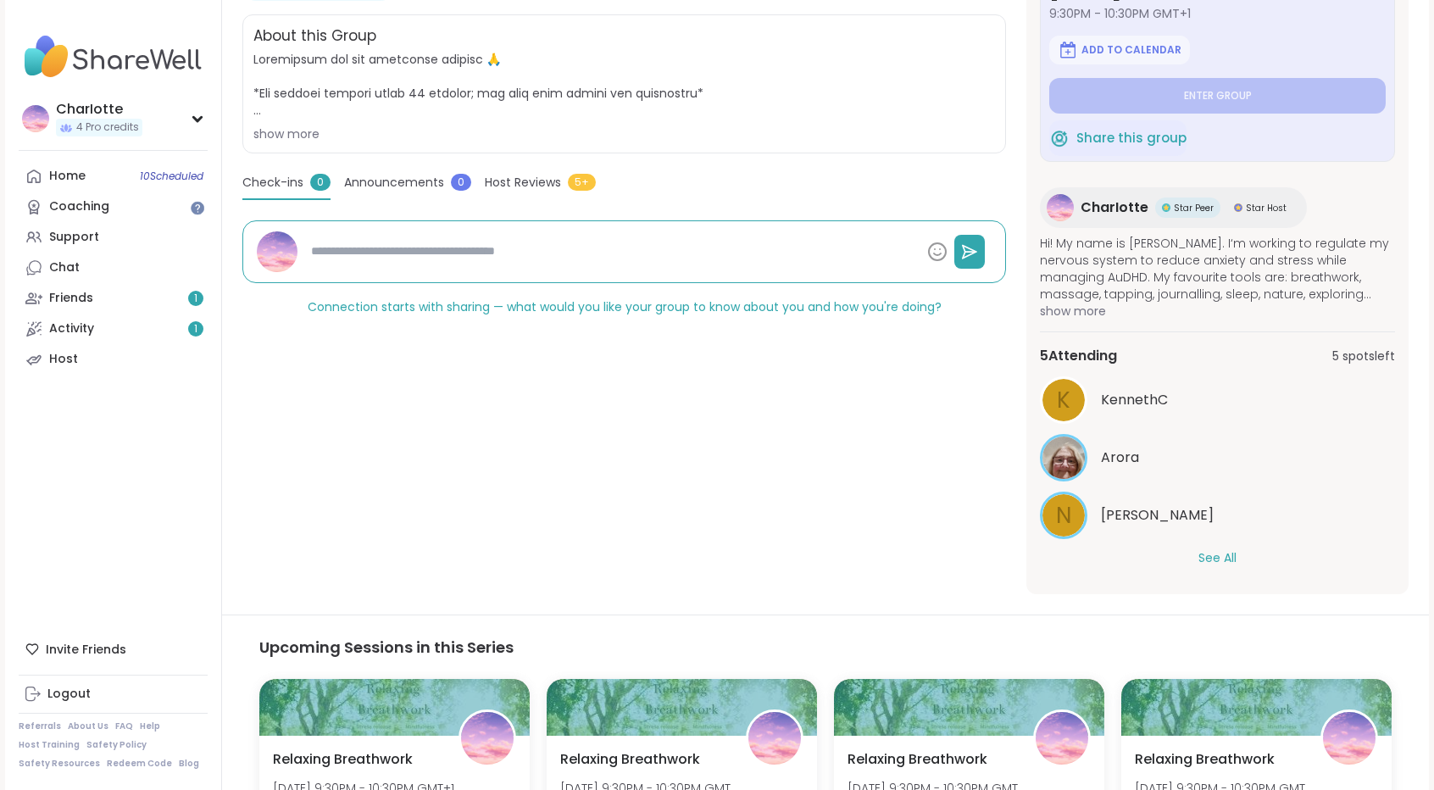
scroll to position [355, 0]
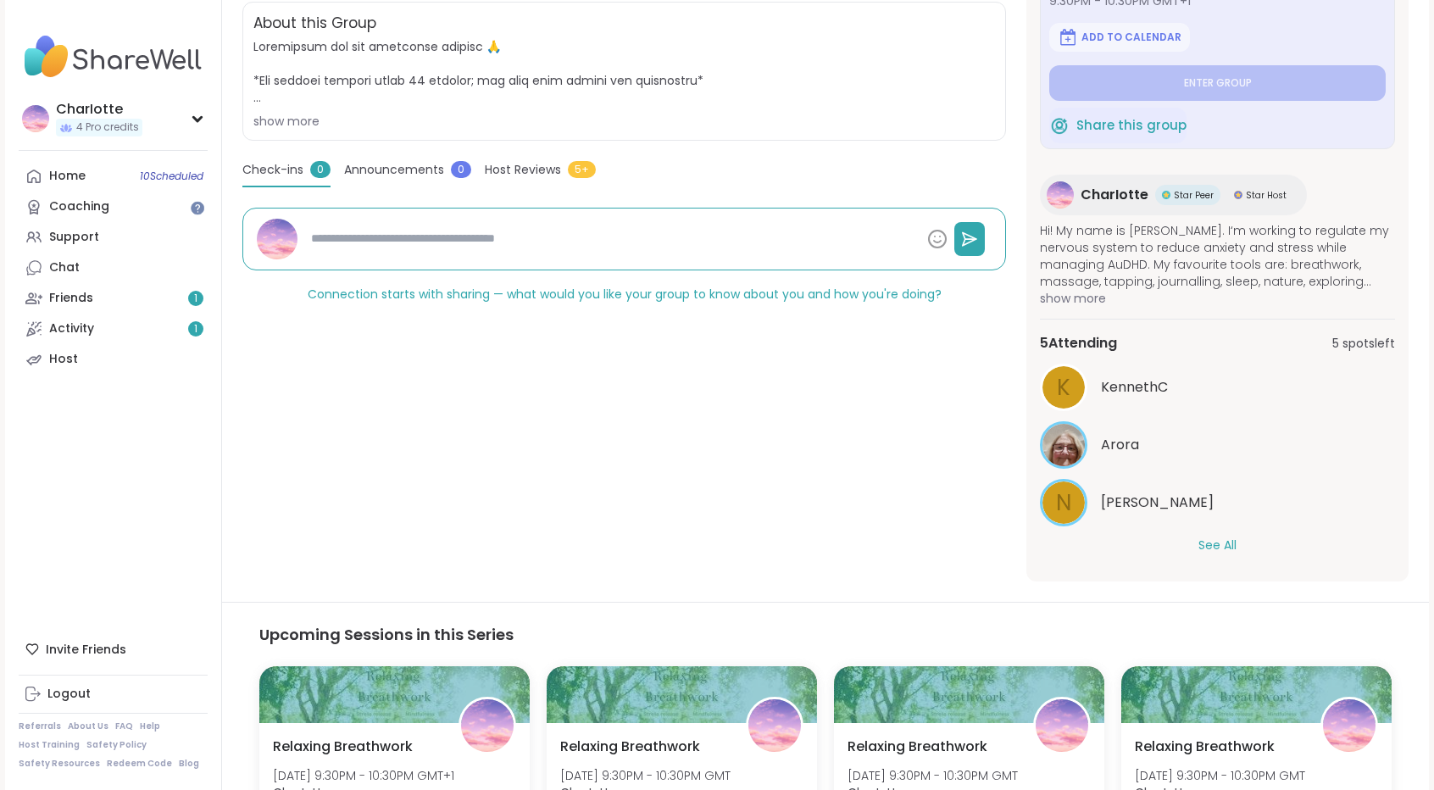
click at [1209, 557] on div "5 Attending 5 spots left K KennethC Arora N Nigel See All" at bounding box center [1217, 443] width 355 height 249
click at [1193, 543] on div "See All" at bounding box center [1217, 545] width 355 height 18
click at [1217, 540] on button "See All" at bounding box center [1217, 545] width 38 height 18
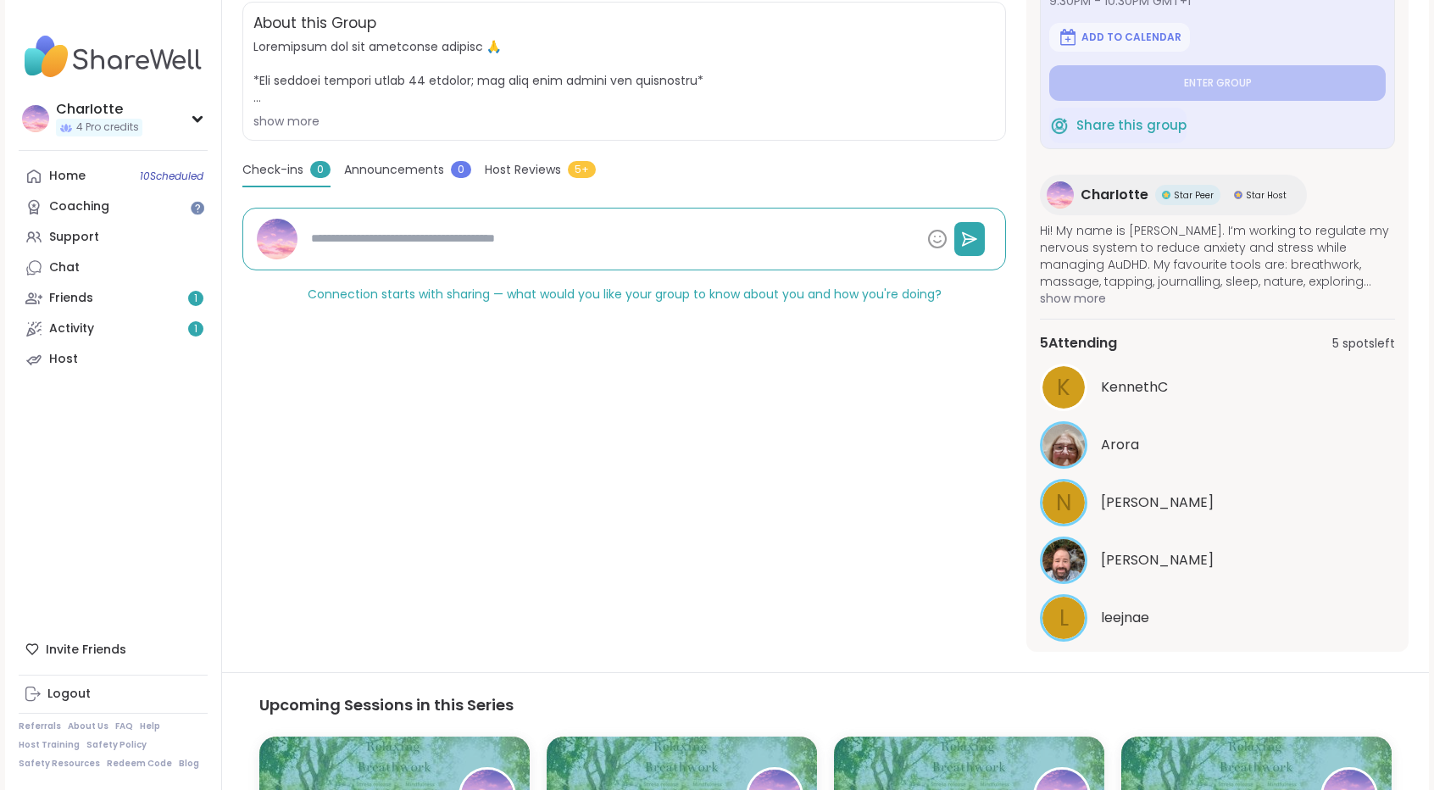
scroll to position [0, 0]
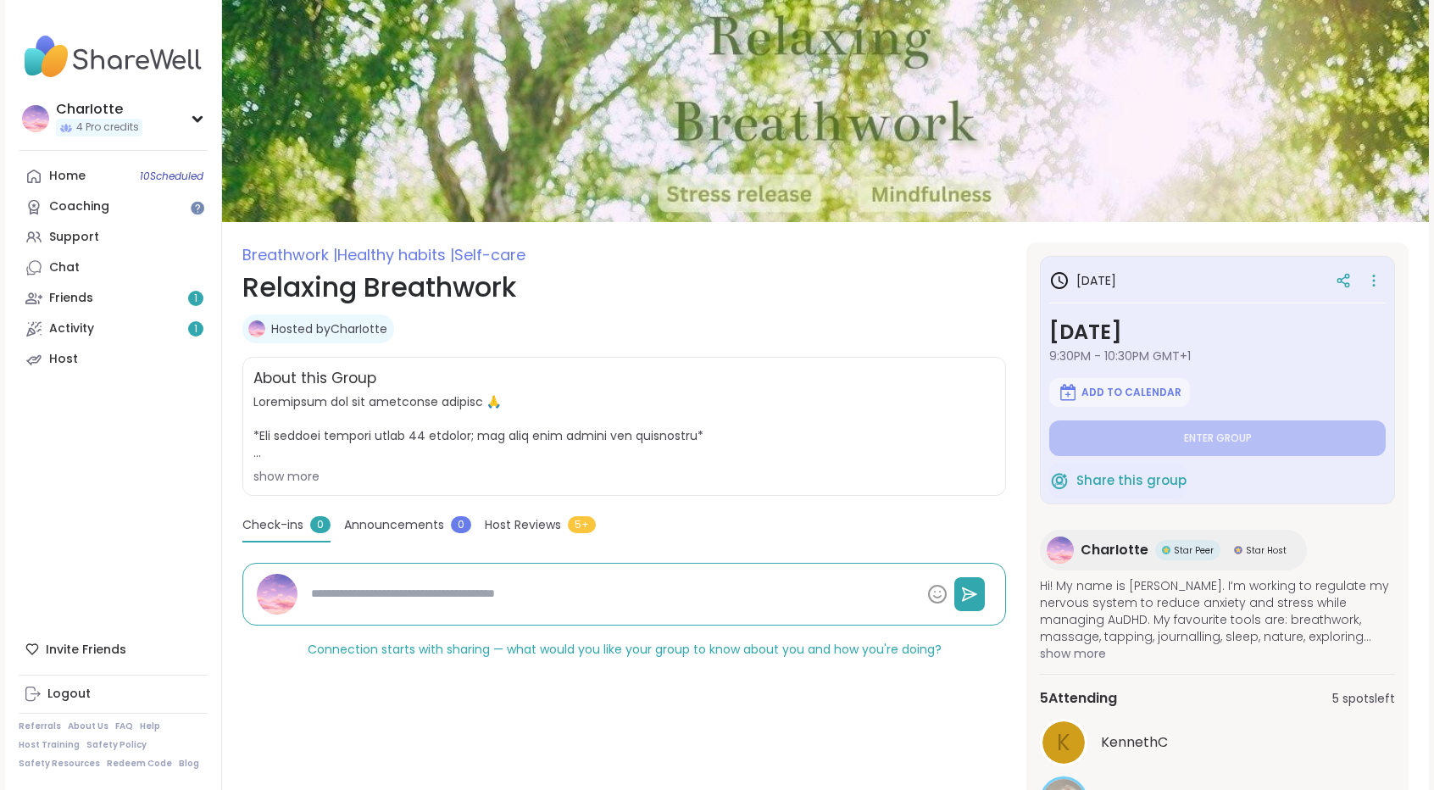
click at [293, 475] on div "show more" at bounding box center [623, 476] width 741 height 17
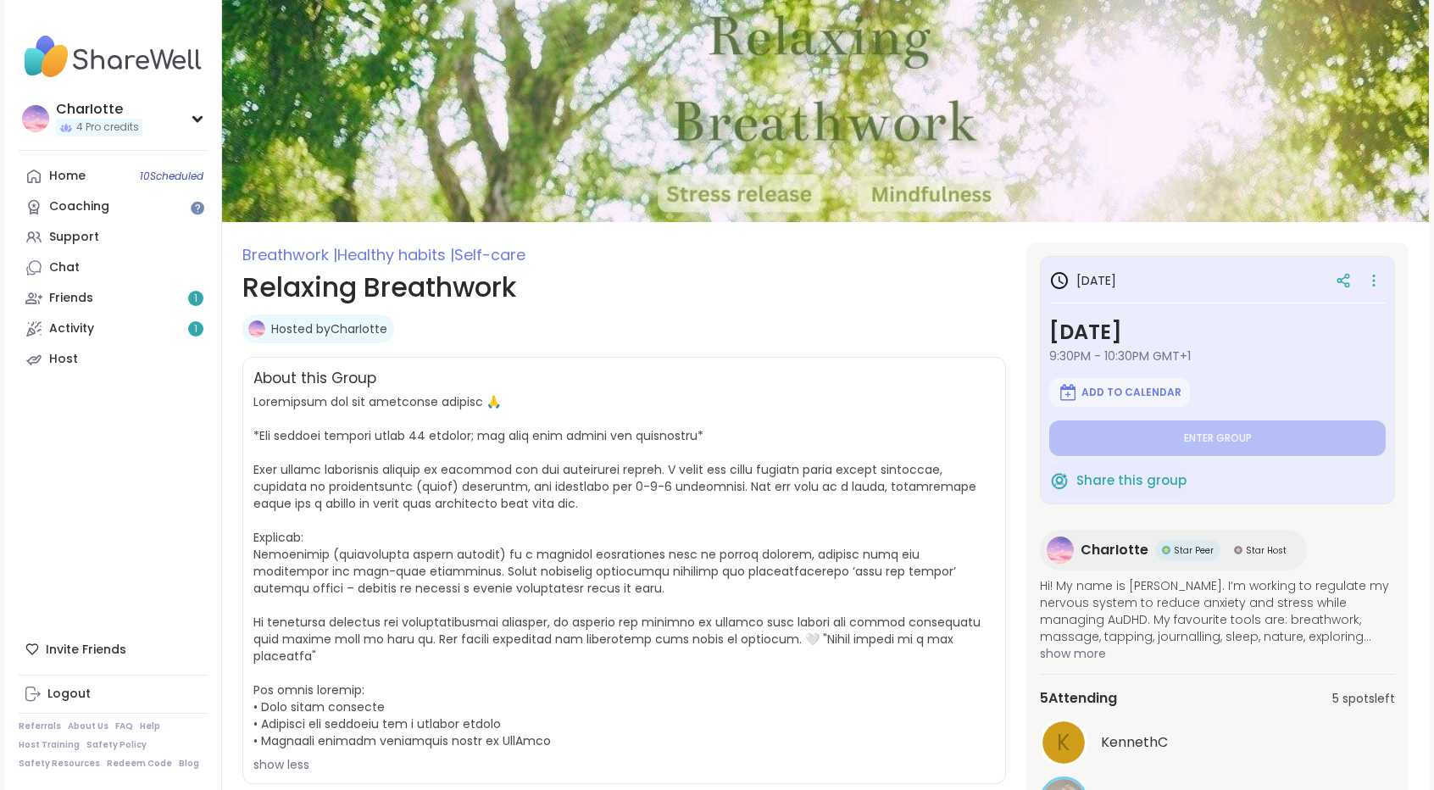
drag, startPoint x: 349, startPoint y: 409, endPoint x: 544, endPoint y: 560, distance: 246.4
click at [544, 560] on span "show less" at bounding box center [623, 583] width 741 height 380
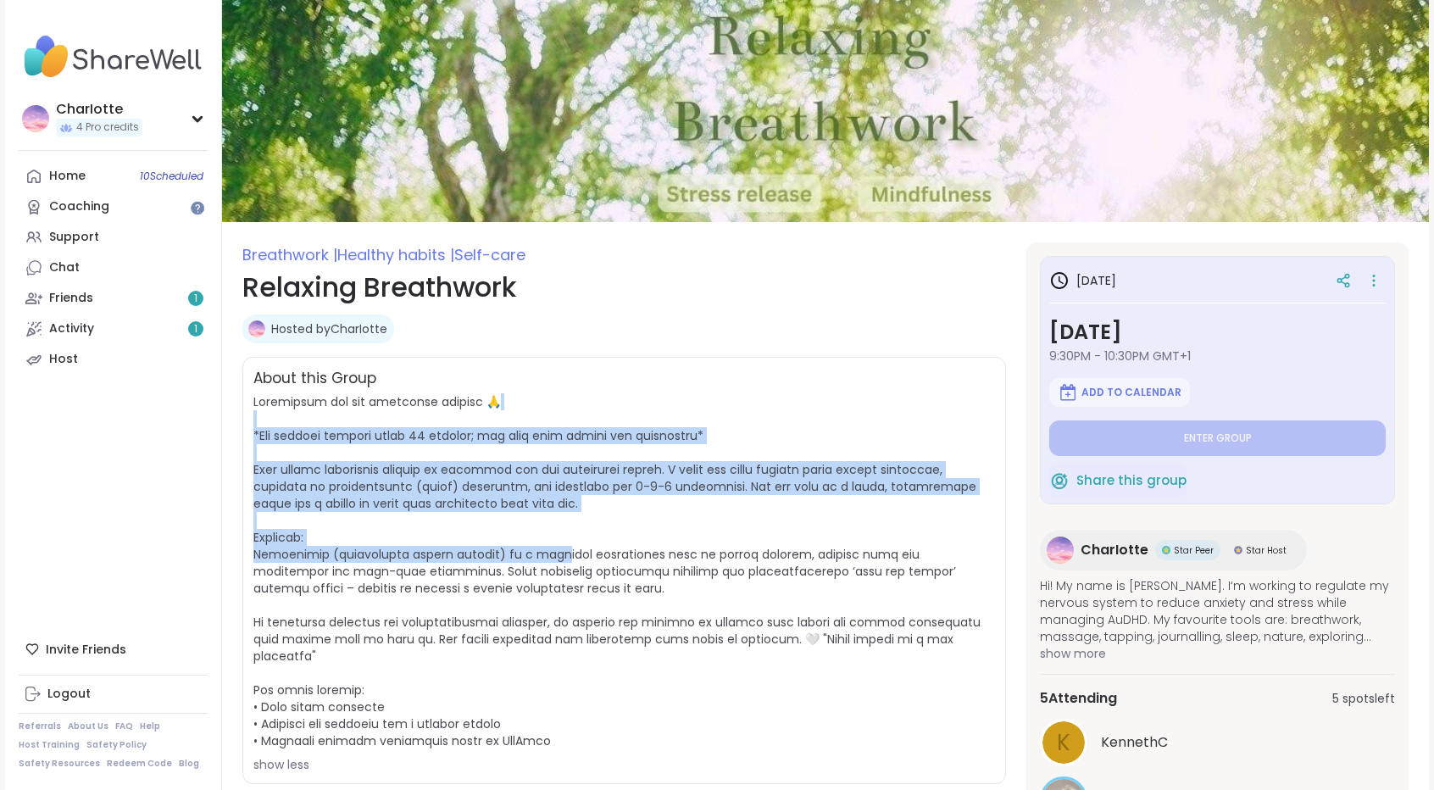
drag, startPoint x: 544, startPoint y: 560, endPoint x: 518, endPoint y: 390, distance: 172.3
click at [518, 390] on div "About this Group show less" at bounding box center [623, 570] width 763 height 427
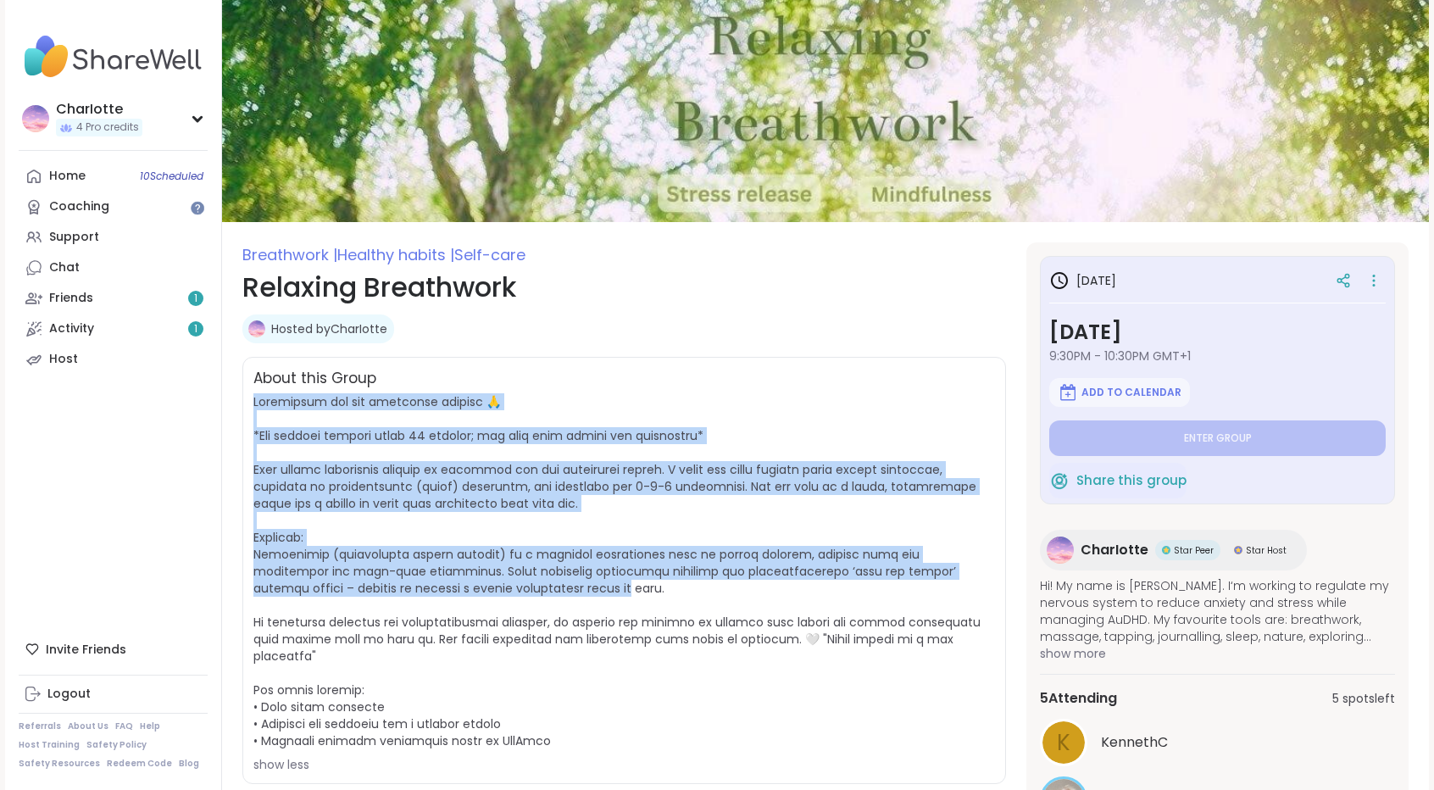
drag, startPoint x: 518, startPoint y: 390, endPoint x: 522, endPoint y: 604, distance: 214.4
click at [522, 604] on div "About this Group show less" at bounding box center [623, 570] width 763 height 427
click at [522, 604] on span "show less" at bounding box center [623, 583] width 741 height 380
drag, startPoint x: 522, startPoint y: 604, endPoint x: 525, endPoint y: 384, distance: 220.3
click at [525, 384] on div "About this Group show less" at bounding box center [623, 570] width 763 height 427
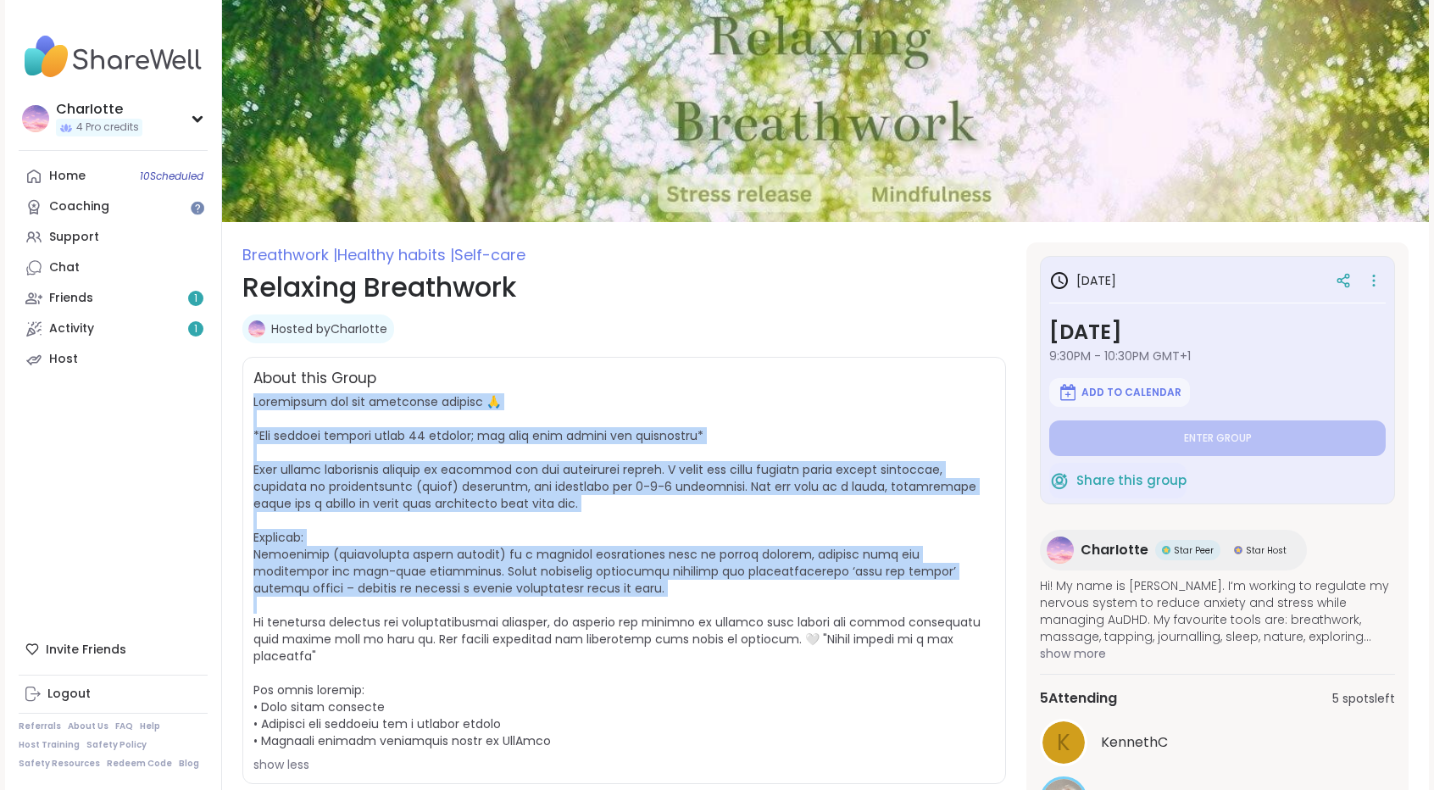
click at [525, 384] on div "About this Group" at bounding box center [623, 379] width 741 height 22
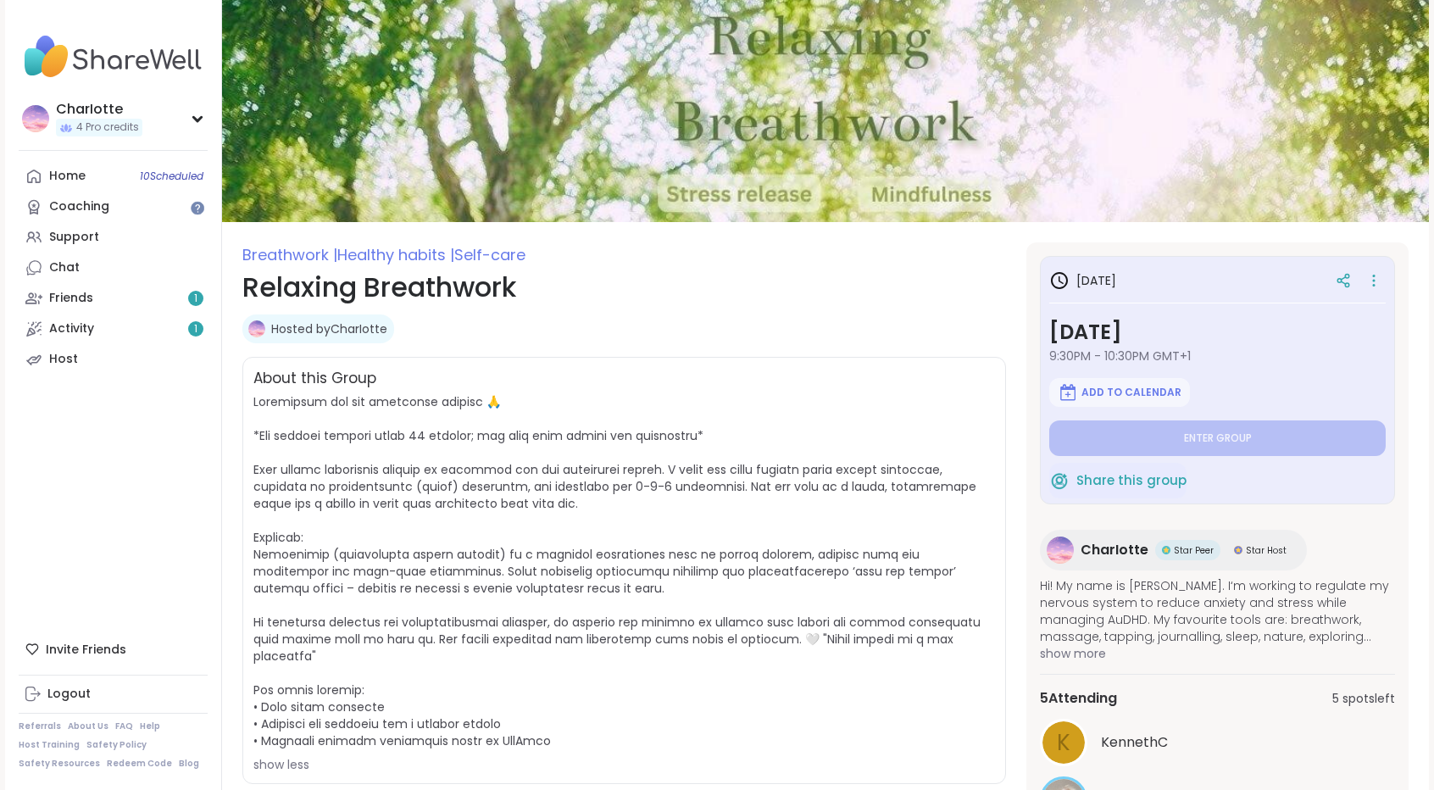
click at [697, 433] on span "show less" at bounding box center [623, 583] width 741 height 380
click at [1365, 282] on icon at bounding box center [1373, 281] width 17 height 24
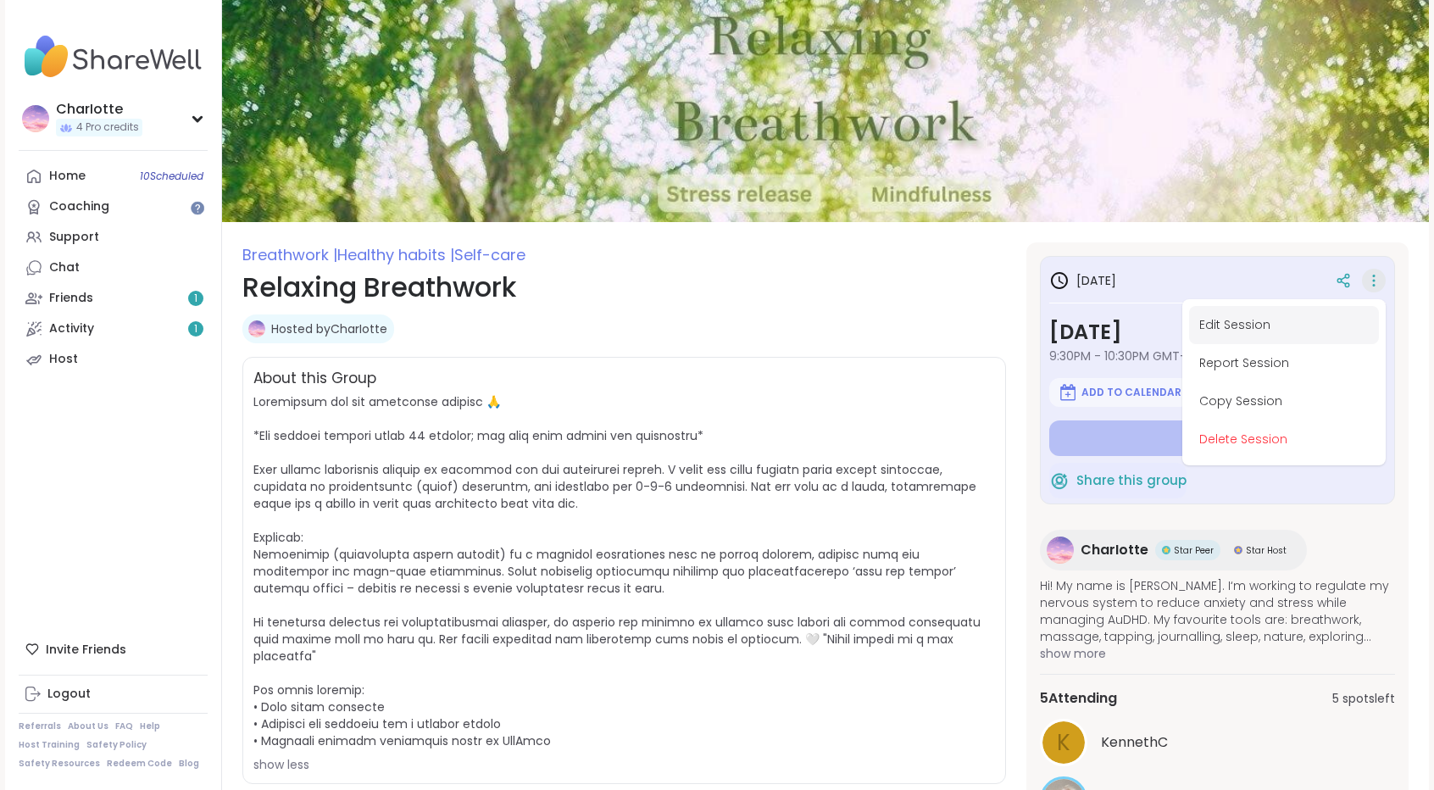
click at [1300, 314] on button "Edit Session" at bounding box center [1284, 325] width 190 height 38
type textarea "*"
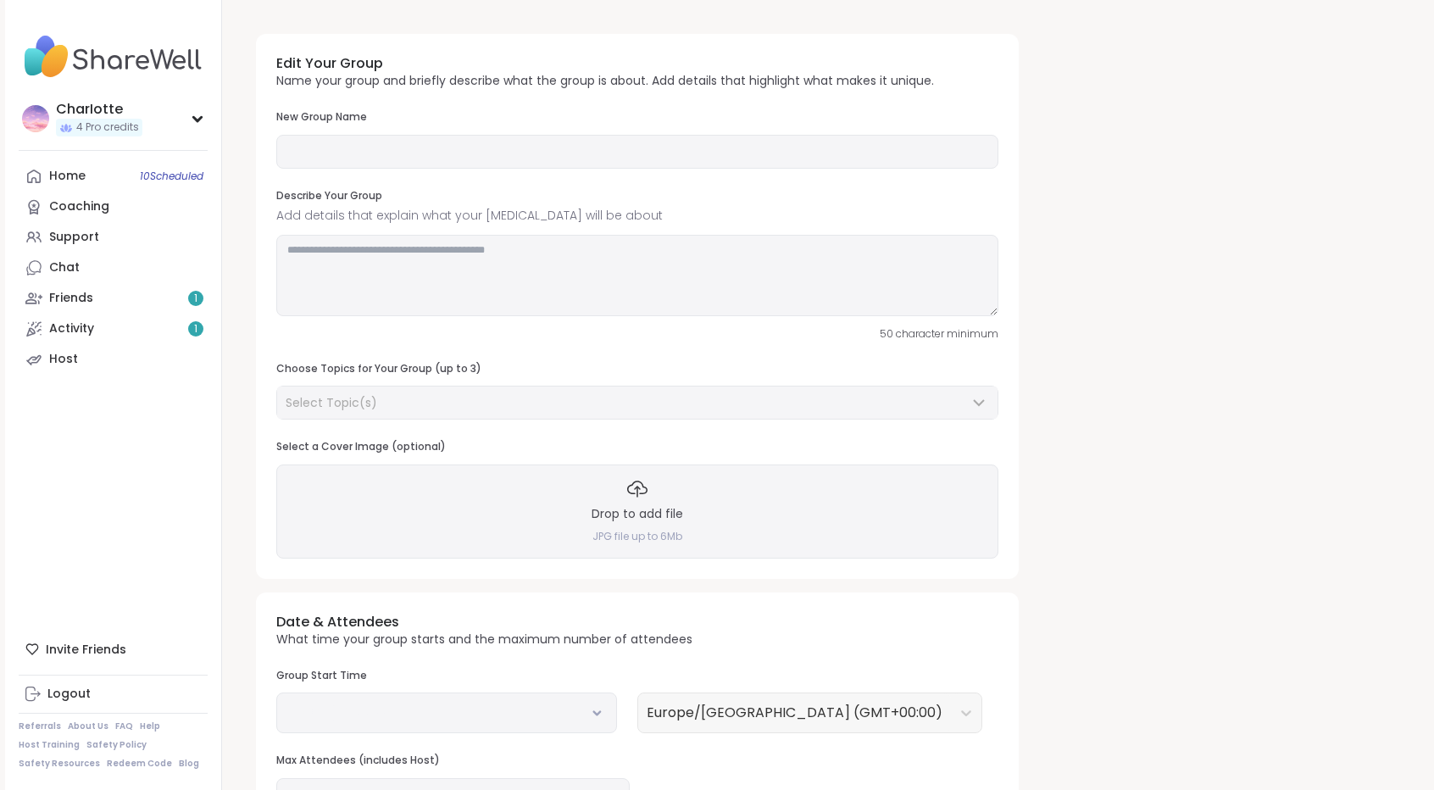
type input "**********"
type textarea "**********"
type input "**"
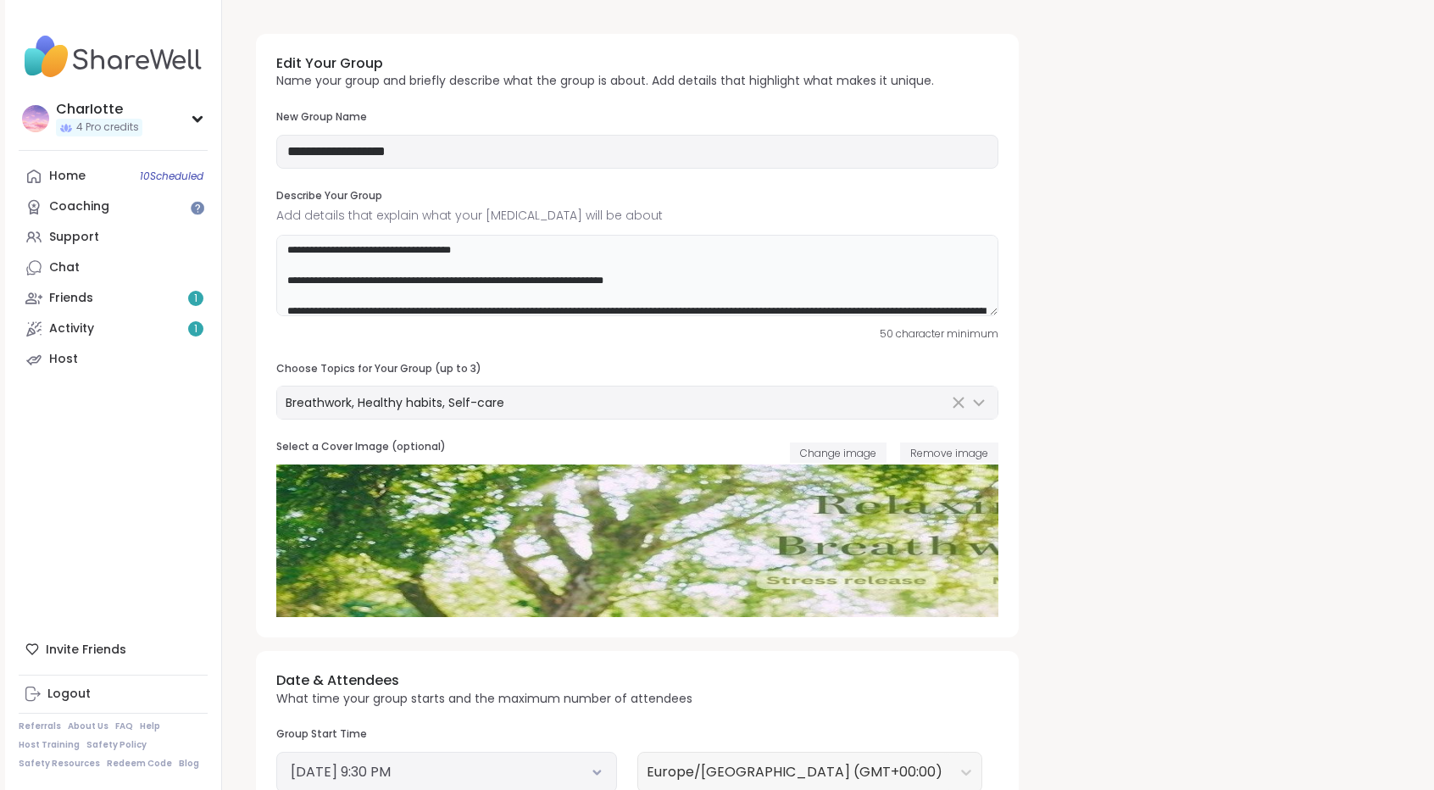
click at [616, 280] on textarea at bounding box center [637, 275] width 722 height 81
type textarea "**********"
click at [1186, 269] on div "**********" at bounding box center [825, 706] width 1166 height 1373
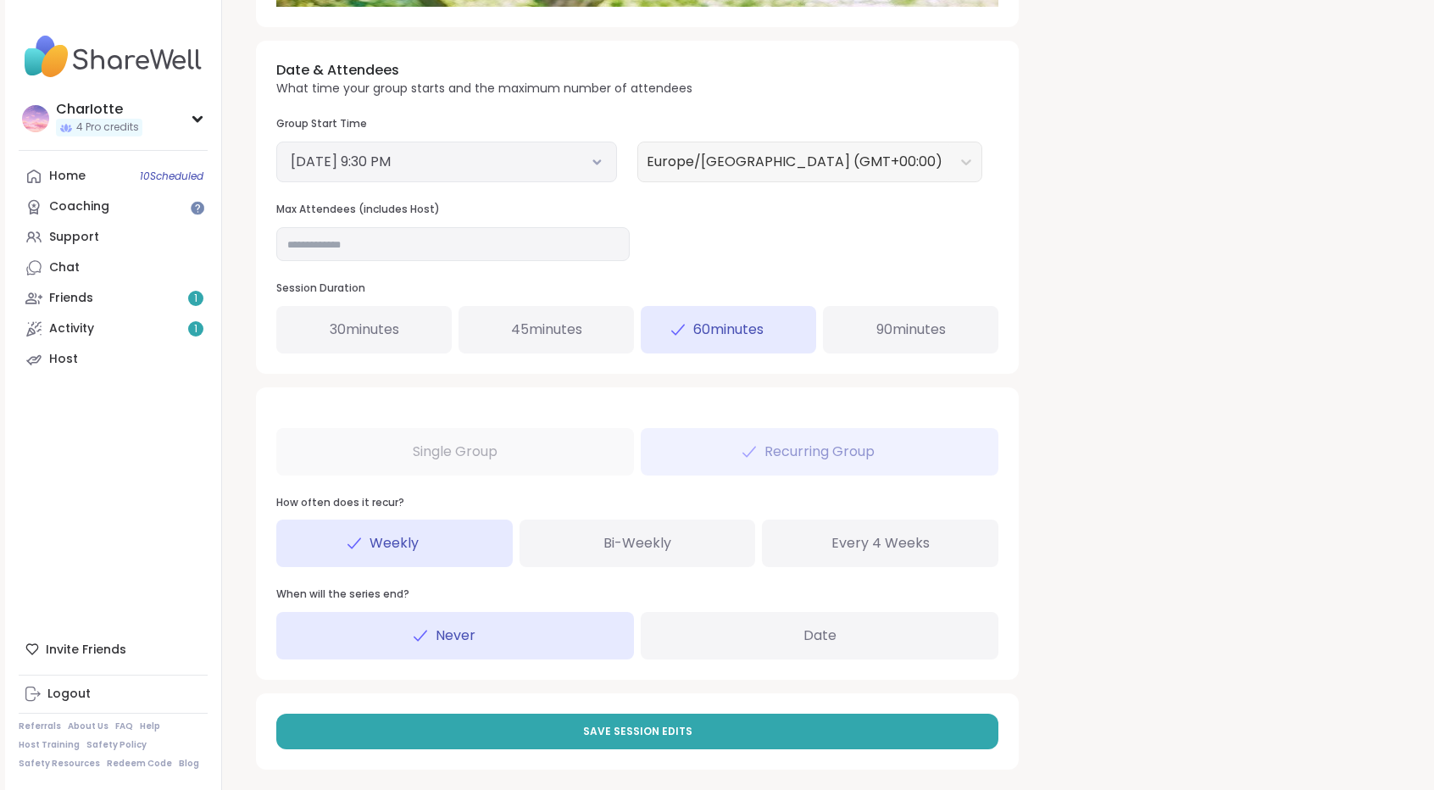
scroll to position [619, 0]
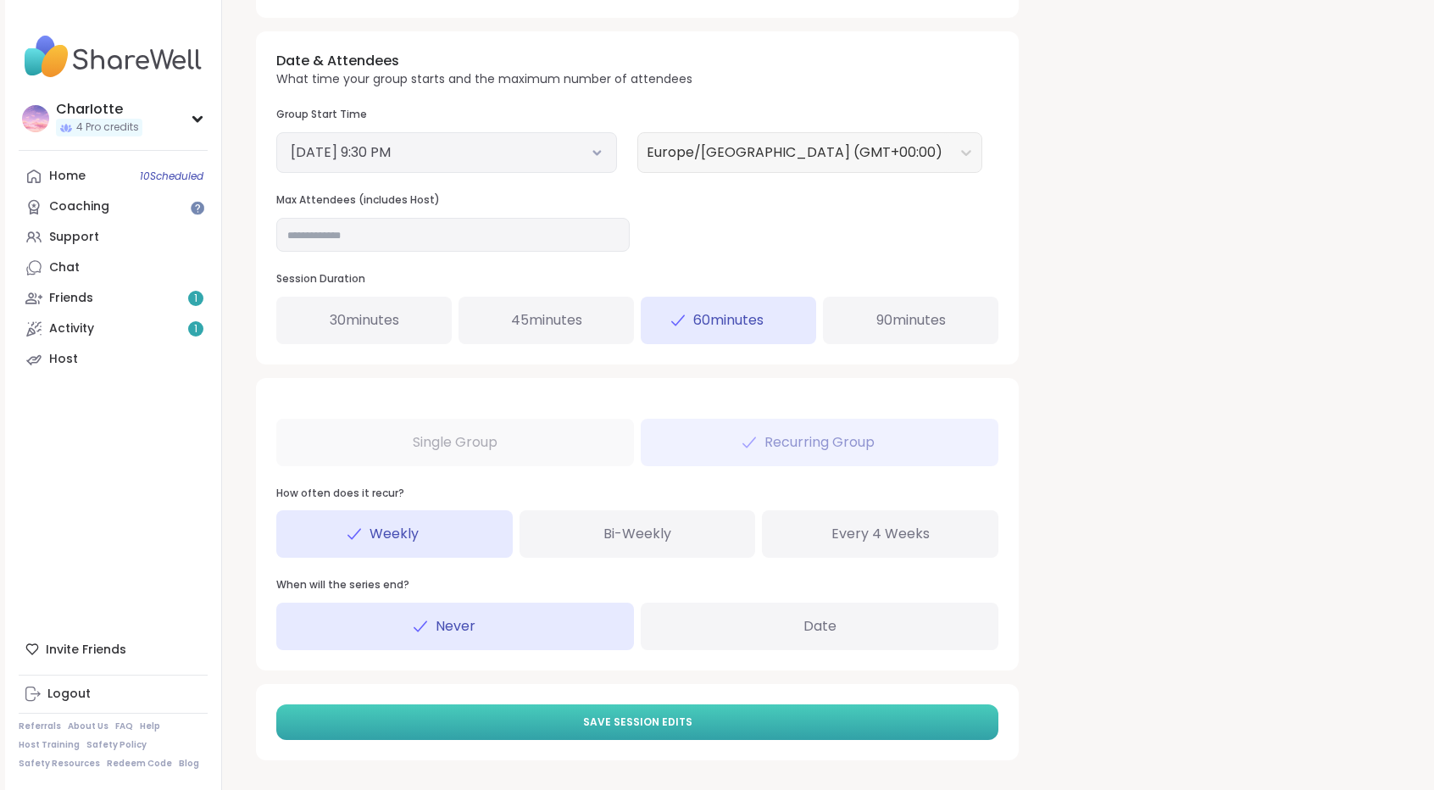
click at [671, 723] on span "Save Session Edits" at bounding box center [637, 721] width 109 height 15
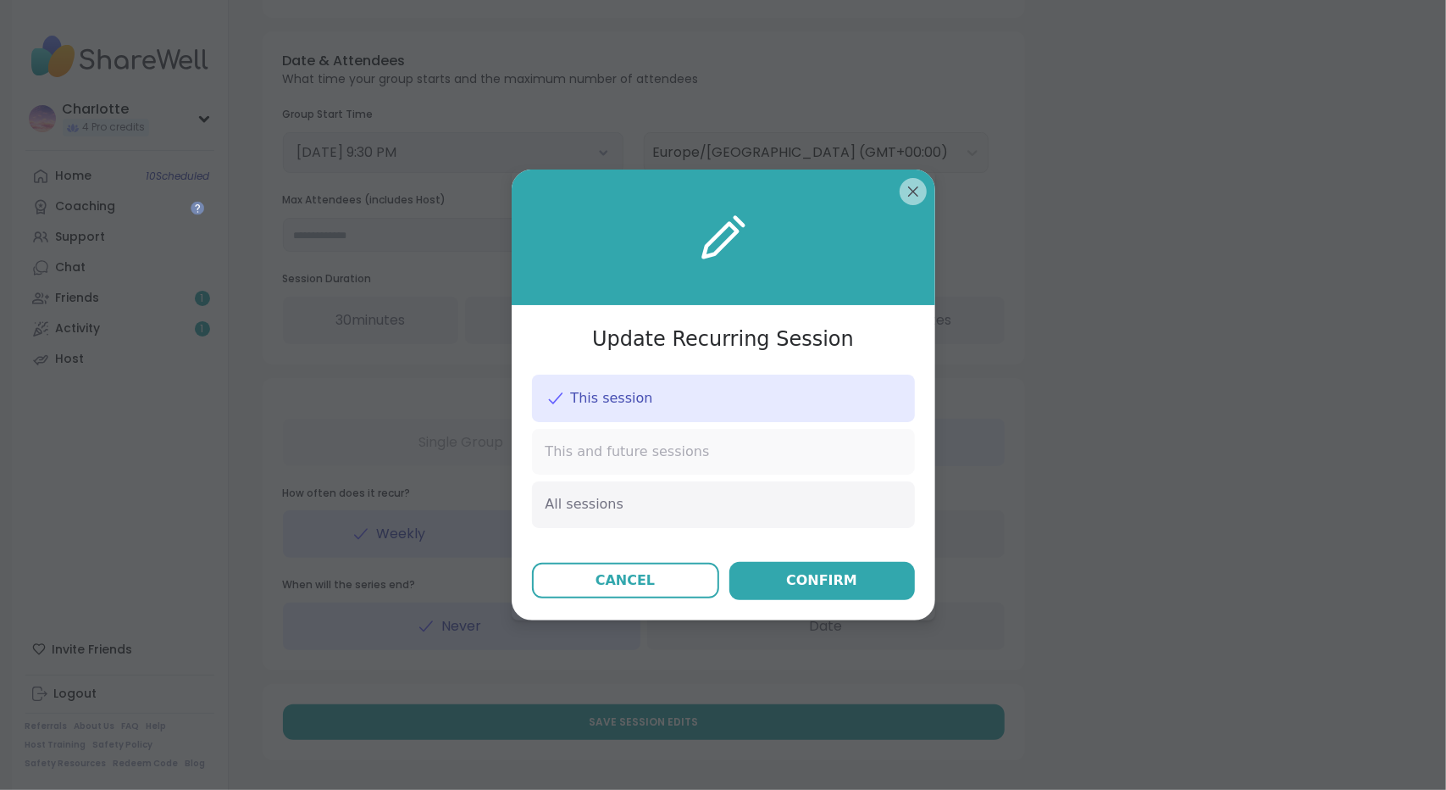
click at [621, 464] on div "This and future sessions" at bounding box center [723, 452] width 383 height 46
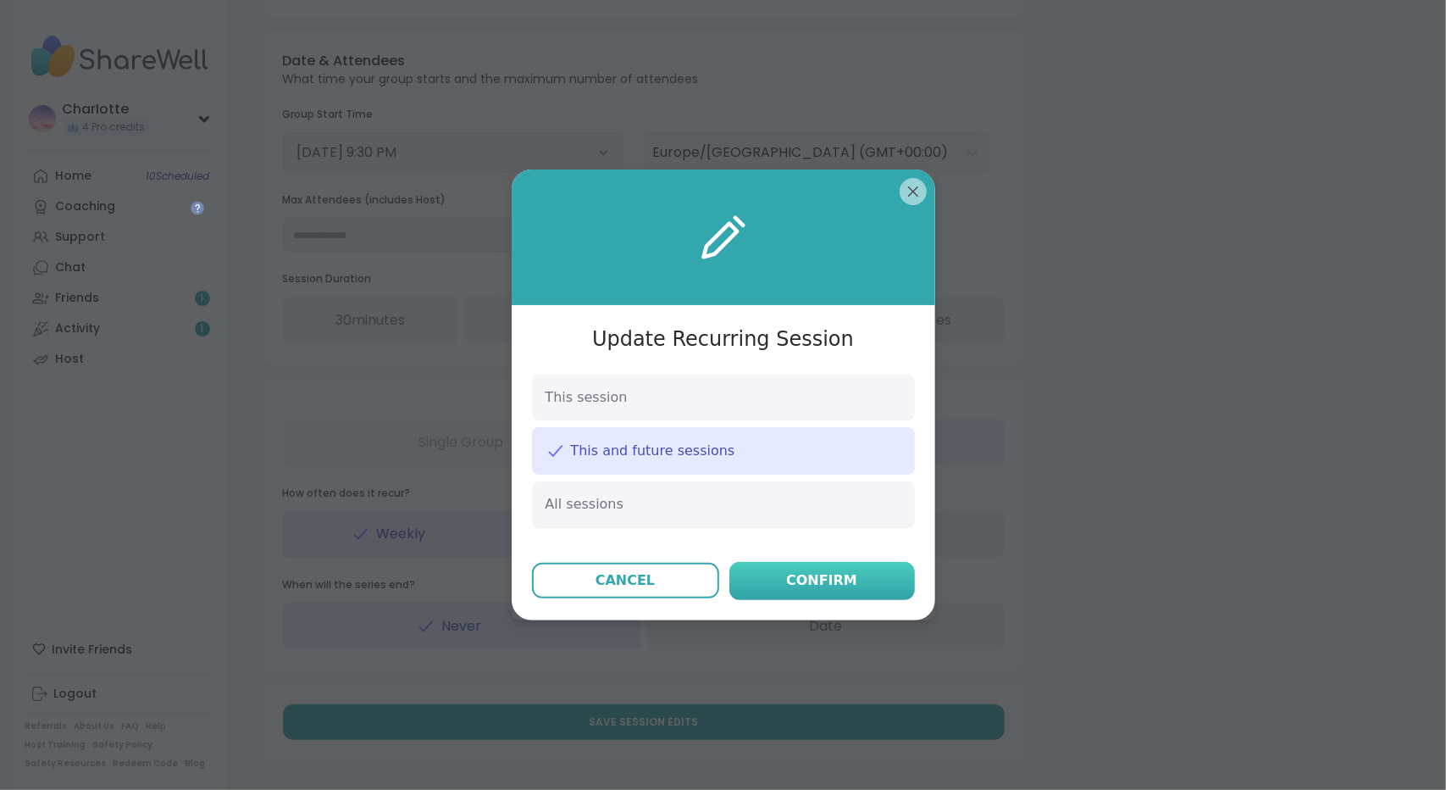
click at [791, 577] on div "Confirm" at bounding box center [821, 580] width 71 height 20
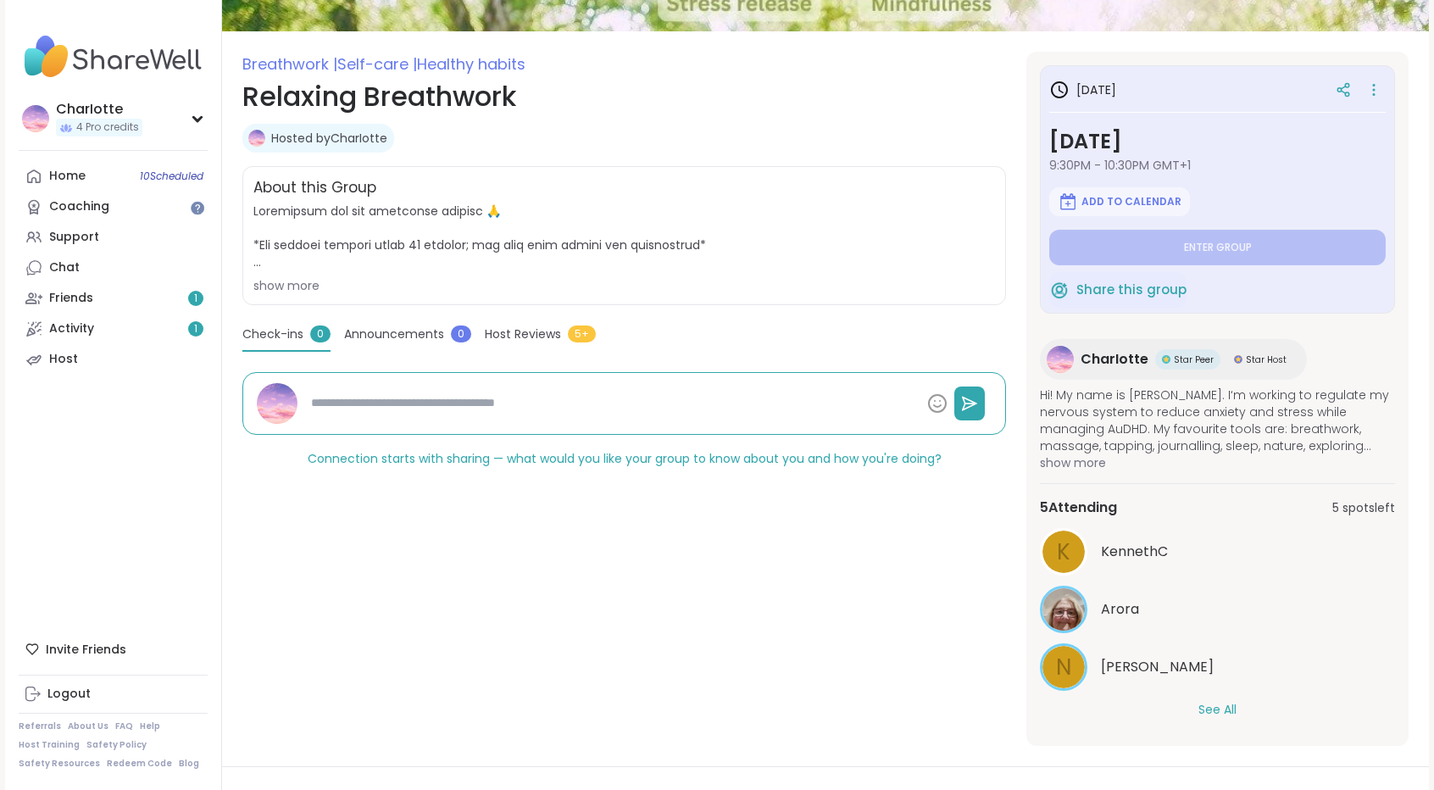
scroll to position [193, 0]
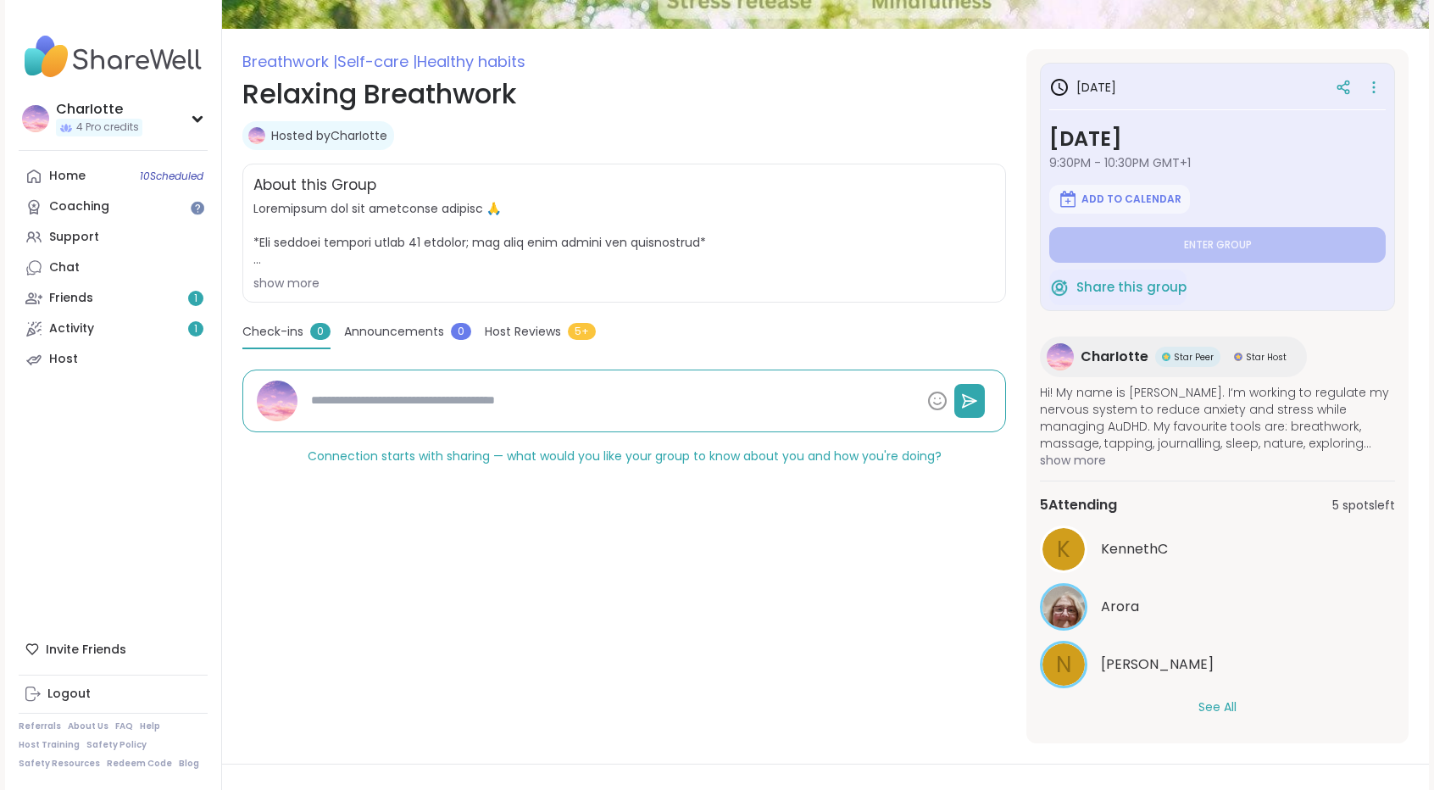
click at [298, 278] on div "show more" at bounding box center [623, 283] width 741 height 17
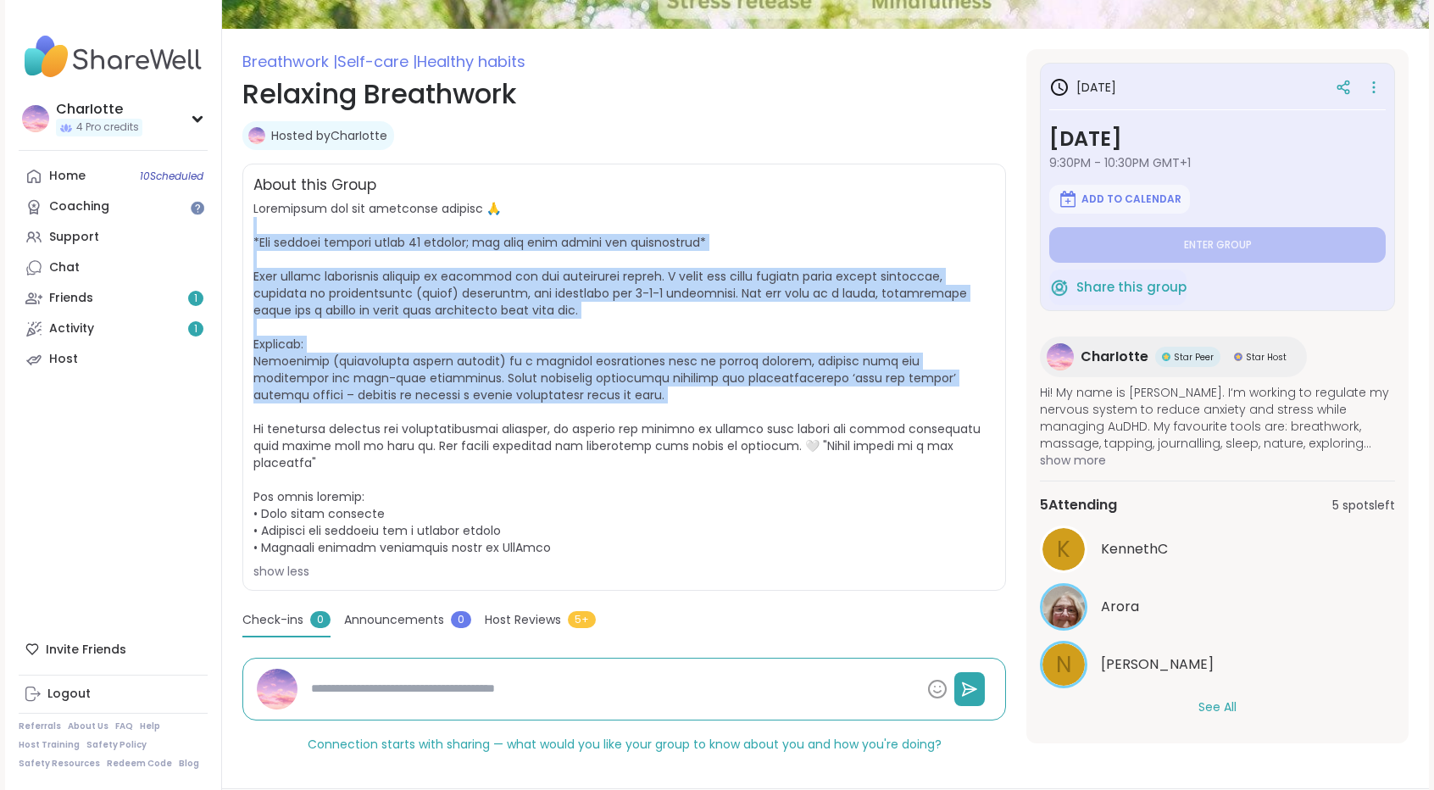
drag, startPoint x: 413, startPoint y: 228, endPoint x: 618, endPoint y: 419, distance: 280.6
click at [618, 419] on span "show less" at bounding box center [623, 390] width 741 height 380
click at [618, 419] on span at bounding box center [616, 378] width 727 height 356
drag, startPoint x: 618, startPoint y: 419, endPoint x: 625, endPoint y: 223, distance: 196.7
click at [625, 223] on span "show less" at bounding box center [623, 390] width 741 height 380
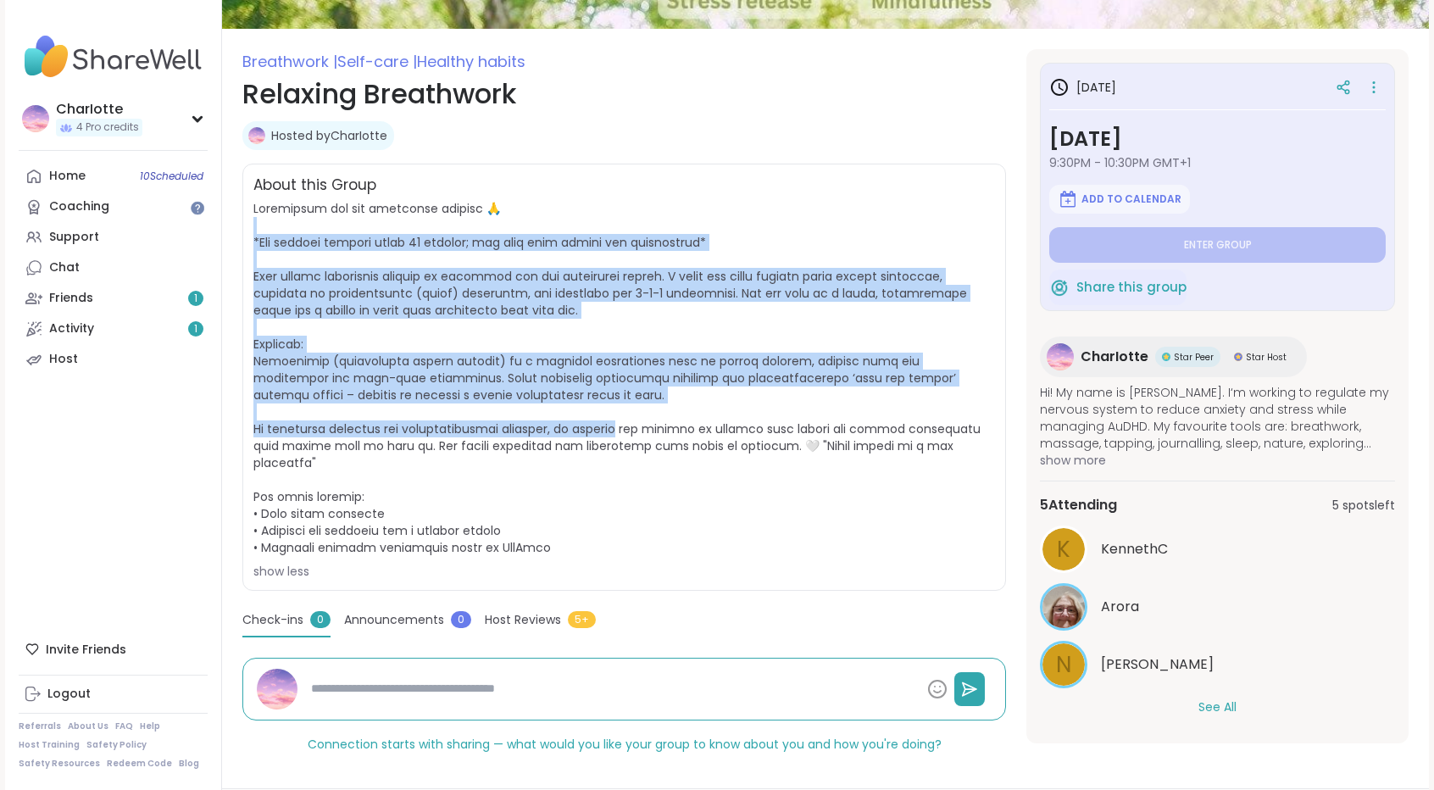
click at [625, 223] on span "show less" at bounding box center [623, 390] width 741 height 380
drag, startPoint x: 625, startPoint y: 223, endPoint x: 614, endPoint y: 429, distance: 206.3
click at [614, 429] on span "show less" at bounding box center [623, 390] width 741 height 380
click at [614, 429] on span at bounding box center [616, 378] width 727 height 356
drag, startPoint x: 614, startPoint y: 429, endPoint x: 609, endPoint y: 214, distance: 214.4
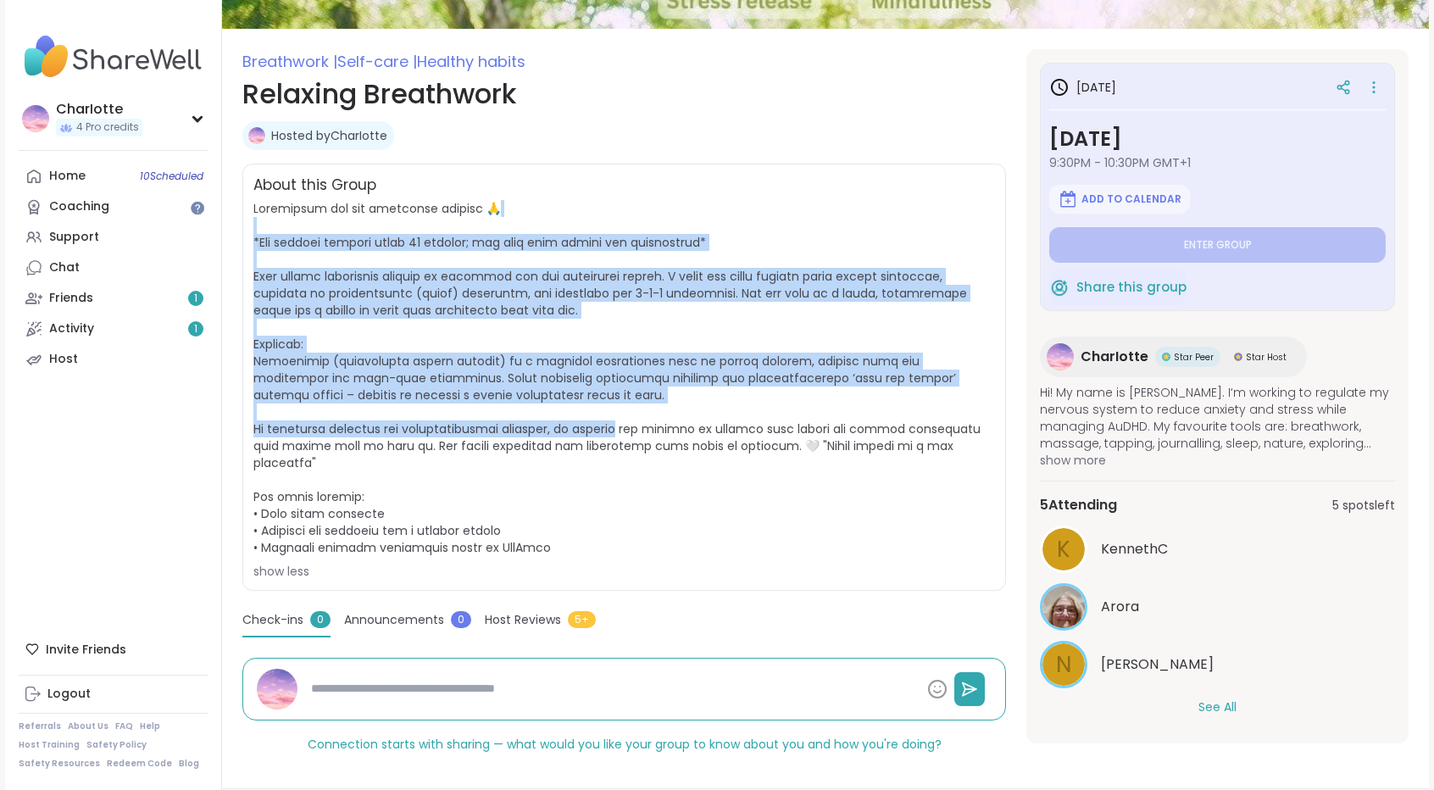
click at [609, 214] on span "show less" at bounding box center [623, 390] width 741 height 380
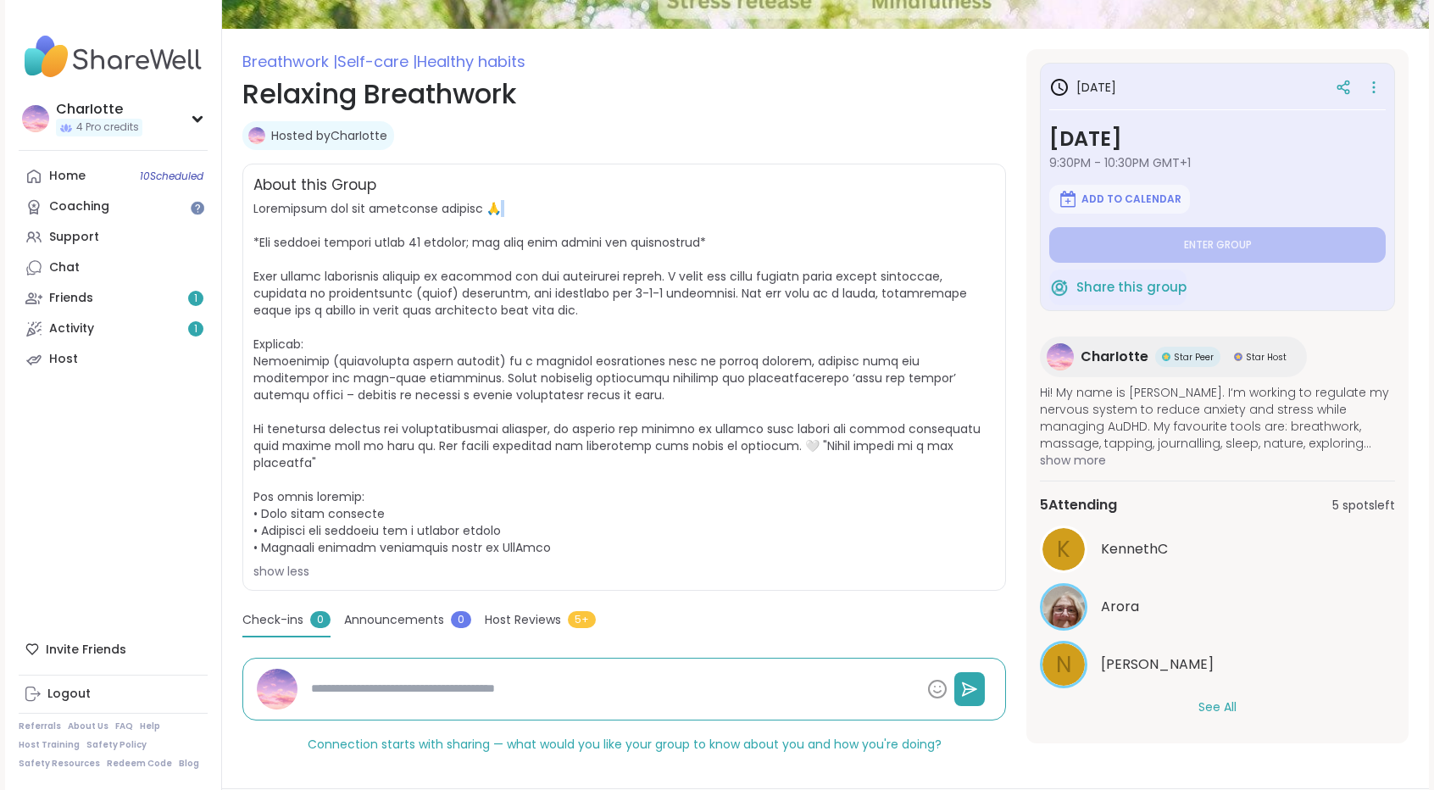
click at [609, 214] on span "show less" at bounding box center [623, 390] width 741 height 380
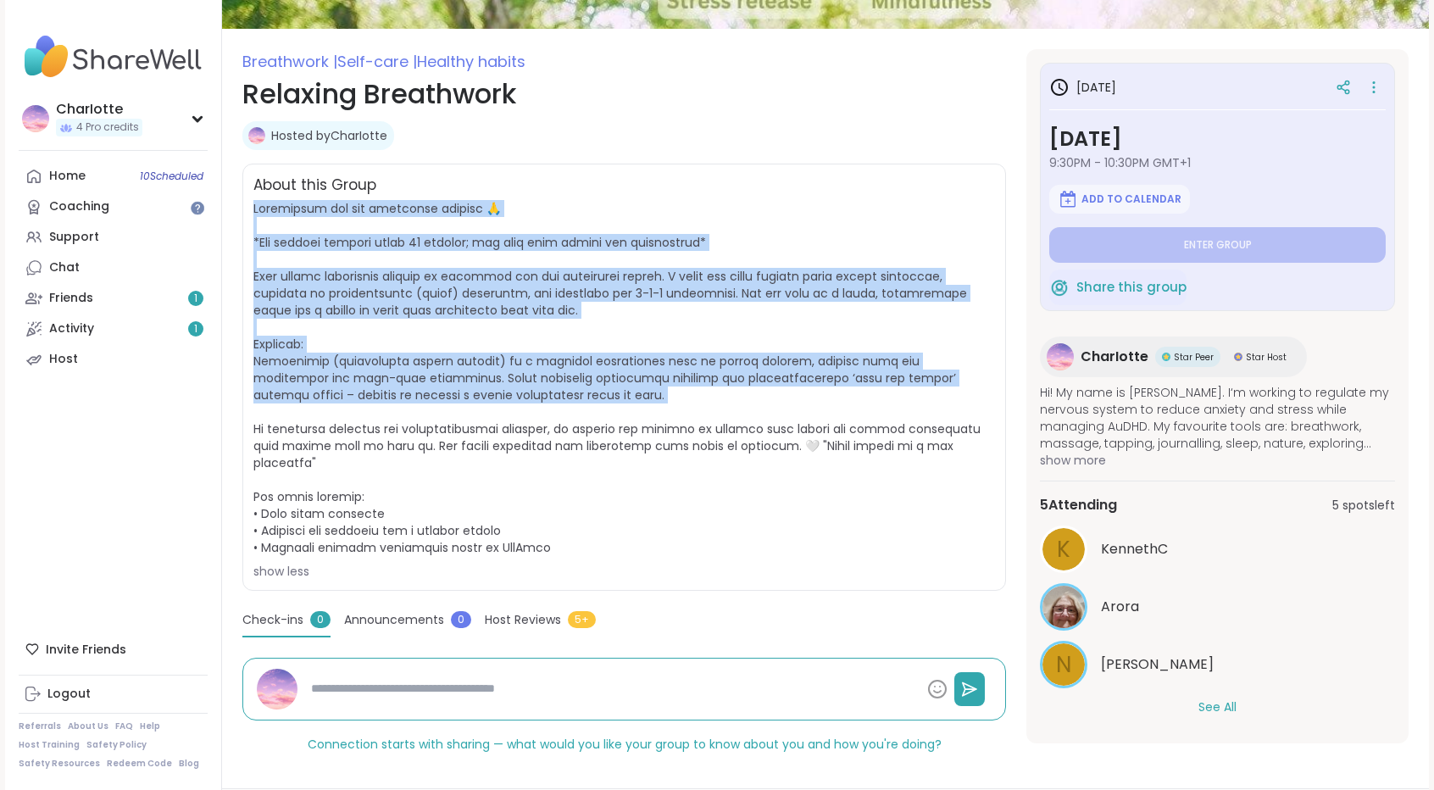
drag, startPoint x: 609, startPoint y: 214, endPoint x: 583, endPoint y: 419, distance: 206.7
click at [583, 419] on span "show less" at bounding box center [623, 390] width 741 height 380
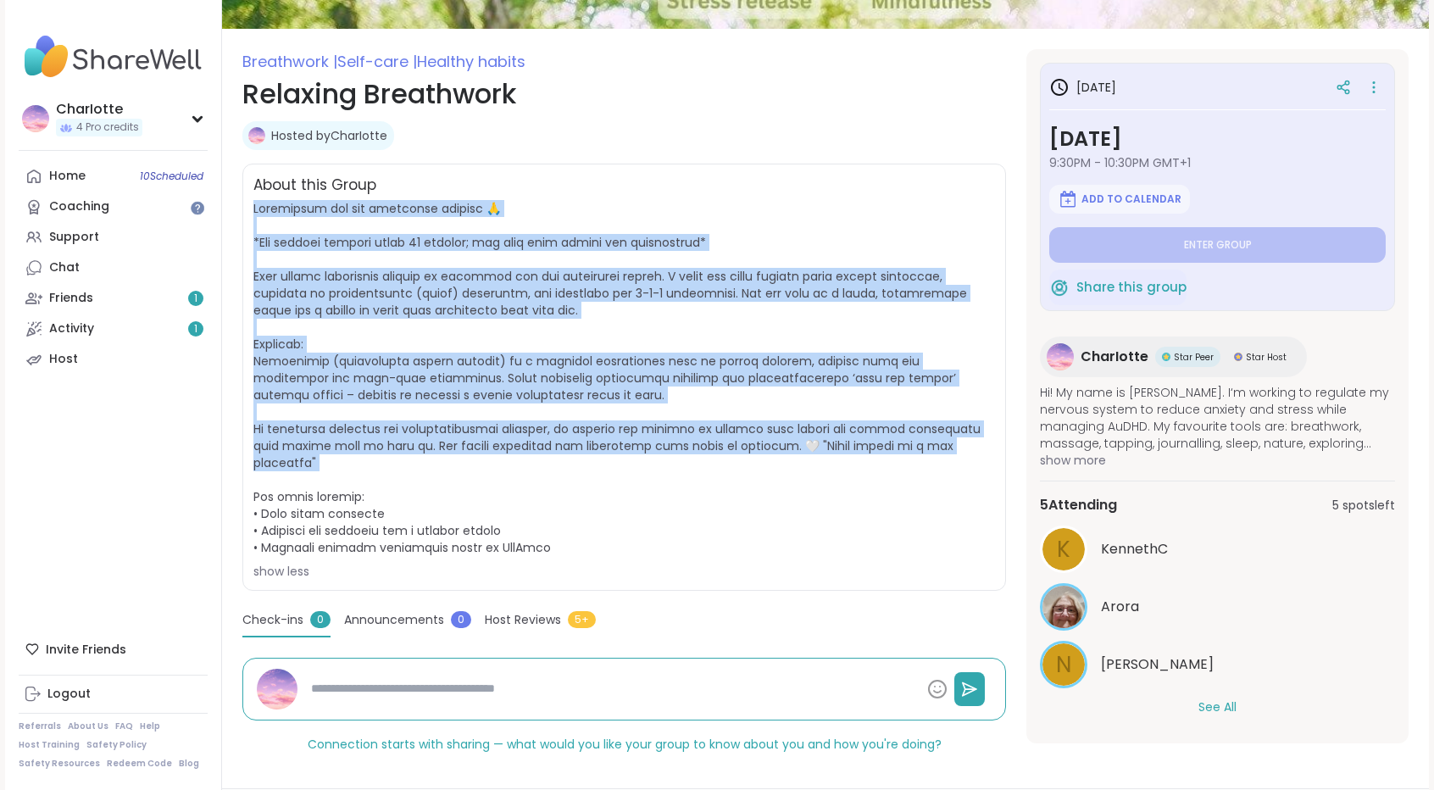
click at [583, 419] on span at bounding box center [616, 378] width 727 height 356
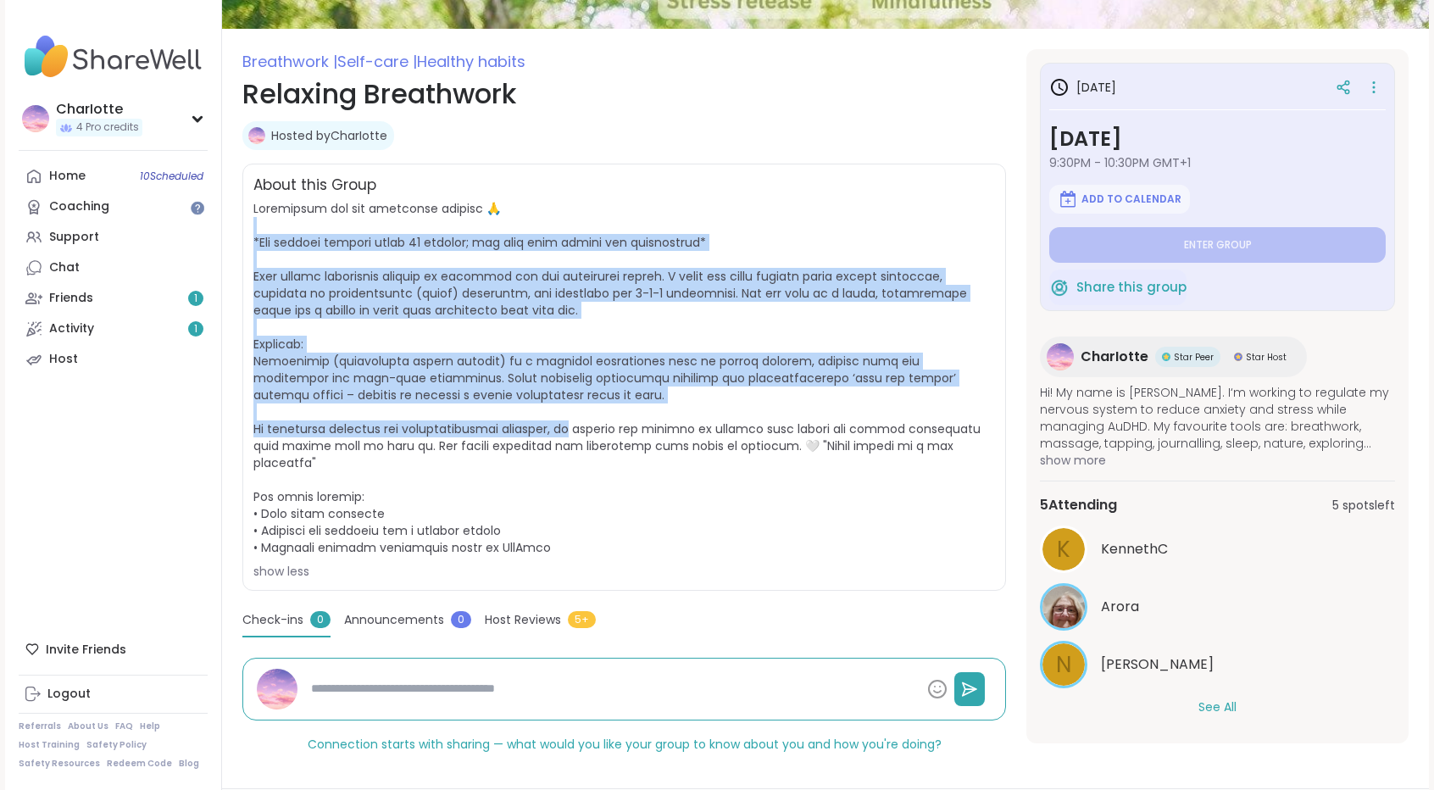
drag, startPoint x: 583, startPoint y: 419, endPoint x: 619, endPoint y: 215, distance: 207.4
click at [619, 215] on span "show less" at bounding box center [623, 390] width 741 height 380
drag, startPoint x: 619, startPoint y: 215, endPoint x: 591, endPoint y: 439, distance: 225.6
click at [591, 439] on span "show less" at bounding box center [623, 390] width 741 height 380
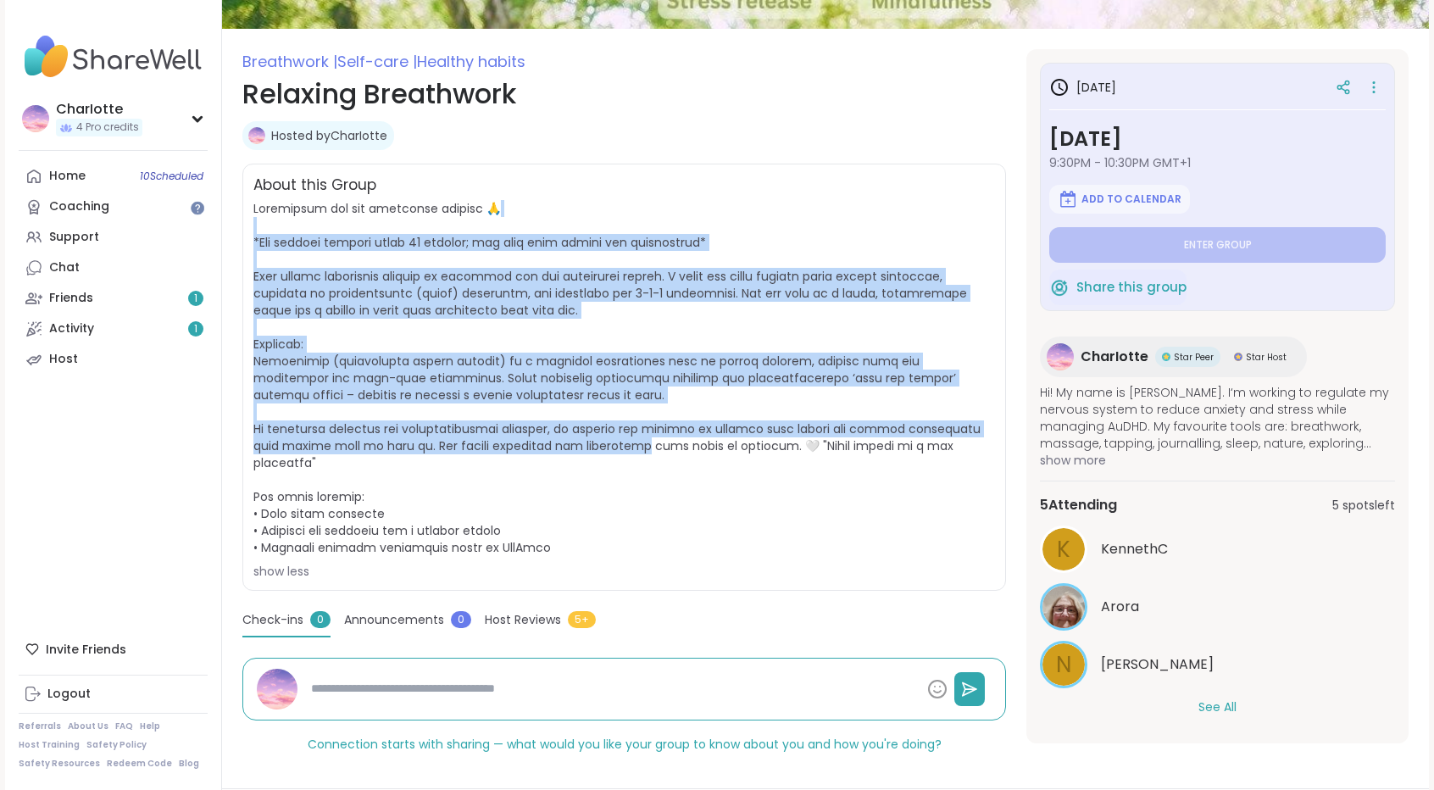
click at [591, 439] on span at bounding box center [616, 378] width 727 height 356
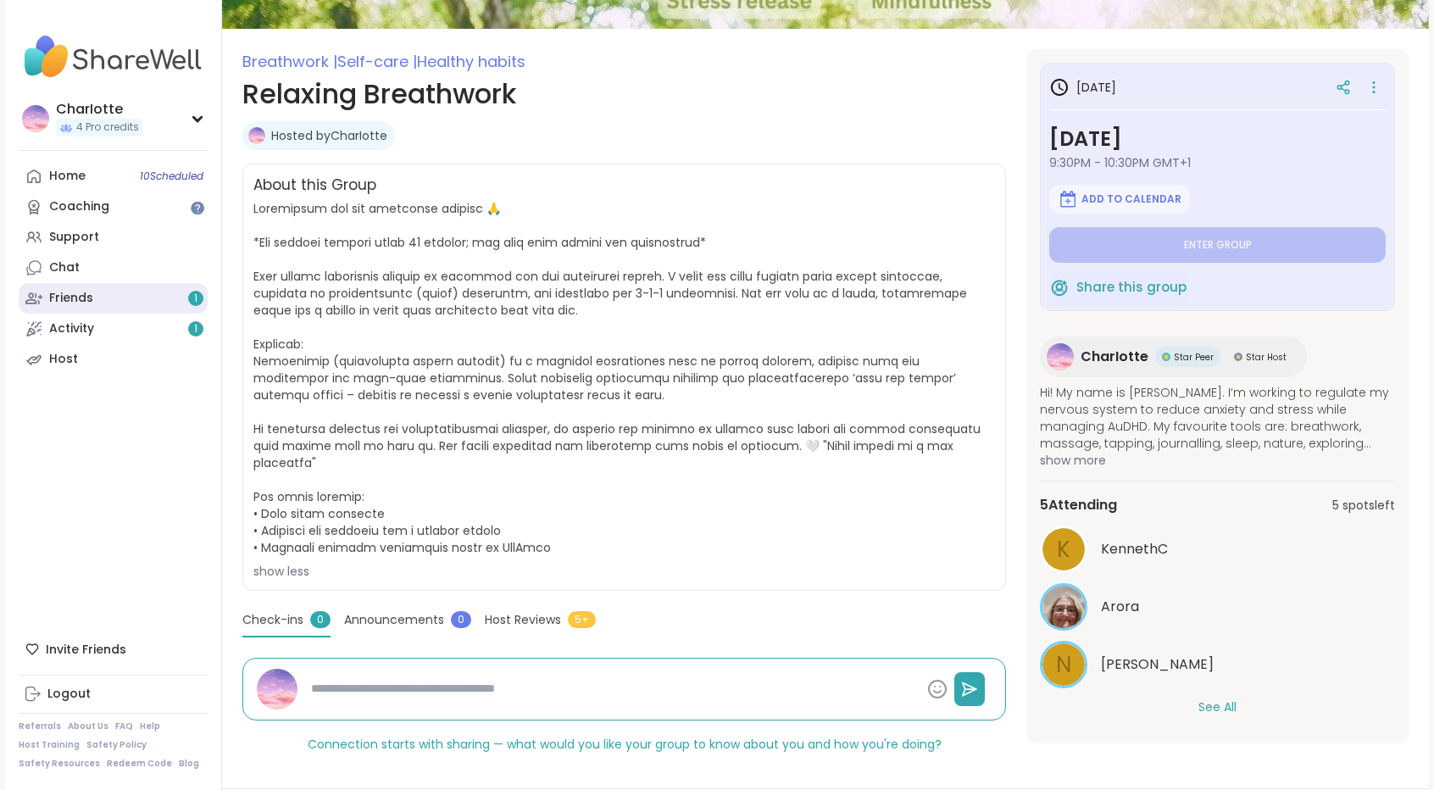
click at [96, 297] on link "Friends 1" at bounding box center [113, 298] width 189 height 31
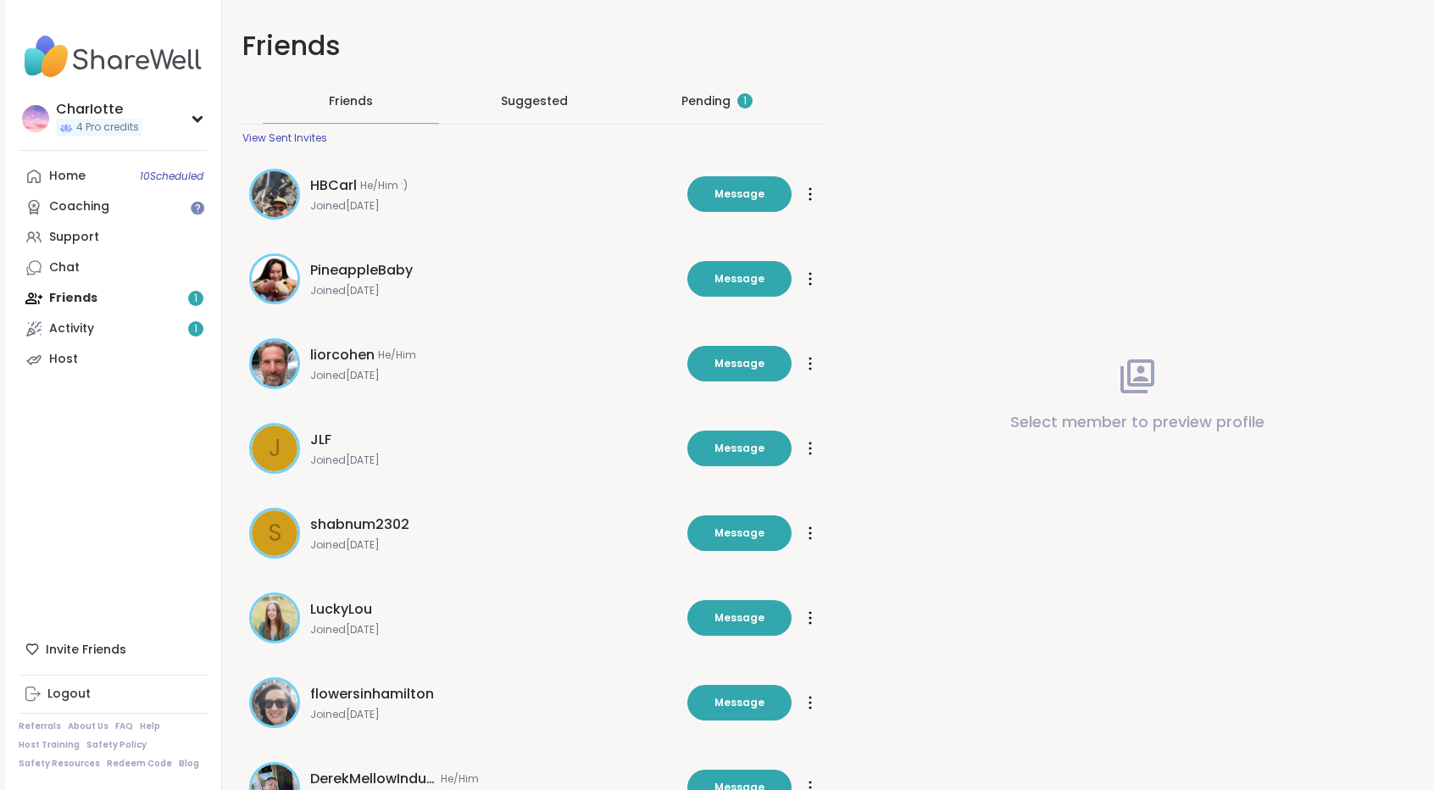
click at [699, 97] on div "Pending 1" at bounding box center [716, 100] width 71 height 17
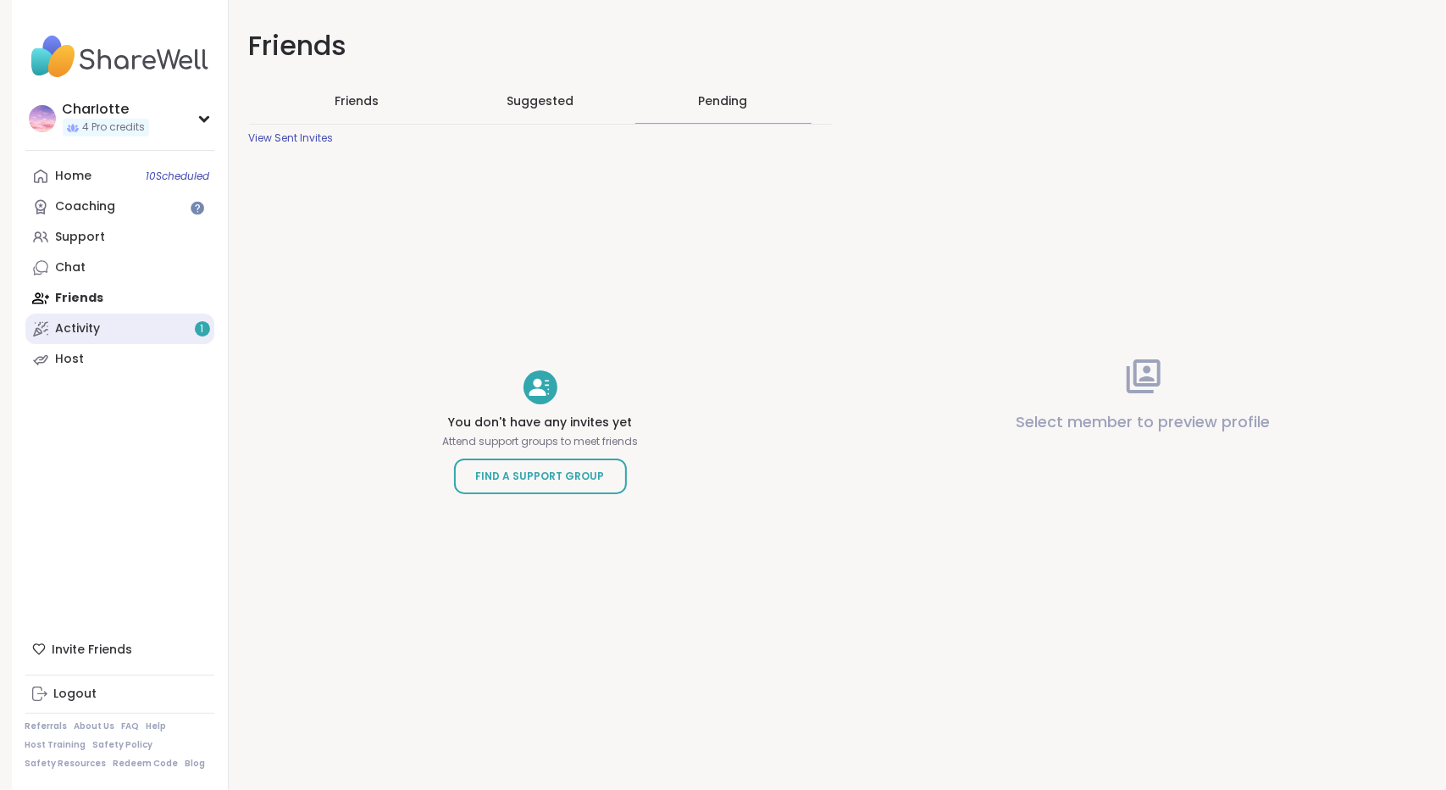
click at [93, 327] on div "Activity 1" at bounding box center [78, 328] width 45 height 17
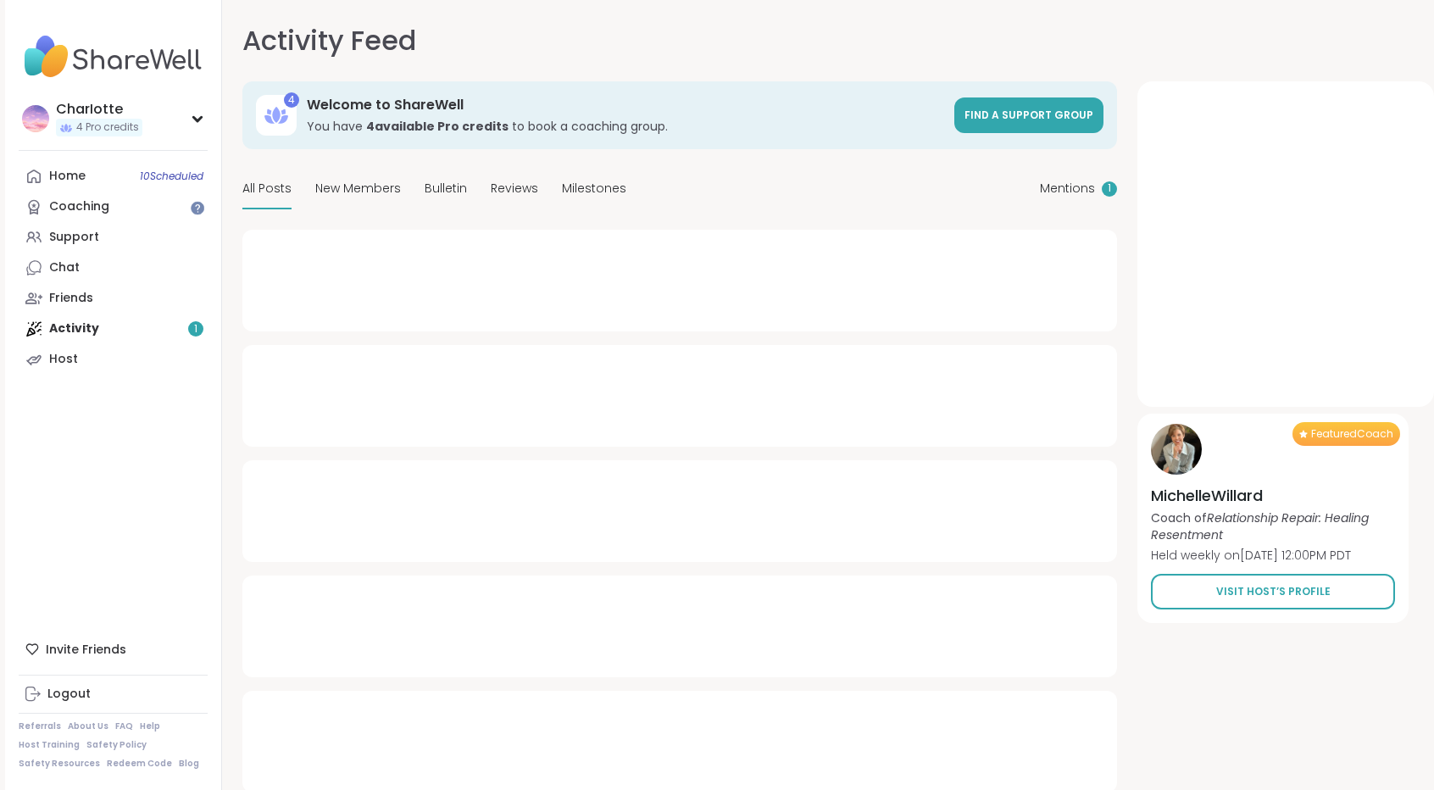
type textarea "*"
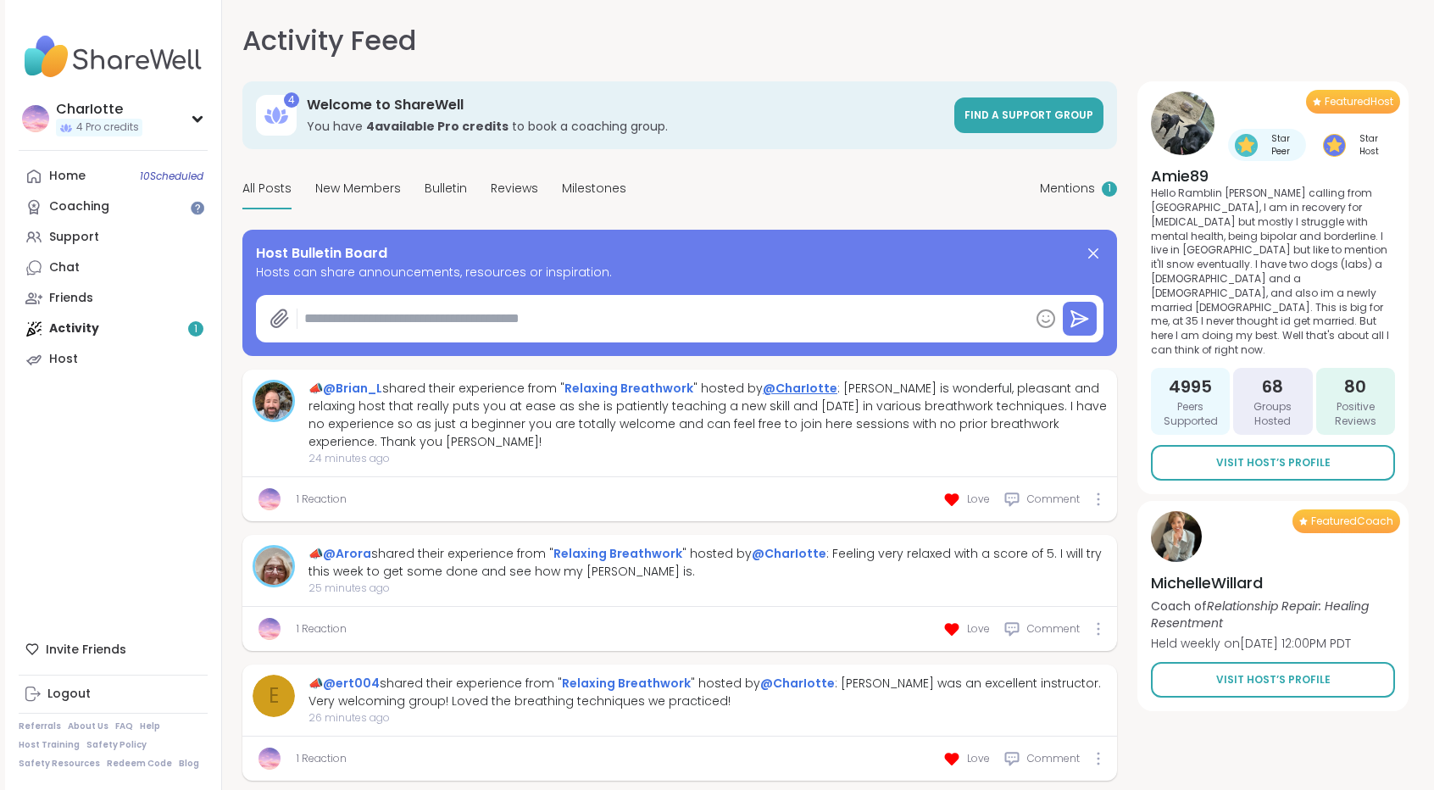
click at [788, 386] on link "@CharIotte" at bounding box center [800, 388] width 75 height 17
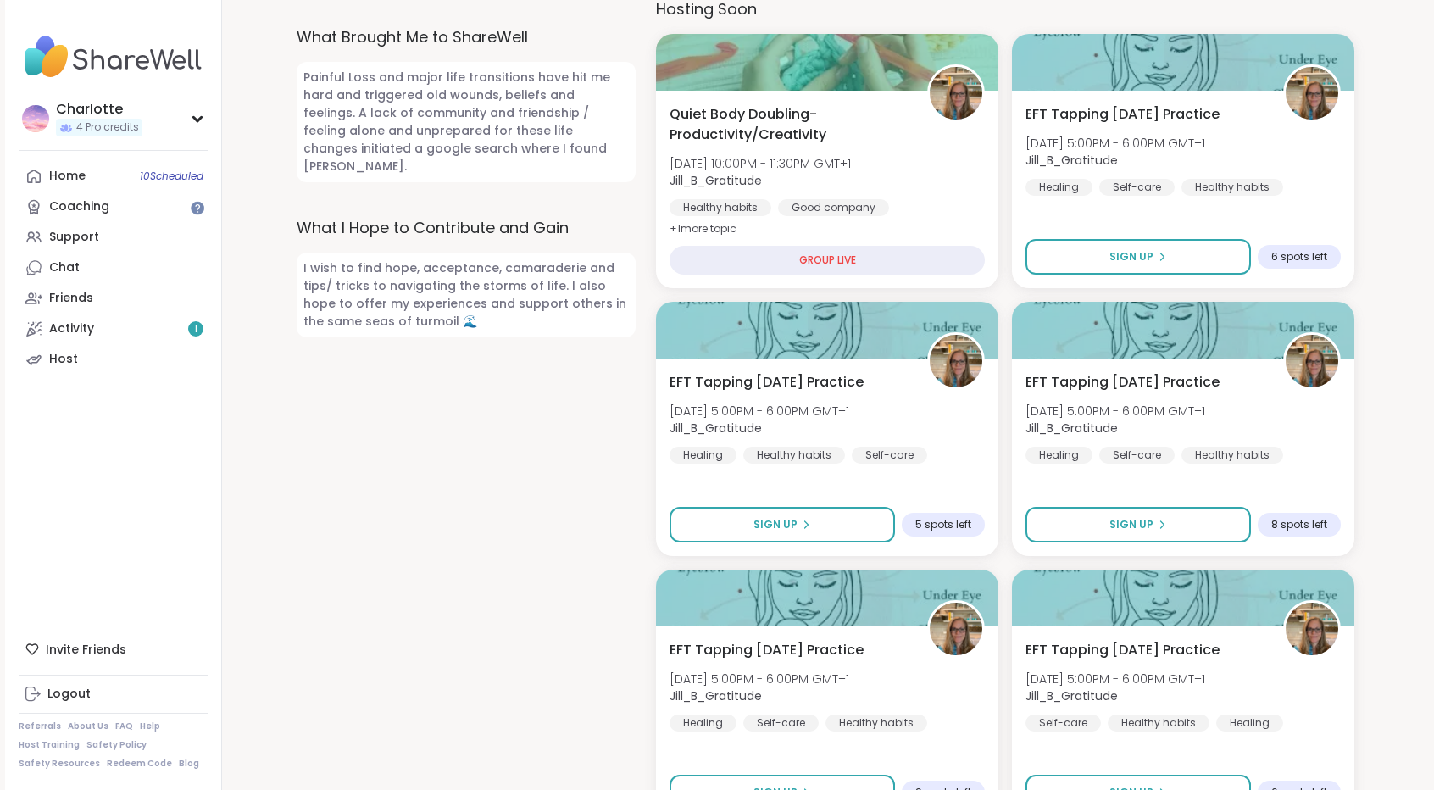
scroll to position [547, 0]
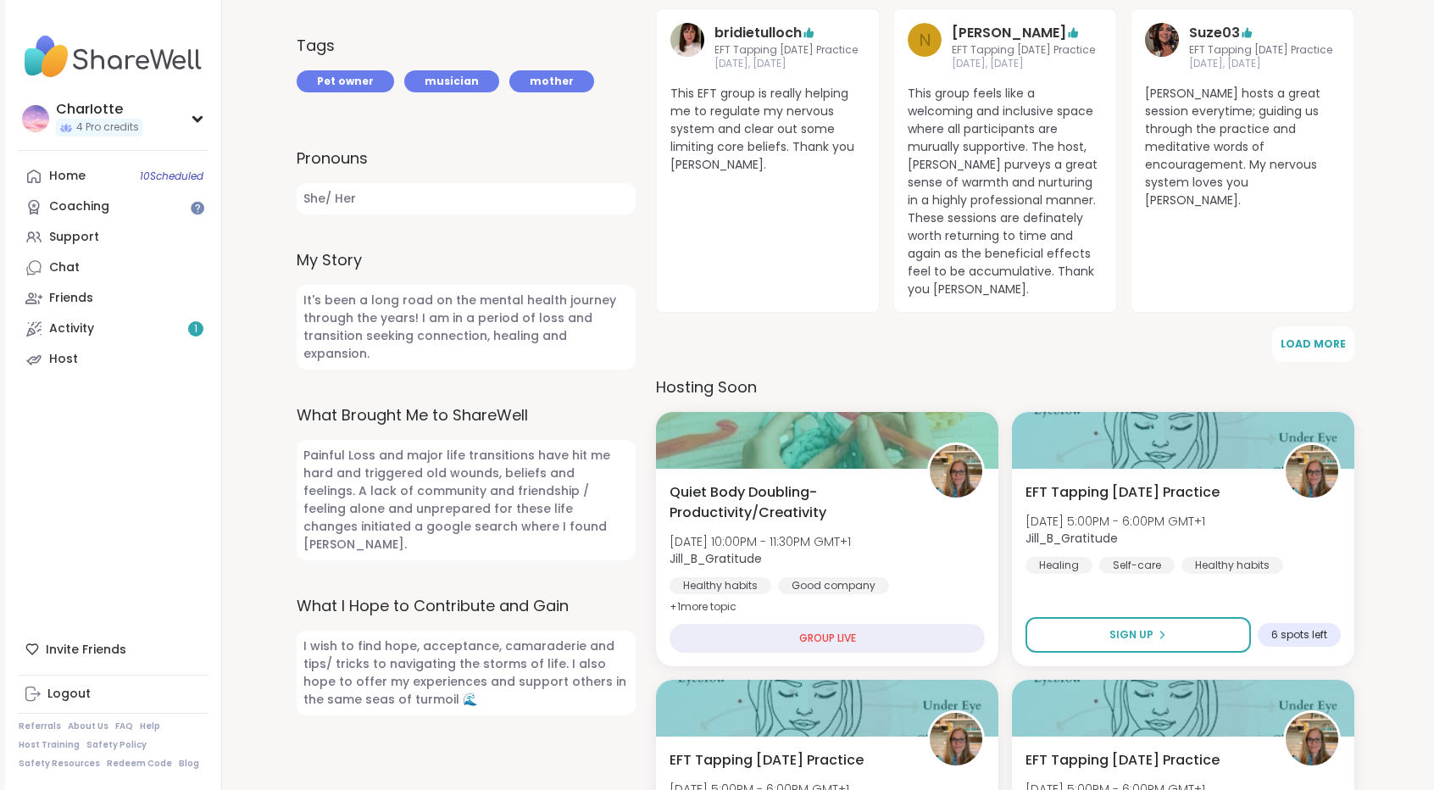
drag, startPoint x: 1432, startPoint y: 208, endPoint x: 1436, endPoint y: 139, distance: 68.8
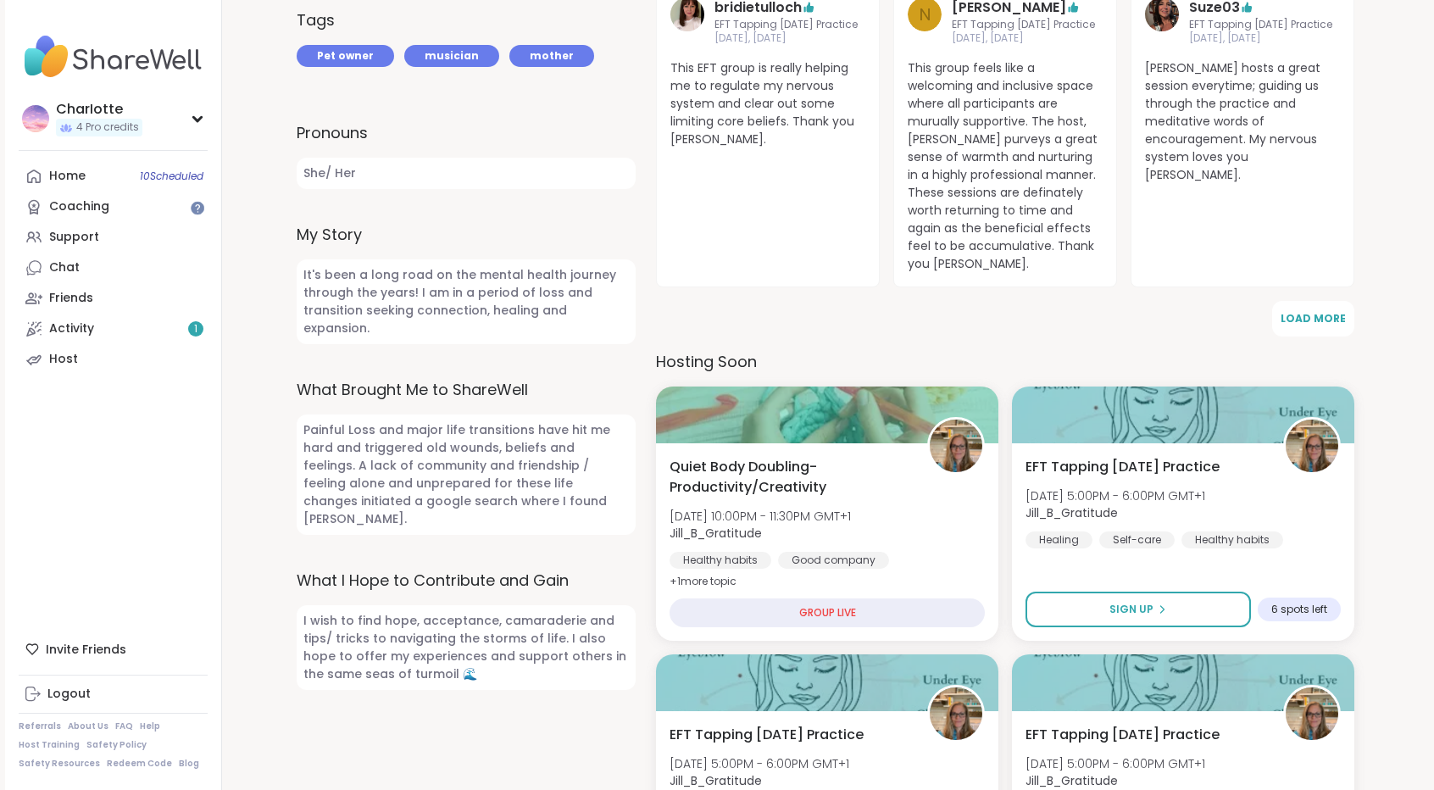
scroll to position [600, 0]
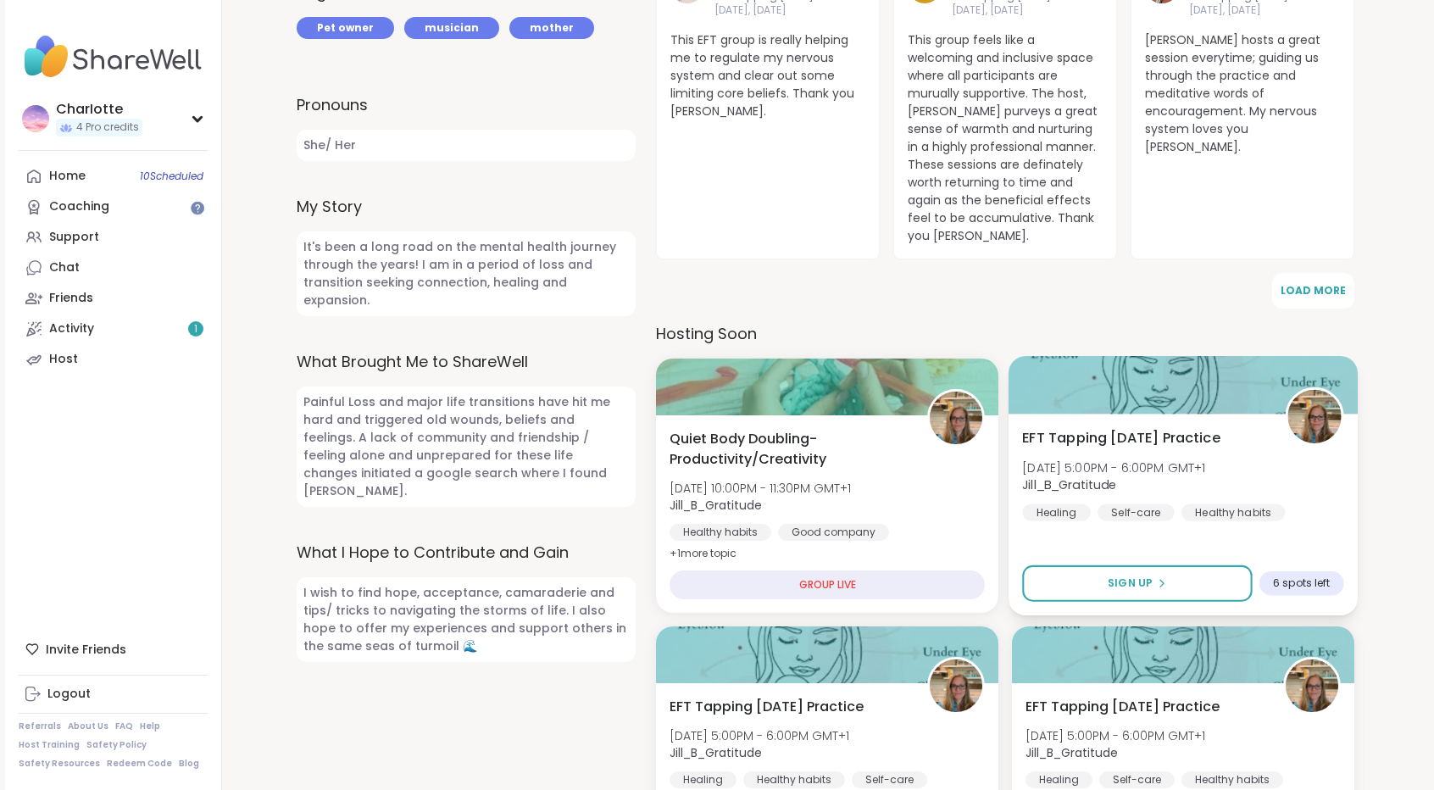
click at [1184, 356] on div at bounding box center [1182, 385] width 349 height 58
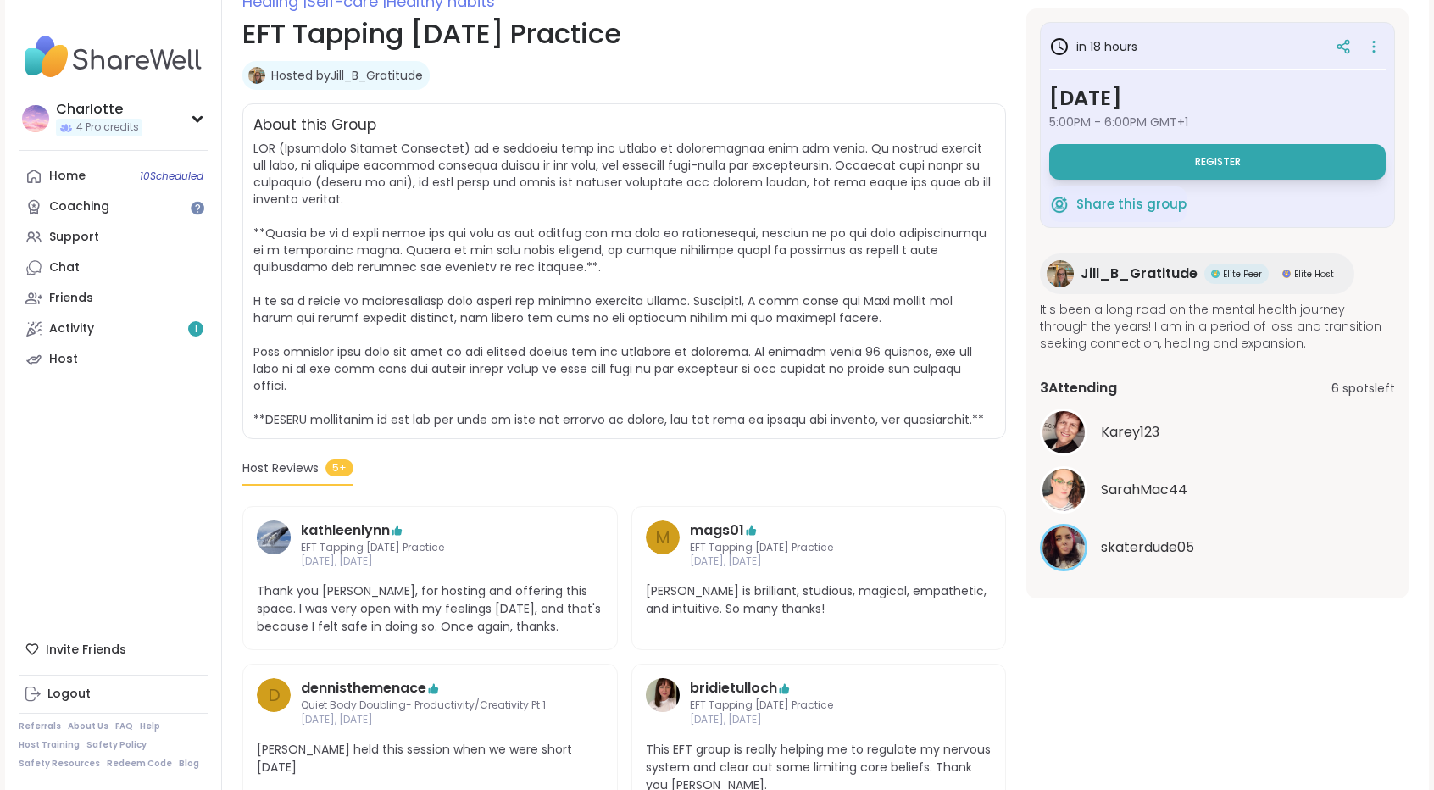
scroll to position [253, 0]
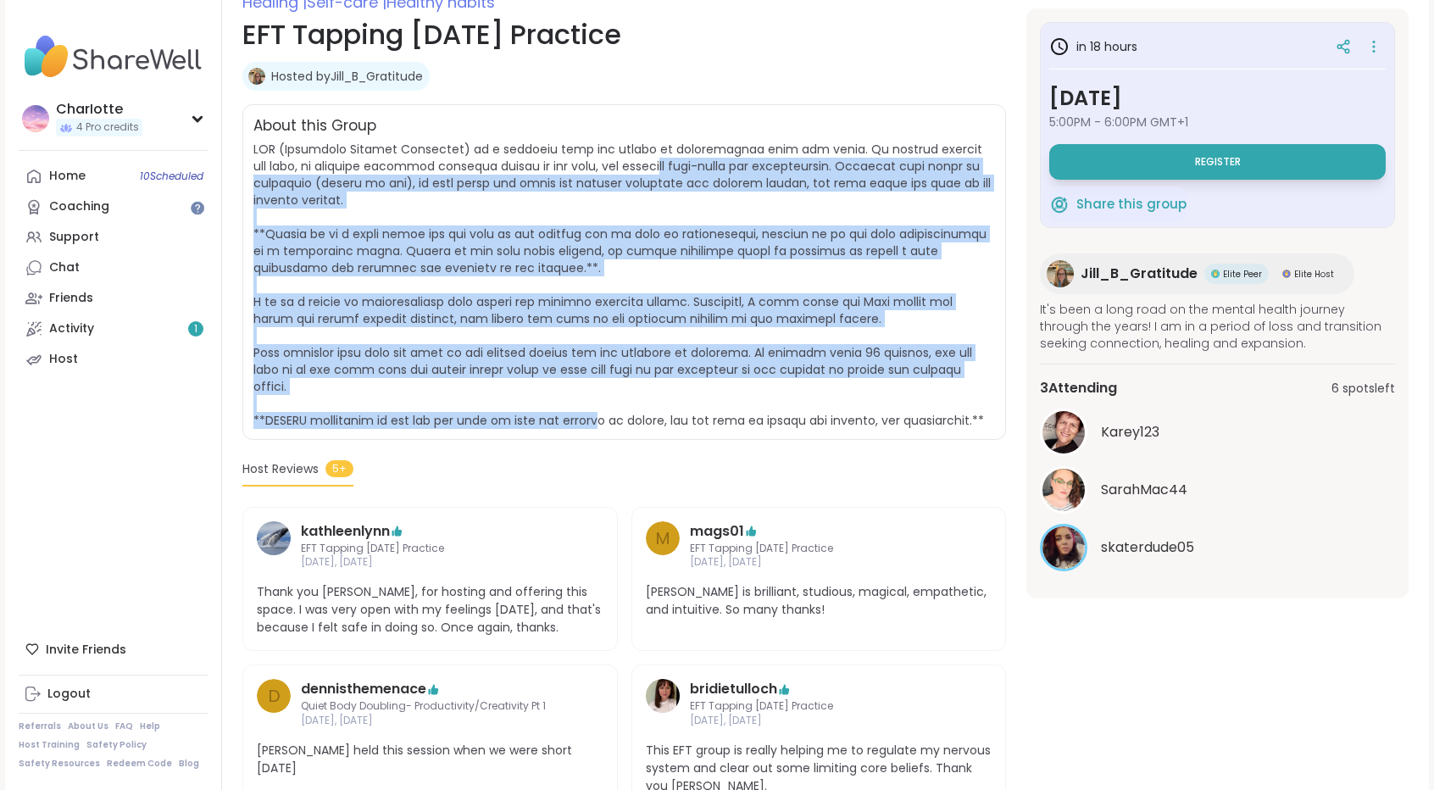
drag, startPoint x: 591, startPoint y: 421, endPoint x: 644, endPoint y: 167, distance: 259.6
click at [644, 167] on span at bounding box center [621, 285] width 737 height 288
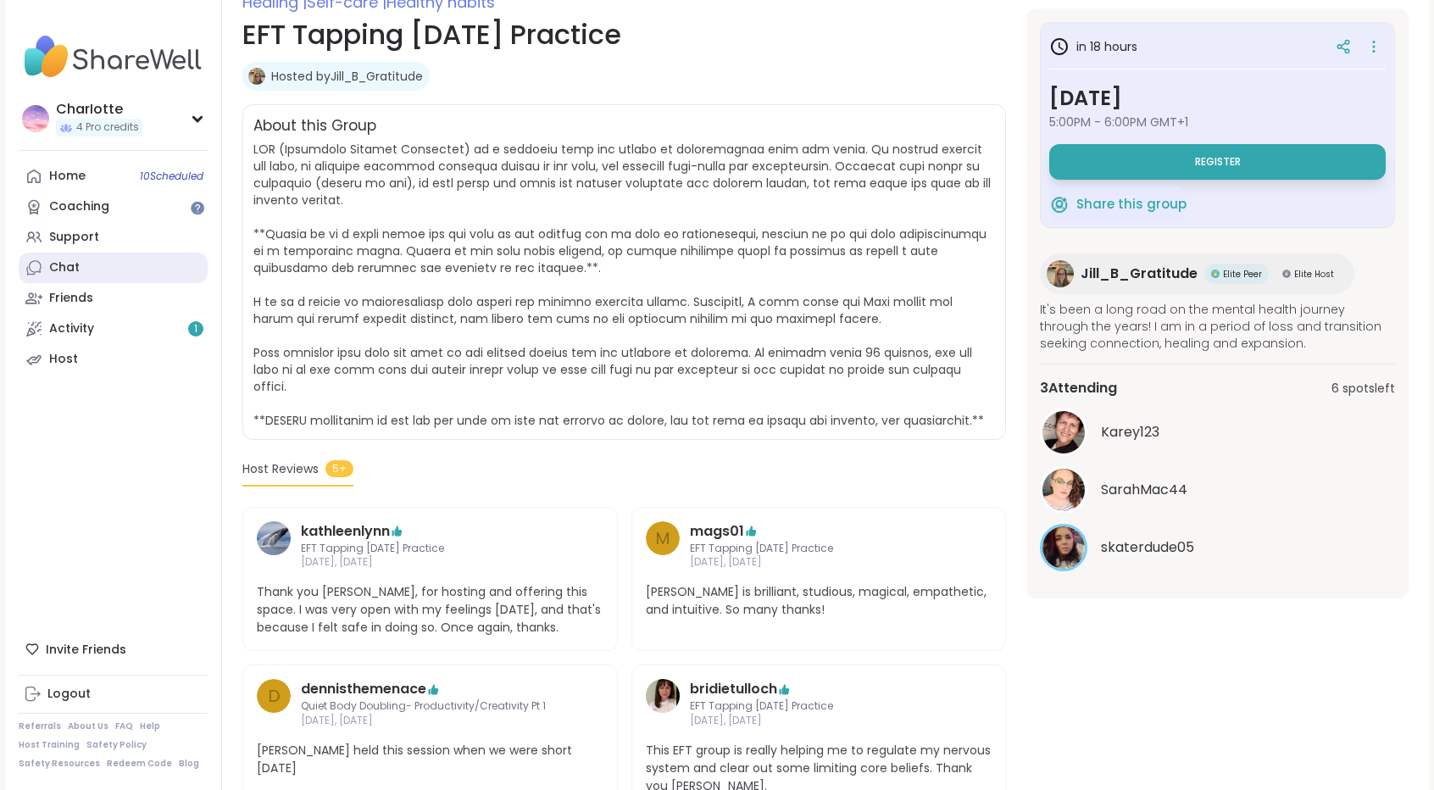
click at [143, 275] on link "Chat" at bounding box center [113, 268] width 189 height 31
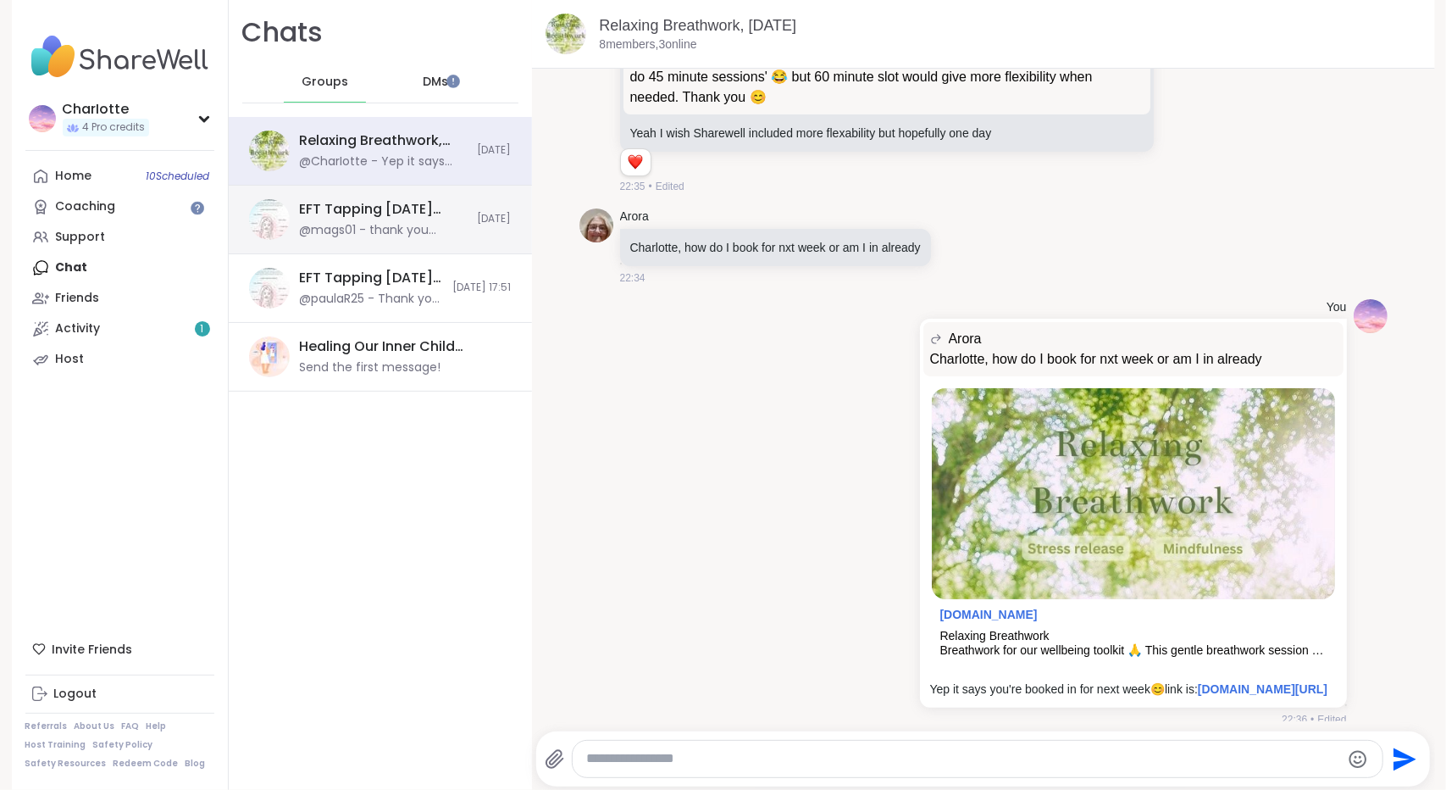
click at [337, 230] on div "@mags01 - thank you [PERSON_NAME], my nervous system had a huge reset! hearts!" at bounding box center [384, 230] width 168 height 17
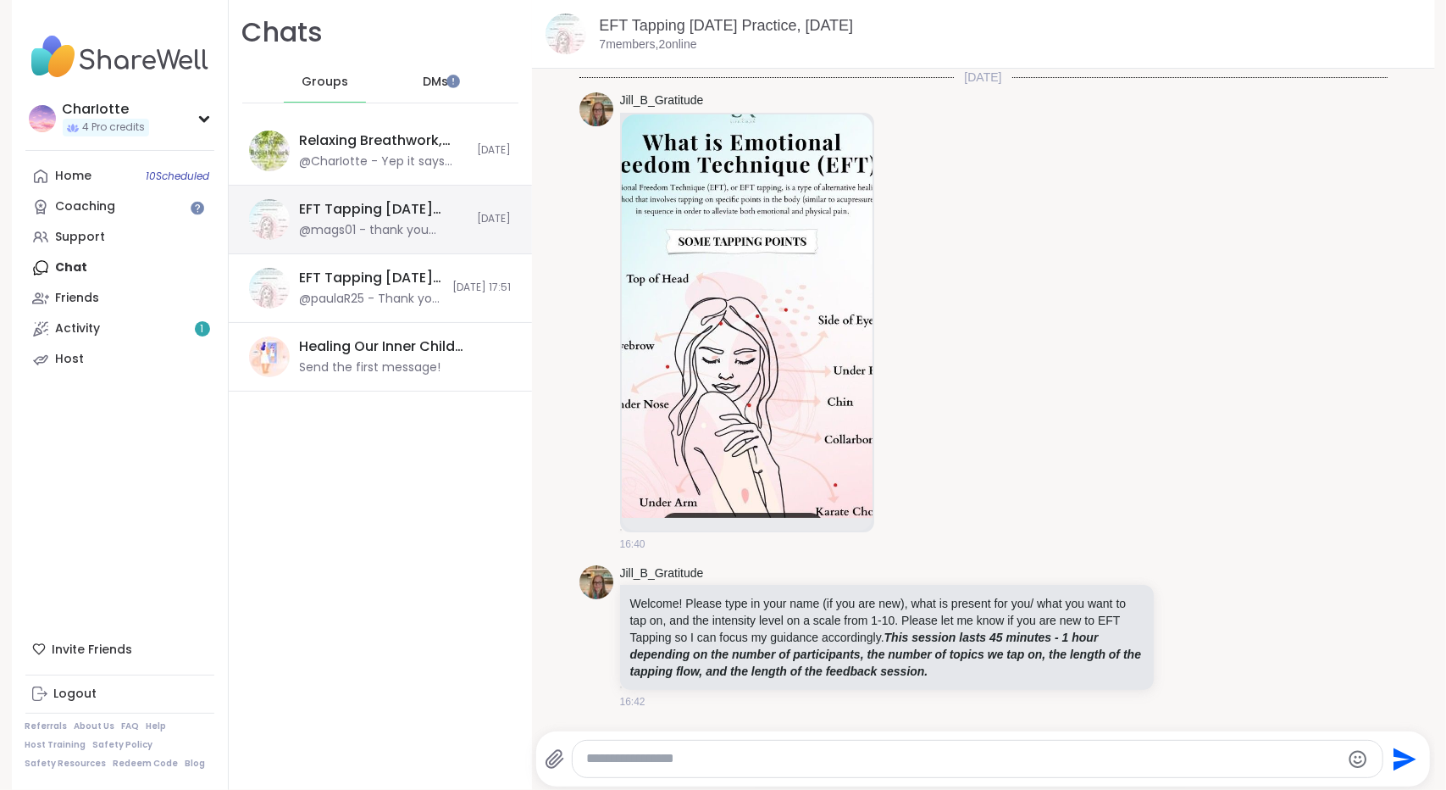
scroll to position [1667, 0]
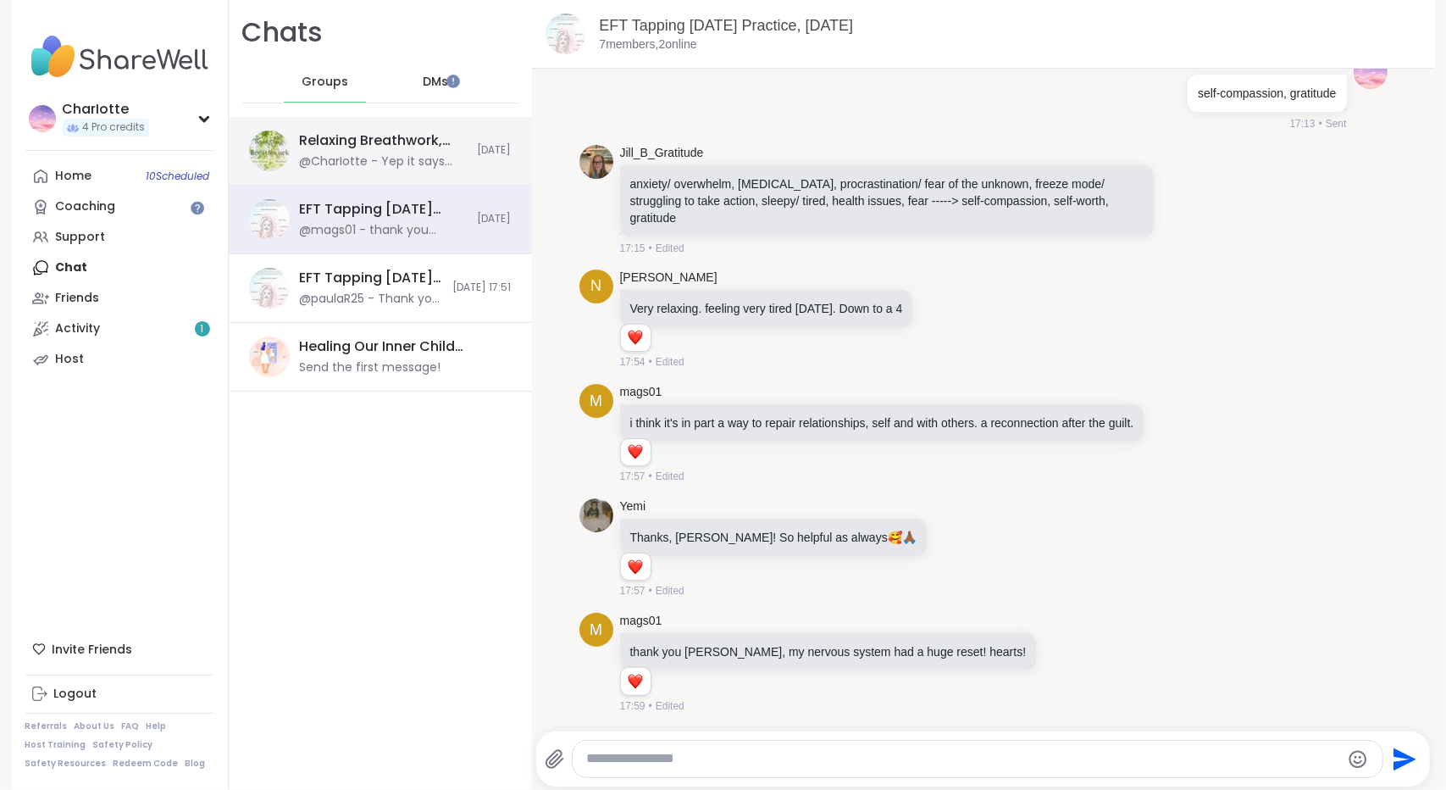
click at [347, 153] on div "@CharIotte - Yep it says you're booked in for next week 😊 link is: [URL][DOMAIN…" at bounding box center [384, 161] width 168 height 17
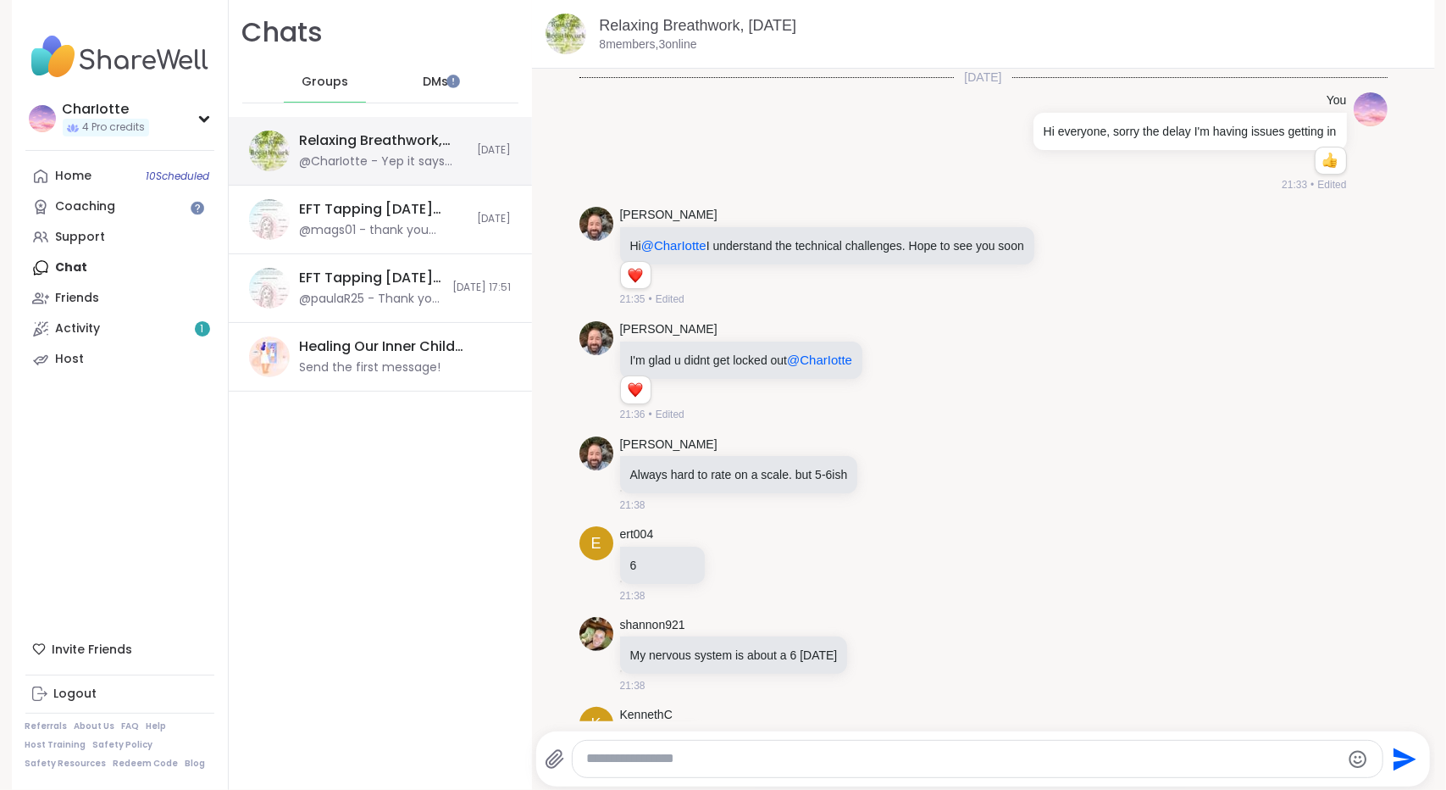
scroll to position [7903, 0]
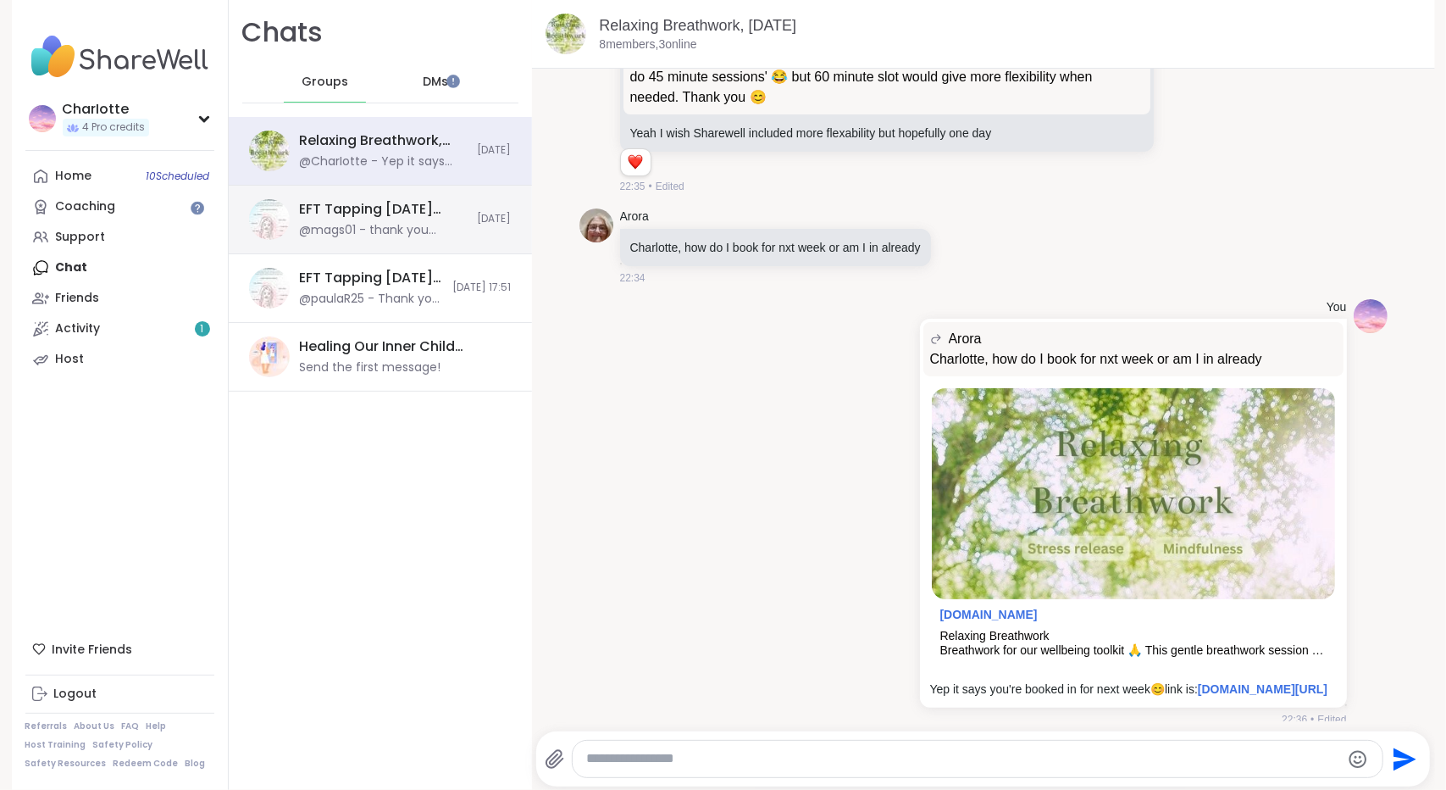
click at [357, 200] on div "EFT Tapping [DATE] Practice, [DATE]" at bounding box center [384, 209] width 168 height 19
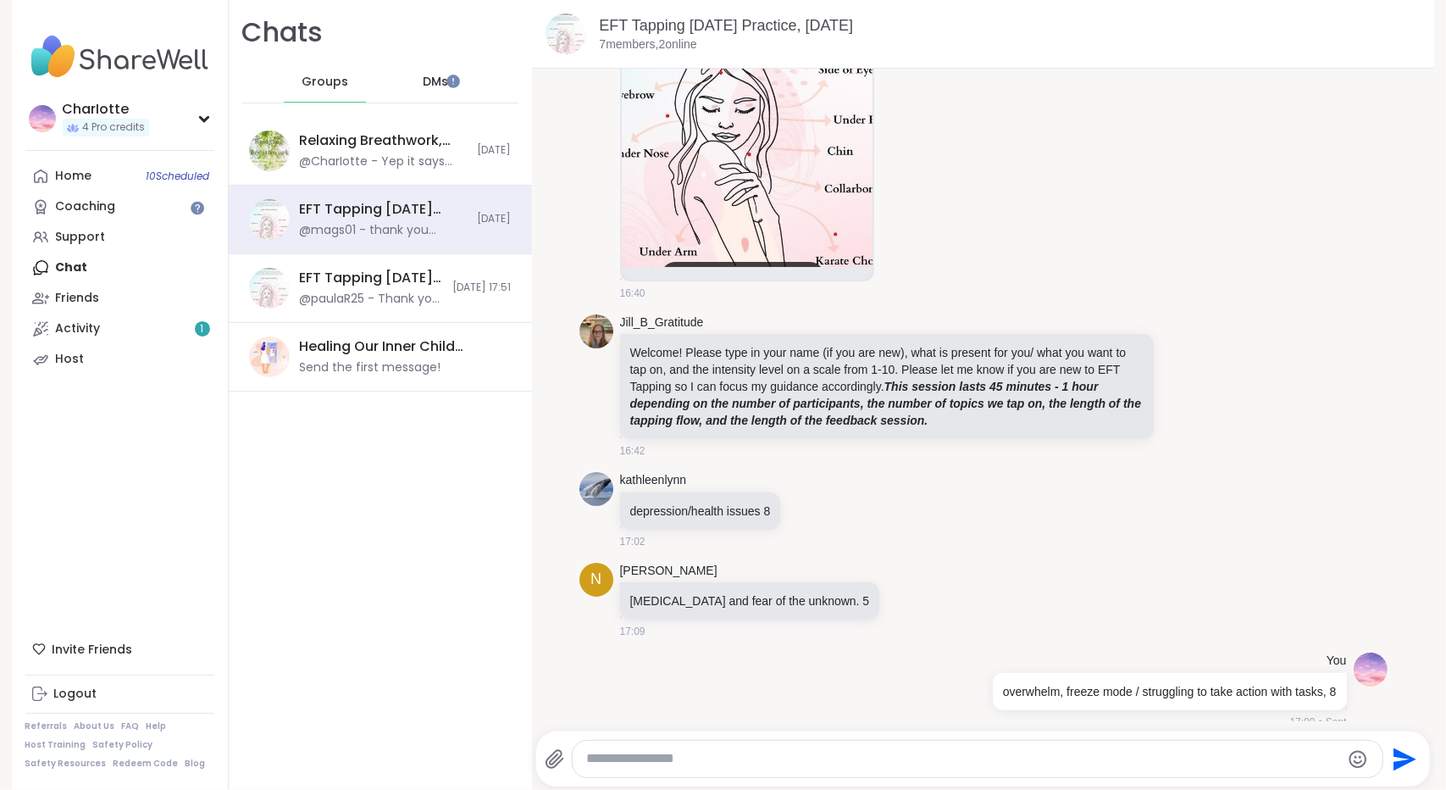
scroll to position [253, 0]
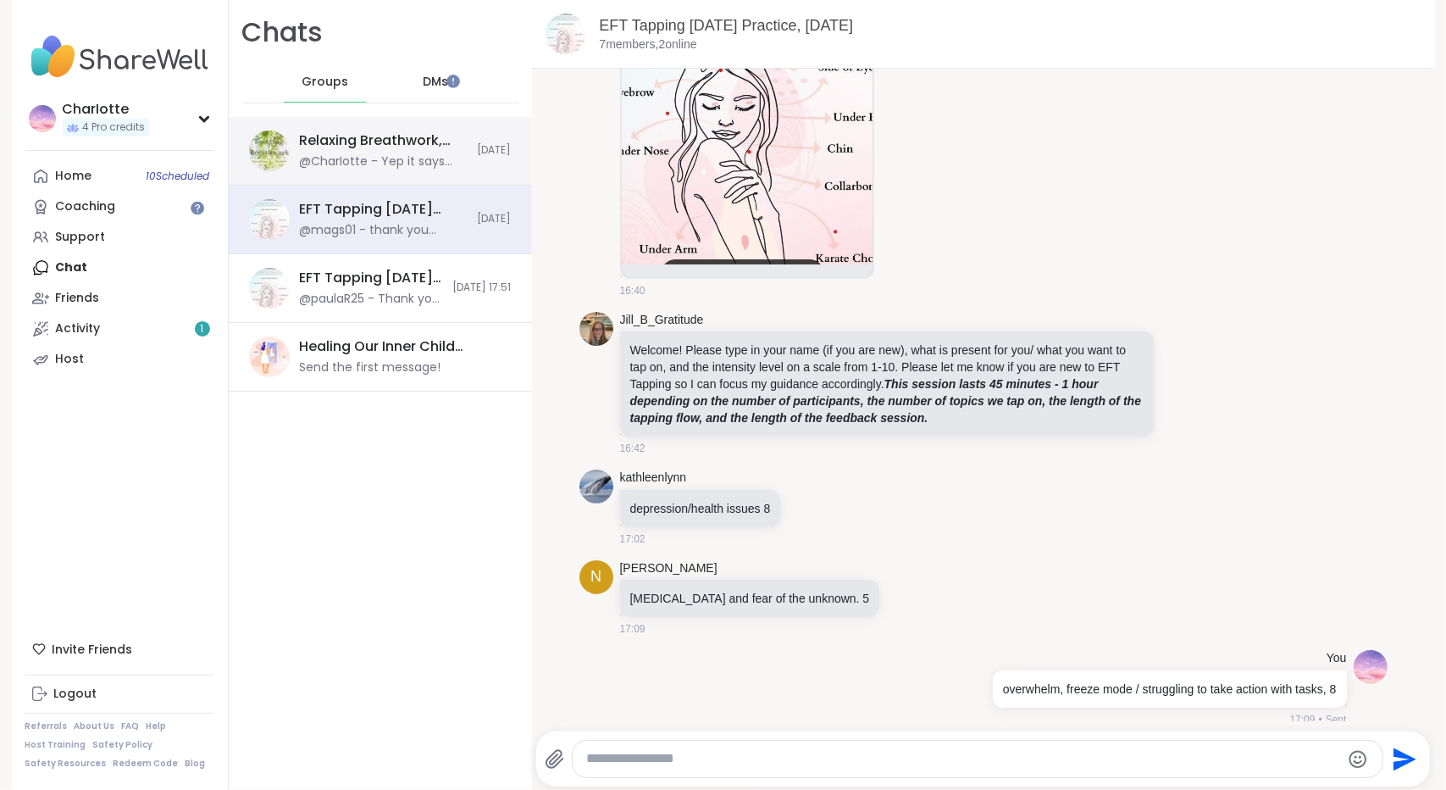
click at [382, 153] on div "@CharIotte - Yep it says you're booked in for next week 😊 link is: [URL][DOMAIN…" at bounding box center [384, 161] width 168 height 17
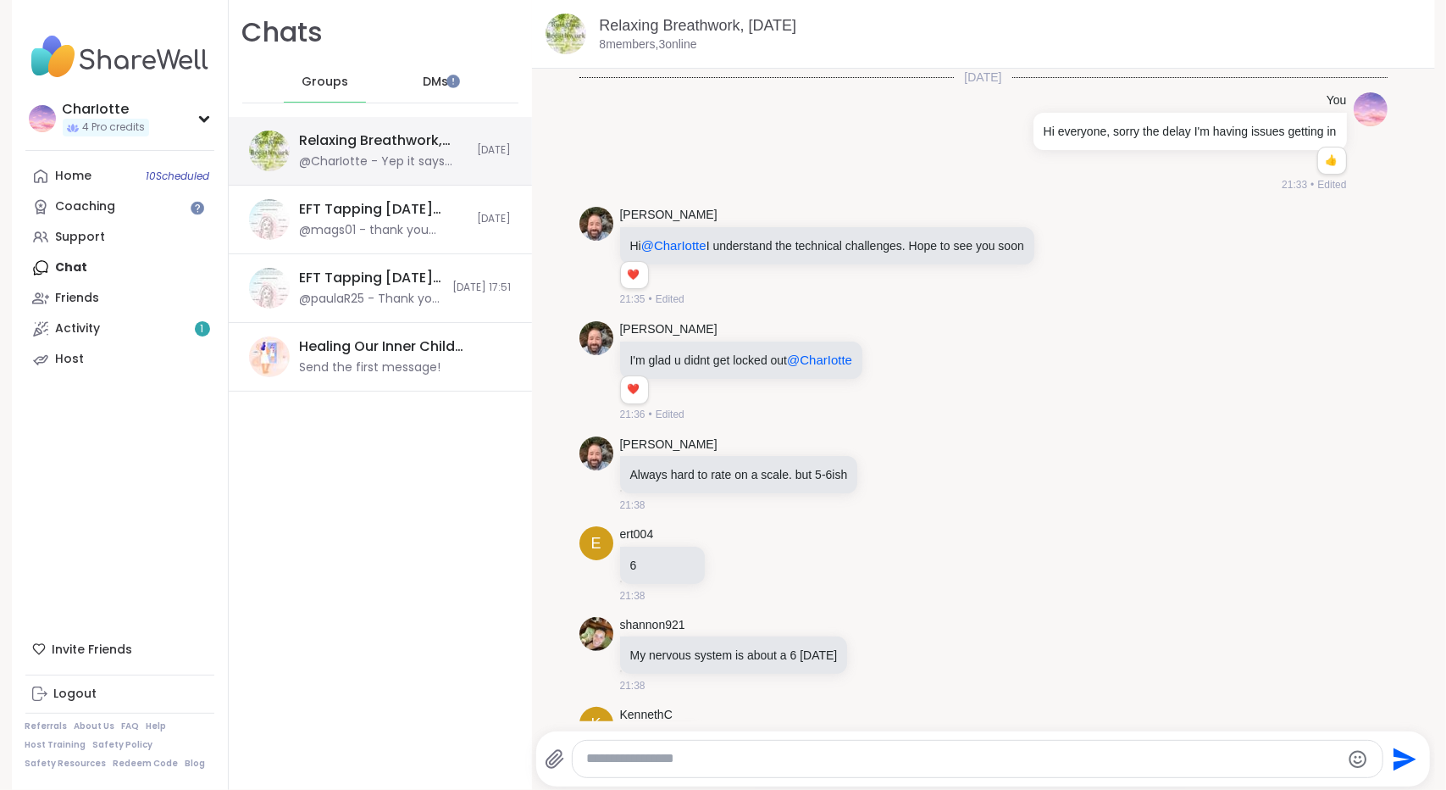
scroll to position [7903, 0]
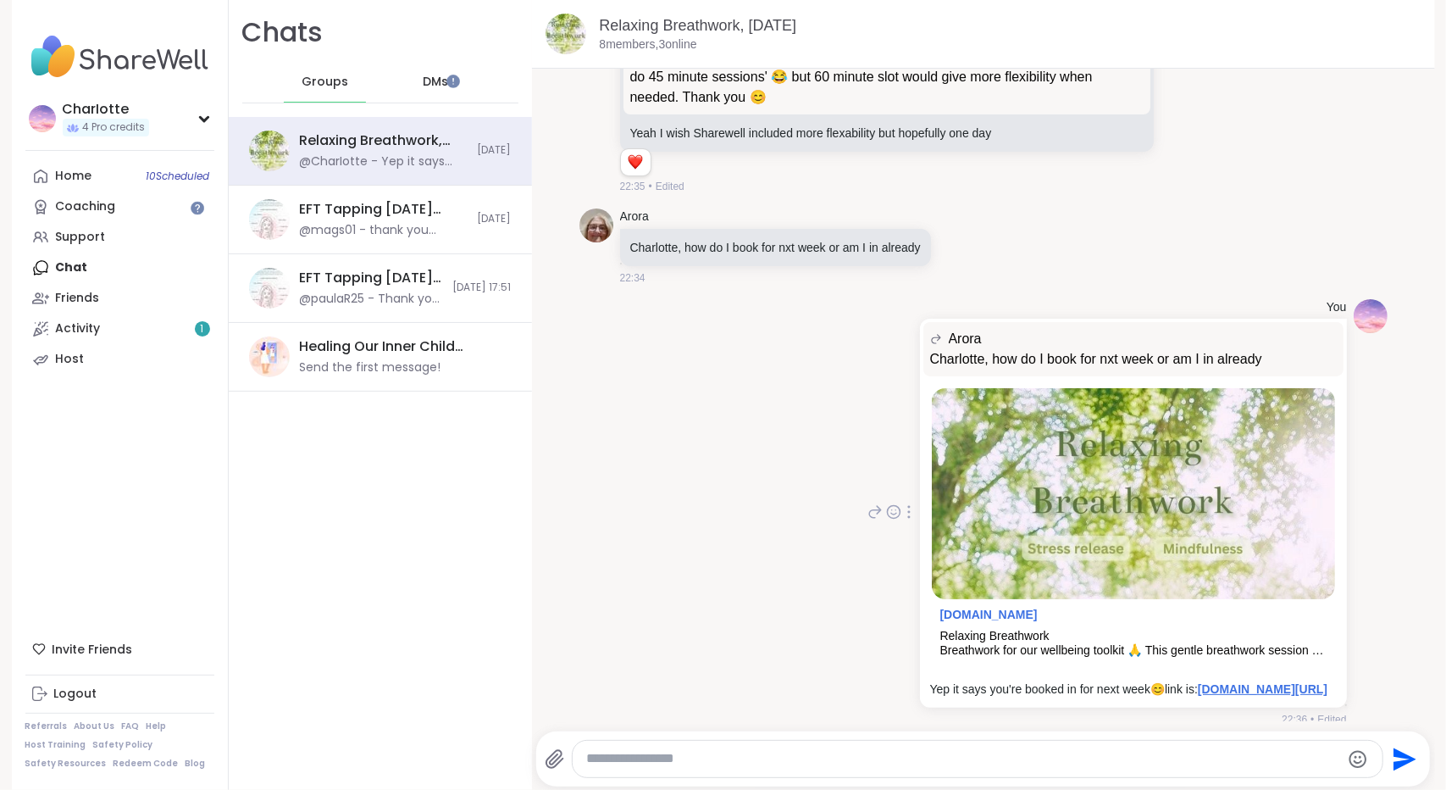
click at [1198, 682] on link "[DOMAIN_NAME][URL]" at bounding box center [1263, 689] width 130 height 14
click at [958, 240] on icon at bounding box center [960, 246] width 13 height 13
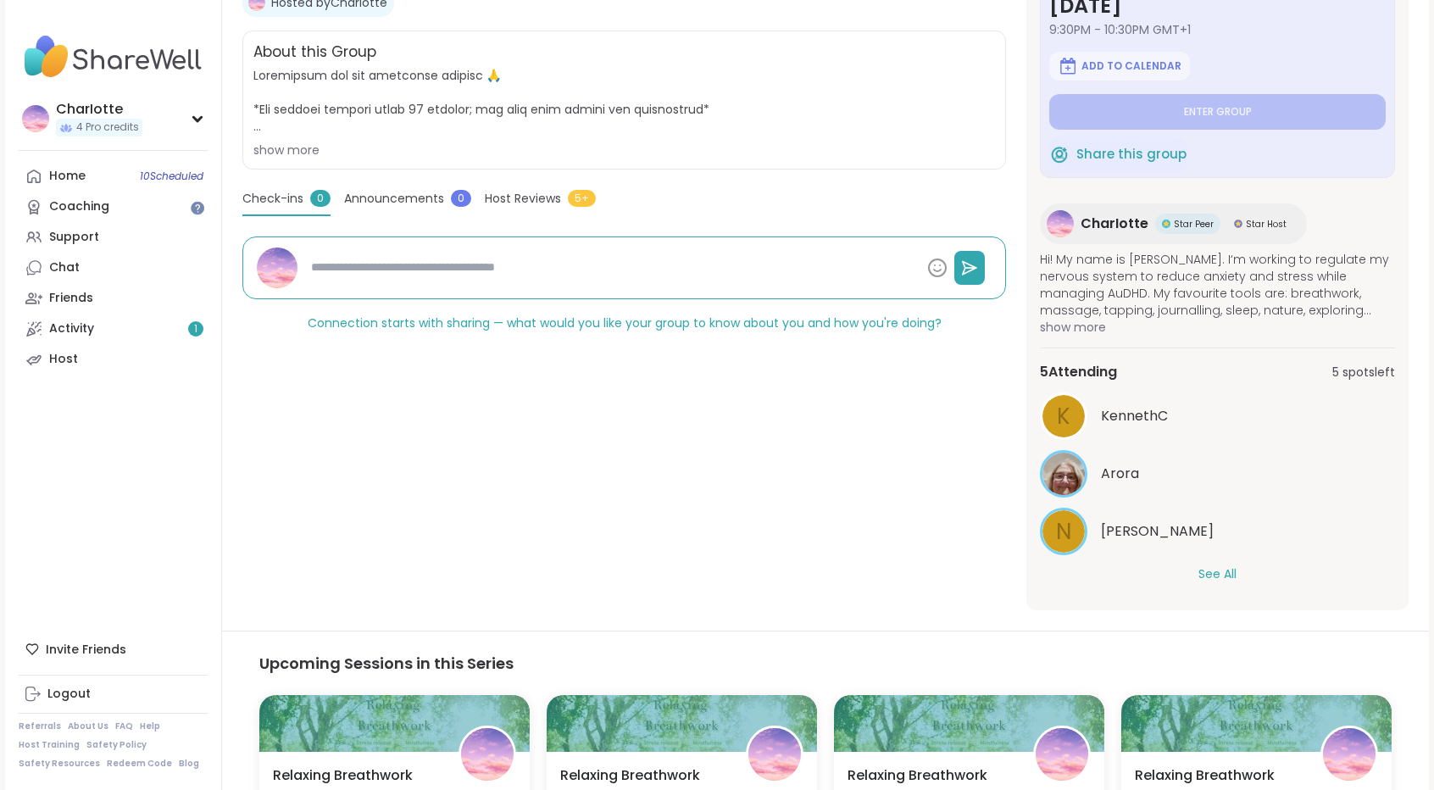
click at [1215, 569] on button "See All" at bounding box center [1217, 574] width 38 height 18
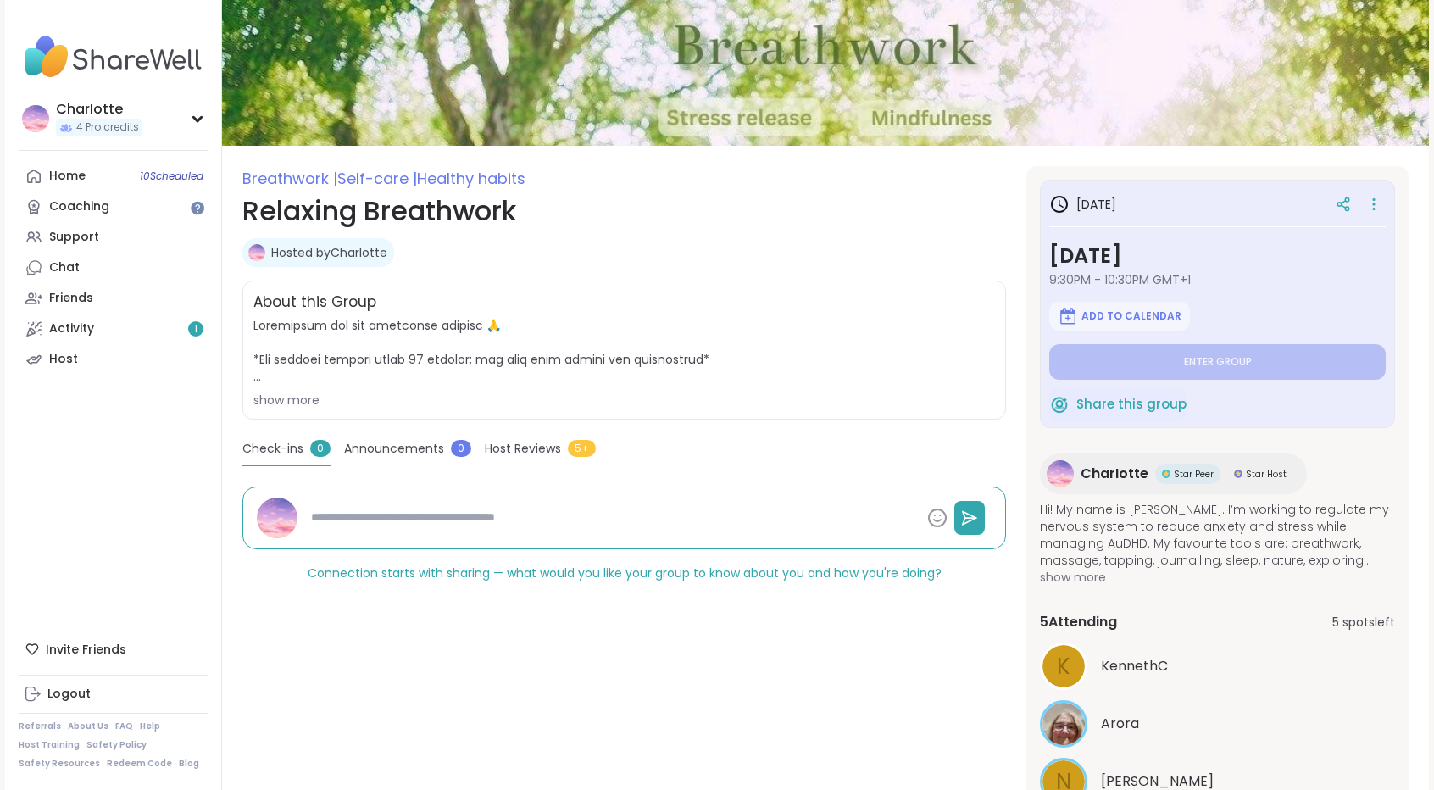
scroll to position [64, 0]
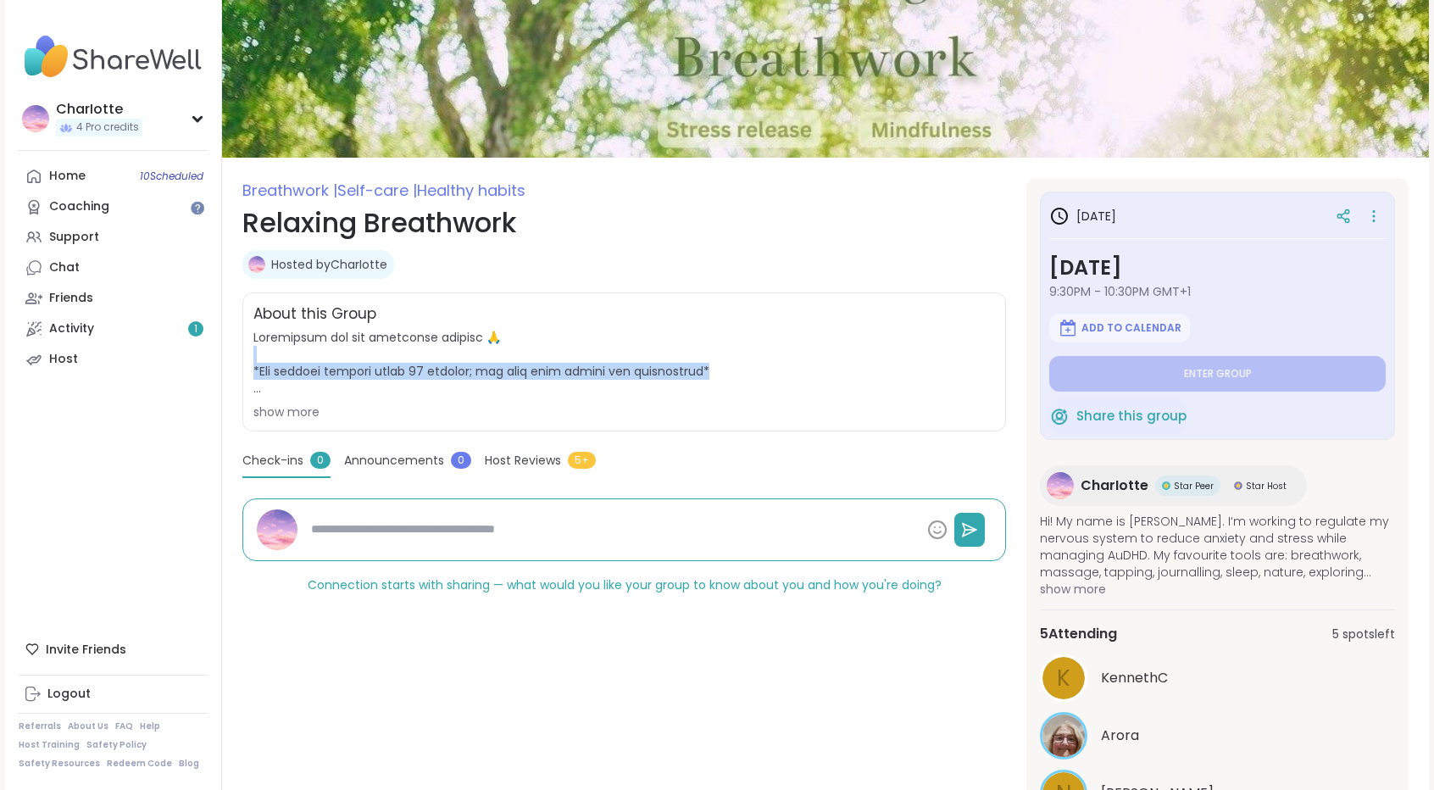
drag, startPoint x: 691, startPoint y: 375, endPoint x: 663, endPoint y: 353, distance: 36.1
click at [663, 353] on span at bounding box center [623, 363] width 741 height 68
copy span "*The session usually takes 45 minutes; the hour slot allows for flexibility*"
click at [112, 331] on link "Activity 1" at bounding box center [113, 329] width 189 height 31
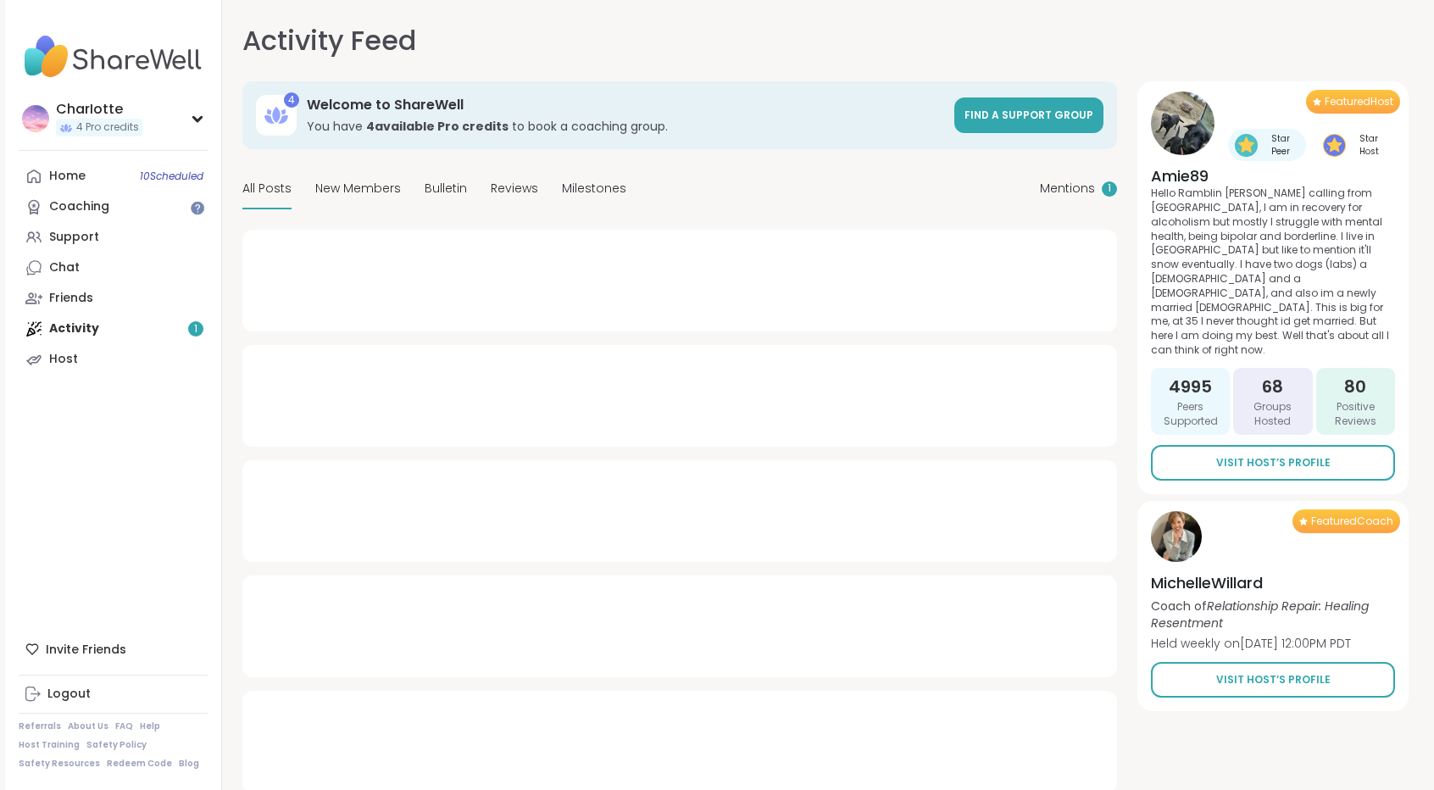
type textarea "*"
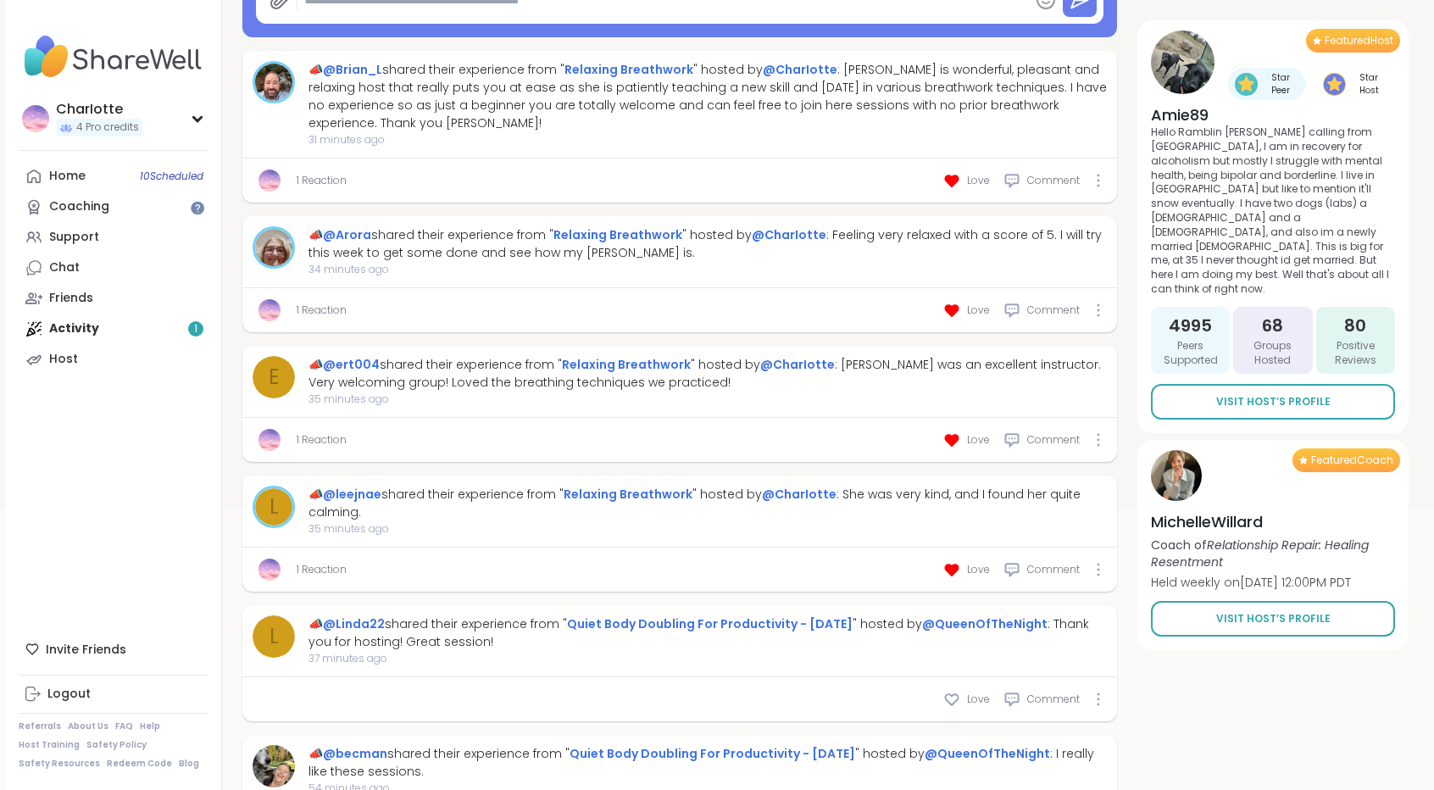
scroll to position [353, 0]
